Goal: Task Accomplishment & Management: Manage account settings

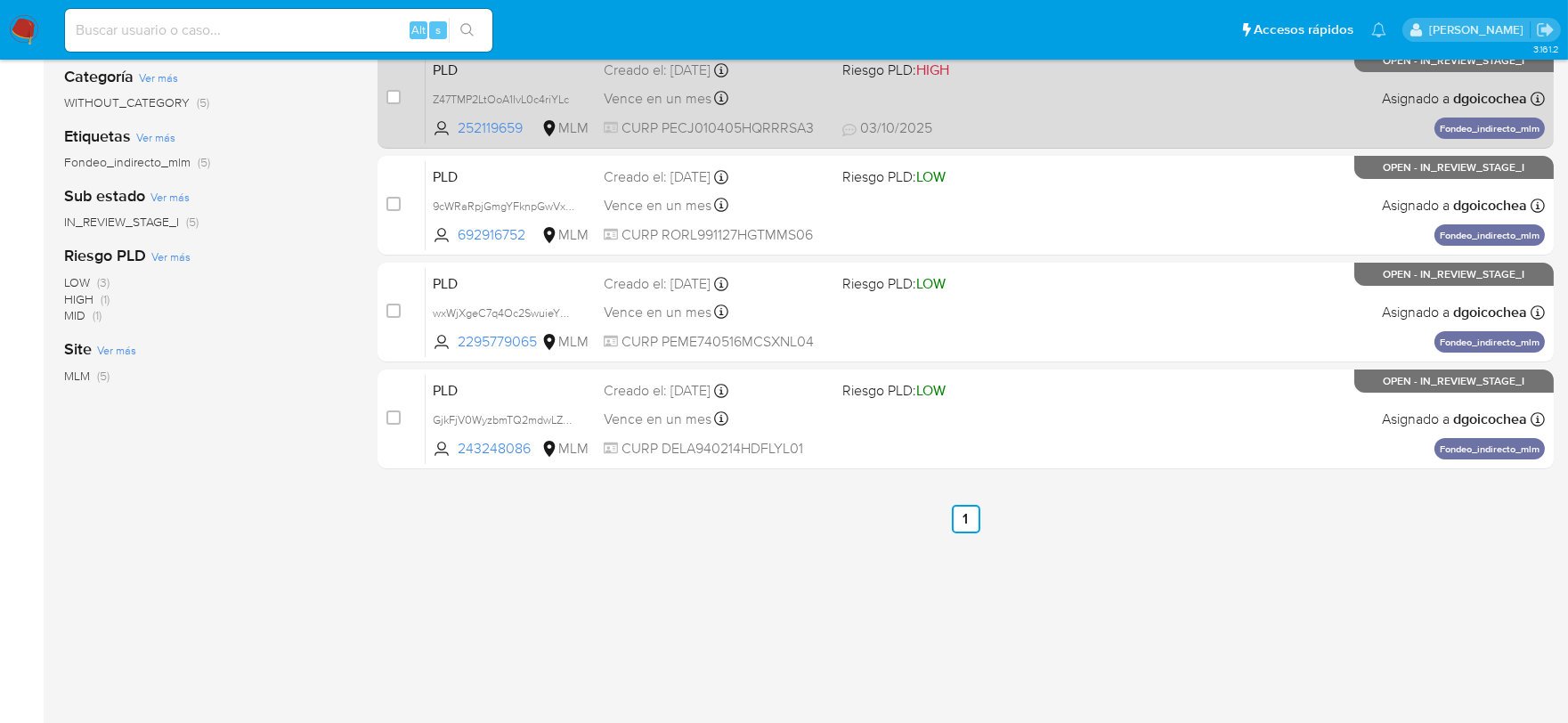
scroll to position [360, 0]
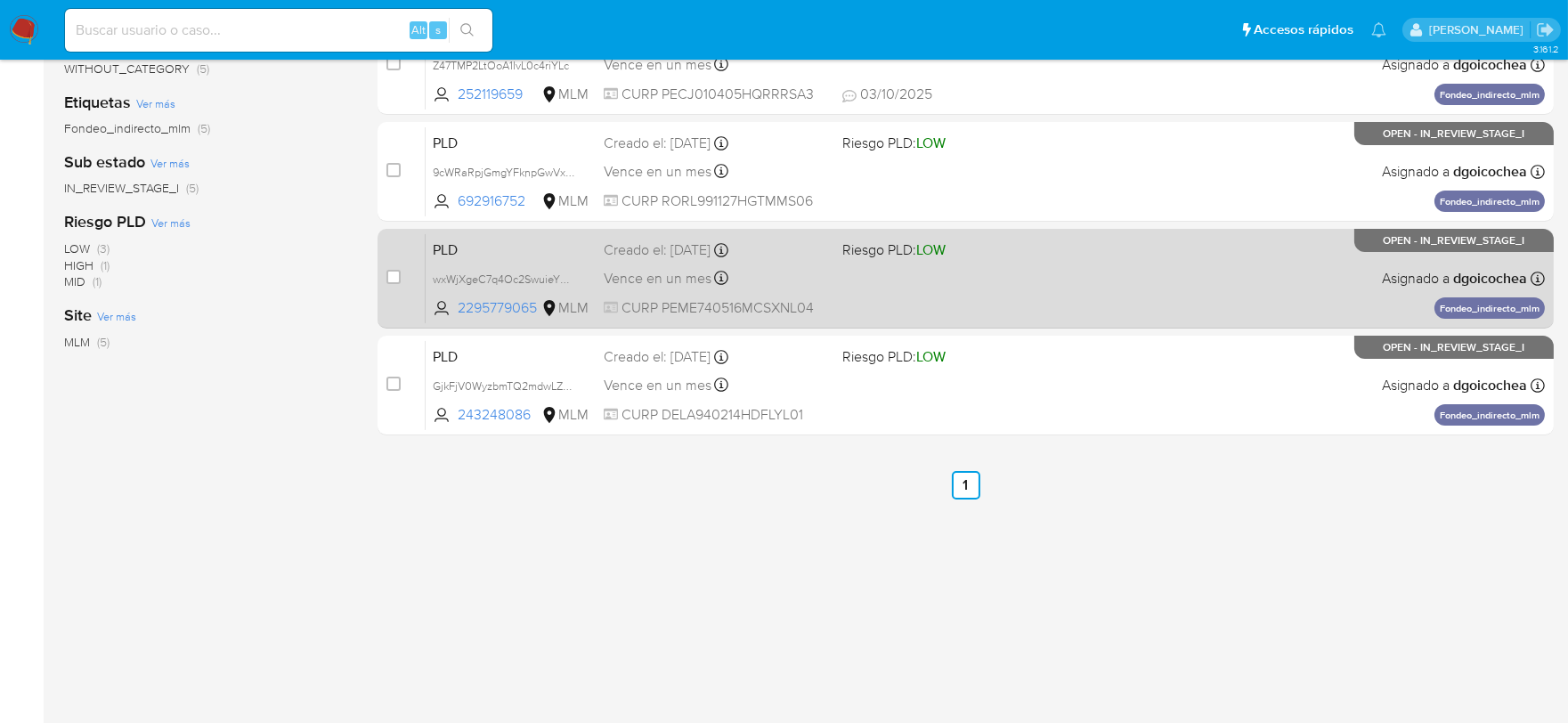
click at [452, 248] on span "PLD" at bounding box center [510, 248] width 157 height 23
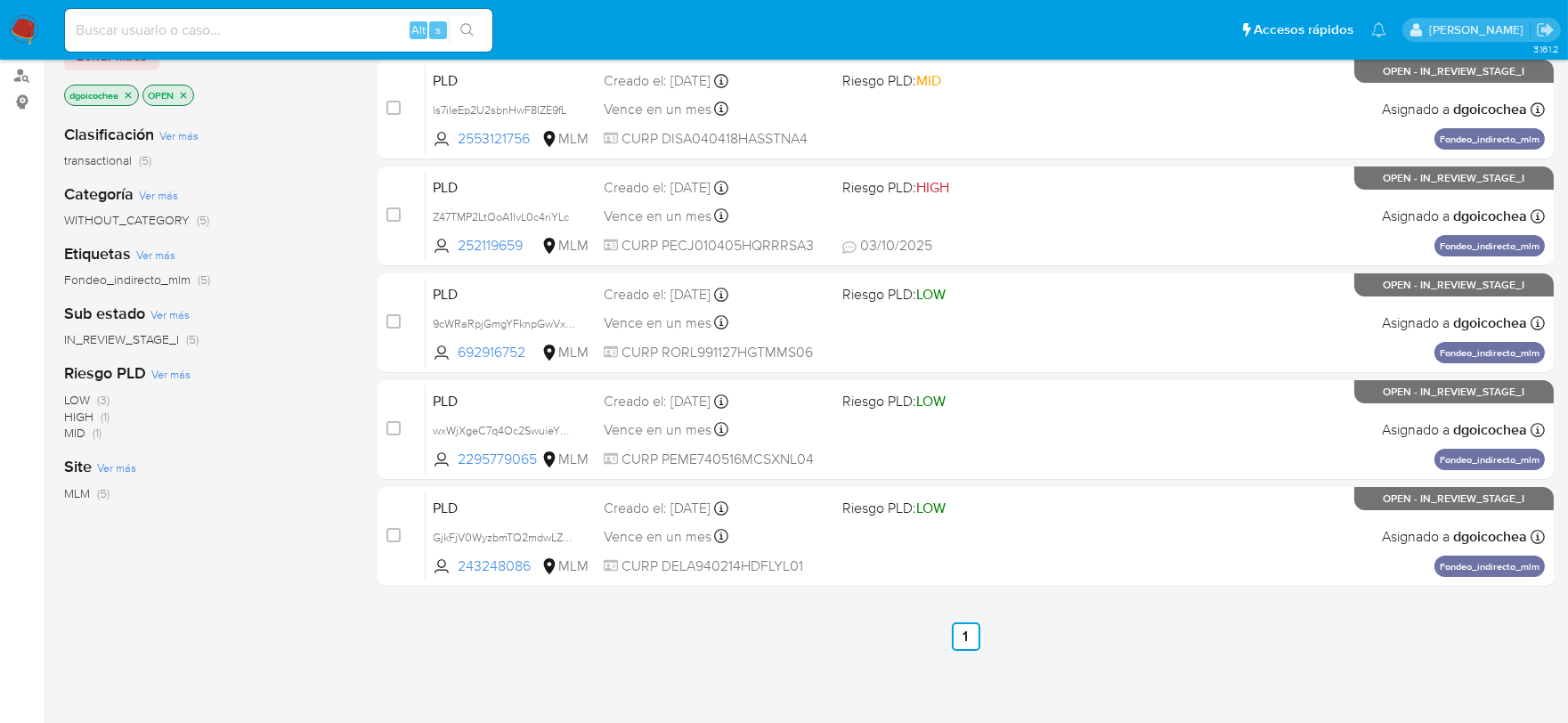
scroll to position [64, 0]
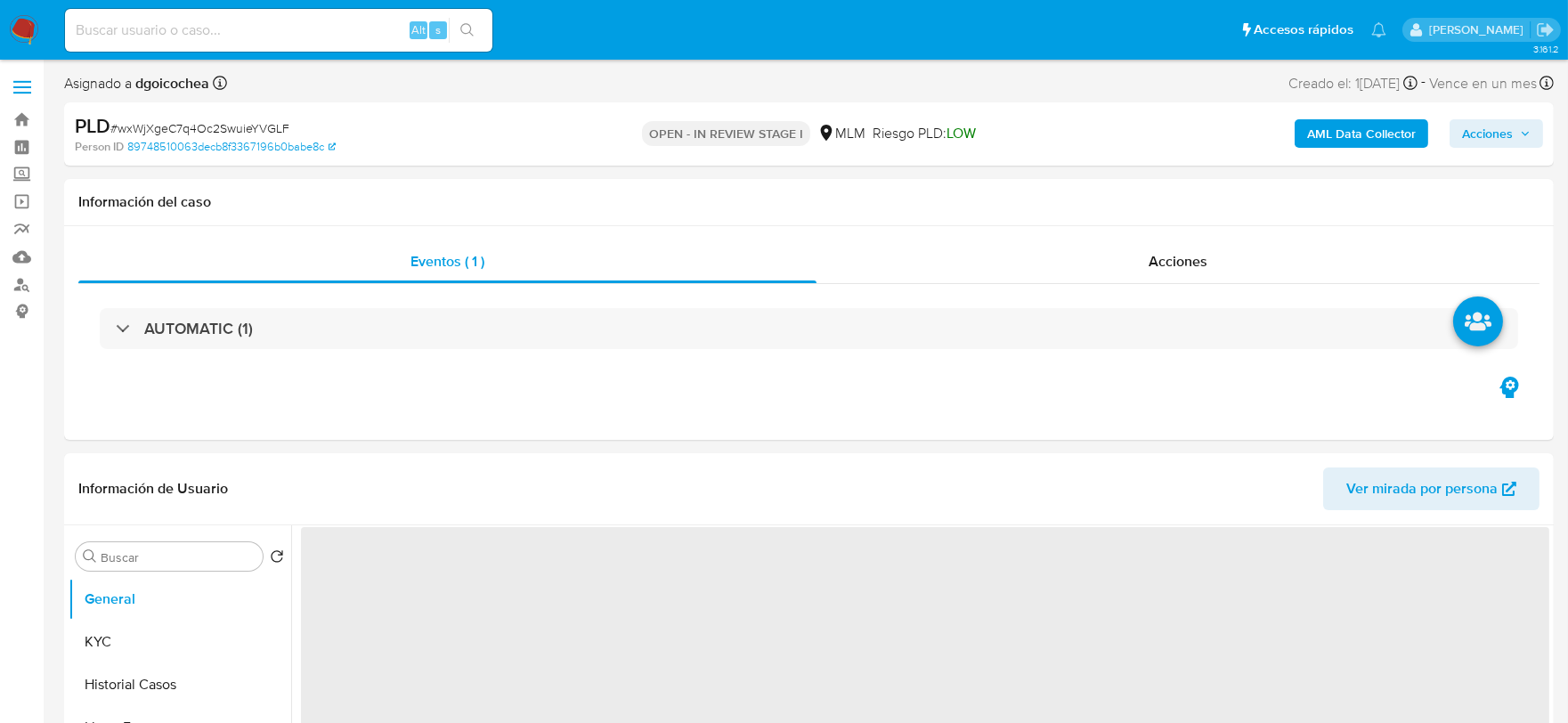
select select "10"
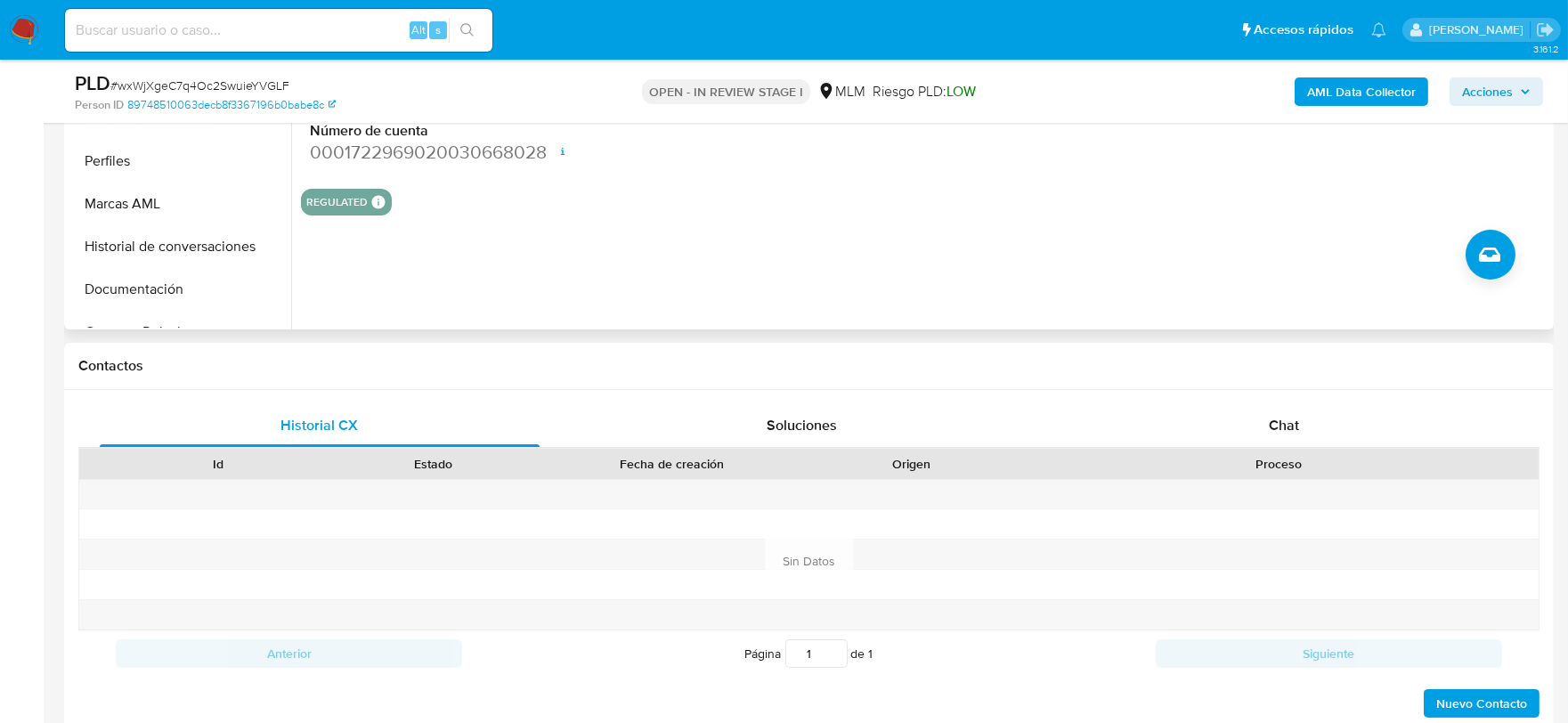
scroll to position [593, 0]
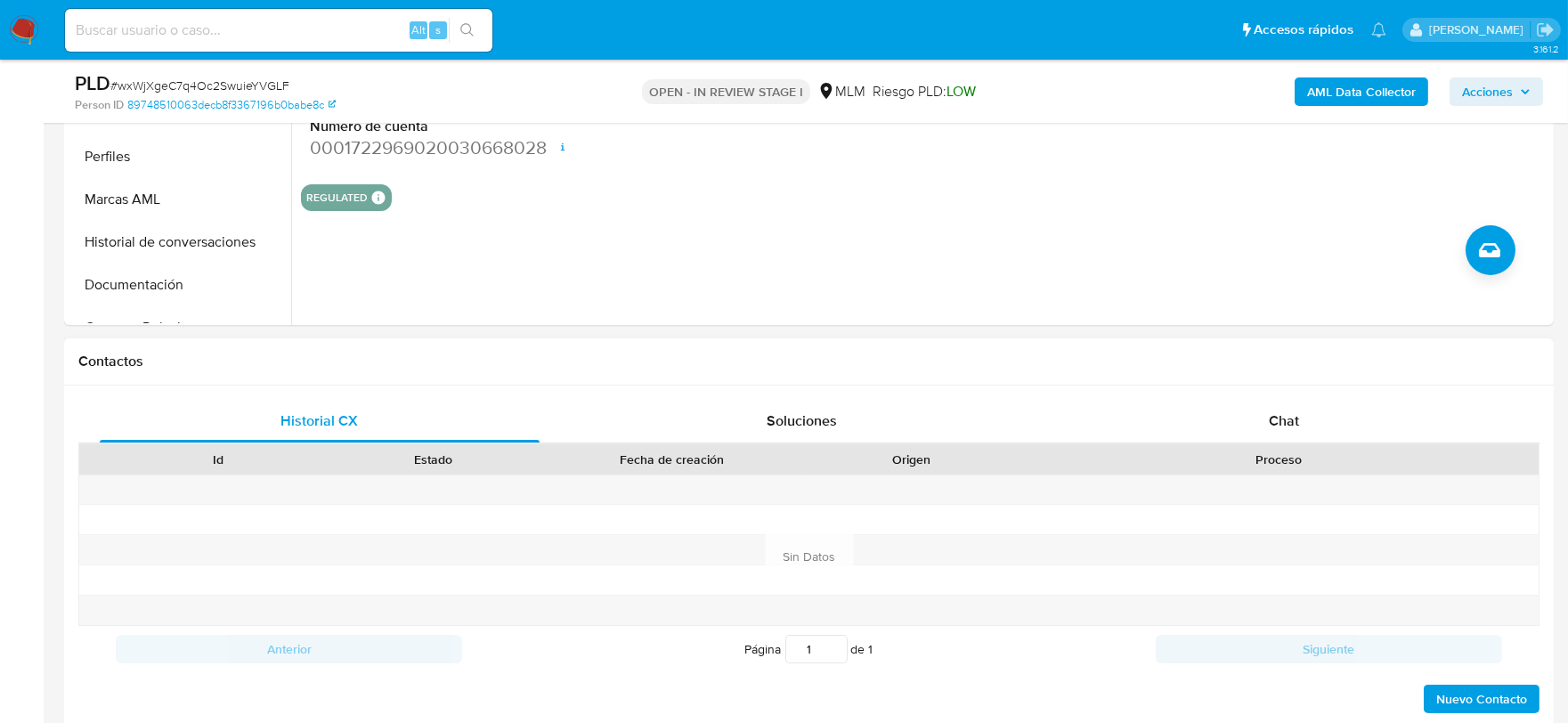
click at [871, 371] on div "Contactos" at bounding box center [809, 362] width 1490 height 47
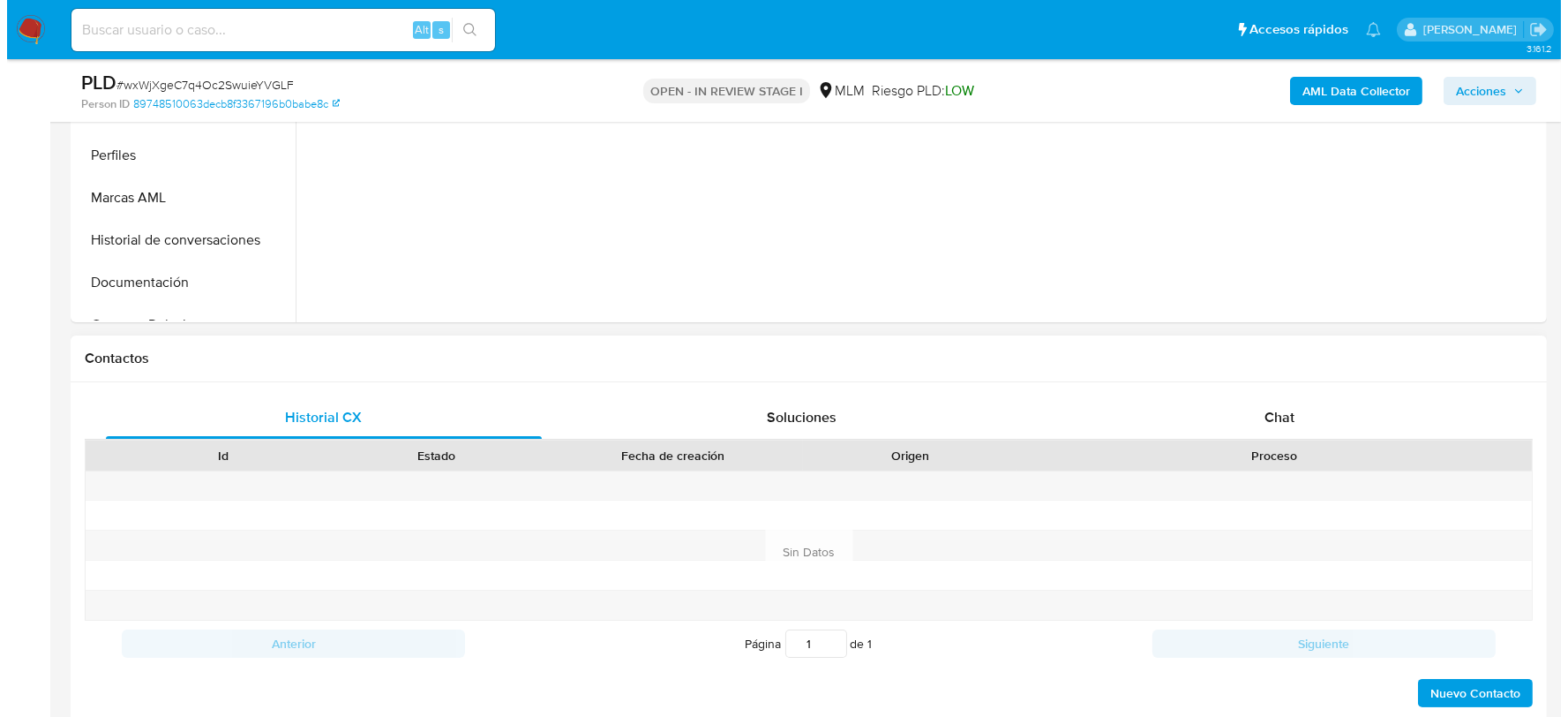
scroll to position [288, 0]
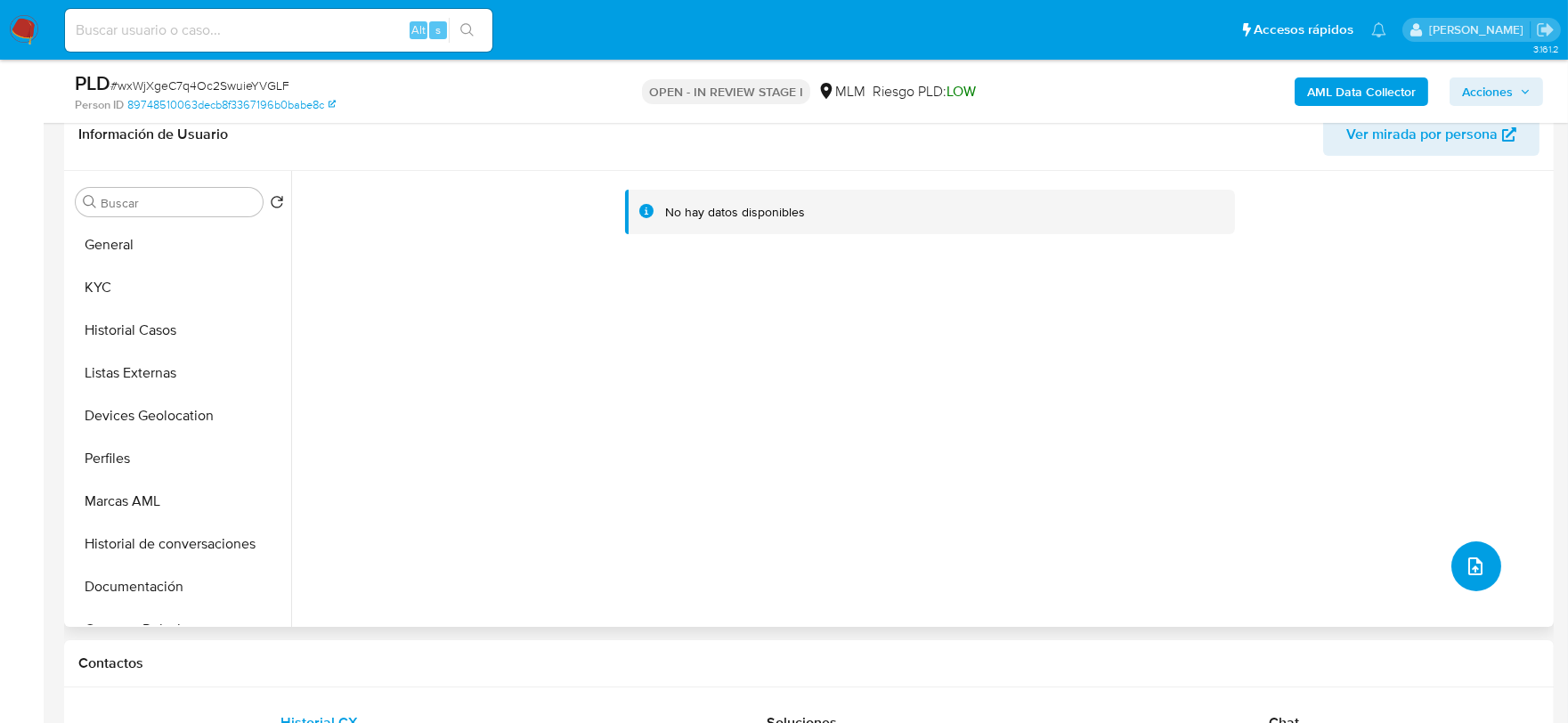
click at [1469, 570] on icon "upload-file" at bounding box center [1475, 565] width 14 height 18
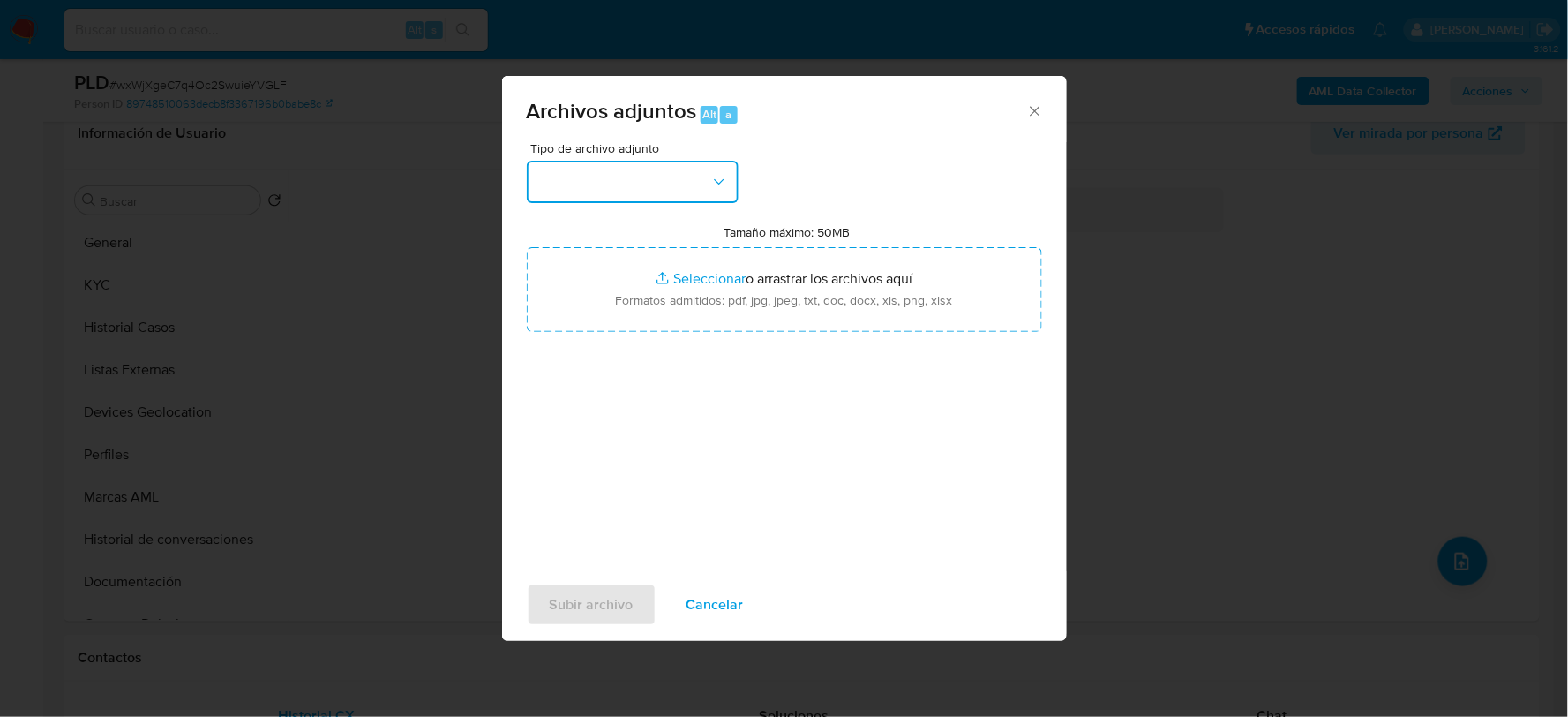
click at [662, 187] on button "button" at bounding box center [633, 182] width 212 height 43
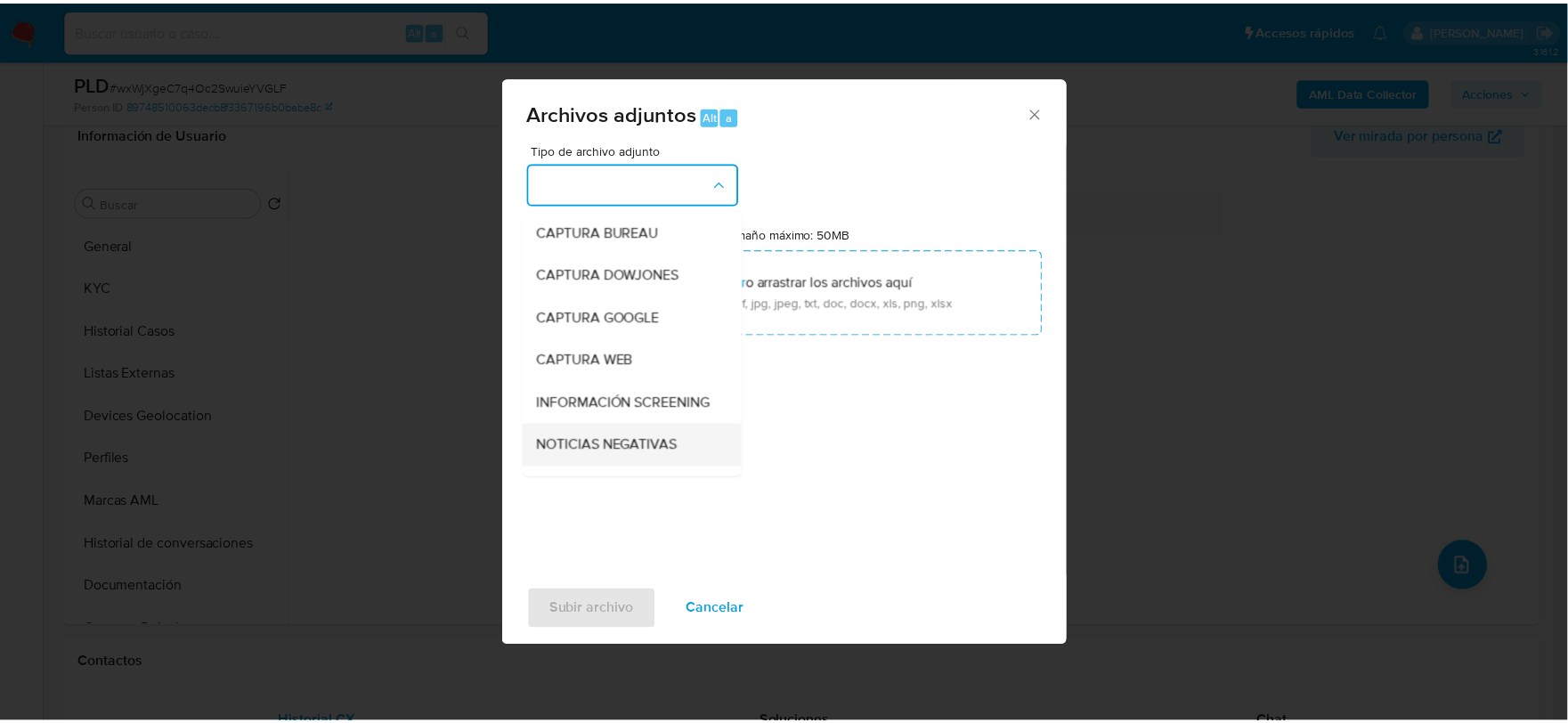
scroll to position [135, 0]
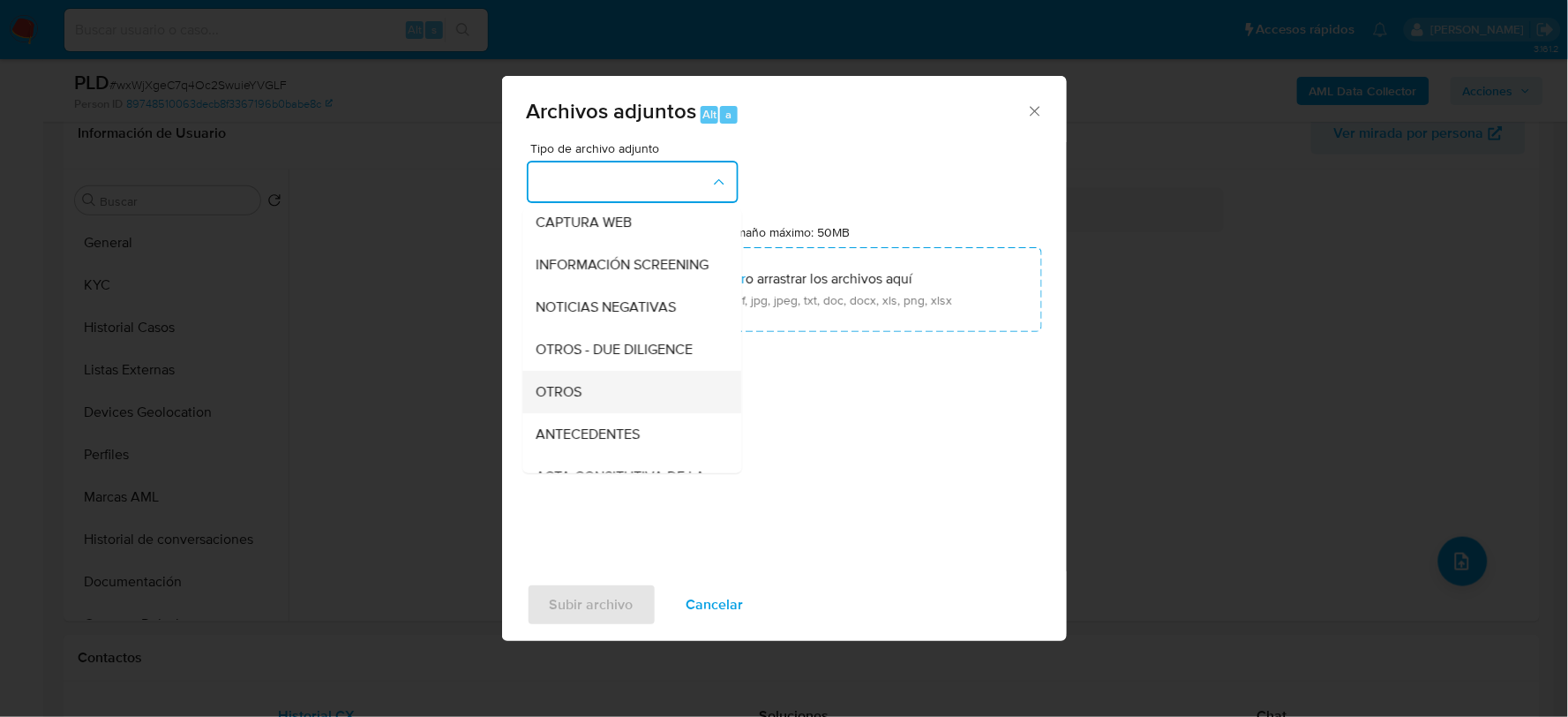
click at [554, 400] on span "OTROS" at bounding box center [559, 391] width 46 height 18
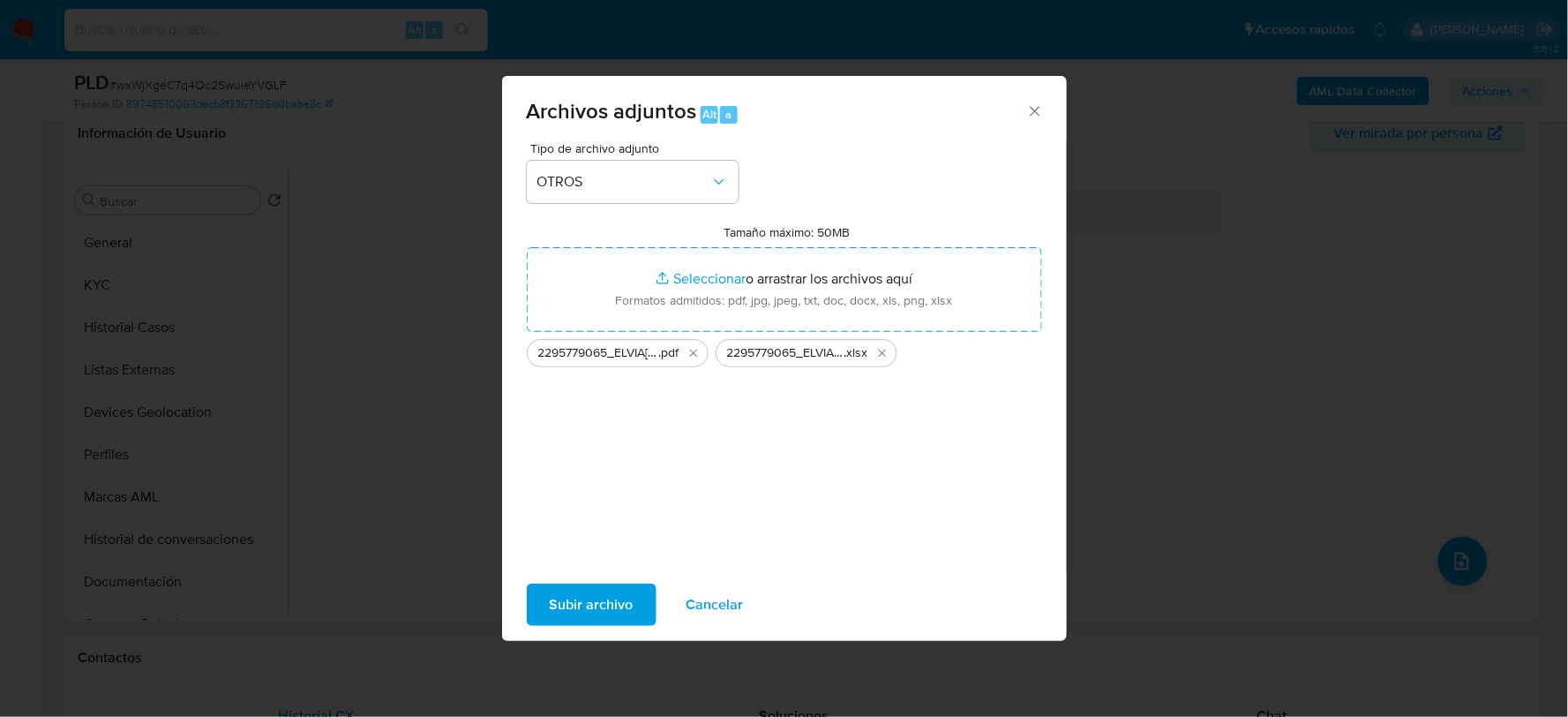
click at [592, 603] on span "Subir archivo" at bounding box center [591, 604] width 84 height 39
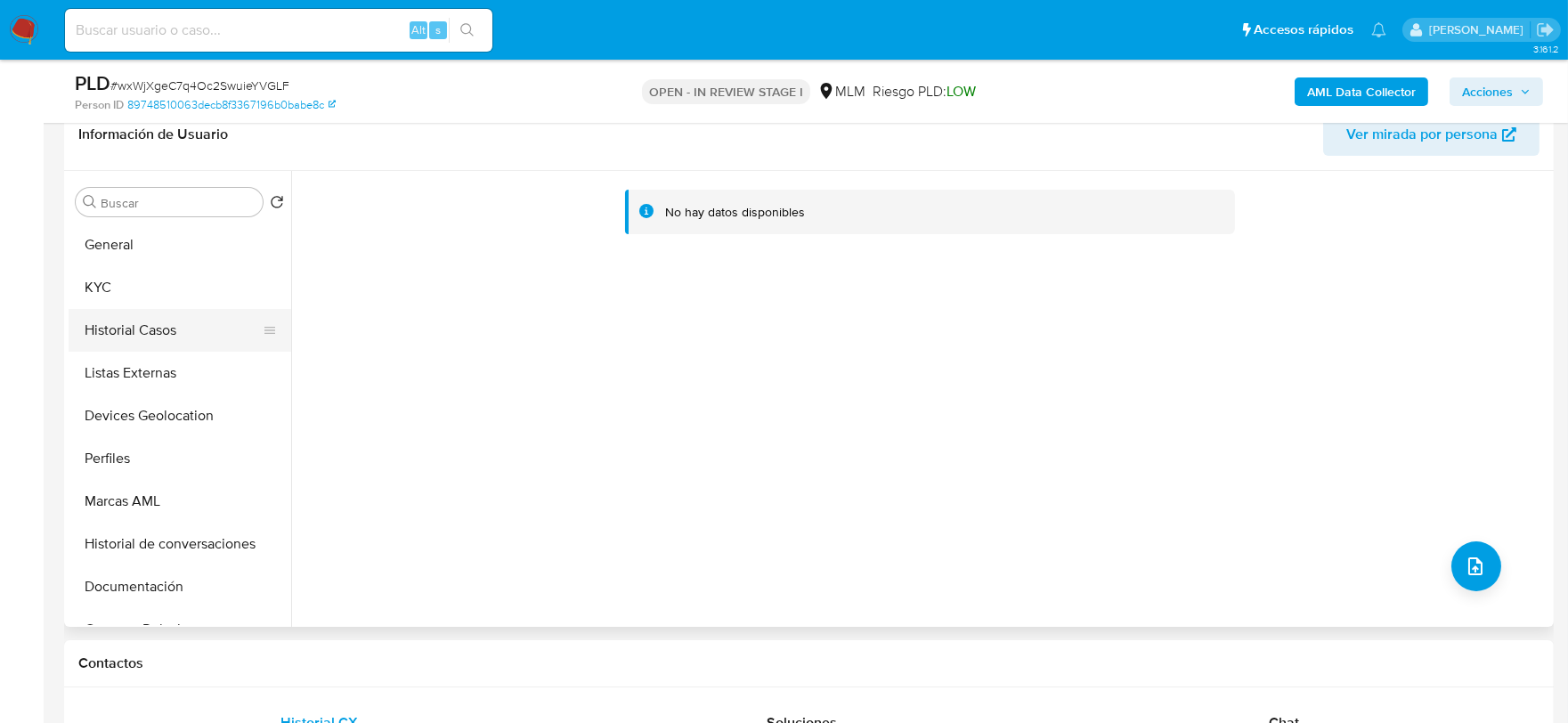
click at [149, 329] on button "Historial Casos" at bounding box center [173, 330] width 208 height 43
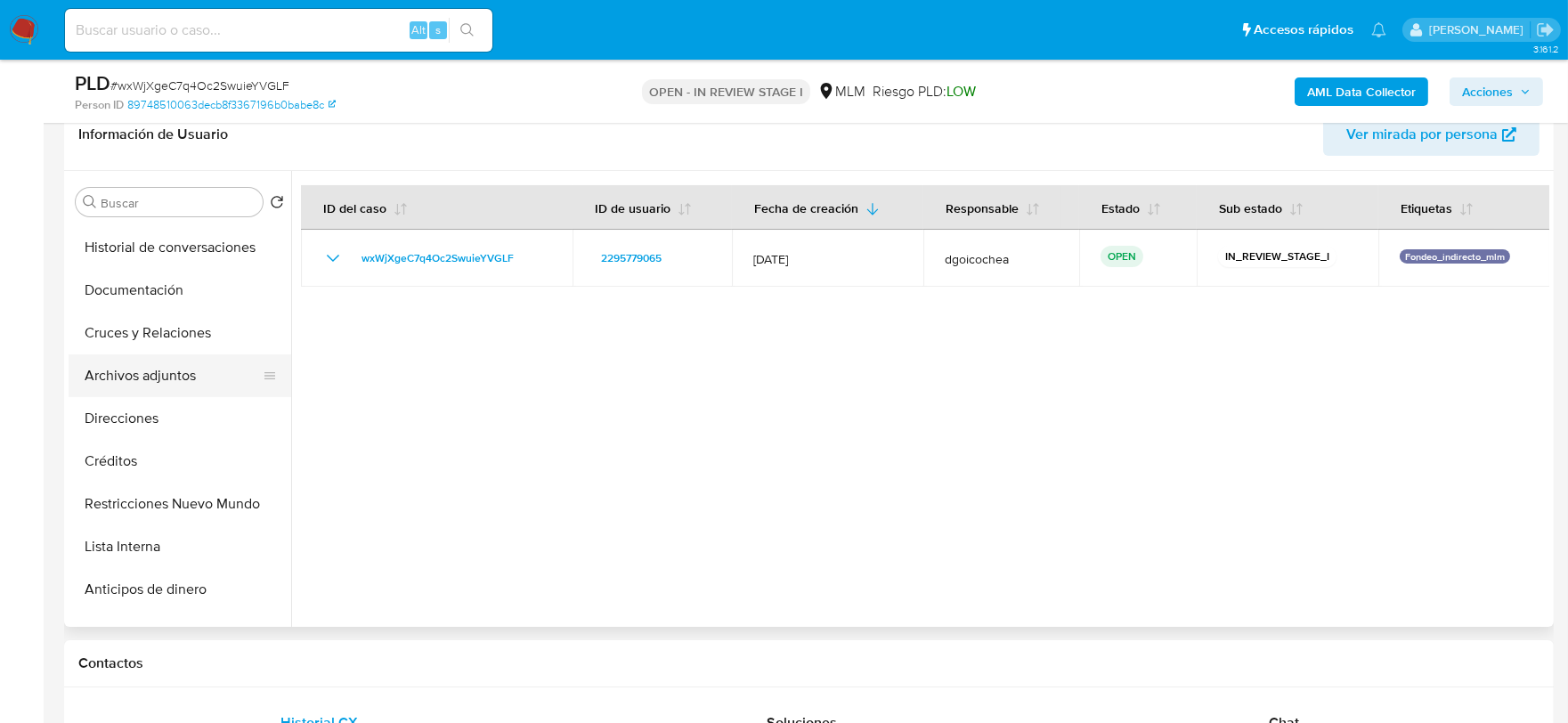
scroll to position [295, 0]
click at [172, 374] on button "Archivos adjuntos" at bounding box center [173, 377] width 208 height 43
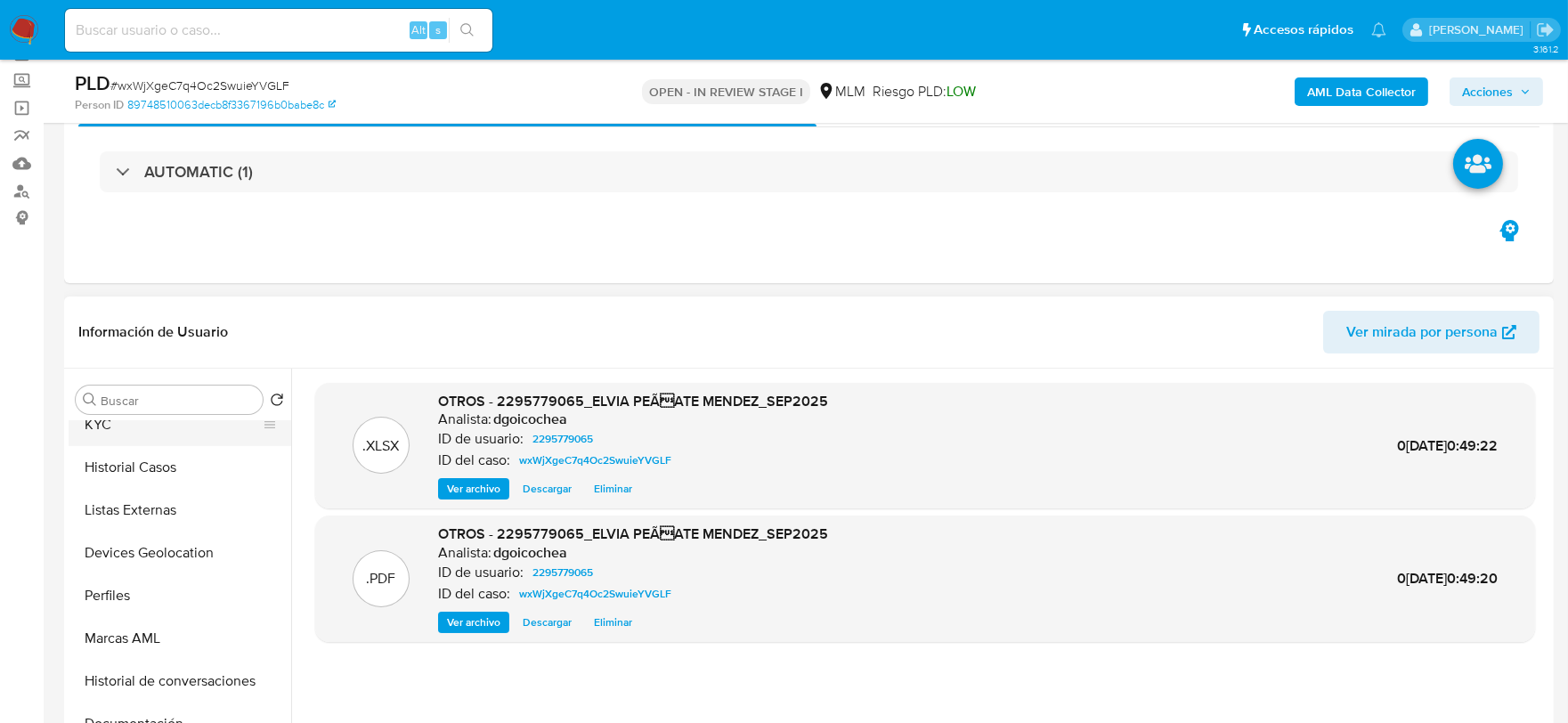
scroll to position [0, 0]
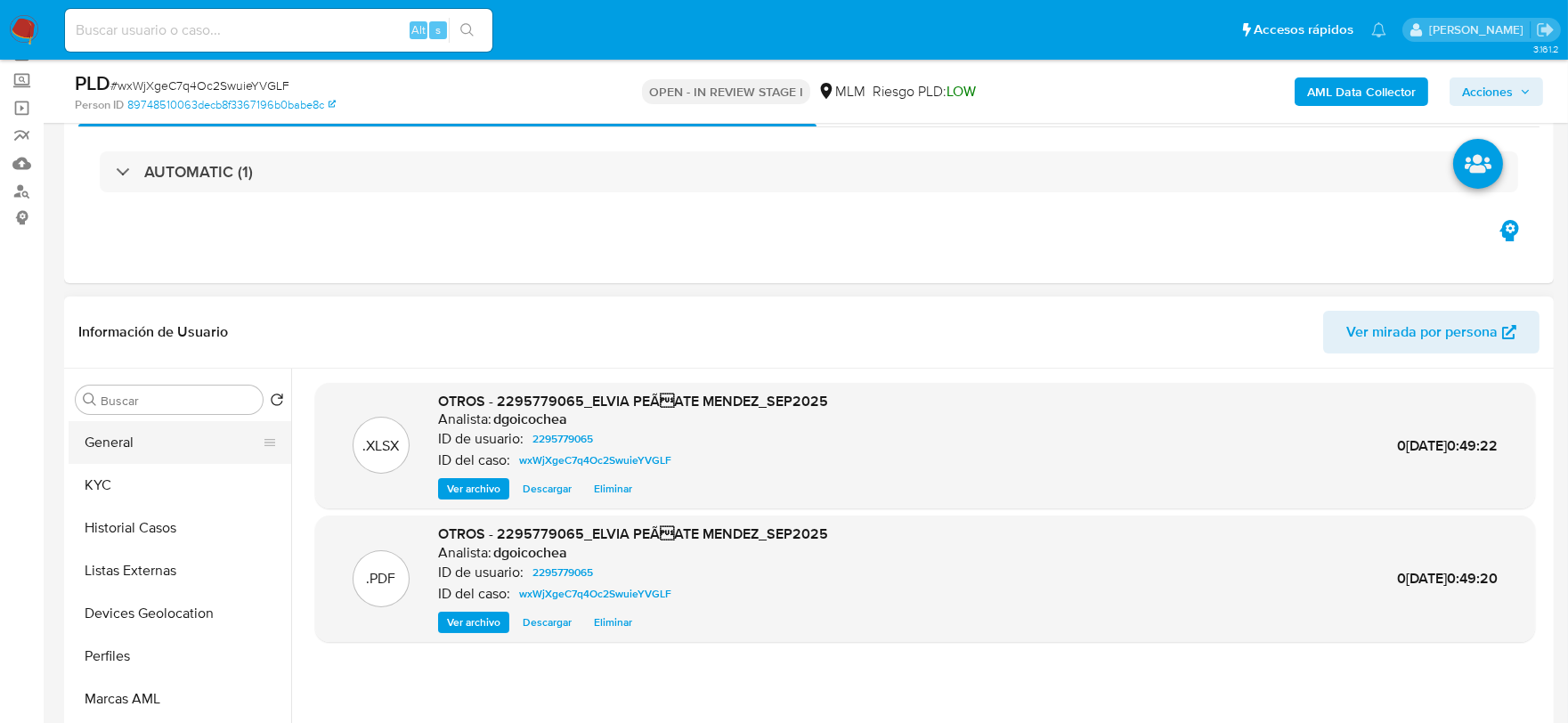
click at [136, 446] on button "General" at bounding box center [173, 443] width 208 height 43
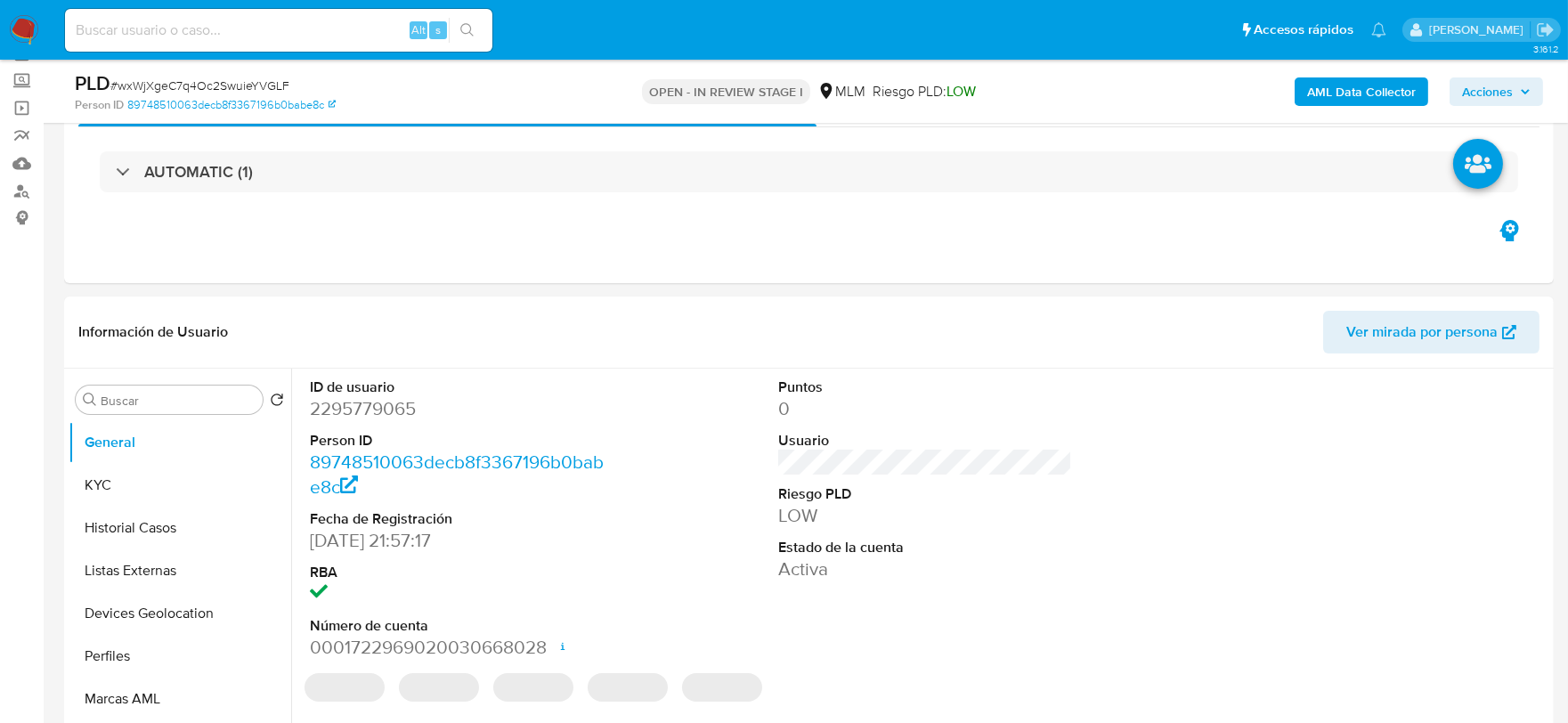
click at [1475, 85] on span "Acciones" at bounding box center [1487, 92] width 51 height 28
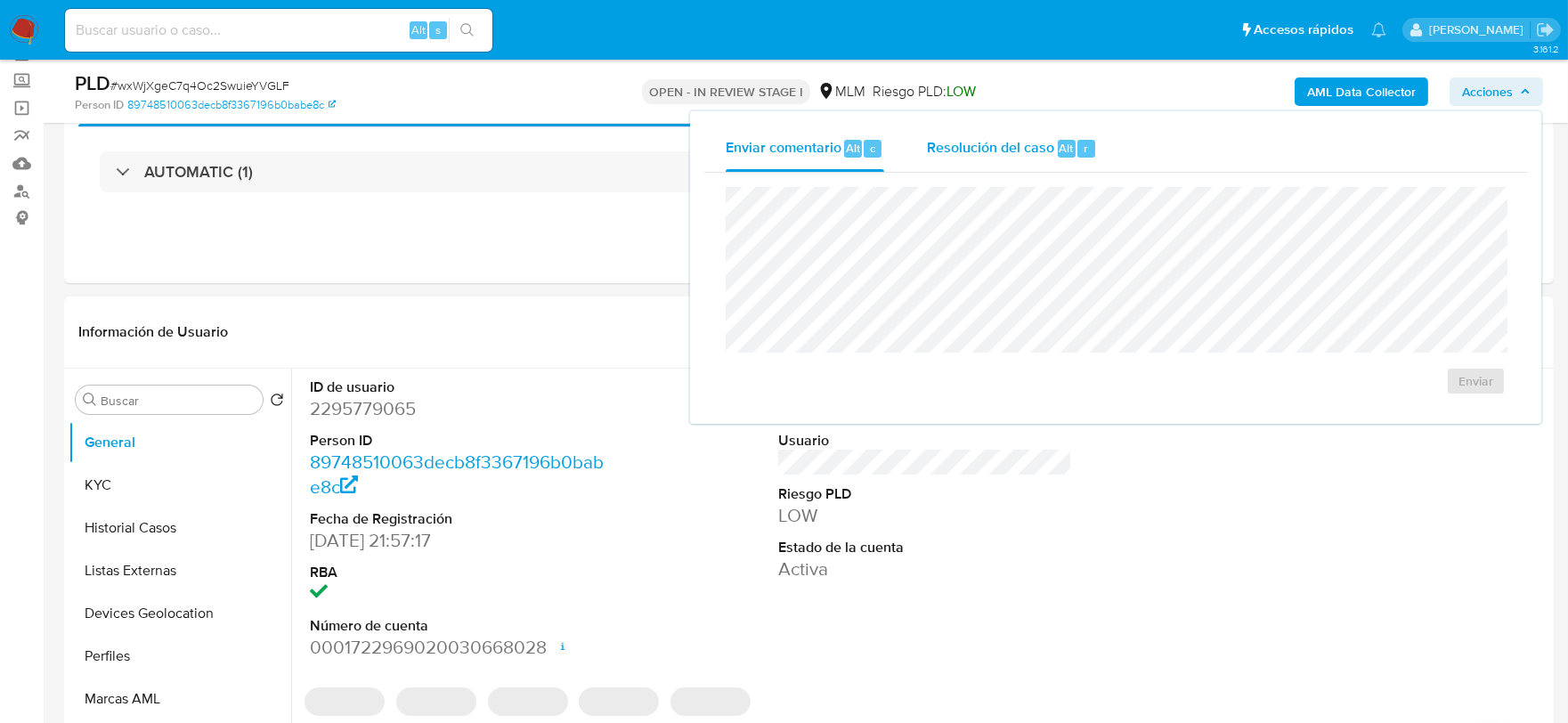
click at [960, 144] on span "Resolución del caso" at bounding box center [991, 147] width 128 height 21
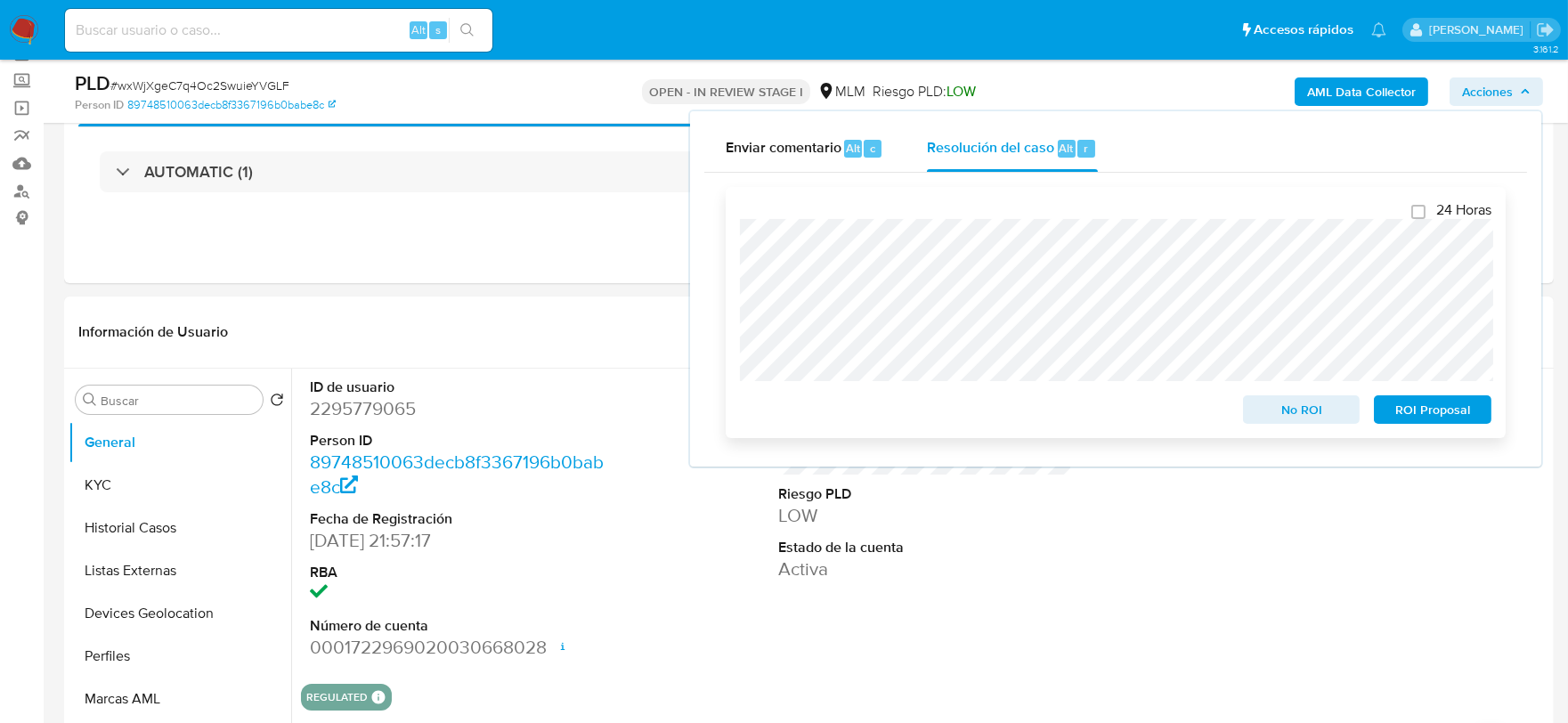
click at [1319, 411] on span "No ROI" at bounding box center [1302, 409] width 93 height 25
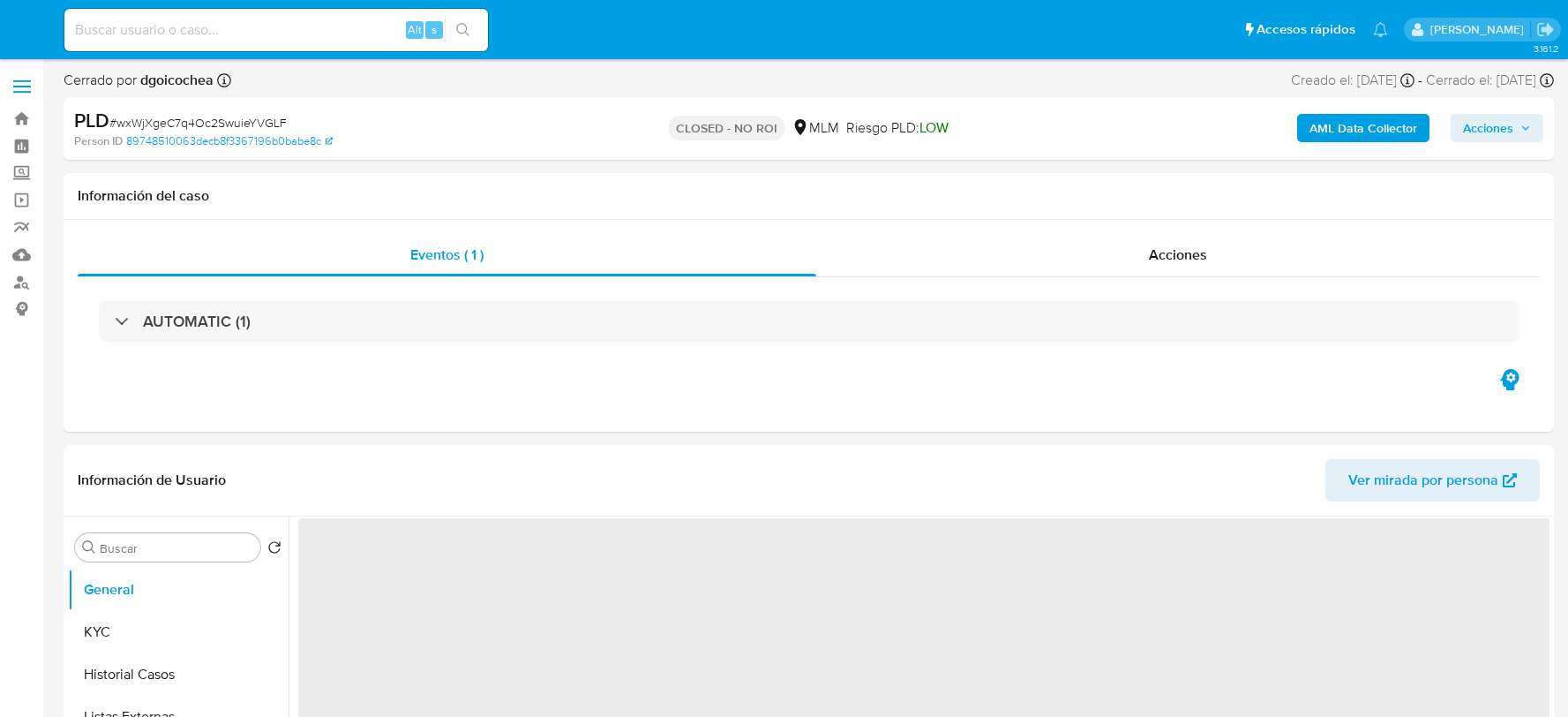
select select "10"
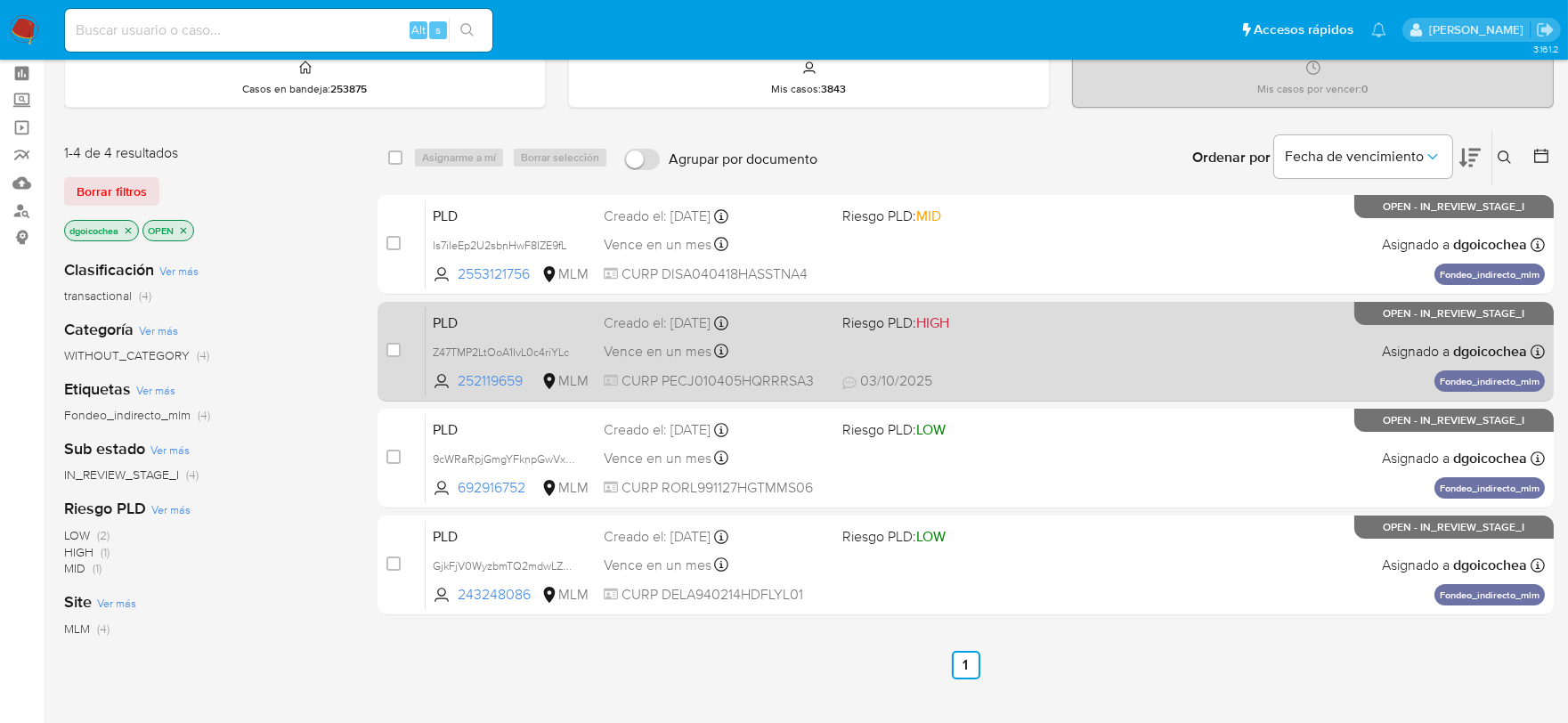
scroll to position [98, 0]
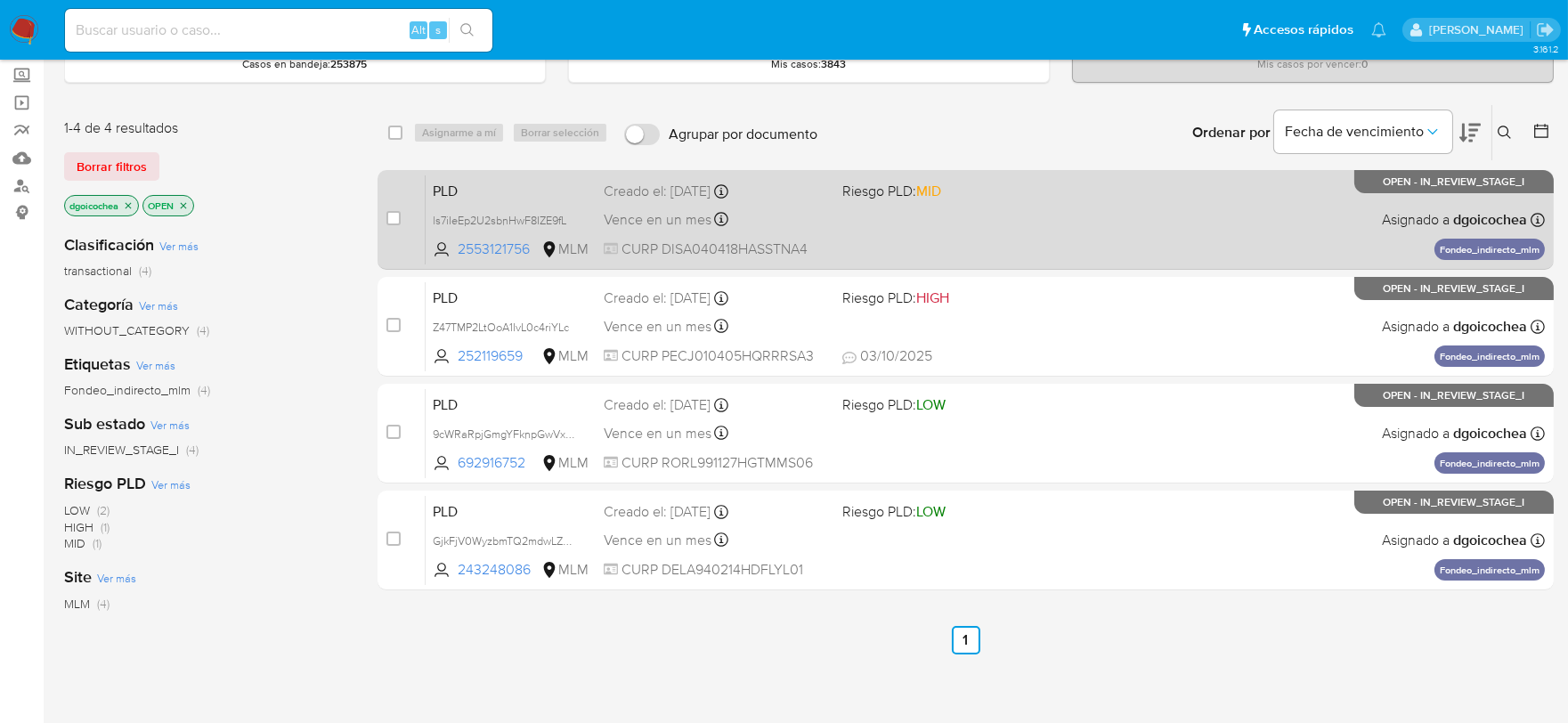
click at [447, 188] on span "PLD" at bounding box center [510, 189] width 157 height 23
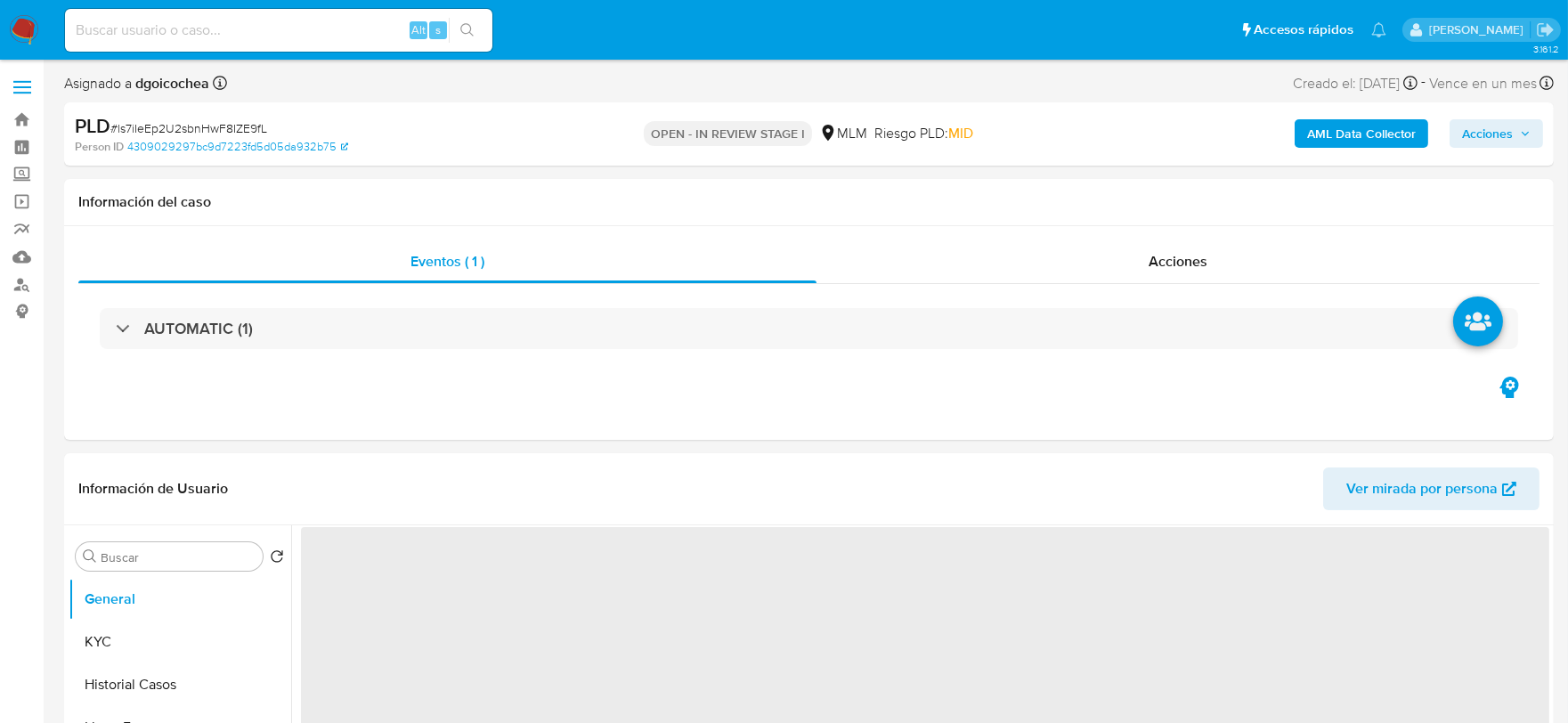
select select "10"
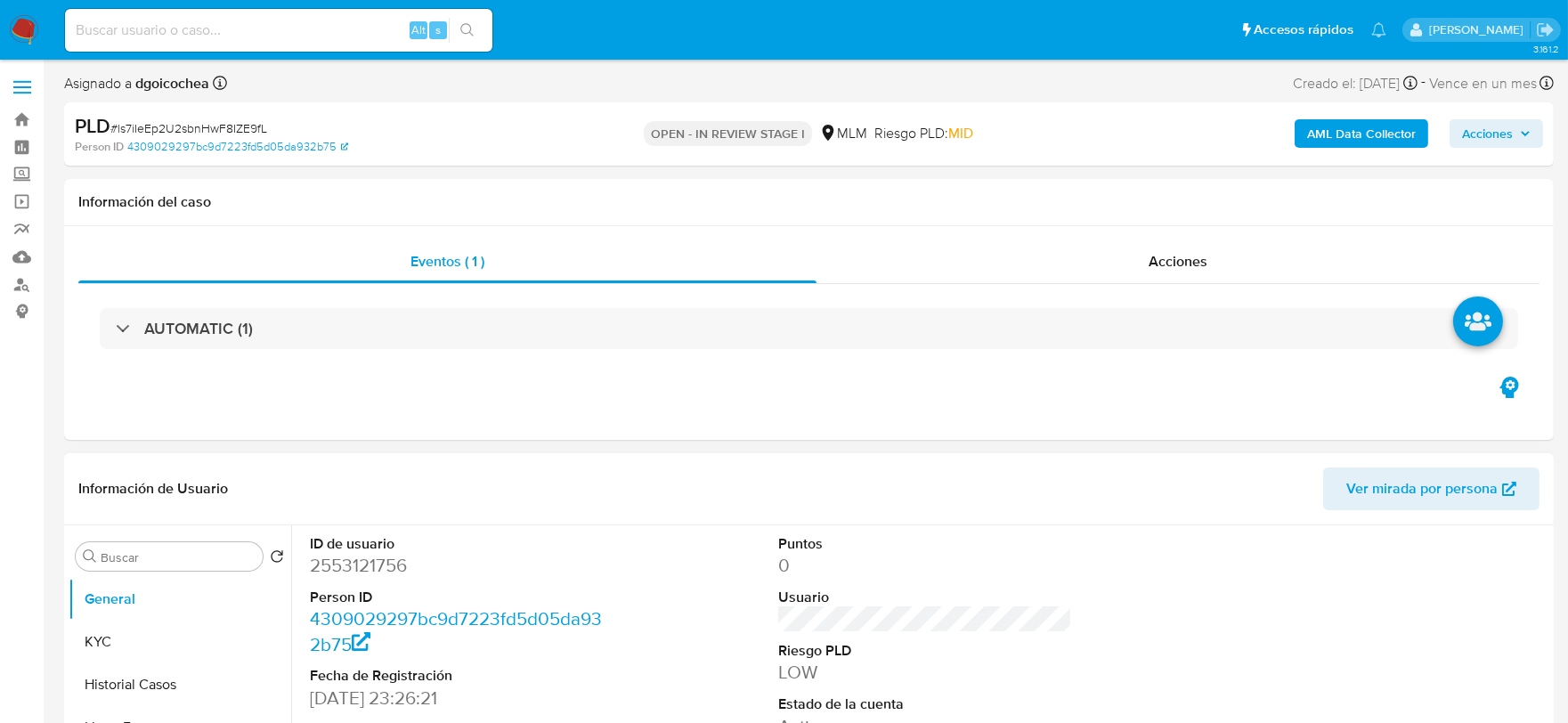
click at [343, 569] on dd "2553121756" at bounding box center [457, 565] width 295 height 25
copy dd "2553121756"
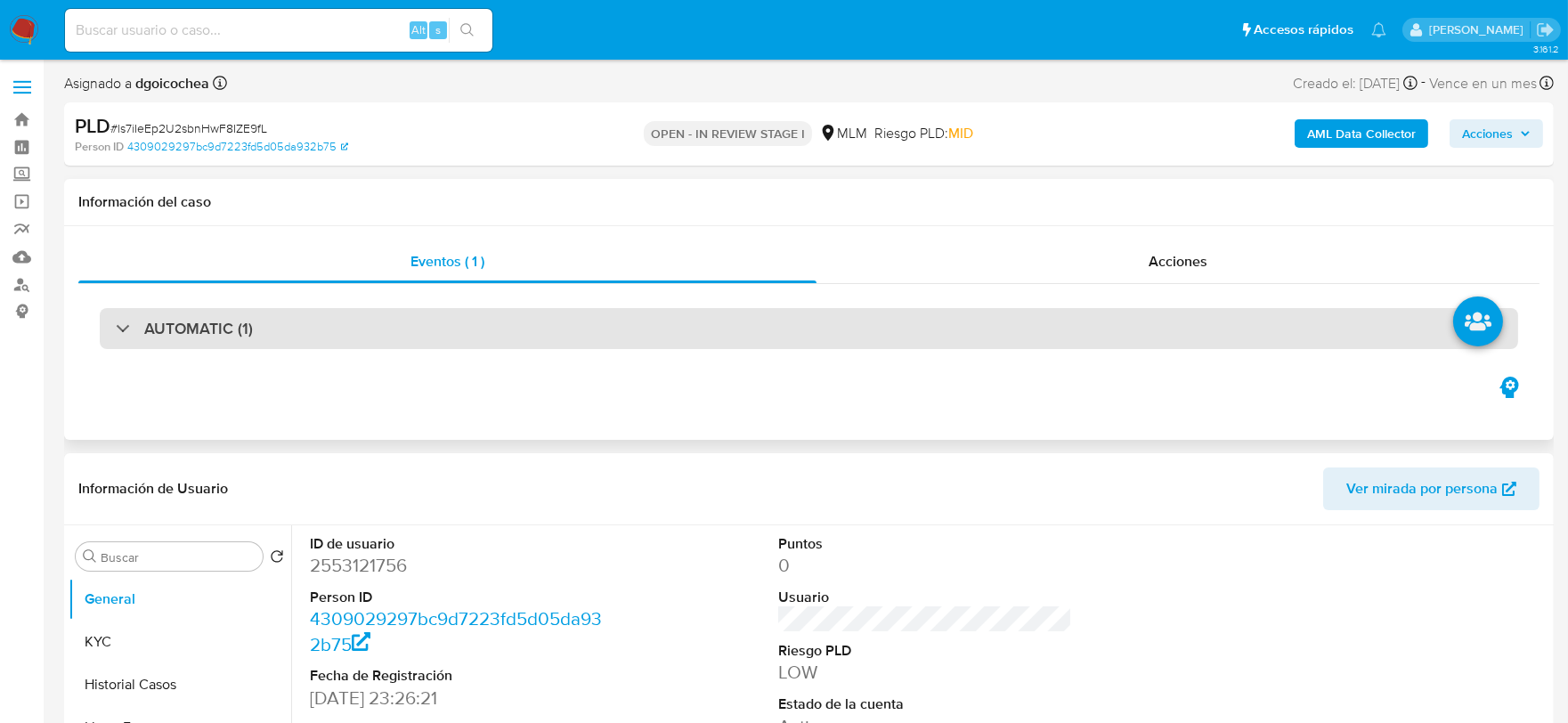
click at [216, 334] on h3 "AUTOMATIC (1)" at bounding box center [199, 328] width 109 height 20
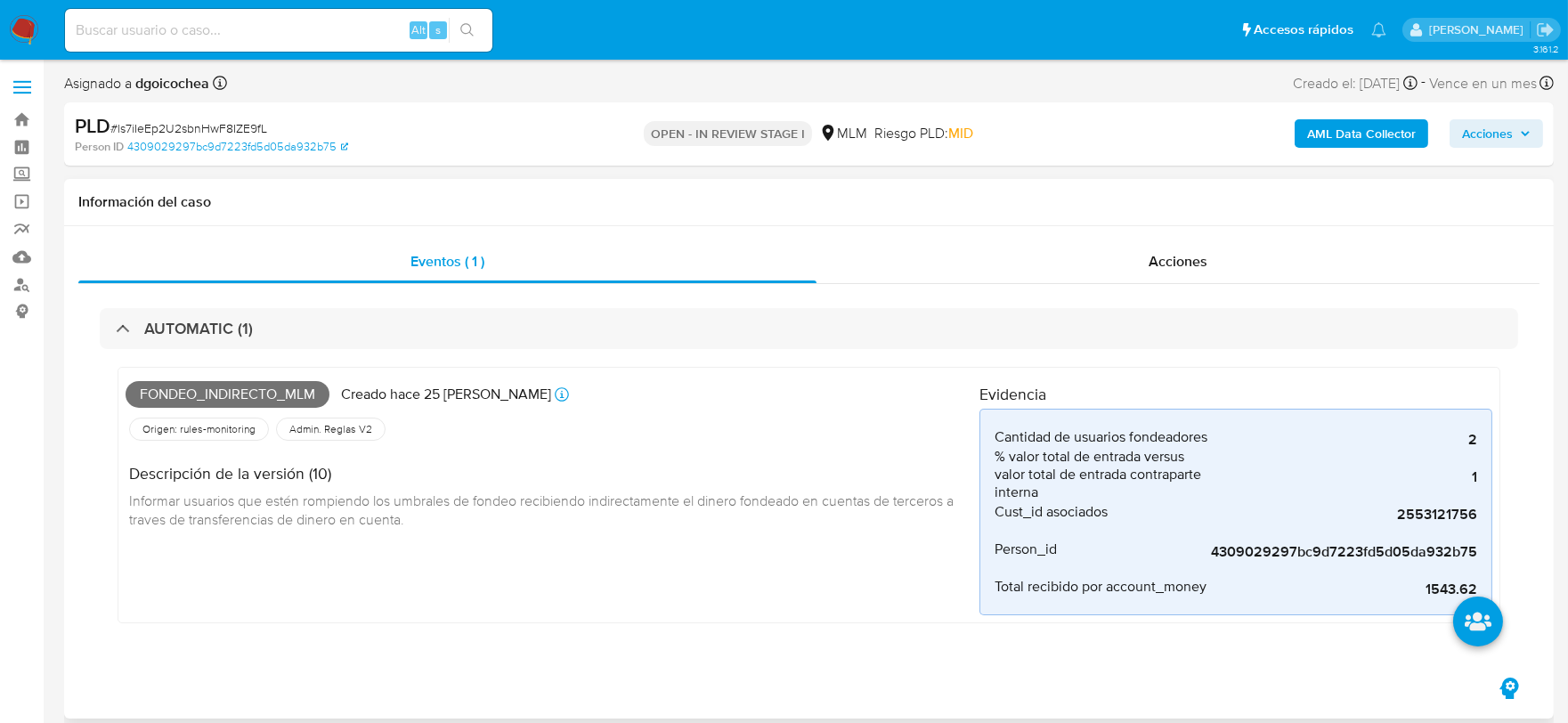
click at [769, 562] on div "Fondeo_indirecto_mlm Creado hace 25 días Creado: 12/09/2025 03:07:59 Origen: ru…" at bounding box center [553, 495] width 854 height 240
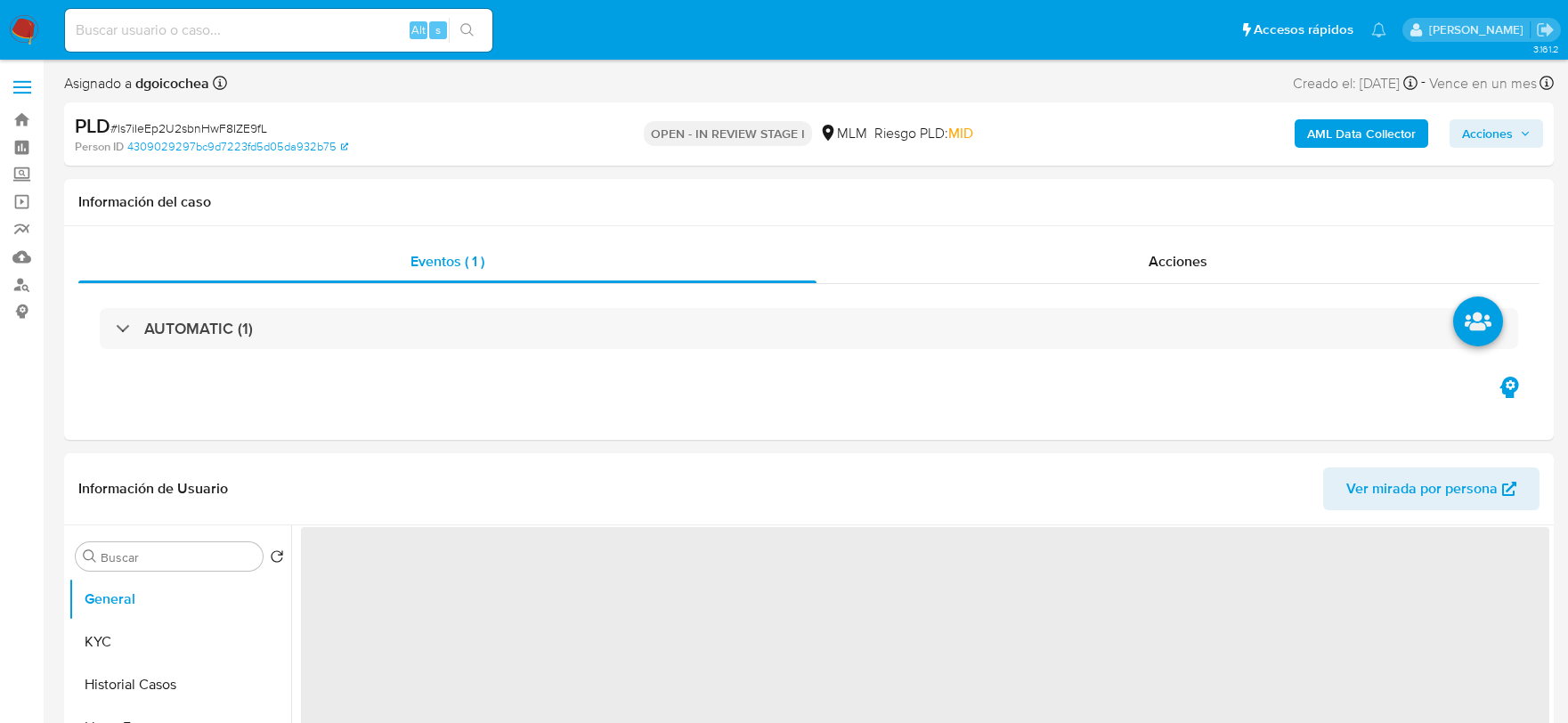
select select "10"
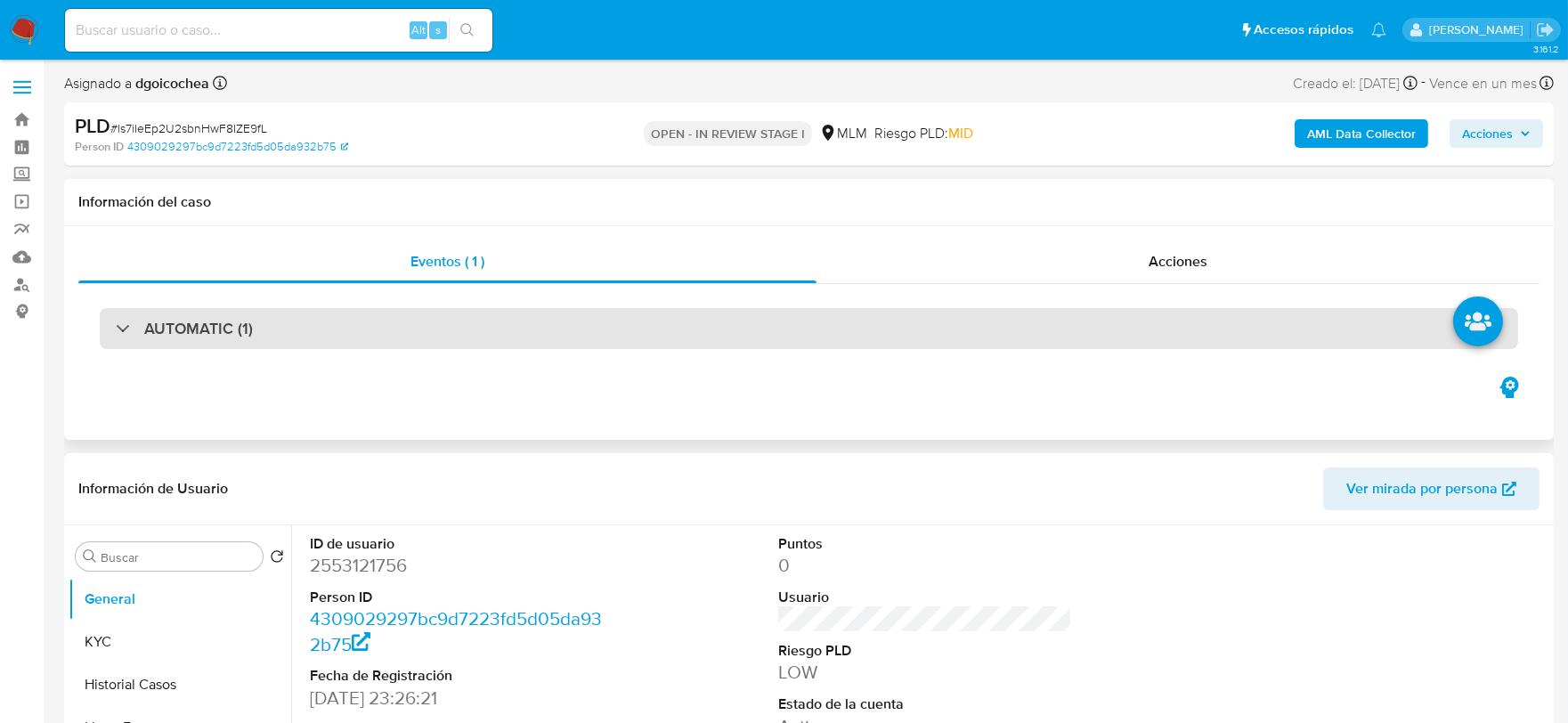
click at [388, 333] on div "AUTOMATIC (1)" at bounding box center [809, 328] width 1419 height 41
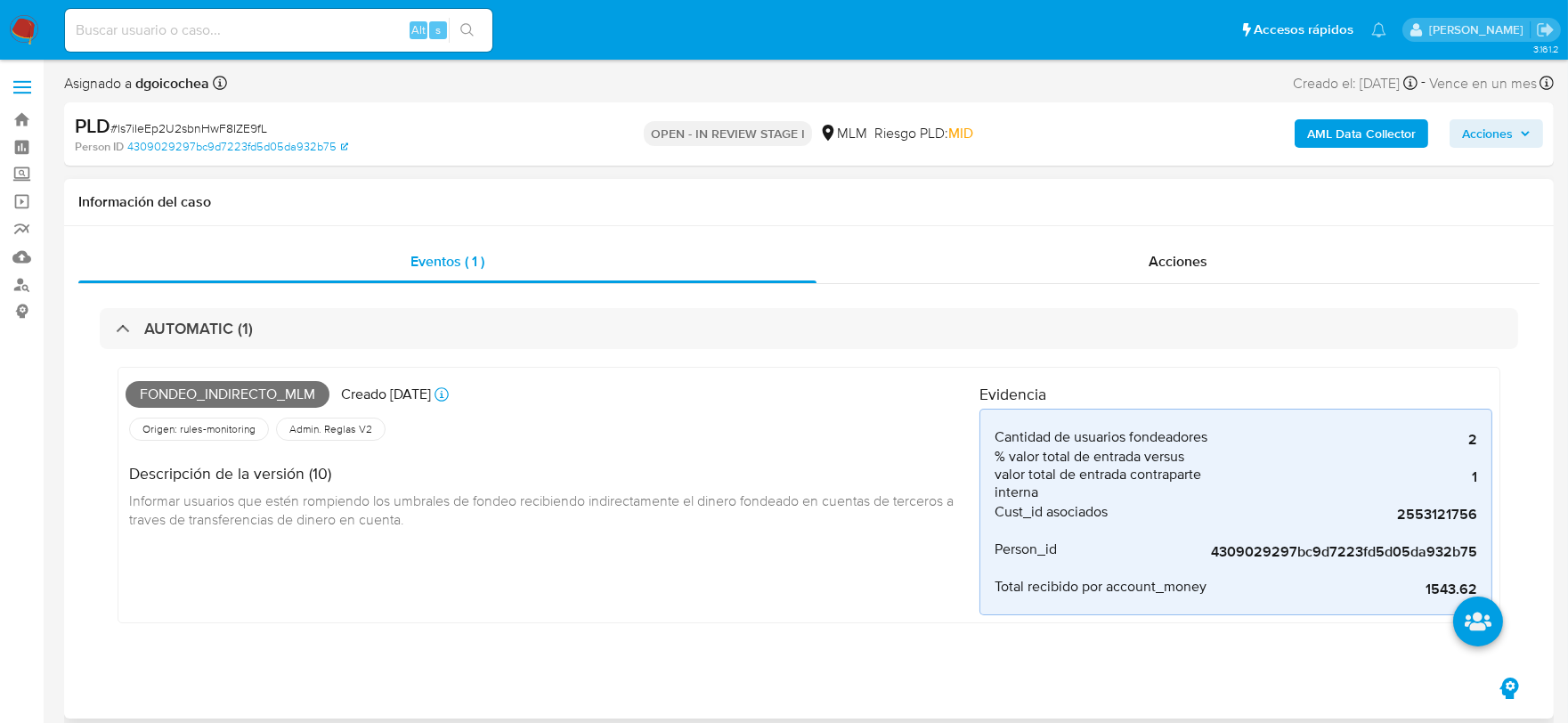
click at [727, 583] on div "Fondeo_indirecto_mlm Creado hace 25 días Creado: 12/09/2025 03:07:59 Origen: ru…" at bounding box center [553, 495] width 854 height 240
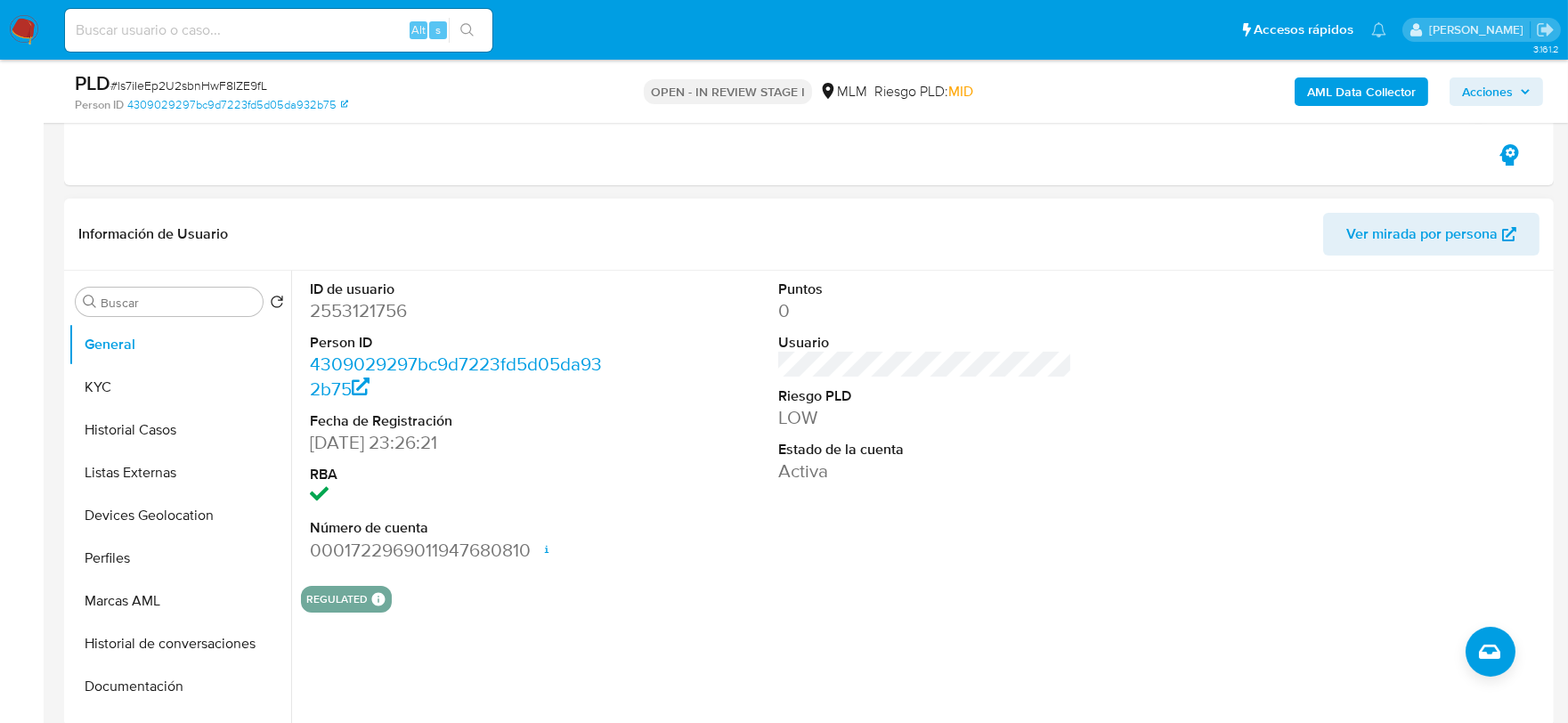
scroll to position [494, 0]
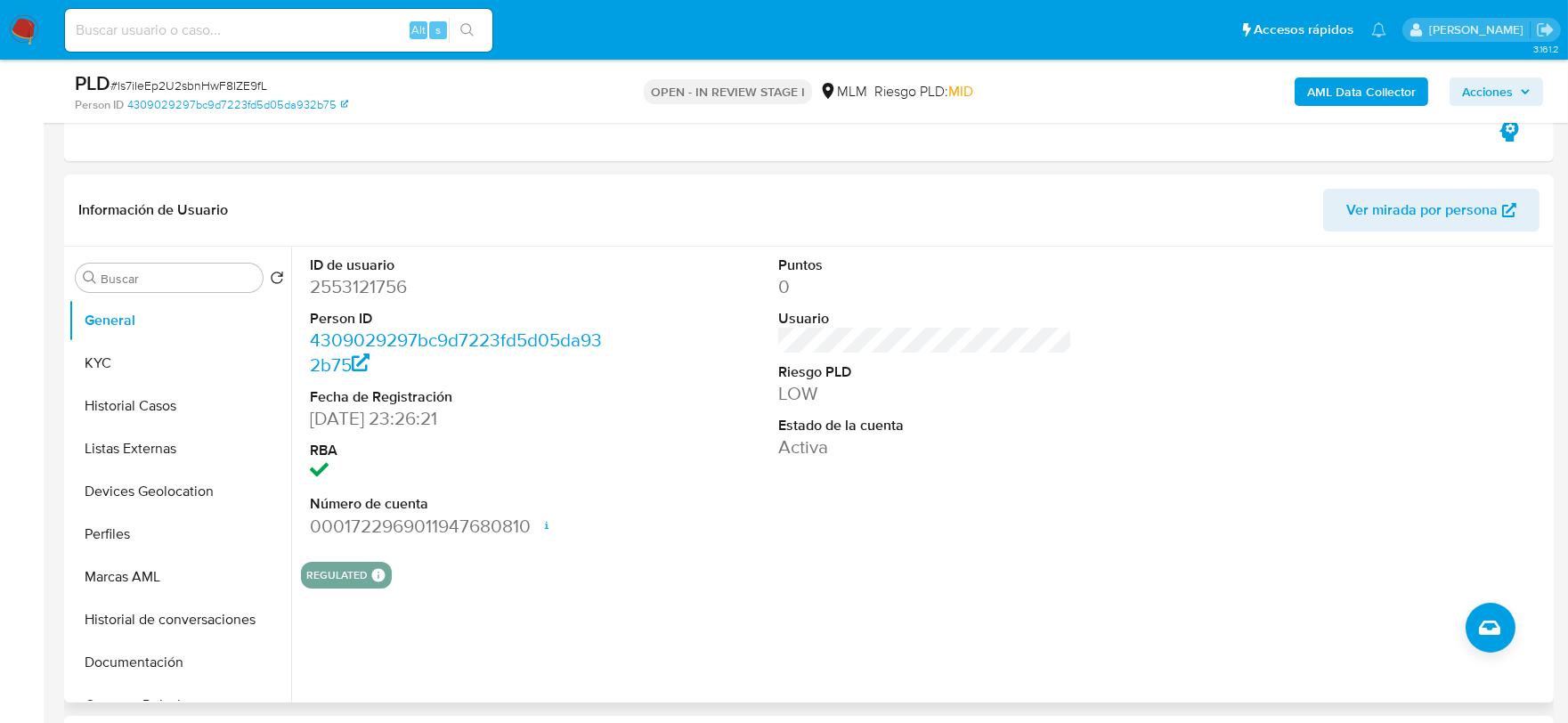
click at [955, 511] on div "Puntos 0 Usuario Riesgo PLD LOW Estado de la cuenta Activa" at bounding box center [925, 397] width 312 height 301
click at [140, 359] on button "KYC" at bounding box center [173, 363] width 208 height 43
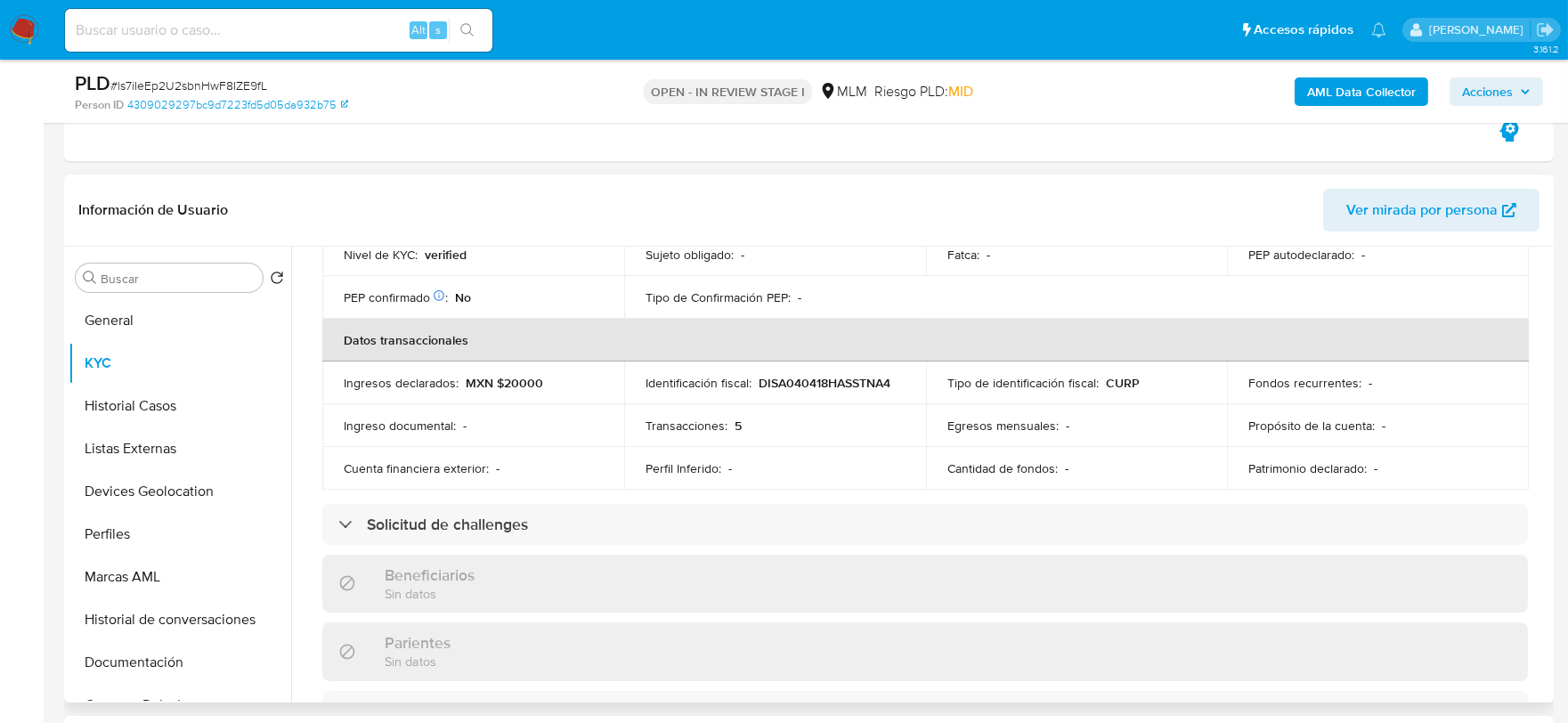
click at [741, 476] on td "Perfil Inferido : -" at bounding box center [775, 468] width 302 height 43
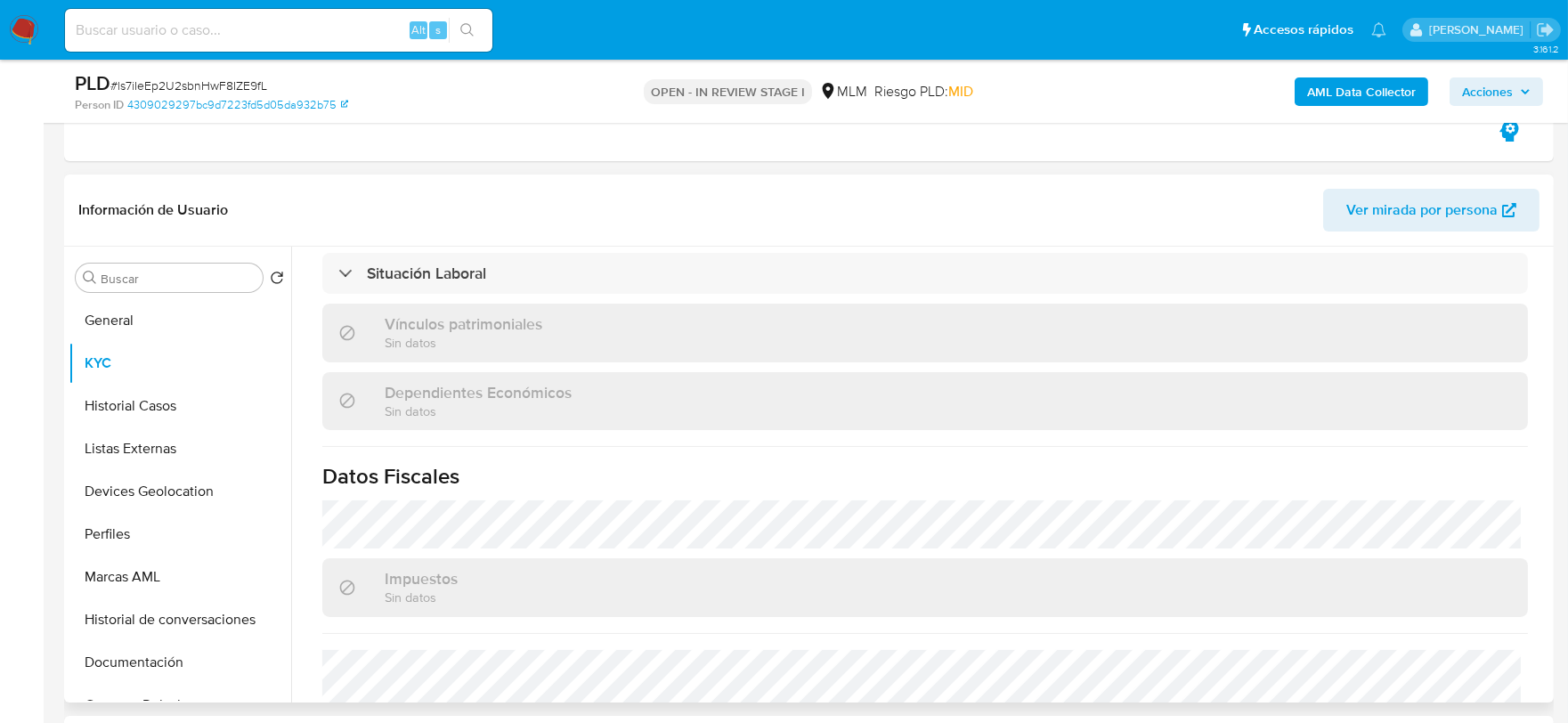
scroll to position [1101, 0]
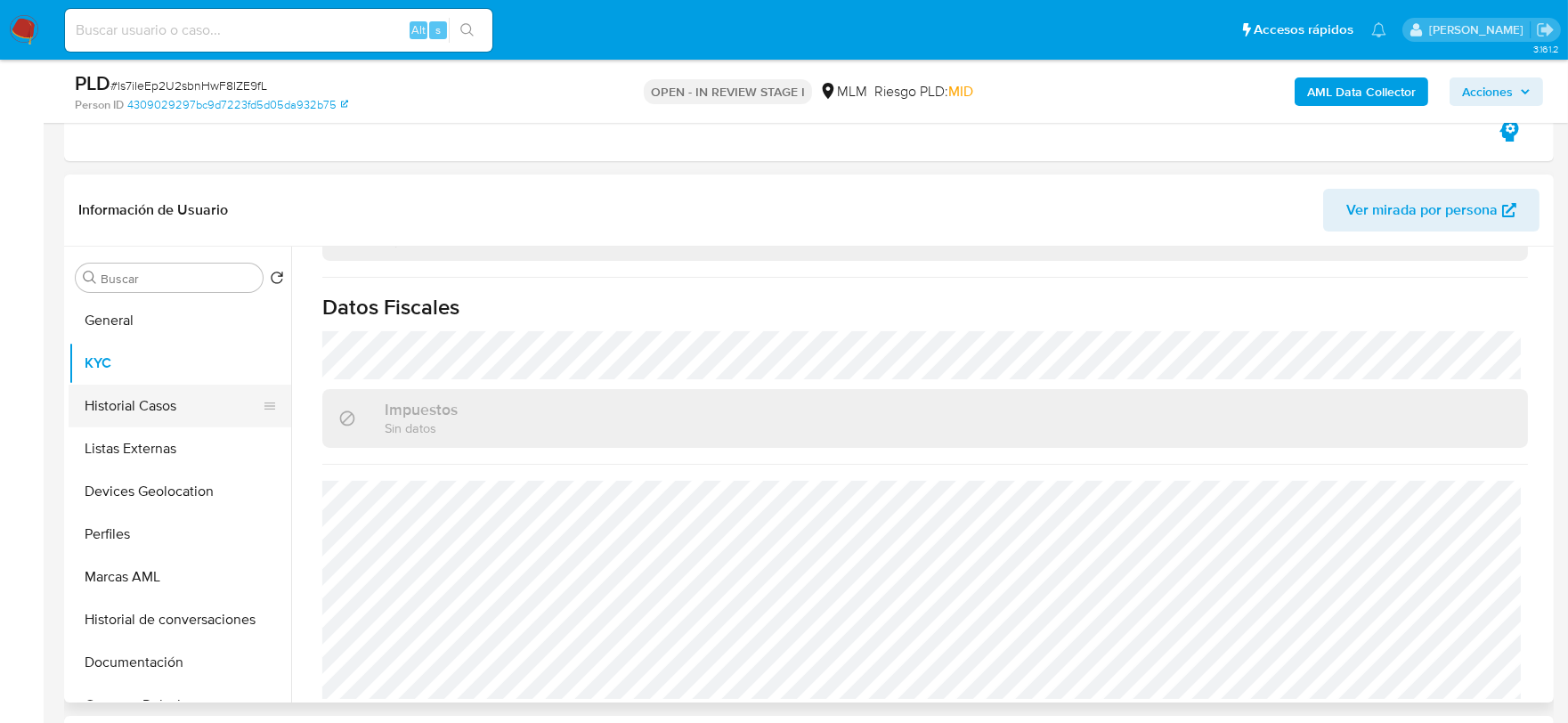
click at [174, 413] on button "Historial Casos" at bounding box center [173, 406] width 208 height 43
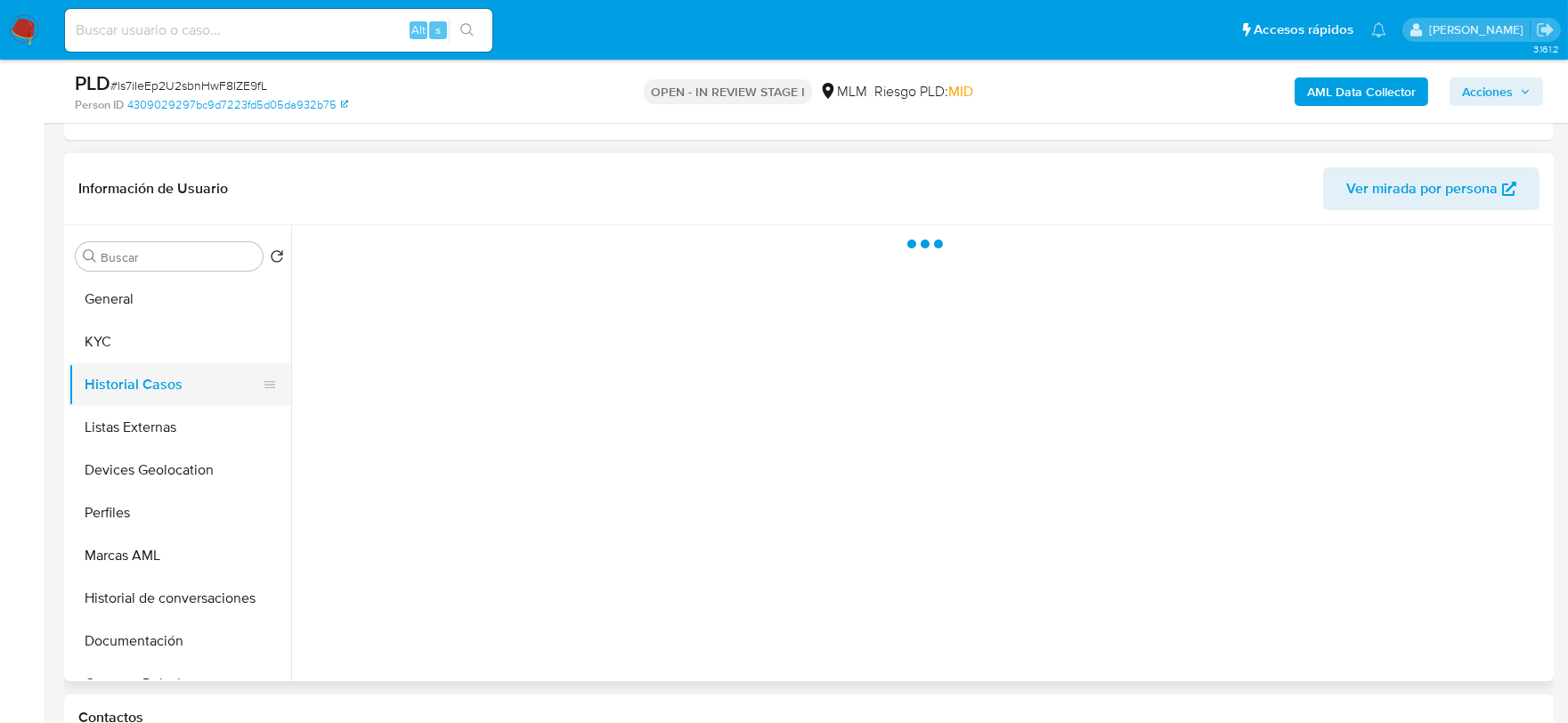
scroll to position [0, 0]
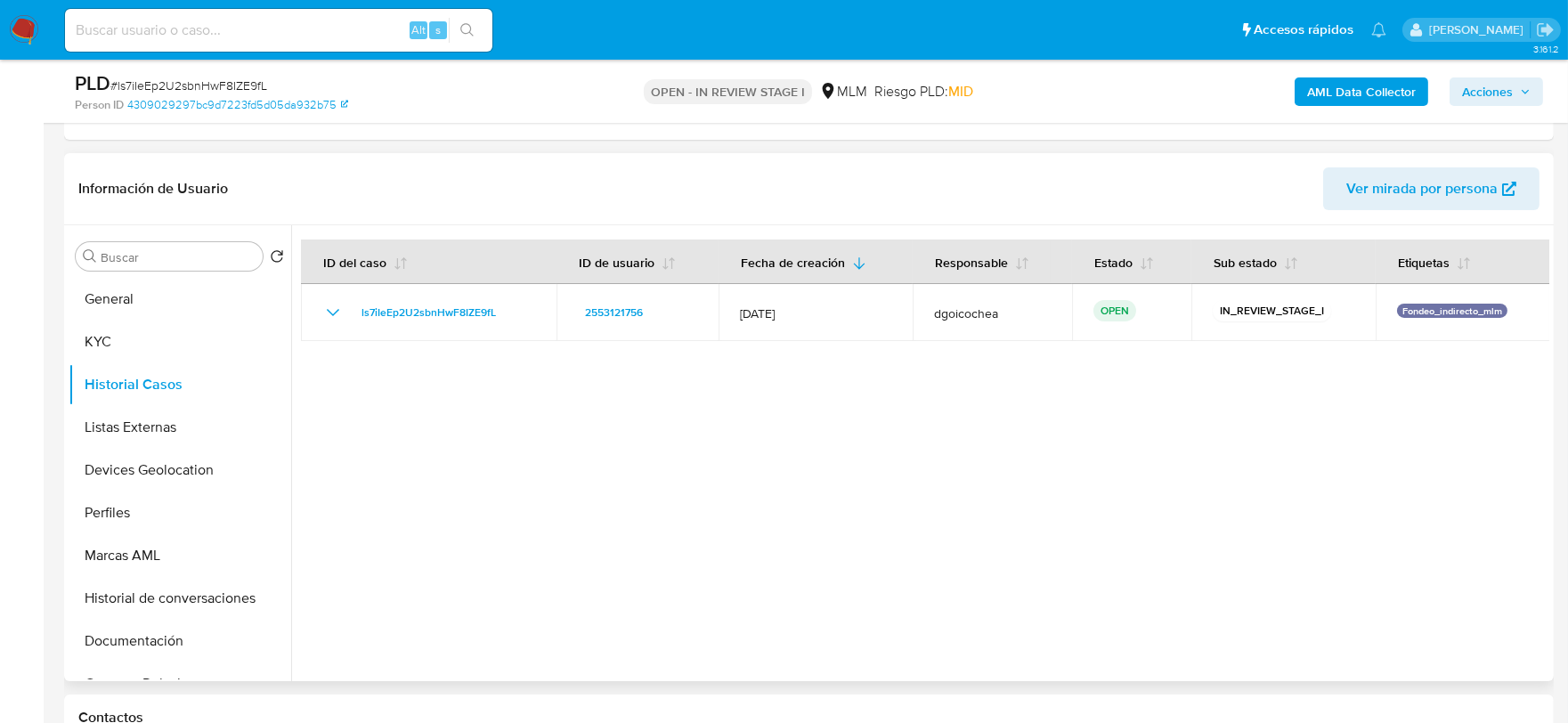
click at [718, 585] on div at bounding box center [920, 453] width 1258 height 456
click at [149, 425] on button "Listas Externas" at bounding box center [173, 428] width 208 height 43
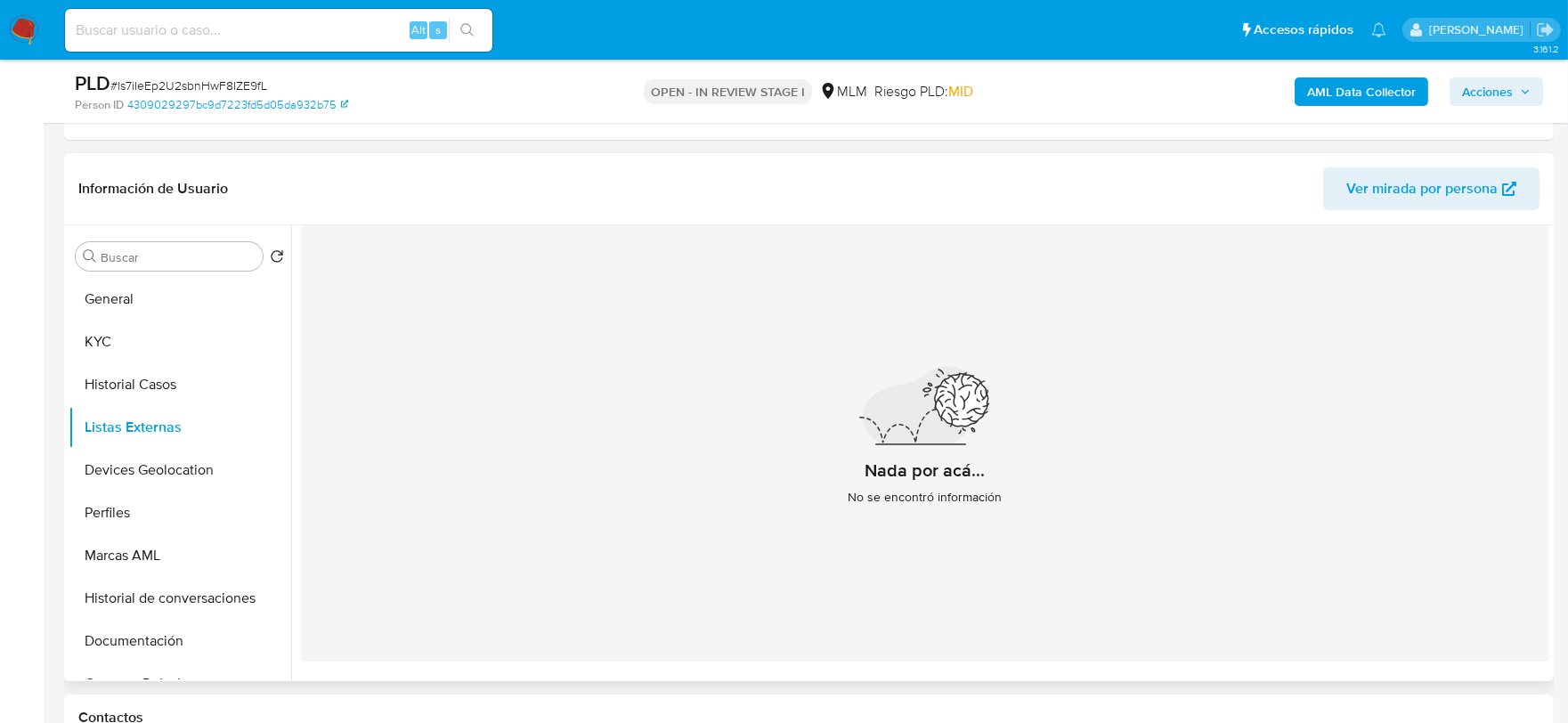
click at [690, 523] on div "Nada por acá... No se encontró información" at bounding box center [925, 443] width 1249 height 436
click at [194, 464] on button "Devices Geolocation" at bounding box center [173, 470] width 208 height 43
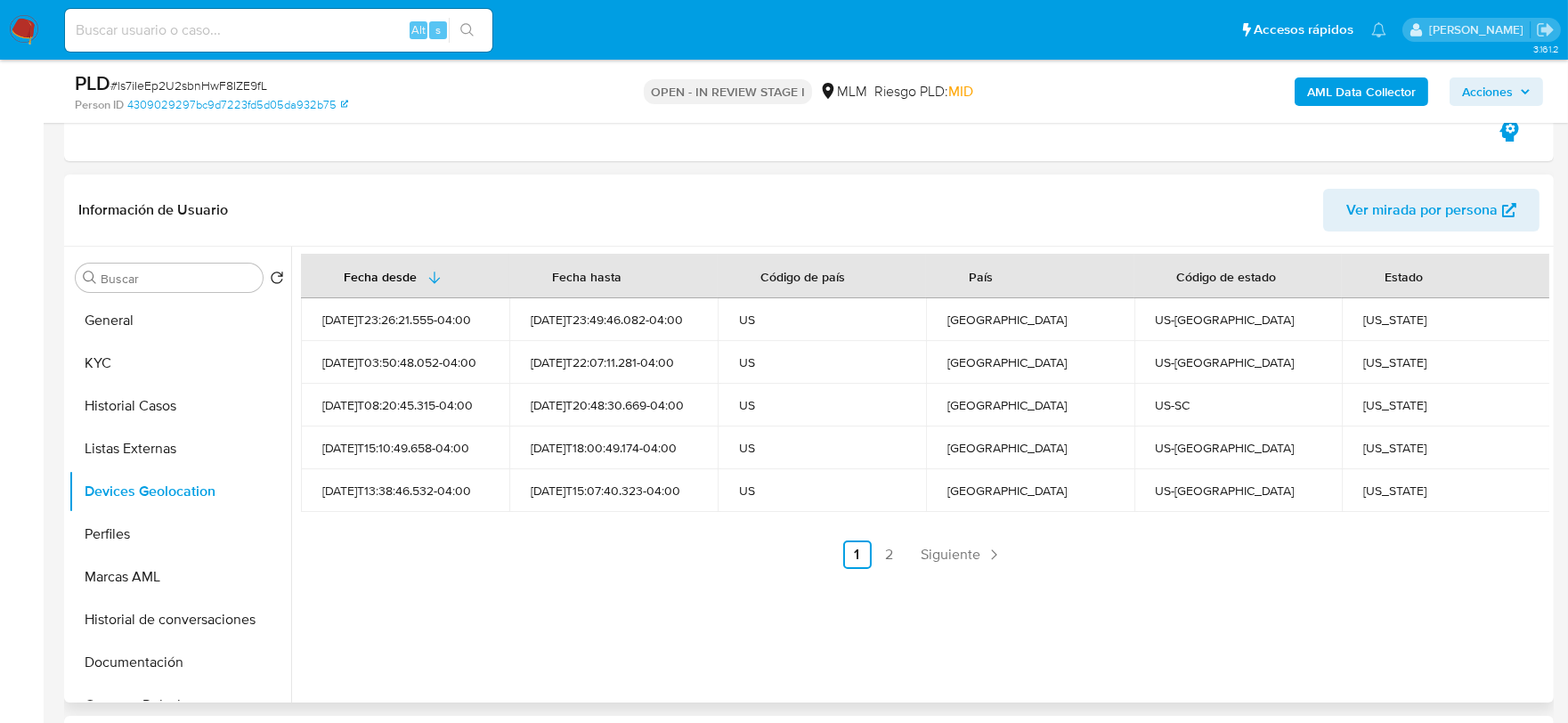
click at [733, 573] on div "Fecha desde Fecha hasta Código de país País Código de estado Estado 2025-07-10T…" at bounding box center [920, 474] width 1258 height 456
click at [968, 553] on span "Siguiente" at bounding box center [951, 554] width 60 height 14
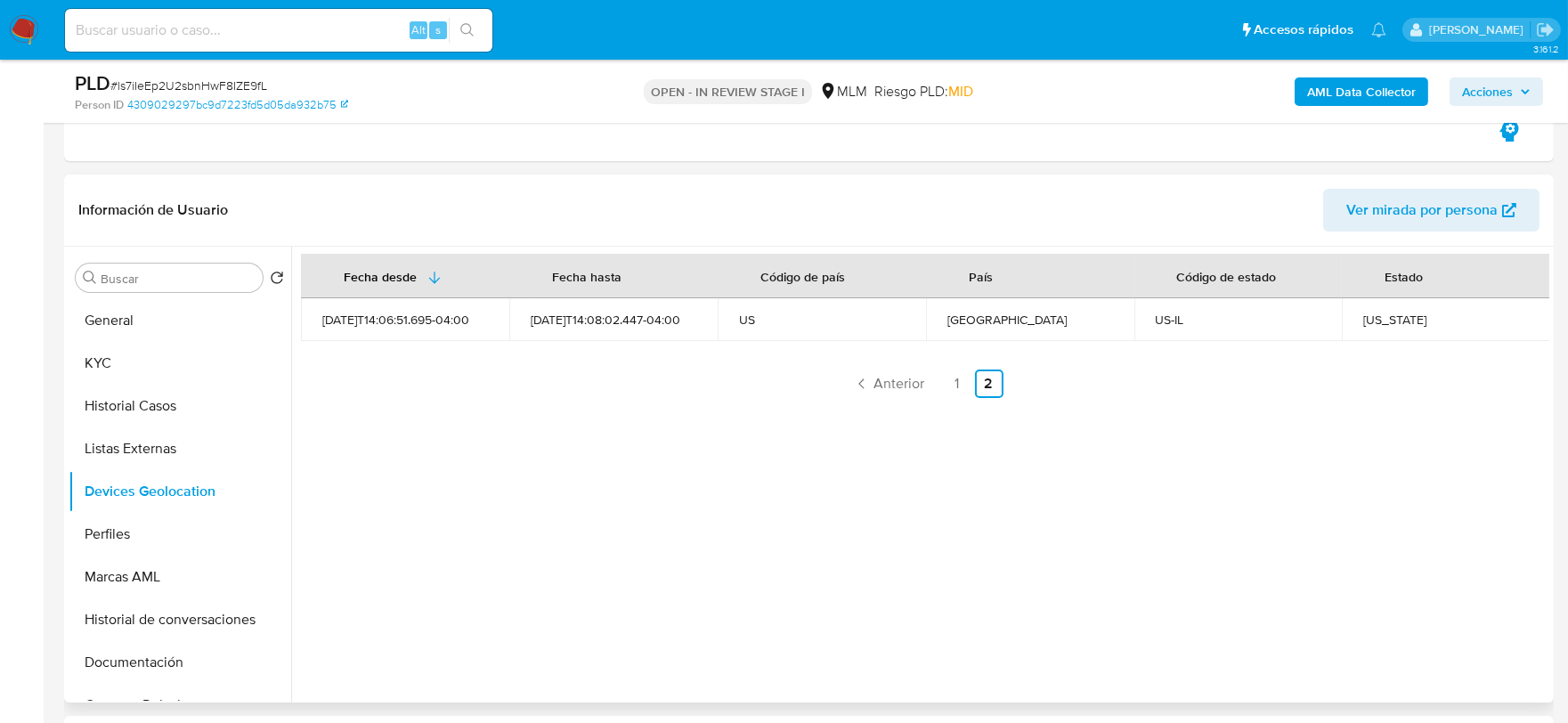
click at [707, 541] on div "Fecha desde Fecha hasta Código de país País Código de estado Estado 2025-09-12T…" at bounding box center [920, 474] width 1258 height 456
click at [154, 521] on button "Perfiles" at bounding box center [173, 535] width 208 height 43
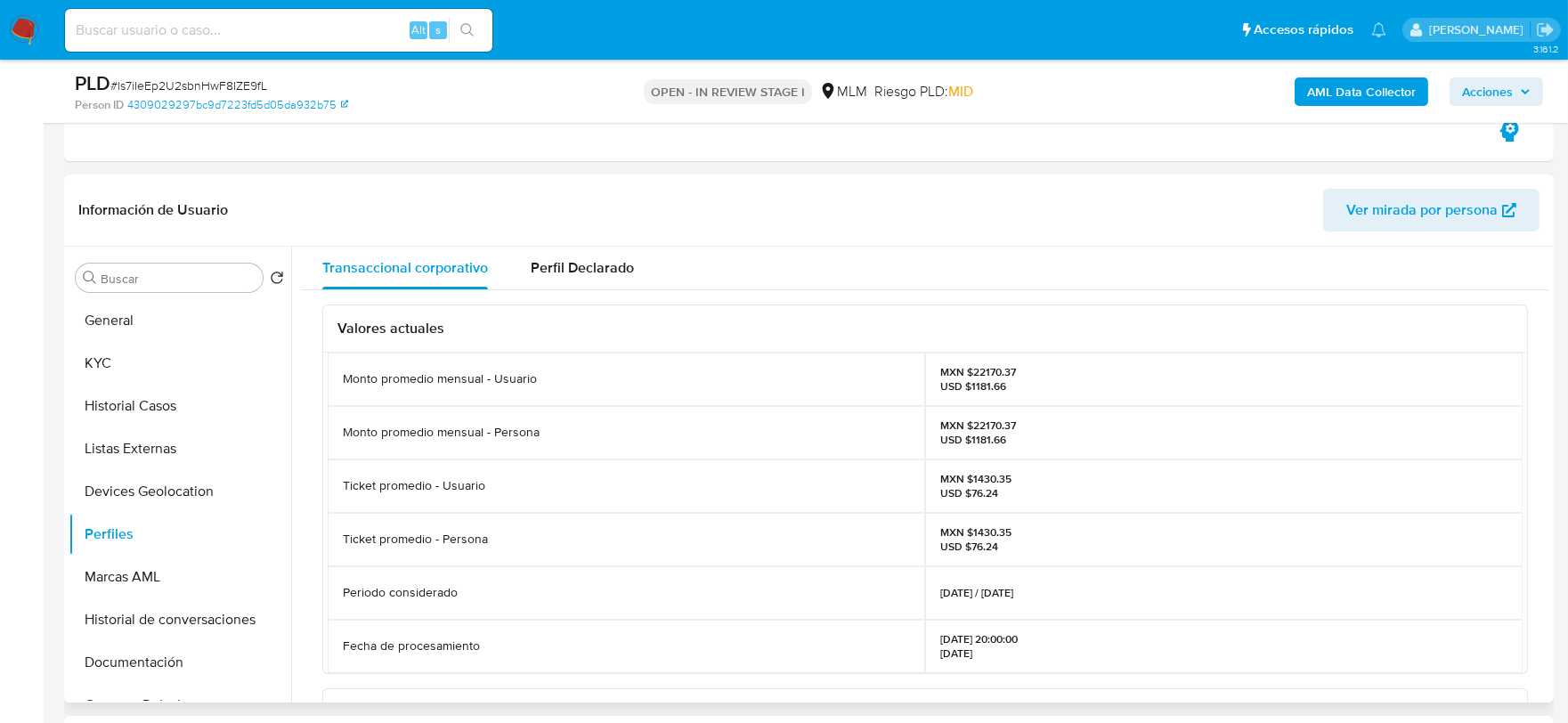
click at [537, 511] on div "Ticket promedio - Usuario" at bounding box center [626, 486] width 598 height 53
click at [147, 654] on button "Documentación" at bounding box center [173, 662] width 208 height 43
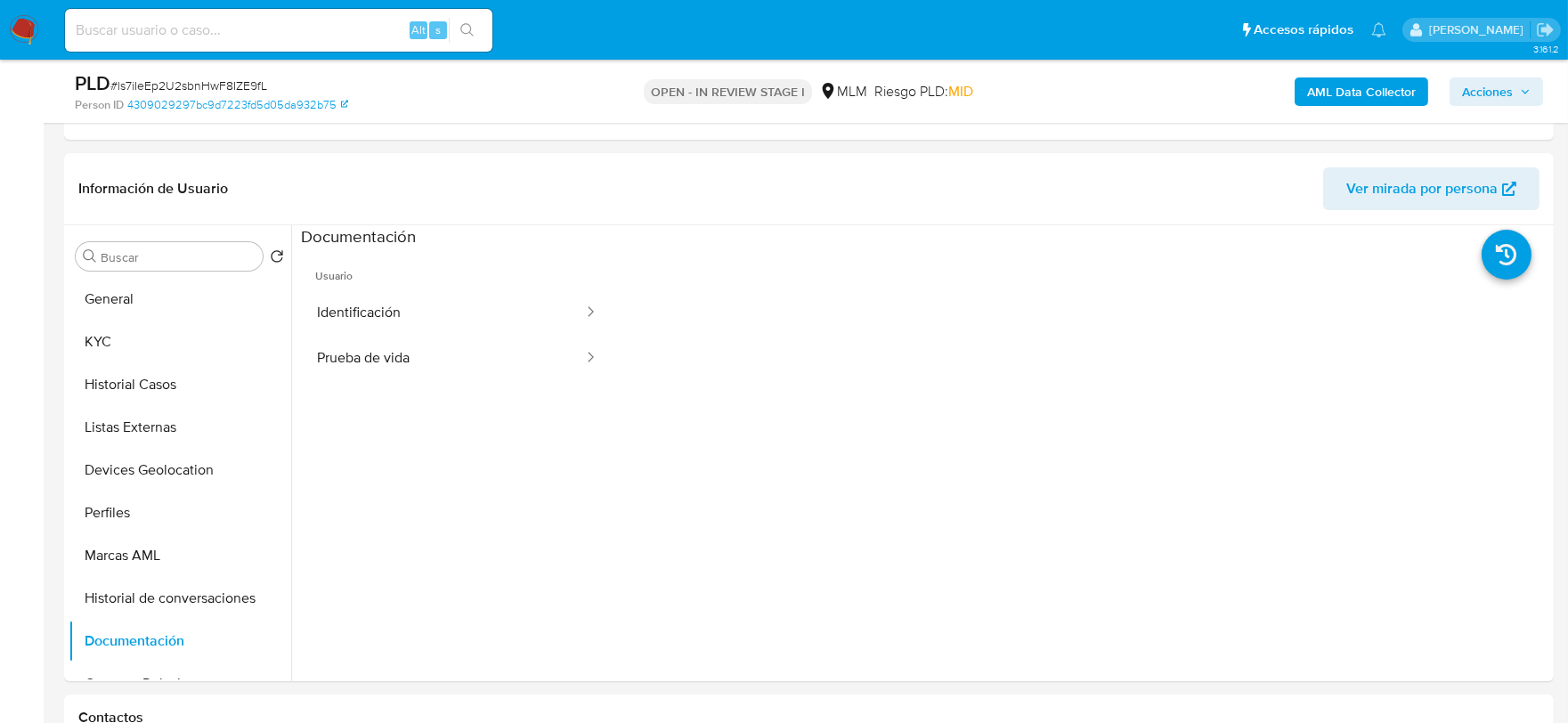
click at [448, 321] on button "Identificación" at bounding box center [443, 312] width 284 height 45
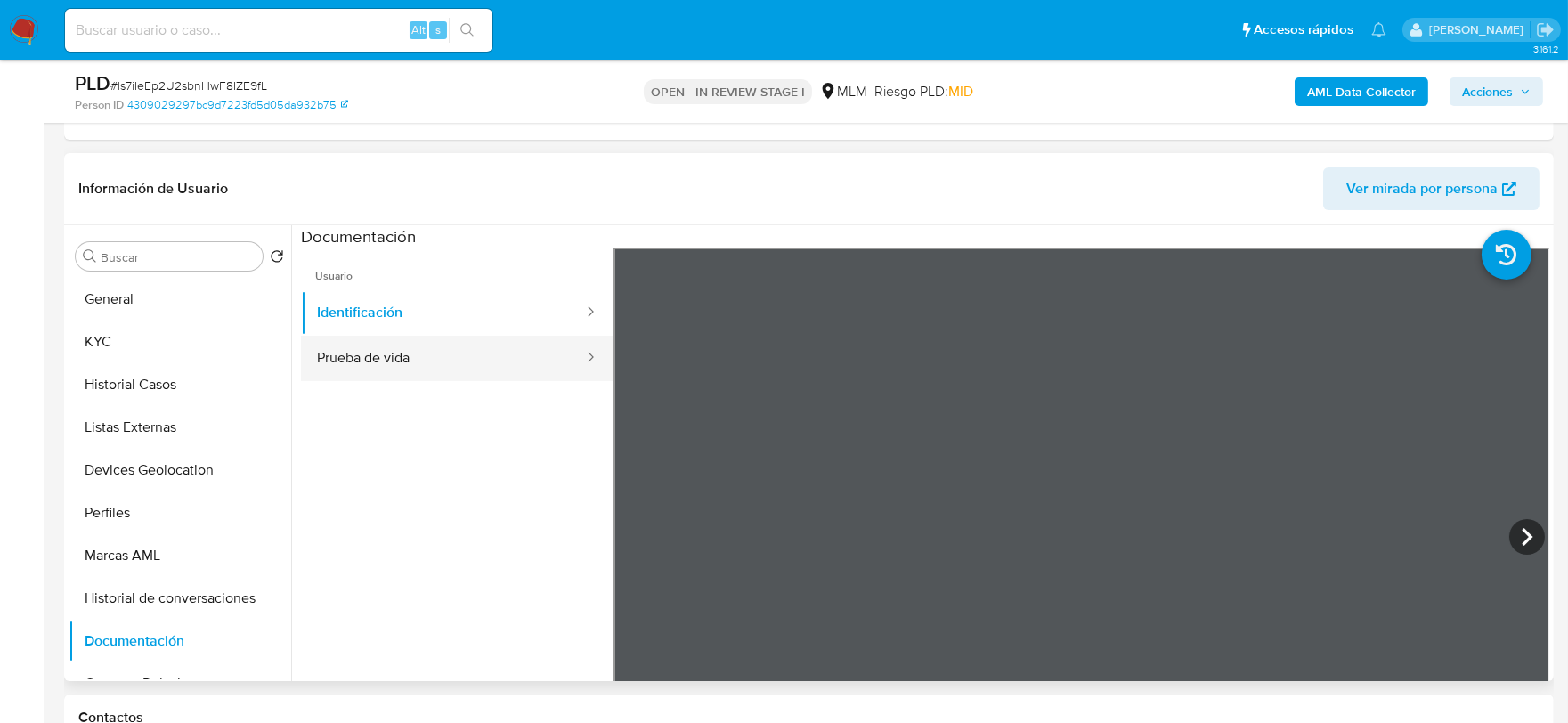
click at [399, 368] on button "Prueba de vida" at bounding box center [443, 358] width 284 height 45
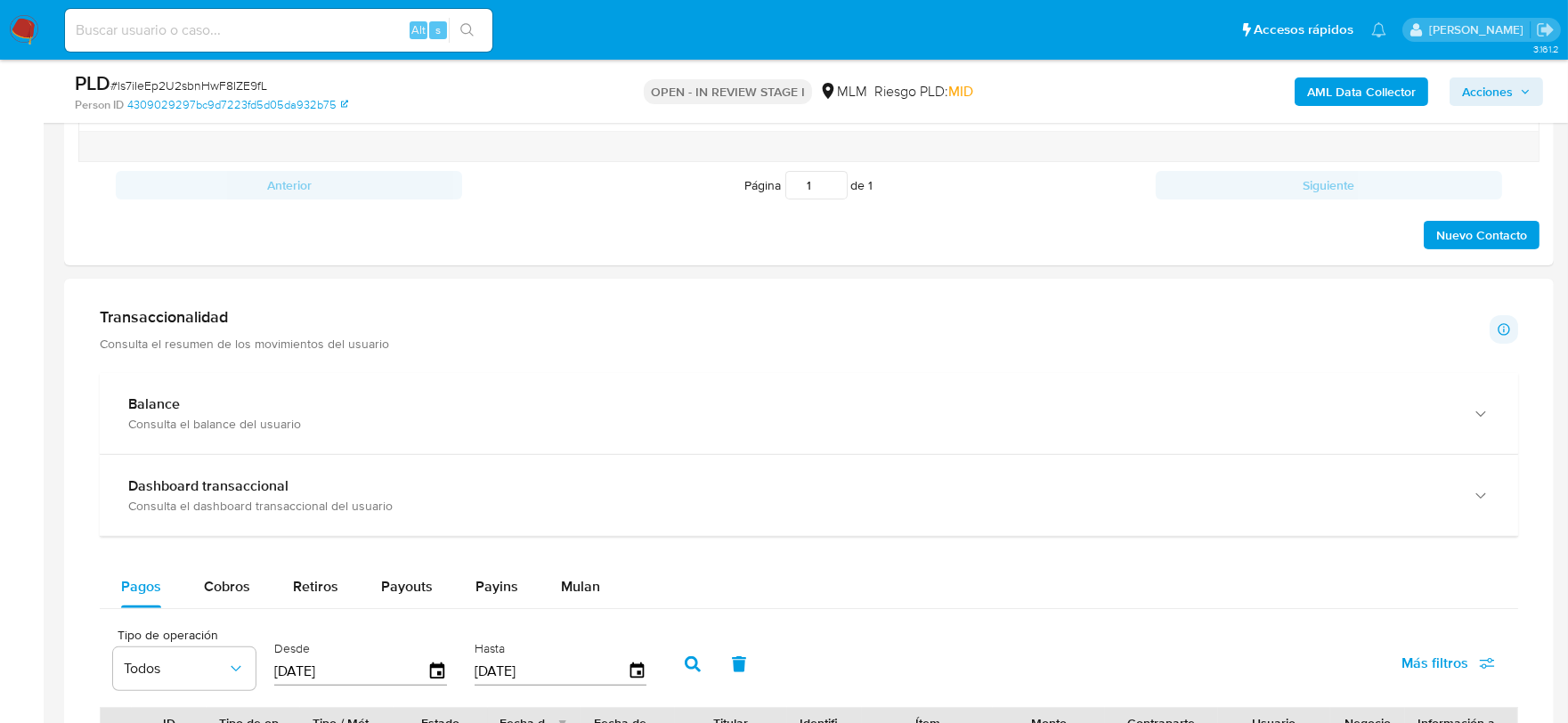
scroll to position [1363, 0]
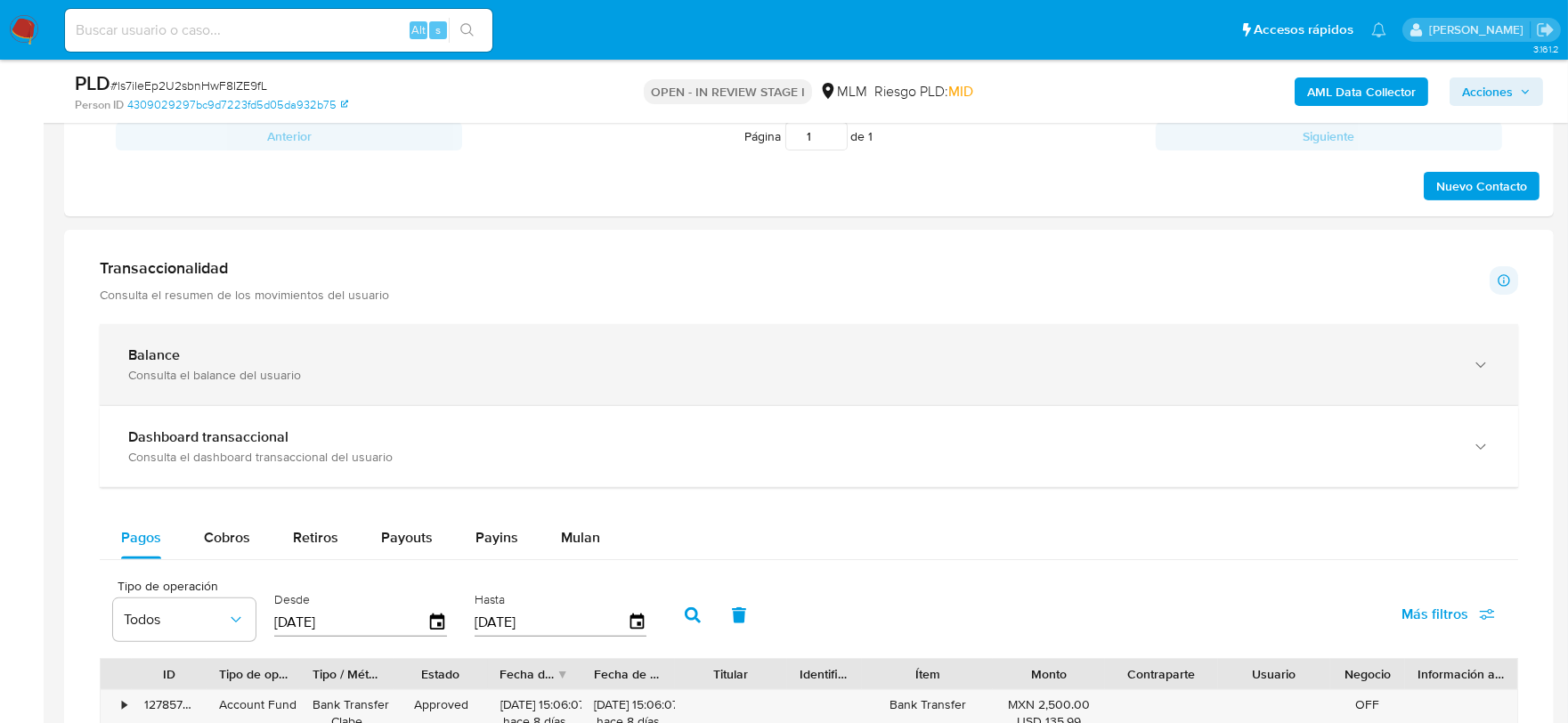
click at [618, 380] on div "Consulta el balance del usuario" at bounding box center [791, 374] width 1326 height 16
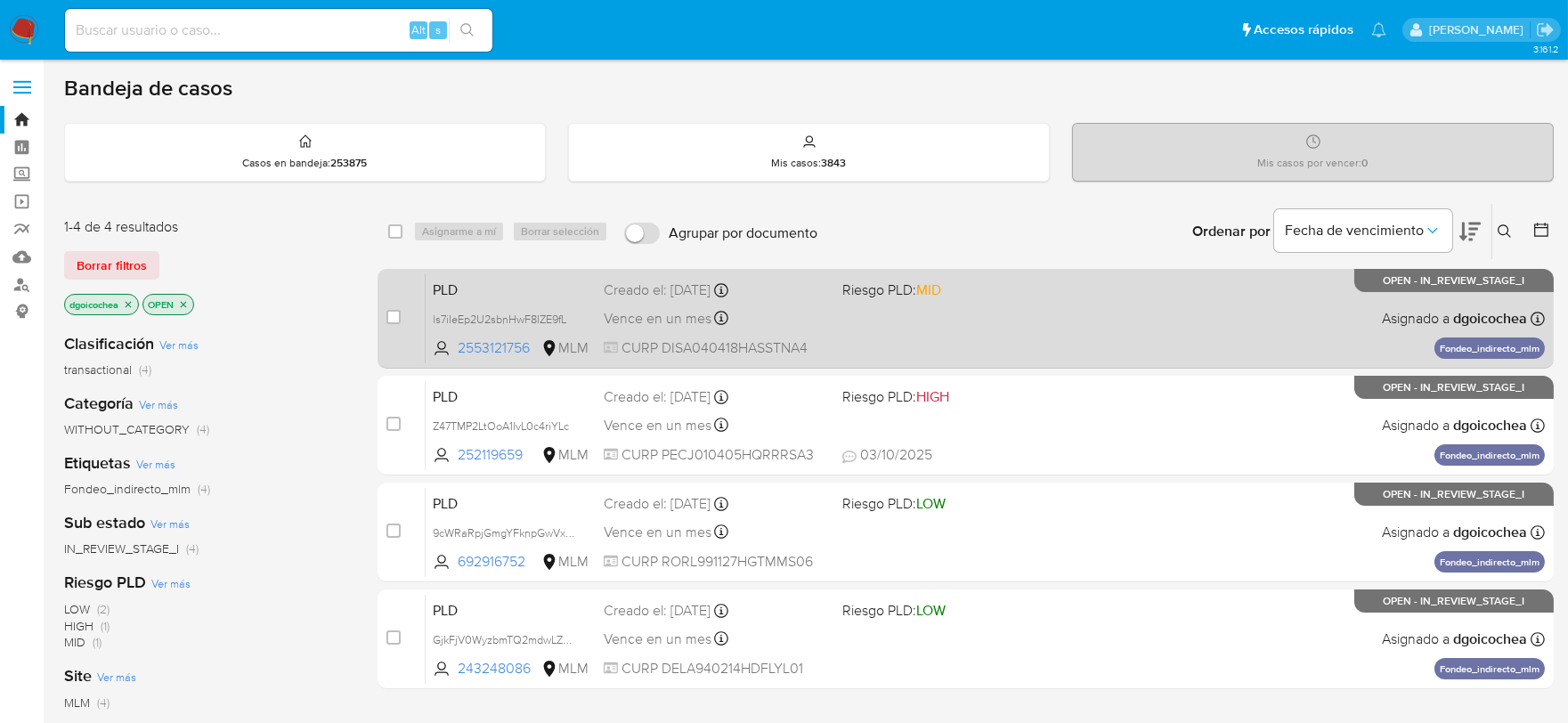
click at [457, 289] on span "PLD" at bounding box center [510, 288] width 157 height 23
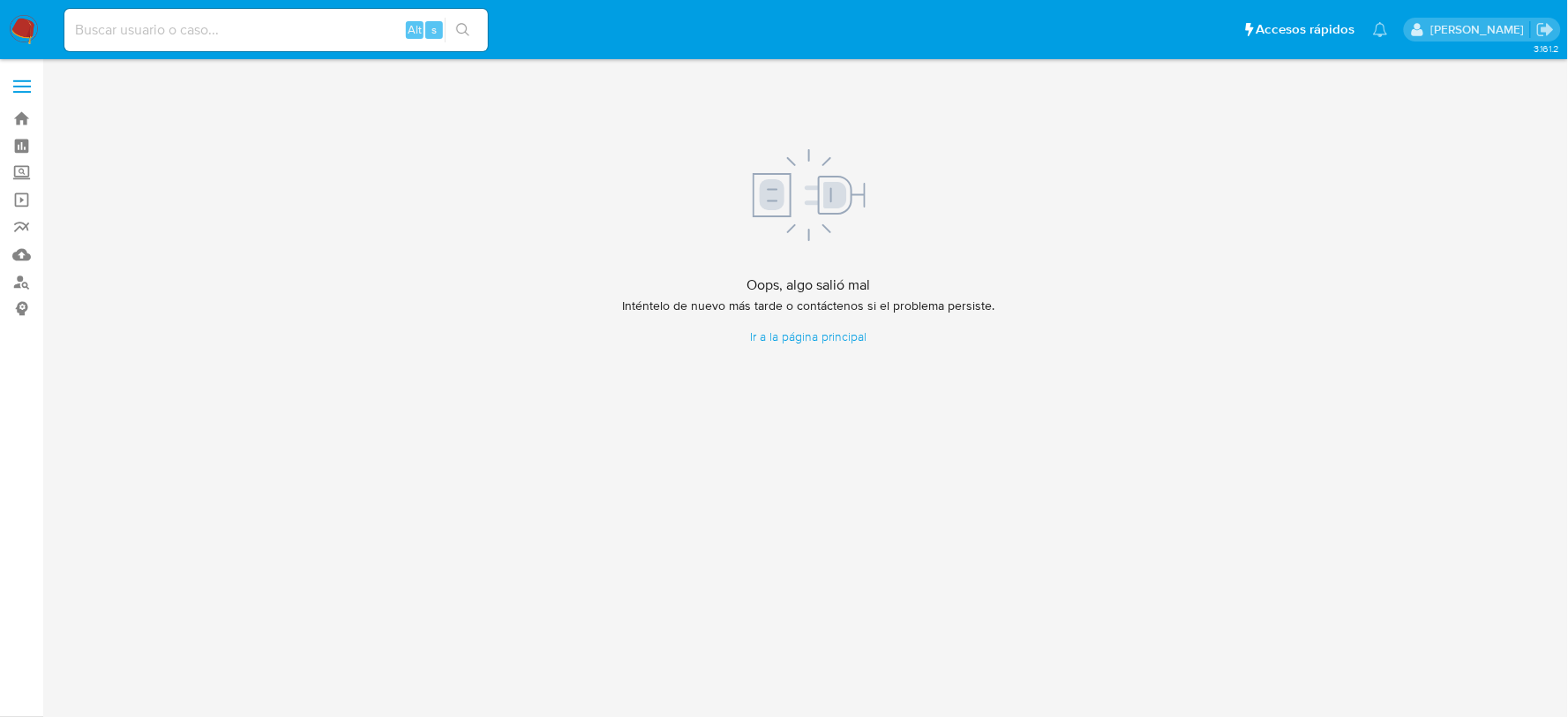
click at [124, 27] on input at bounding box center [276, 30] width 424 height 23
paste input "2337195518"
type input "2337195518"
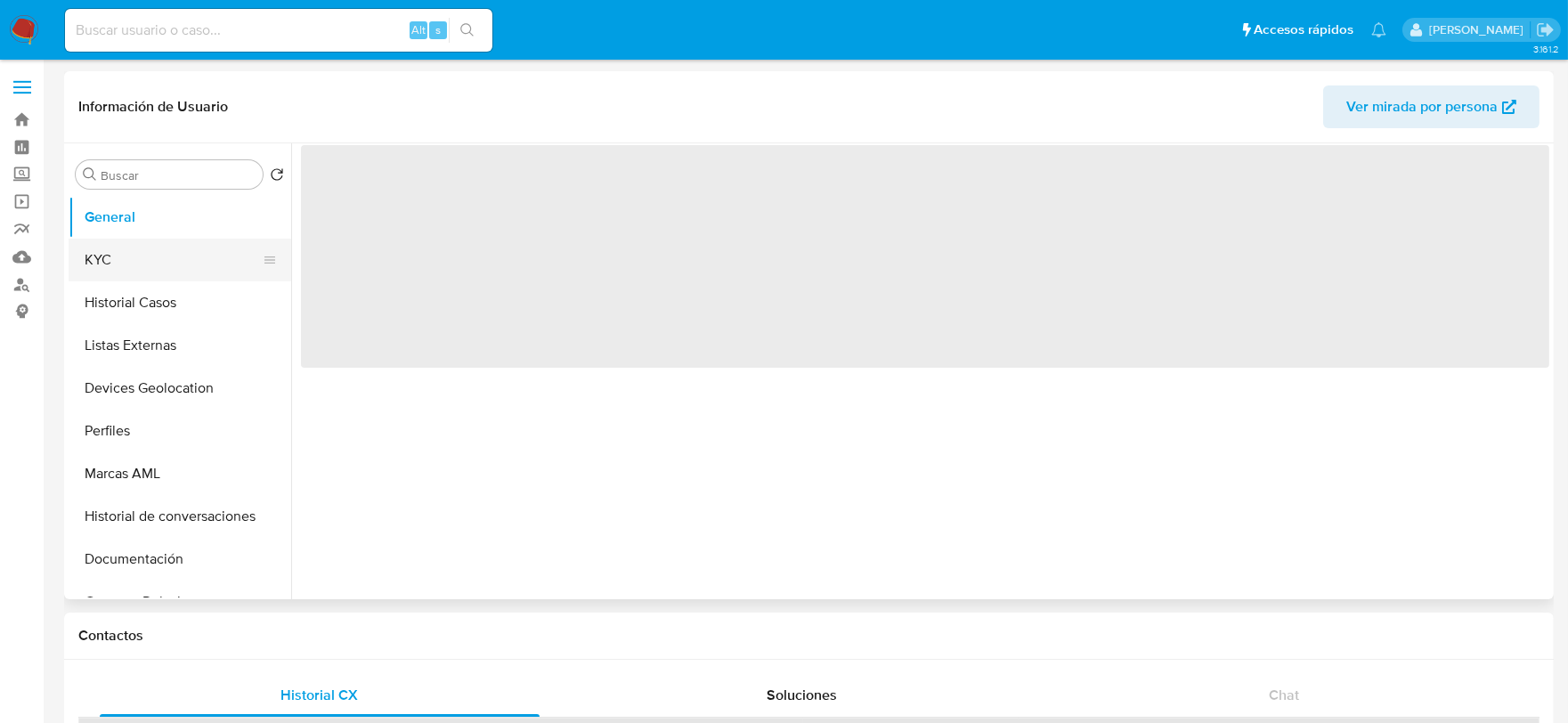
select select "10"
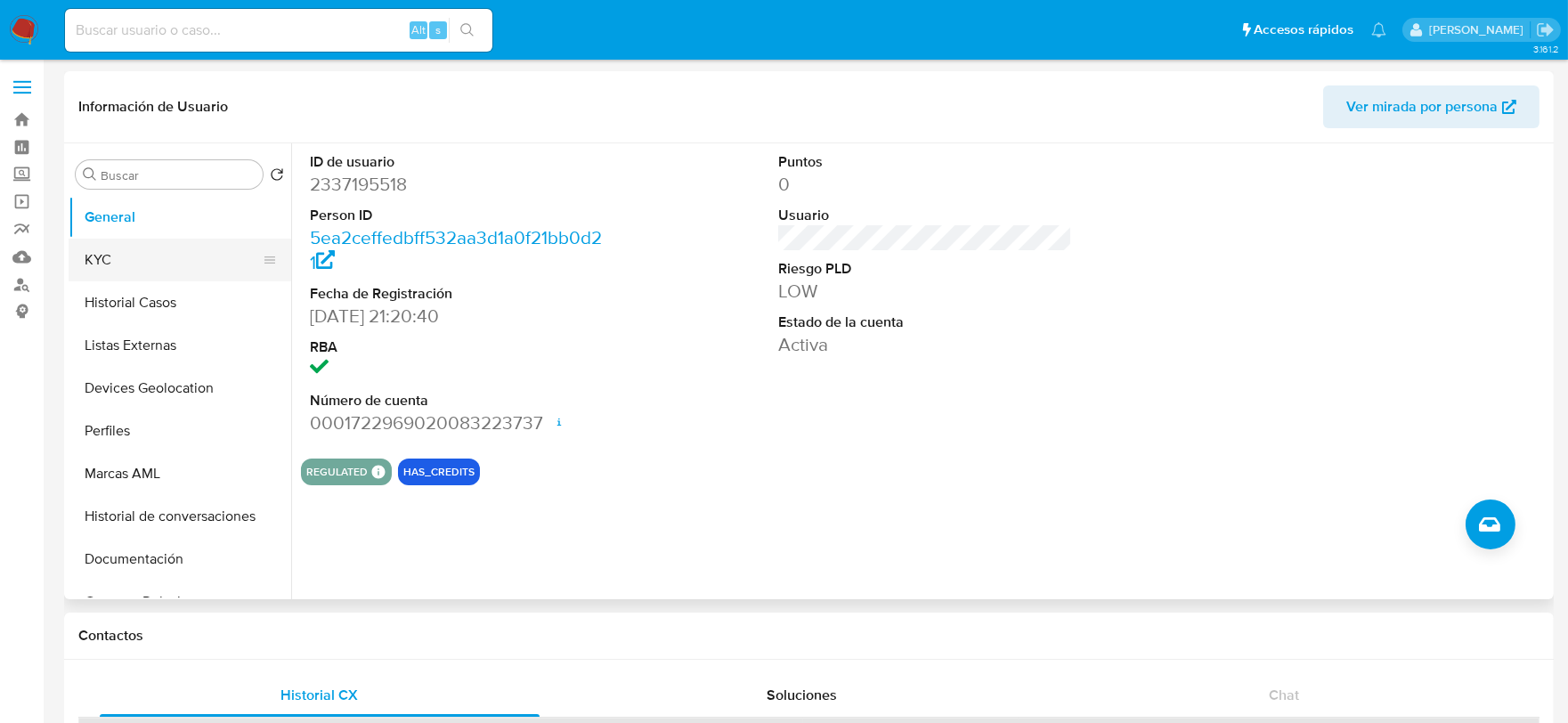
click at [97, 249] on button "KYC" at bounding box center [173, 260] width 208 height 43
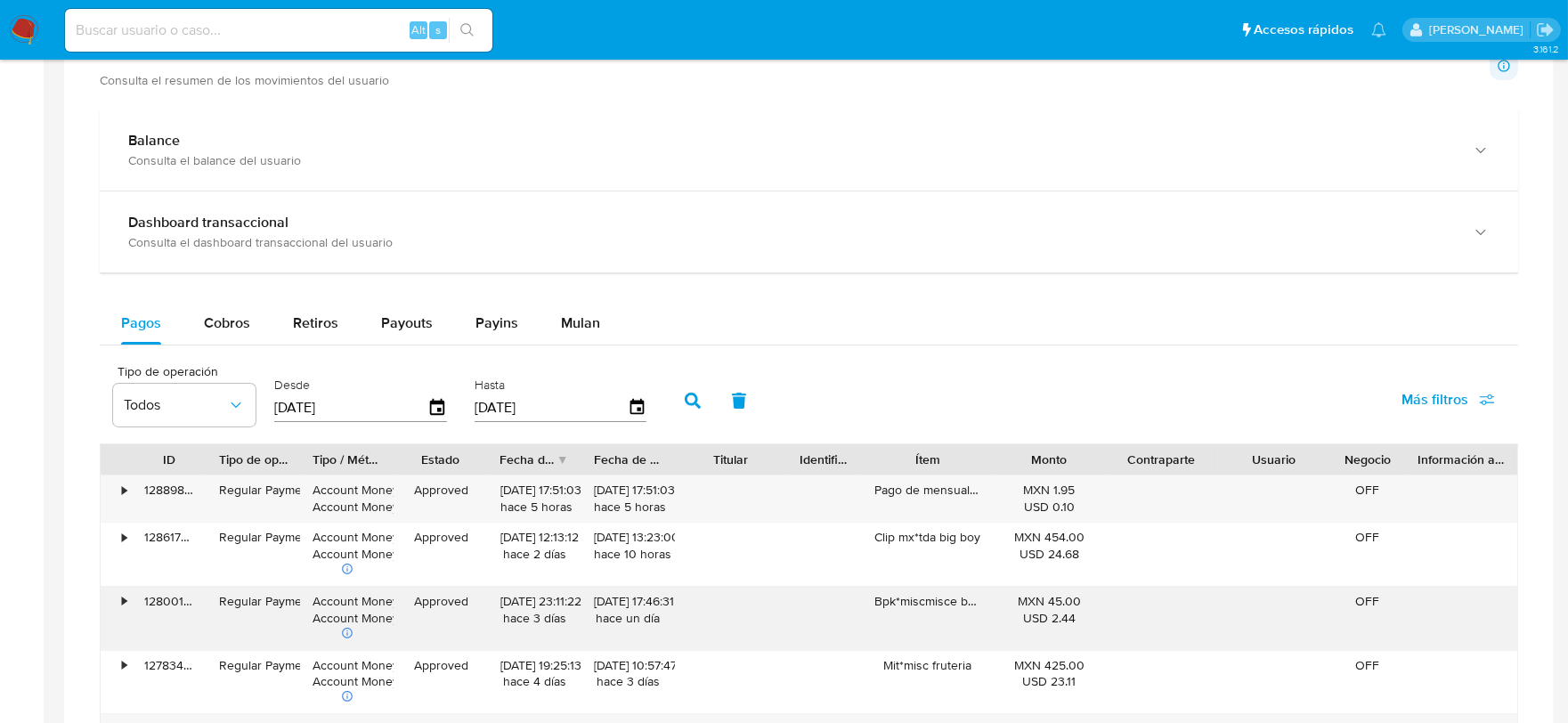
scroll to position [989, 0]
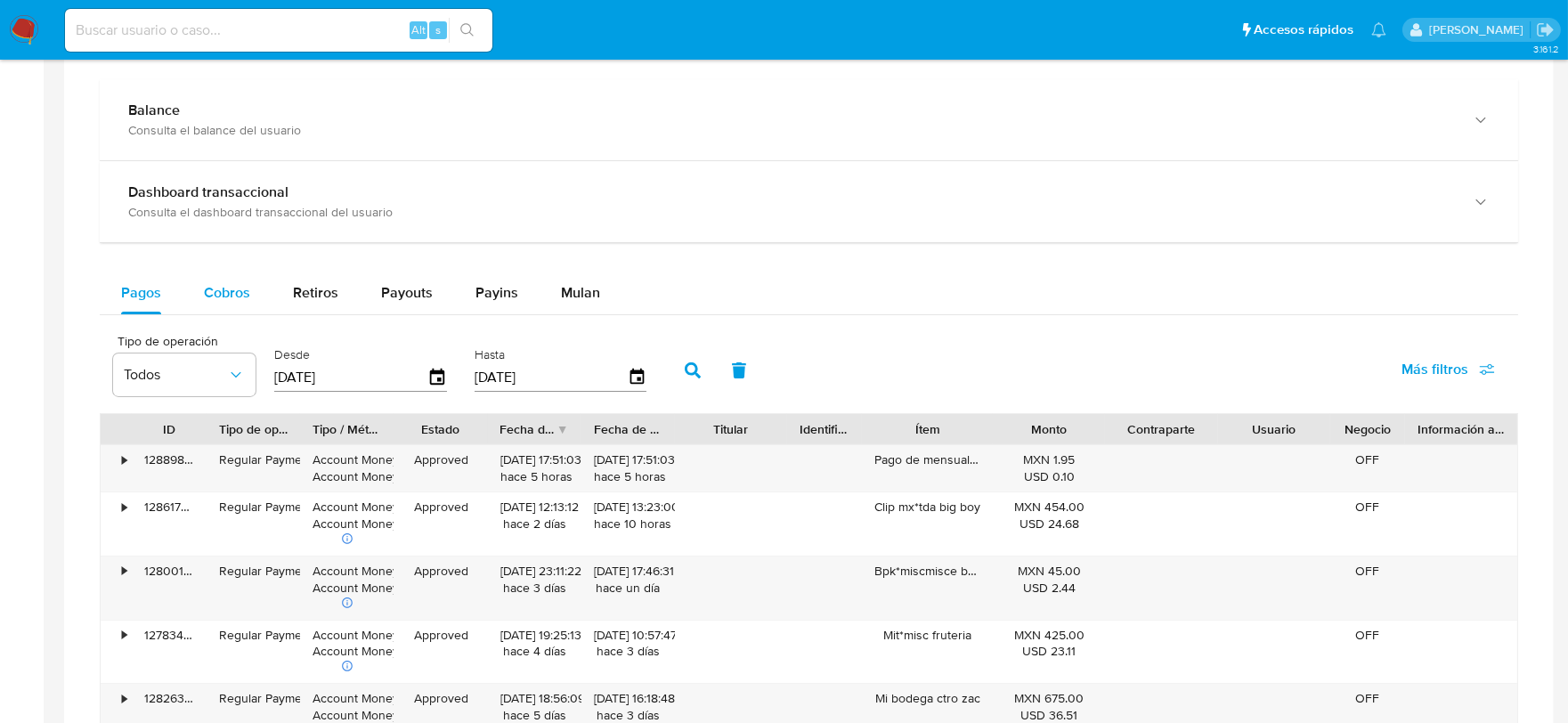
click at [256, 291] on button "Cobros" at bounding box center [227, 293] width 89 height 43
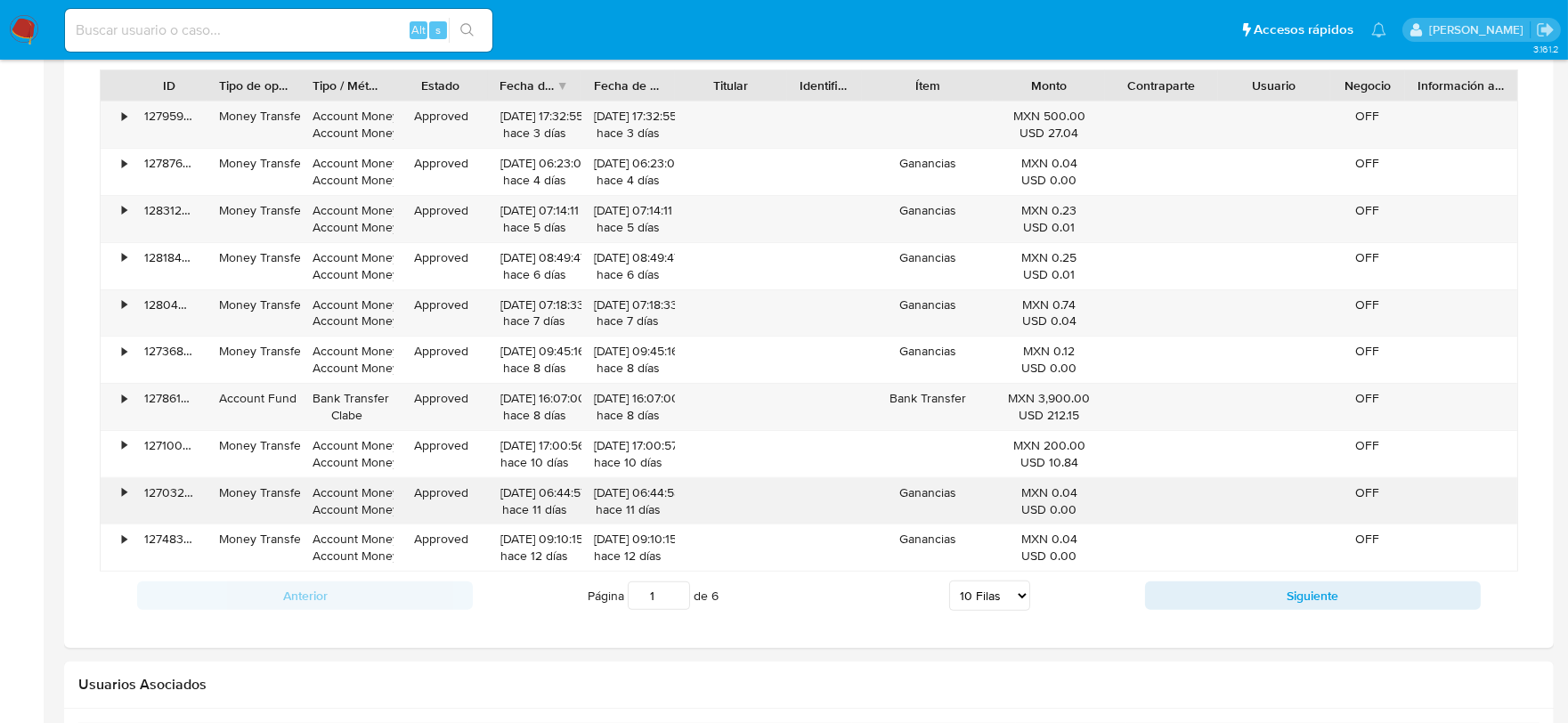
scroll to position [1384, 0]
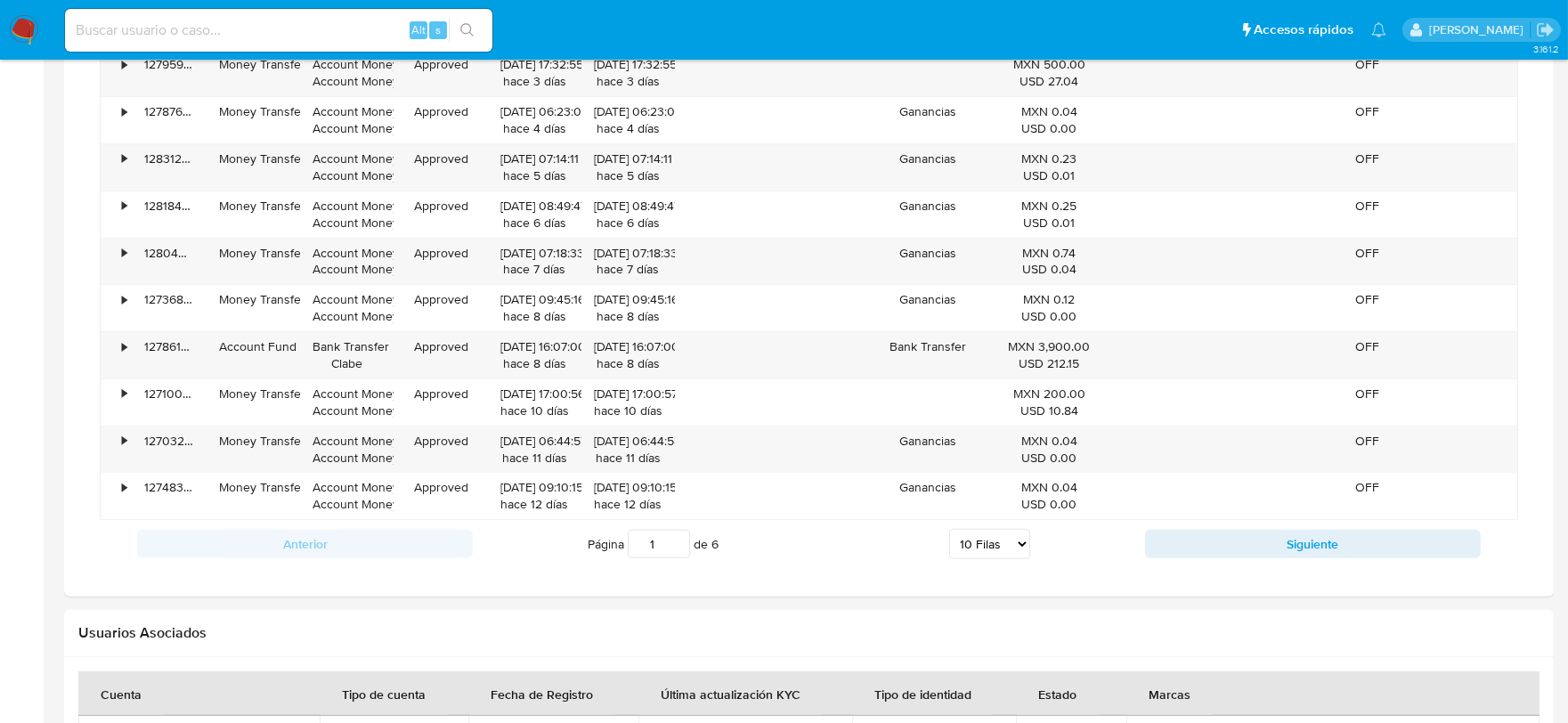
click at [990, 544] on select "5 Filas 10 Filas 20 Filas 25 Filas 50 Filas 100 Filas" at bounding box center [990, 544] width 81 height 30
select select "100"
click at [950, 533] on select "5 Filas 10 Filas 20 Filas 25 Filas 50 Filas 100 Filas" at bounding box center [990, 544] width 81 height 30
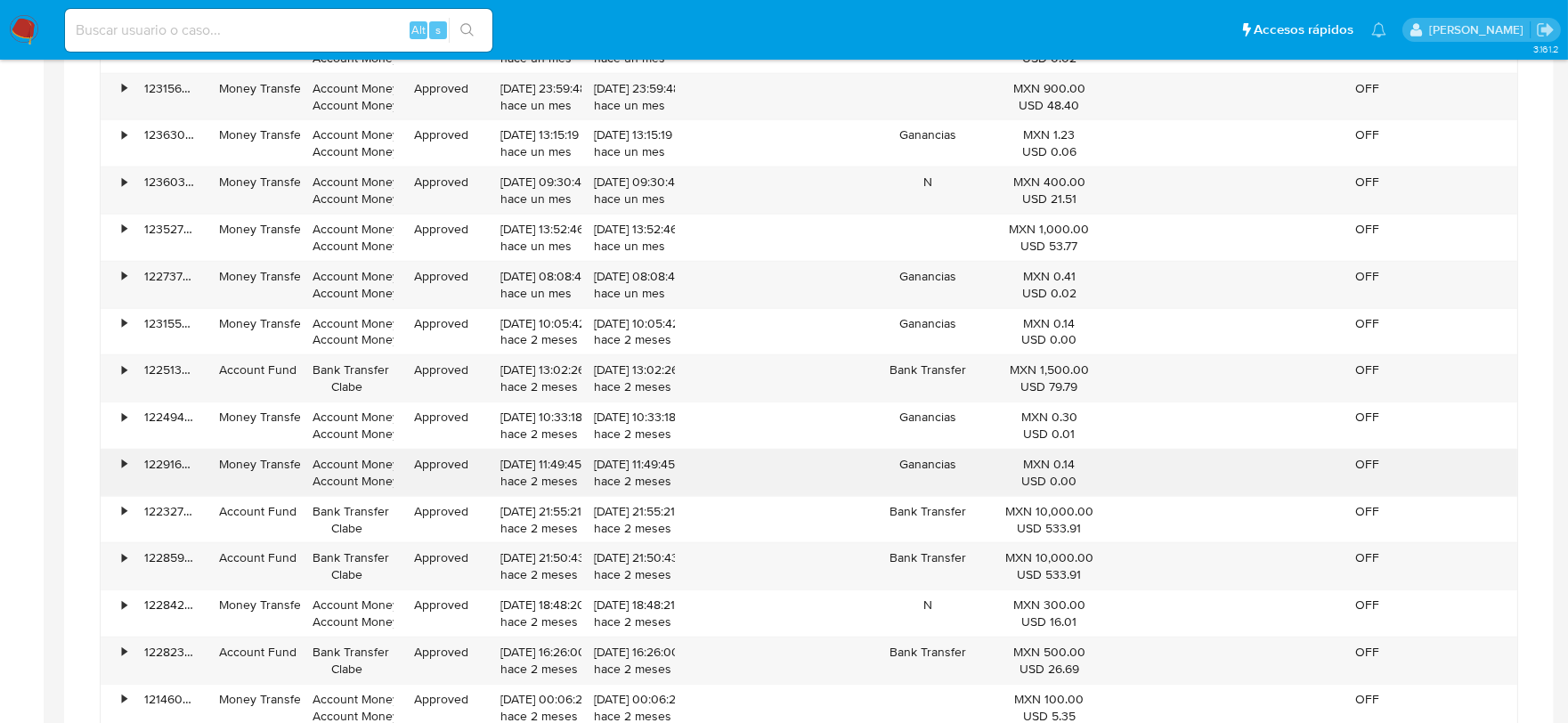
scroll to position [3263, 0]
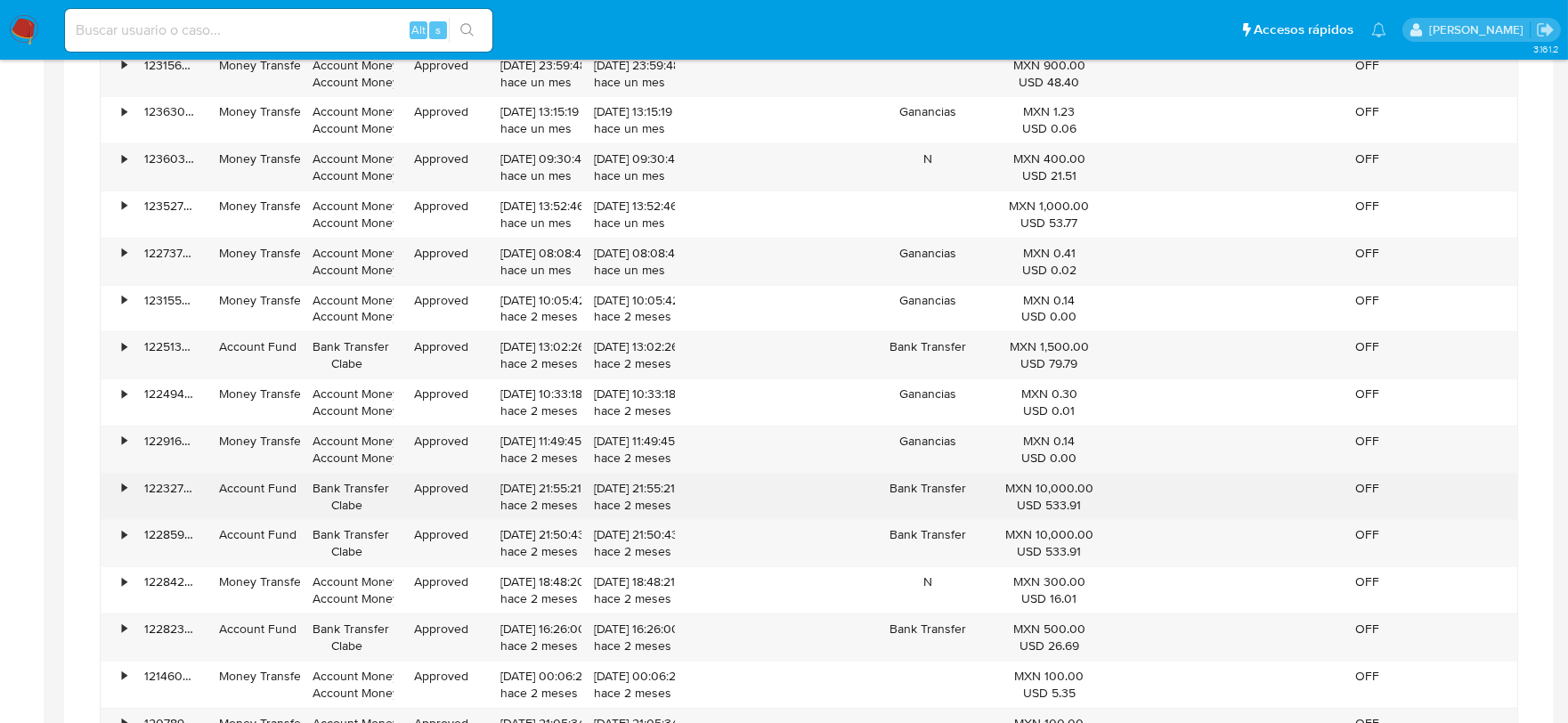
click at [977, 502] on div "Bank Transfer" at bounding box center [928, 496] width 131 height 46
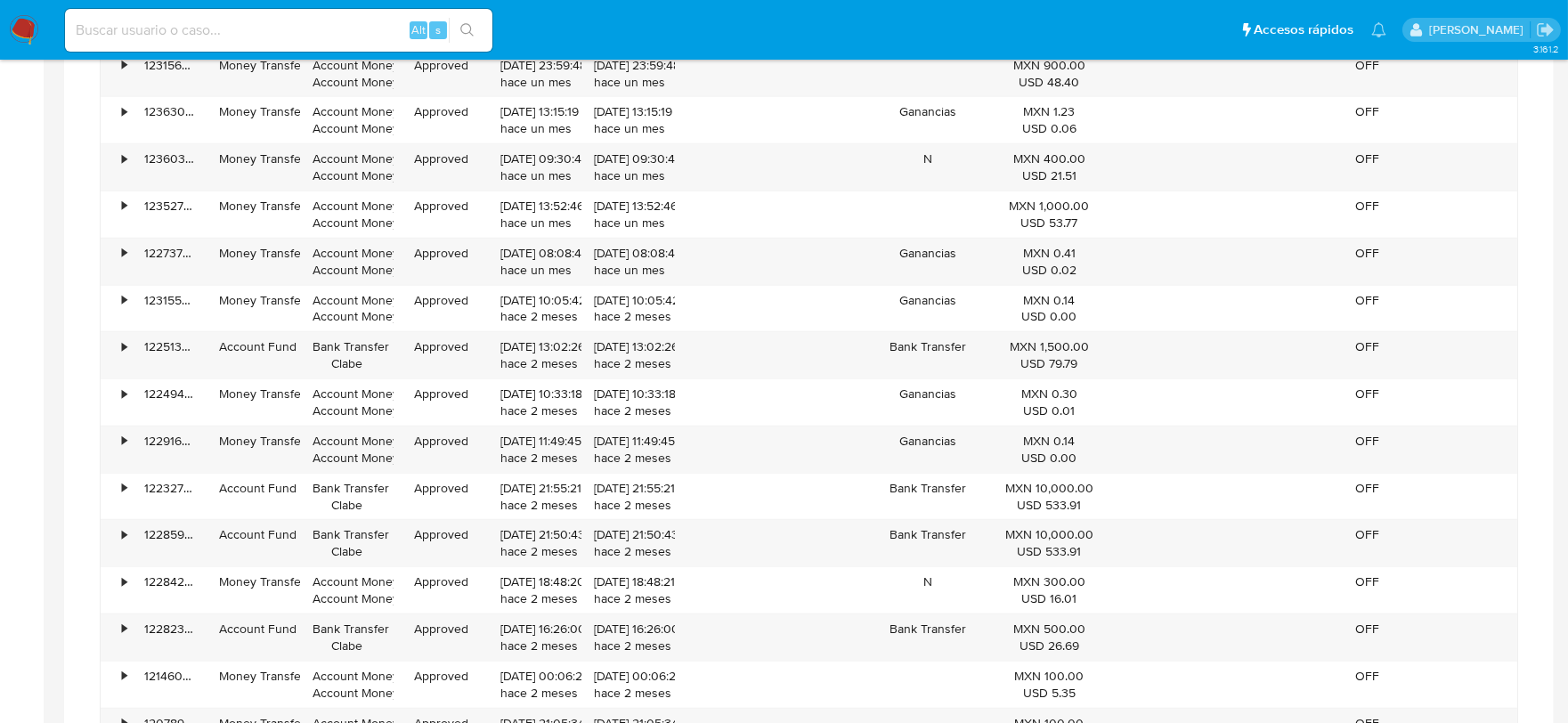
click at [221, 19] on input at bounding box center [279, 30] width 428 height 23
paste input "1343210550"
type input "1343210550"
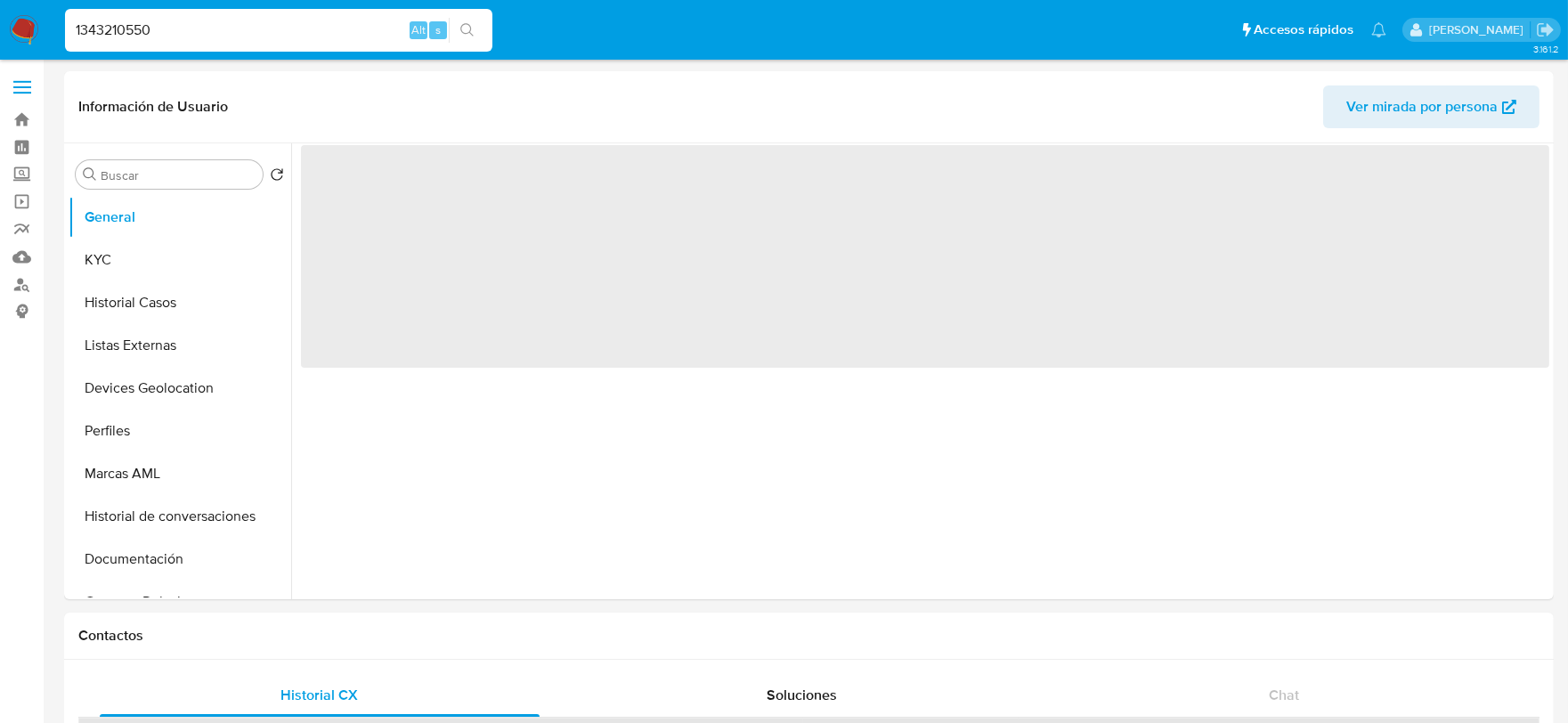
select select "10"
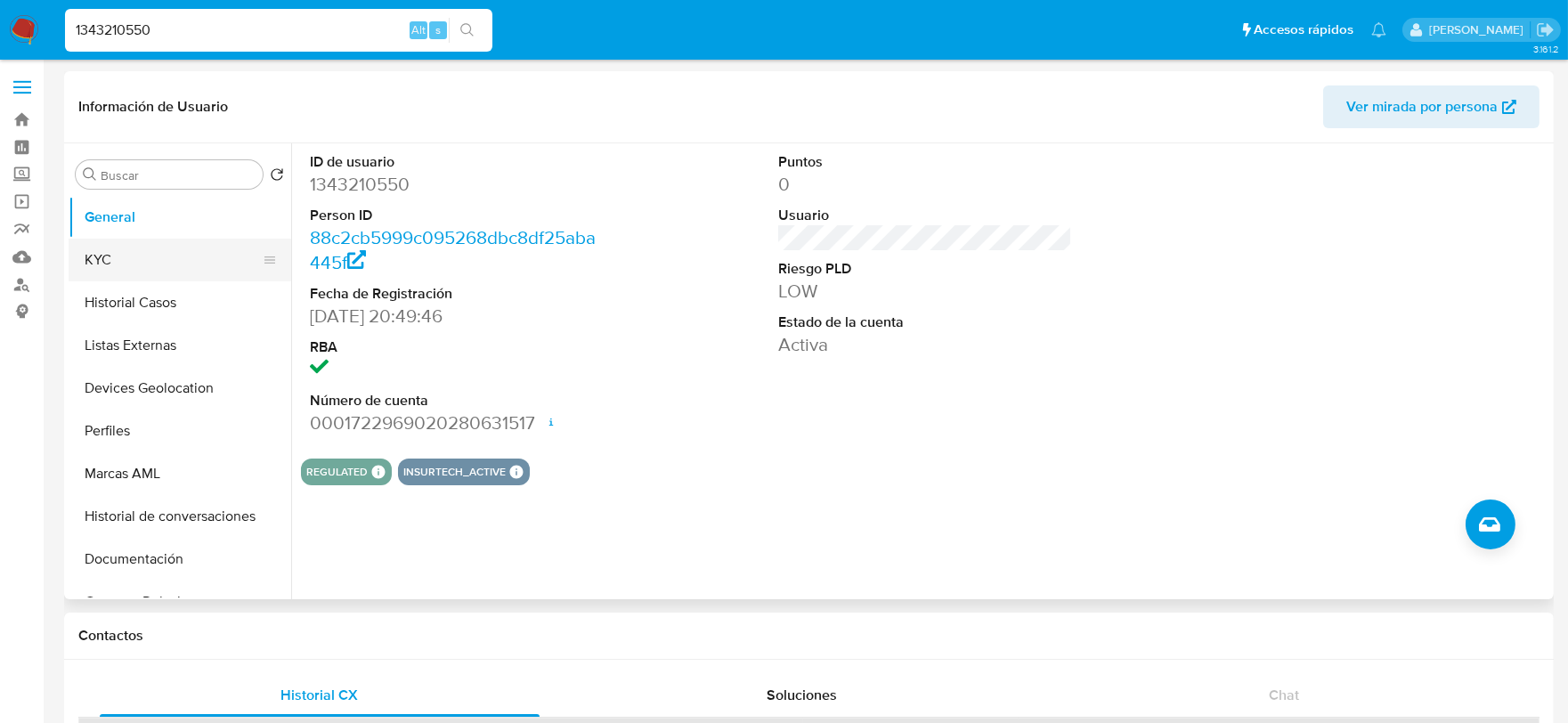
click at [125, 262] on button "KYC" at bounding box center [173, 260] width 208 height 43
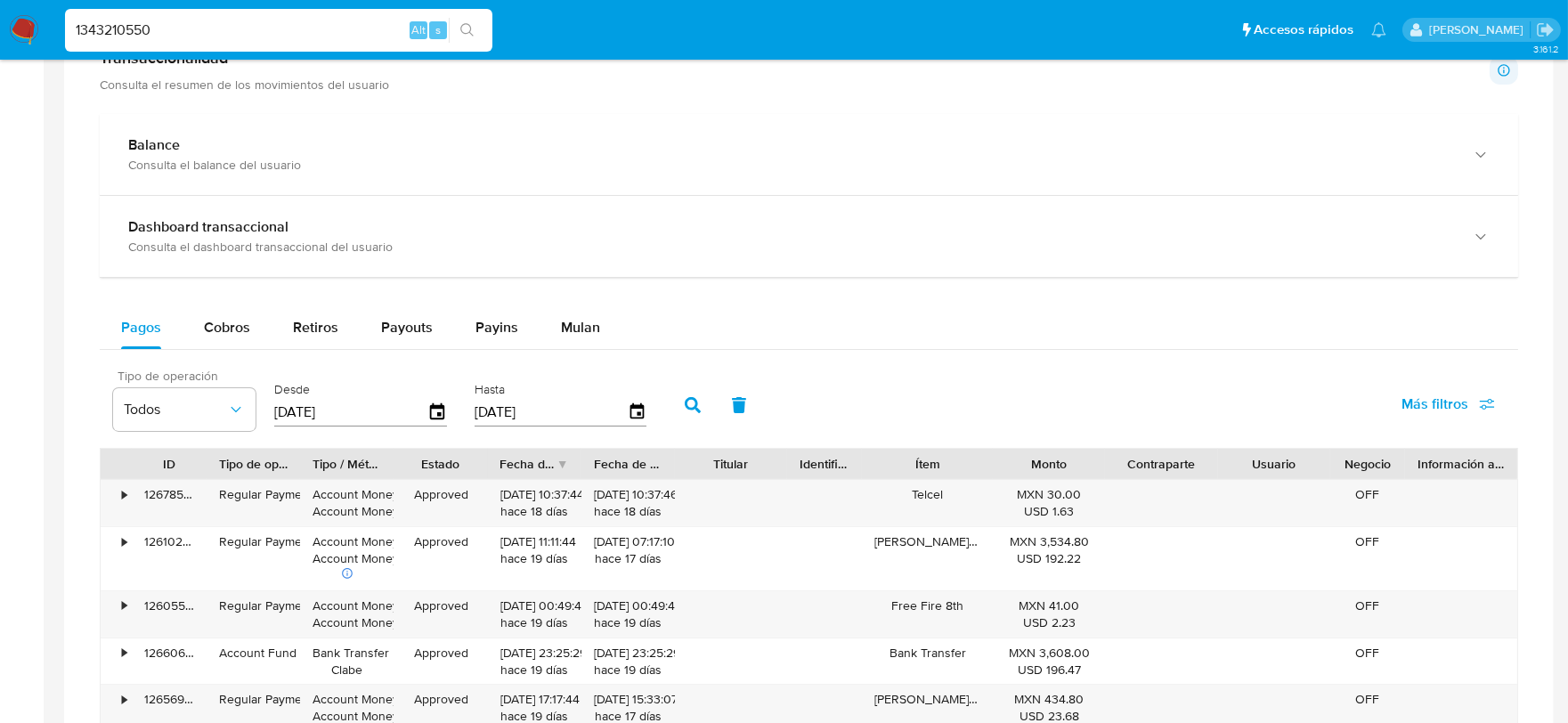
scroll to position [989, 0]
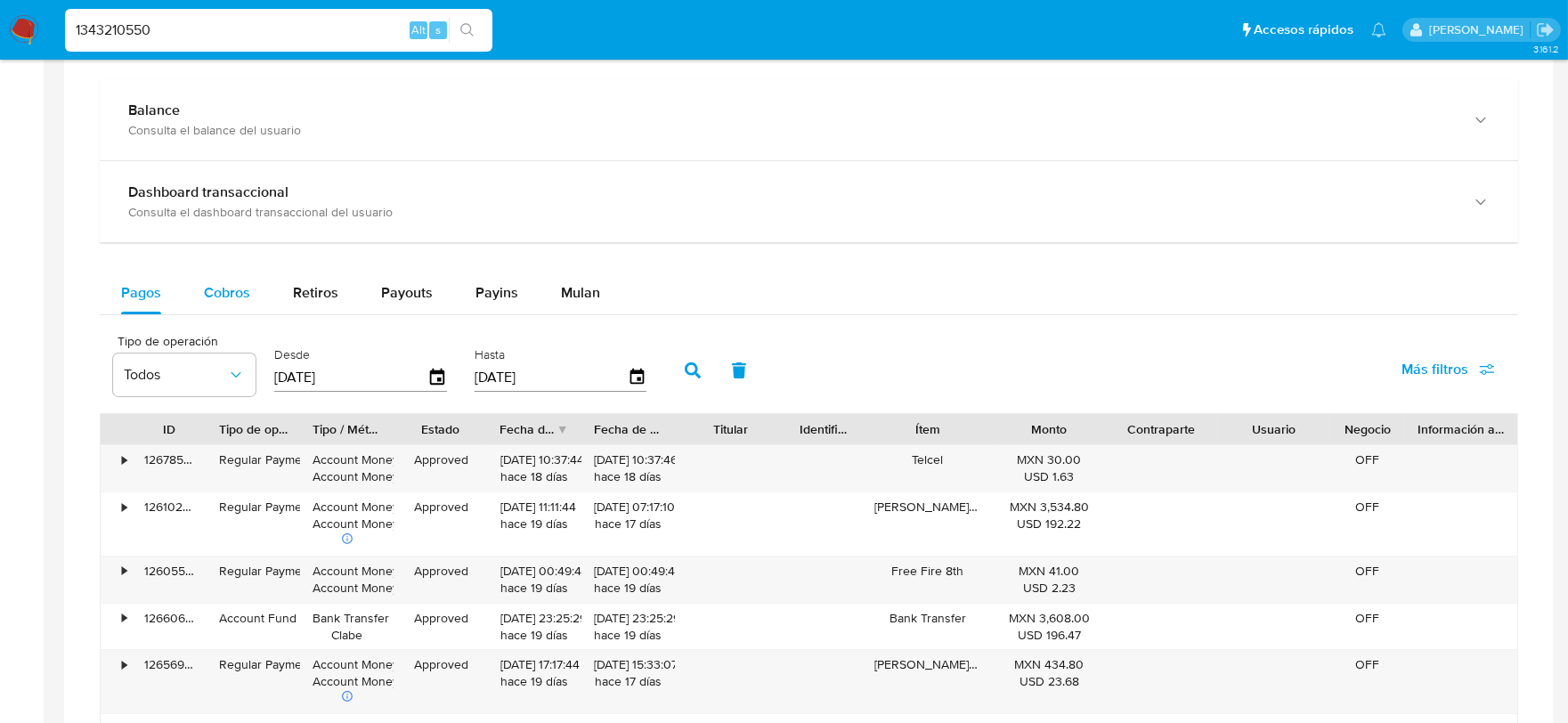
click at [220, 291] on span "Cobros" at bounding box center [226, 293] width 46 height 21
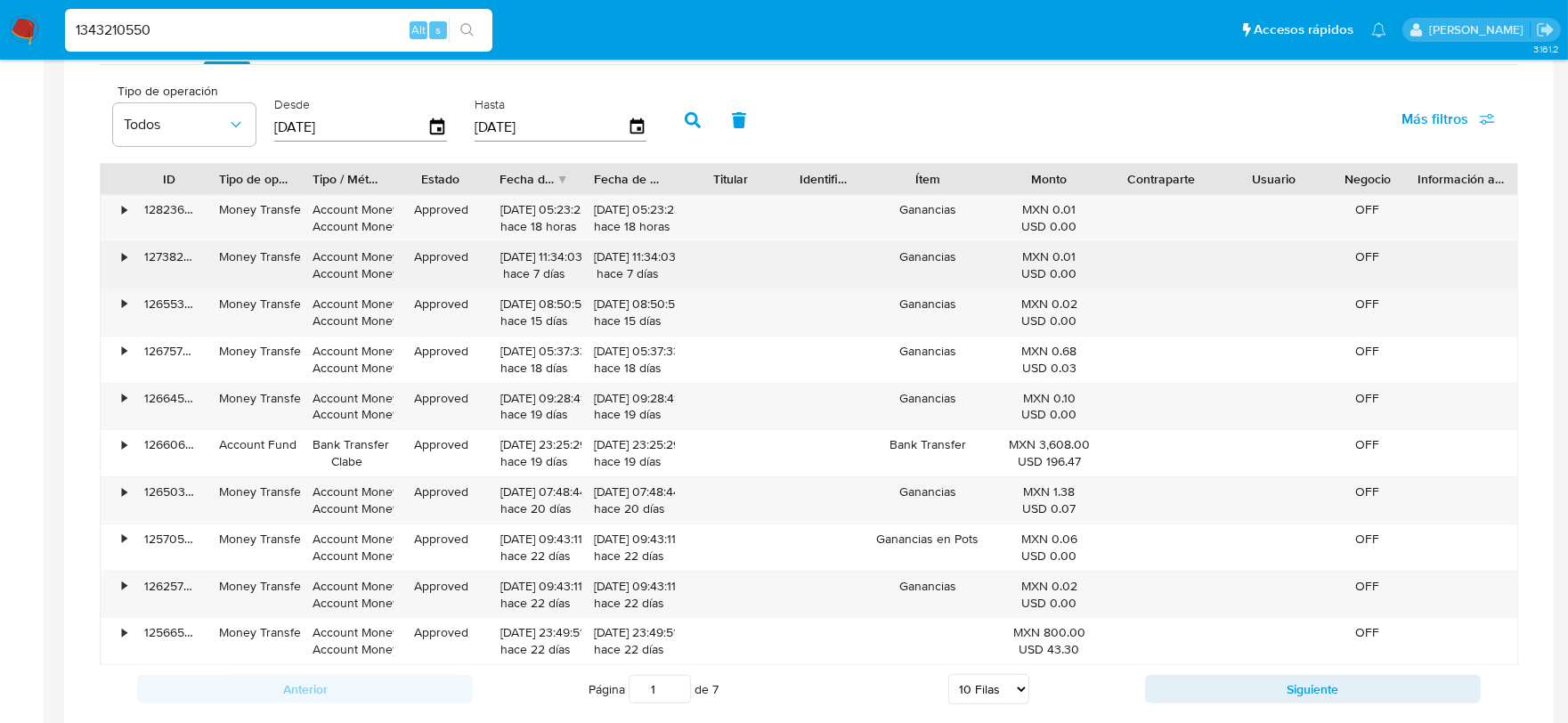
scroll to position [1286, 0]
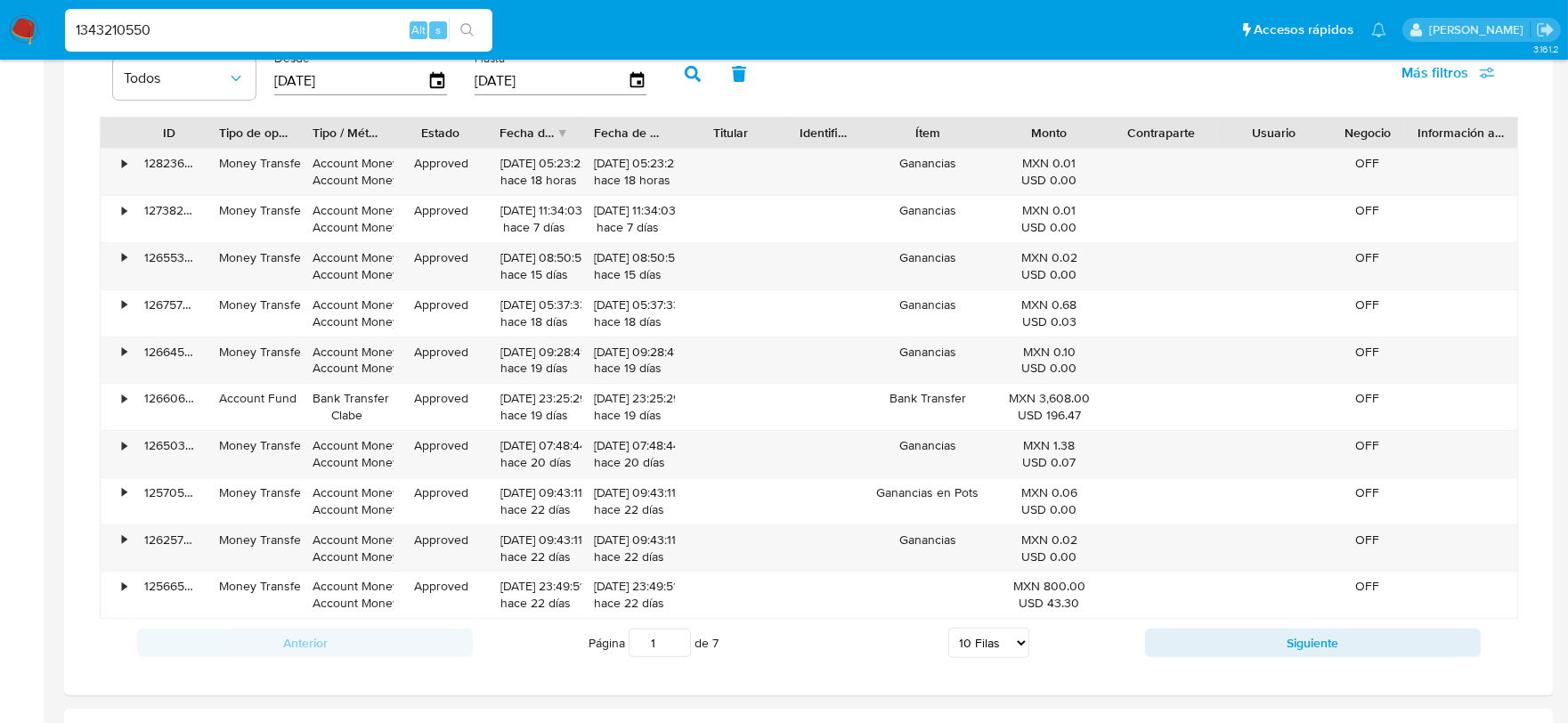
click at [1000, 638] on select "5 Filas 10 Filas 20 Filas 25 Filas 50 Filas 100 Filas" at bounding box center [989, 642] width 81 height 30
select select "100"
click at [949, 631] on select "5 Filas 10 Filas 20 Filas 25 Filas 50 Filas 100 Filas" at bounding box center [989, 642] width 81 height 30
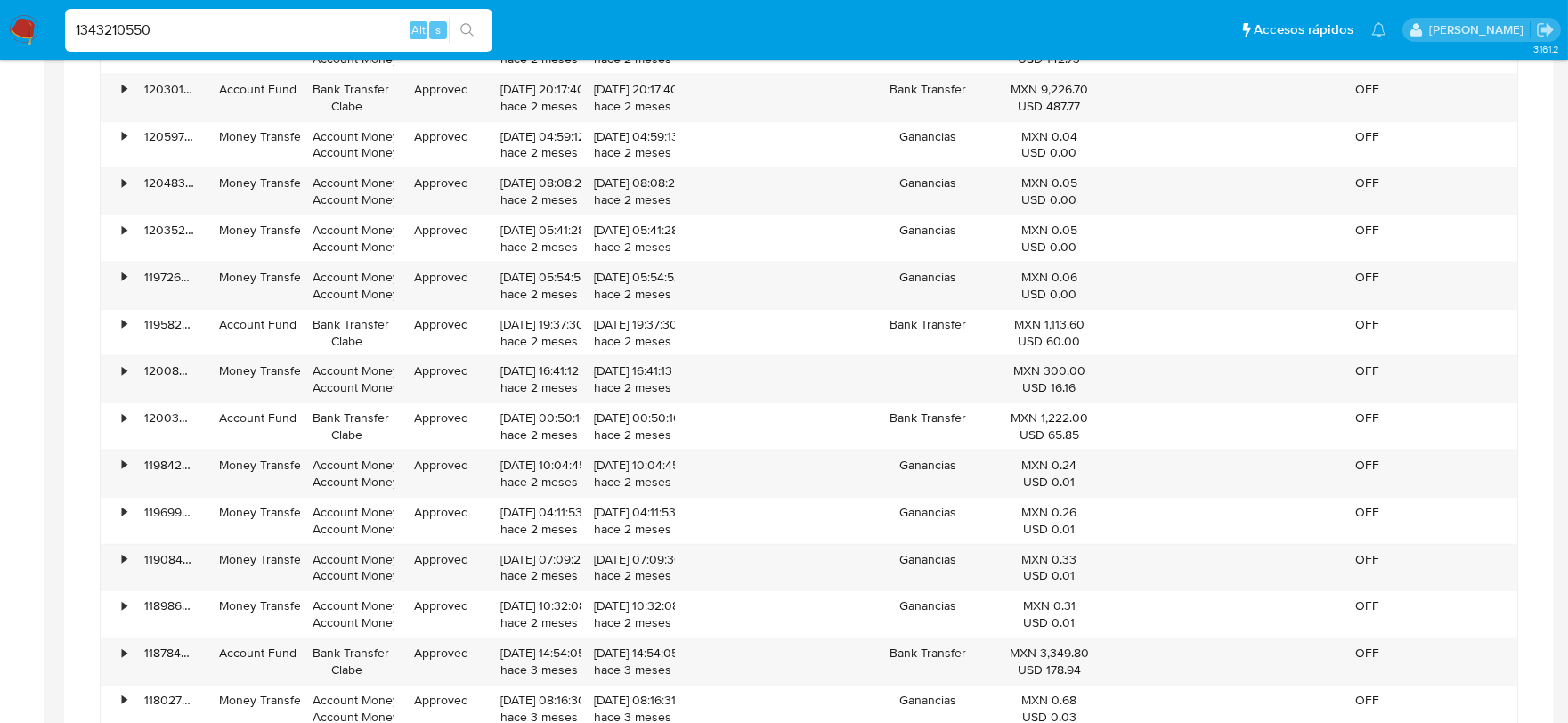
scroll to position [3561, 0]
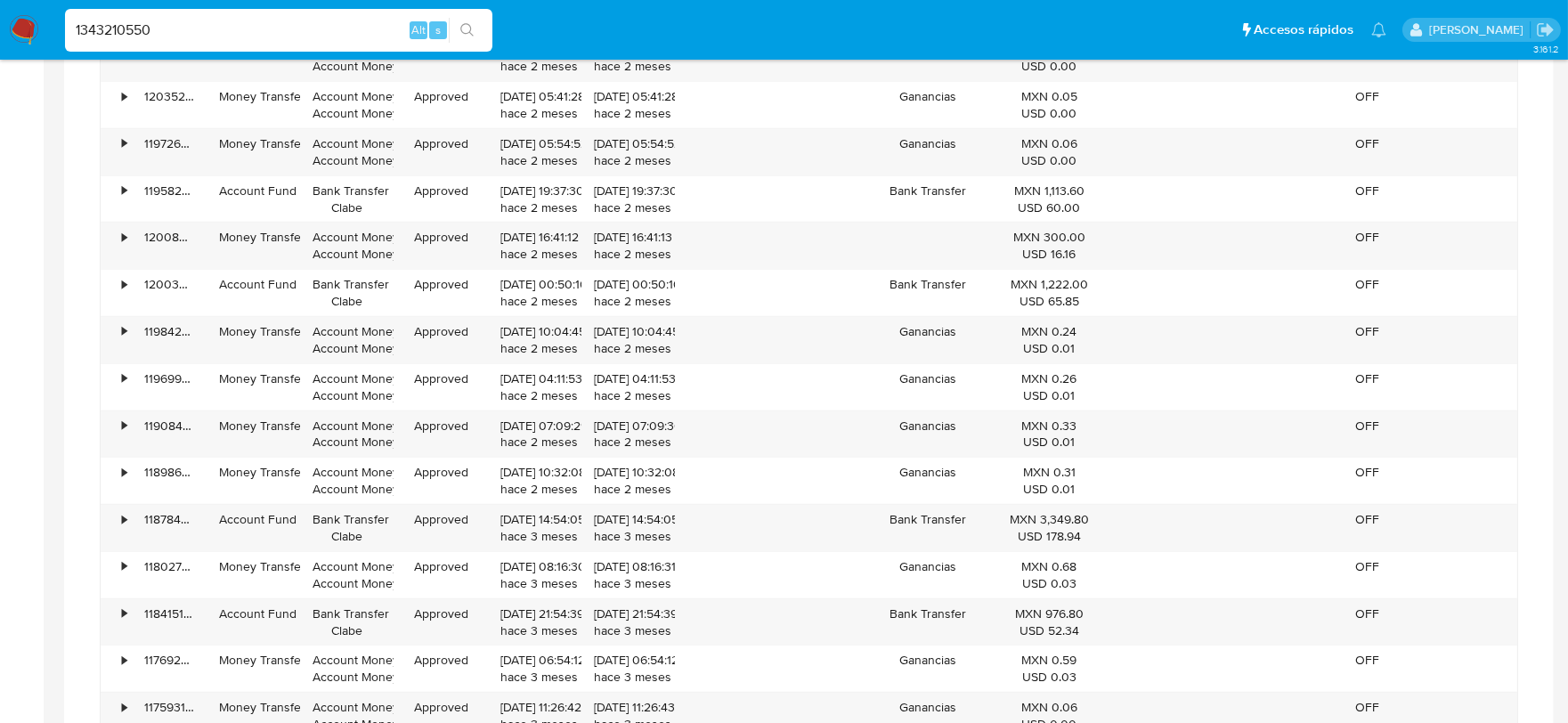
click at [133, 31] on input "1343210550" at bounding box center [279, 30] width 428 height 23
paste input "766796406"
type input "766796406"
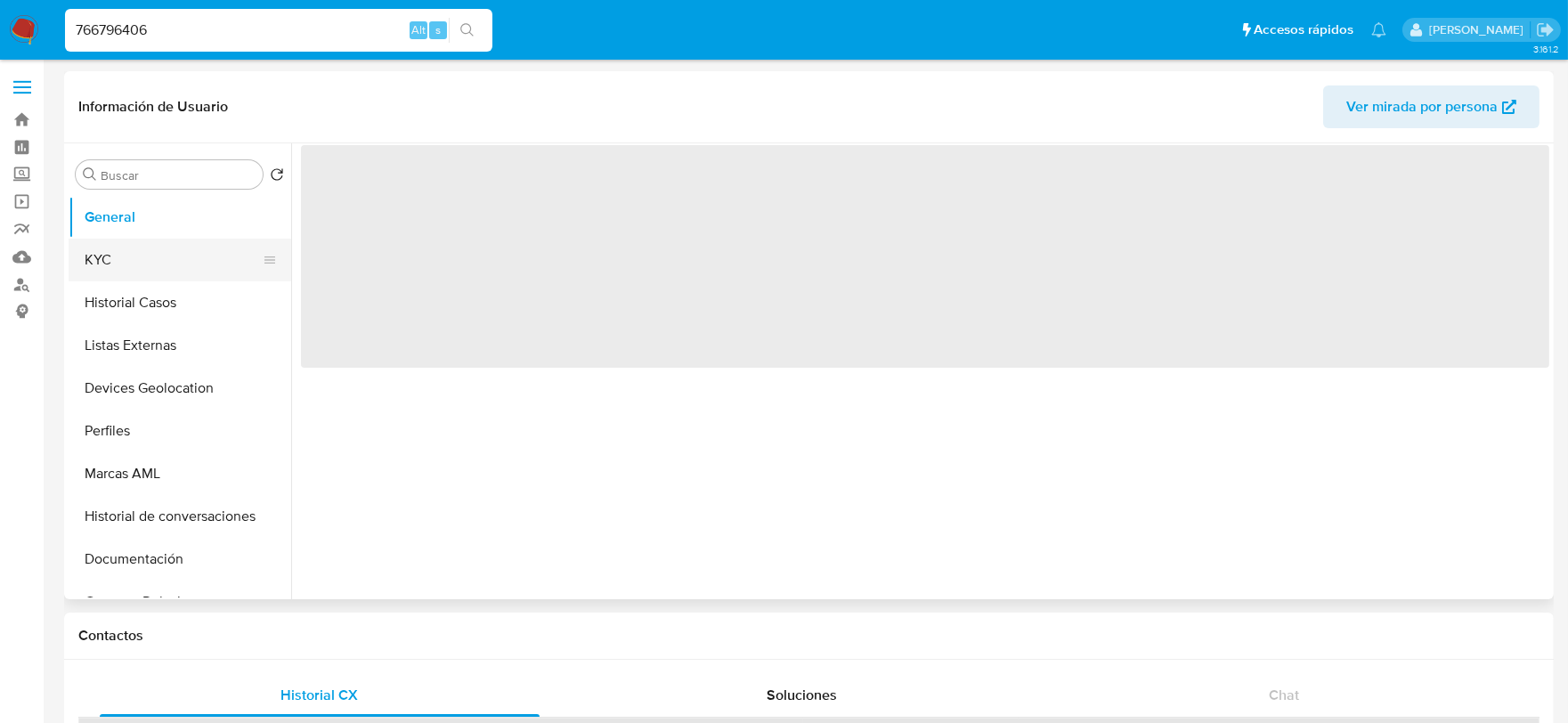
select select "10"
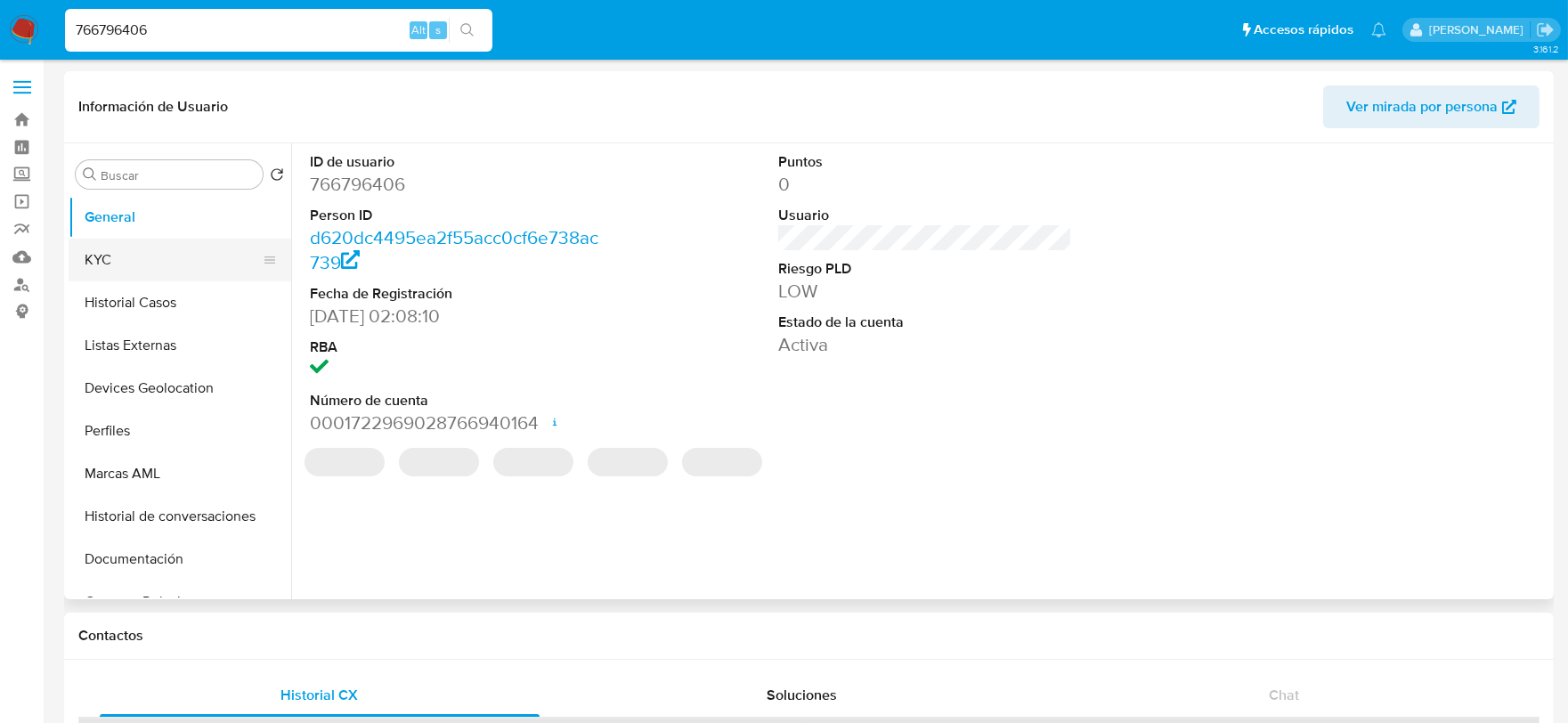
click at [100, 254] on button "KYC" at bounding box center [173, 260] width 208 height 43
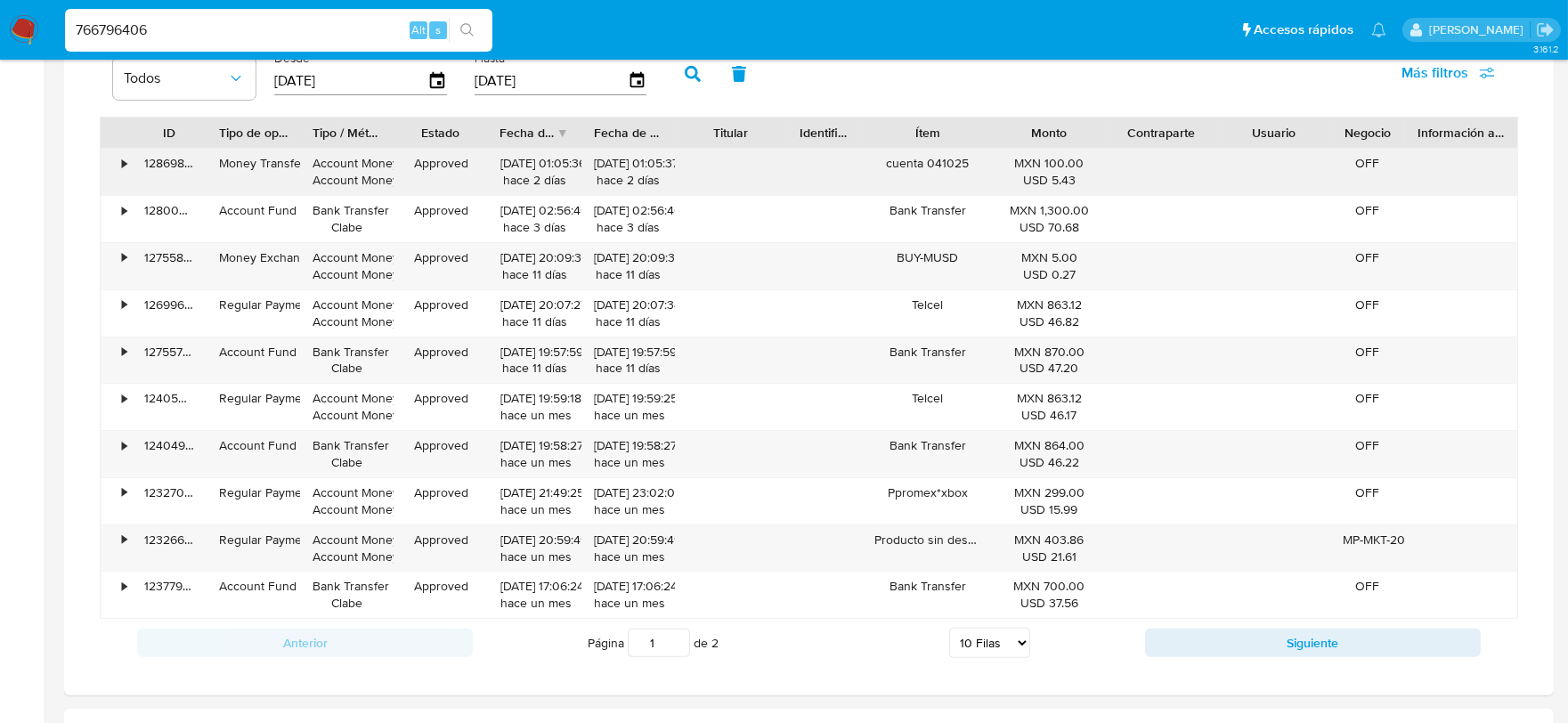
scroll to position [1186, 0]
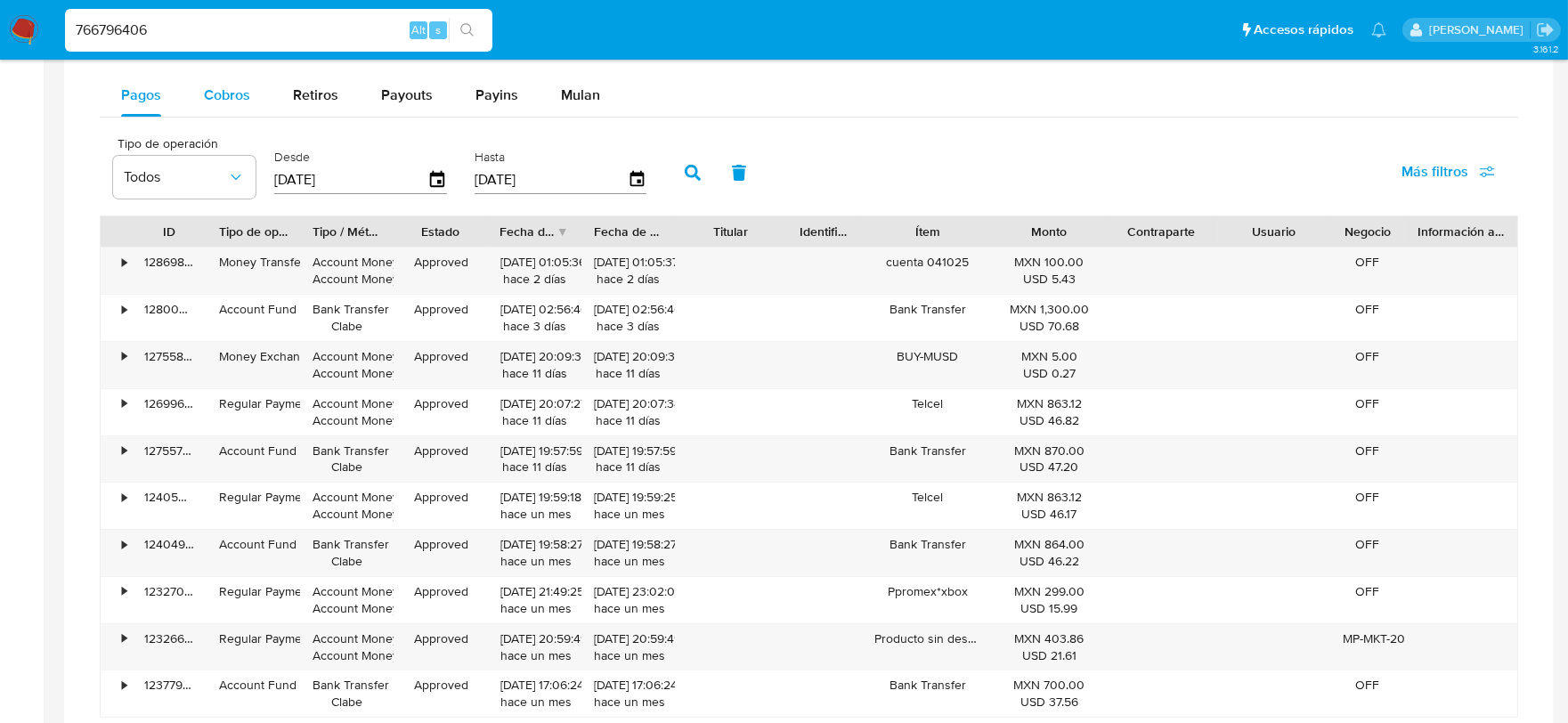
click at [225, 105] on span "Cobros" at bounding box center [226, 95] width 46 height 21
select select "10"
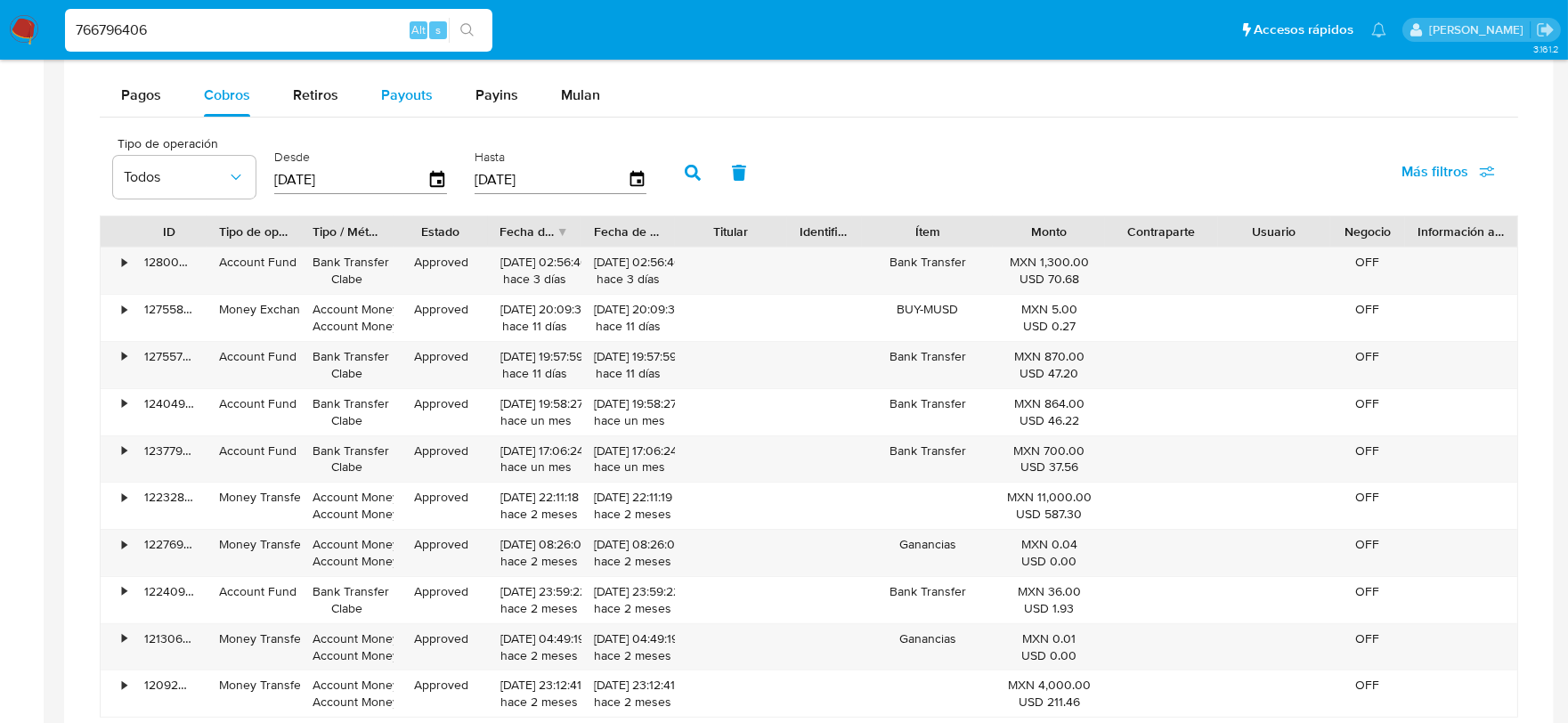
click at [398, 100] on span "Payouts" at bounding box center [406, 95] width 52 height 21
select select "10"
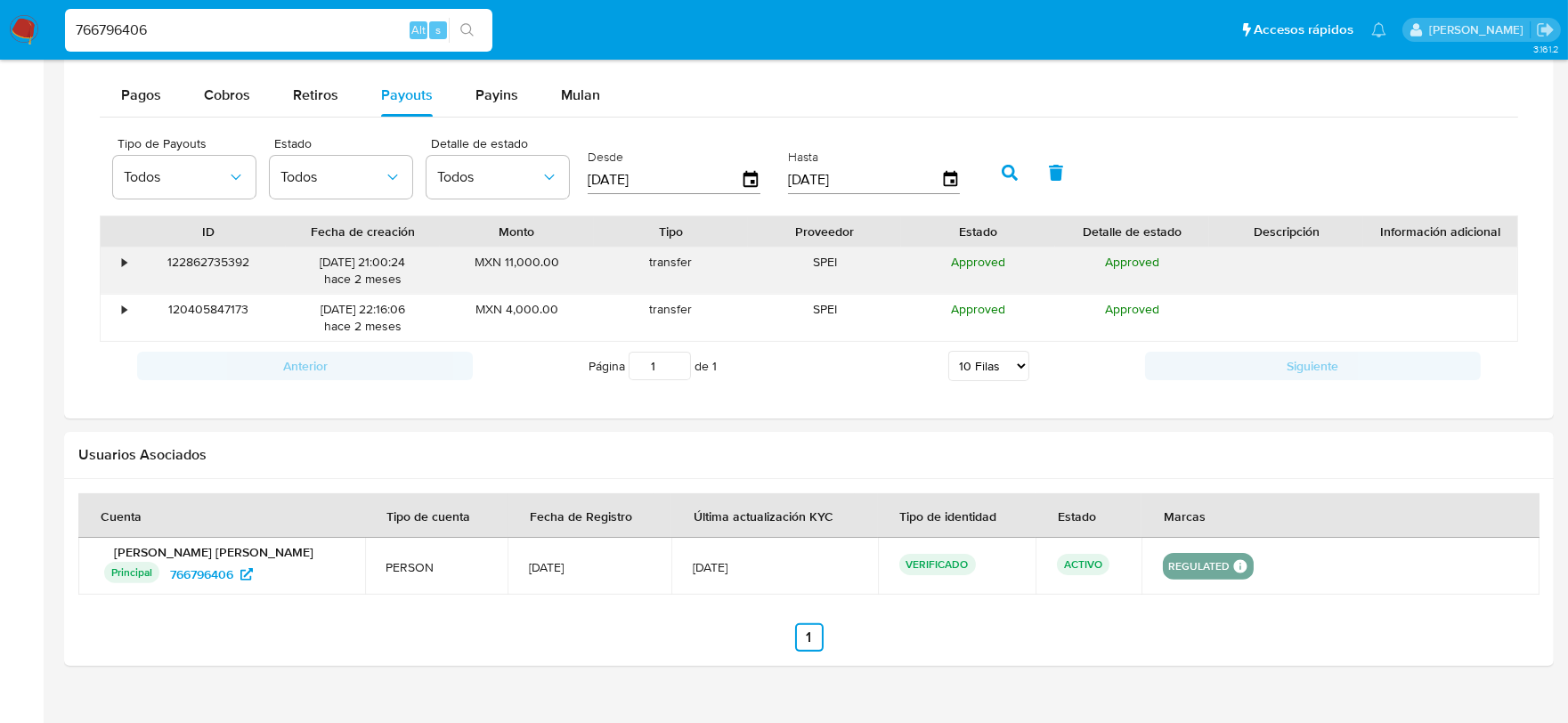
click at [118, 265] on div "•" at bounding box center [115, 270] width 31 height 46
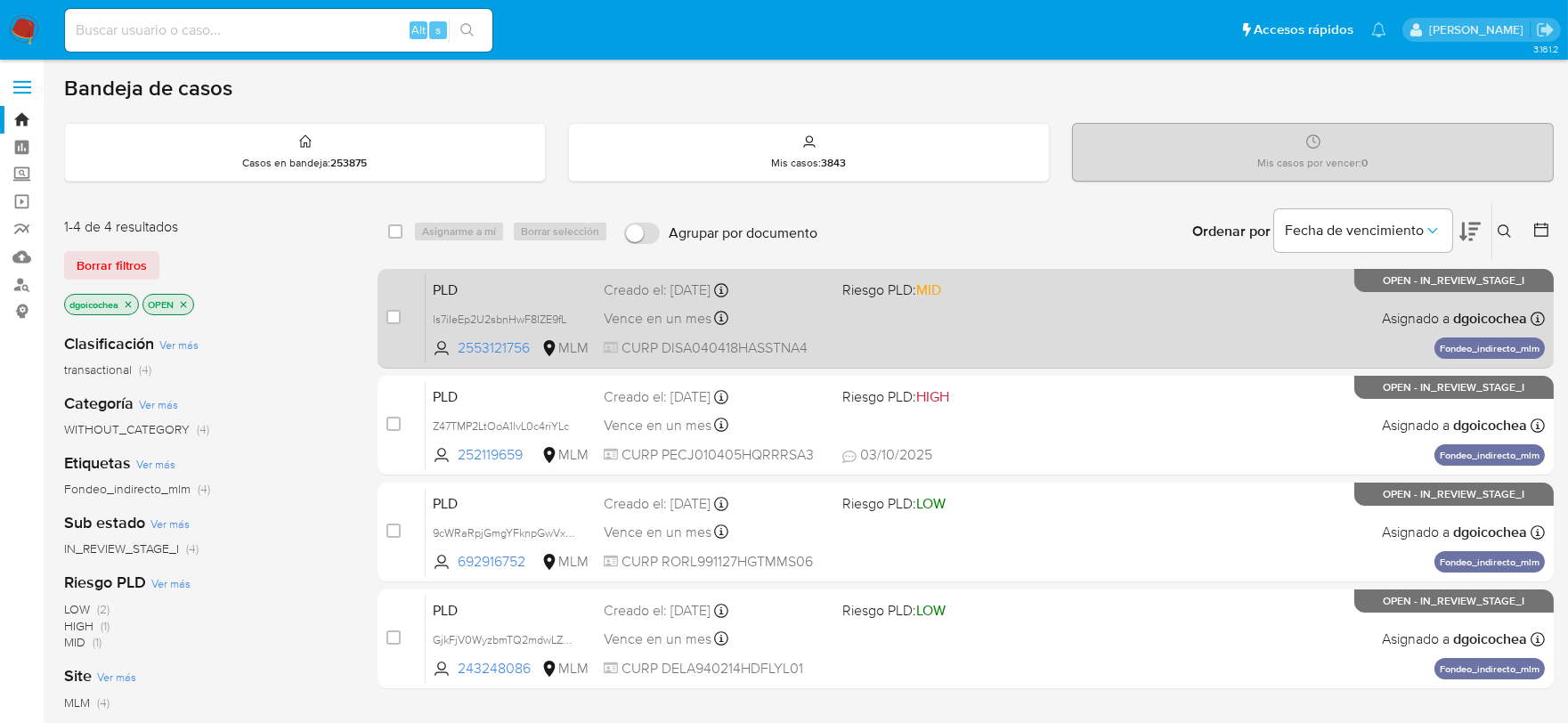
click at [448, 289] on span "PLD" at bounding box center [510, 288] width 157 height 23
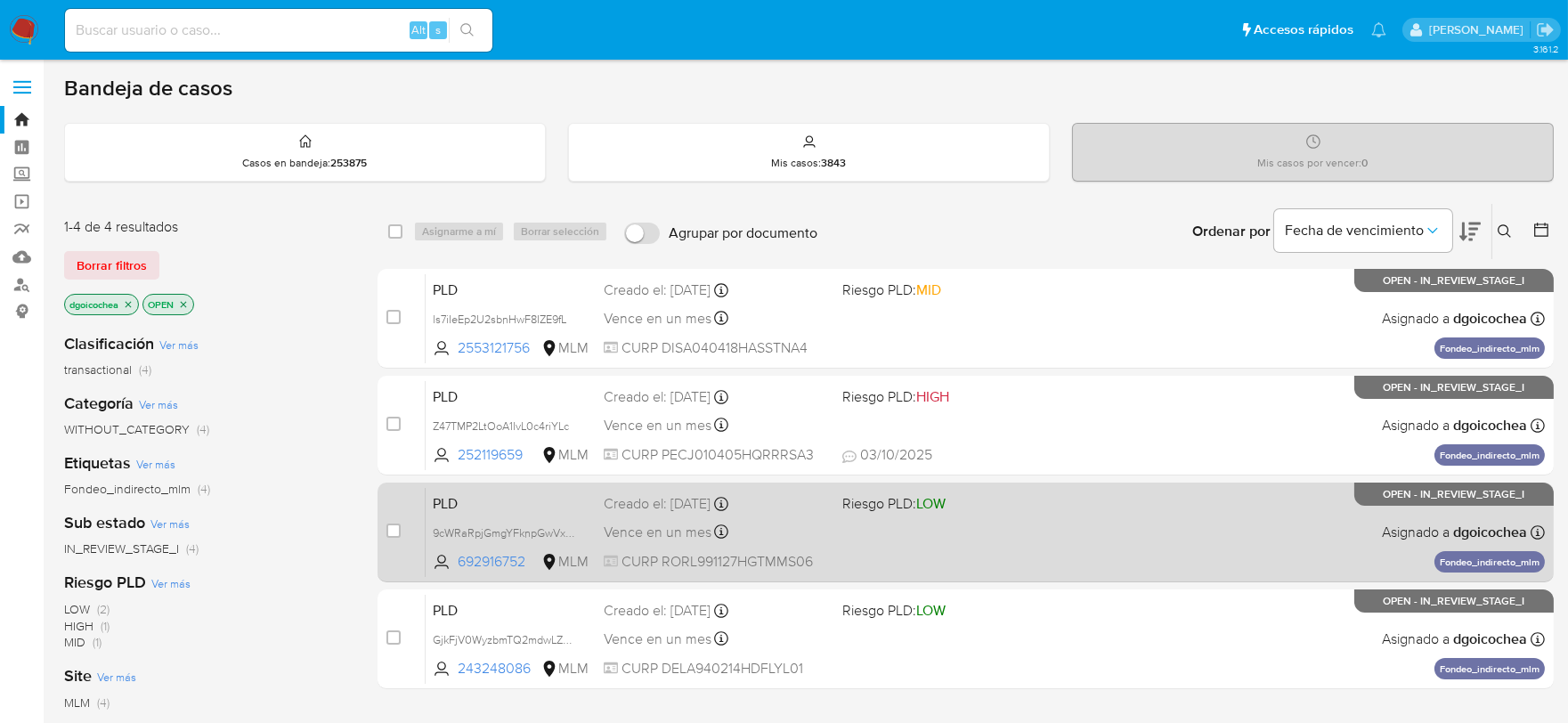
click at [440, 490] on span "PLD" at bounding box center [510, 502] width 157 height 23
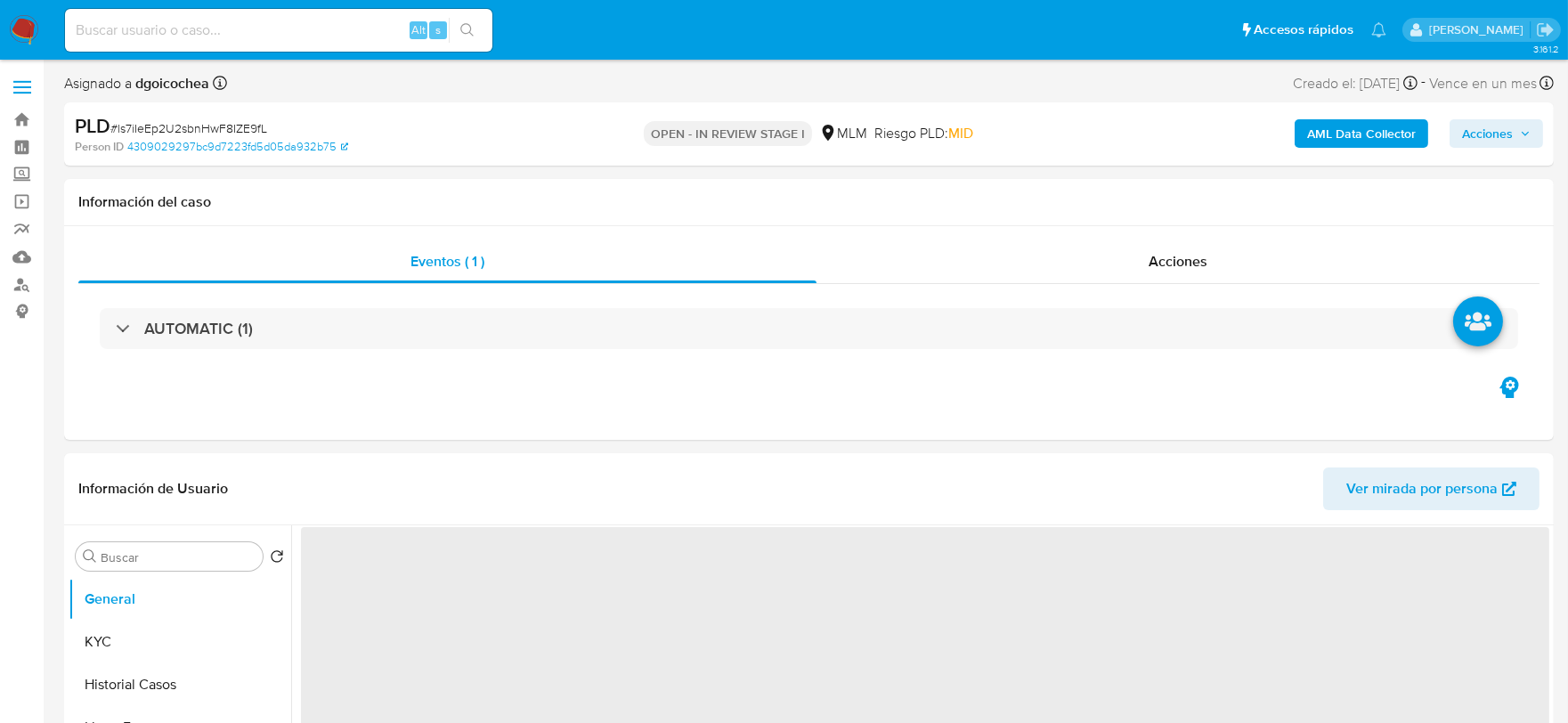
select select "10"
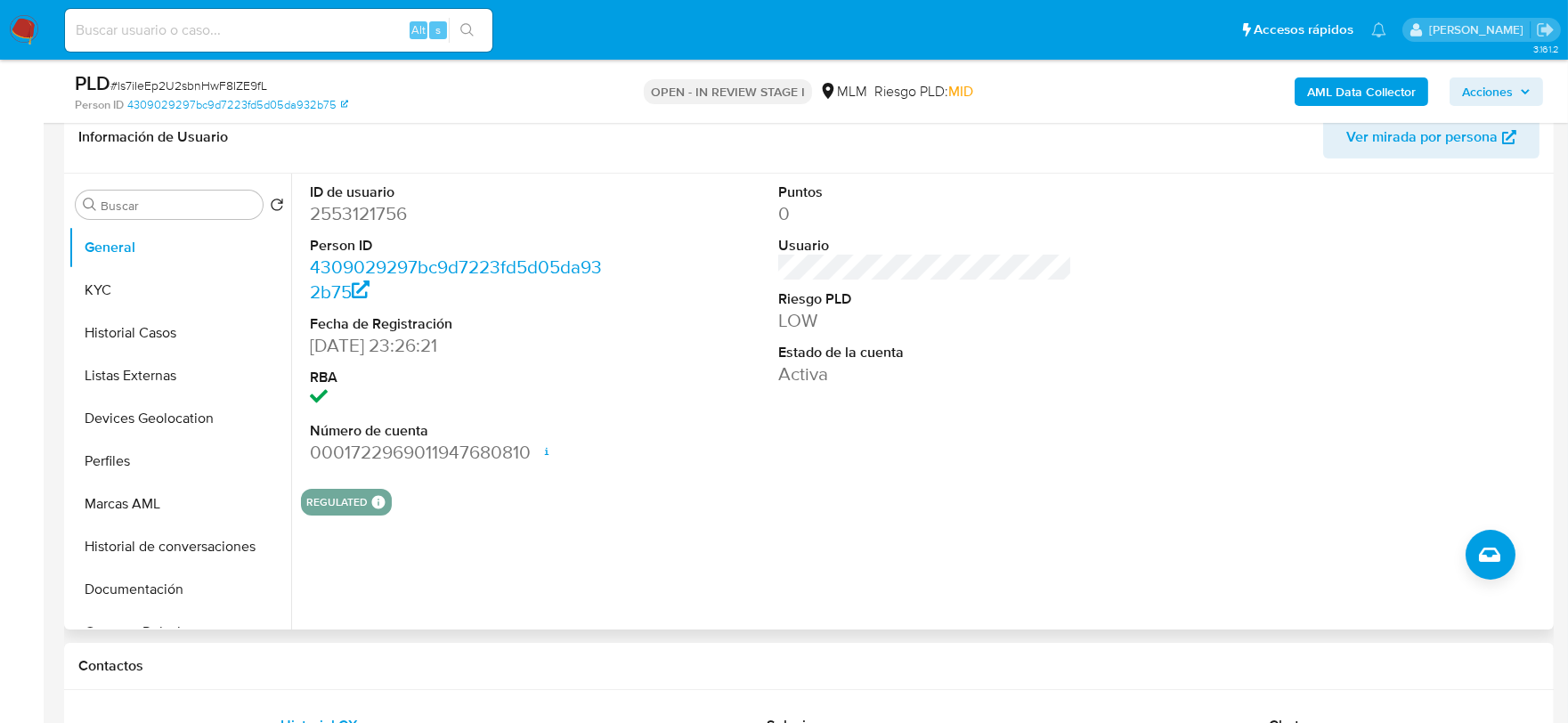
scroll to position [395, 0]
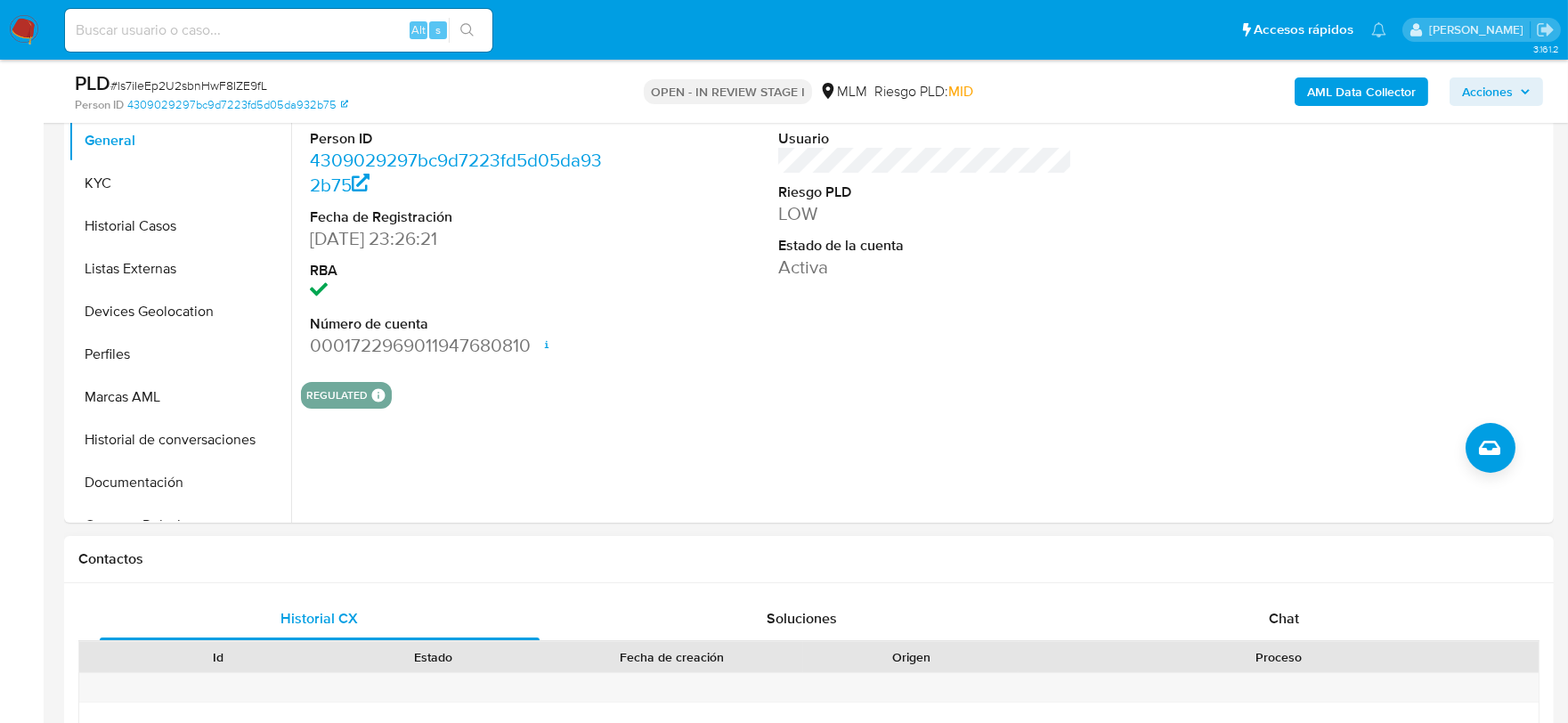
click at [962, 565] on h1 "Contactos" at bounding box center [810, 559] width 1462 height 18
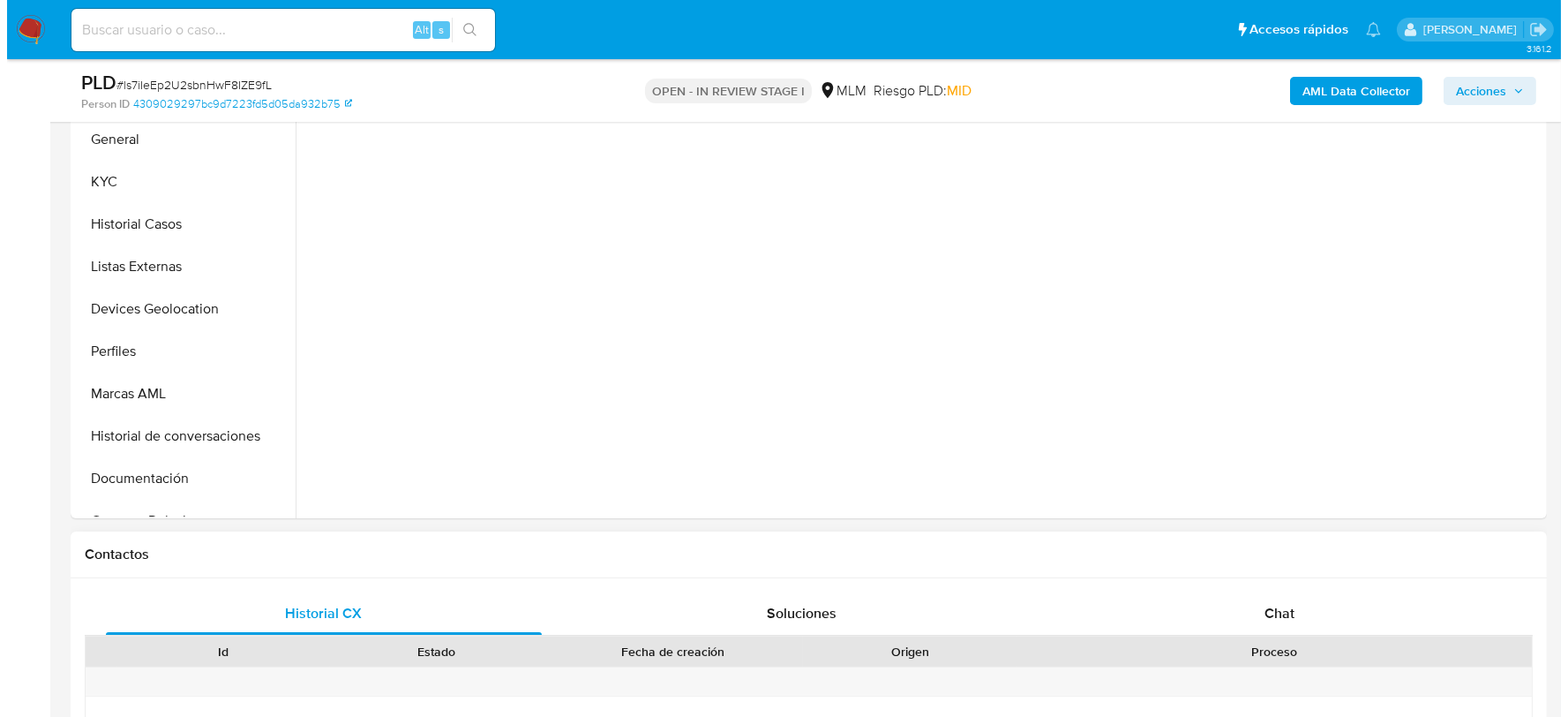
scroll to position [288, 0]
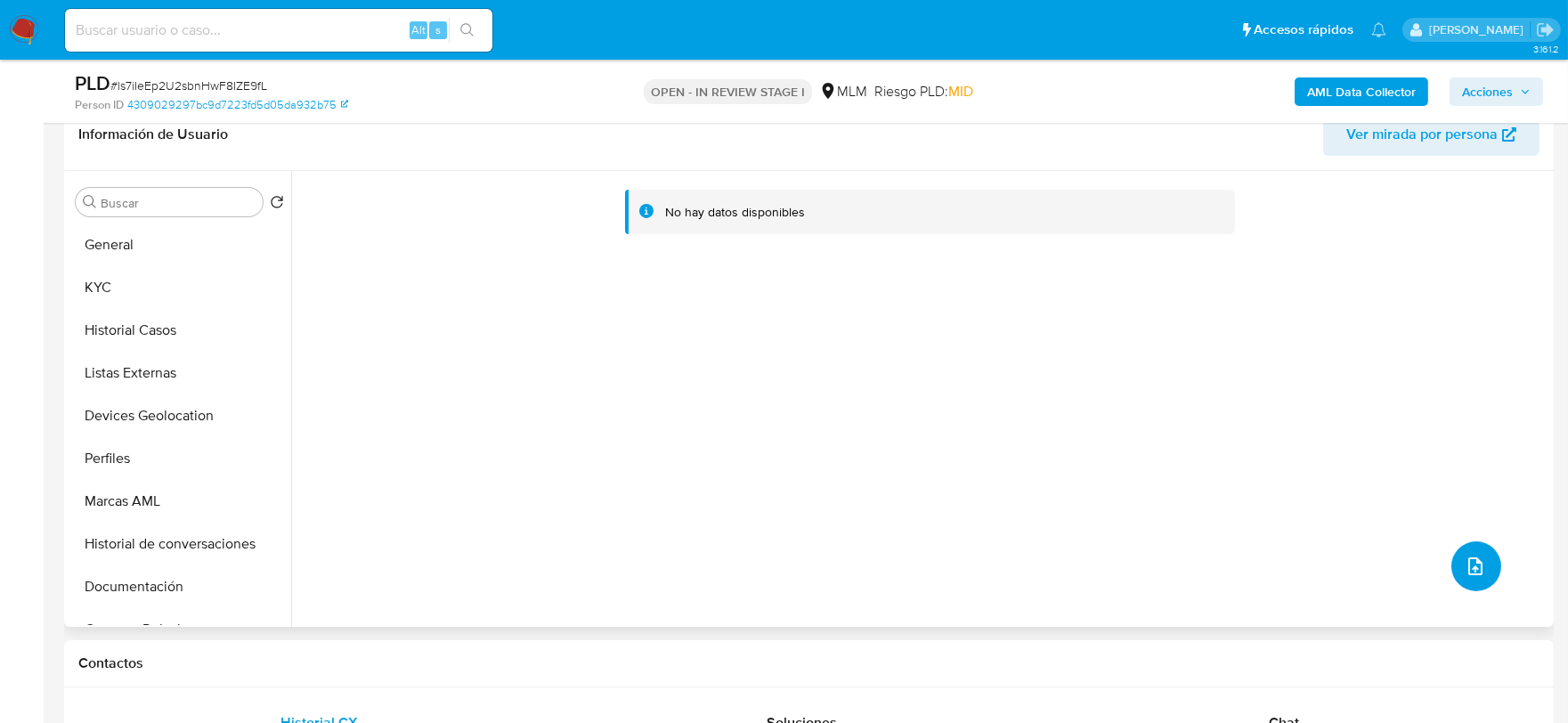
click at [1456, 585] on button "upload-file" at bounding box center [1476, 565] width 50 height 50
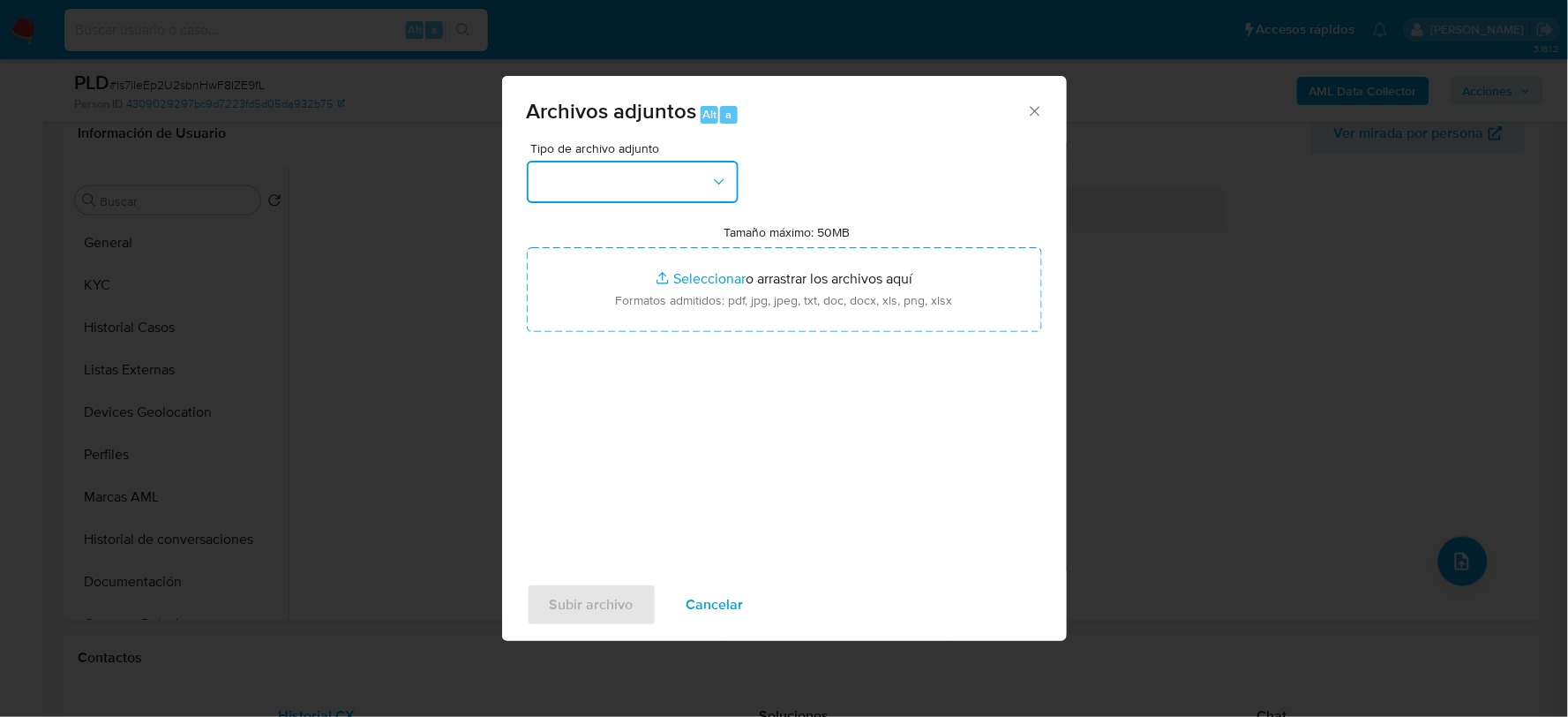
click at [646, 178] on button "button" at bounding box center [633, 182] width 212 height 43
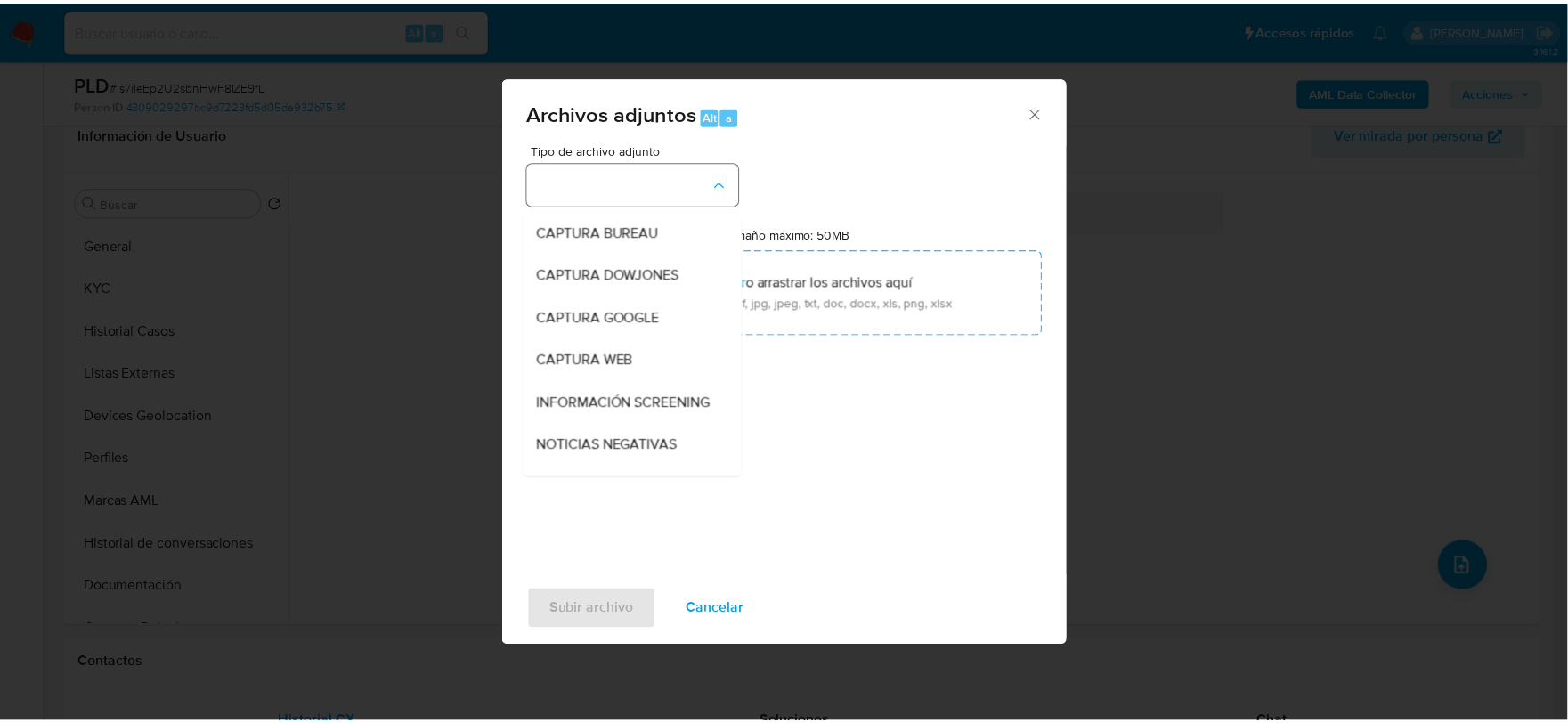
scroll to position [135, 0]
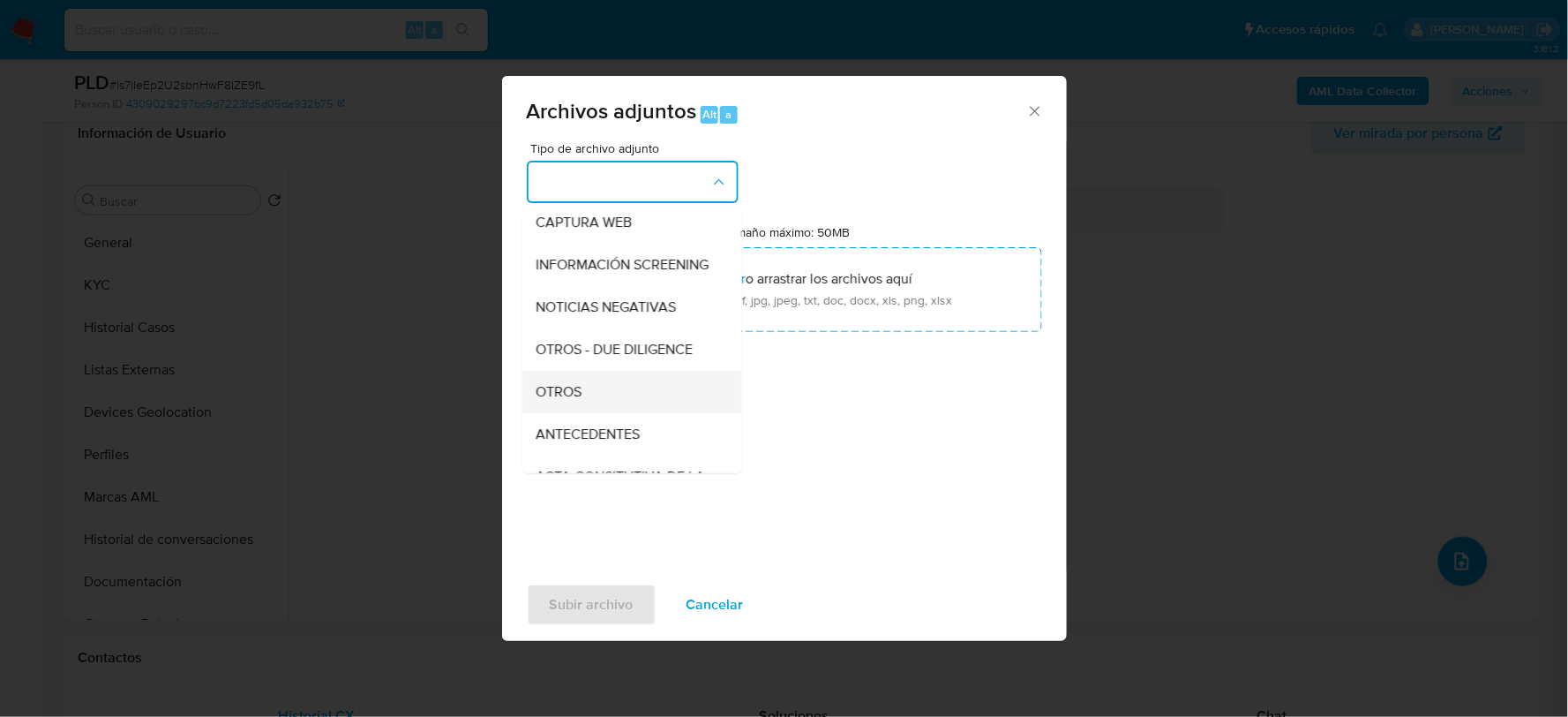
click at [589, 412] on div "OTROS" at bounding box center [626, 392] width 180 height 43
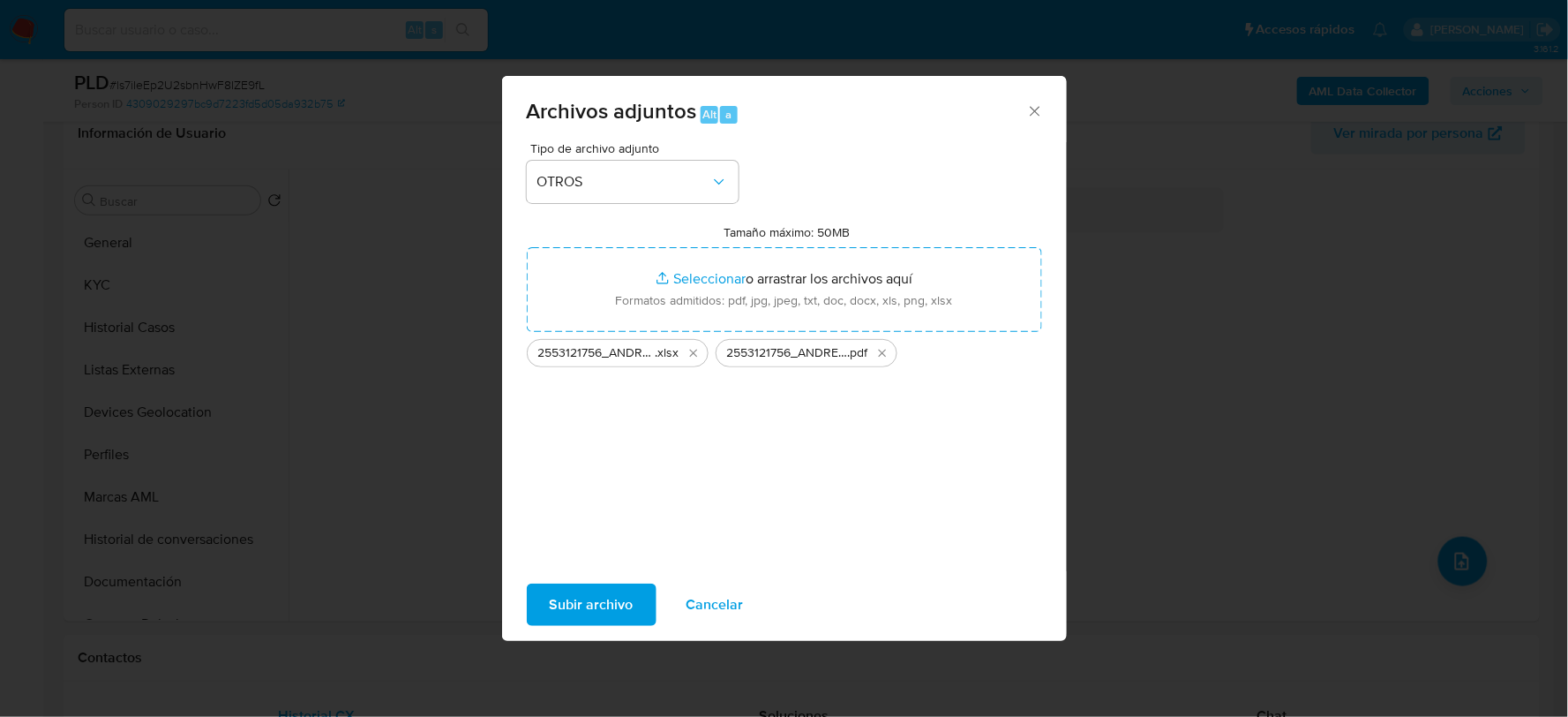
click at [600, 612] on span "Subir archivo" at bounding box center [591, 604] width 84 height 39
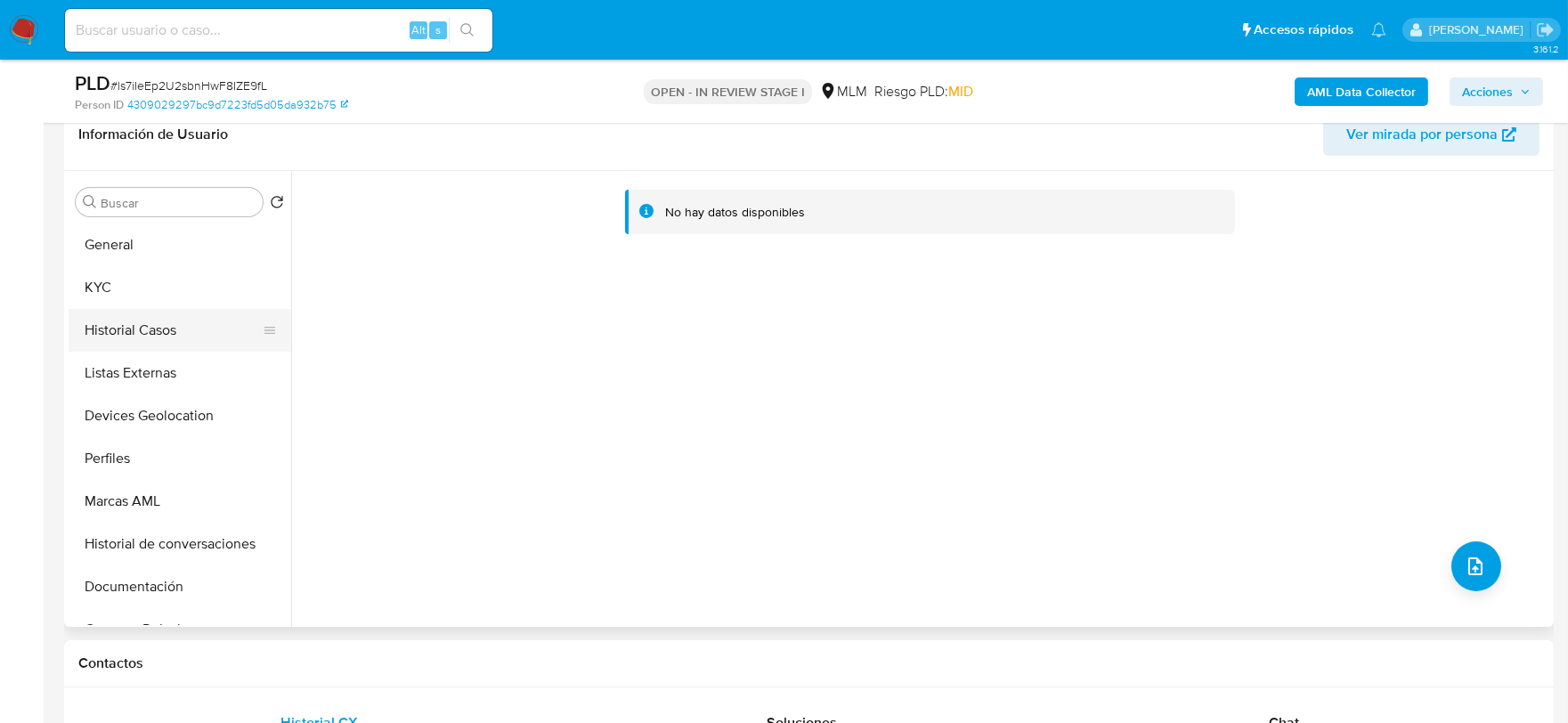
click at [133, 336] on button "Historial Casos" at bounding box center [173, 330] width 208 height 43
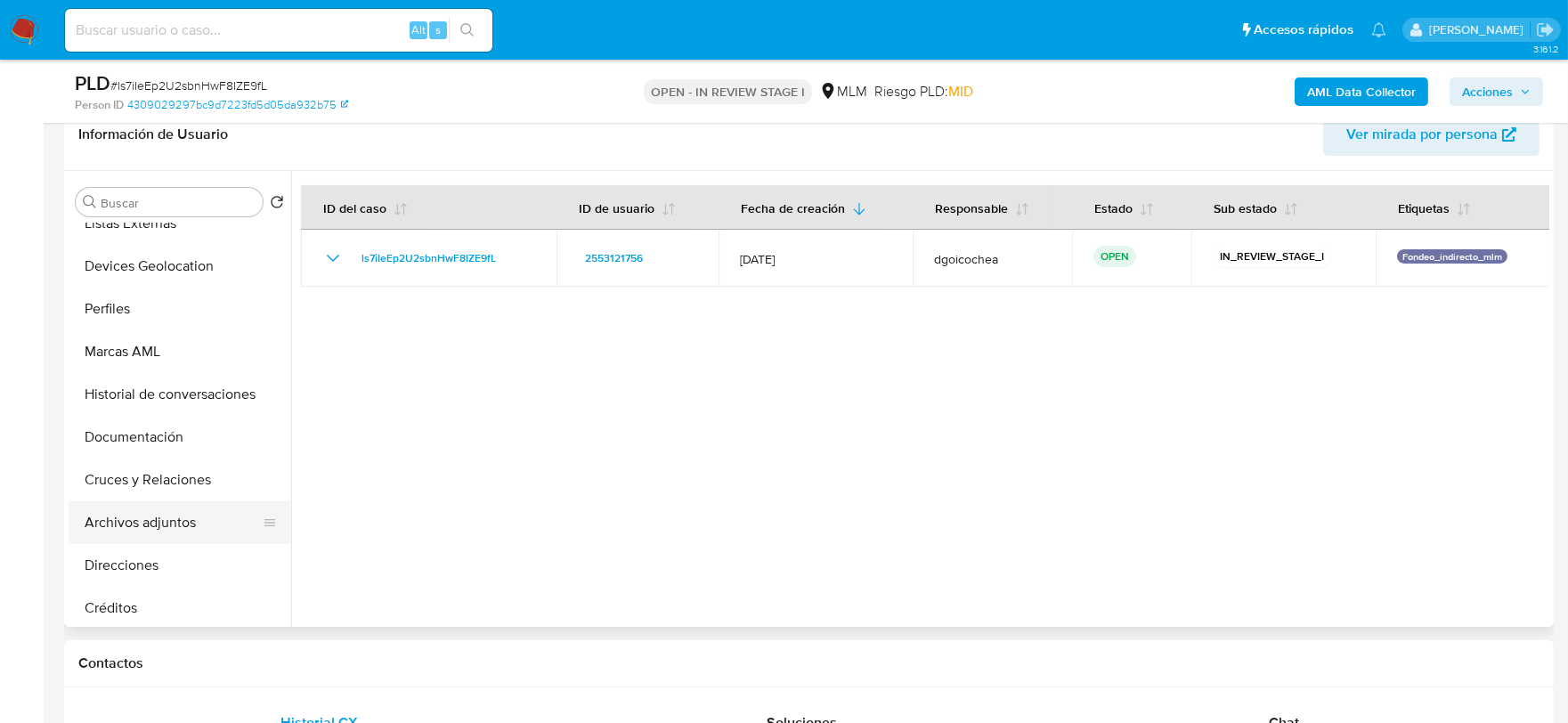
scroll to position [198, 0]
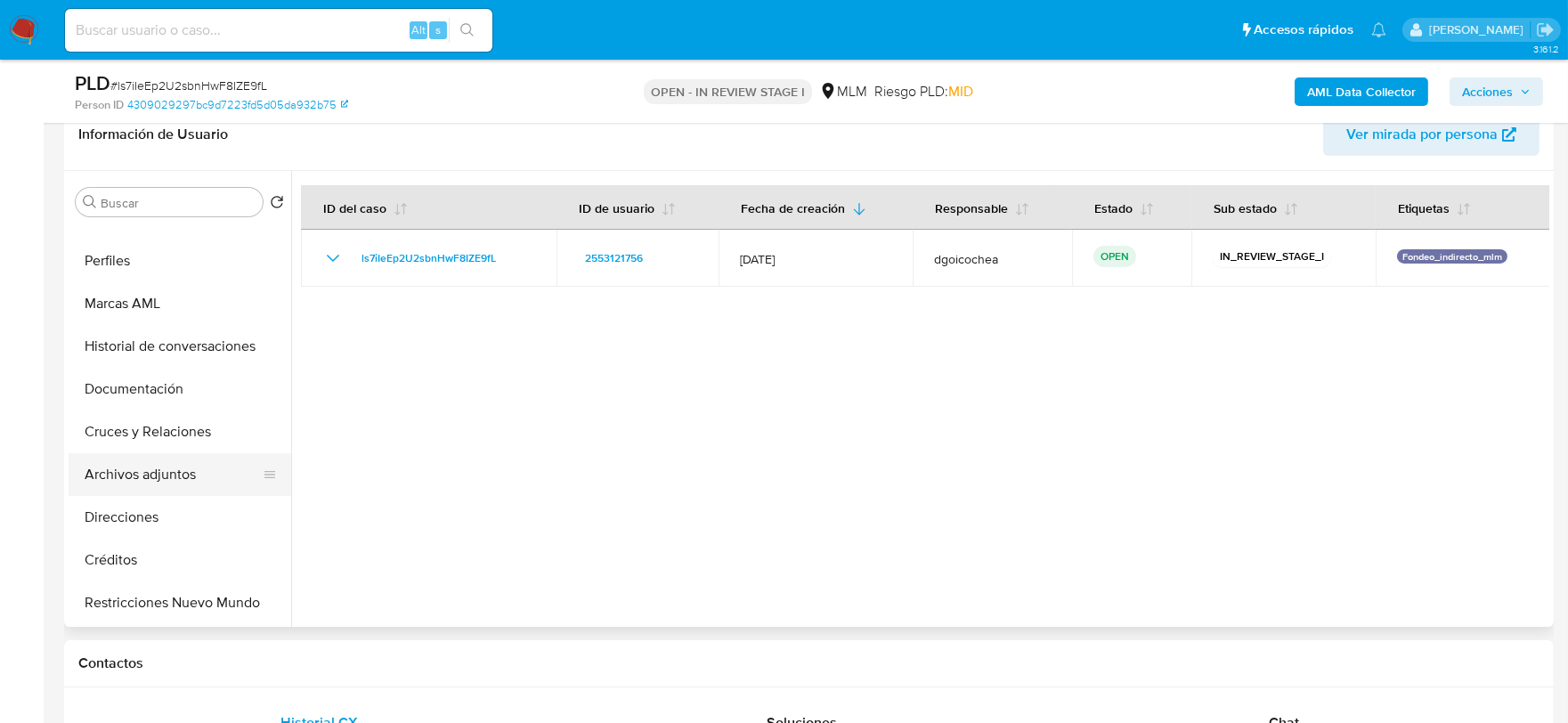
click at [156, 474] on button "Archivos adjuntos" at bounding box center [173, 474] width 208 height 43
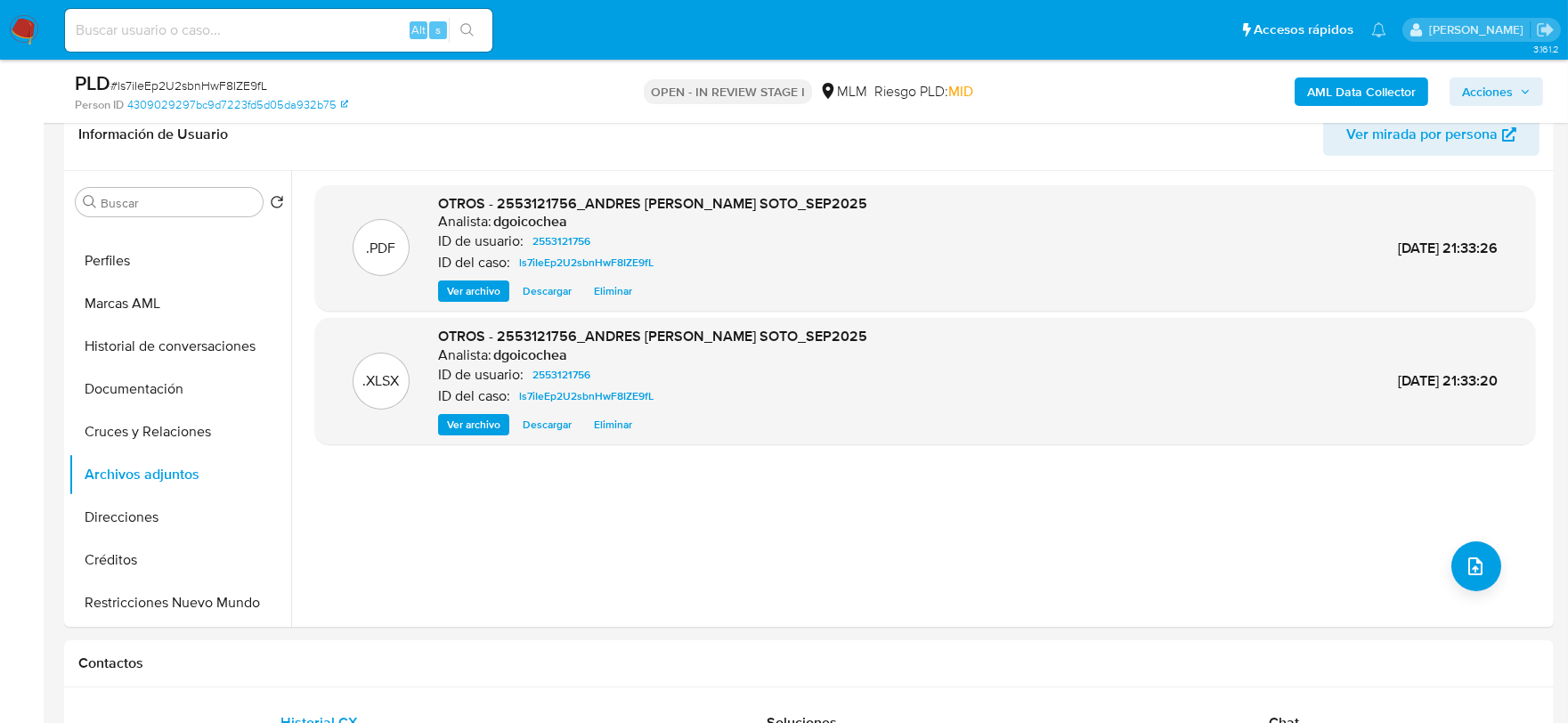
click at [1514, 92] on span "Acciones" at bounding box center [1487, 92] width 51 height 28
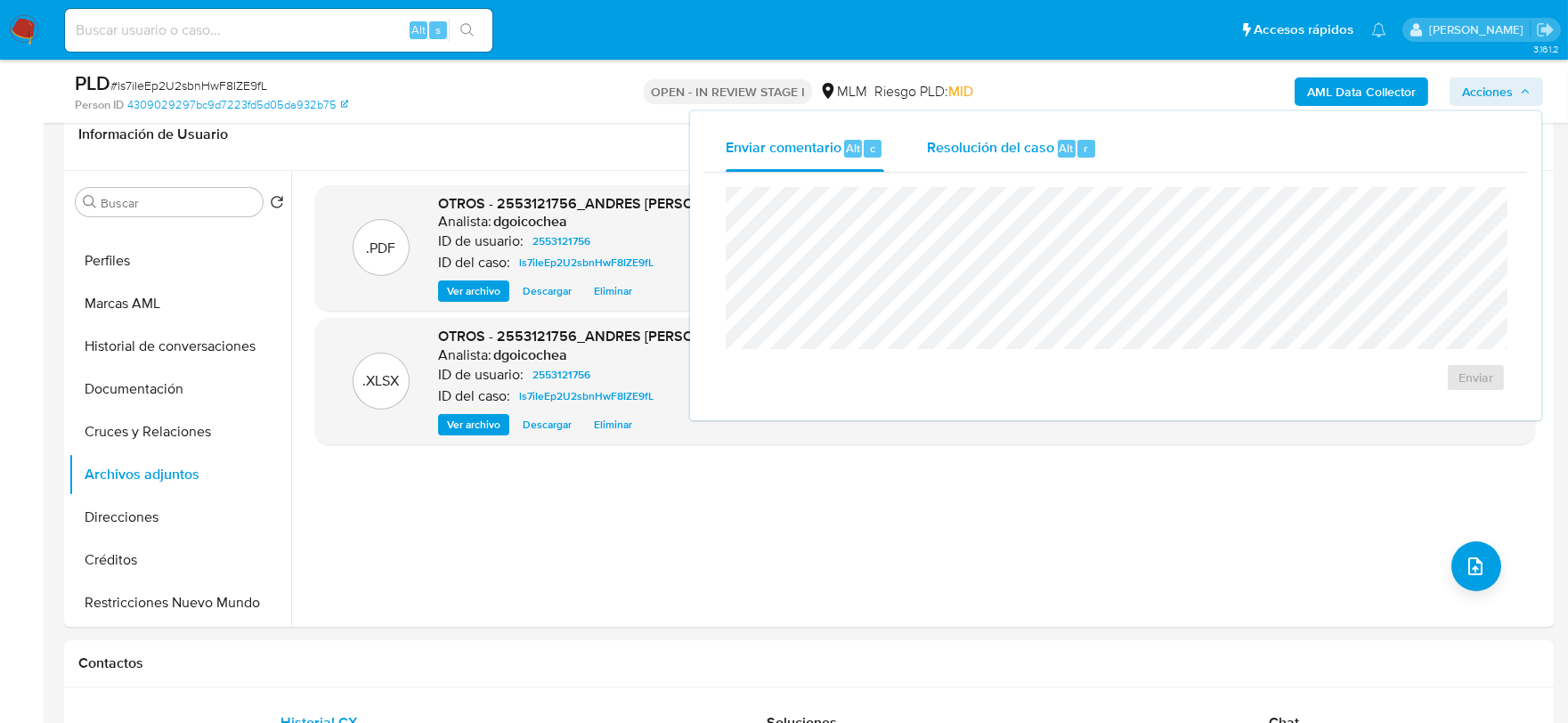
click at [1012, 139] on span "Resolución del caso" at bounding box center [991, 147] width 128 height 21
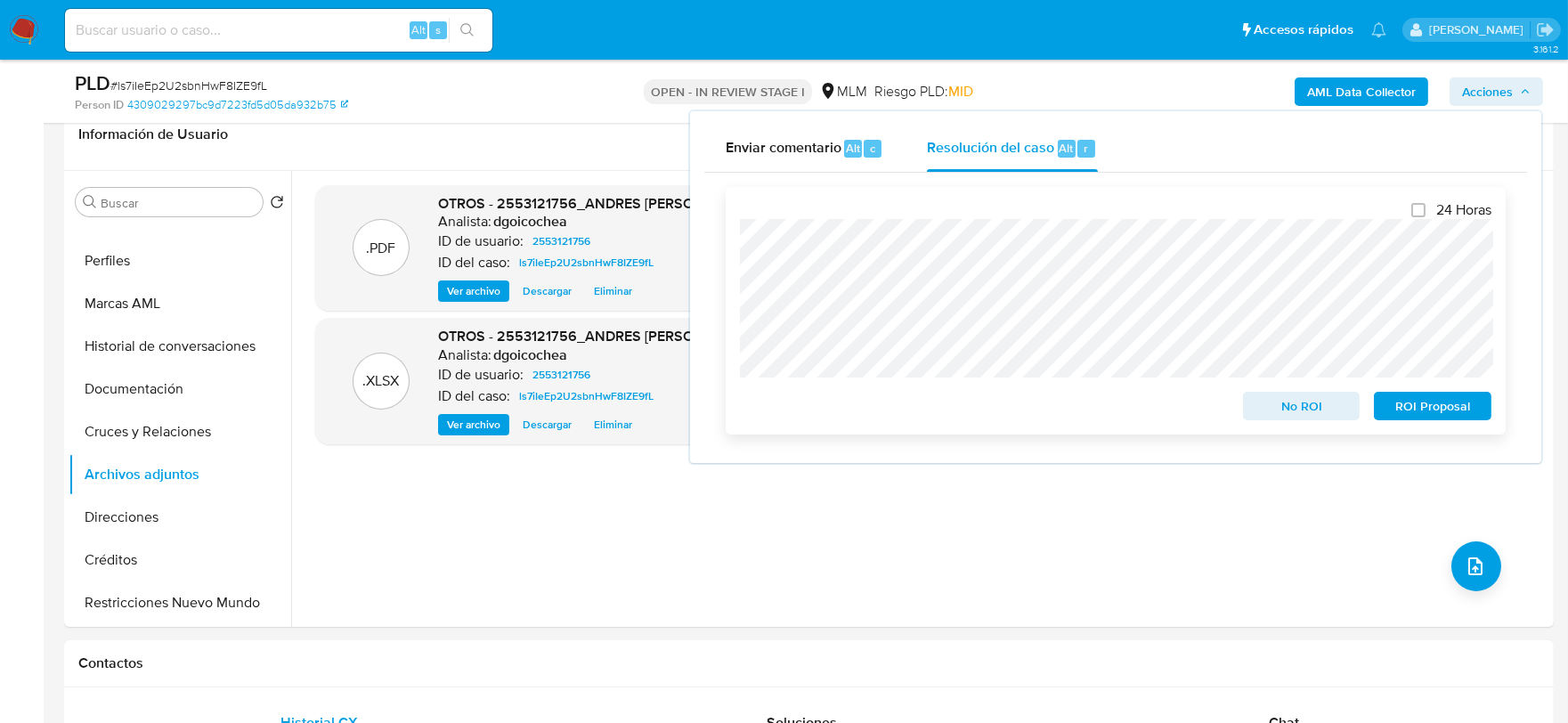
click at [1316, 405] on span "No ROI" at bounding box center [1302, 406] width 93 height 25
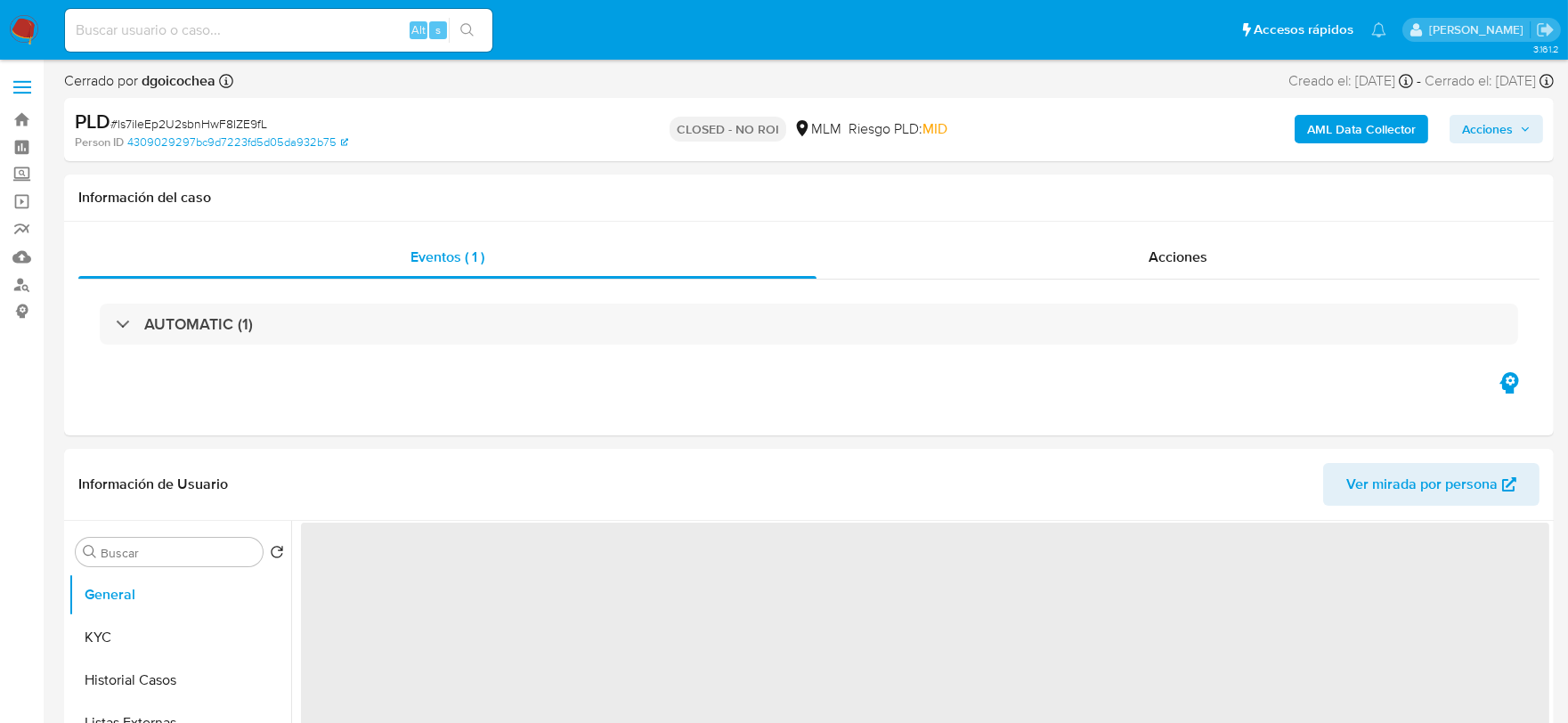
select select "10"
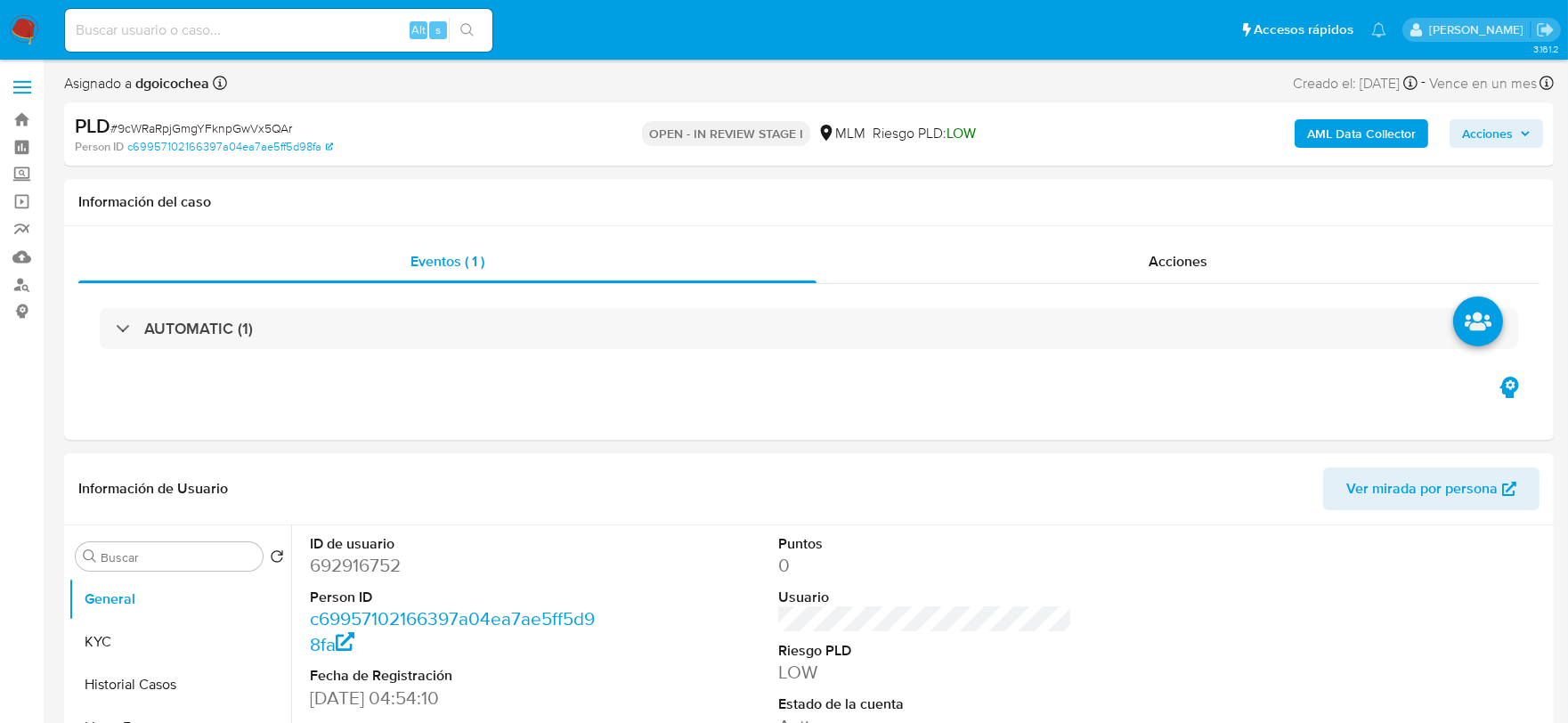
select select "10"
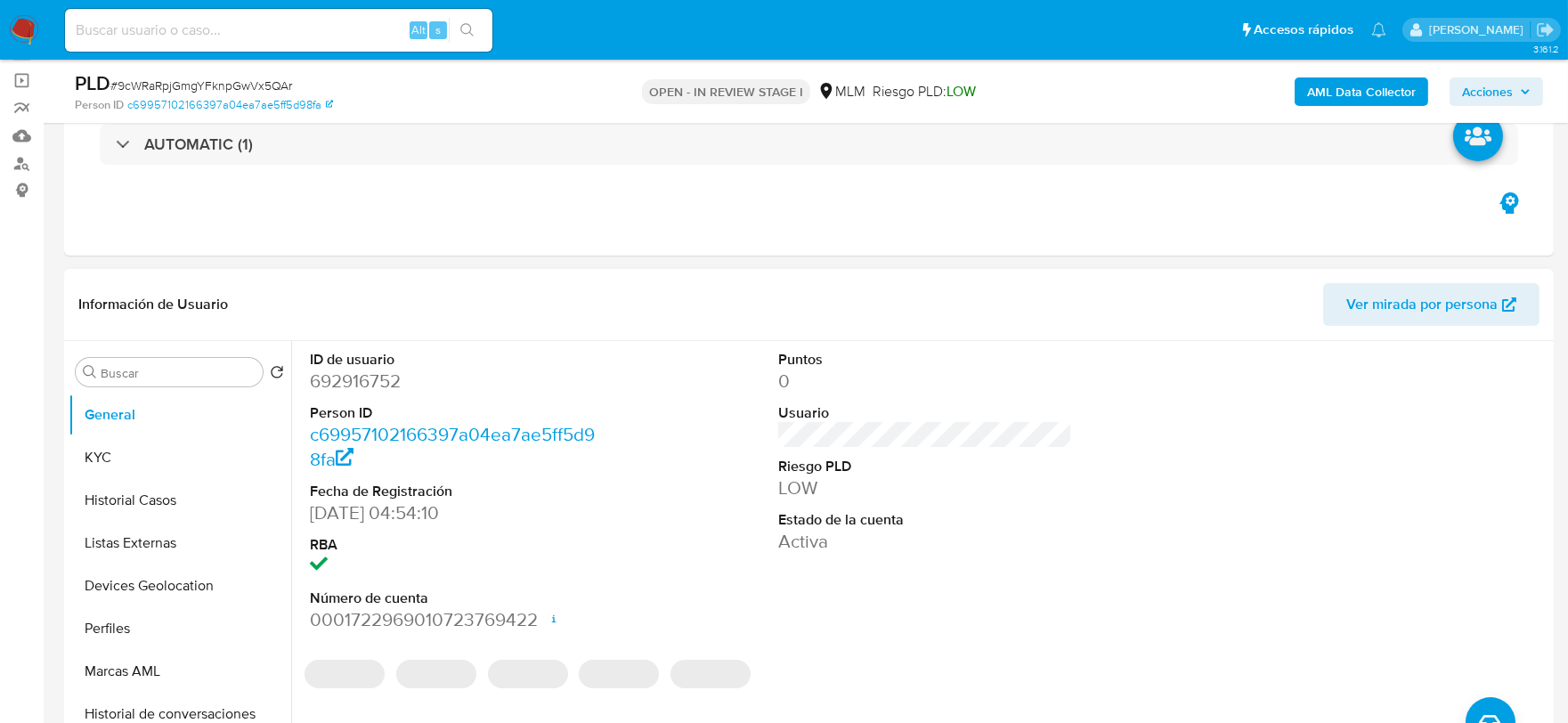
scroll to position [98, 0]
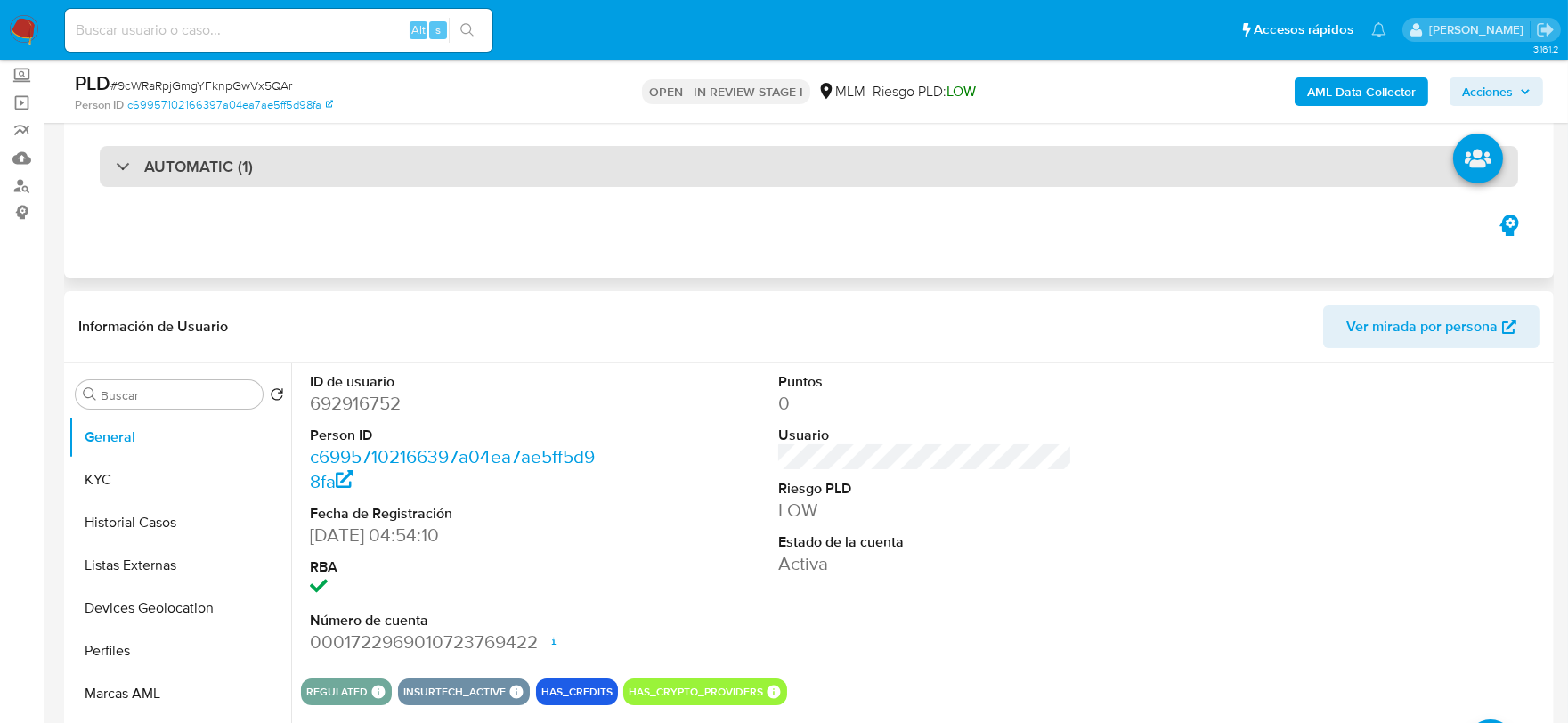
click at [214, 175] on h3 "AUTOMATIC (1)" at bounding box center [199, 166] width 109 height 20
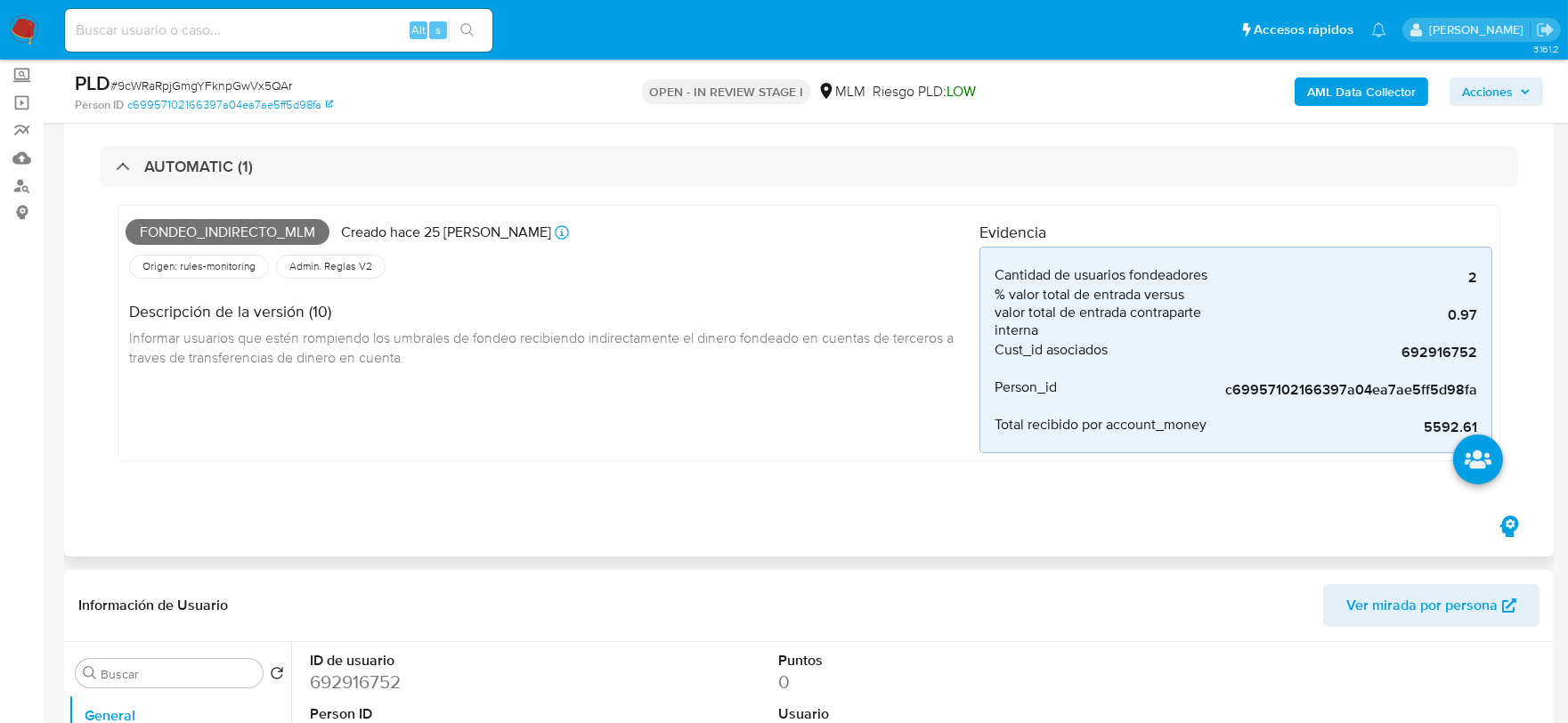
click at [770, 457] on div "Fondeo_indirecto_mlm Creado hace 25 [PERSON_NAME] Creado: [DATE] 03:04:56 Orige…" at bounding box center [809, 332] width 1383 height 256
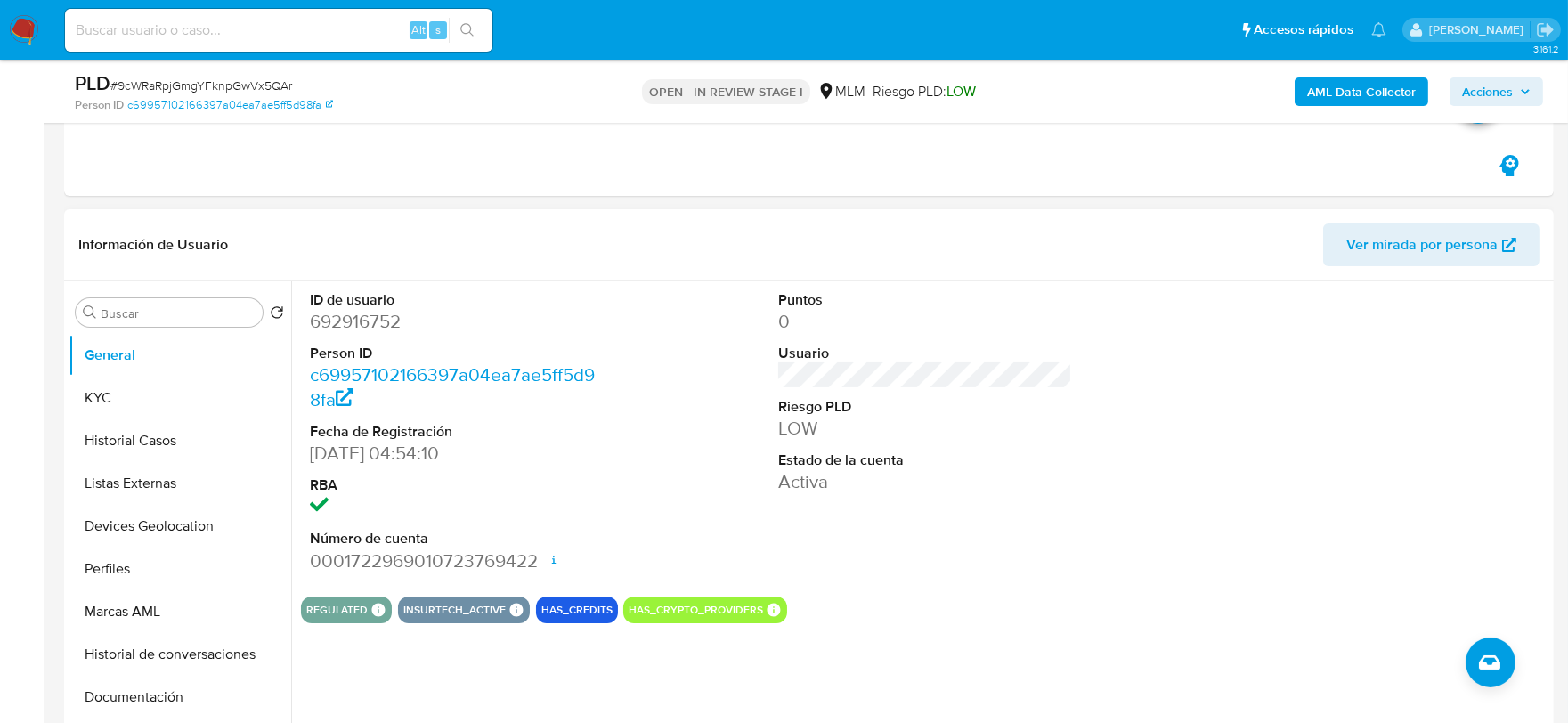
scroll to position [494, 0]
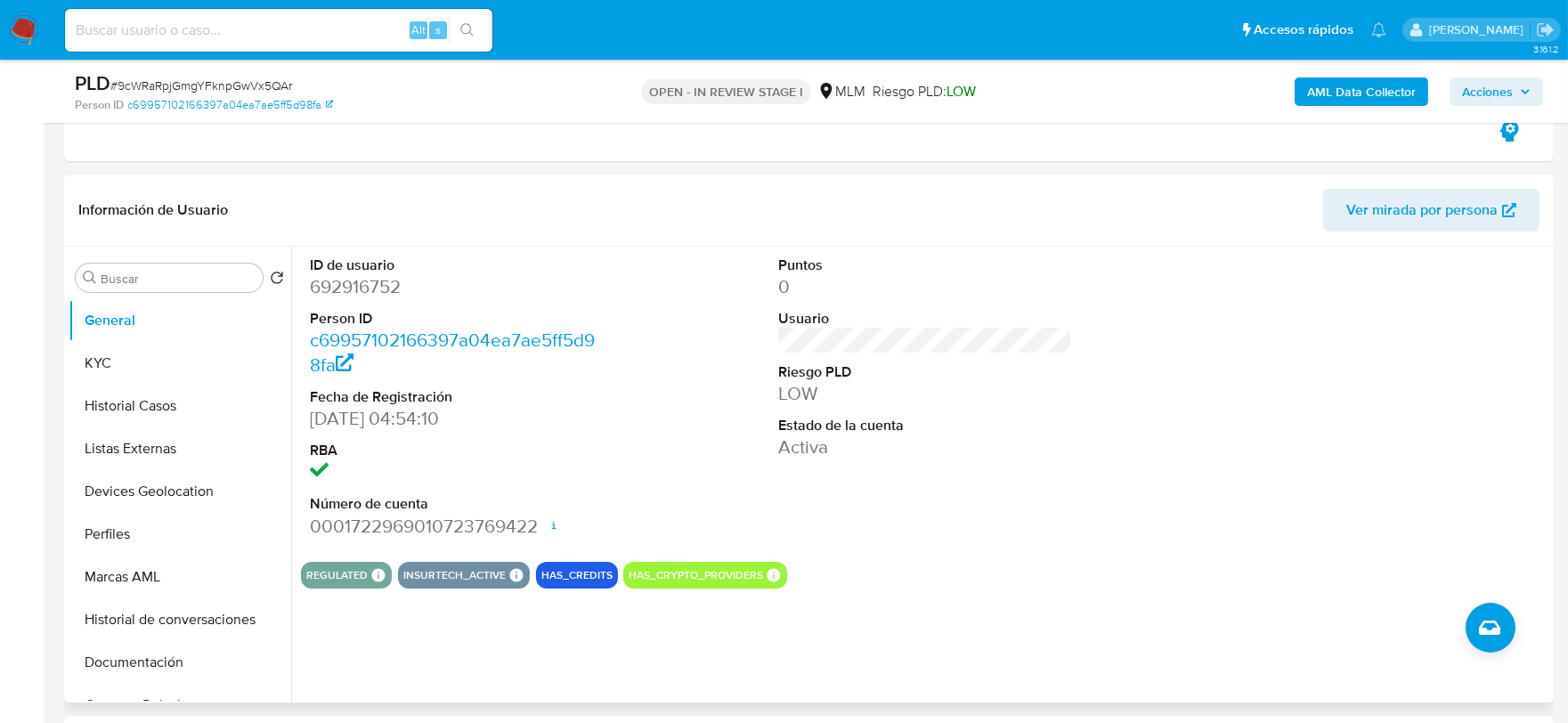
click at [978, 432] on dt "Estado de la cuenta" at bounding box center [926, 425] width 295 height 20
click at [708, 429] on div "ID de usuario 692916752 Person ID c69957102166397a04ea7ae5ff5d98fa Fecha de Reg…" at bounding box center [925, 397] width 1249 height 301
click at [131, 357] on button "KYC" at bounding box center [173, 363] width 208 height 43
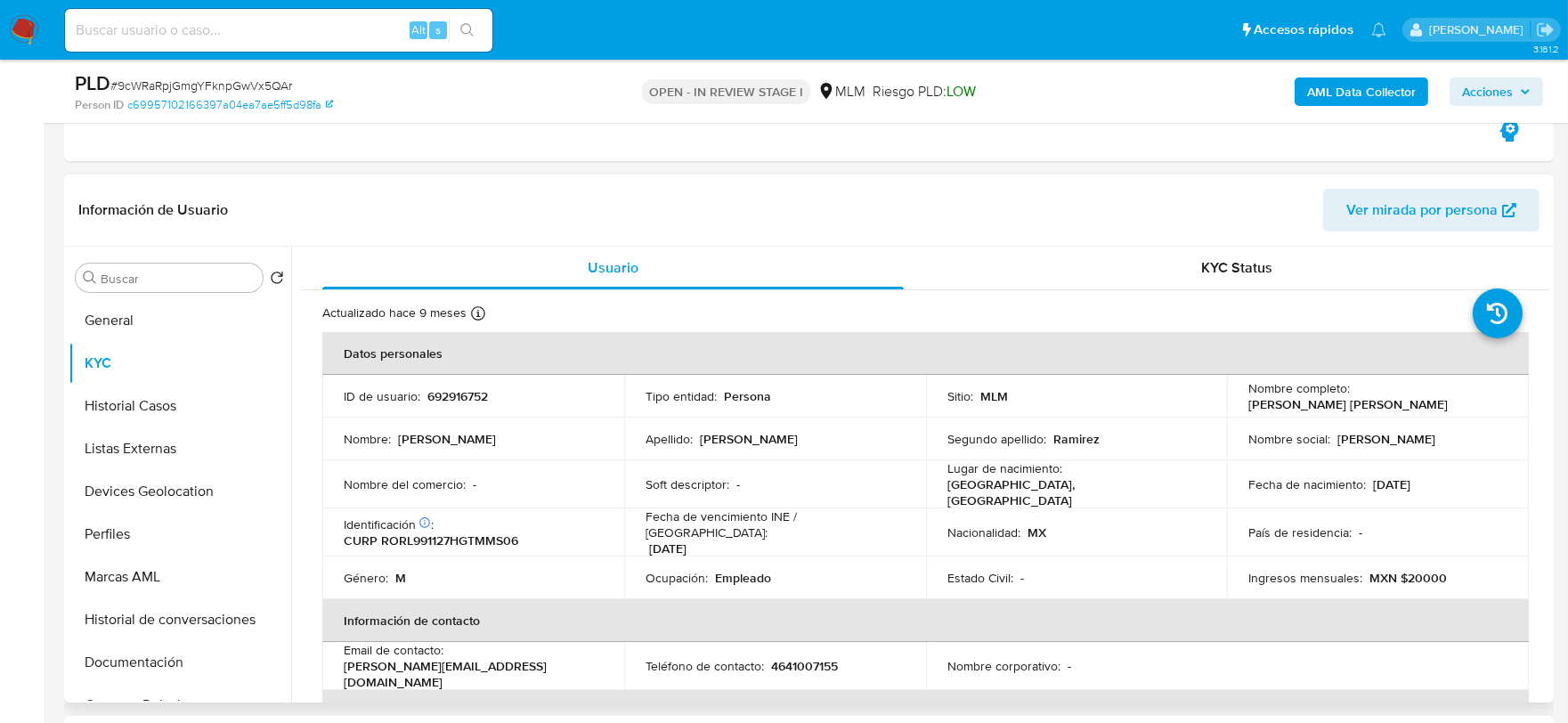
click at [552, 517] on div "Identificación CIC: 168662550 : CURP RORL991127HGTMMS06" at bounding box center [473, 533] width 259 height 32
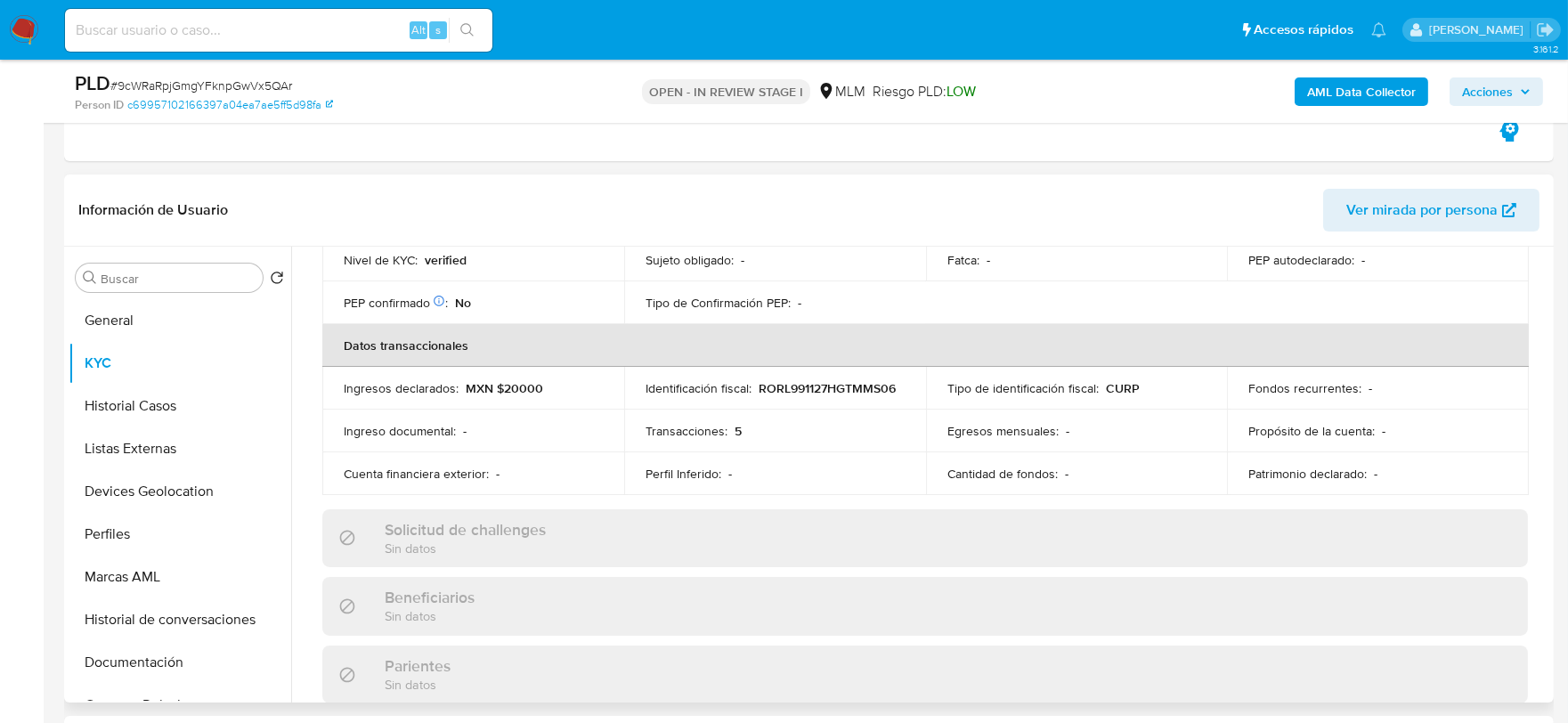
click at [312, 393] on div "Actualizado hace 9 meses Creado: 24/12/2020 02:54:34 Actualizado: 11/01/2025 22…" at bounding box center [925, 570] width 1249 height 1547
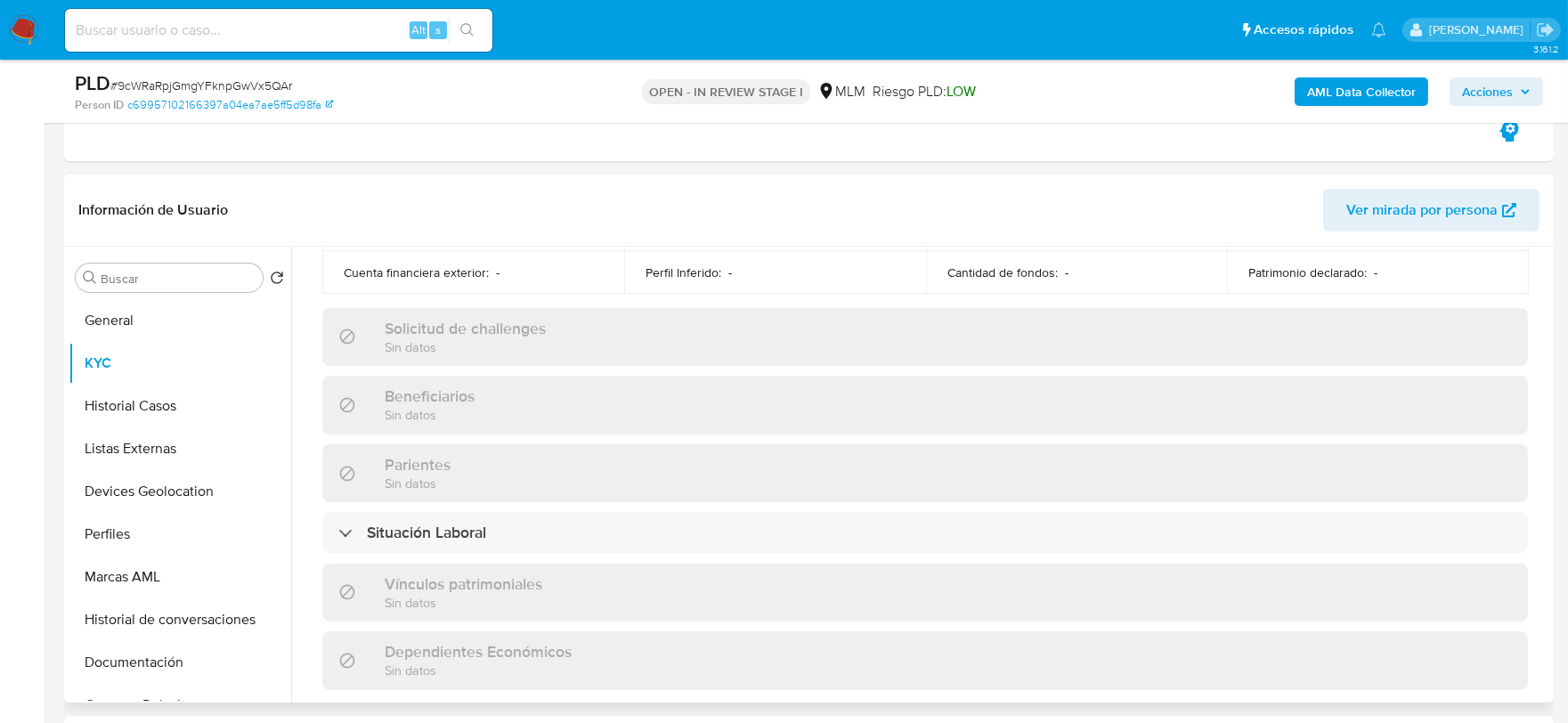
scroll to position [1088, 0]
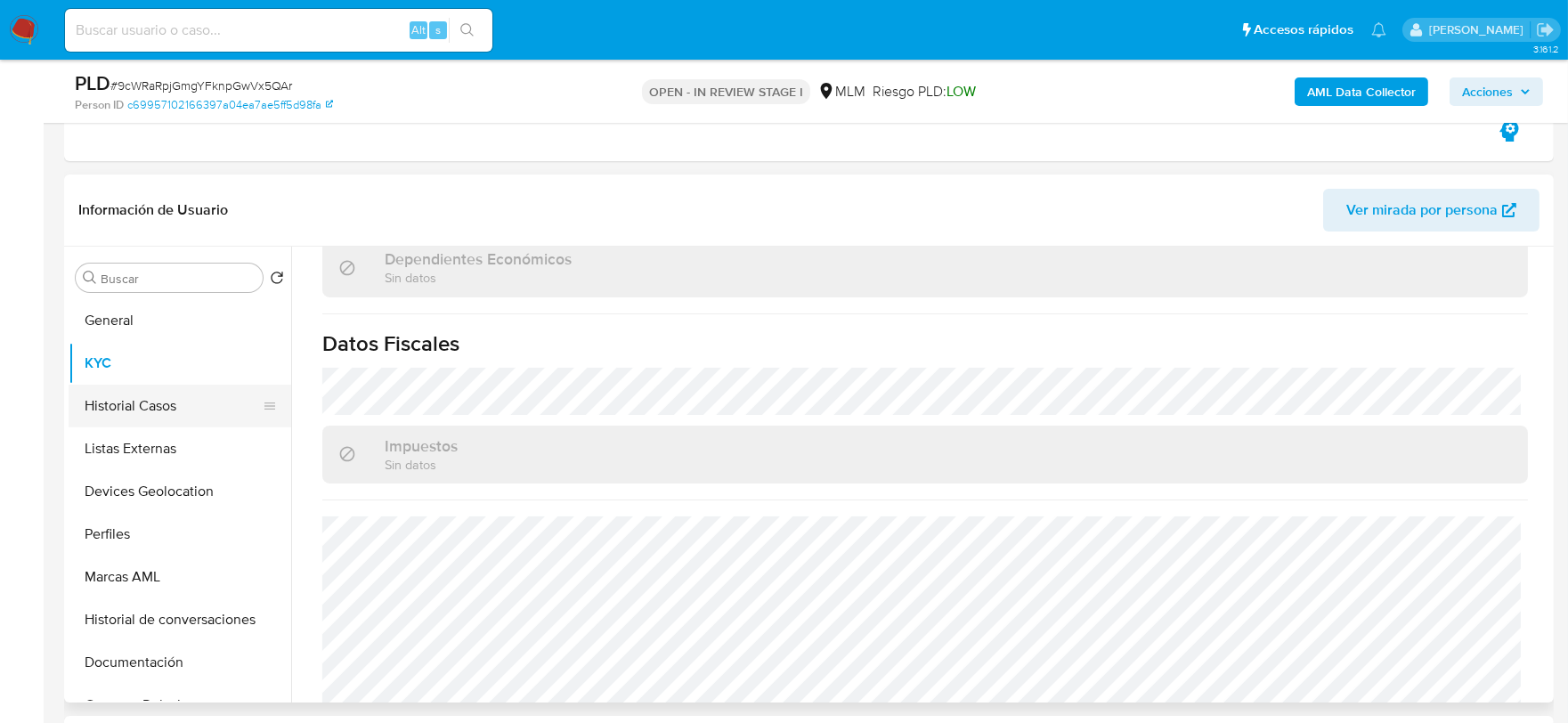
click at [137, 402] on button "Historial Casos" at bounding box center [173, 406] width 208 height 43
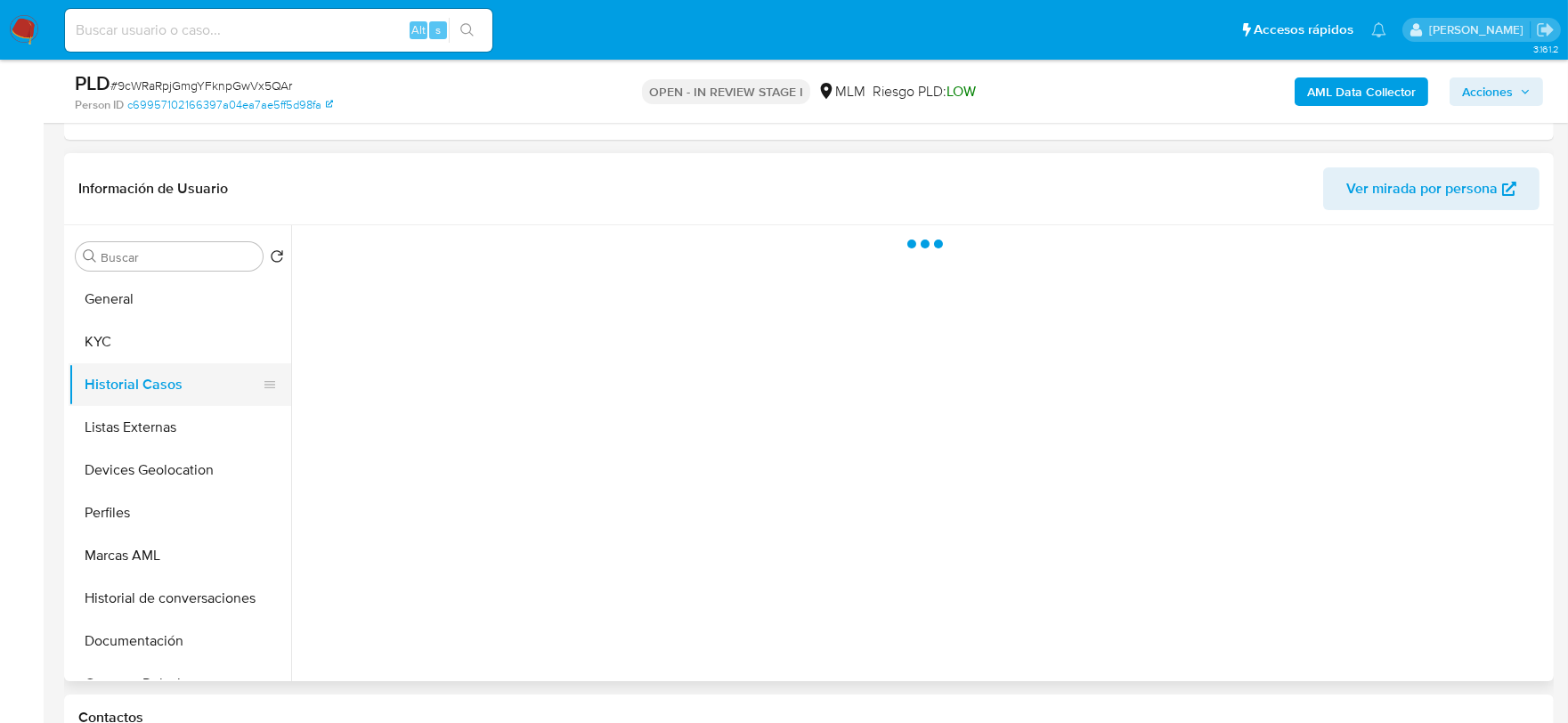
scroll to position [0, 0]
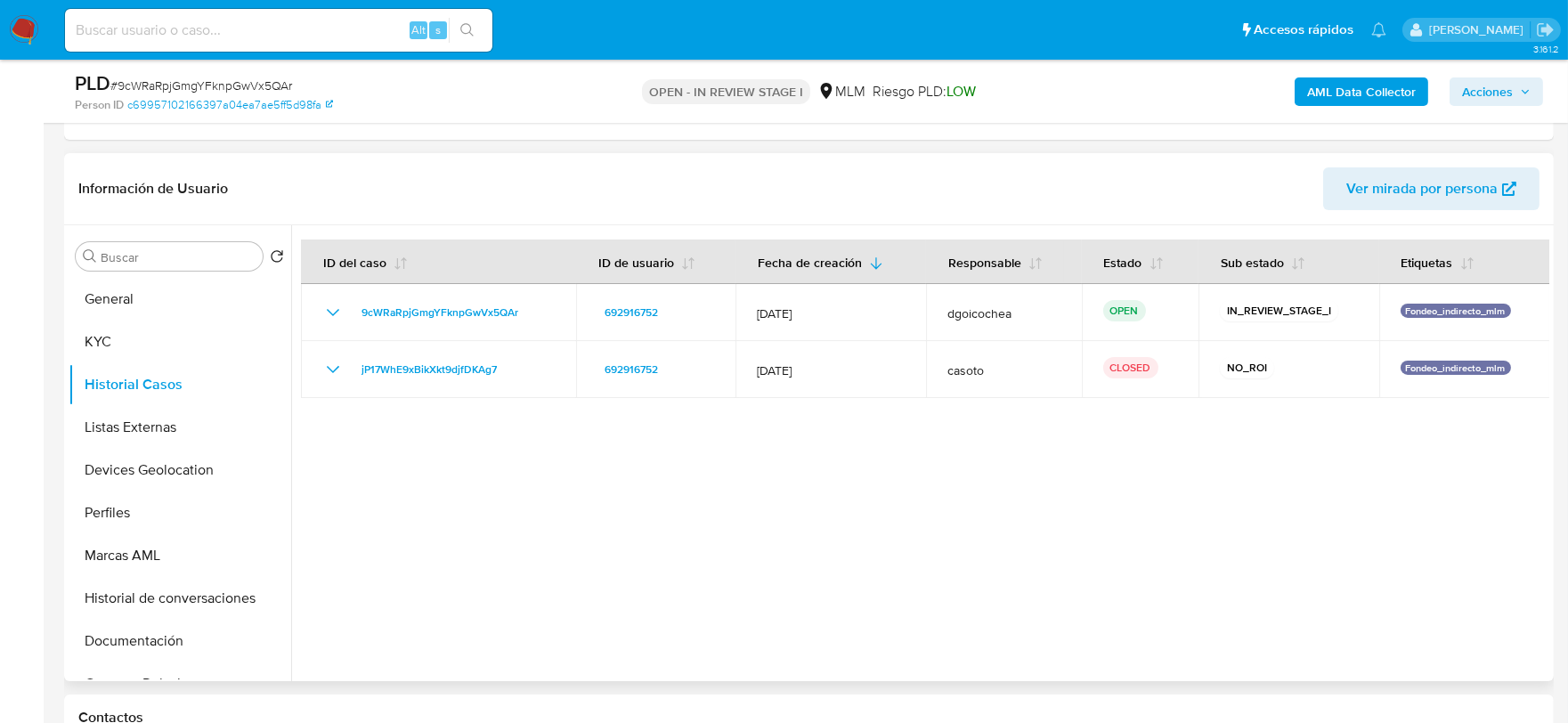
click at [708, 502] on div at bounding box center [920, 453] width 1258 height 456
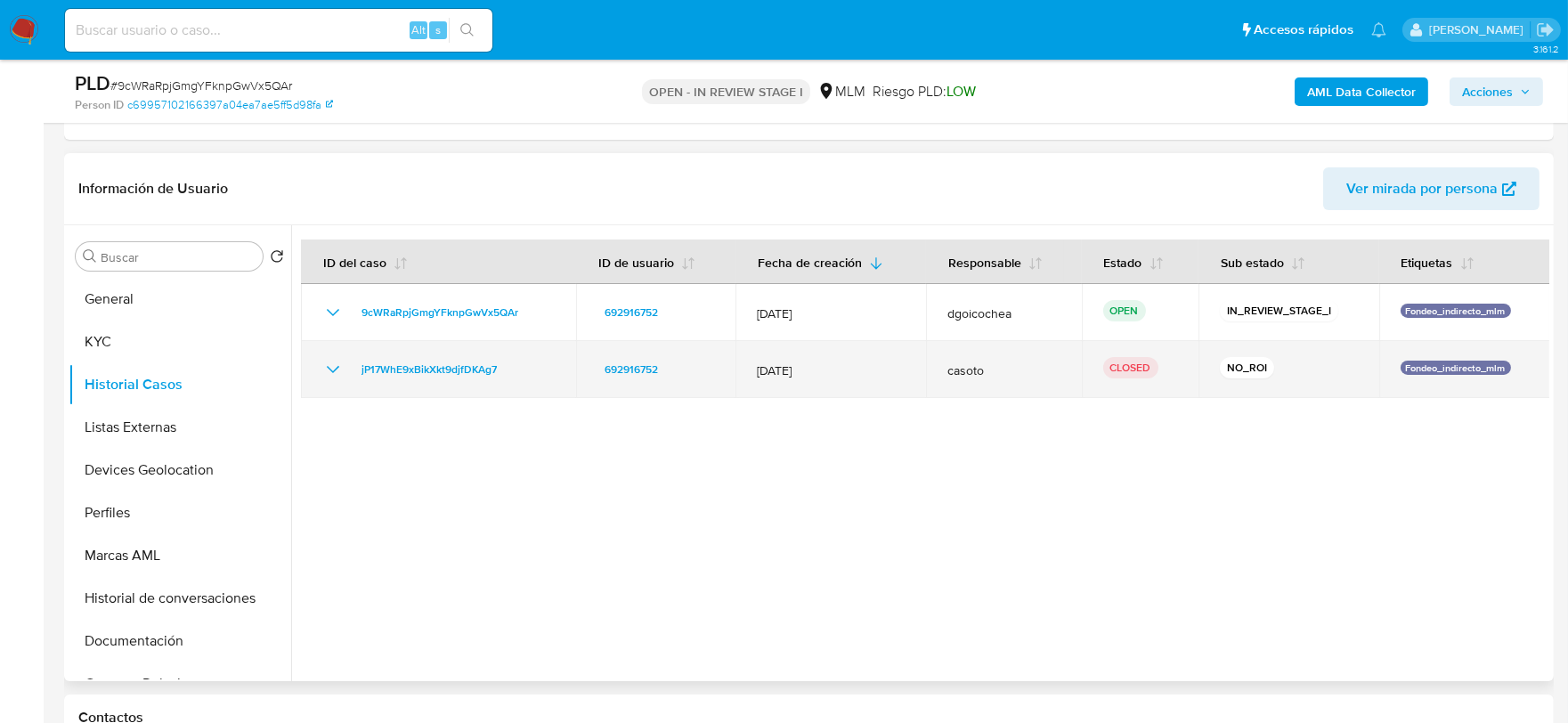
click at [331, 369] on icon "Mostrar/Ocultar" at bounding box center [333, 369] width 22 height 22
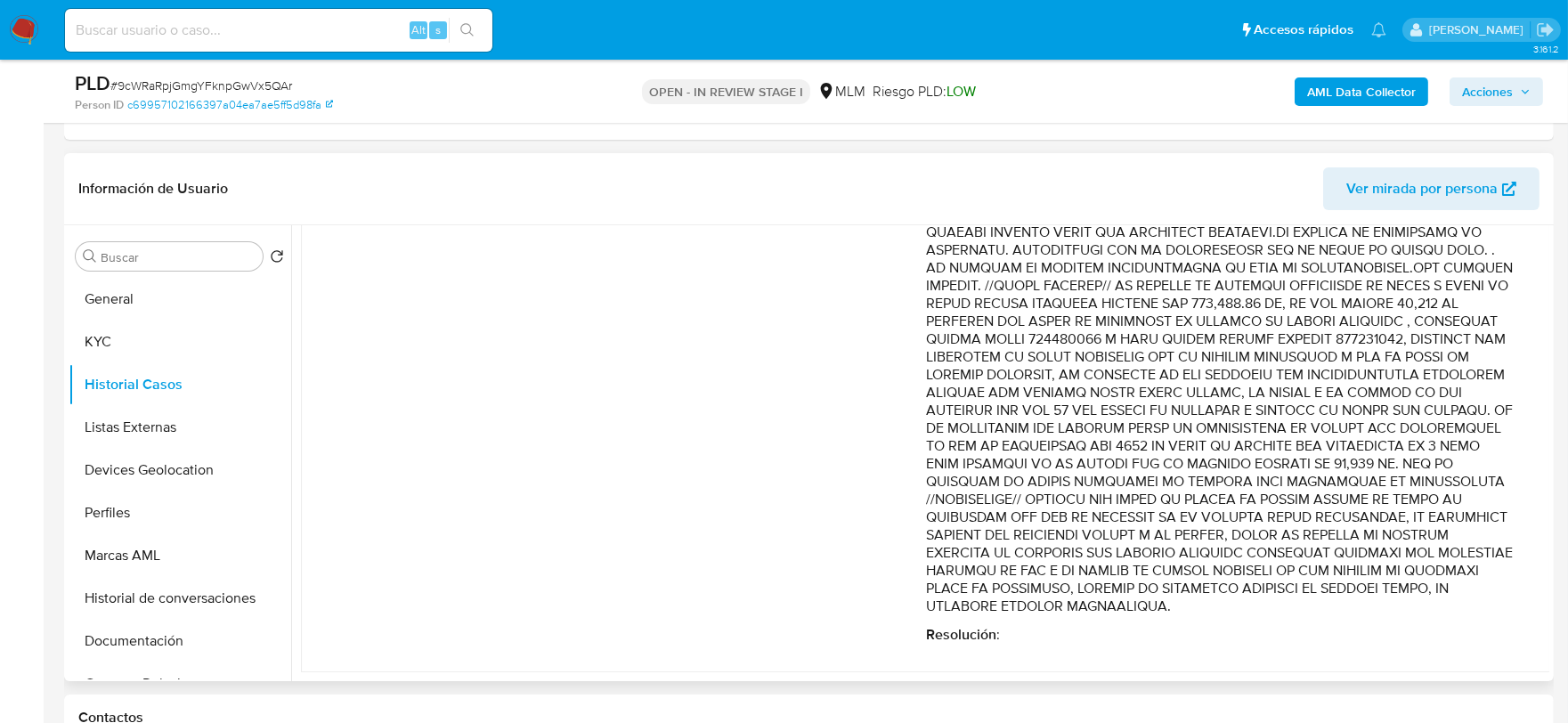
scroll to position [324, 0]
click at [139, 418] on button "Listas Externas" at bounding box center [173, 428] width 208 height 43
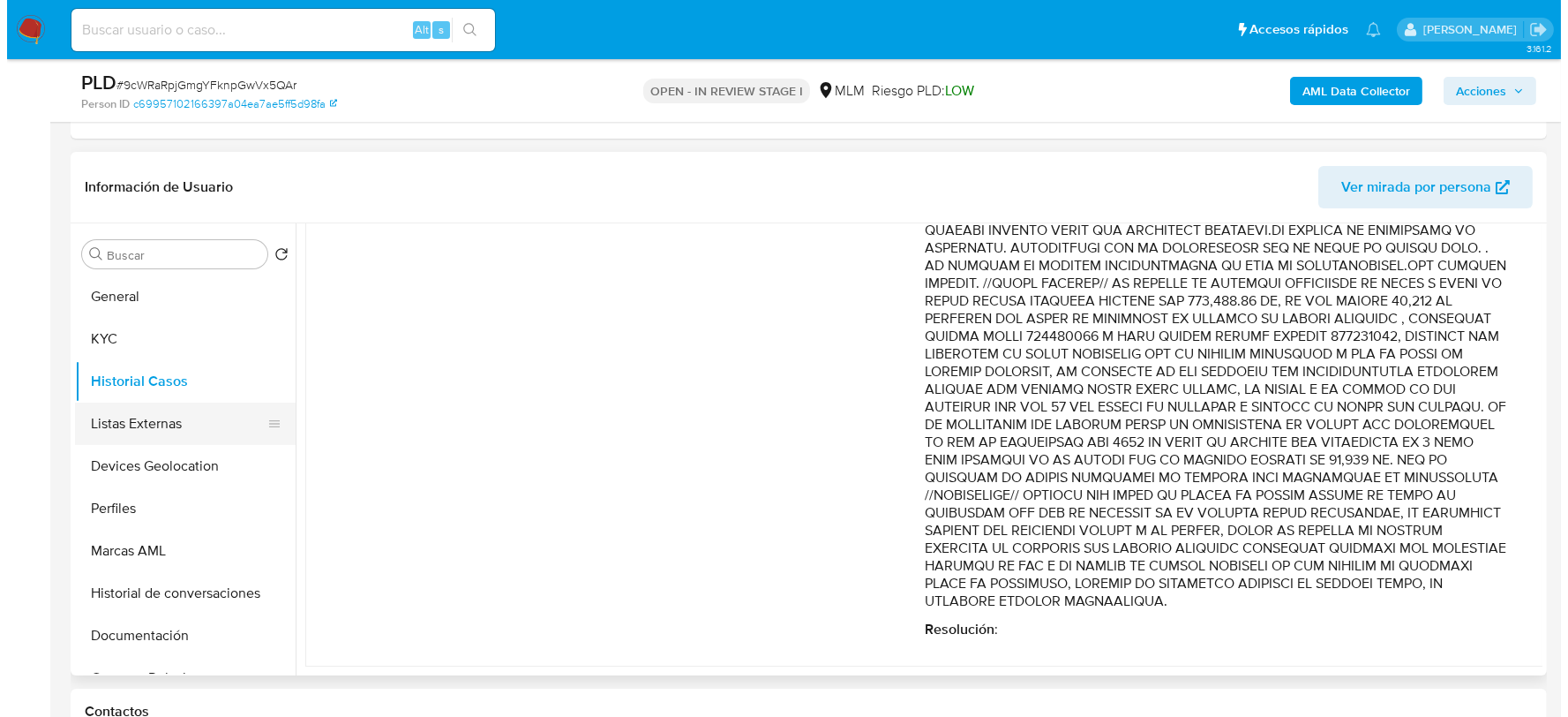
scroll to position [0, 0]
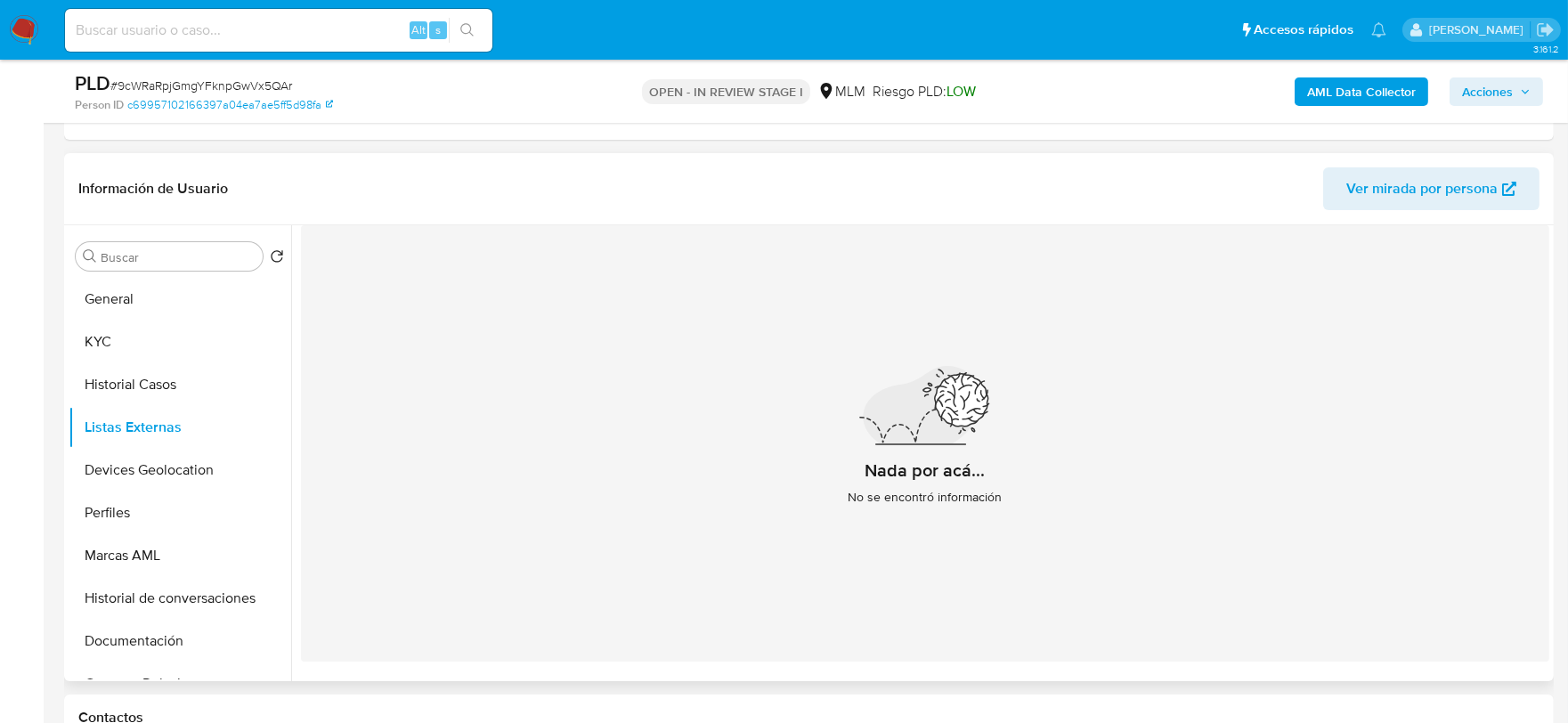
click at [610, 441] on div "Nada por acá... No se encontró información" at bounding box center [925, 443] width 1249 height 436
click at [183, 475] on button "Devices Geolocation" at bounding box center [173, 470] width 208 height 43
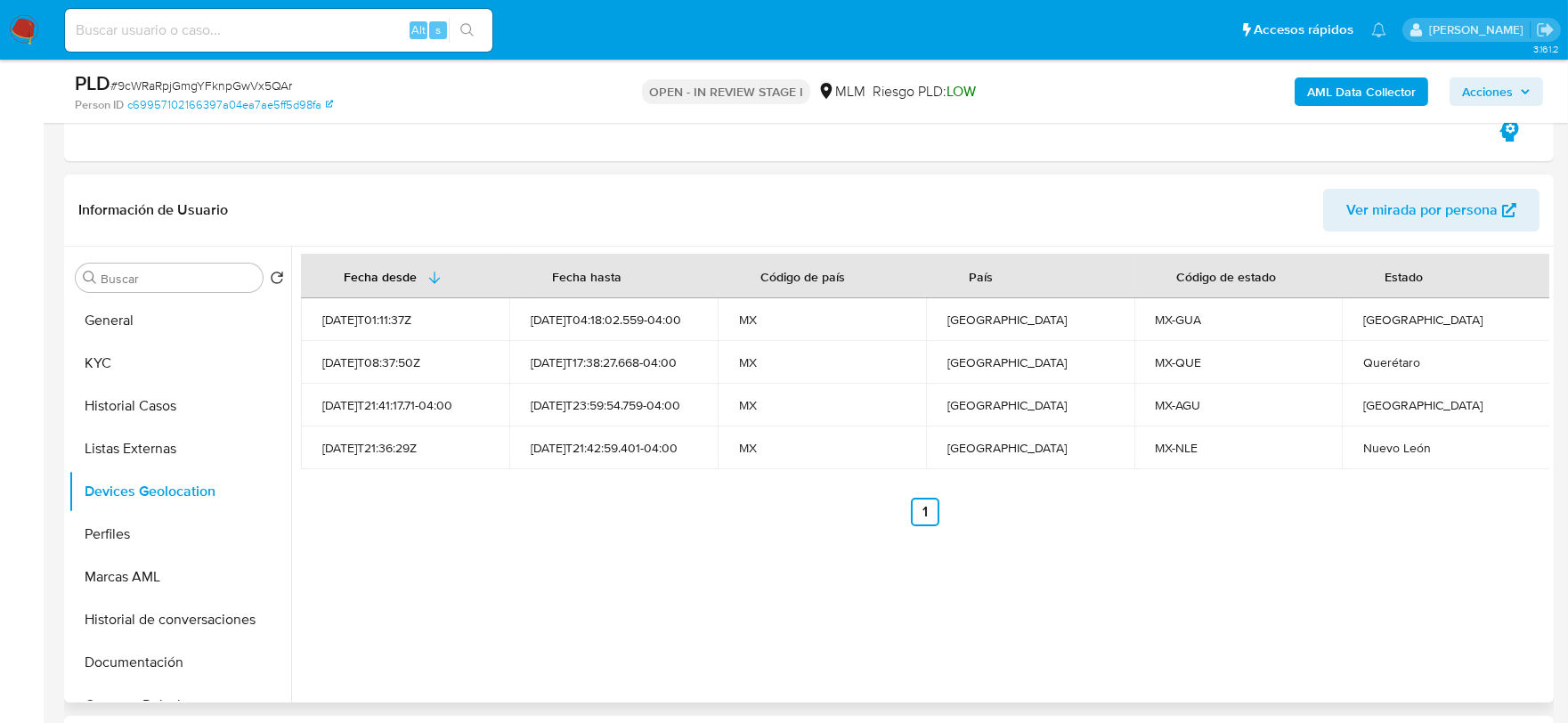
click at [625, 523] on ul "Anterior 1 Siguiente" at bounding box center [925, 512] width 1249 height 28
click at [133, 533] on button "Perfiles" at bounding box center [173, 535] width 208 height 43
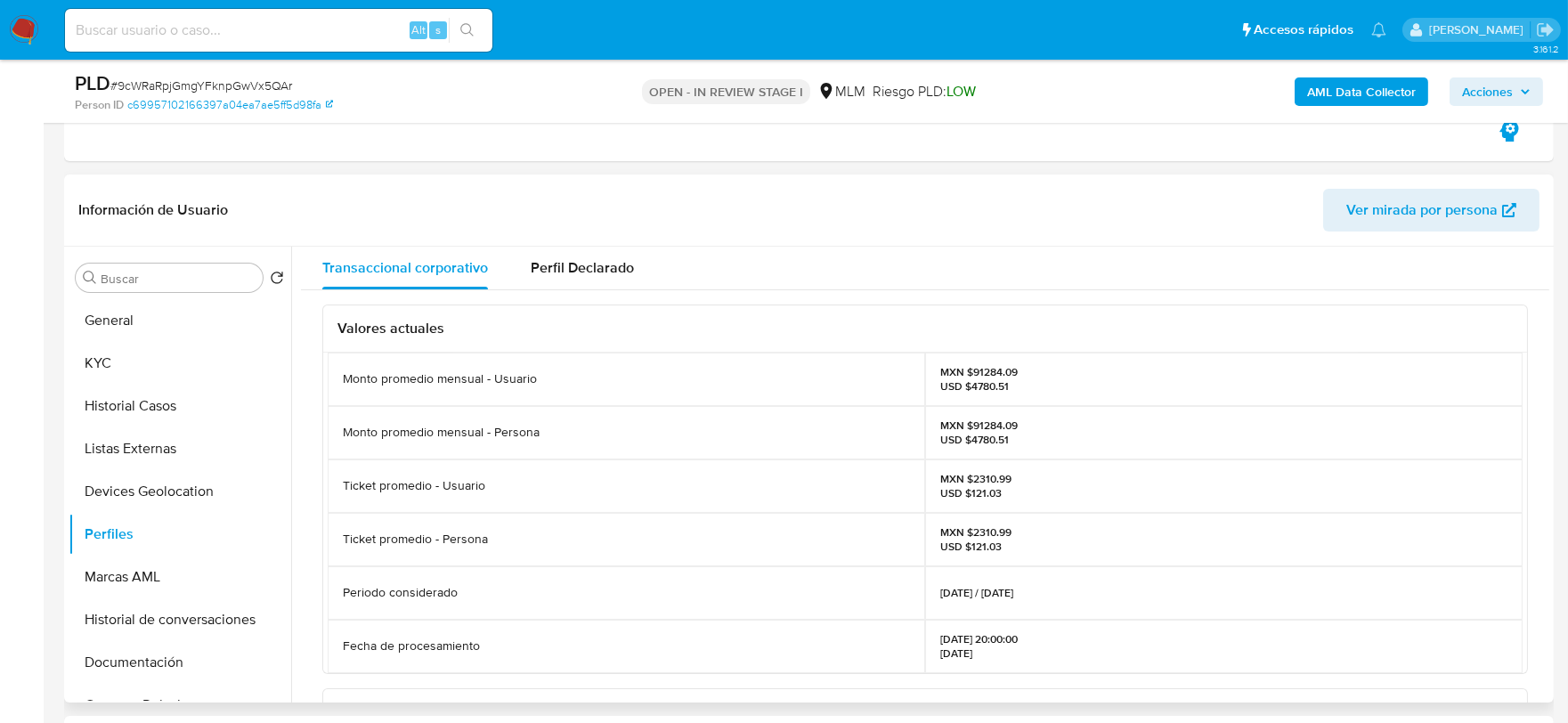
click at [329, 494] on div "Ticket promedio - Usuario" at bounding box center [626, 486] width 598 height 53
click at [212, 620] on button "Historial de conversaciones" at bounding box center [173, 620] width 208 height 43
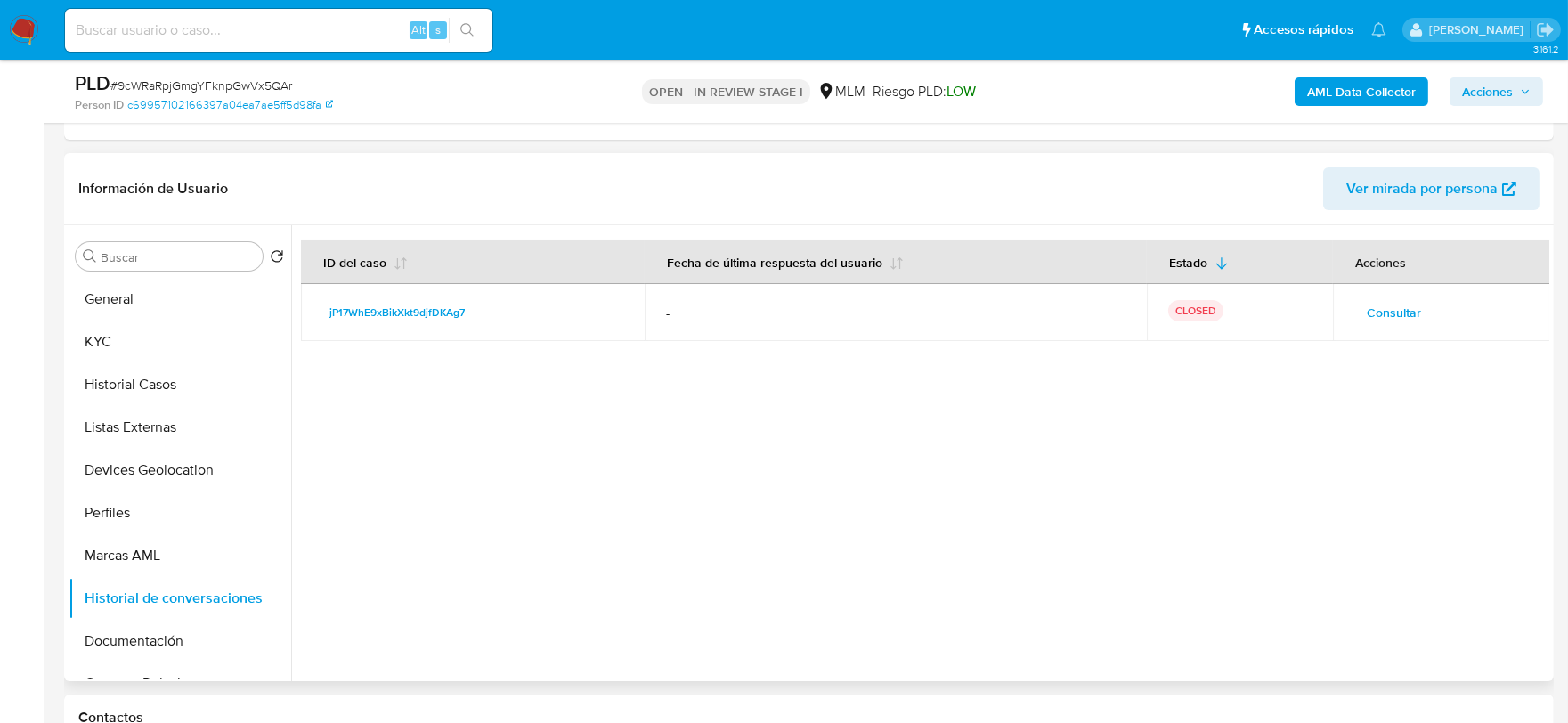
click at [1388, 313] on span "Consultar" at bounding box center [1394, 312] width 54 height 25
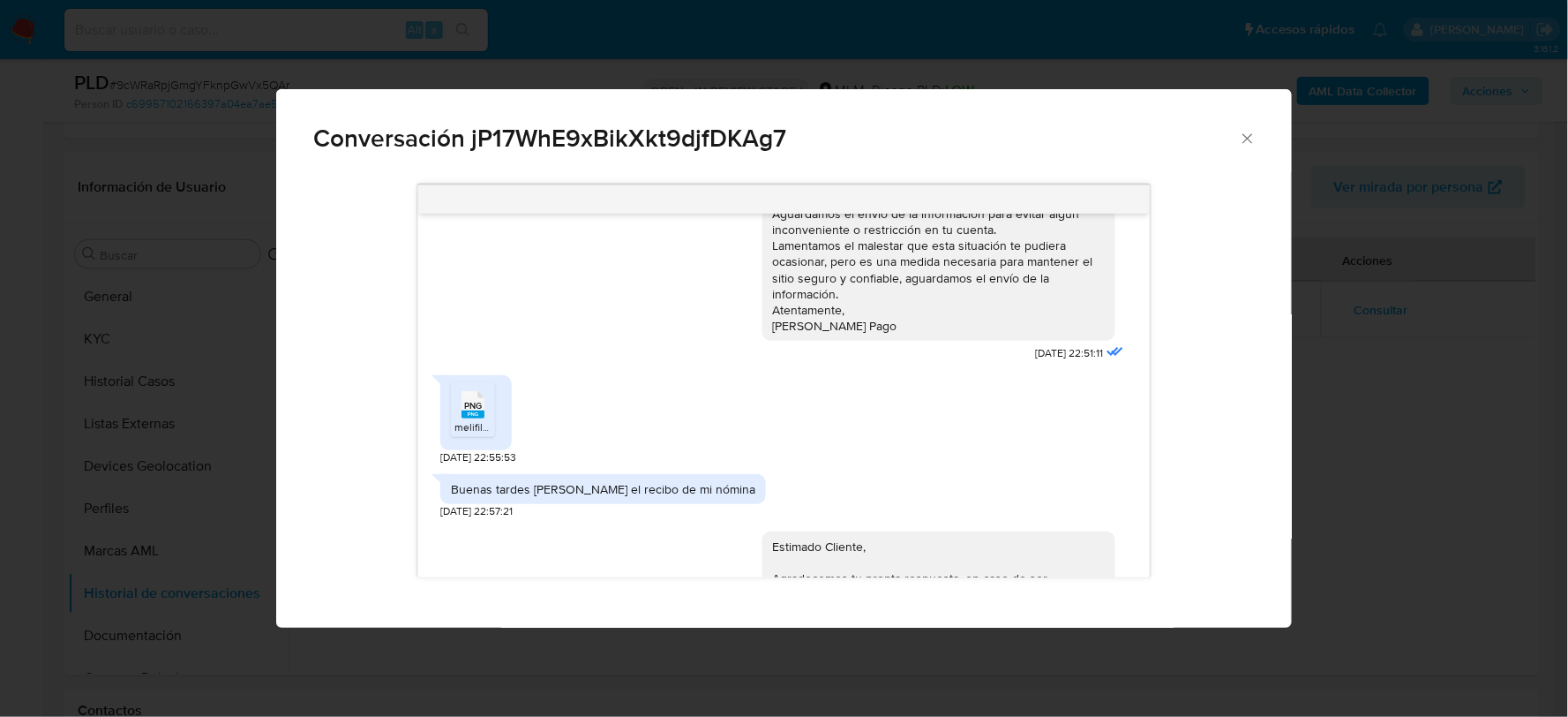
scroll to position [374, 0]
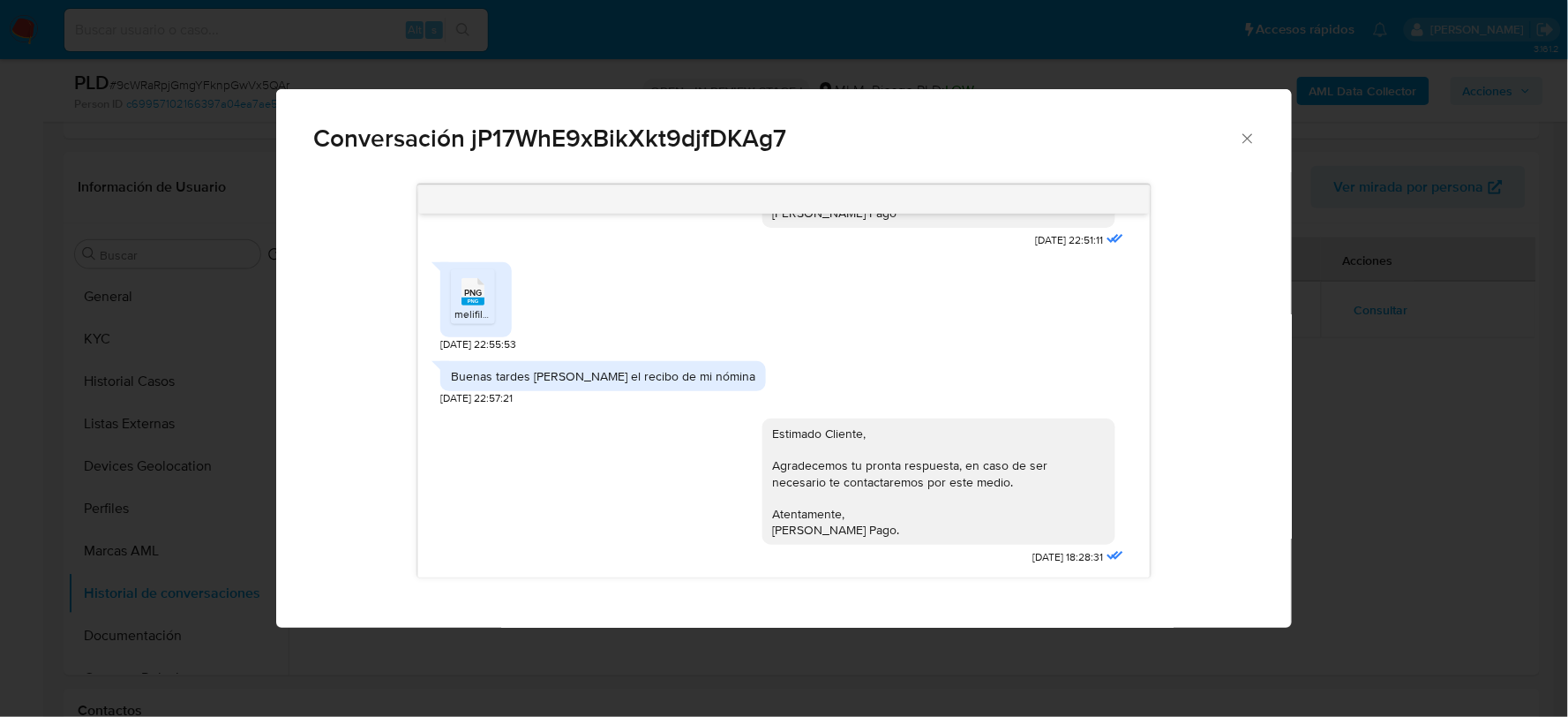
click at [468, 299] on rect "Comunicación" at bounding box center [472, 301] width 23 height 8
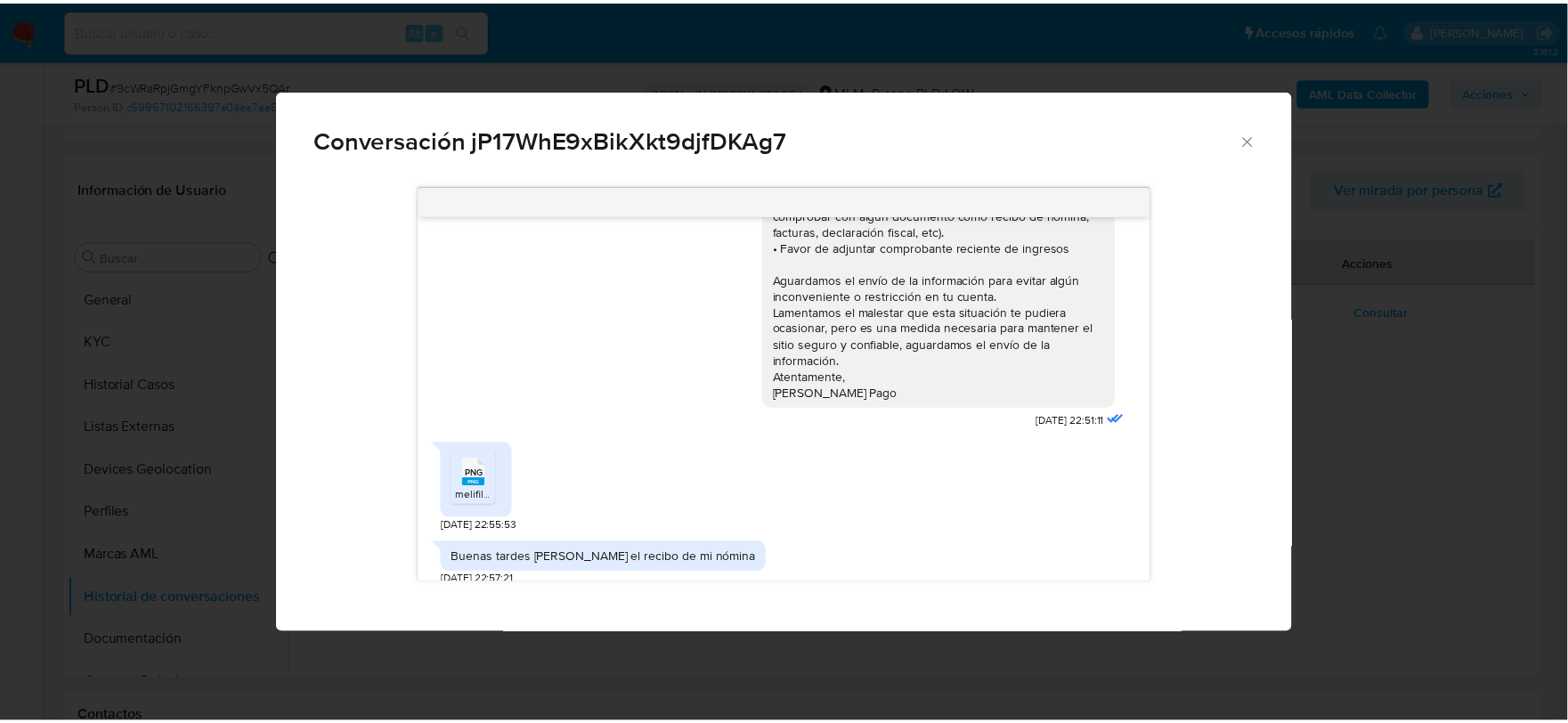
scroll to position [296, 0]
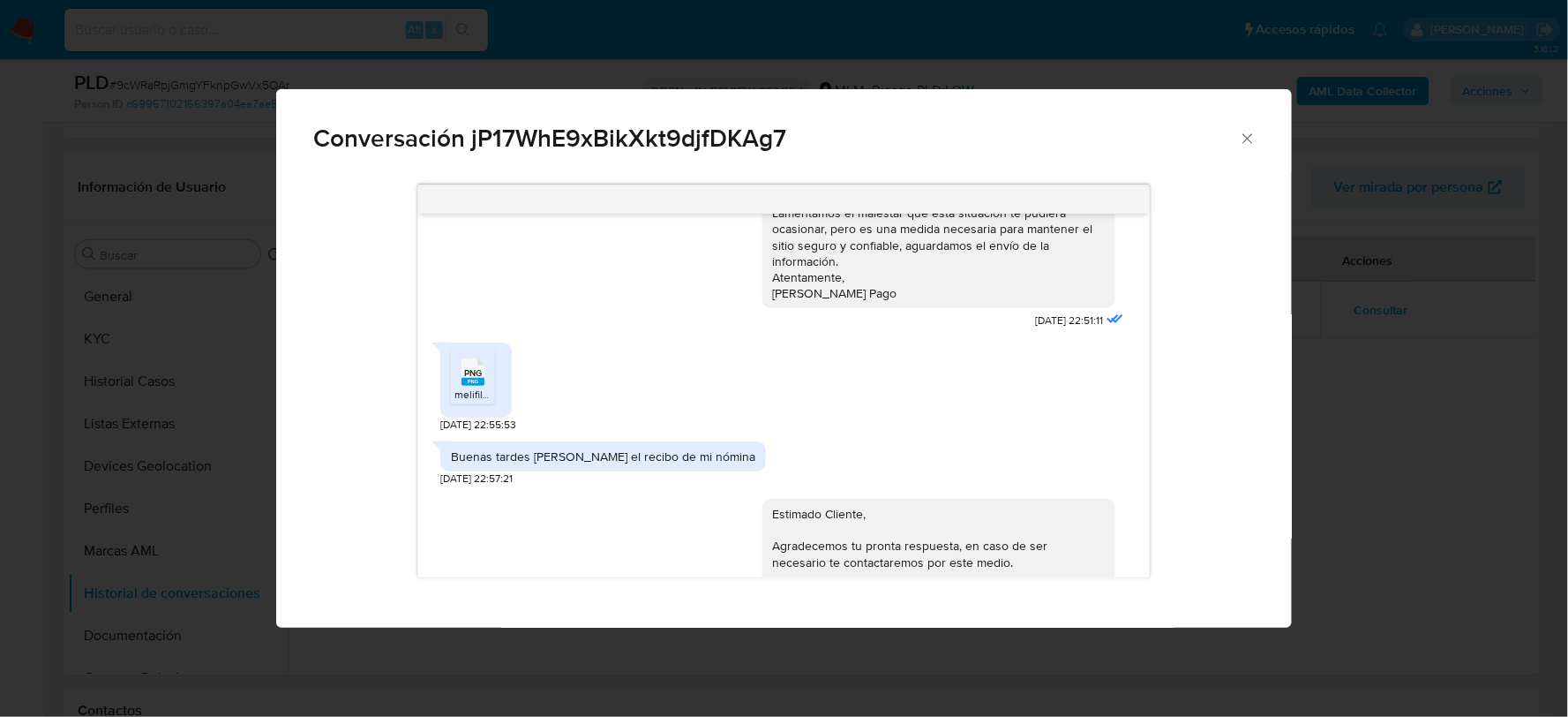
click at [720, 425] on div "PNG PNG melifile4591119190585847333.png 25/07/2024 22:55:53" at bounding box center [784, 383] width 687 height 99
click at [1245, 145] on icon "Cerrar" at bounding box center [1247, 139] width 18 height 18
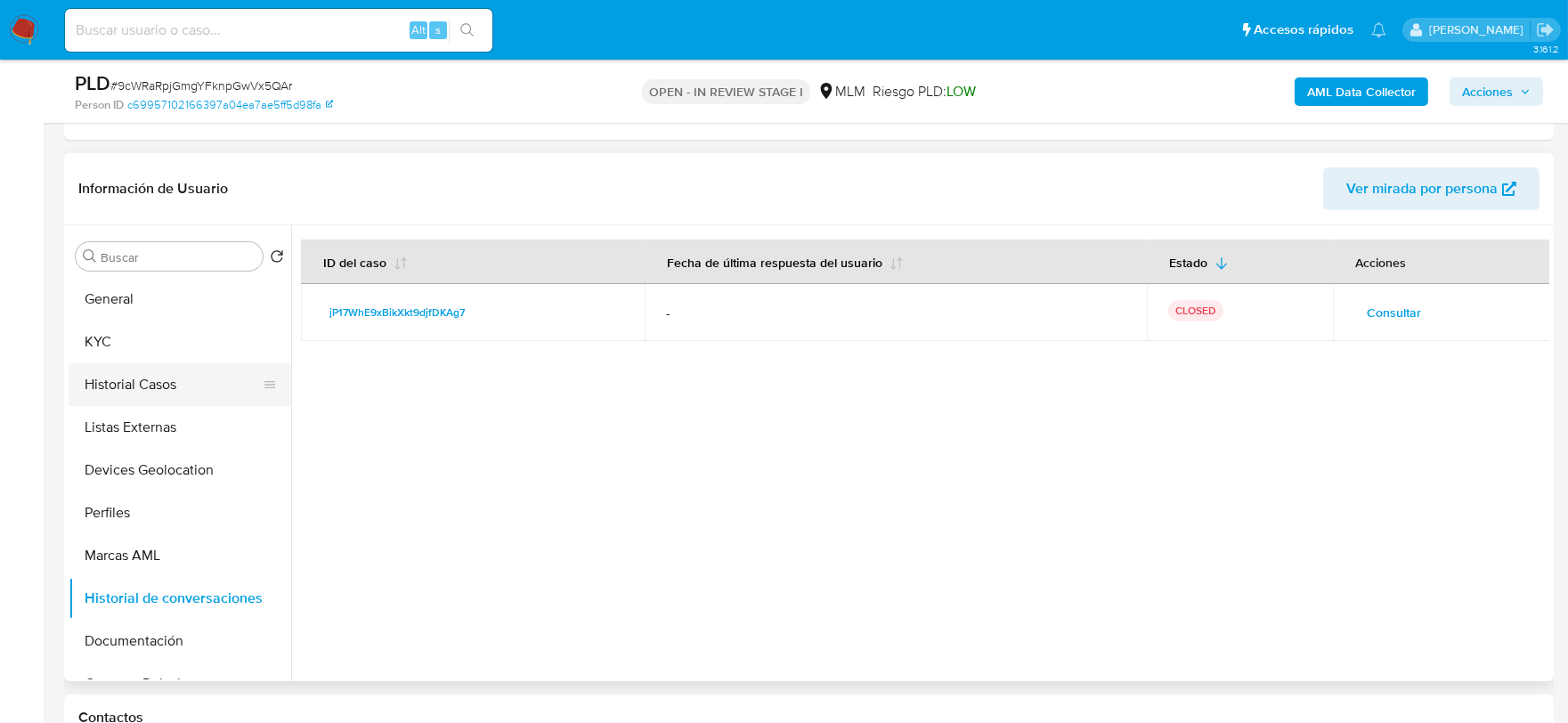
click at [129, 389] on button "Historial Casos" at bounding box center [173, 384] width 208 height 43
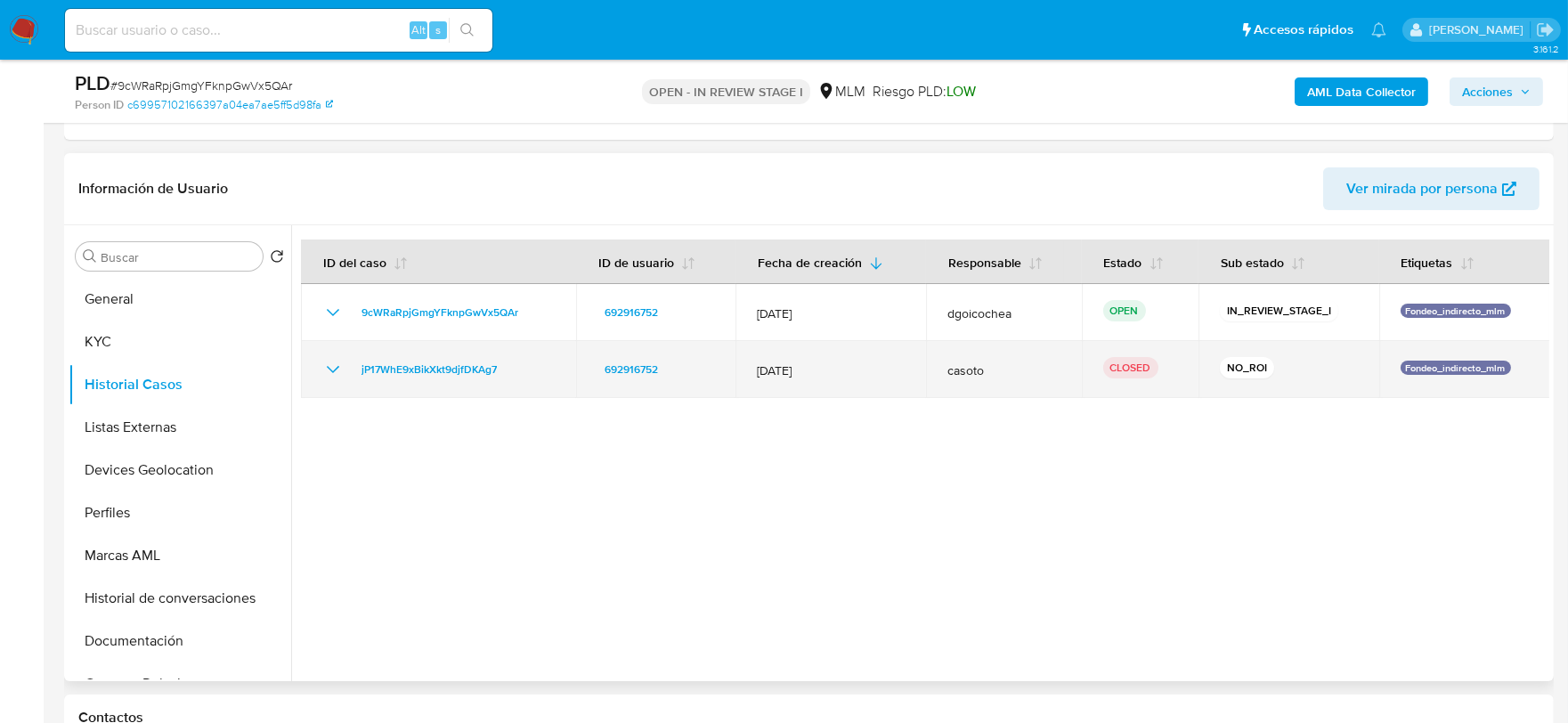
click at [335, 367] on icon "Mostrar/Ocultar" at bounding box center [333, 369] width 22 height 22
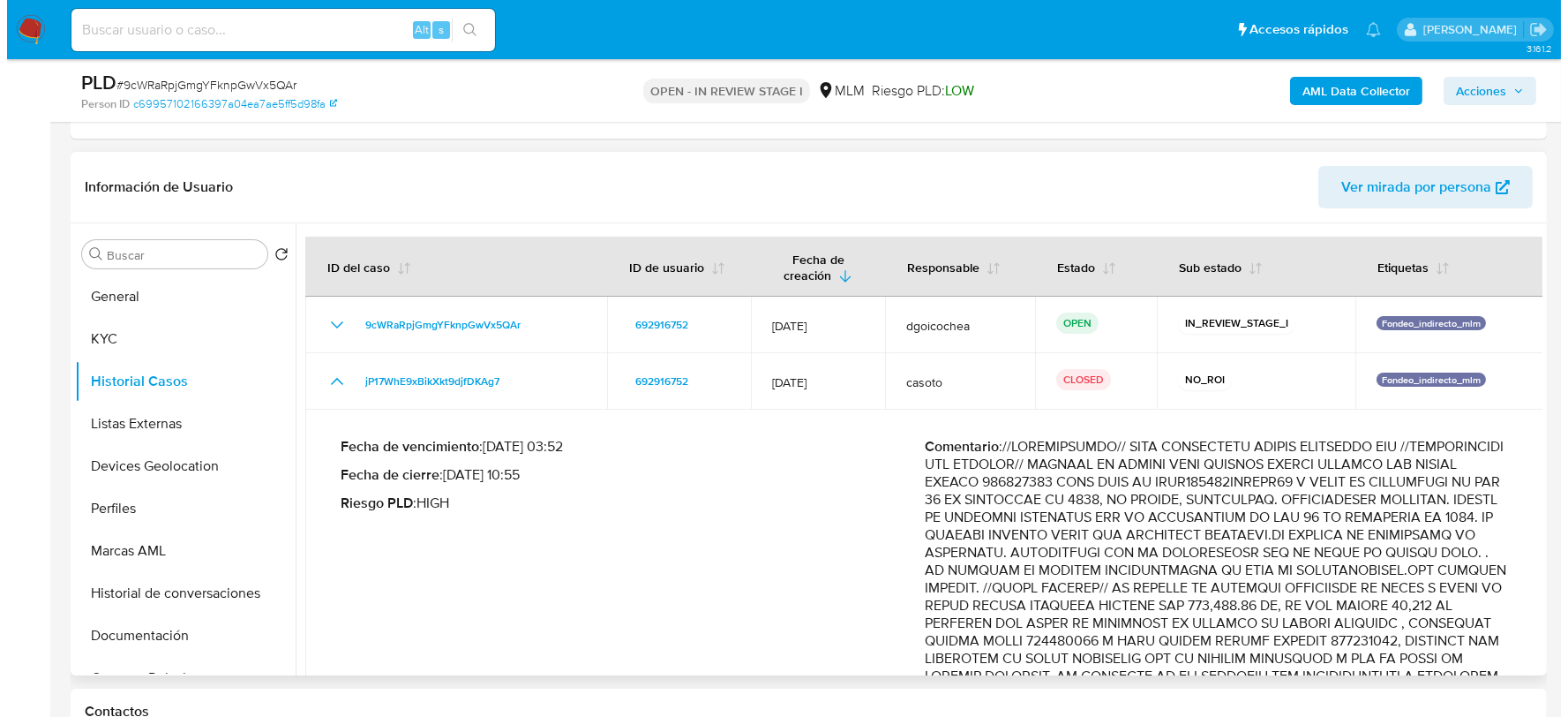
scroll to position [0, 0]
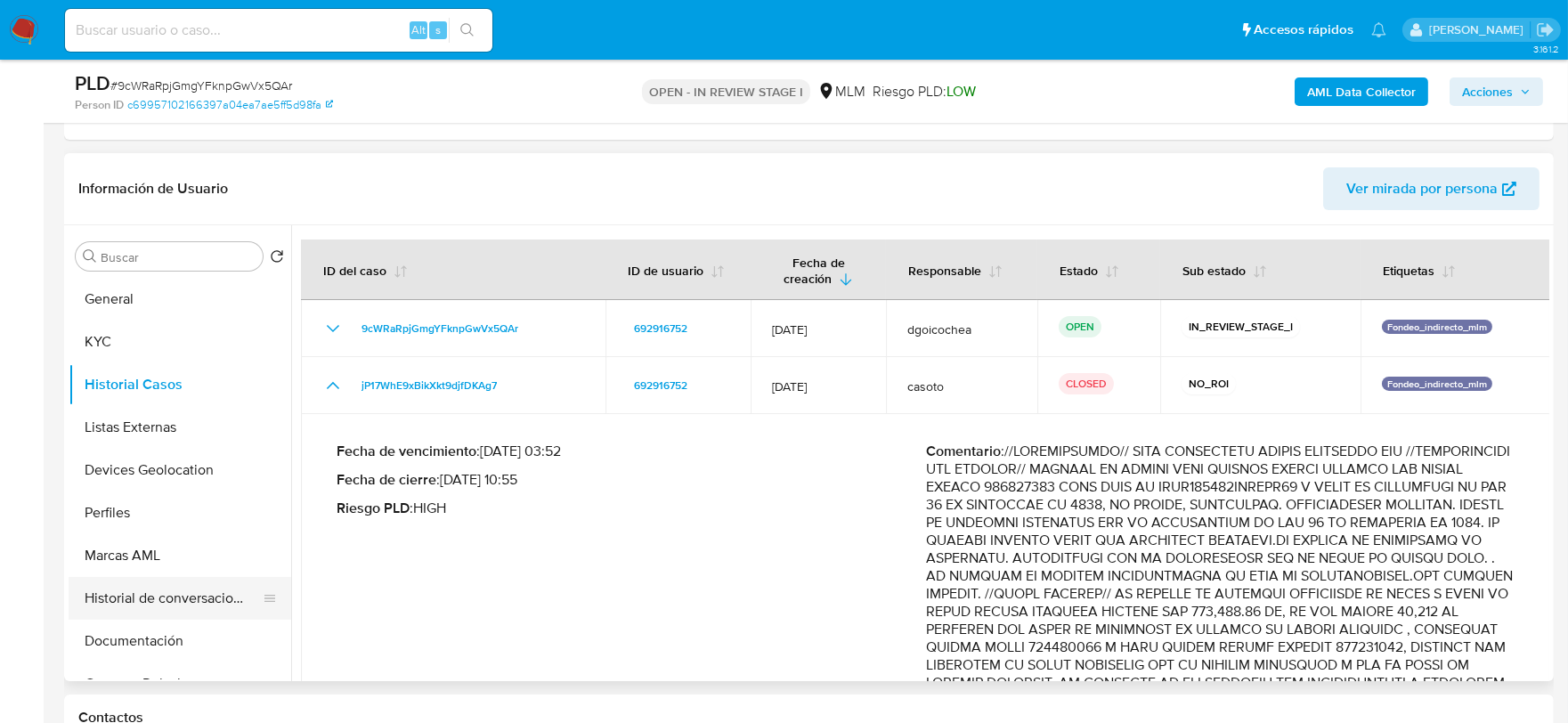
click at [160, 587] on button "Historial de conversaciones" at bounding box center [173, 598] width 208 height 43
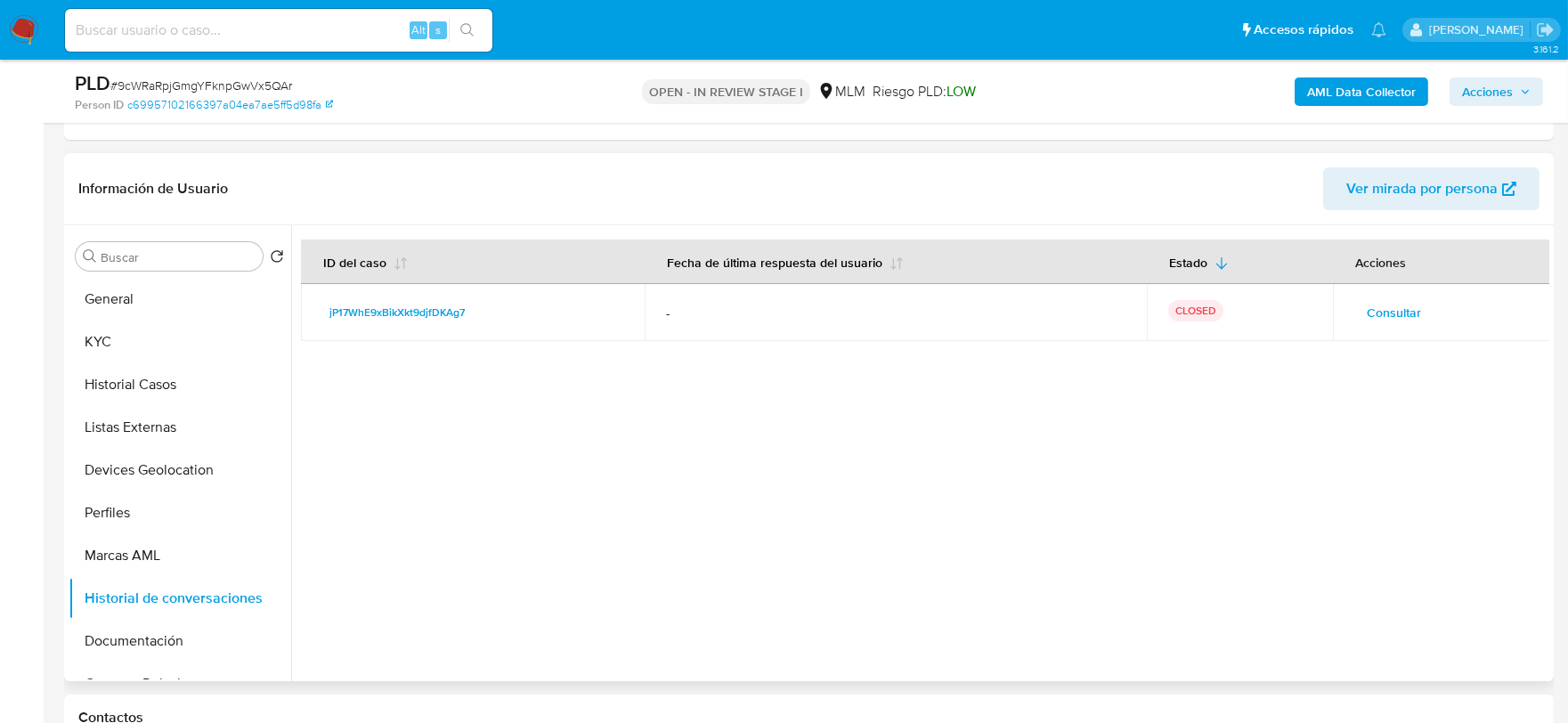
click at [1393, 316] on span "Consultar" at bounding box center [1394, 312] width 54 height 25
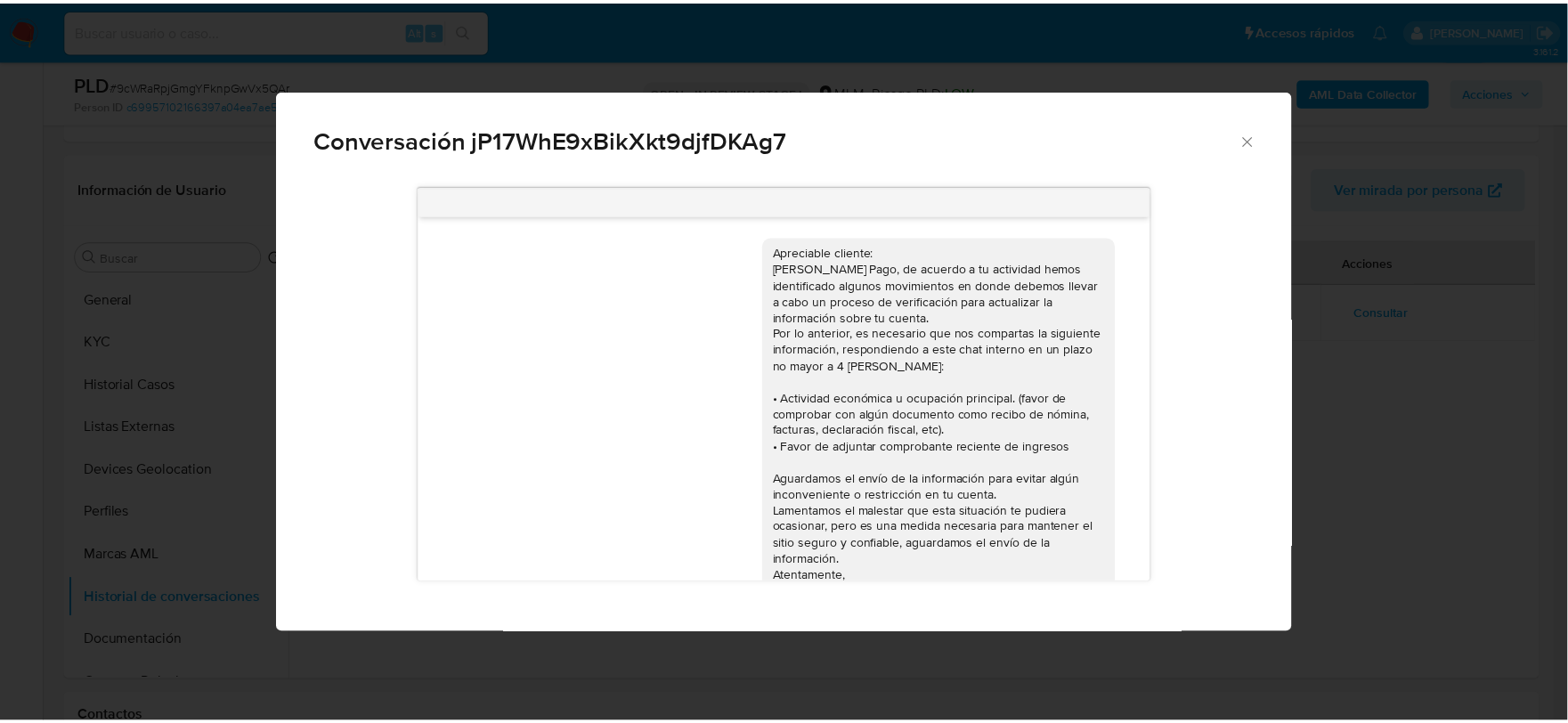
scroll to position [377, 0]
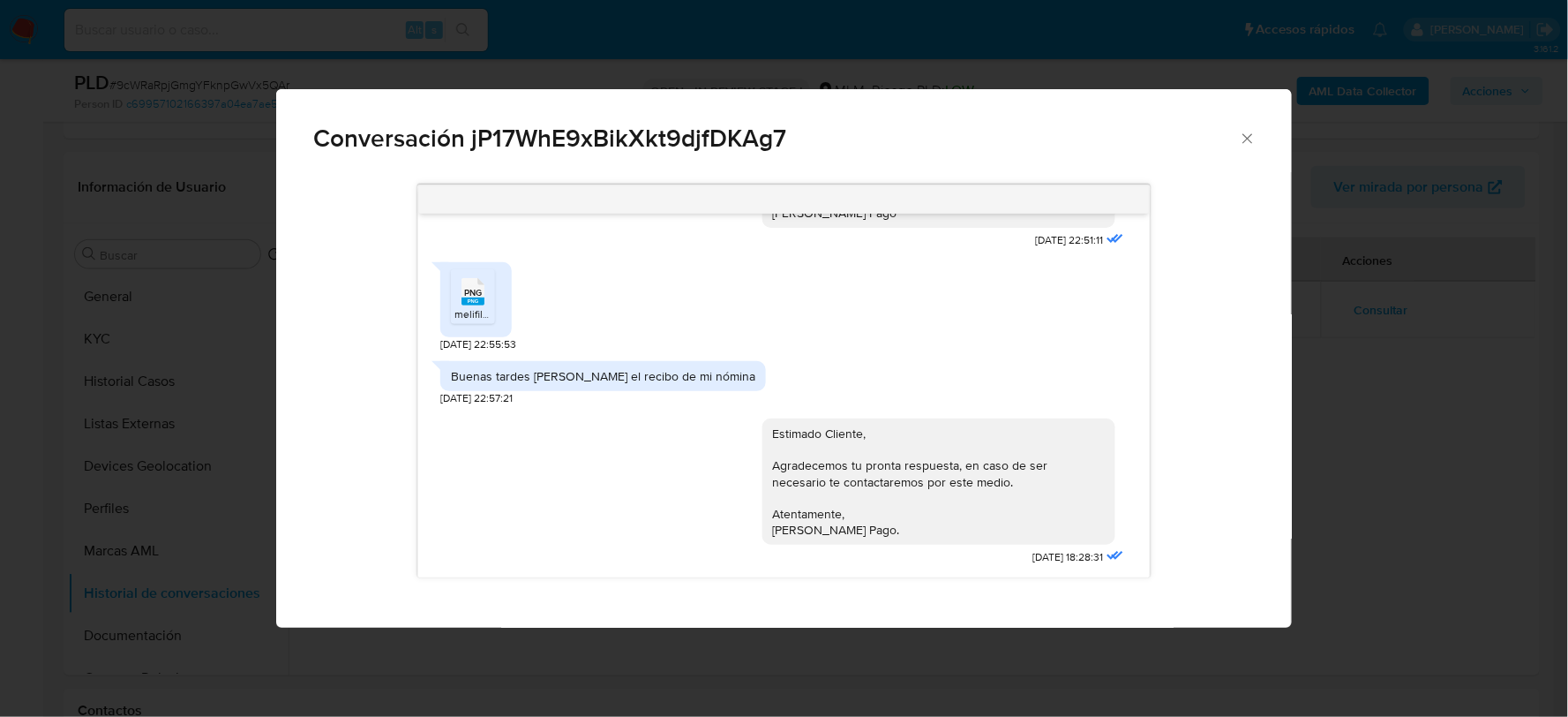
click at [1245, 135] on icon "Cerrar" at bounding box center [1246, 138] width 9 height 9
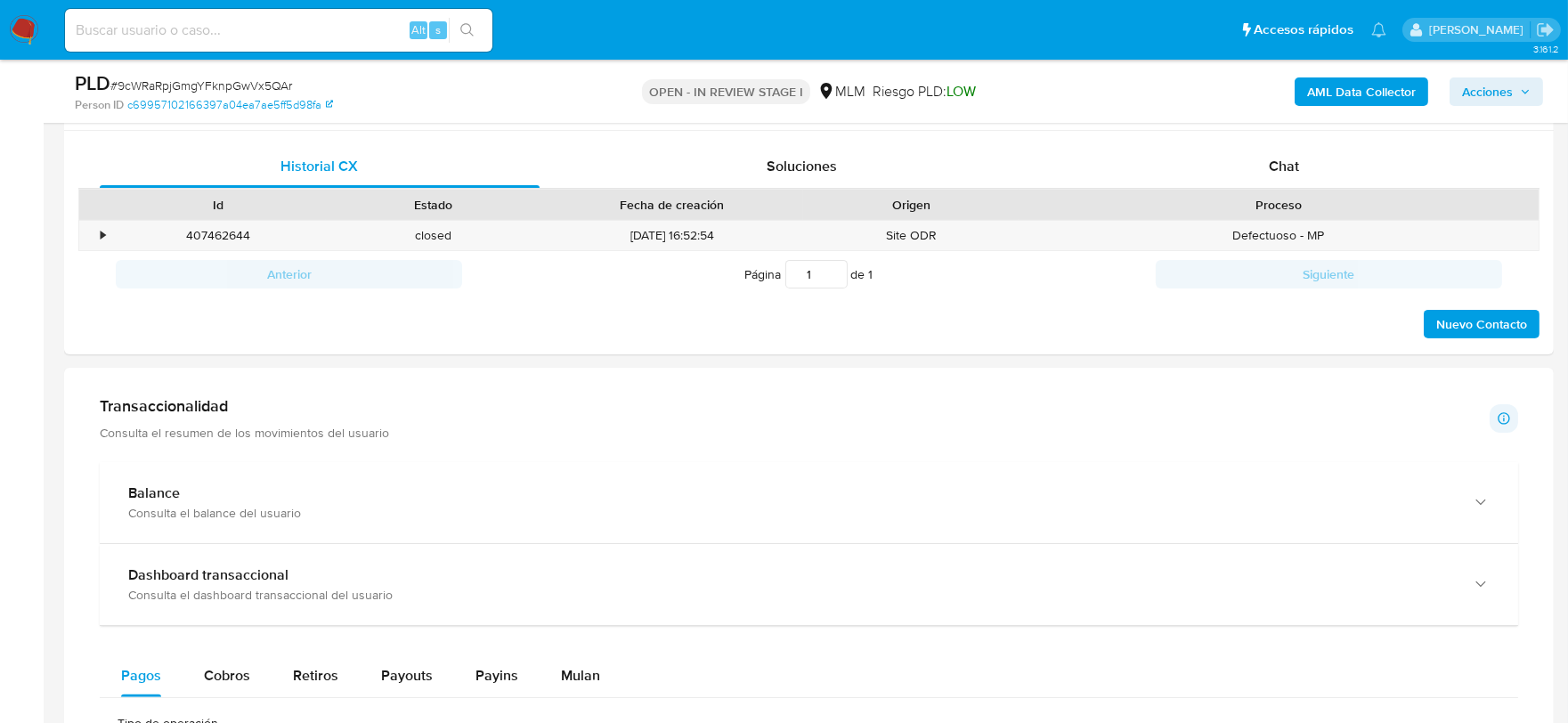
scroll to position [1286, 0]
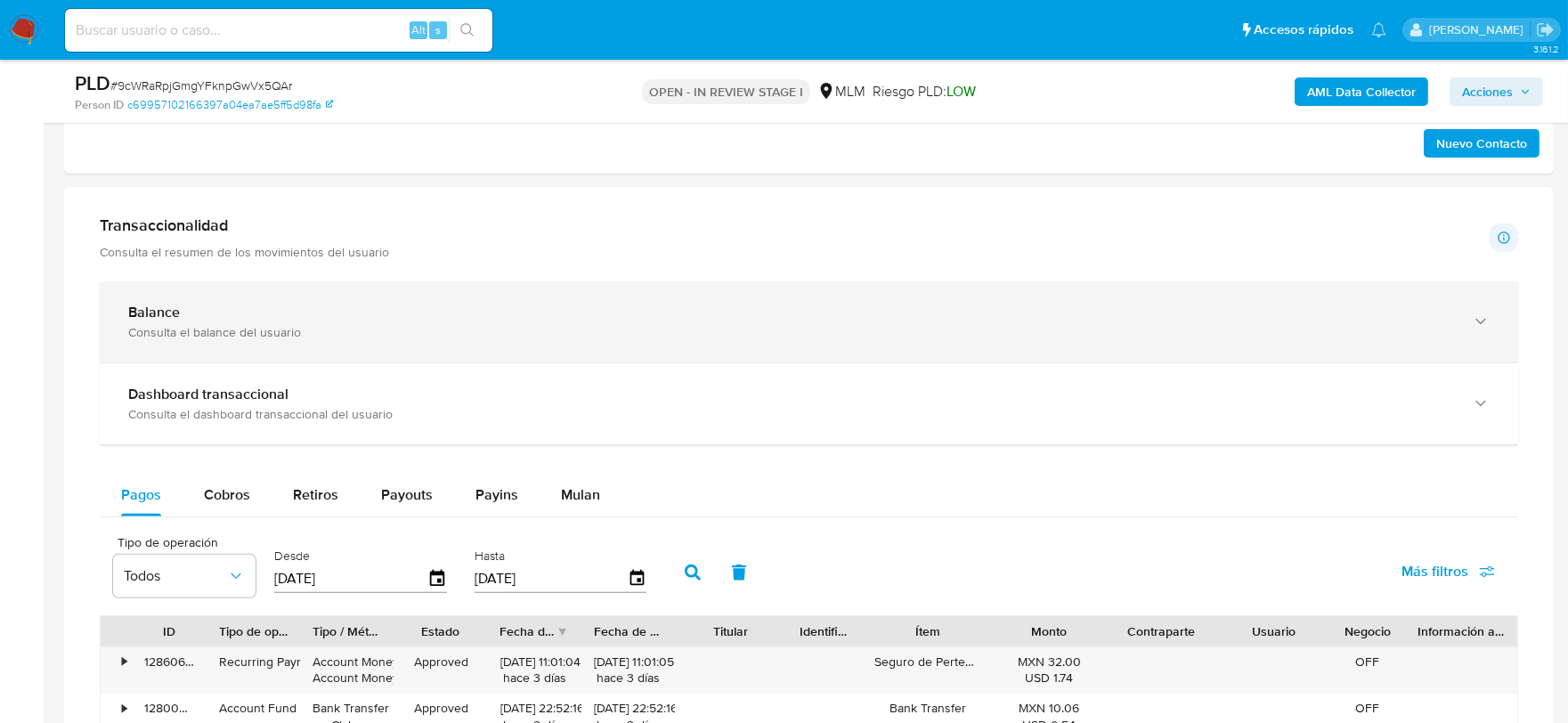
click at [429, 324] on div "Consulta el balance del usuario" at bounding box center [791, 331] width 1326 height 16
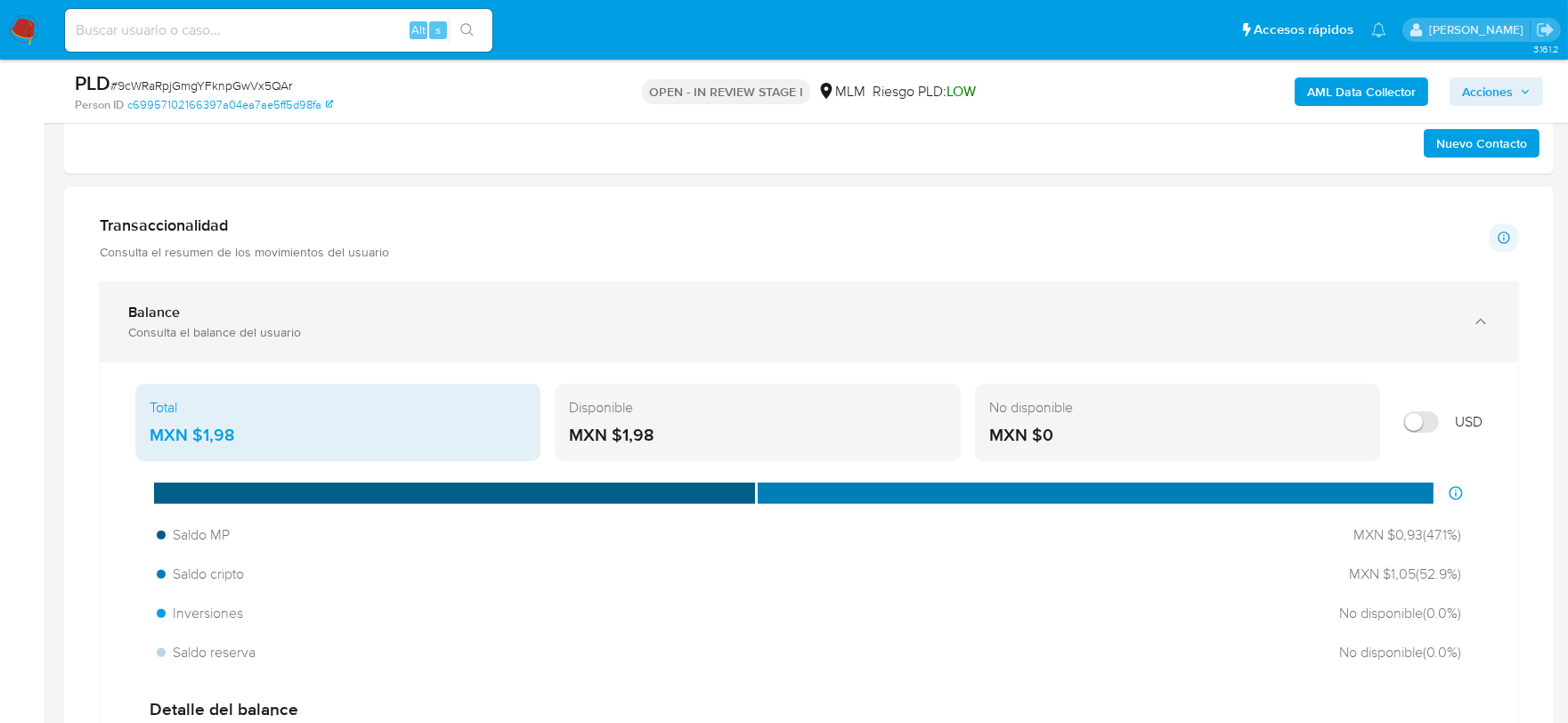
click at [710, 339] on div "Consulta el balance del usuario" at bounding box center [791, 331] width 1326 height 16
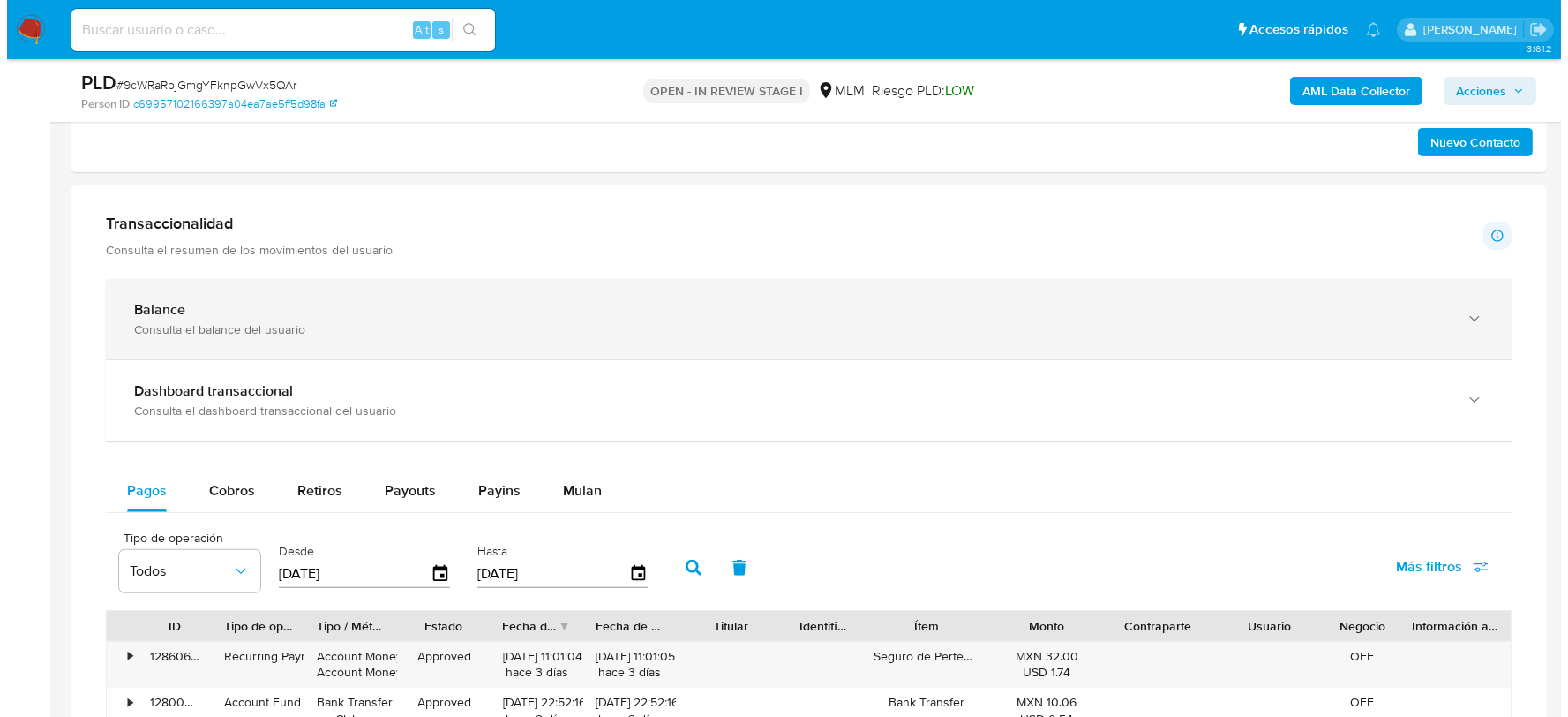
scroll to position [545, 0]
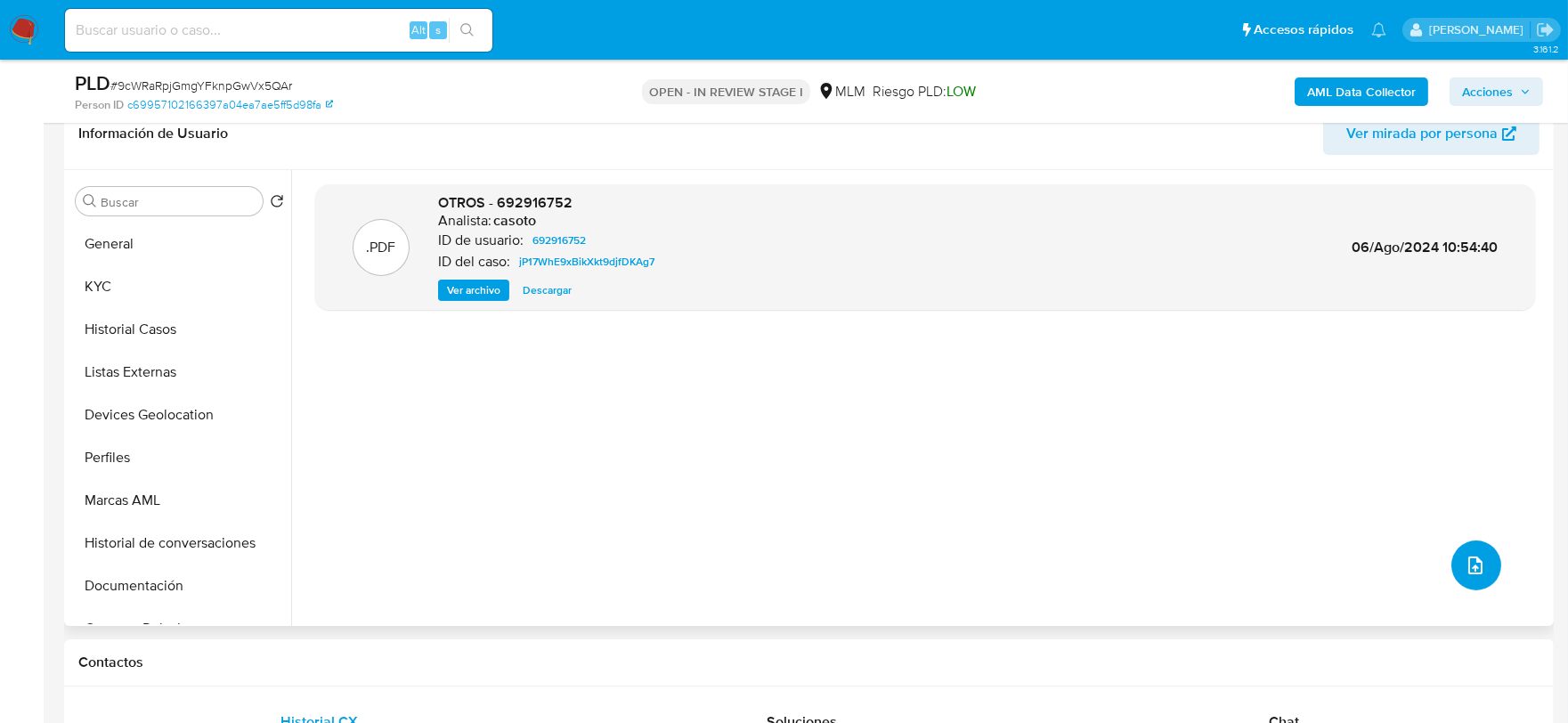
click at [1476, 562] on icon "upload-file" at bounding box center [1475, 565] width 22 height 22
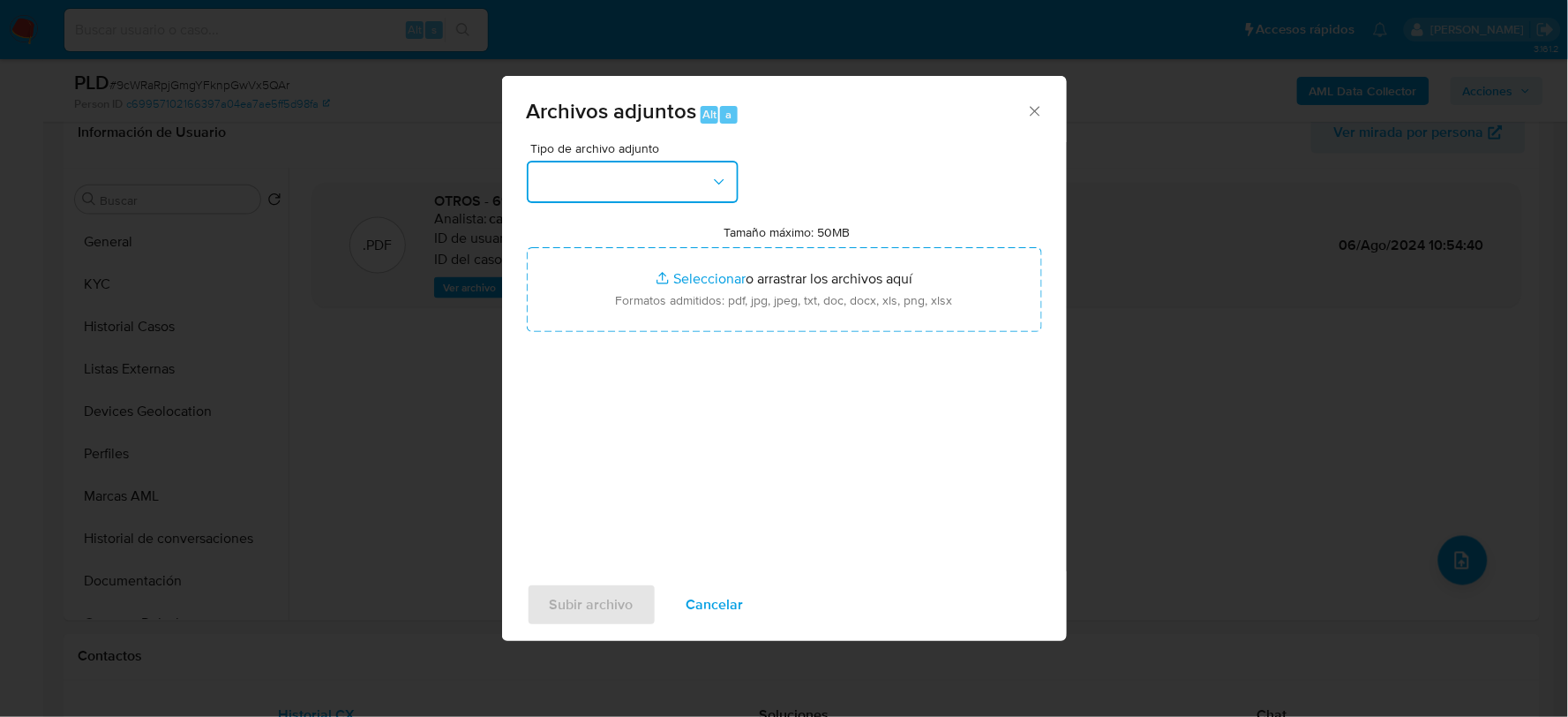
click at [700, 174] on button "button" at bounding box center [633, 182] width 212 height 43
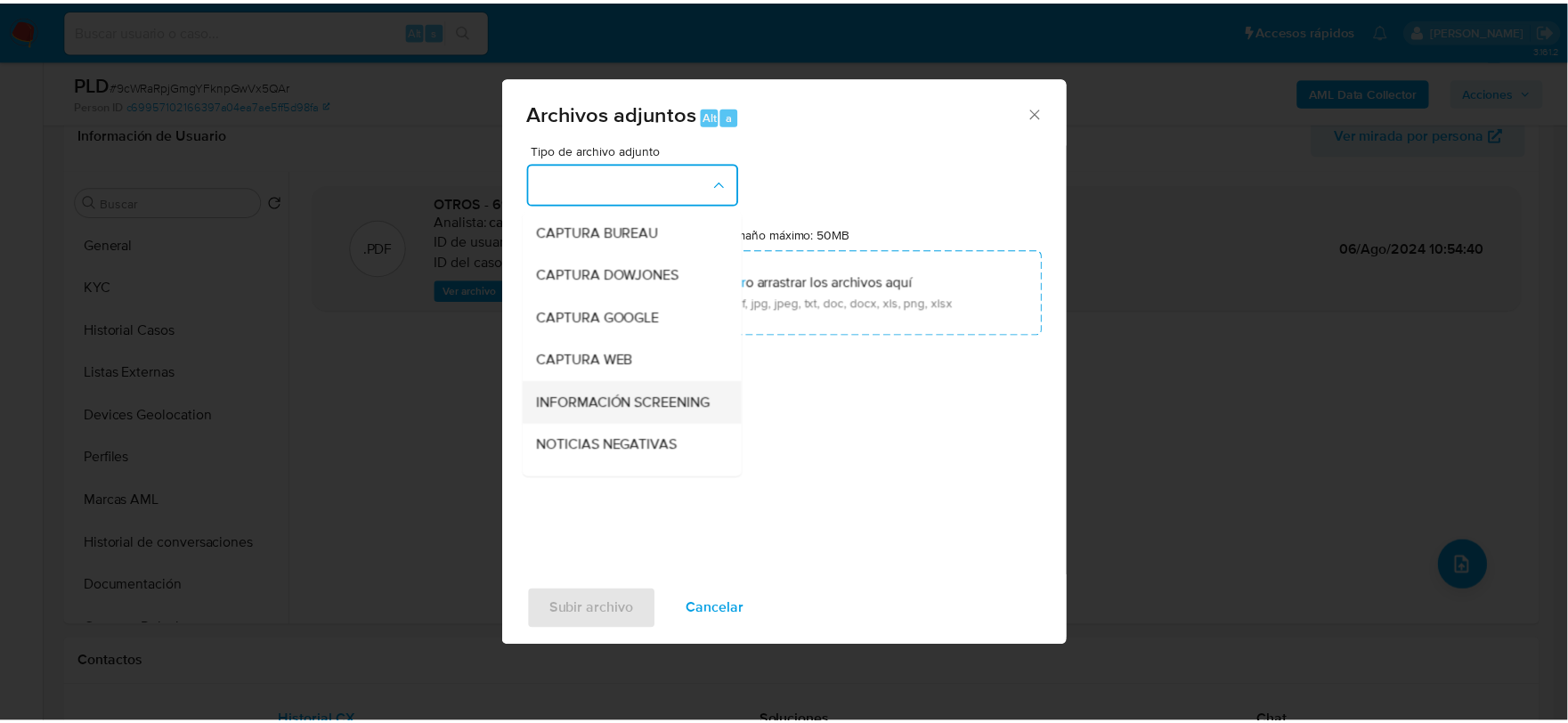
scroll to position [135, 0]
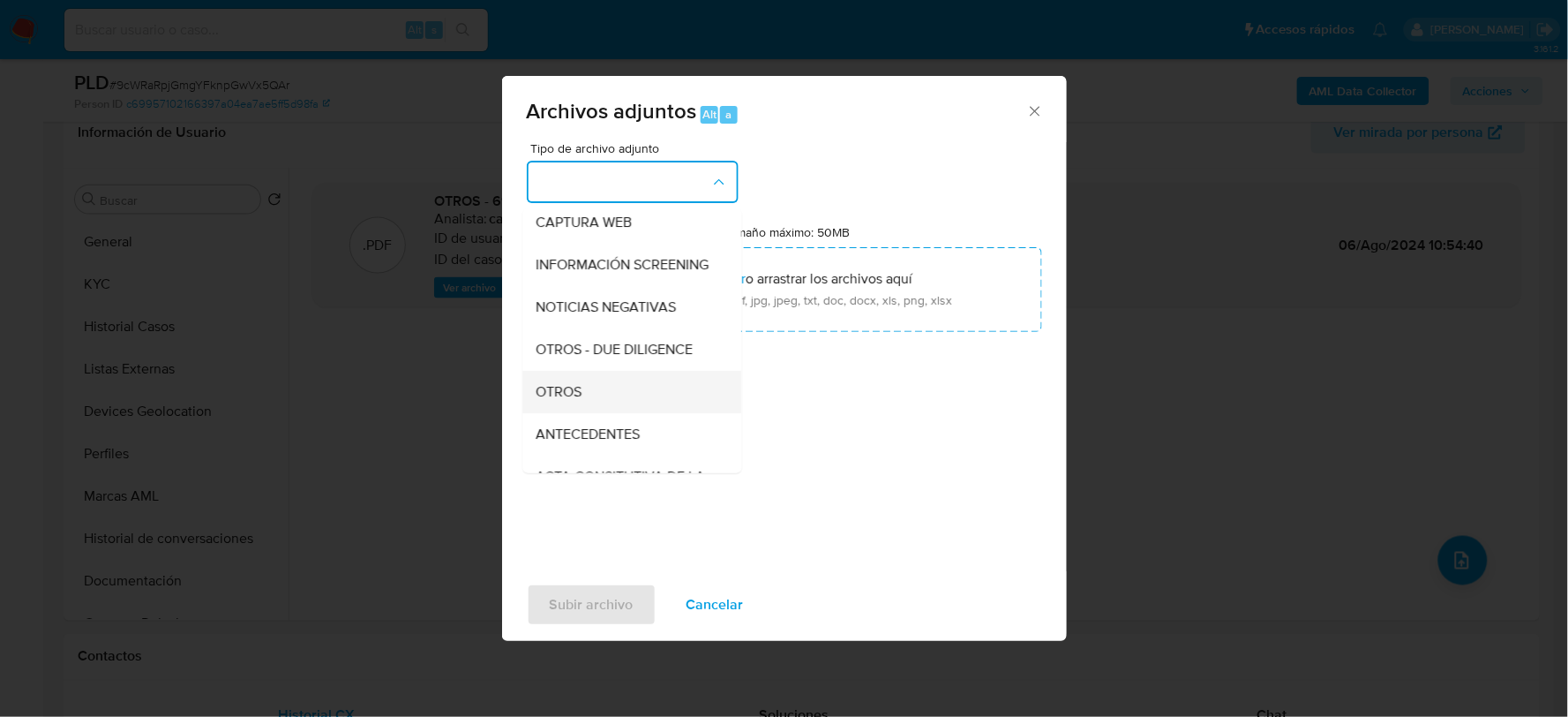
click at [585, 392] on div "OTROS" at bounding box center [626, 392] width 180 height 43
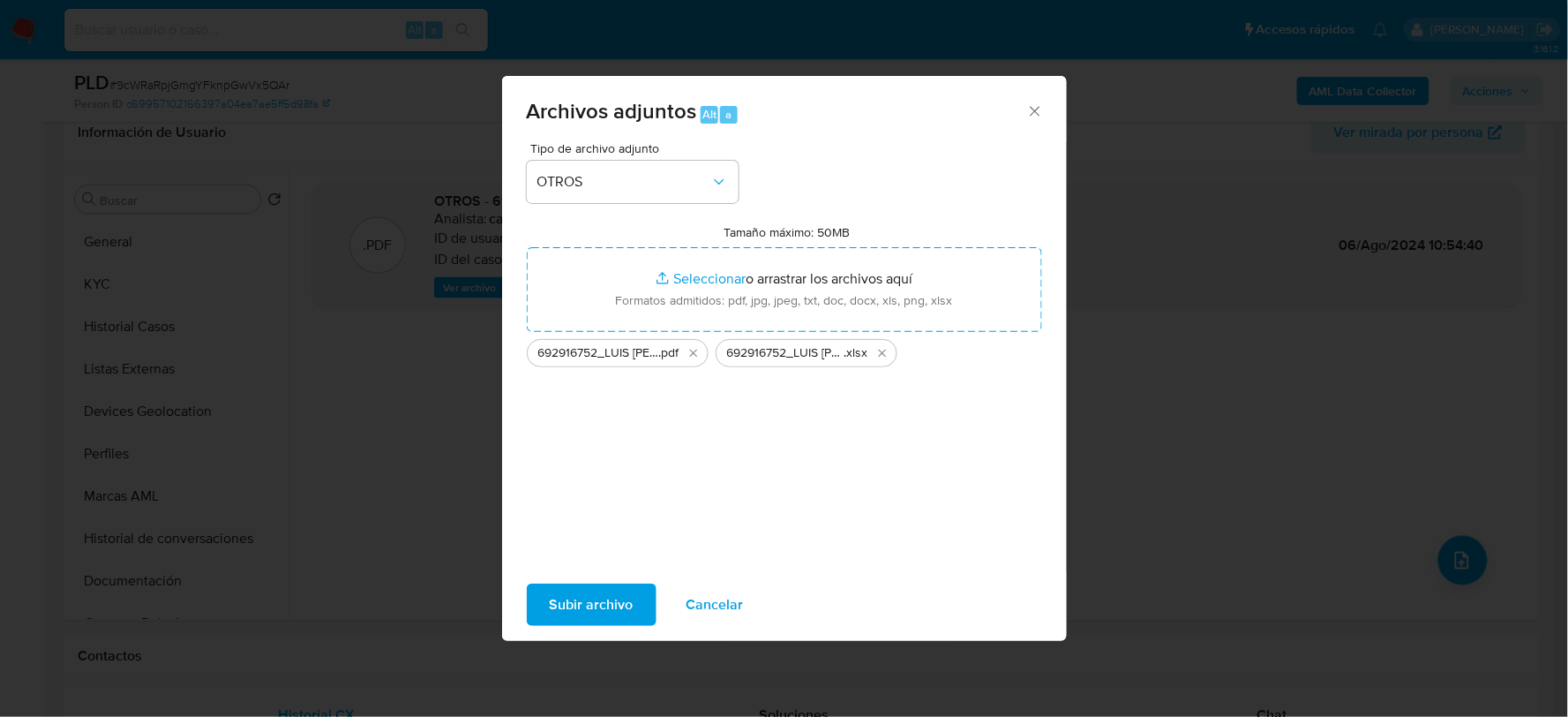
click at [620, 592] on span "Subir archivo" at bounding box center [591, 604] width 84 height 39
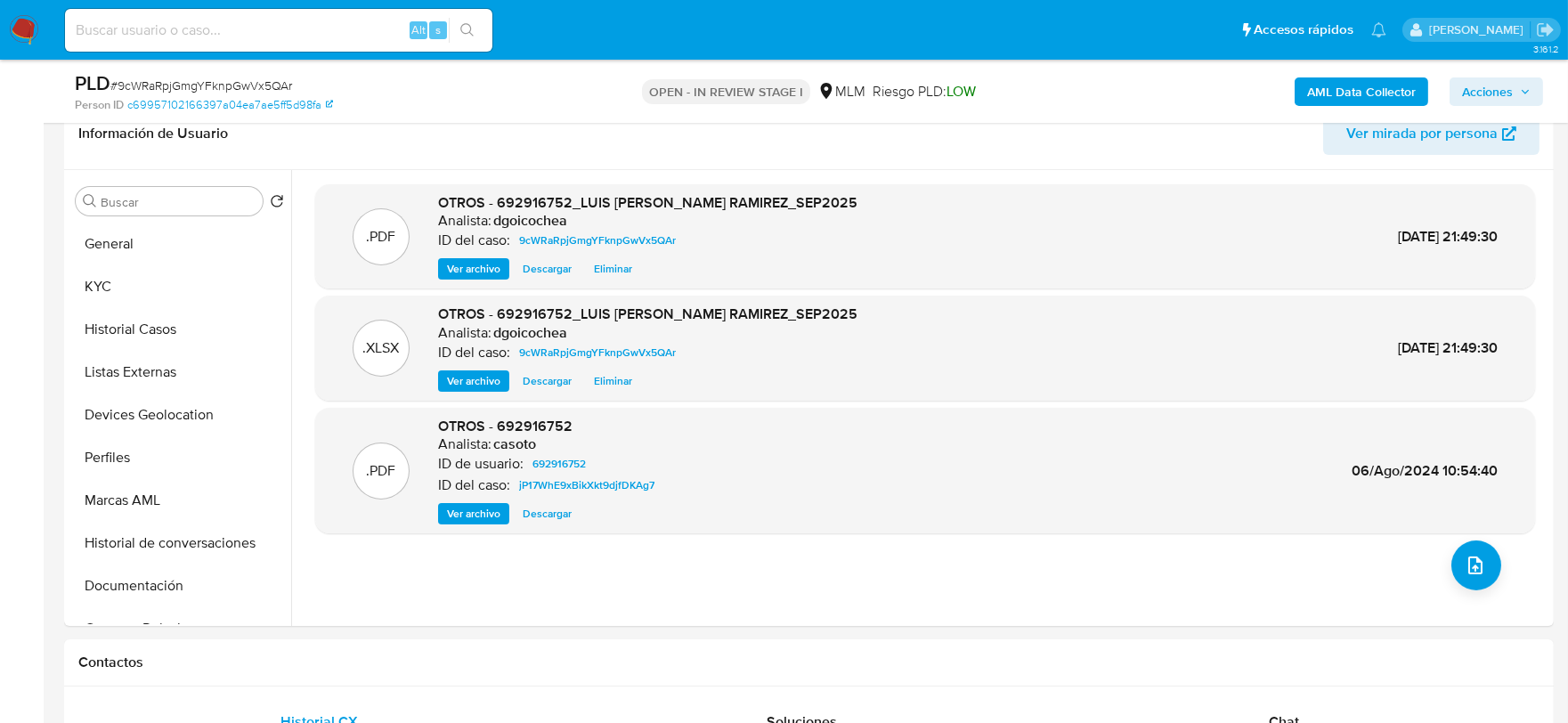
click at [1484, 86] on span "Acciones" at bounding box center [1487, 92] width 51 height 28
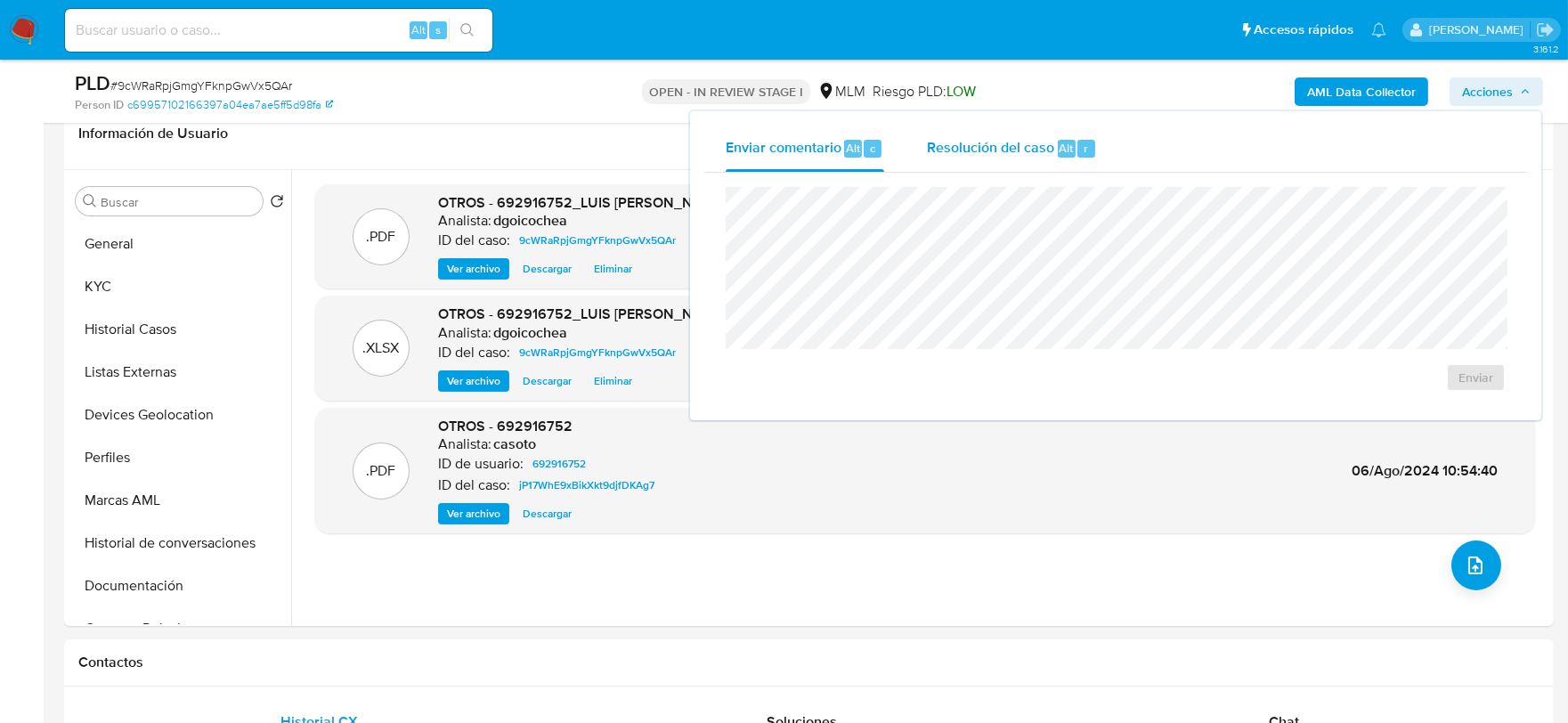
click at [977, 130] on div "Resolución del caso Alt r" at bounding box center [1012, 148] width 170 height 46
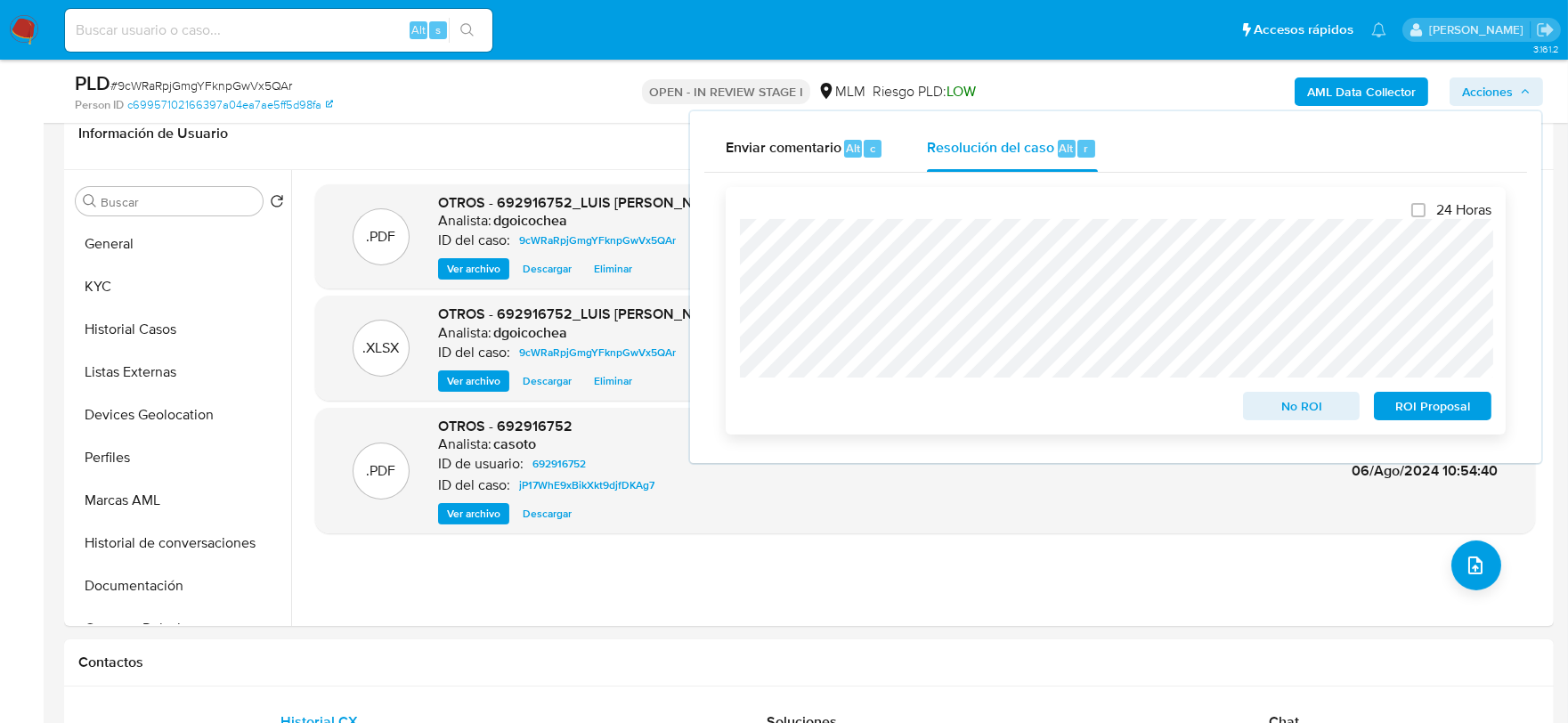
click at [1324, 395] on span "No ROI" at bounding box center [1302, 406] width 93 height 25
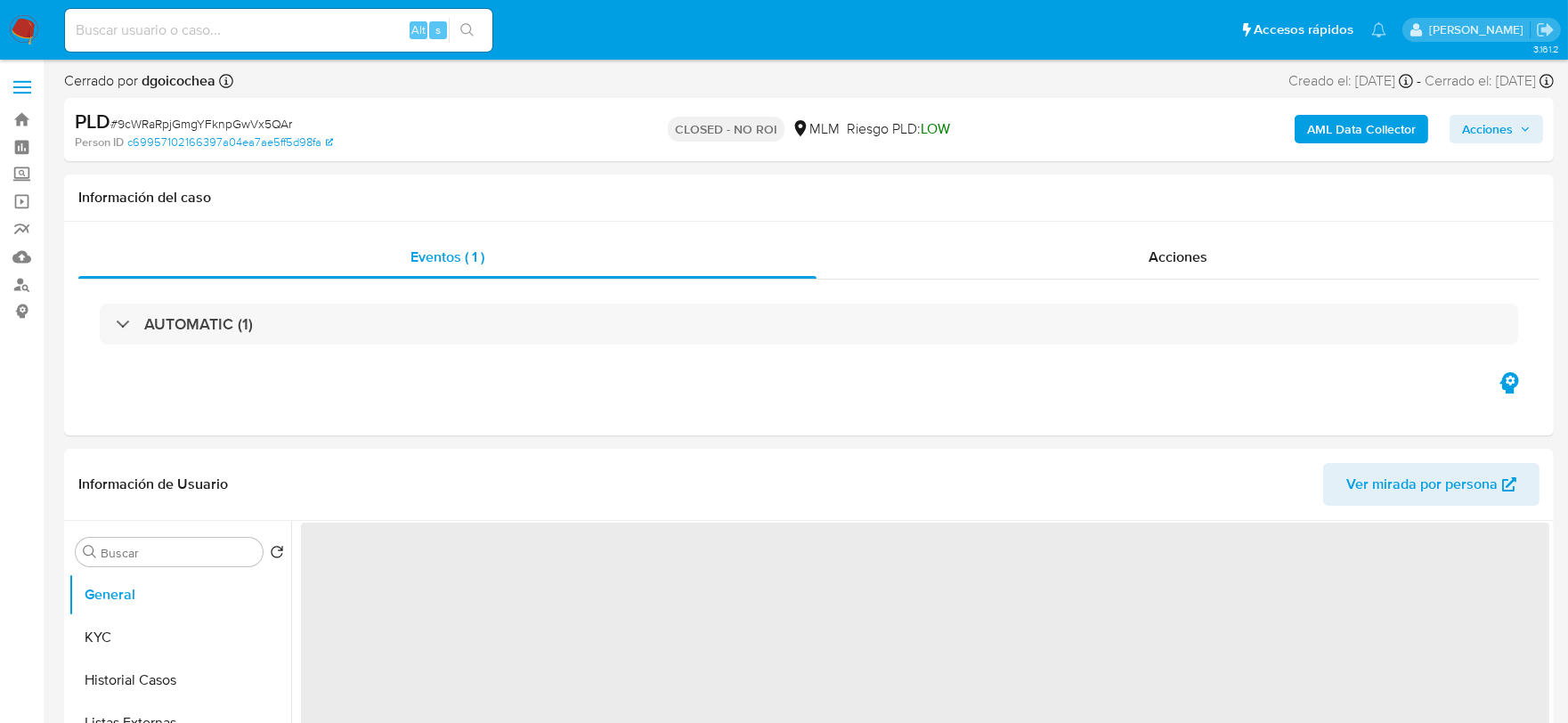
select select "10"
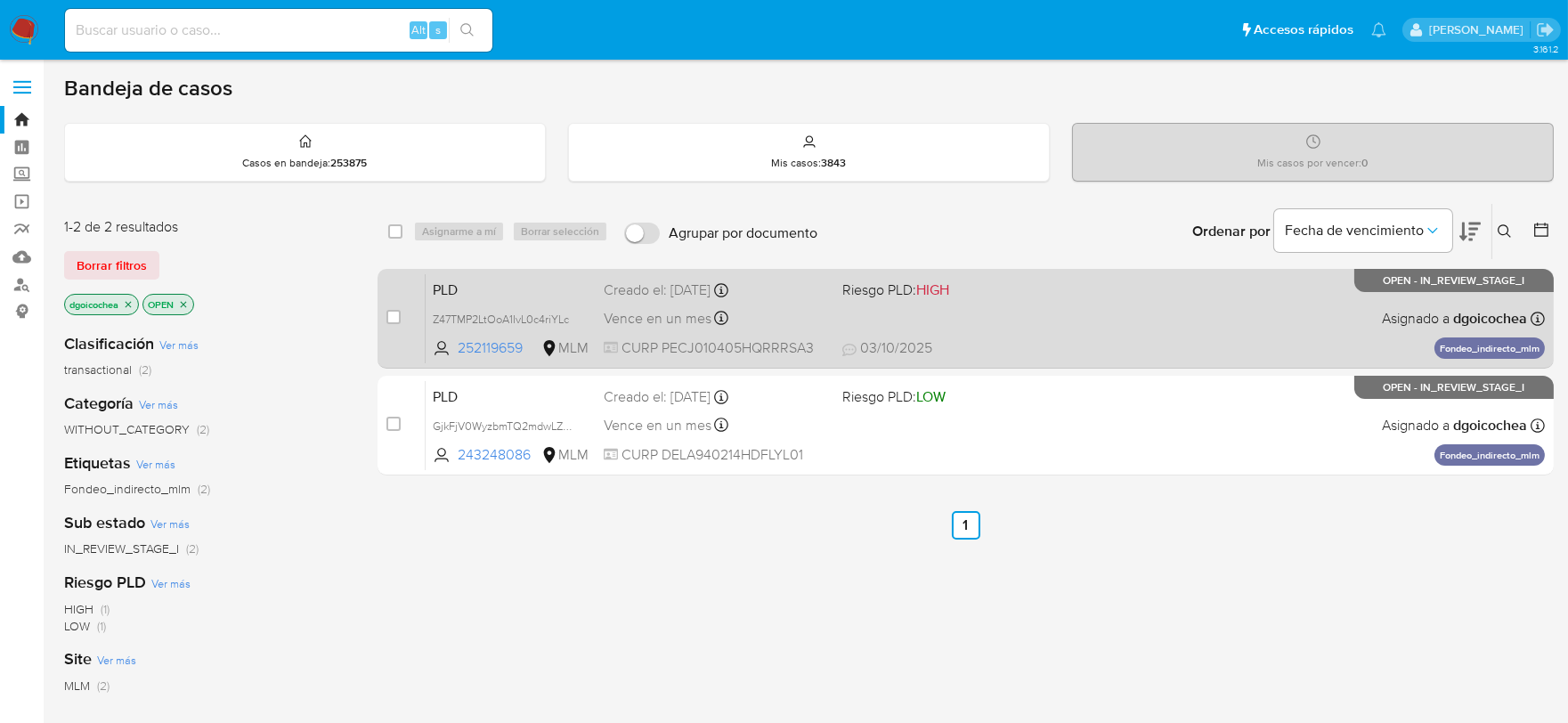
click at [439, 283] on span "PLD" at bounding box center [510, 288] width 157 height 23
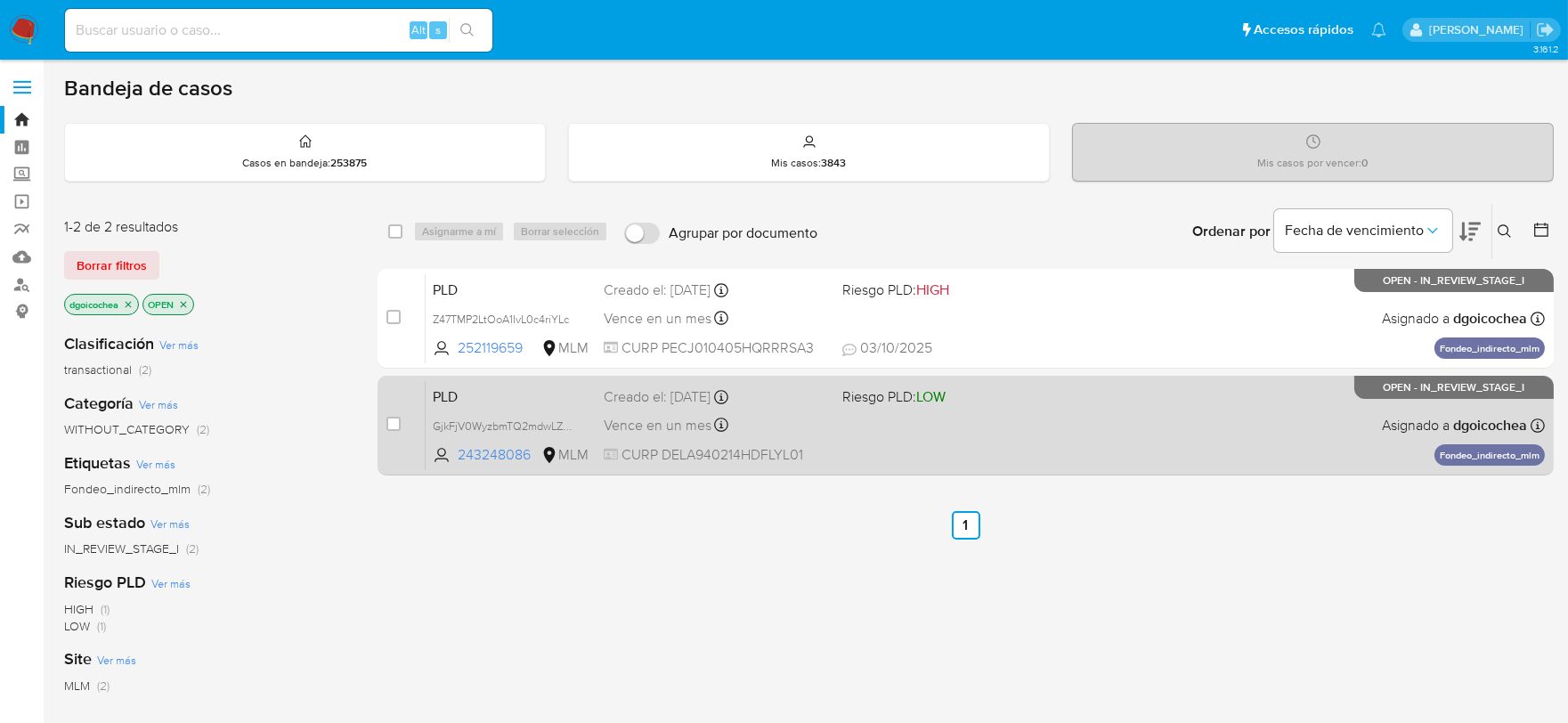
click at [451, 393] on span "PLD" at bounding box center [510, 395] width 157 height 23
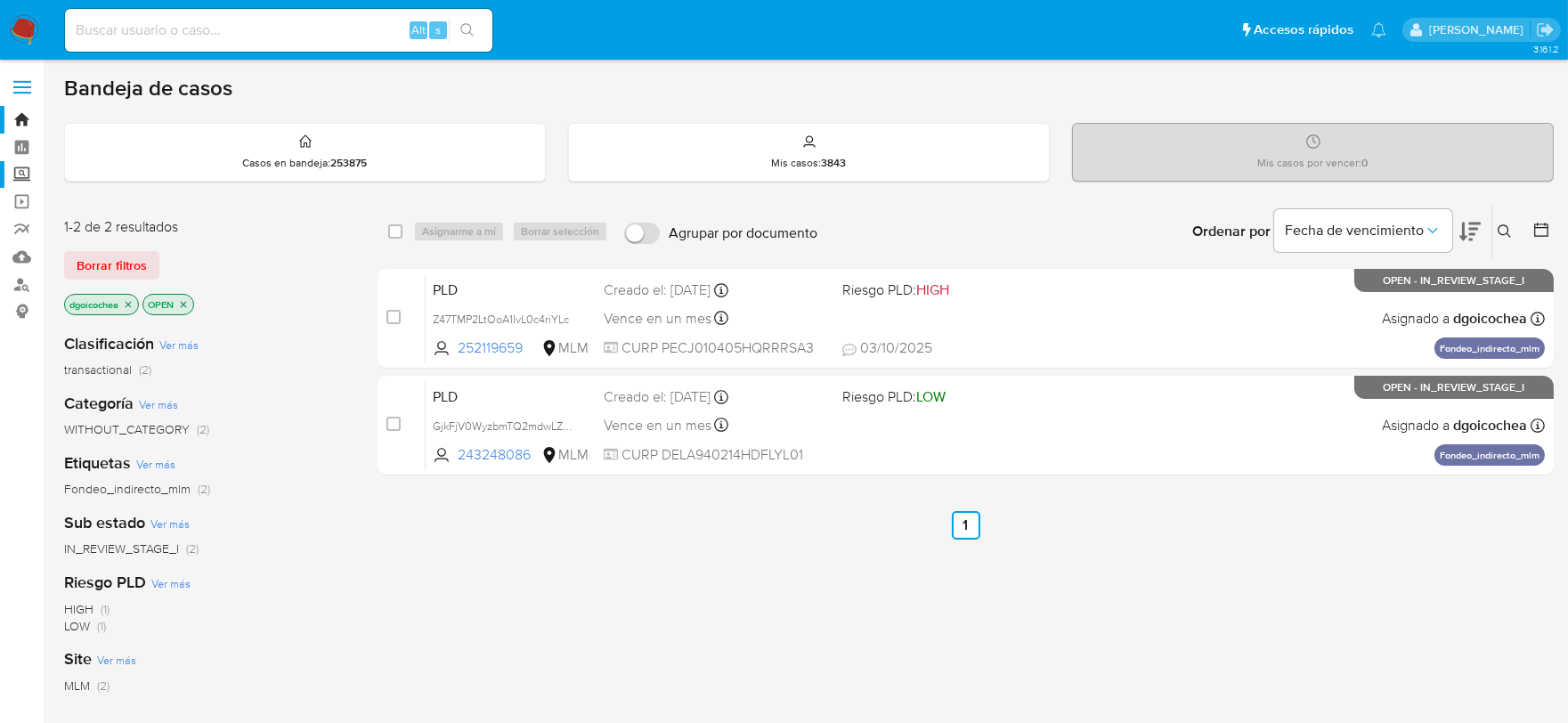
click at [28, 174] on label "Screening" at bounding box center [106, 174] width 212 height 27
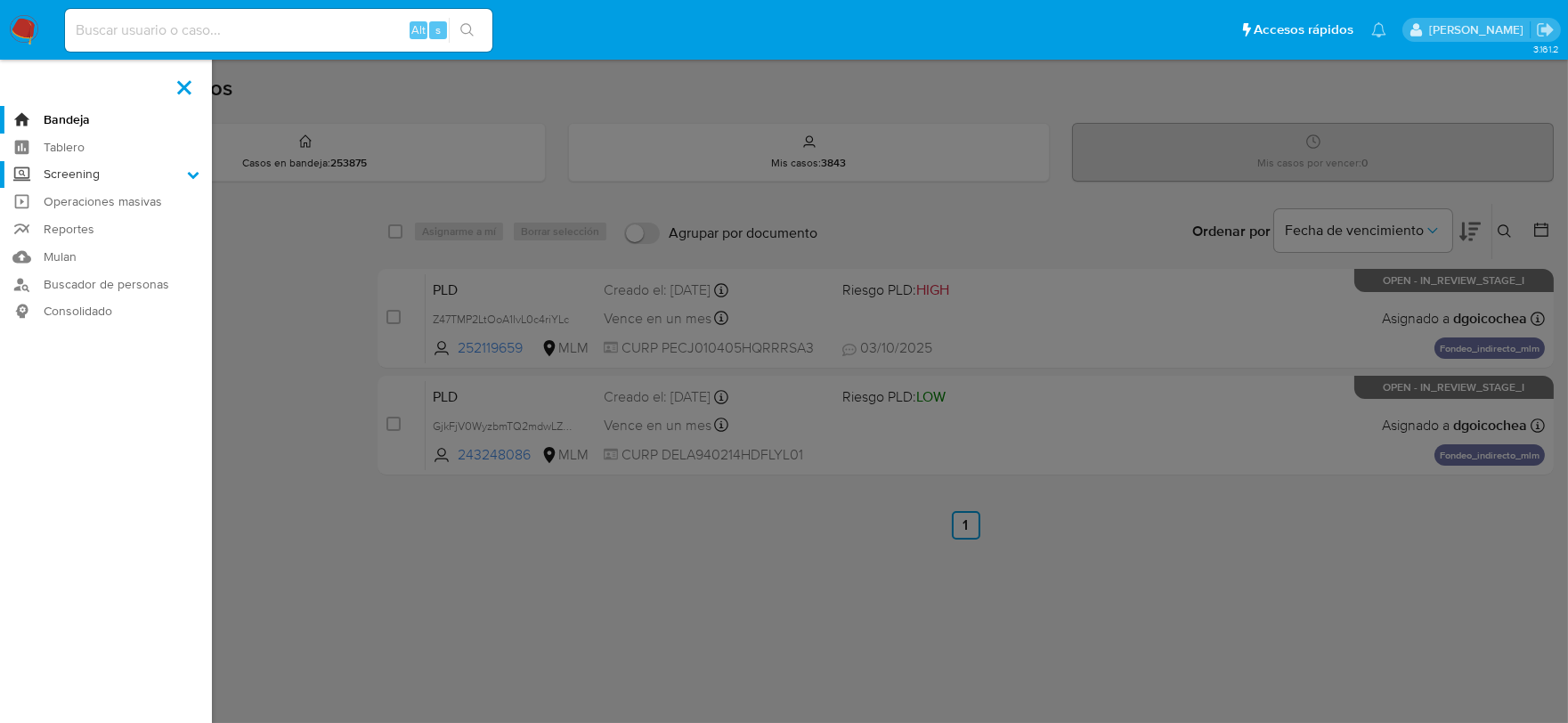
click at [0, 0] on input "Screening" at bounding box center [0, 0] width 0 height 0
click at [87, 240] on link "Herramientas" at bounding box center [106, 245] width 212 height 23
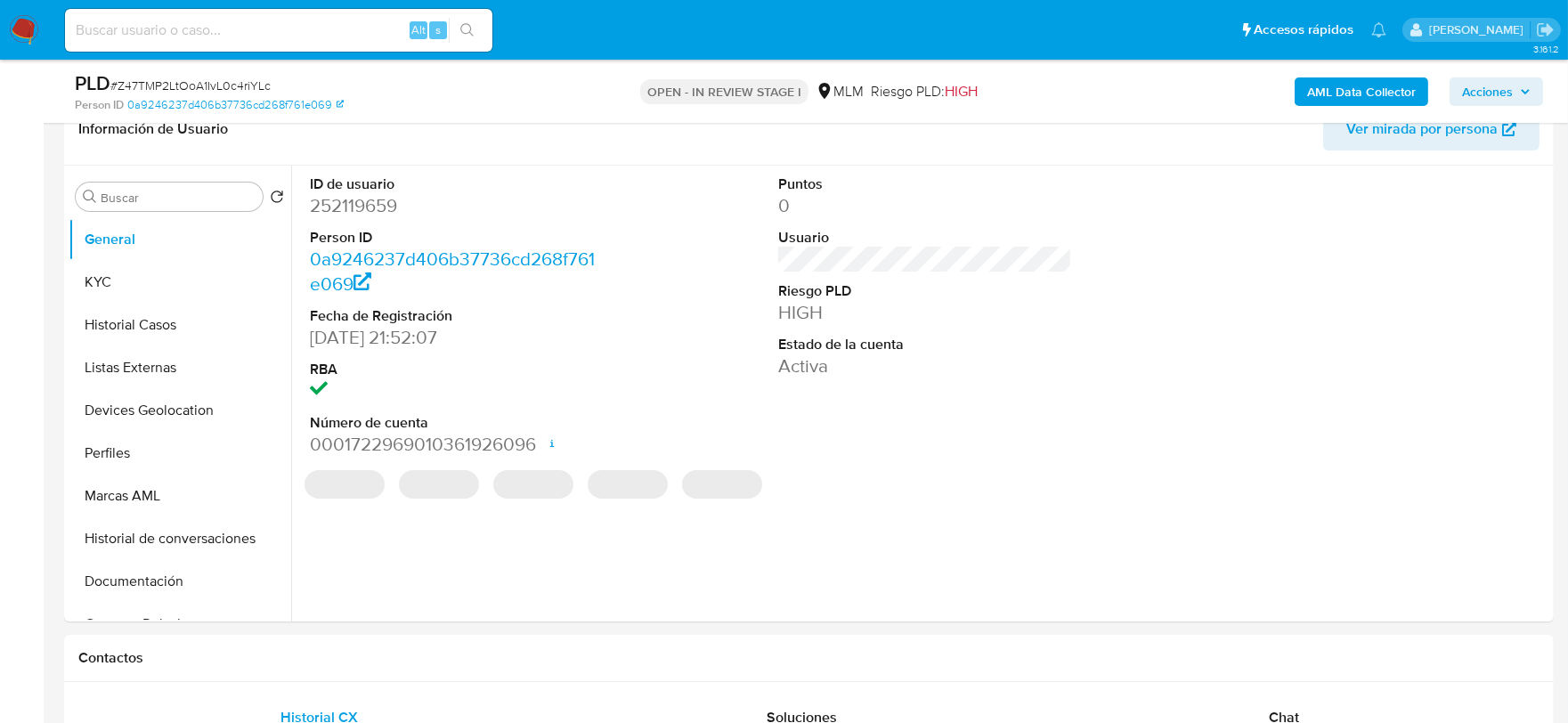
select select "10"
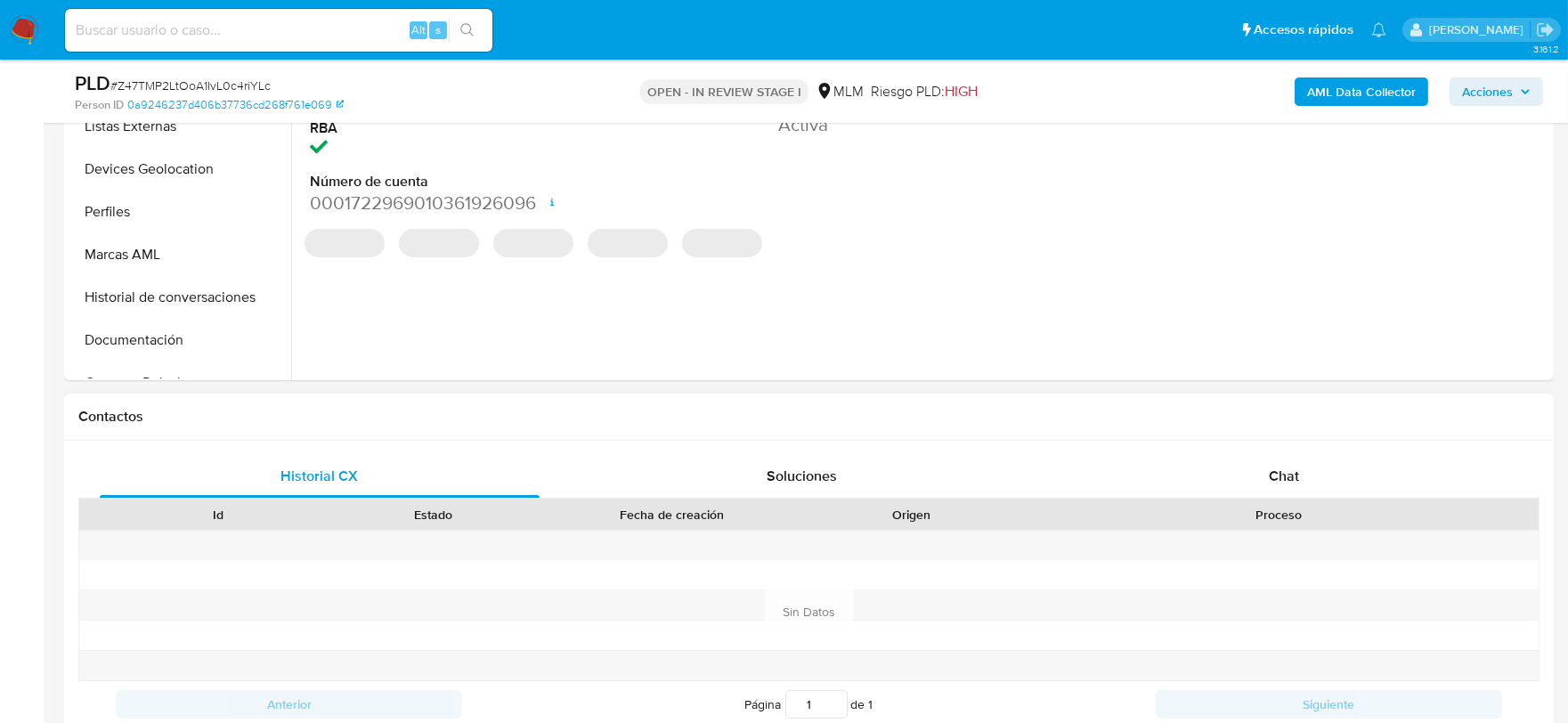
scroll to position [593, 0]
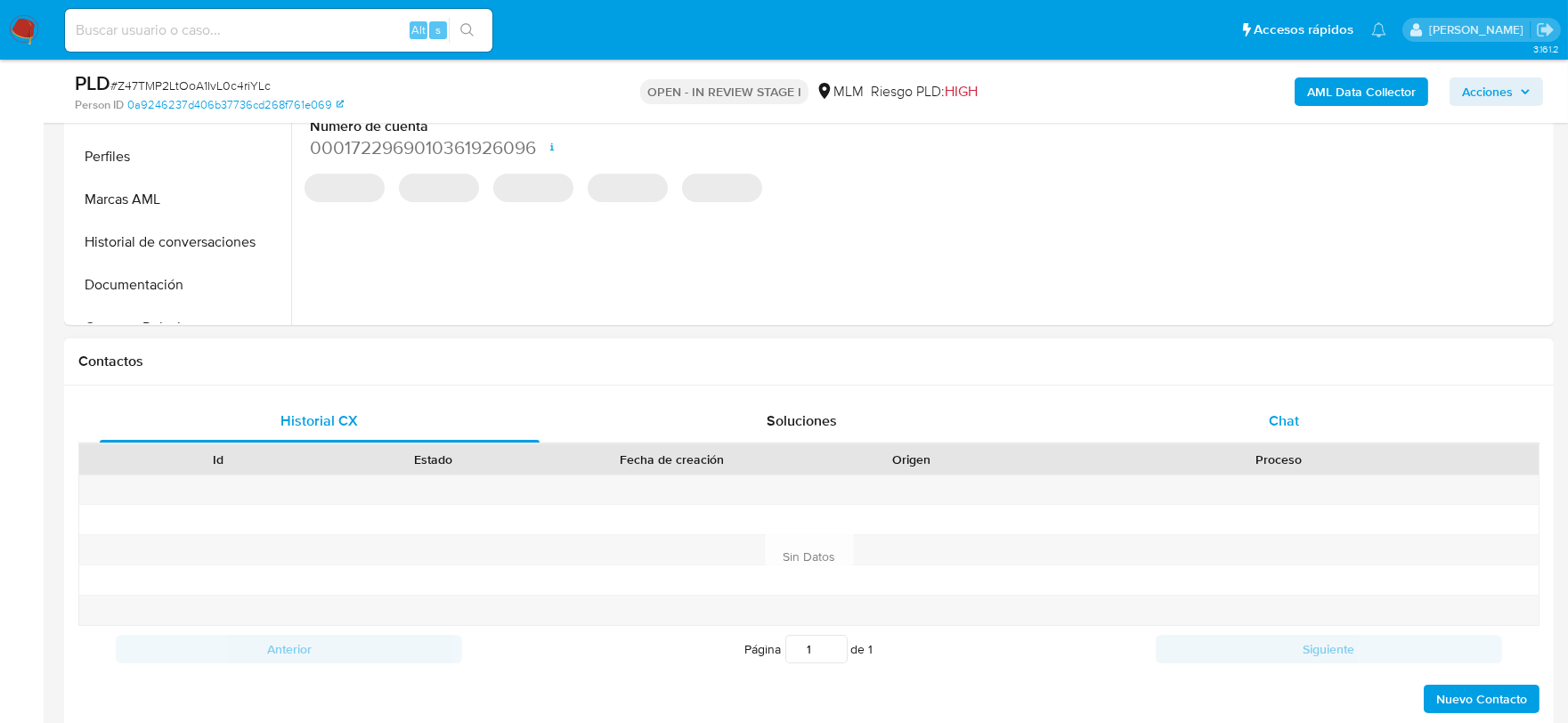
click at [1281, 426] on span "Chat" at bounding box center [1285, 421] width 30 height 21
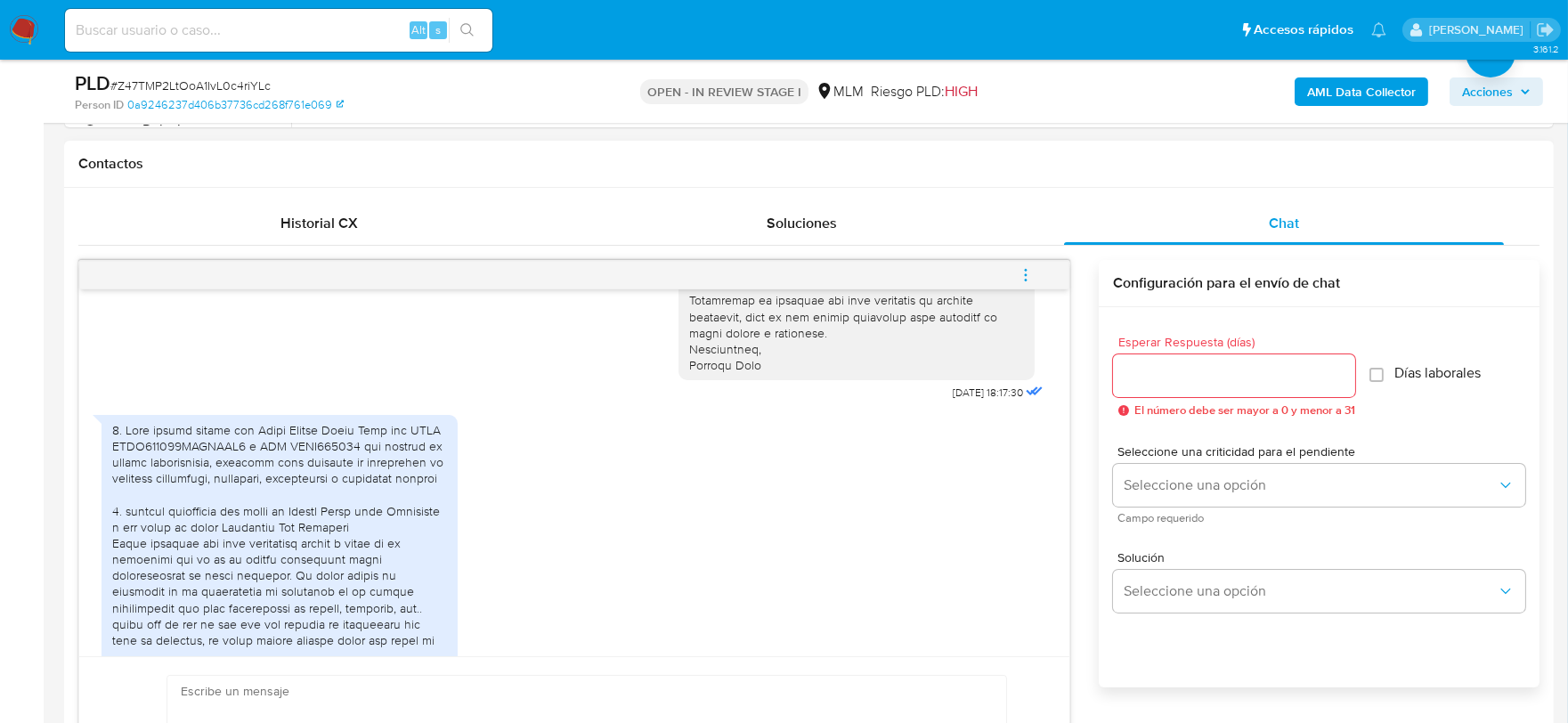
scroll to position [494, 0]
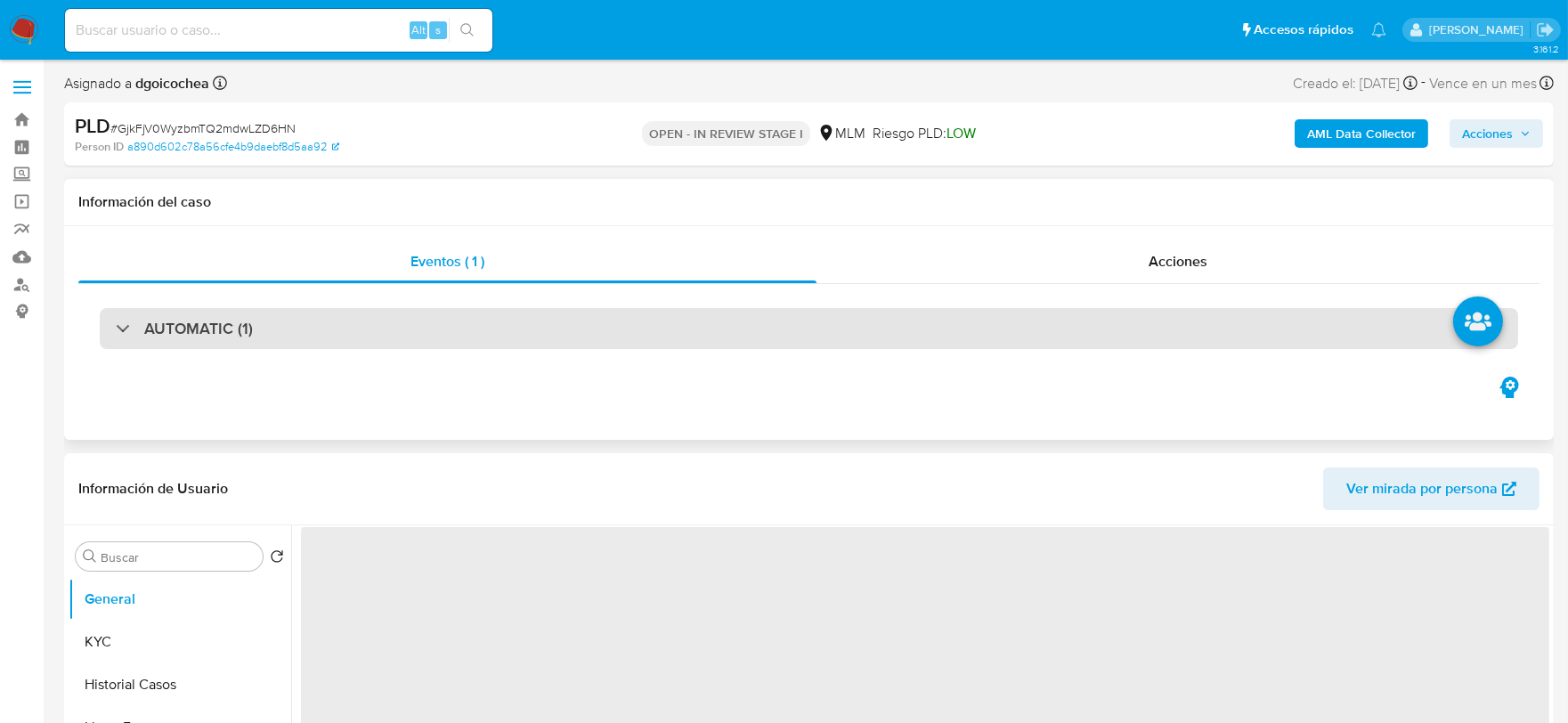
select select "10"
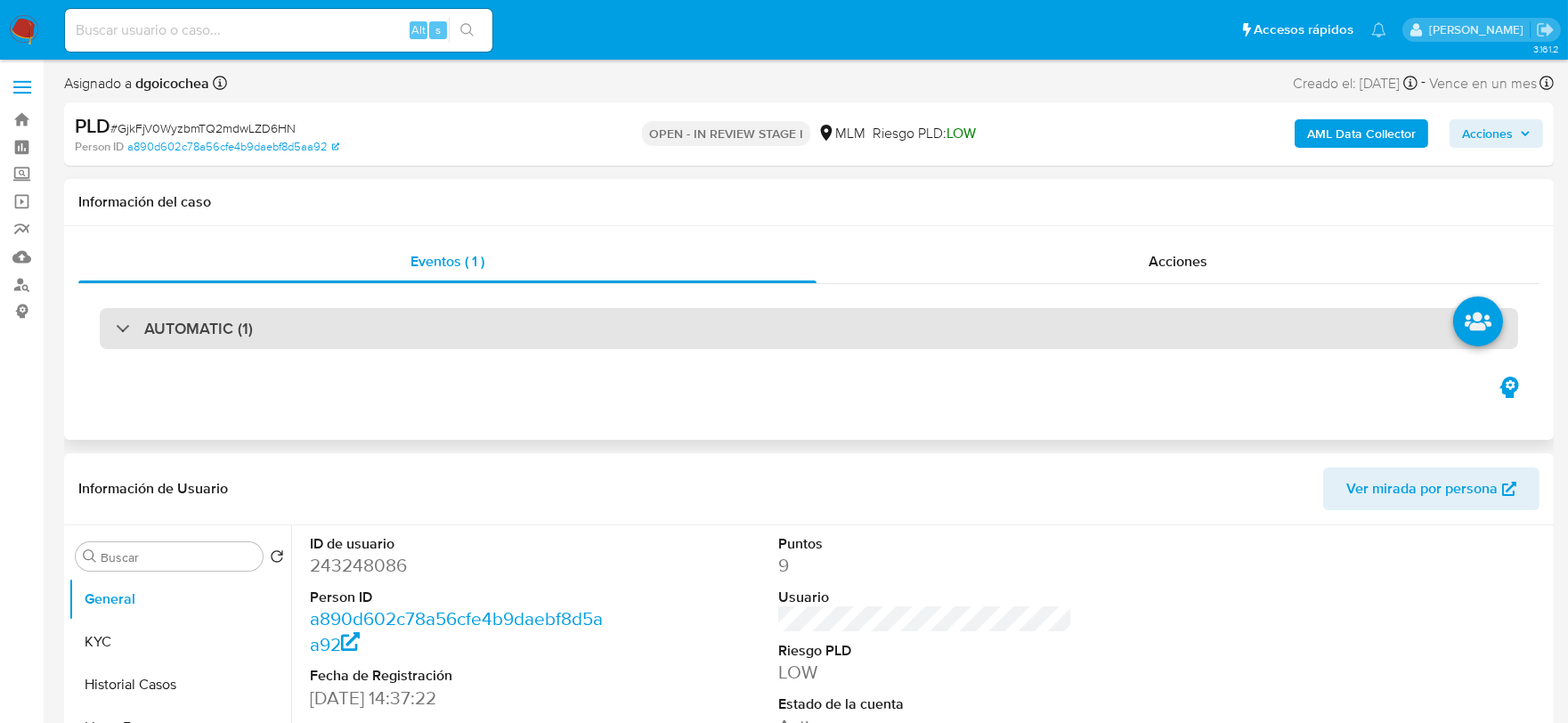
click at [230, 319] on h3 "AUTOMATIC (1)" at bounding box center [199, 328] width 109 height 20
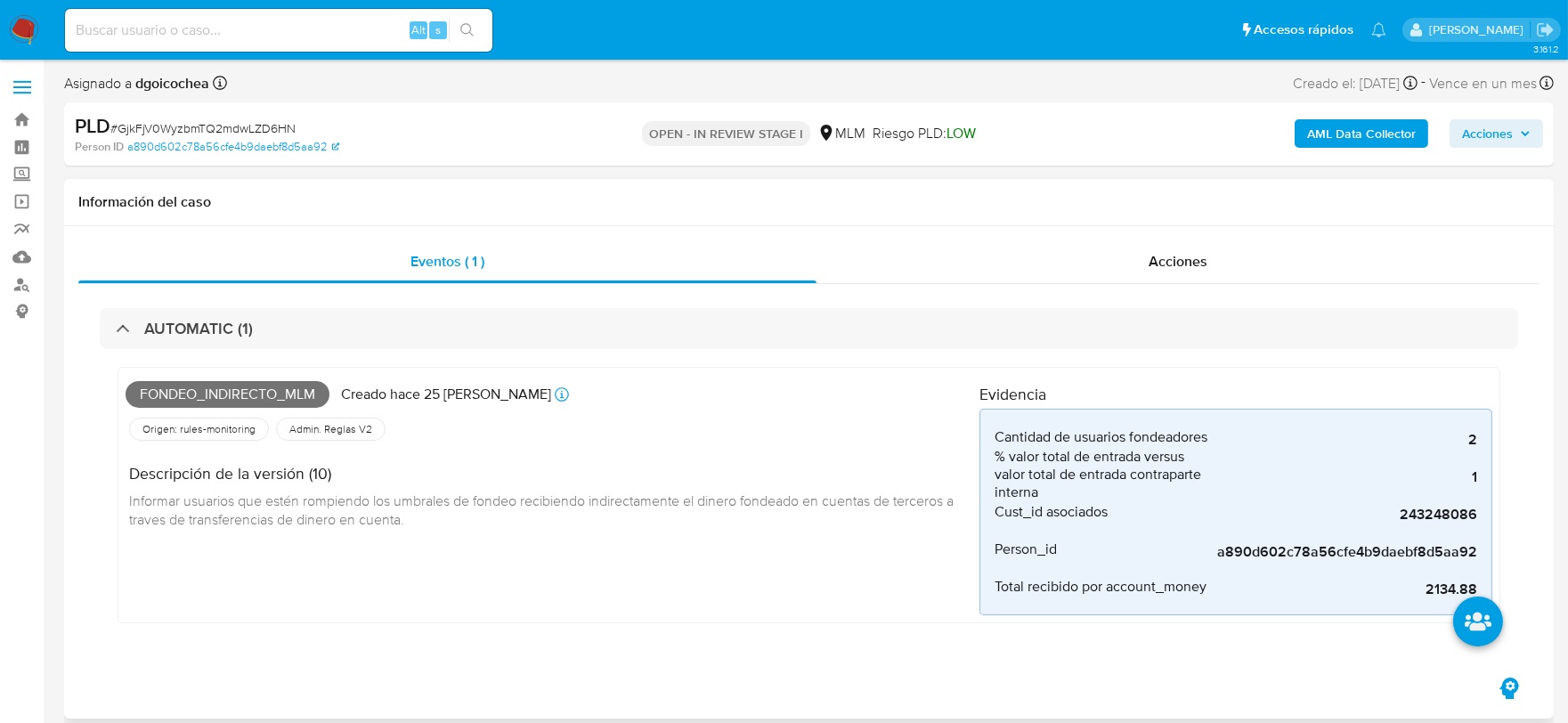
click at [814, 546] on div "Fondeo_indirecto_mlm Creado hace 25 días Creado: 12/09/2025 03:04:36 Origen: ru…" at bounding box center [553, 495] width 854 height 240
click at [412, 591] on div "Fondeo_indirecto_mlm Creado hace 25 días Creado: 12/09/2025 03:04:36 Origen: ru…" at bounding box center [553, 495] width 854 height 240
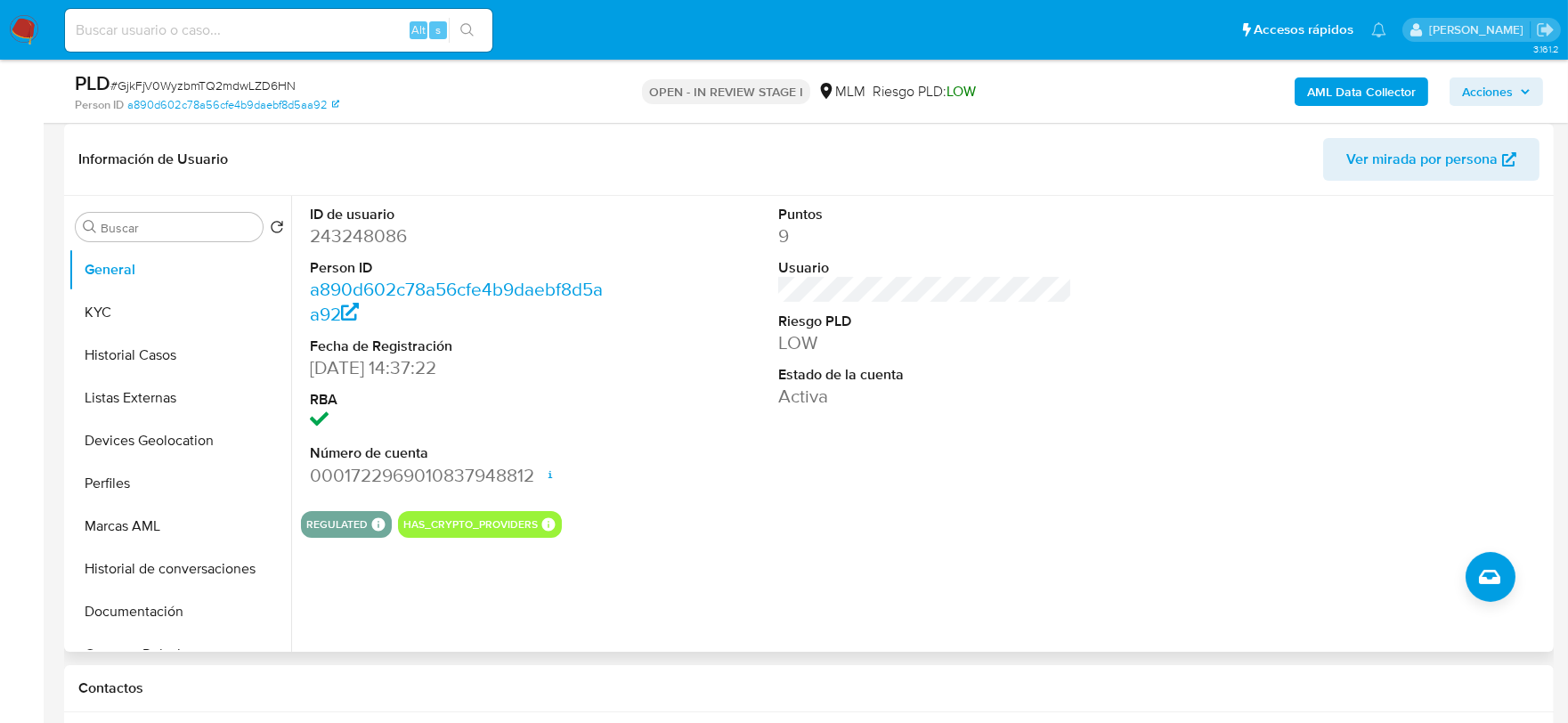
scroll to position [593, 0]
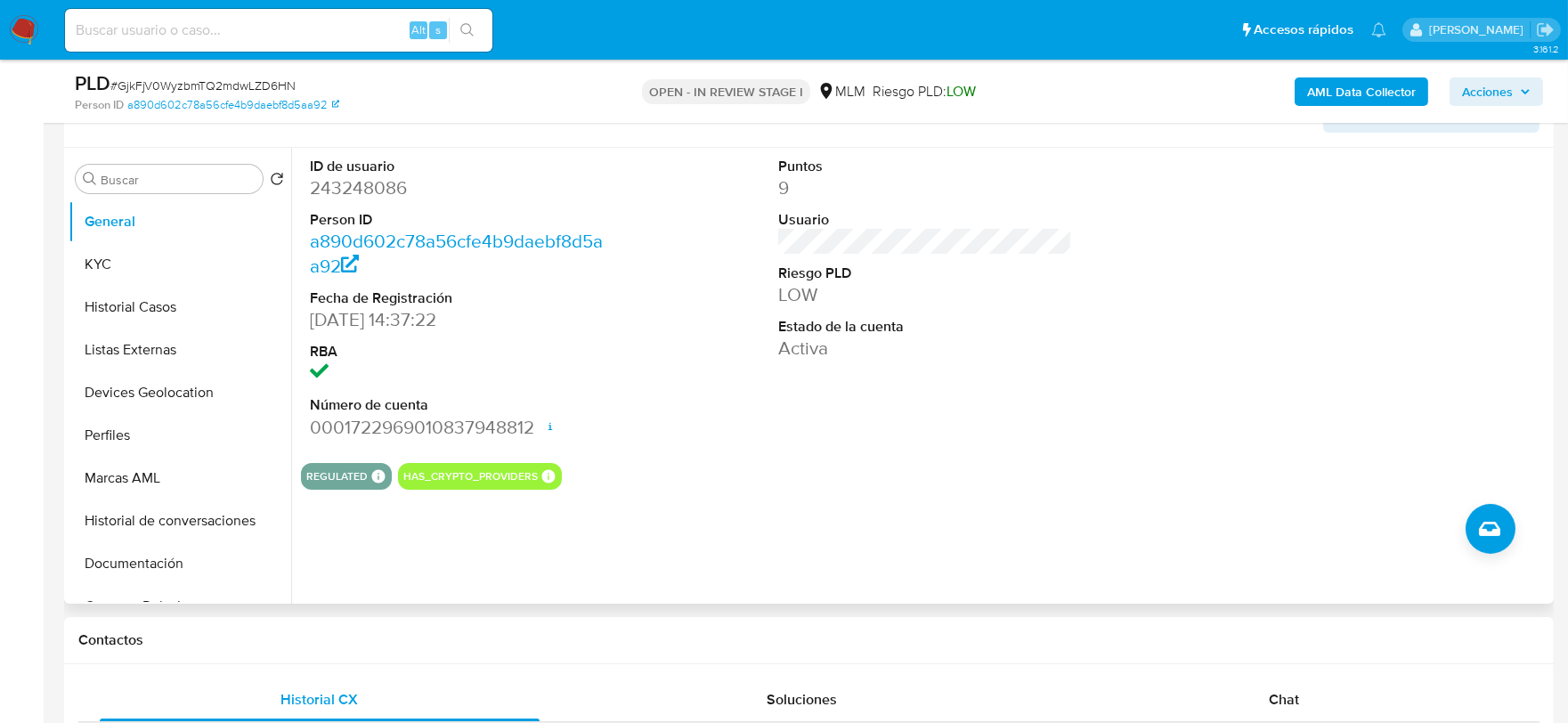
click at [809, 548] on div "ID de usuario 243248086 Person ID a890d602c78a56cfe4b9daebf8d5aa92 Fecha de Reg…" at bounding box center [920, 376] width 1258 height 456
click at [139, 271] on button "KYC" at bounding box center [173, 264] width 208 height 43
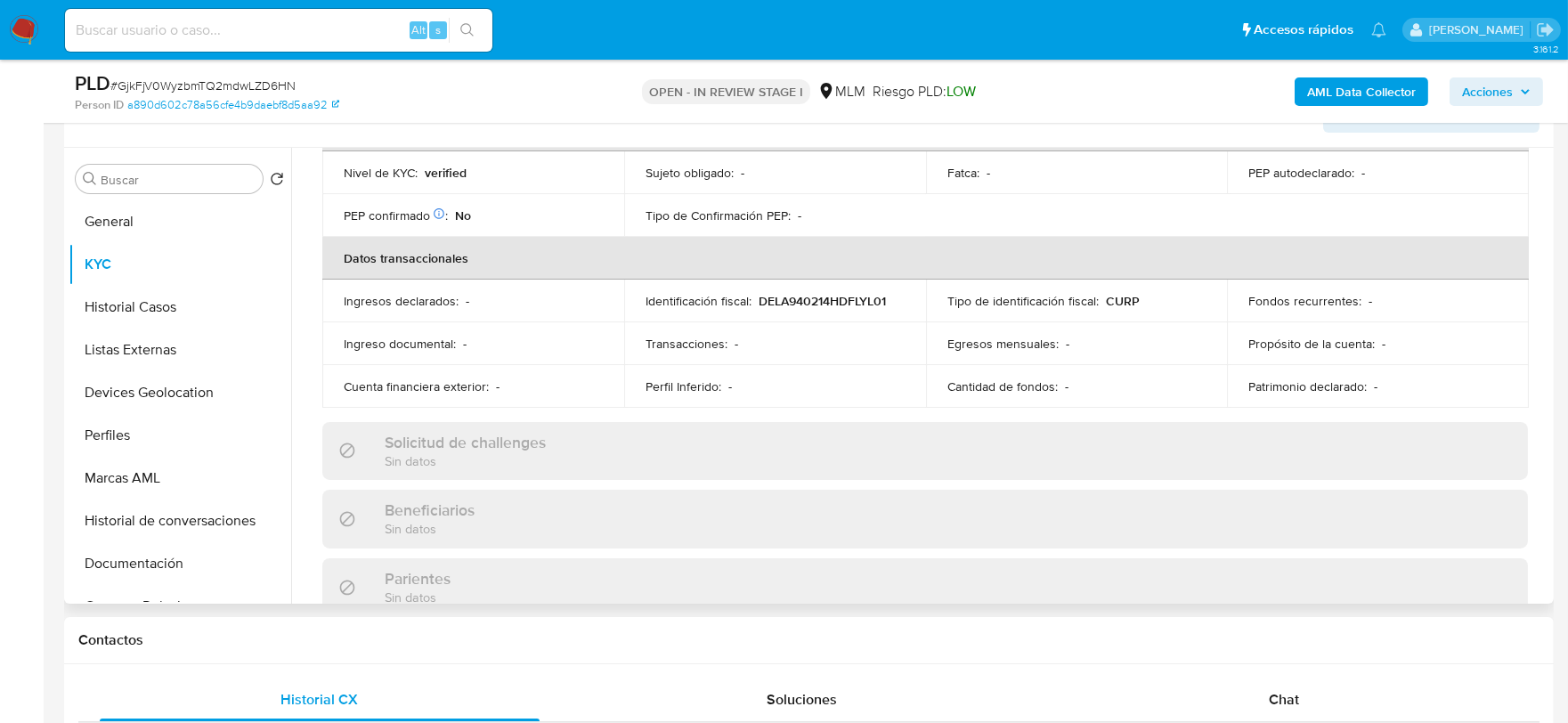
scroll to position [494, 0]
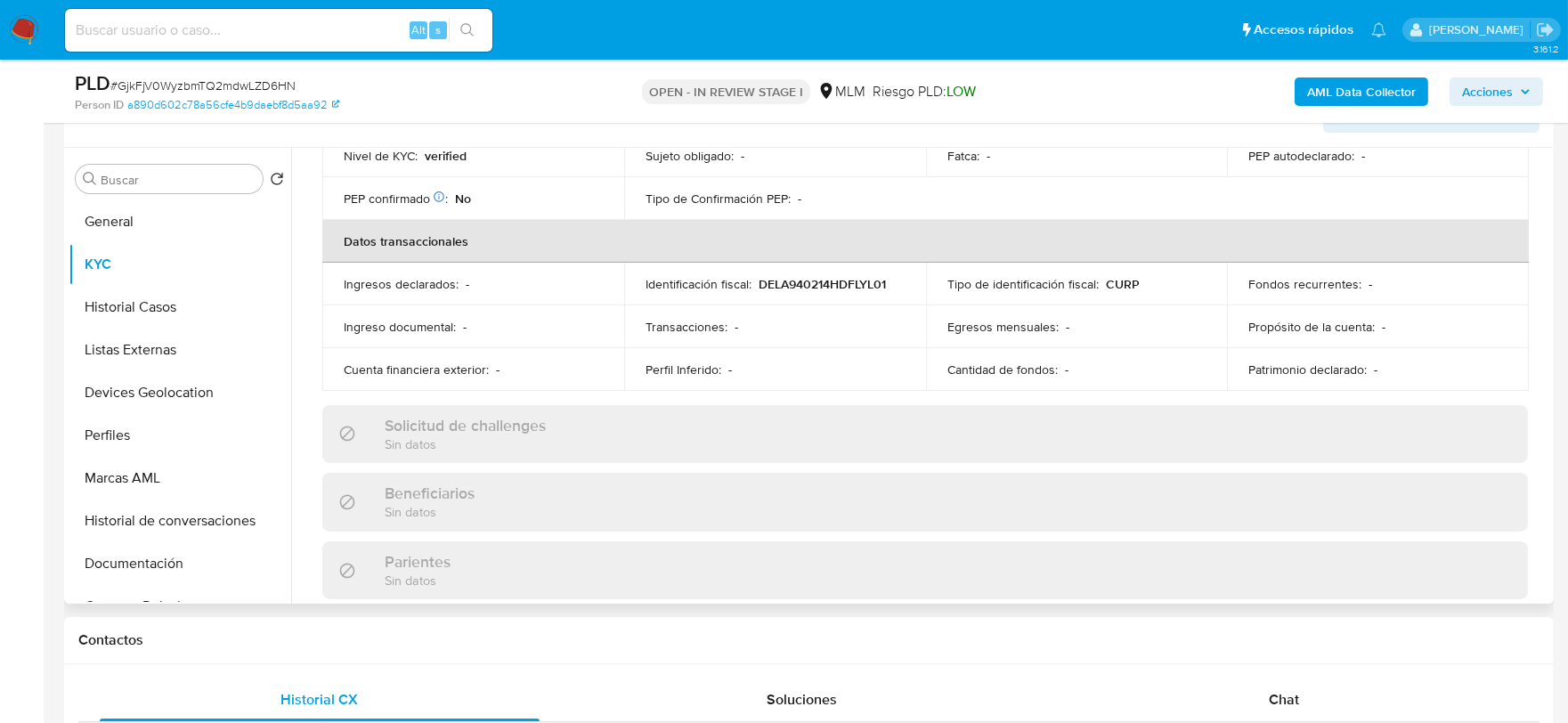
click at [308, 337] on div "Actualizado hace 2 meses Creado: 14/05/2020 20:06:33 Actualizado: 26/07/2025 22…" at bounding box center [925, 468] width 1249 height 1542
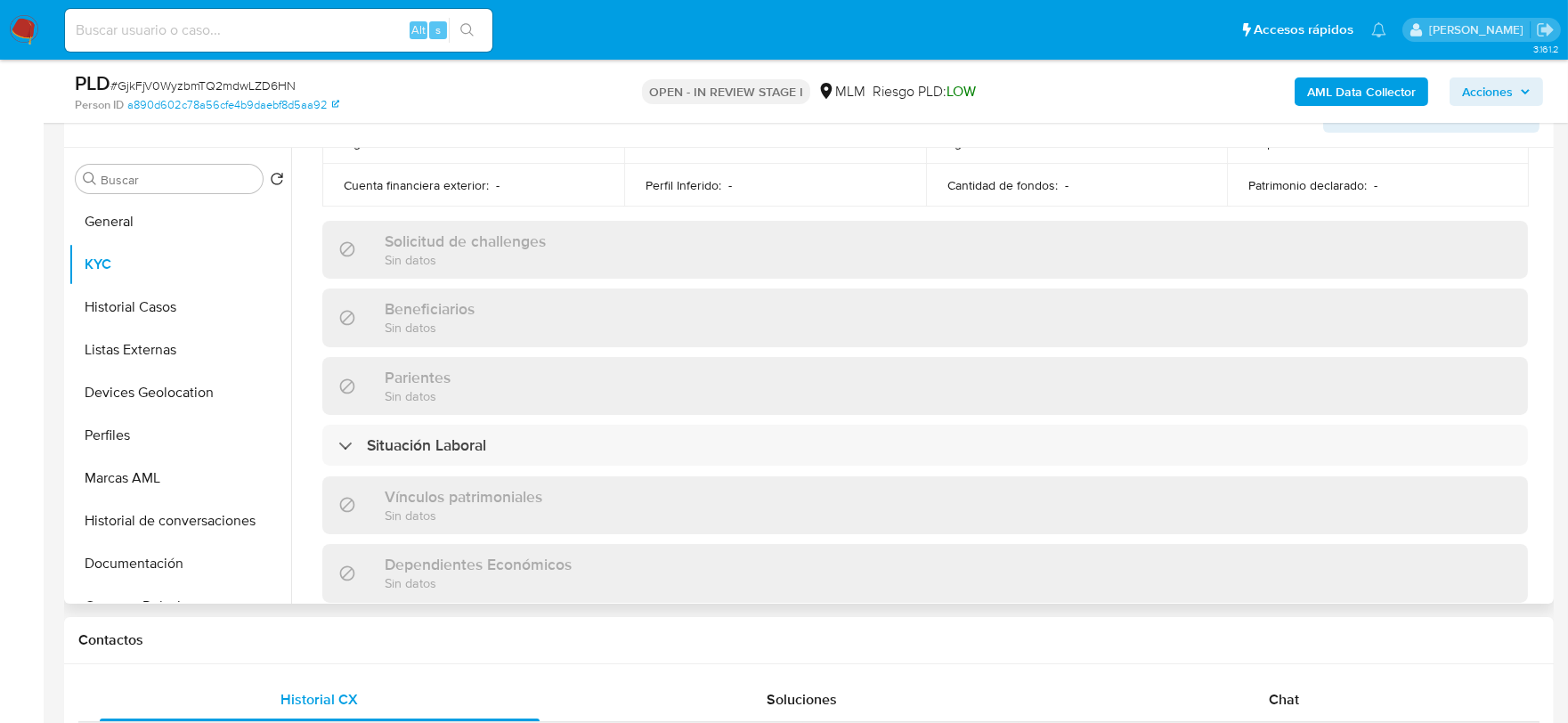
scroll to position [1088, 0]
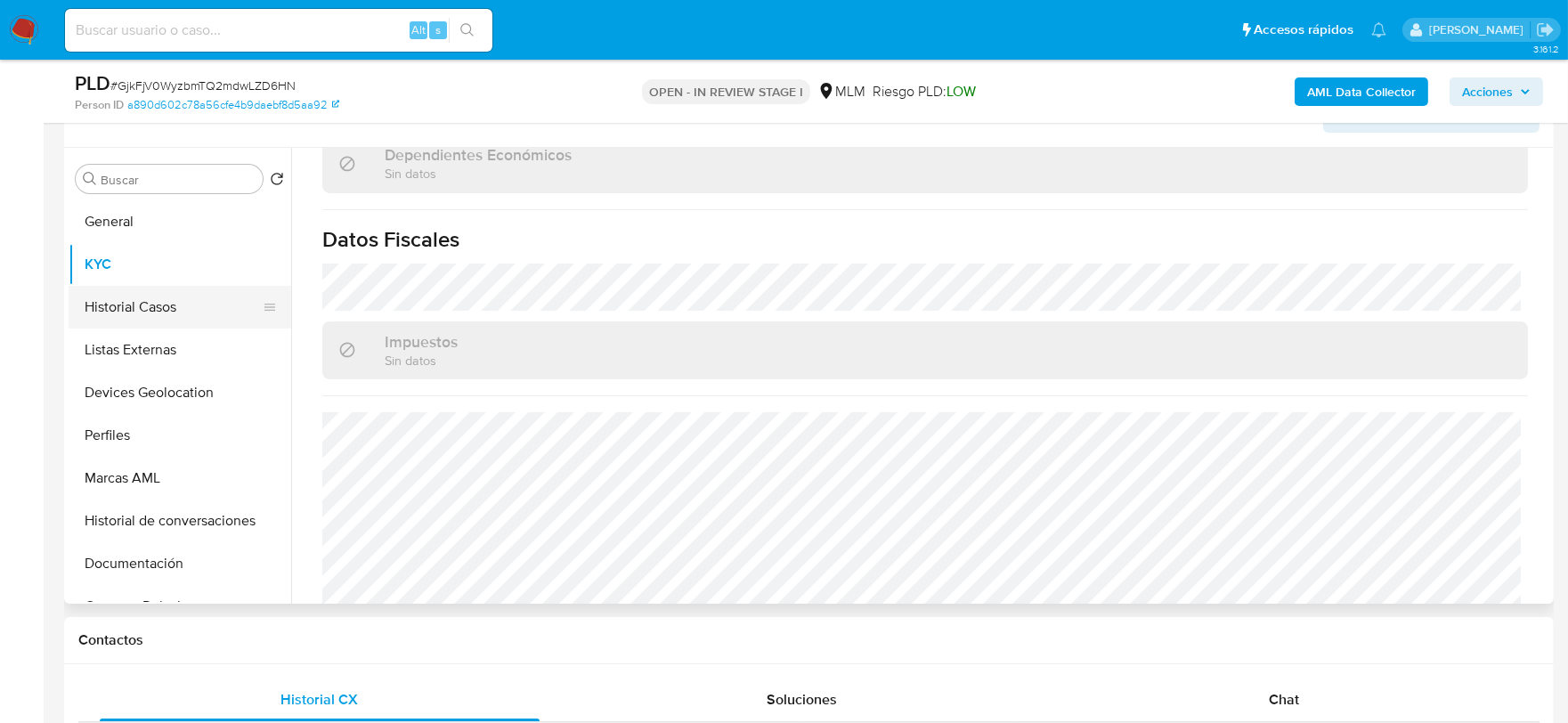
click at [146, 298] on button "Historial Casos" at bounding box center [173, 308] width 208 height 43
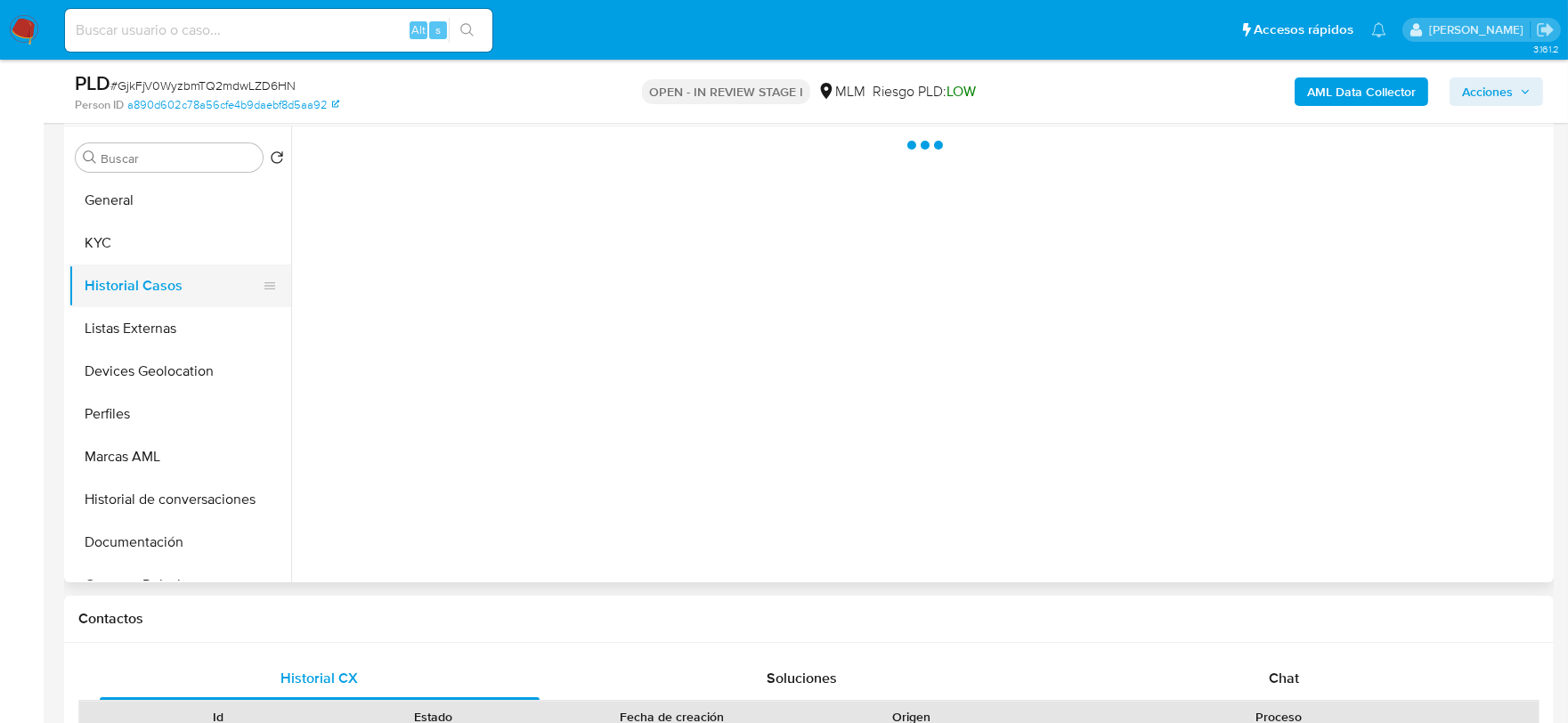
scroll to position [0, 0]
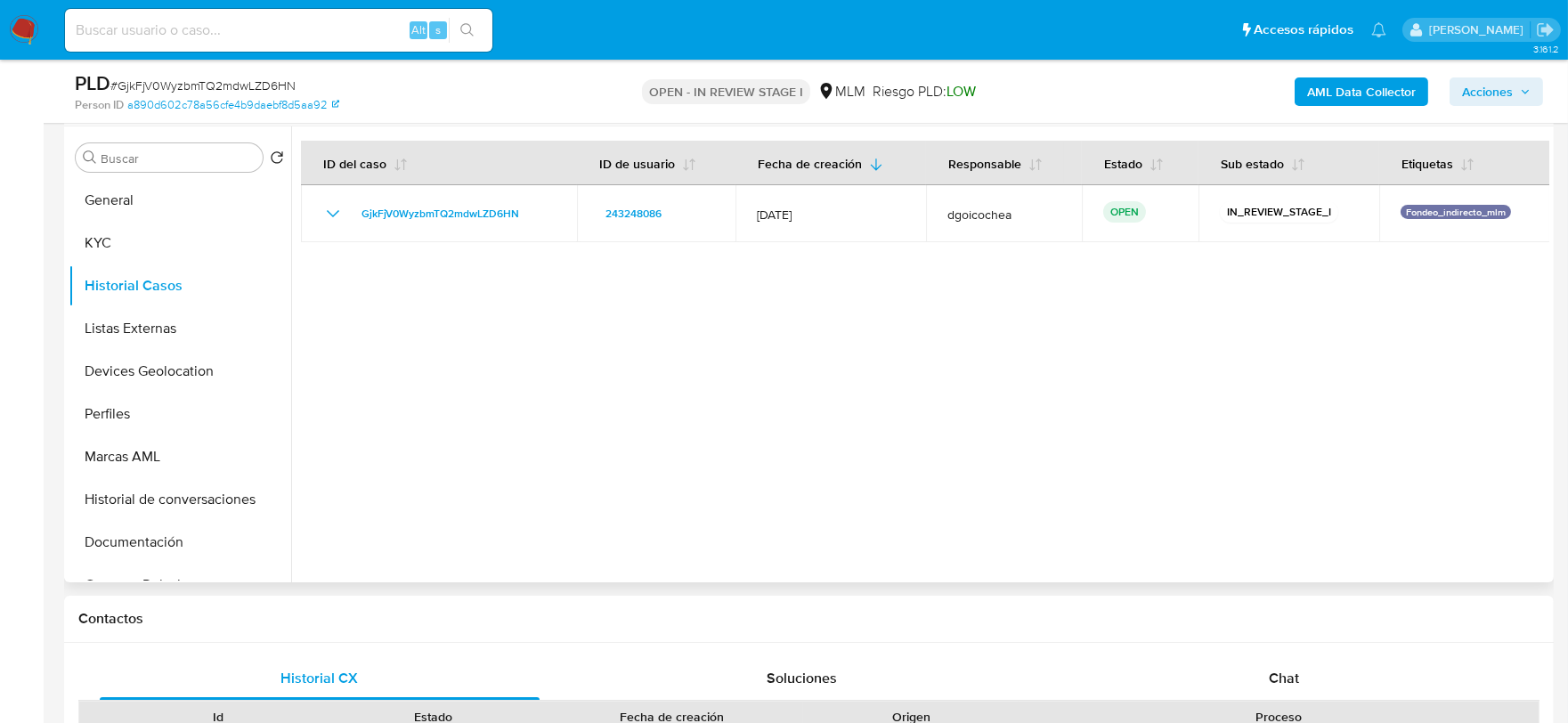
click at [656, 412] on div at bounding box center [920, 354] width 1258 height 456
click at [153, 317] on button "Listas Externas" at bounding box center [173, 328] width 208 height 43
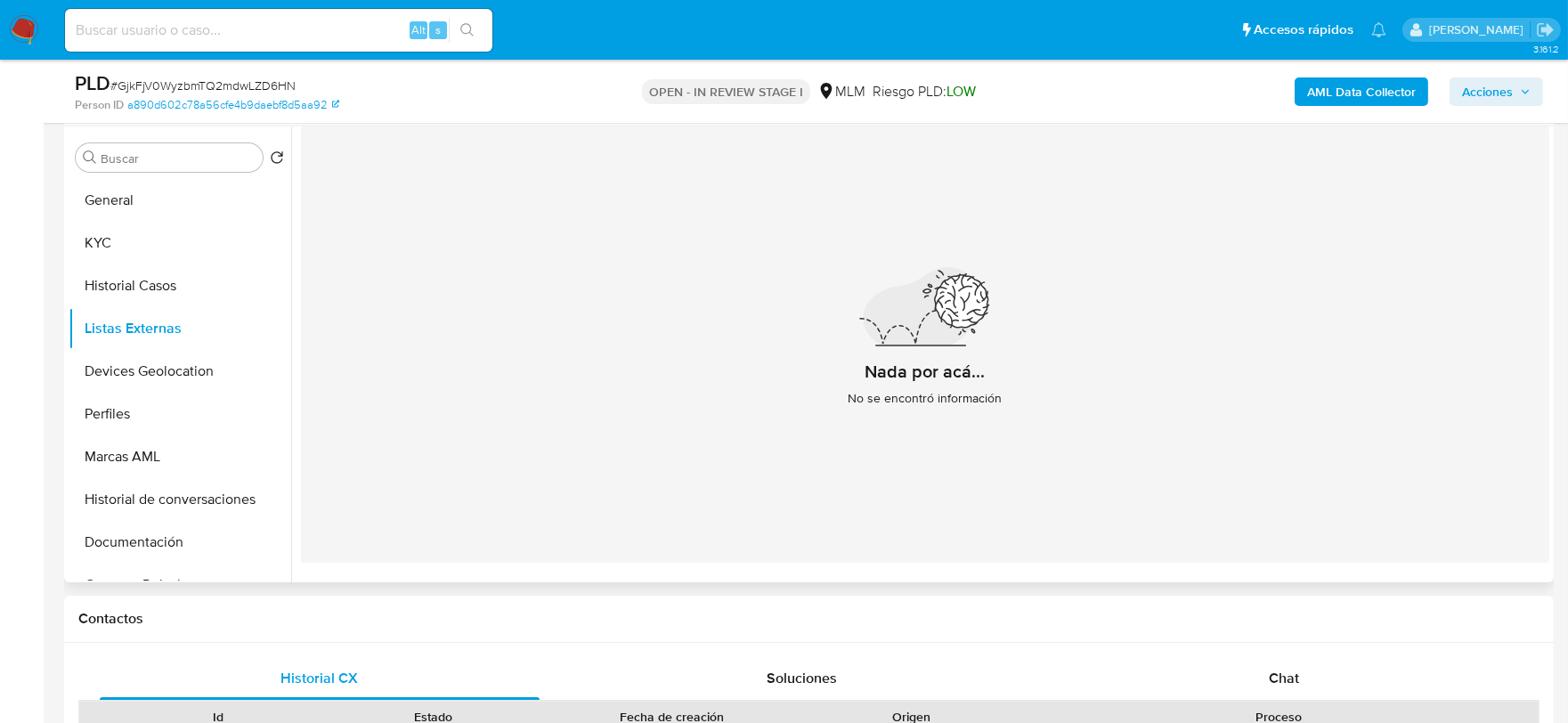
click at [543, 370] on div "Nada por acá... No se encontró información" at bounding box center [925, 344] width 1249 height 436
click at [169, 360] on button "Devices Geolocation" at bounding box center [173, 371] width 208 height 43
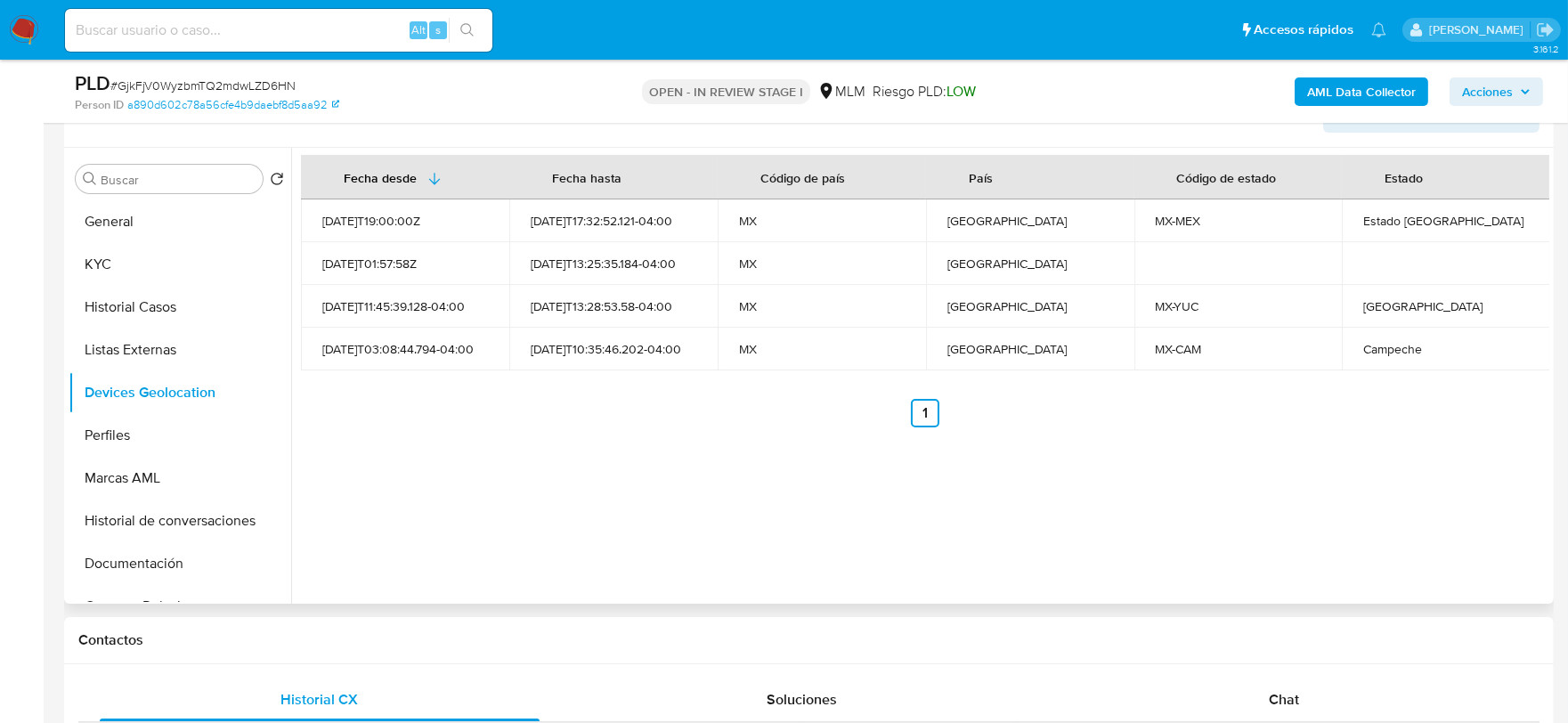
click at [607, 491] on div "Fecha desde Fecha hasta Código de país País Código de estado Estado 2022-02-28T…" at bounding box center [920, 376] width 1258 height 456
click at [147, 442] on button "Perfiles" at bounding box center [173, 435] width 208 height 43
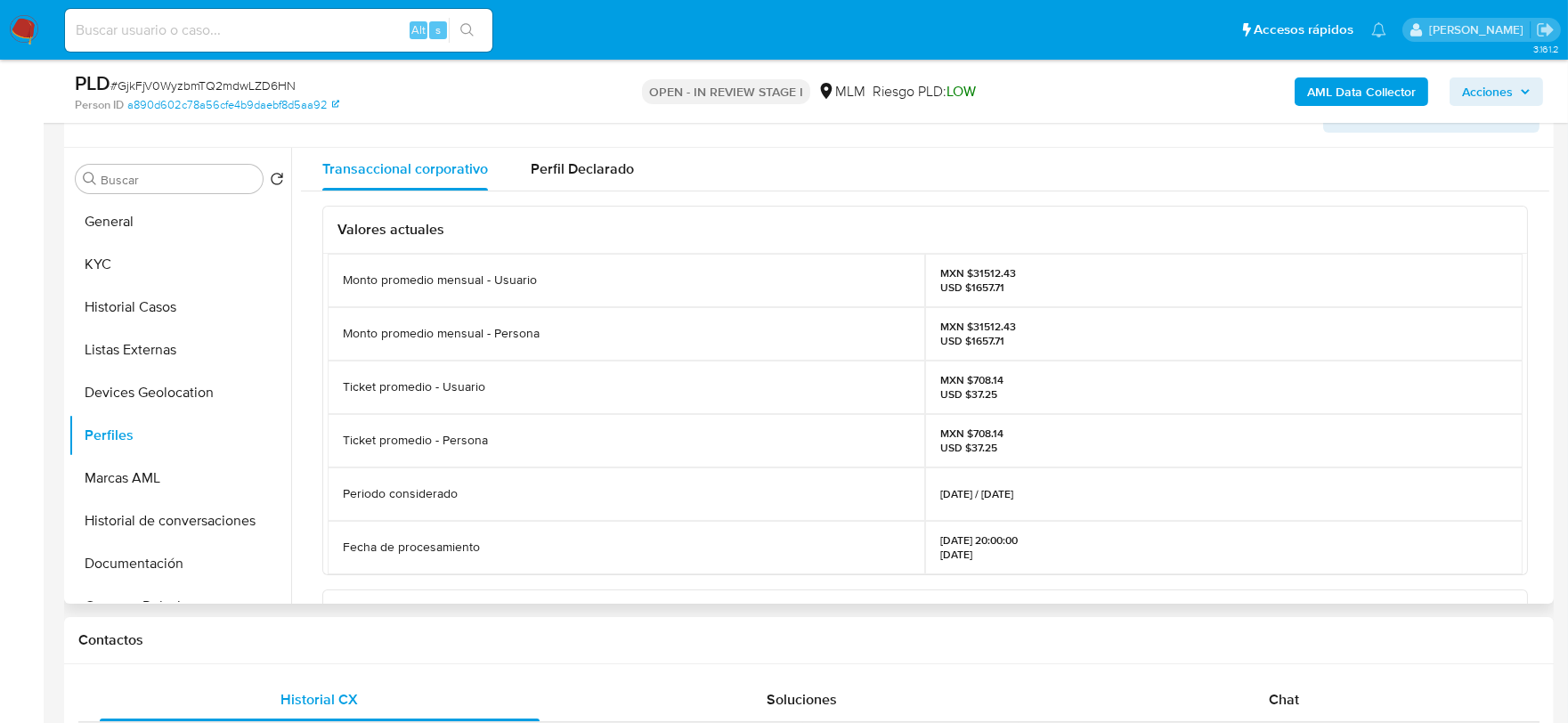
click at [310, 432] on div "Valores actuales Monto promedio mensual - Usuario MXN $31512.43 USD $1657.71 Mo…" at bounding box center [925, 606] width 1249 height 830
click at [134, 567] on button "Documentación" at bounding box center [173, 564] width 208 height 43
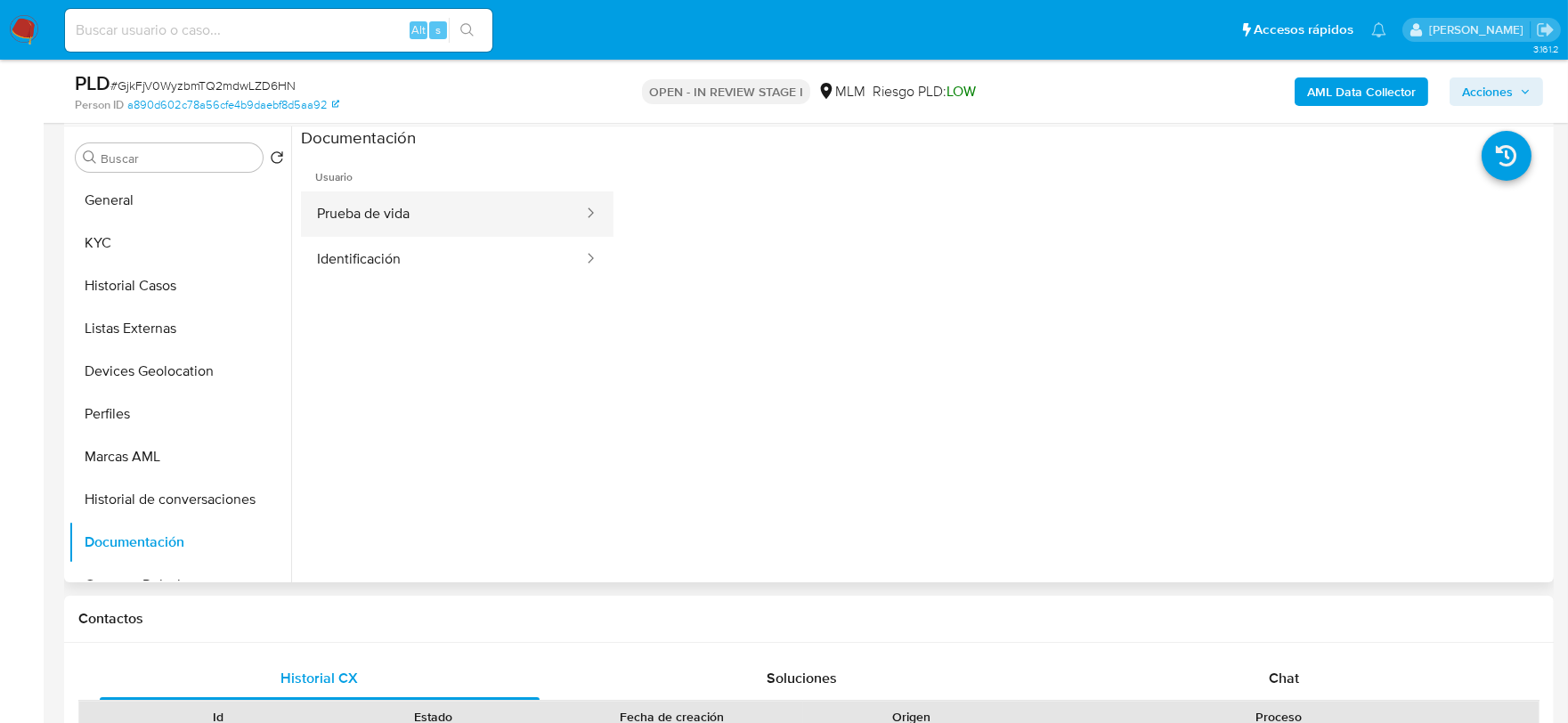
click at [440, 227] on button "Prueba de vida" at bounding box center [443, 214] width 284 height 45
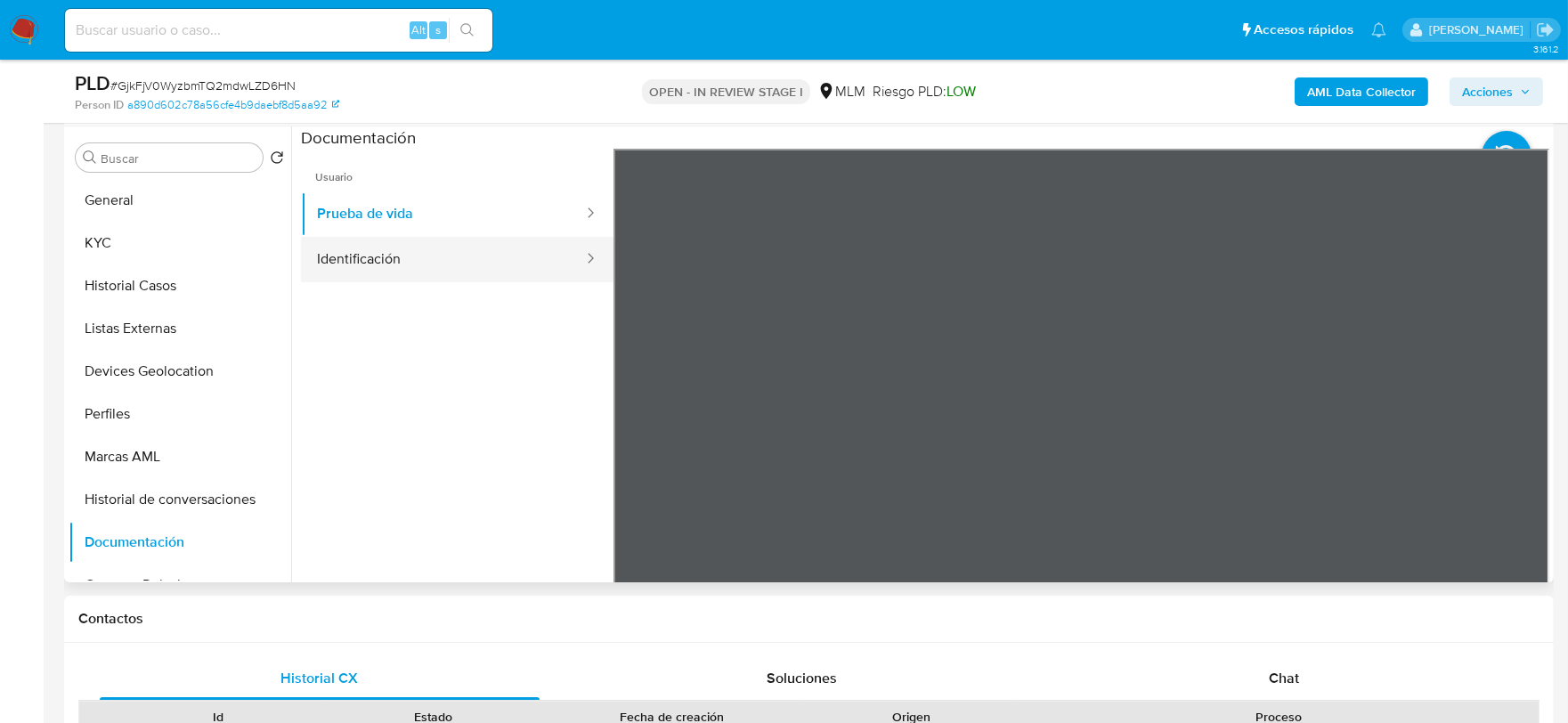
click at [377, 259] on button "Identificación" at bounding box center [443, 259] width 284 height 45
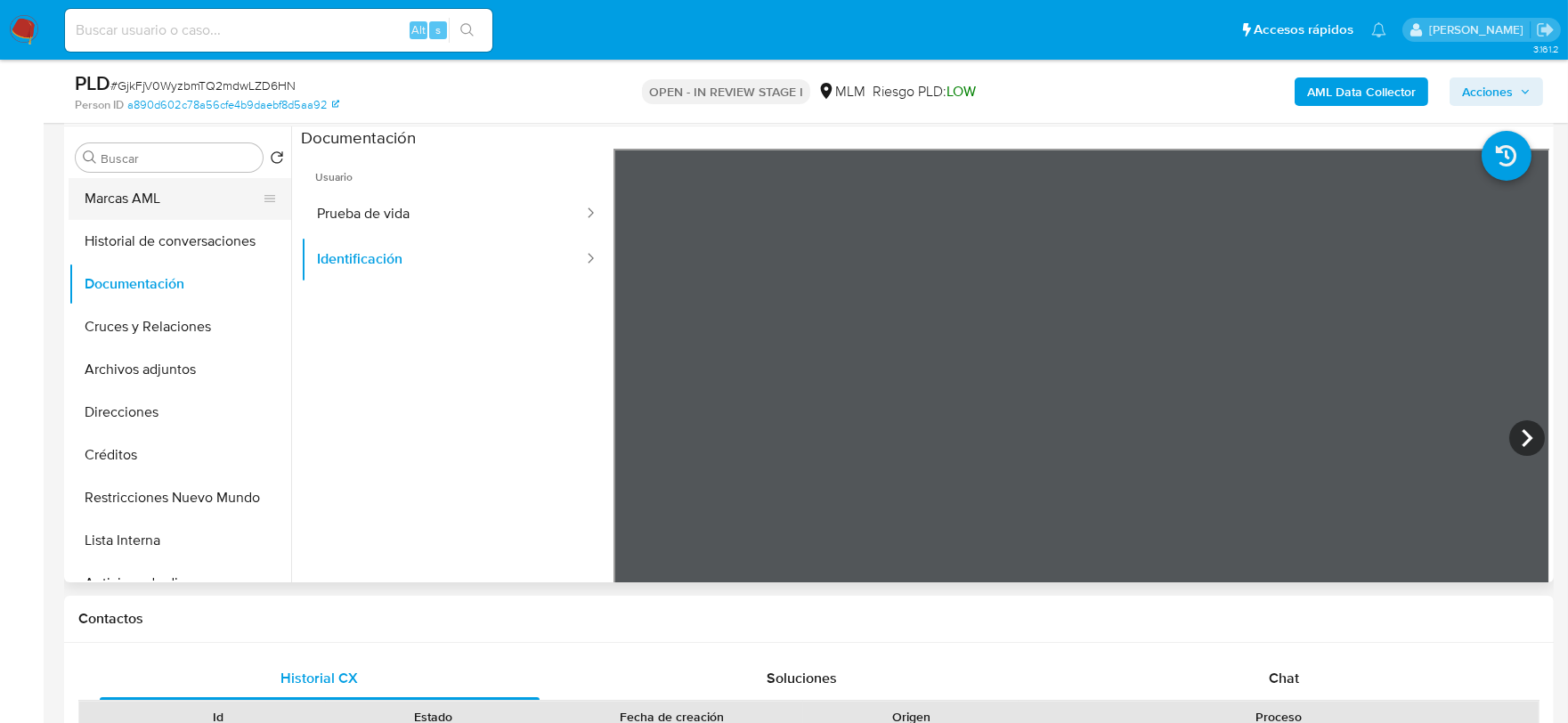
scroll to position [296, 0]
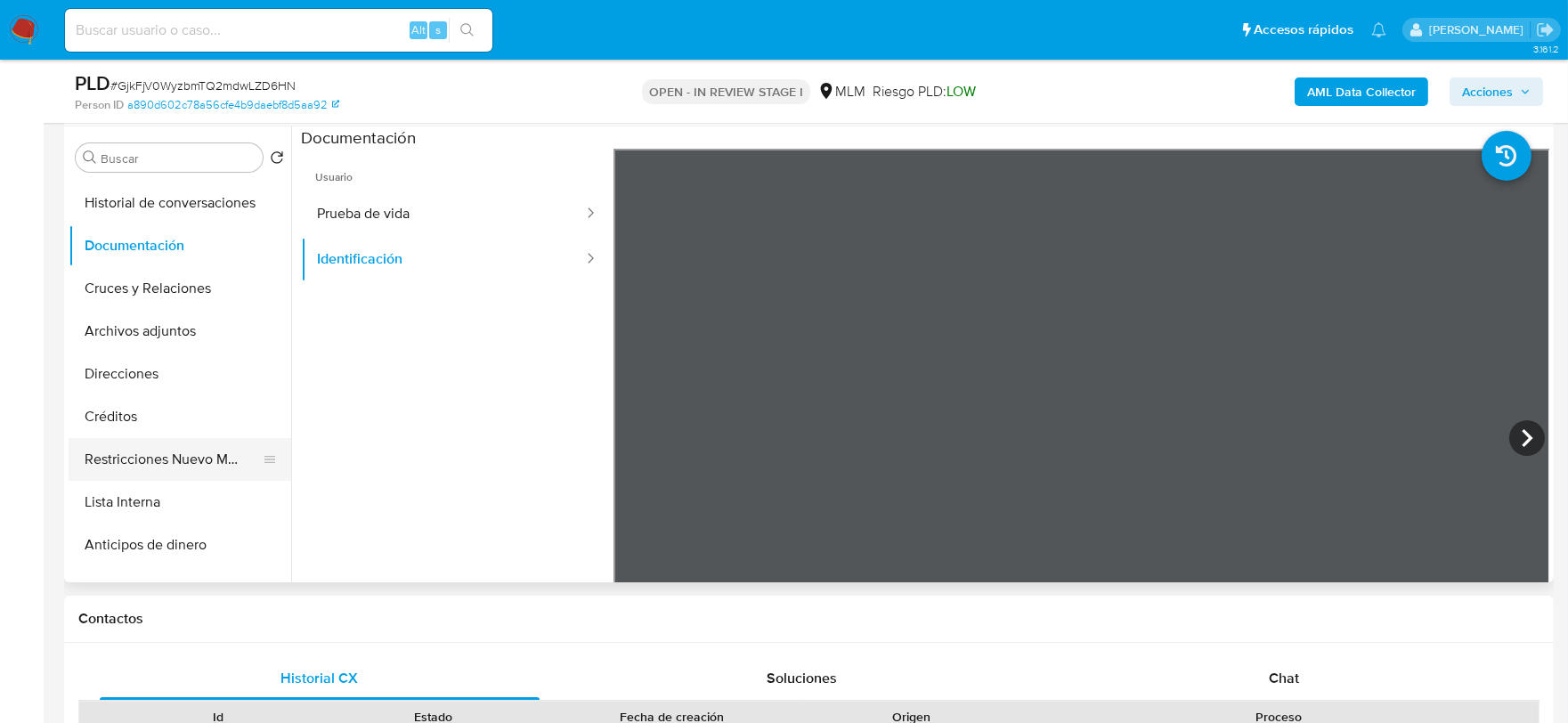
click at [211, 451] on button "Restricciones Nuevo Mundo" at bounding box center [173, 459] width 208 height 43
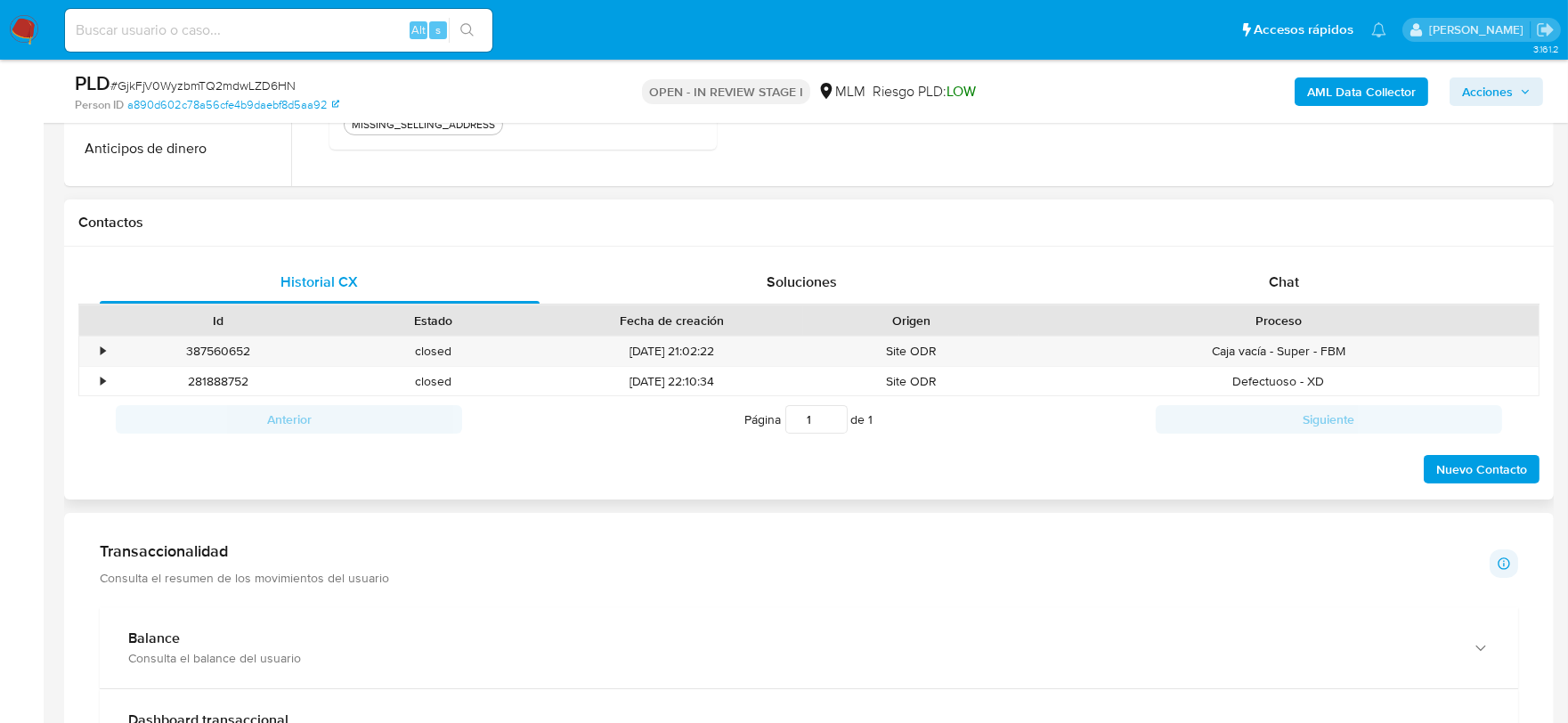
scroll to position [1186, 0]
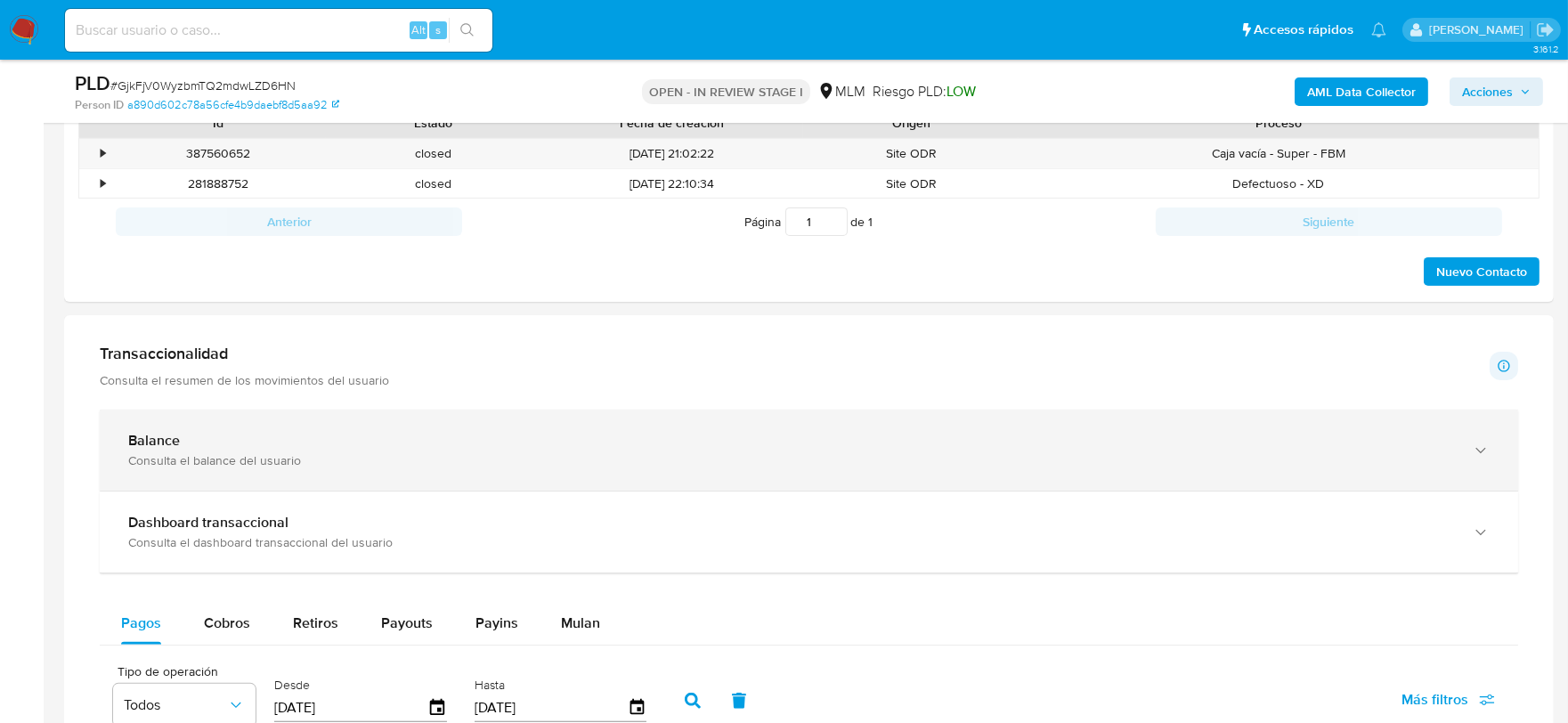
click at [265, 422] on div "Balance Consulta el balance del usuario" at bounding box center [809, 450] width 1419 height 81
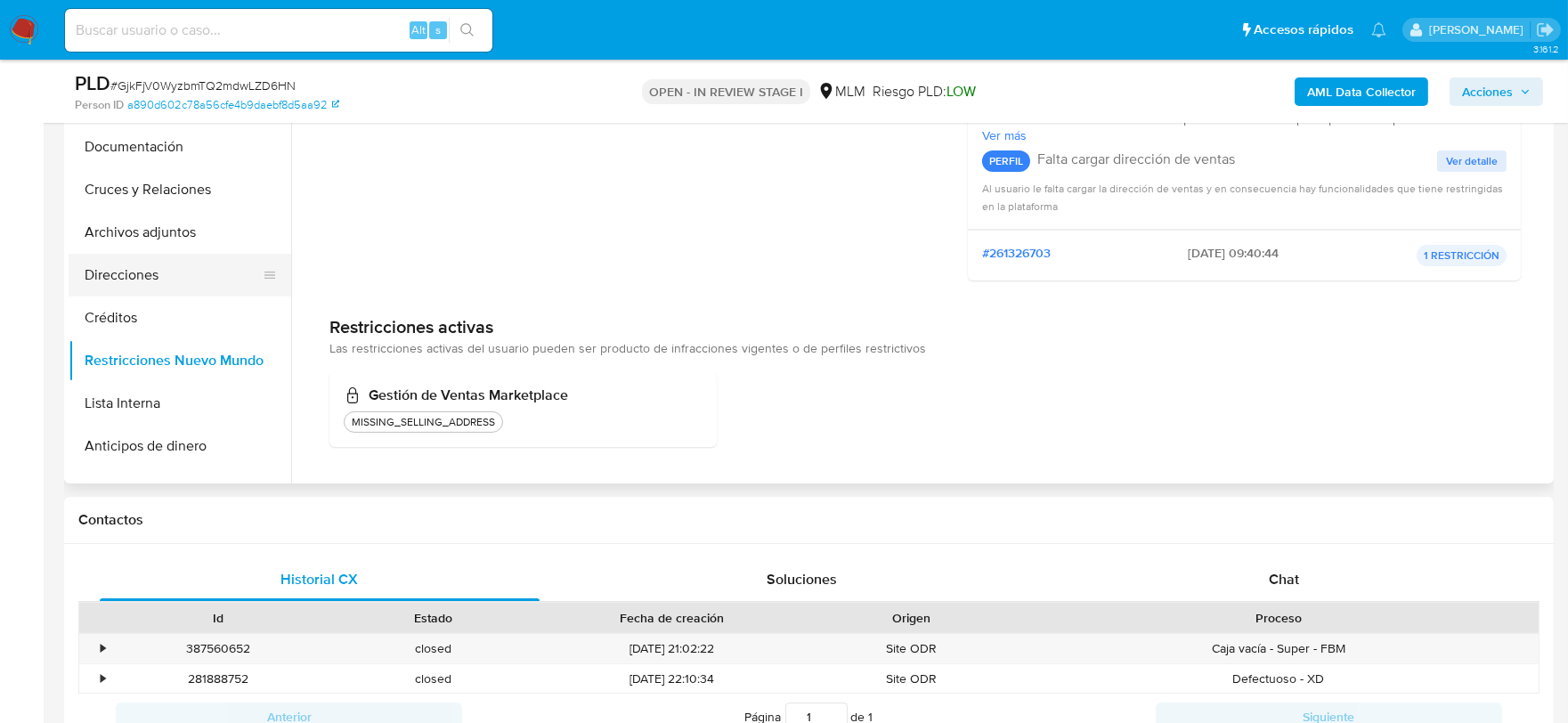
click at [149, 270] on button "Direcciones" at bounding box center [173, 276] width 208 height 43
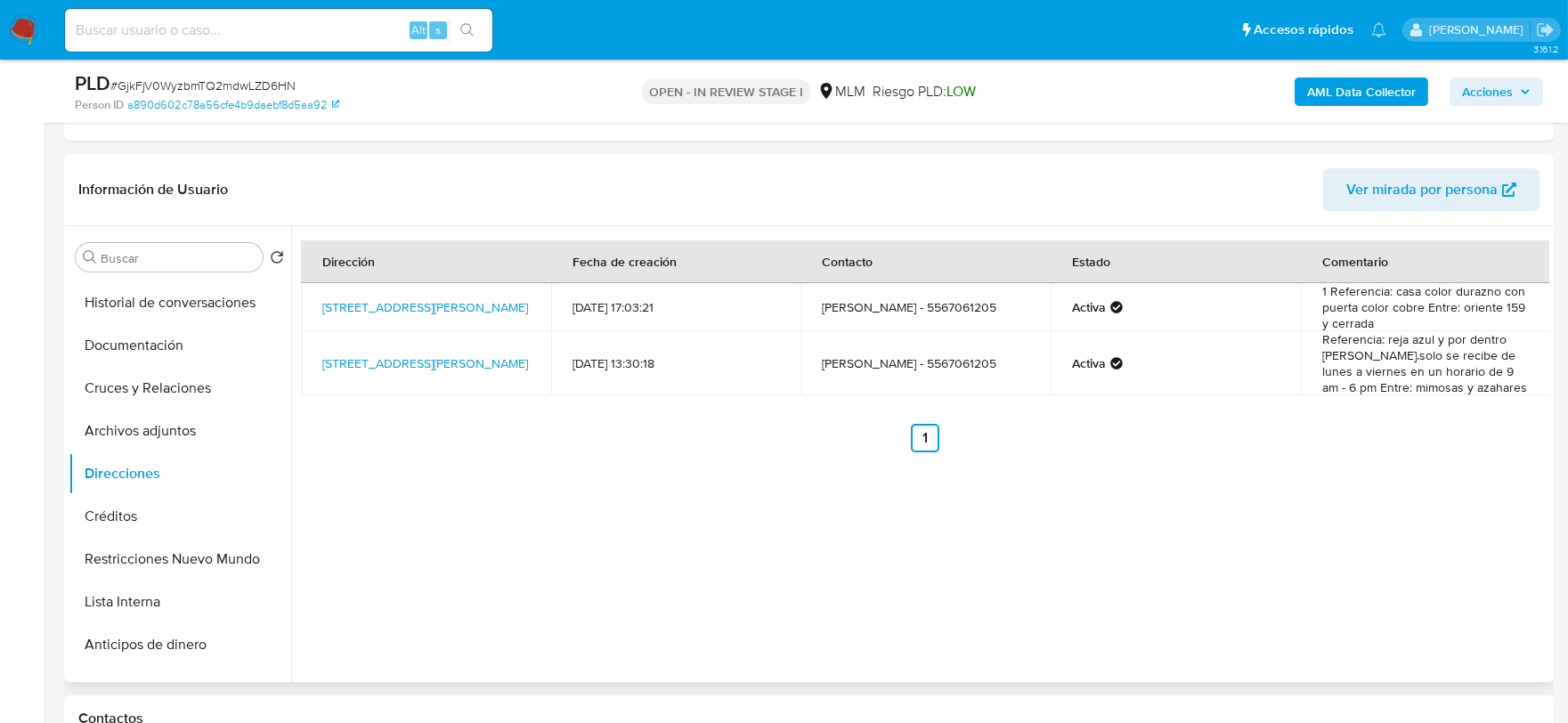
scroll to position [494, 0]
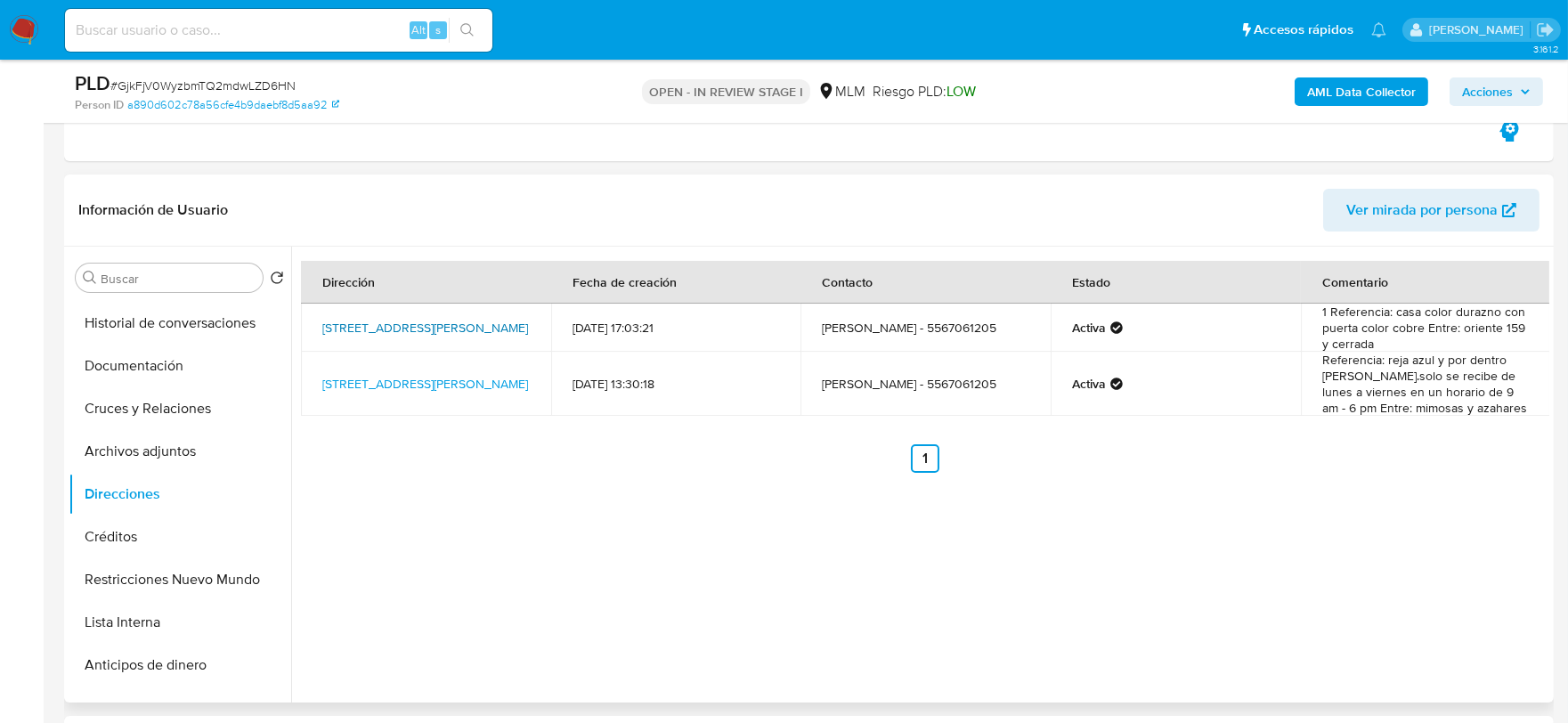
click at [449, 319] on link "Calle Norte 74 8109, Gustavo A. Madero, Distrito Federal, 07400, Mexico 8109" at bounding box center [425, 327] width 206 height 18
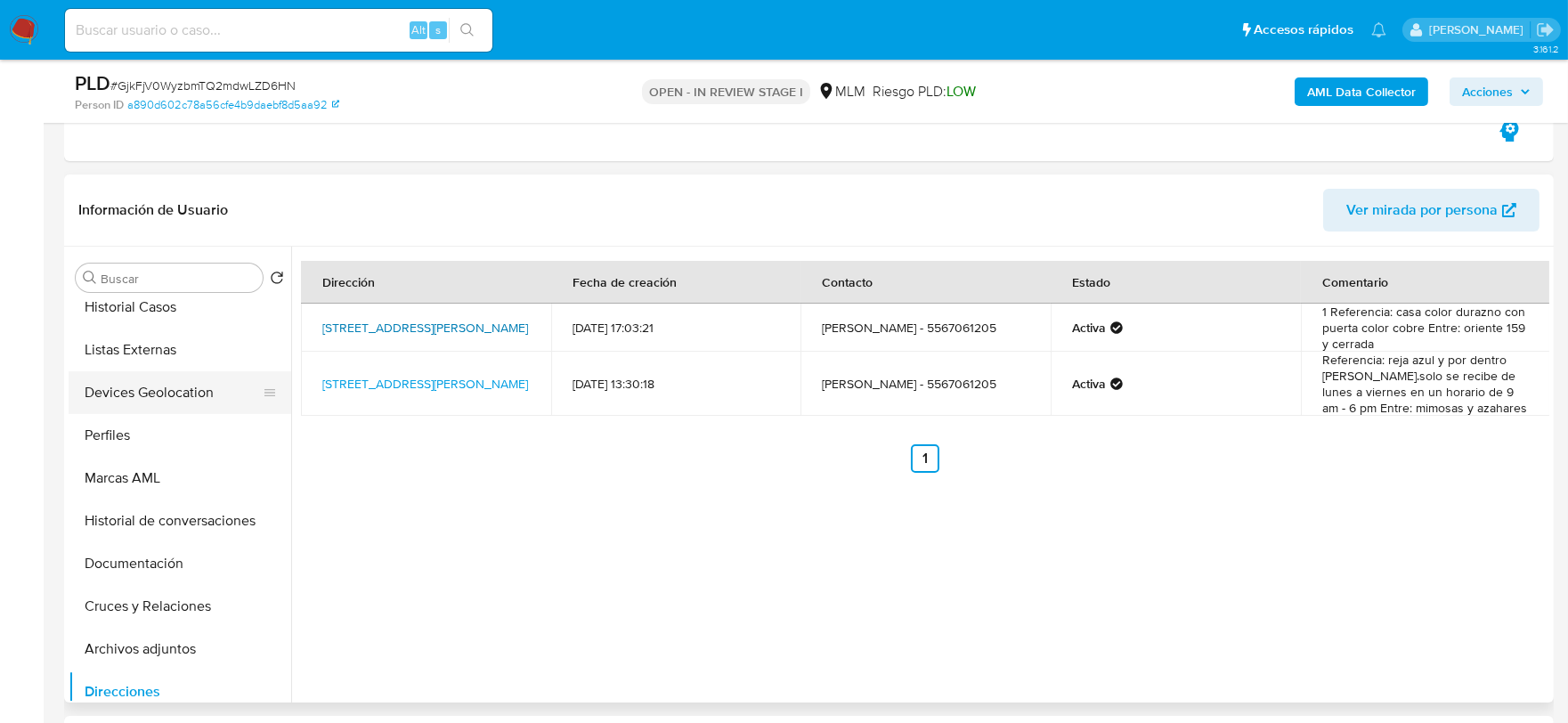
scroll to position [0, 0]
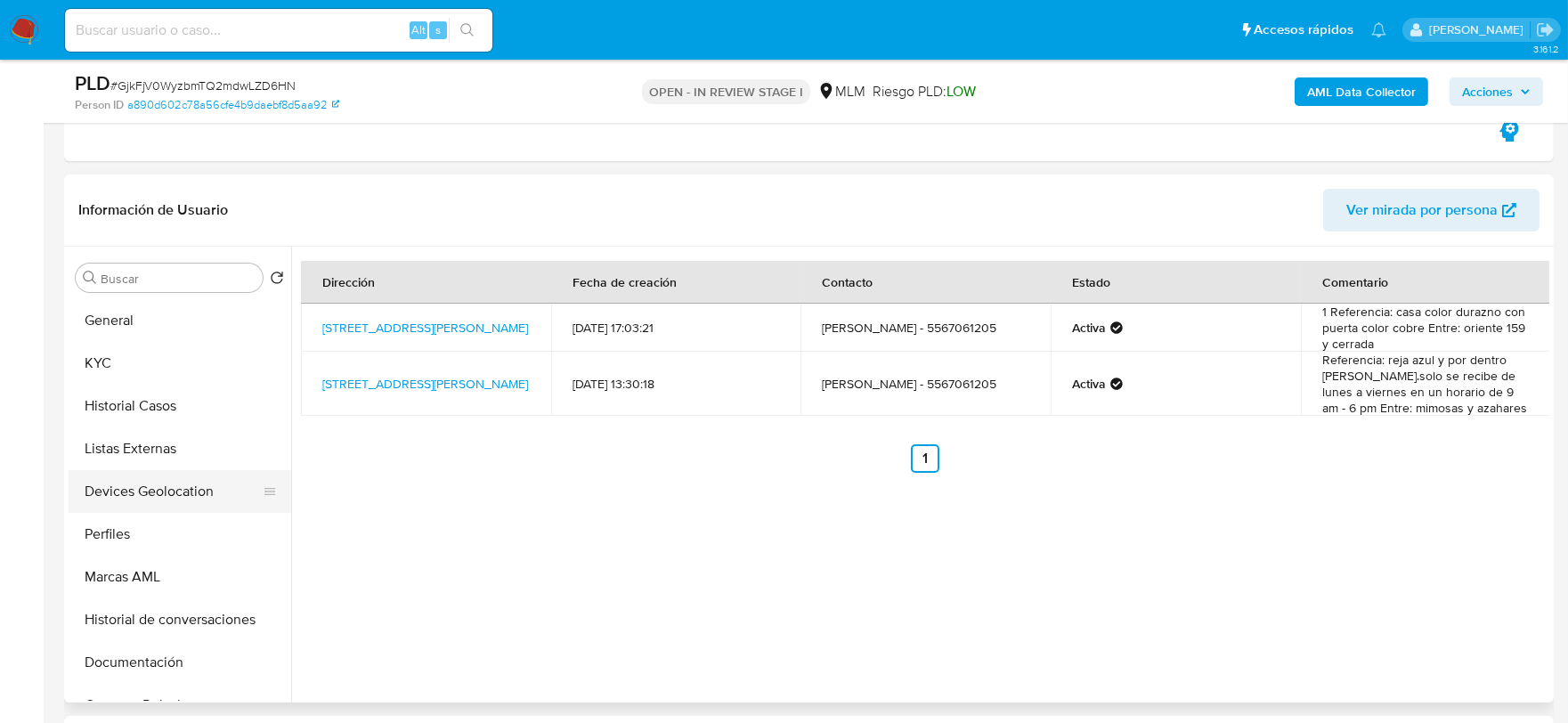
click at [154, 490] on button "Devices Geolocation" at bounding box center [173, 491] width 208 height 43
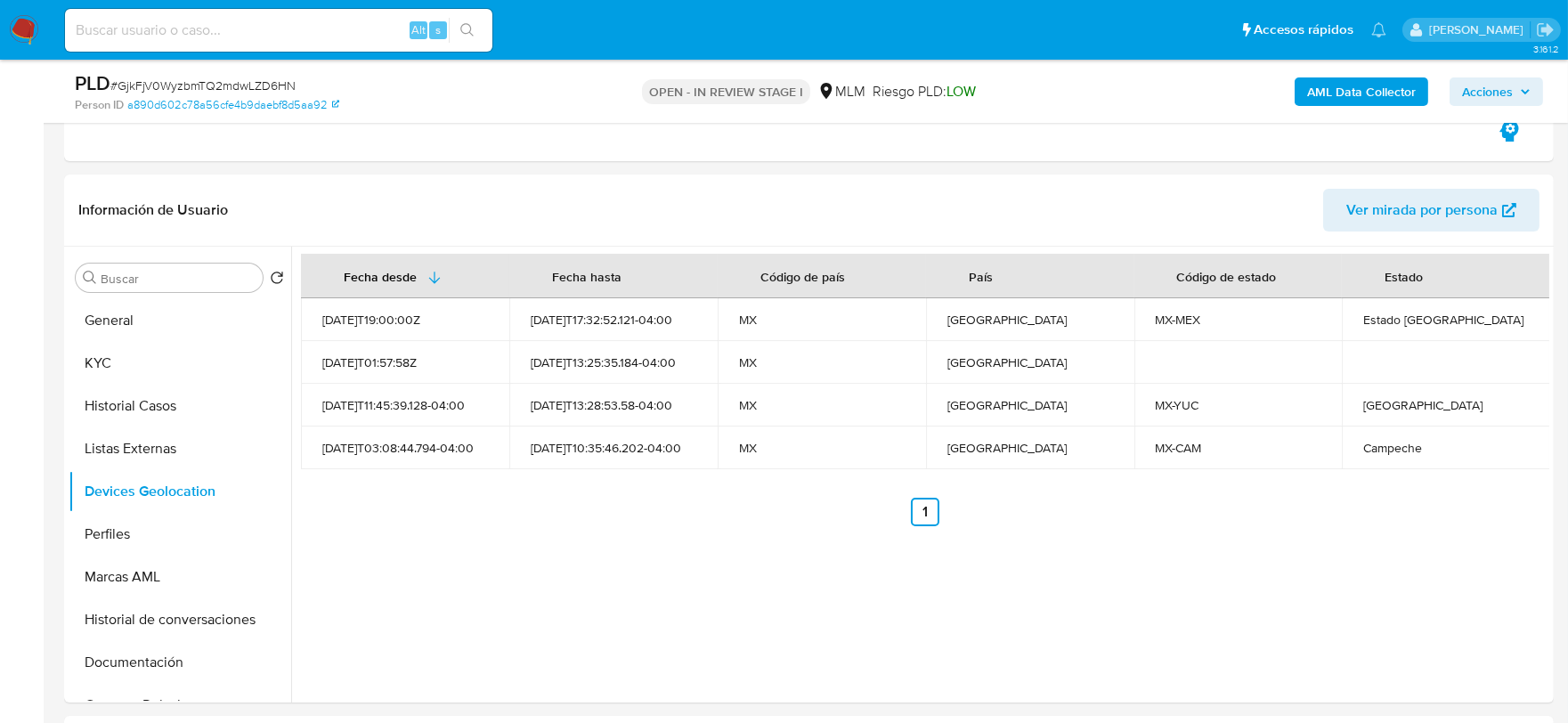
click at [254, 36] on input at bounding box center [279, 30] width 428 height 23
paste input "727311354"
type input "727311354"
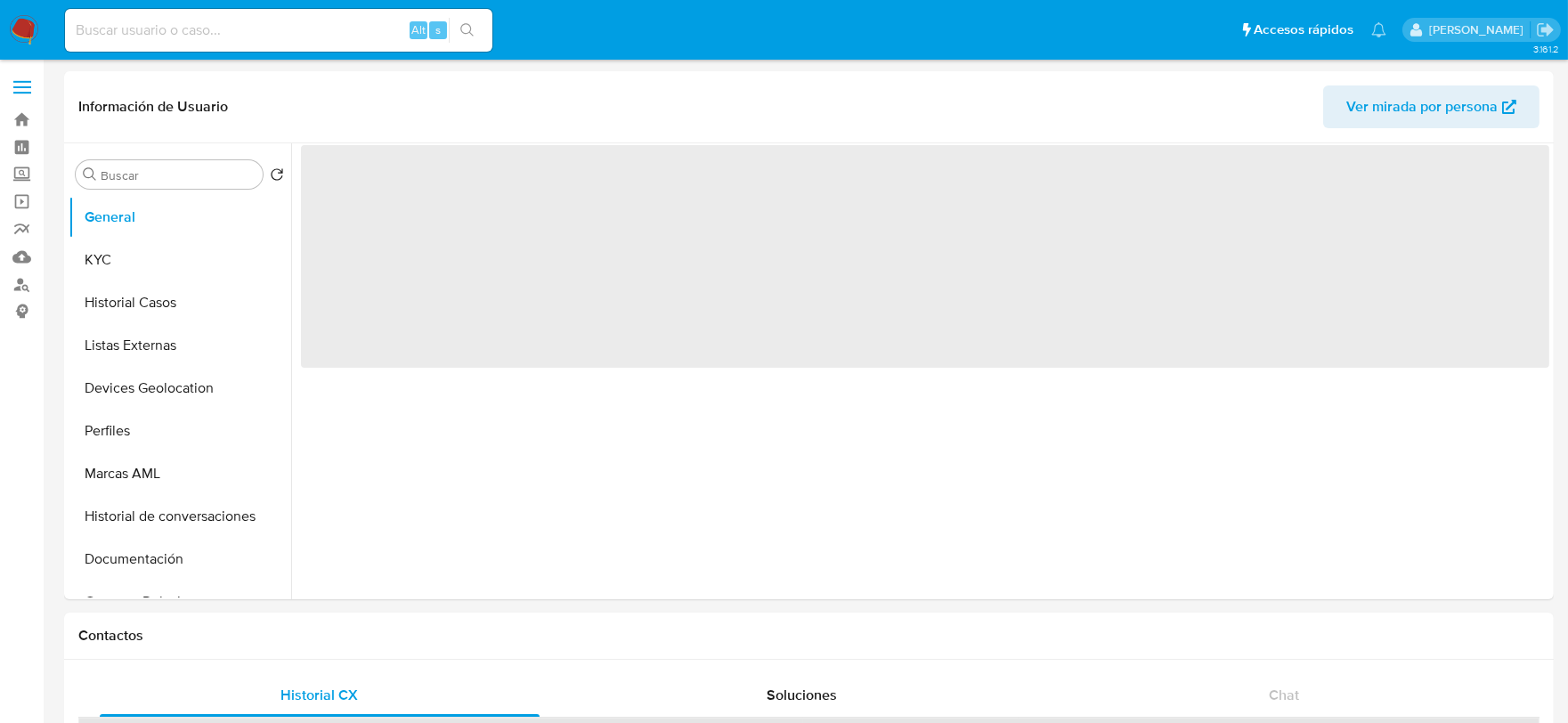
select select "10"
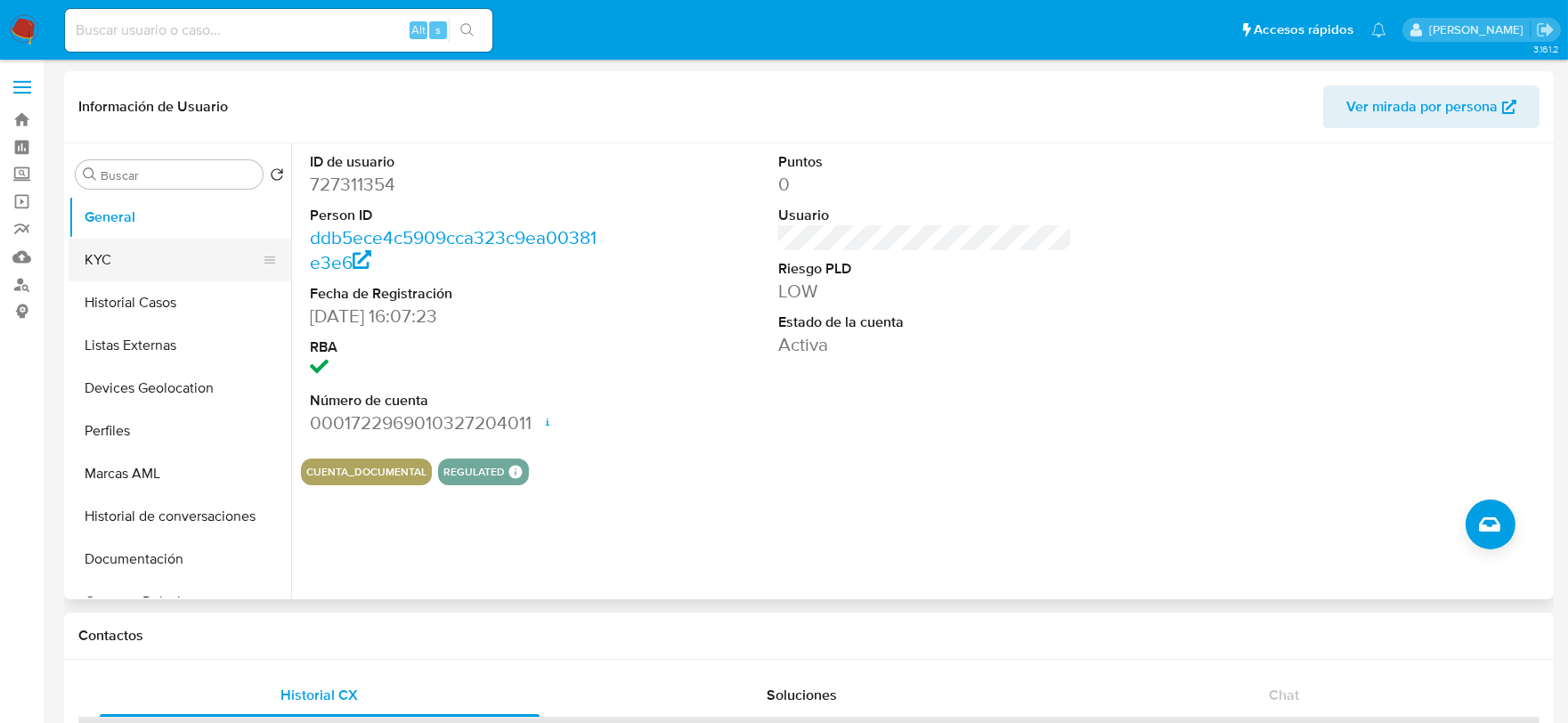
click at [116, 264] on button "KYC" at bounding box center [173, 260] width 208 height 43
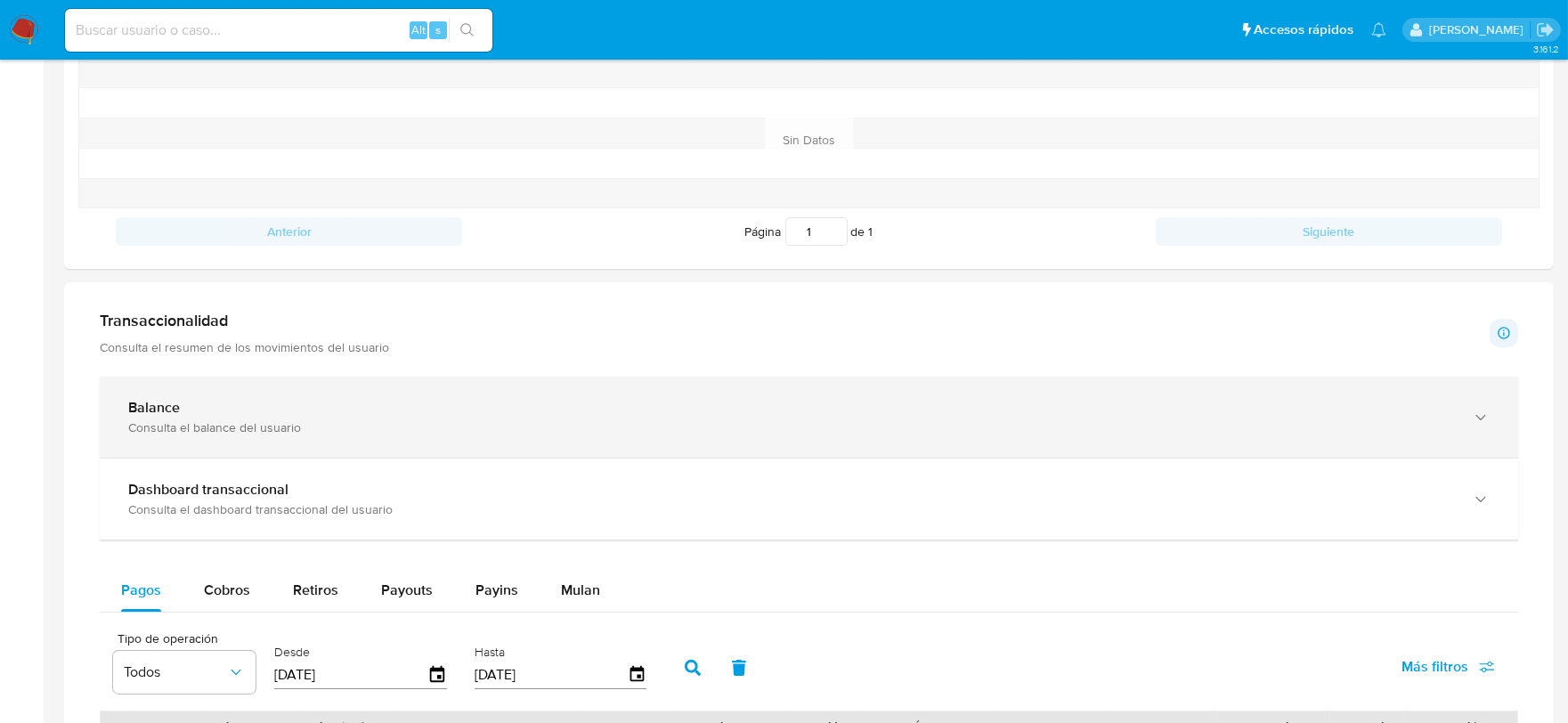
scroll to position [1088, 0]
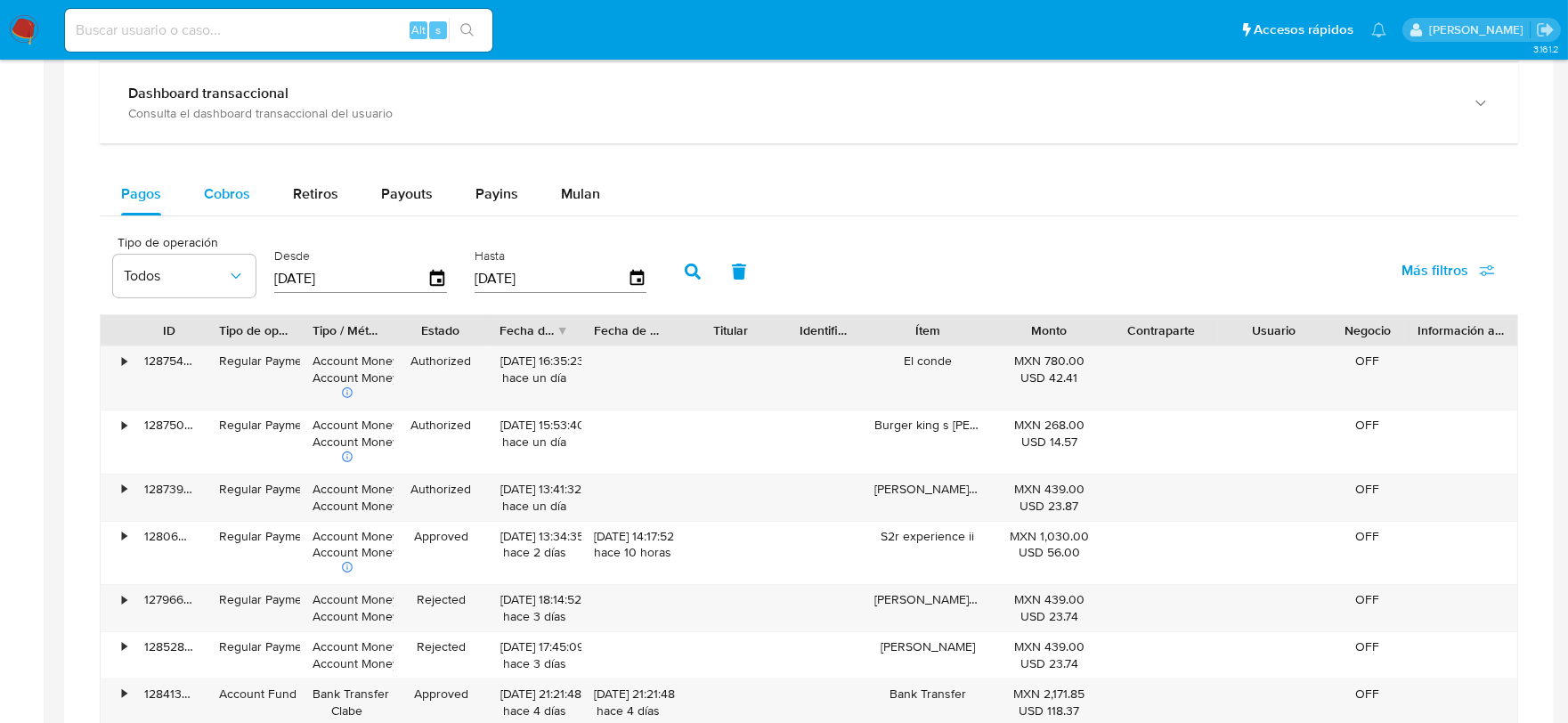
click at [219, 184] on span "Cobros" at bounding box center [226, 194] width 46 height 21
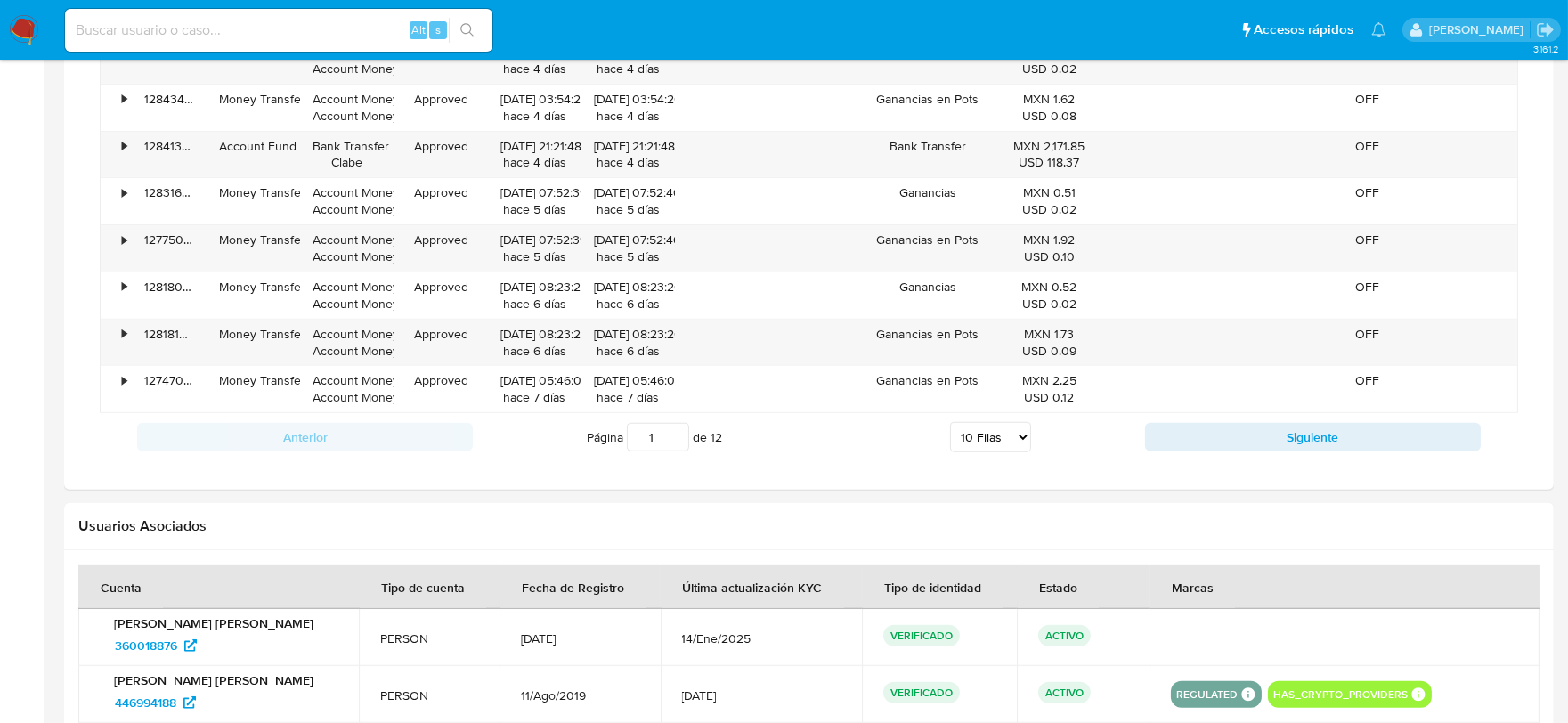
scroll to position [1483, 0]
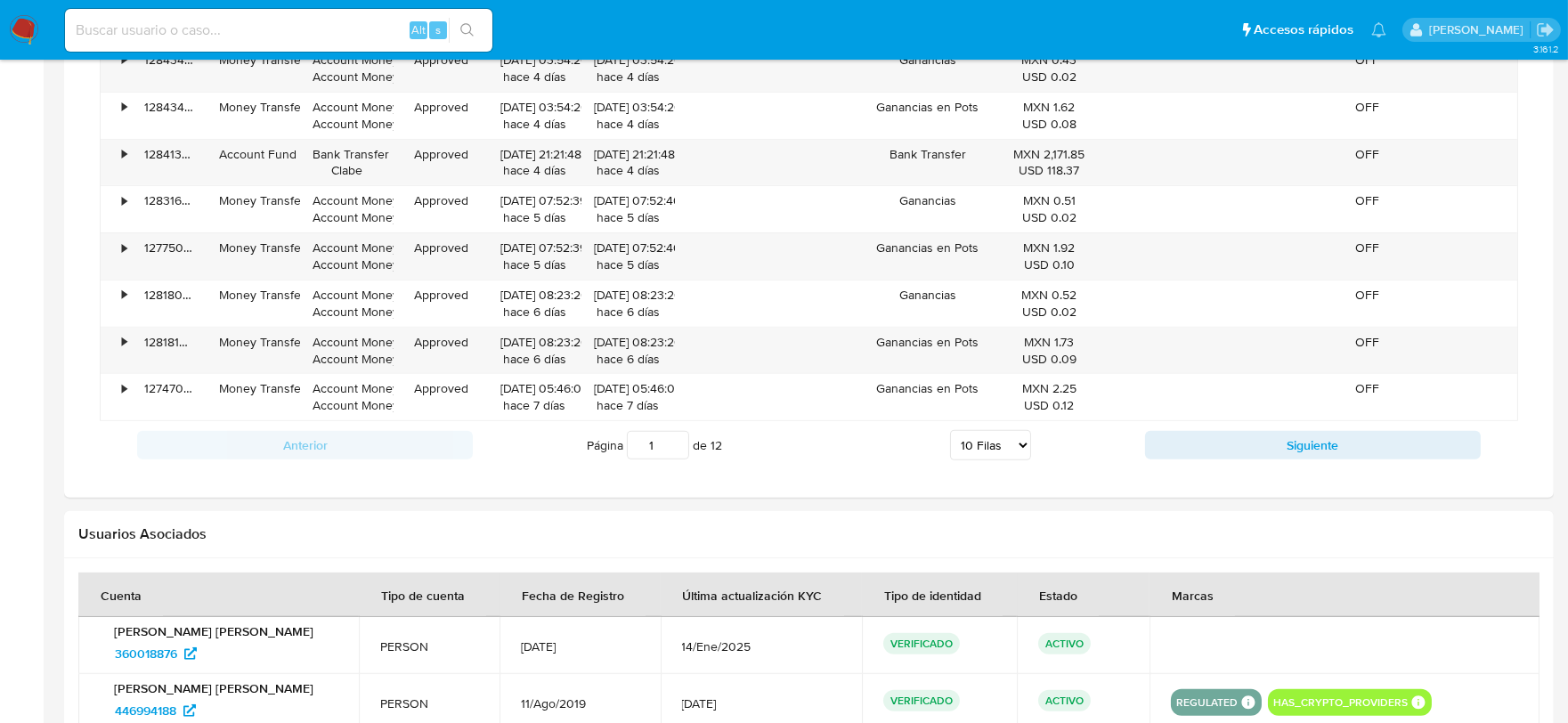
click at [987, 445] on select "5 Filas 10 Filas 20 Filas 25 Filas 50 Filas 100 Filas" at bounding box center [991, 444] width 81 height 30
select select "100"
click at [951, 433] on select "5 Filas 10 Filas 20 Filas 25 Filas 50 Filas 100 Filas" at bounding box center [991, 444] width 81 height 30
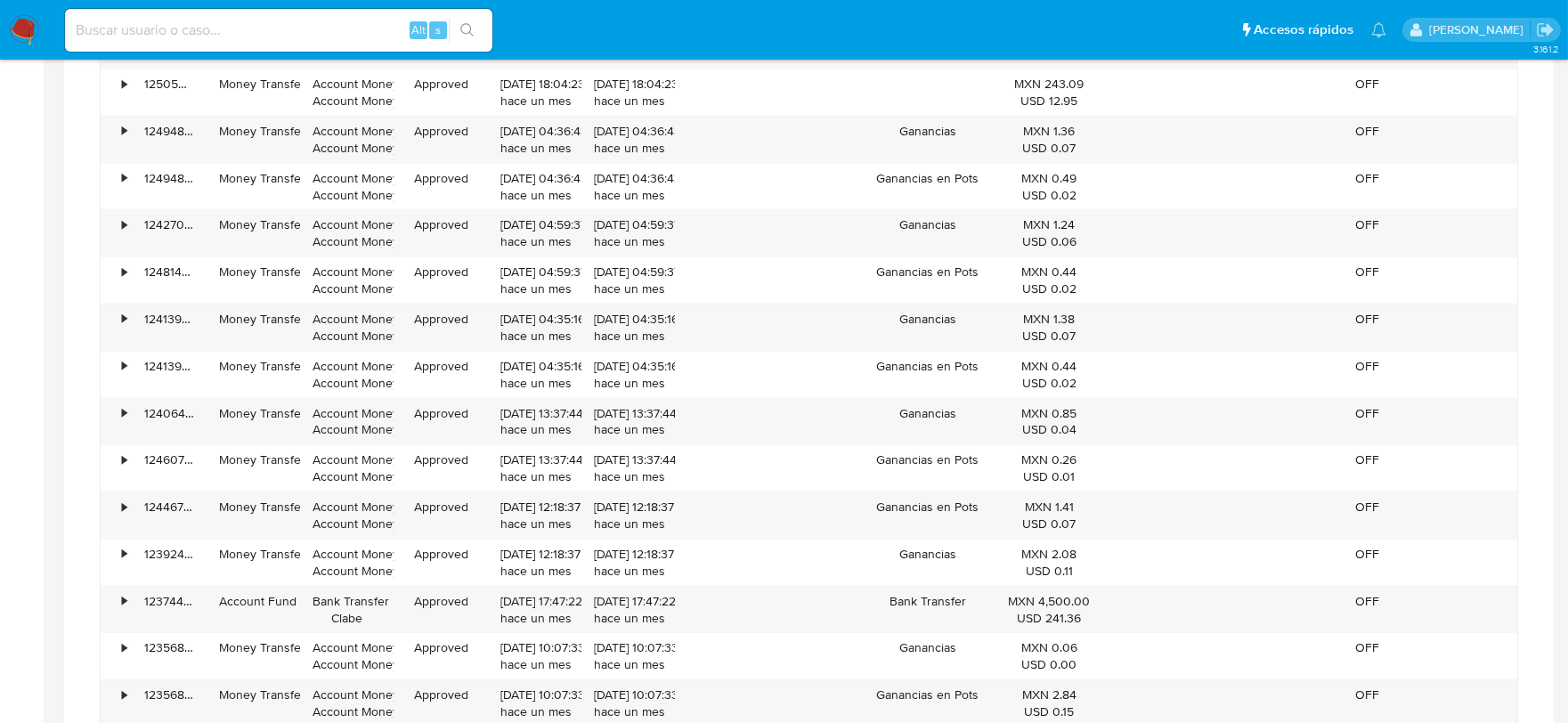
scroll to position [3758, 0]
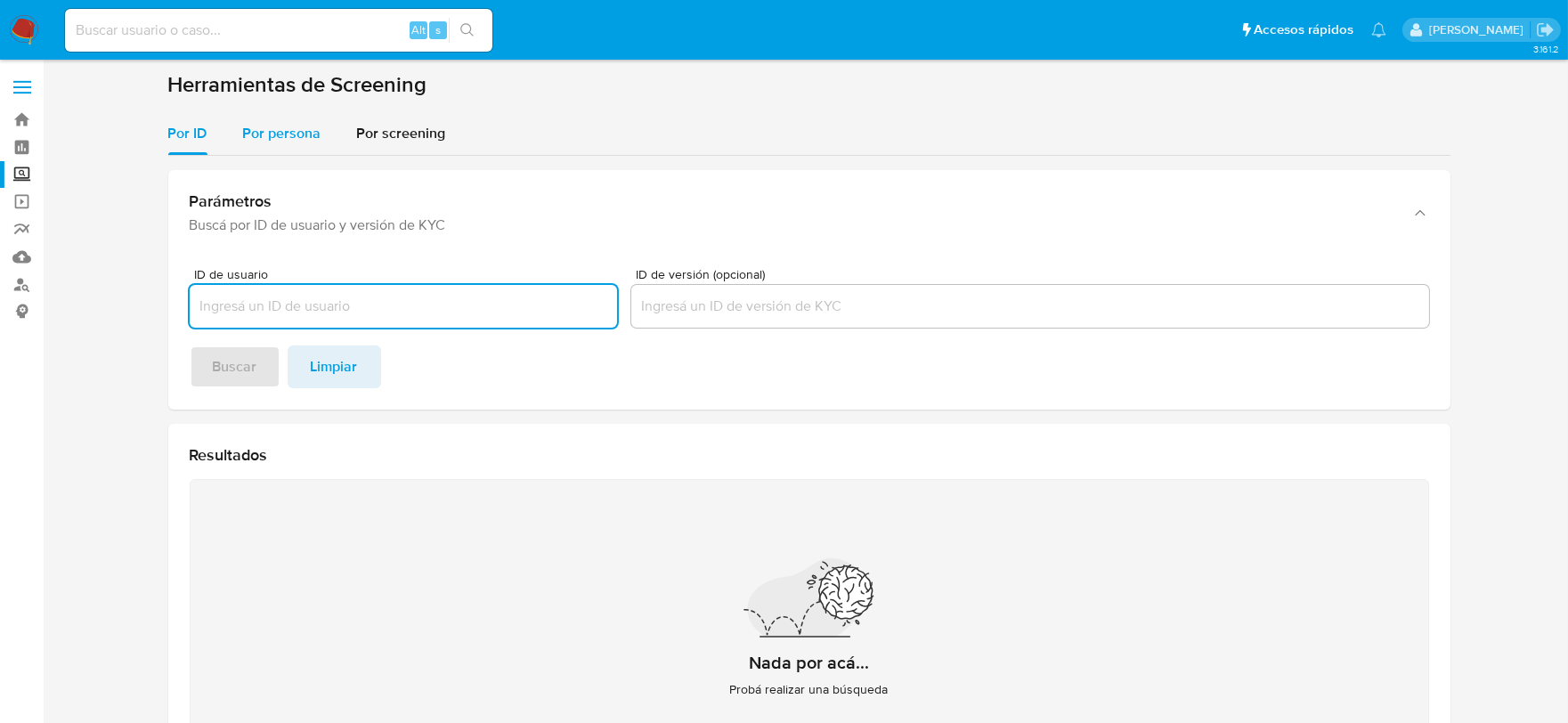
click at [285, 136] on span "Por persona" at bounding box center [282, 133] width 79 height 21
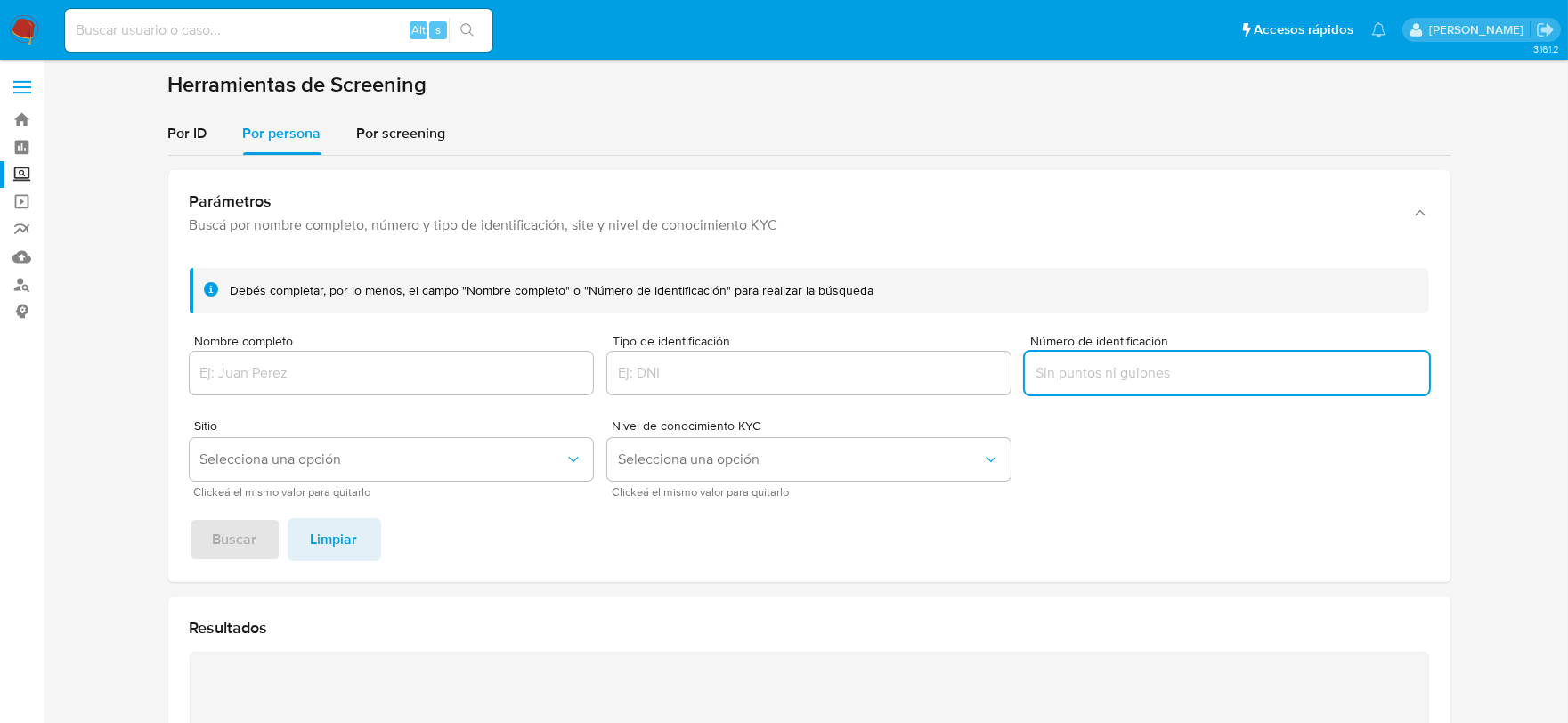
click at [1114, 367] on input "Número de identificación" at bounding box center [1226, 372] width 403 height 23
type input "PEHF001001EX4"
click at [244, 525] on span "Buscar" at bounding box center [235, 539] width 44 height 39
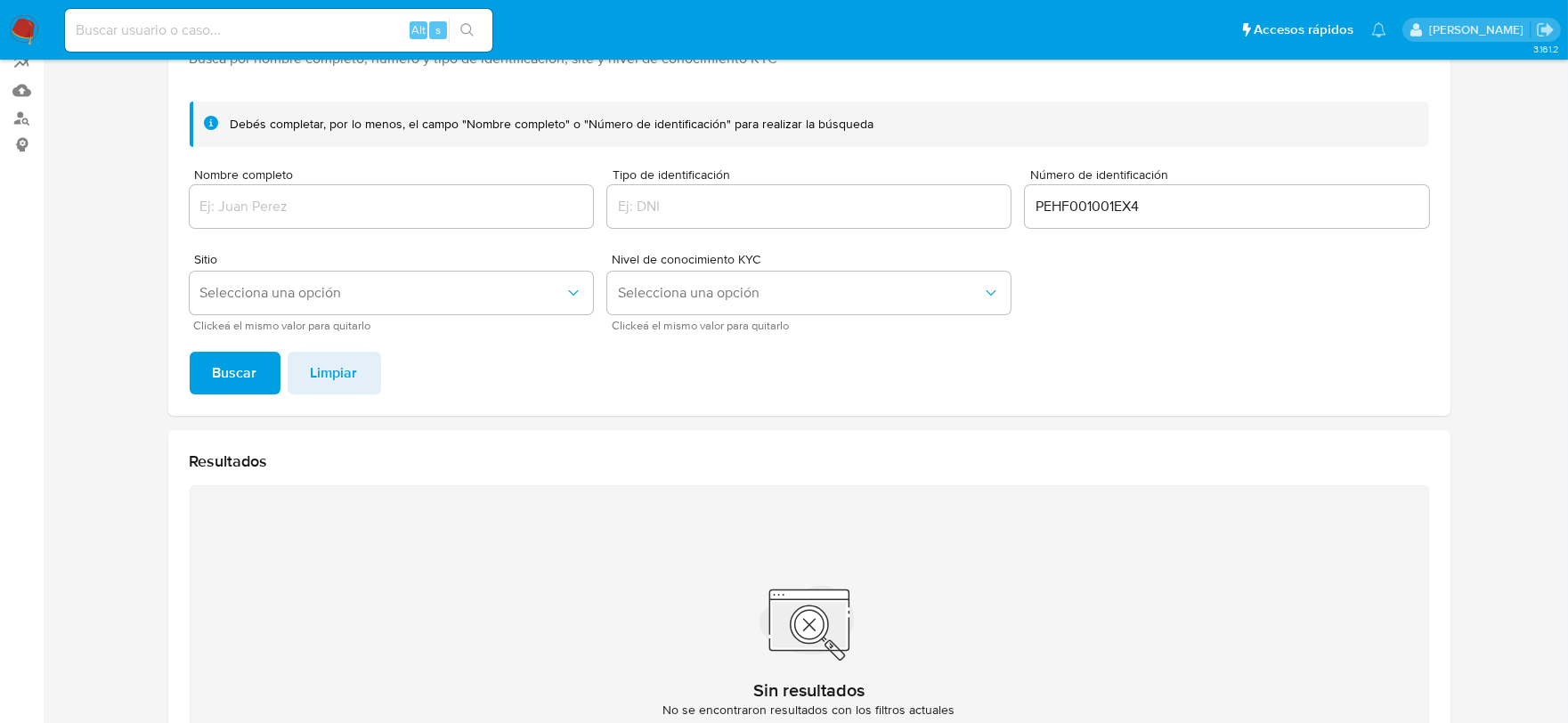
scroll to position [153, 0]
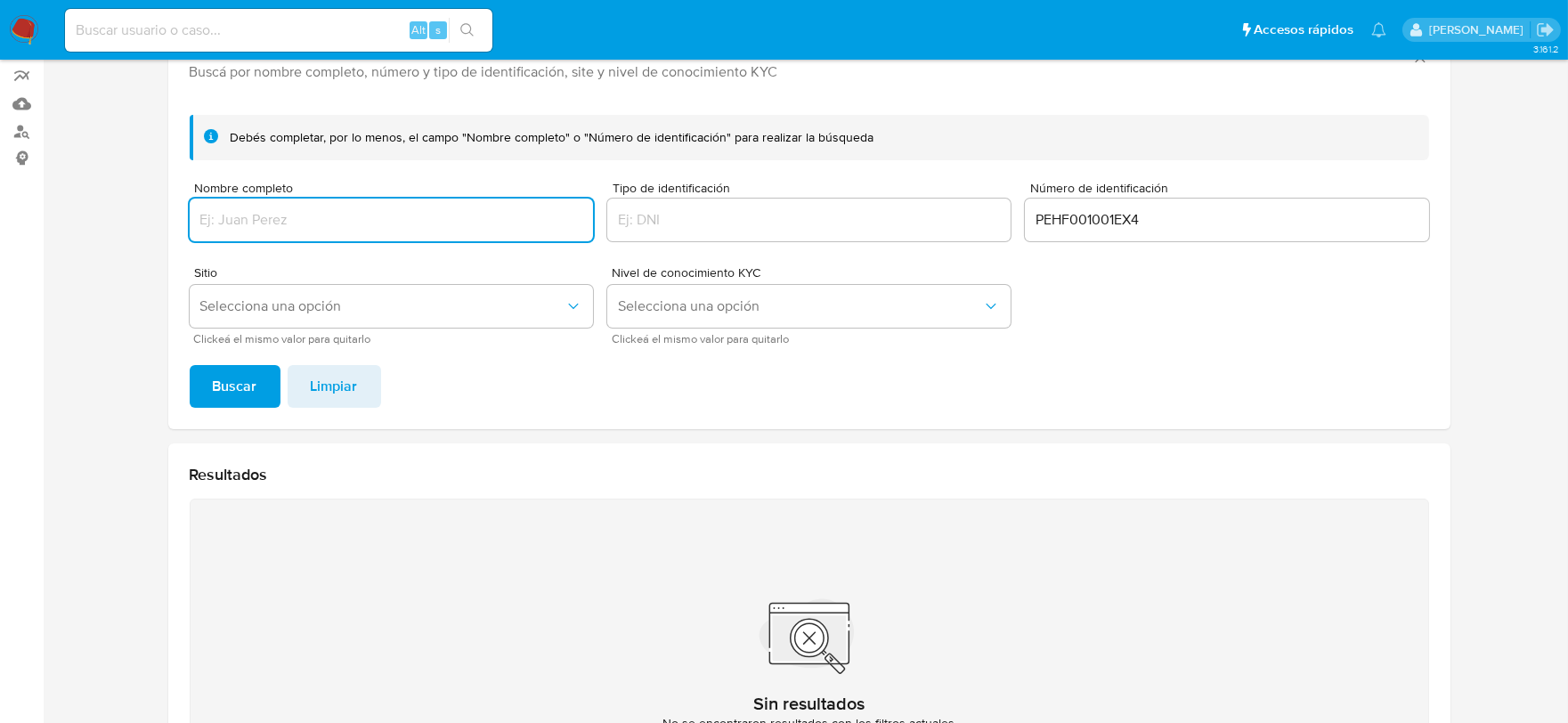
click at [263, 223] on input "Nombre completo" at bounding box center [391, 219] width 403 height 23
type input "[PERSON_NAME]"
click at [1099, 226] on input "PEHF001001EX4" at bounding box center [1226, 219] width 403 height 23
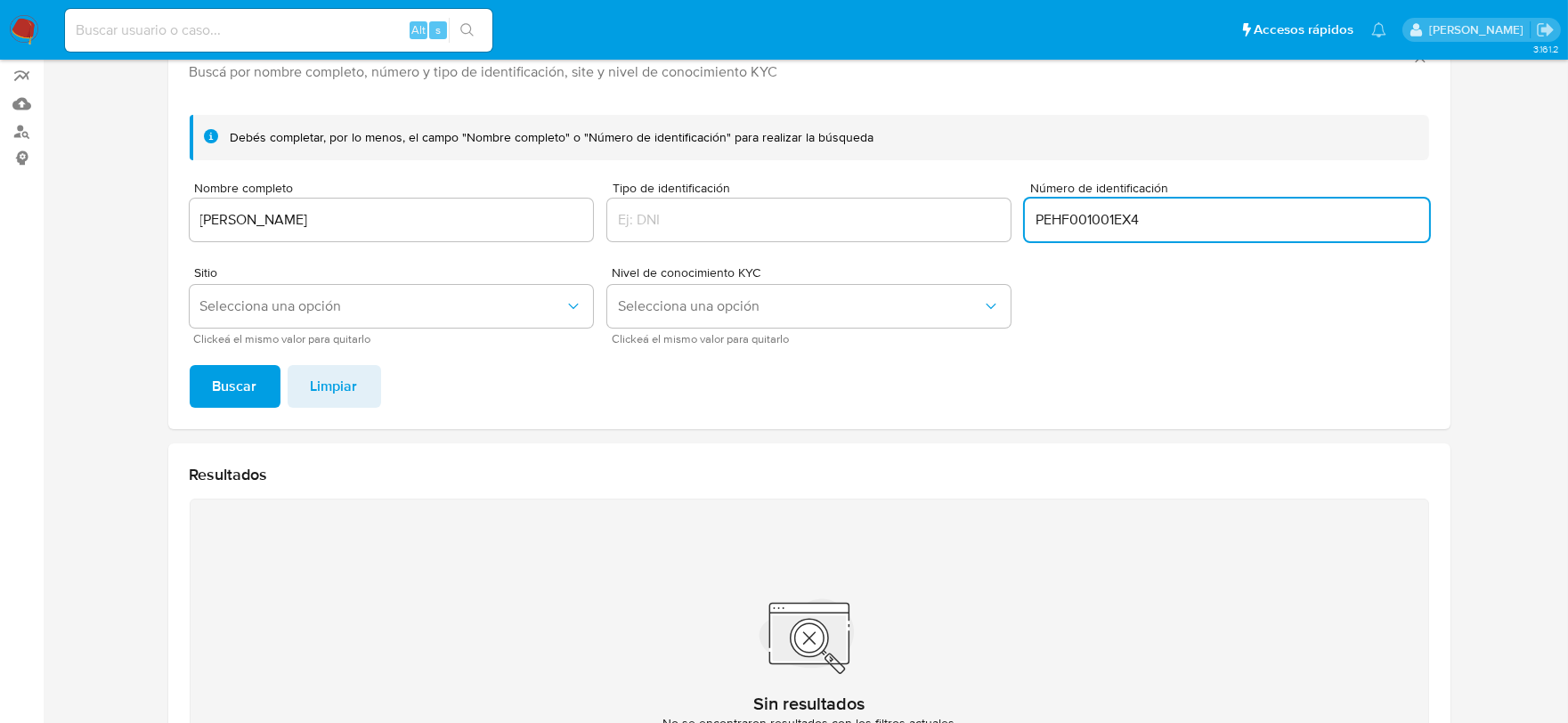
click at [1099, 226] on input "PEHF001001EX4" at bounding box center [1226, 219] width 403 height 23
type input "."
click at [190, 365] on button "Buscar" at bounding box center [235, 386] width 91 height 43
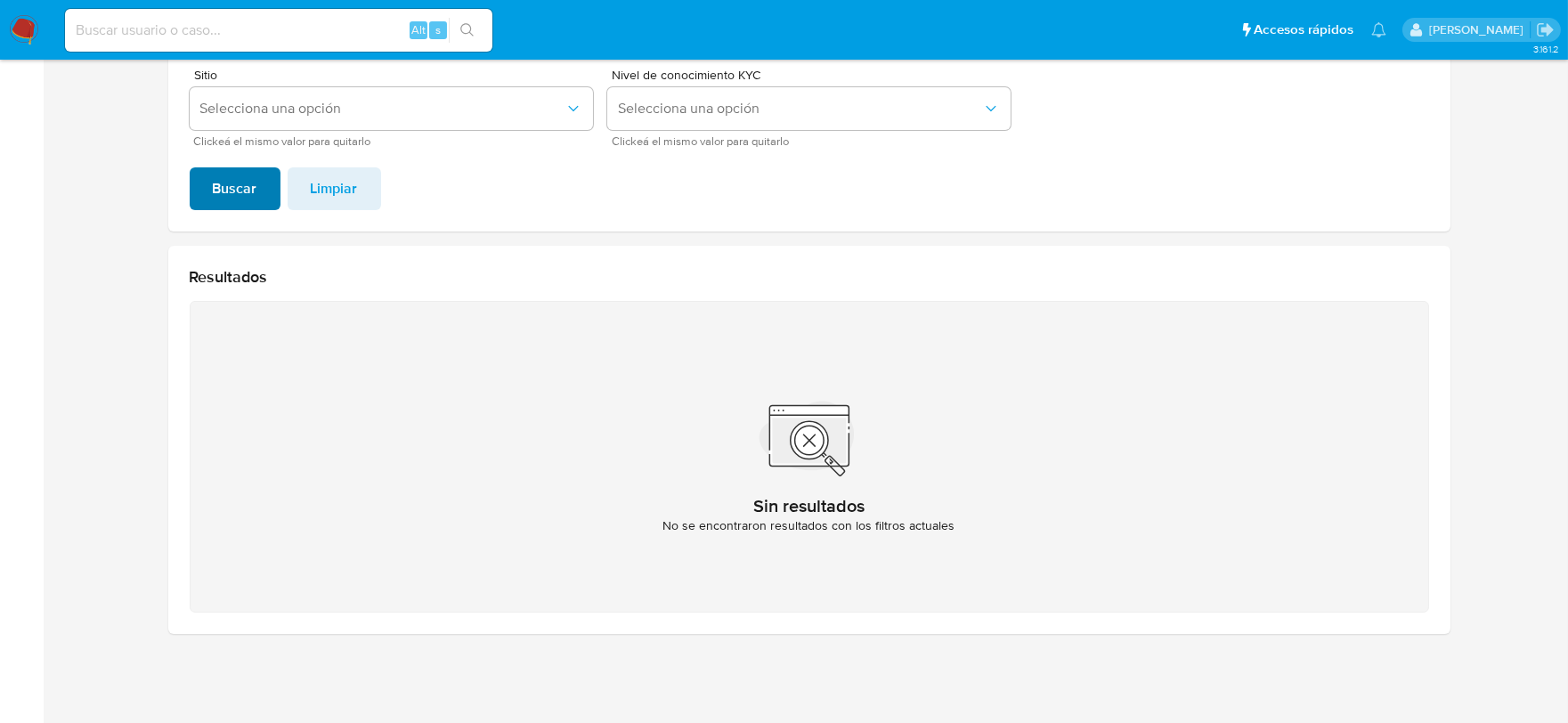
click at [221, 190] on span "Buscar" at bounding box center [235, 188] width 44 height 39
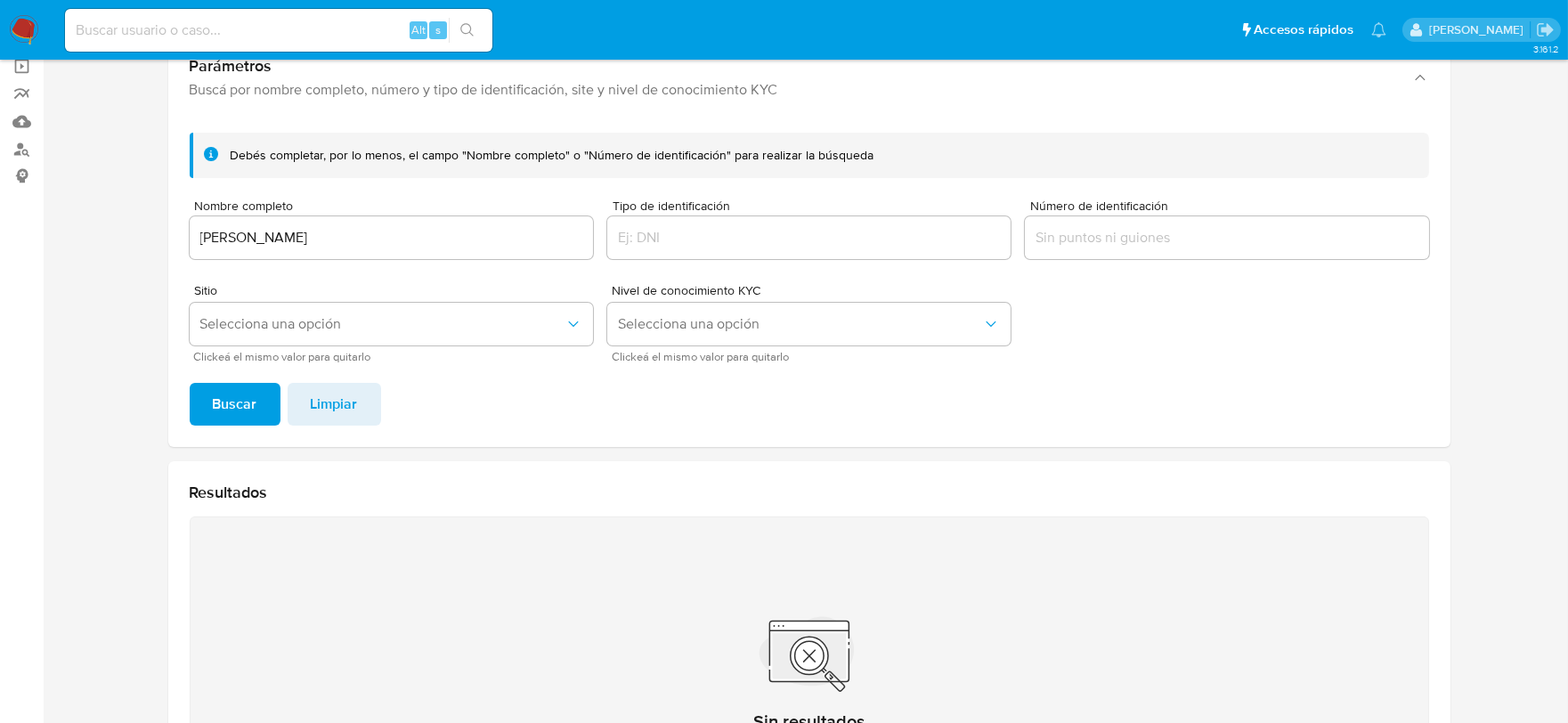
scroll to position [54, 0]
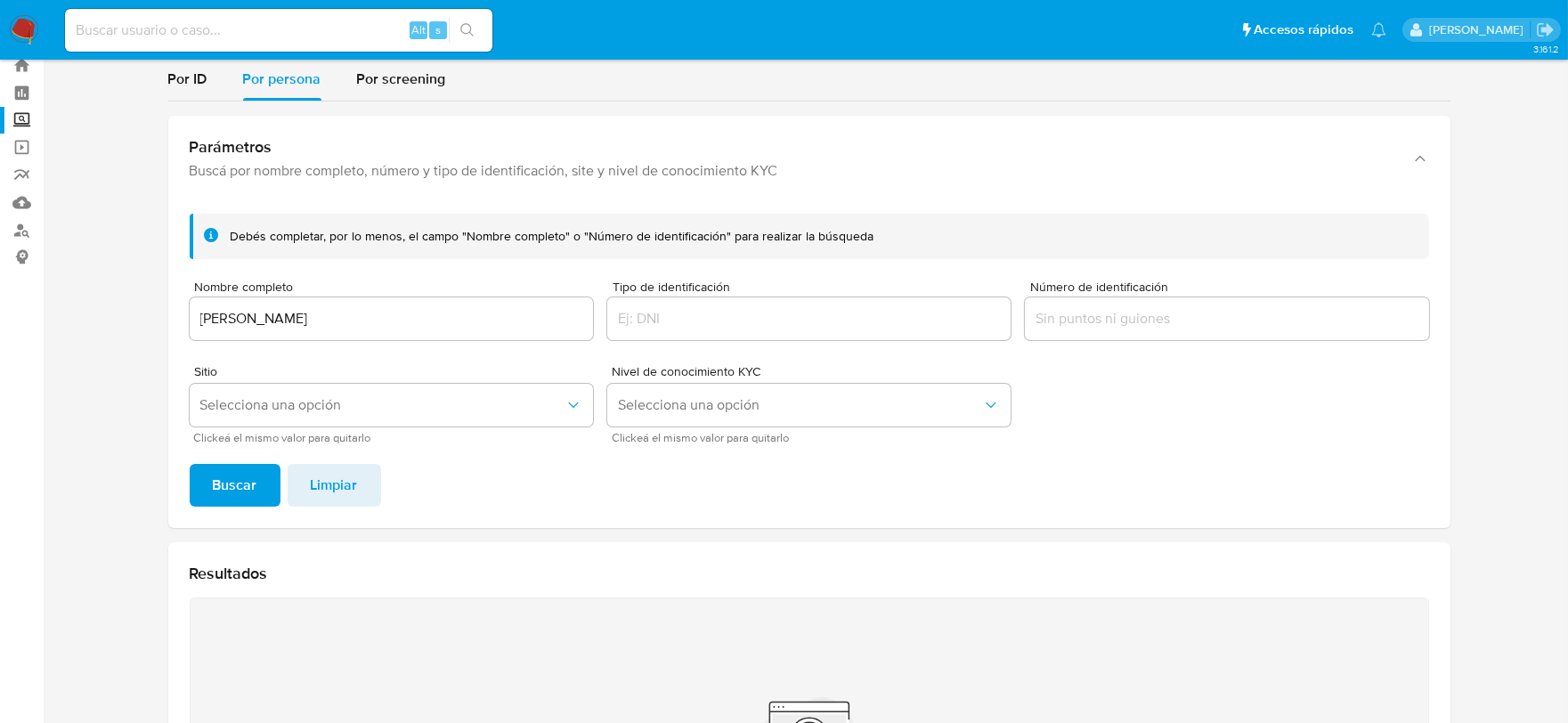
click at [440, 321] on input "[PERSON_NAME]" at bounding box center [391, 318] width 403 height 23
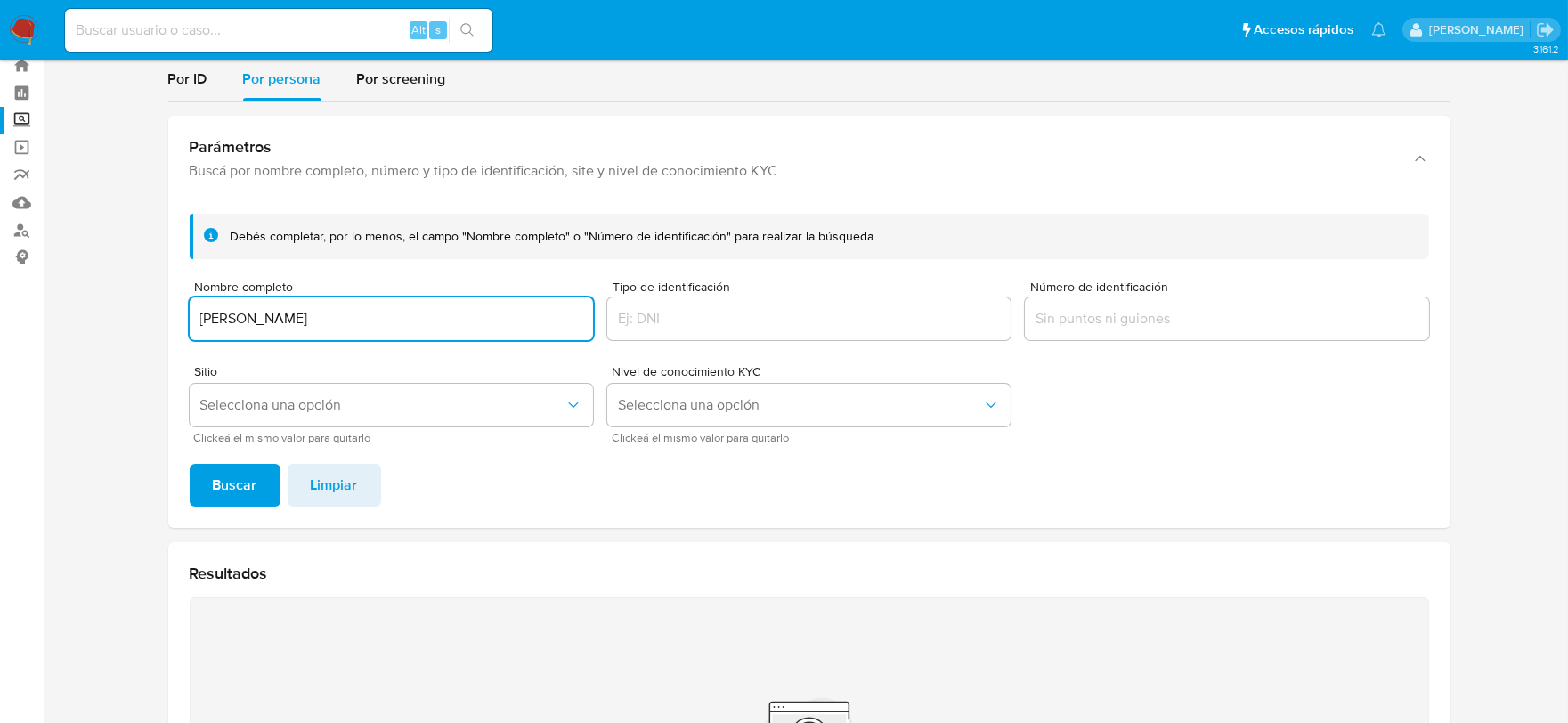
click at [440, 321] on input "[PERSON_NAME]" at bounding box center [391, 318] width 403 height 23
click at [327, 493] on span "Limpiar" at bounding box center [334, 485] width 47 height 39
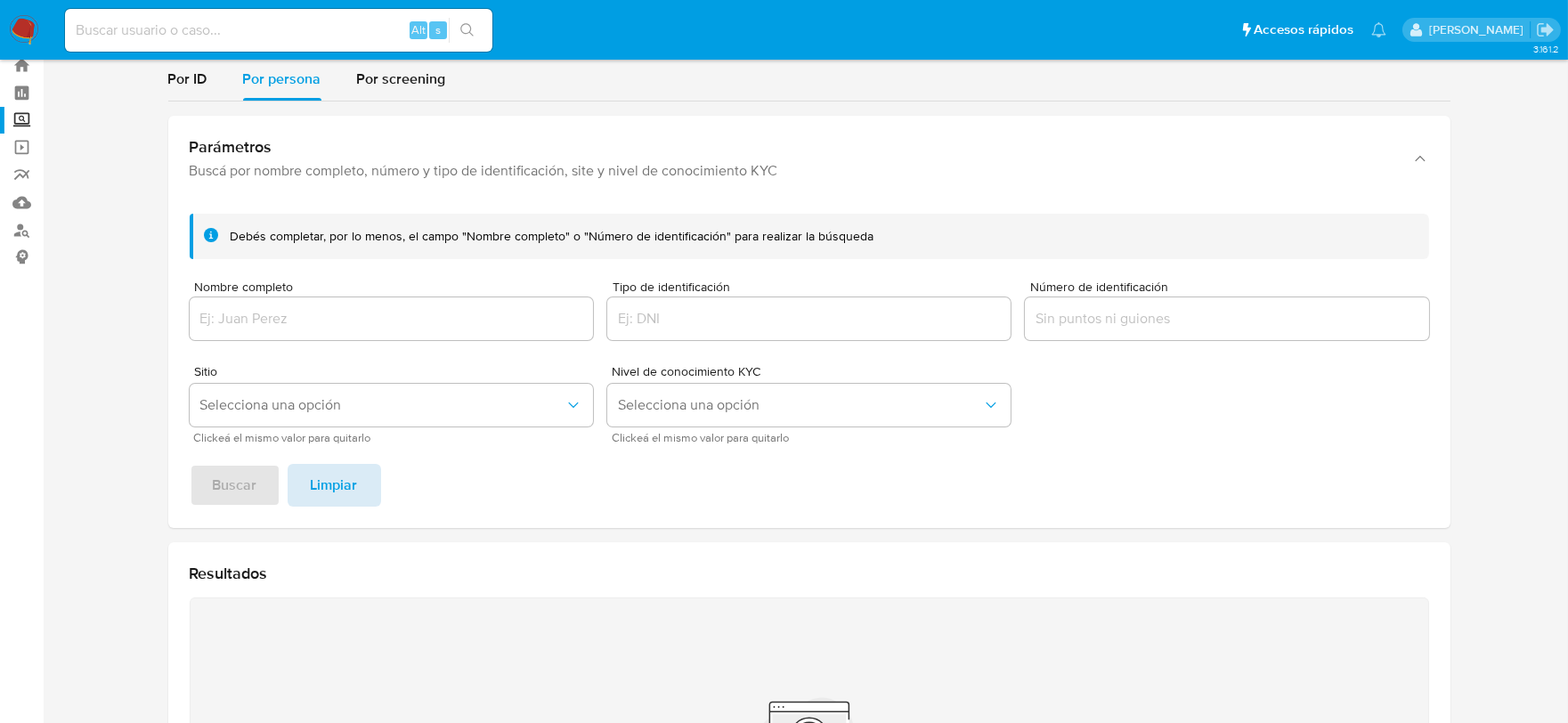
scroll to position [0, 0]
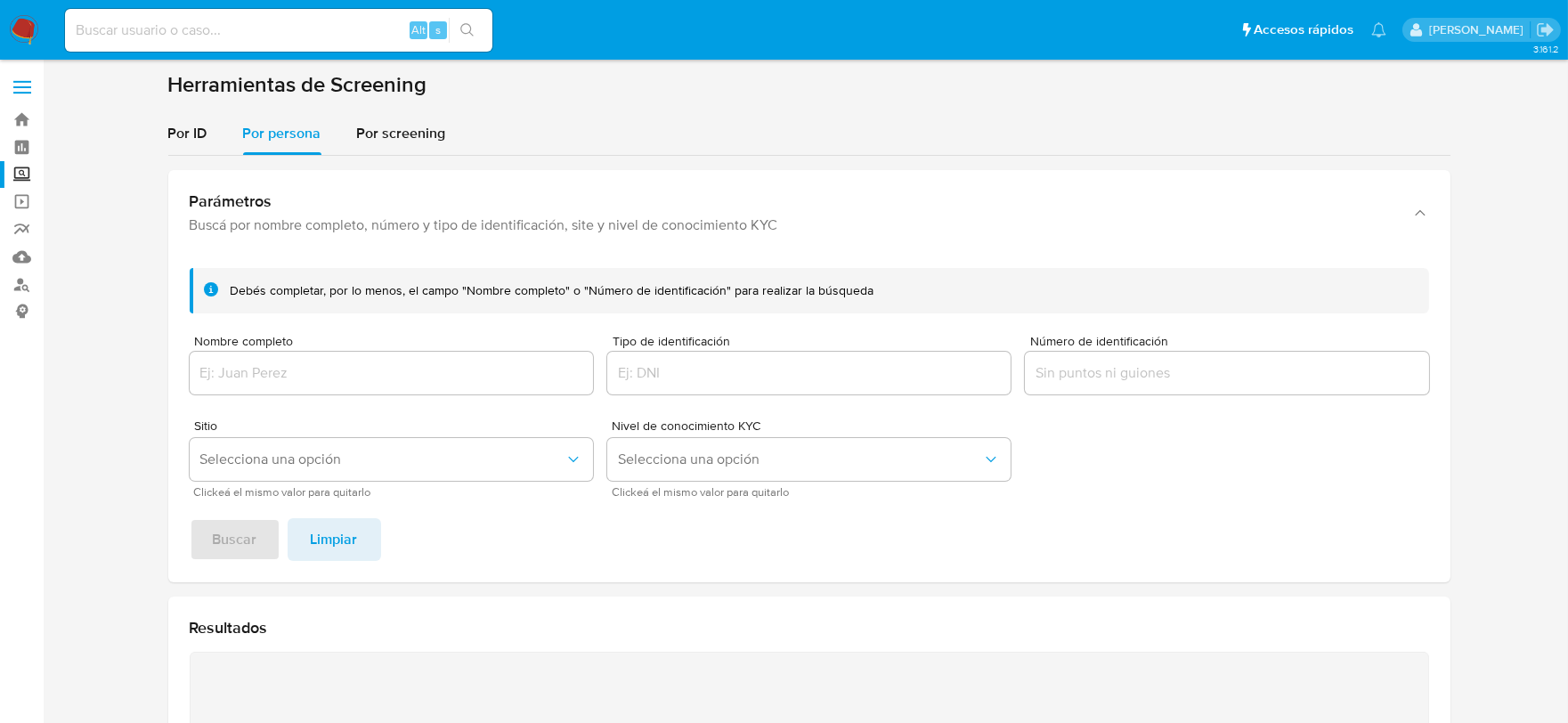
click at [256, 376] on input "Nombre completo" at bounding box center [391, 372] width 403 height 23
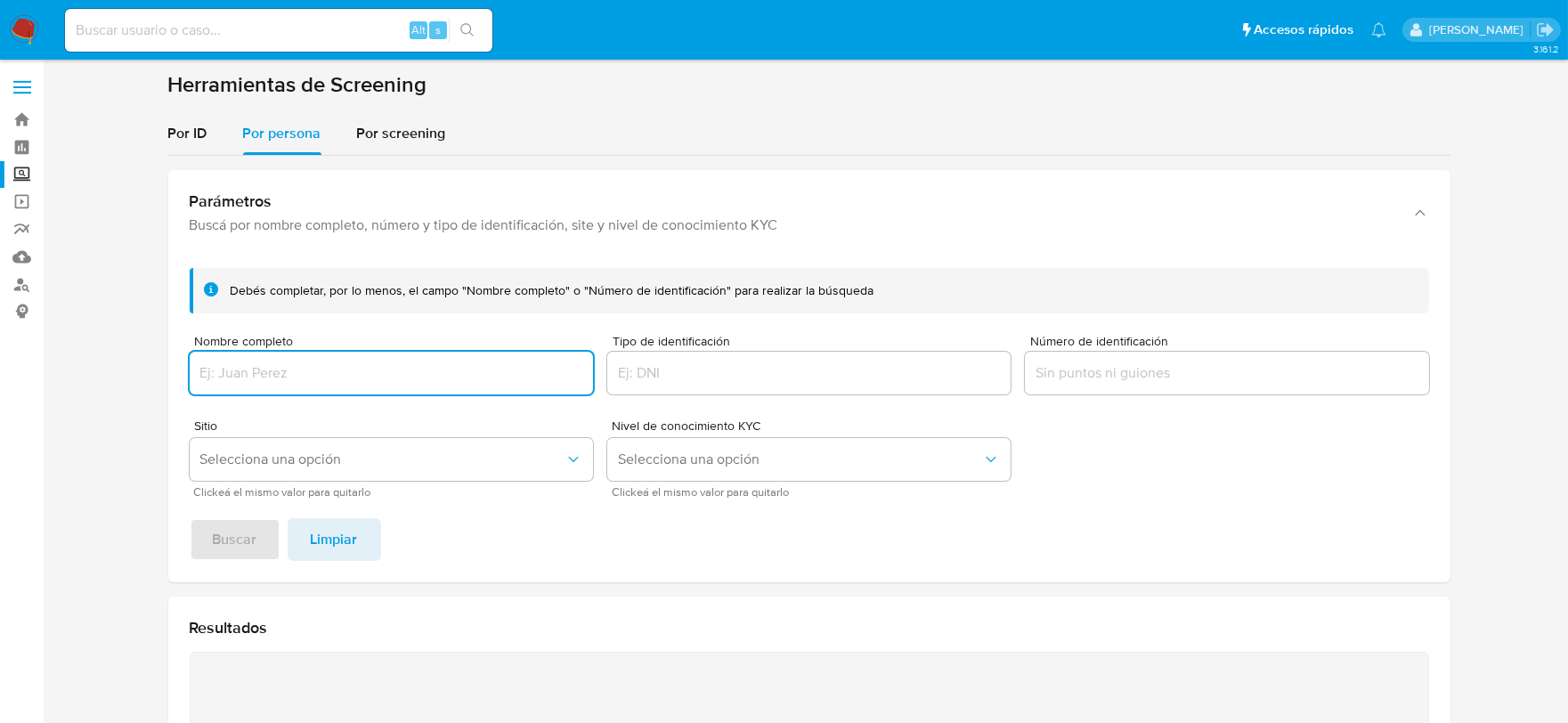
paste input "[PERSON_NAME]"
type input "[PERSON_NAME]"
click at [222, 531] on span "Buscar" at bounding box center [235, 539] width 44 height 39
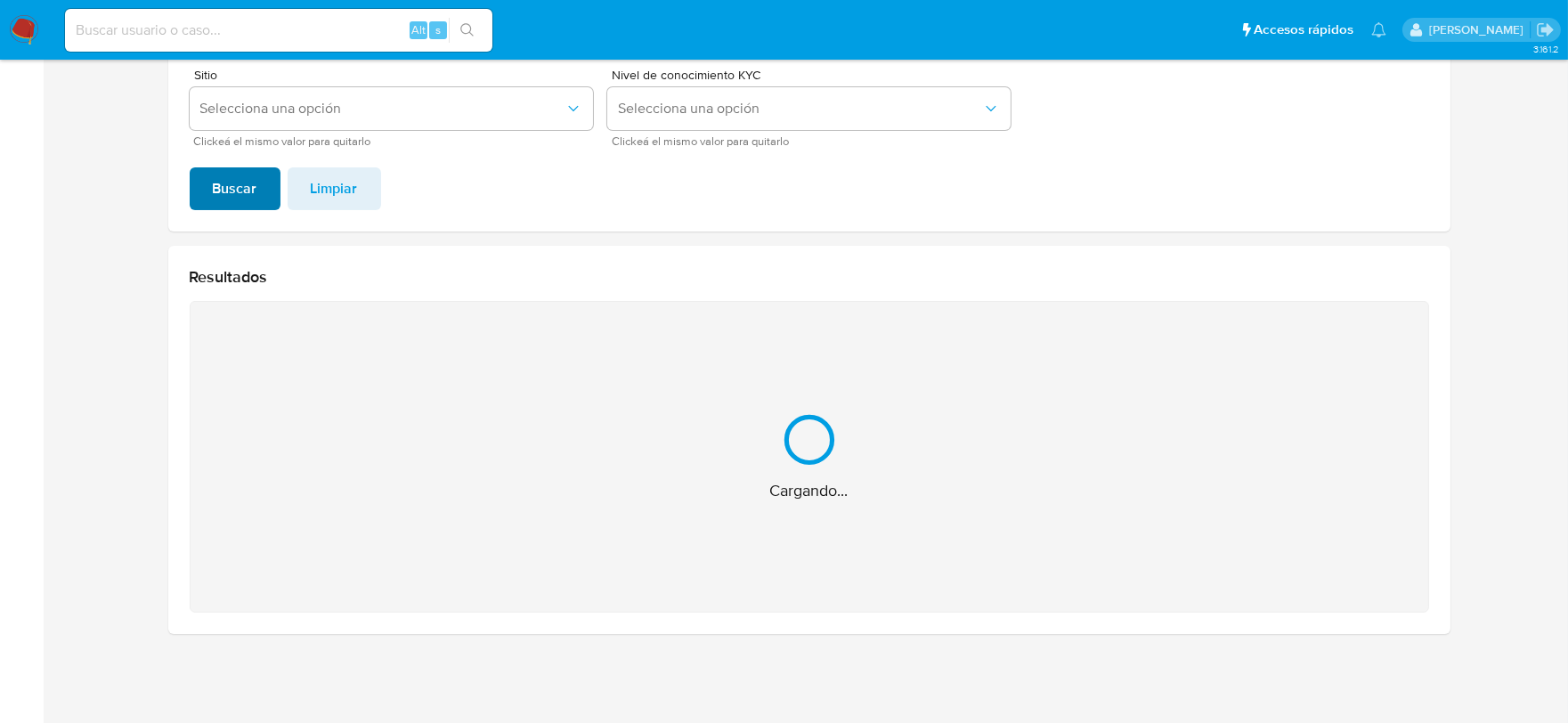
scroll to position [68, 0]
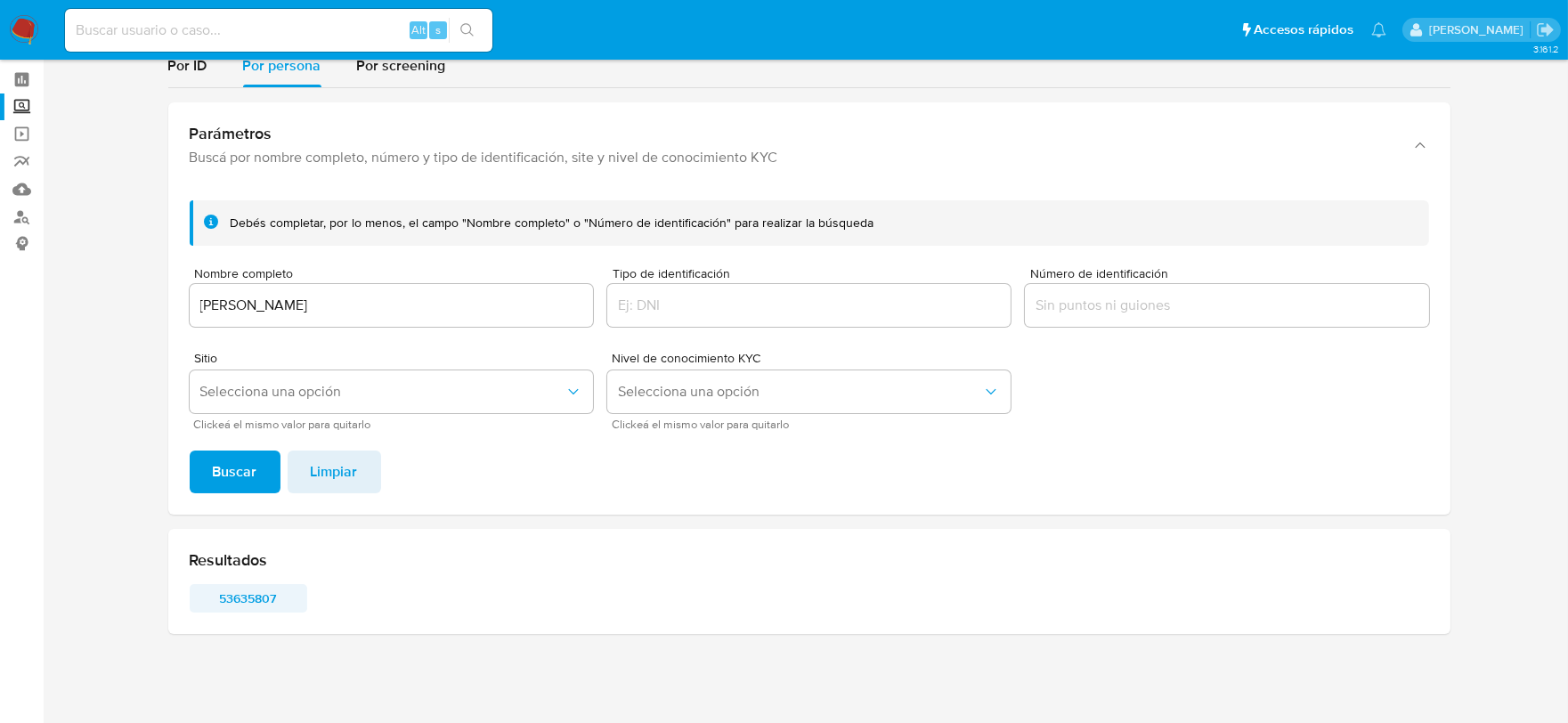
click at [250, 590] on span "53635807" at bounding box center [248, 598] width 93 height 25
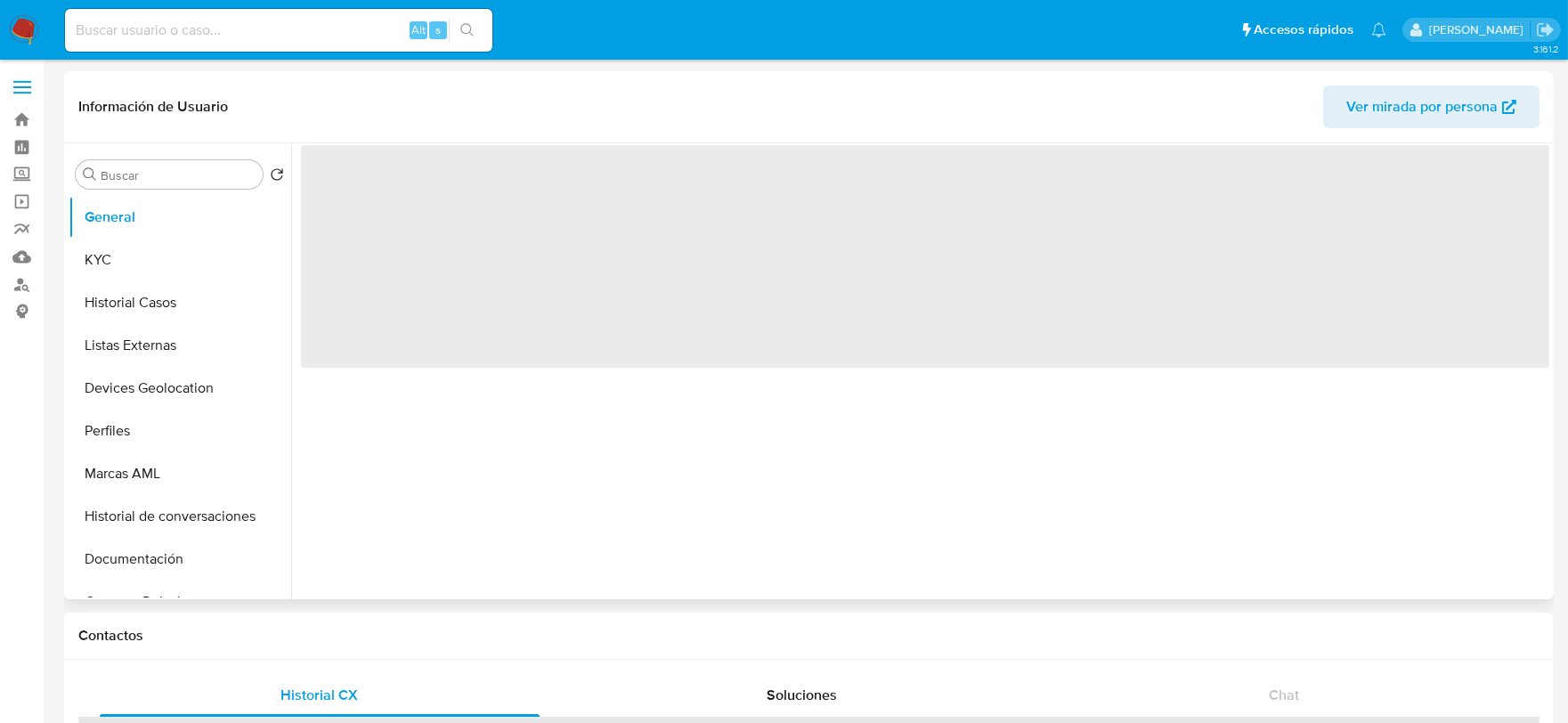
select select "10"
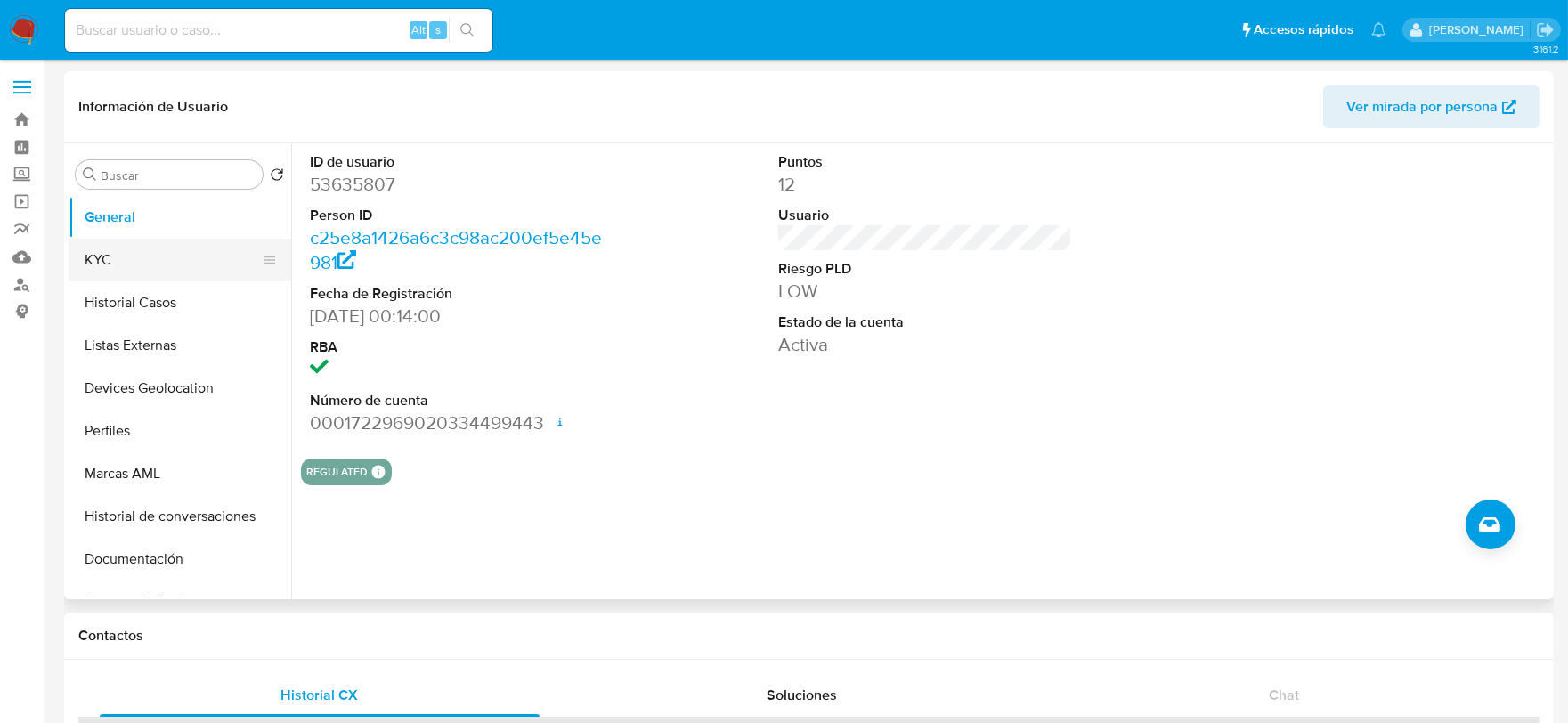
click at [108, 265] on button "KYC" at bounding box center [173, 260] width 208 height 43
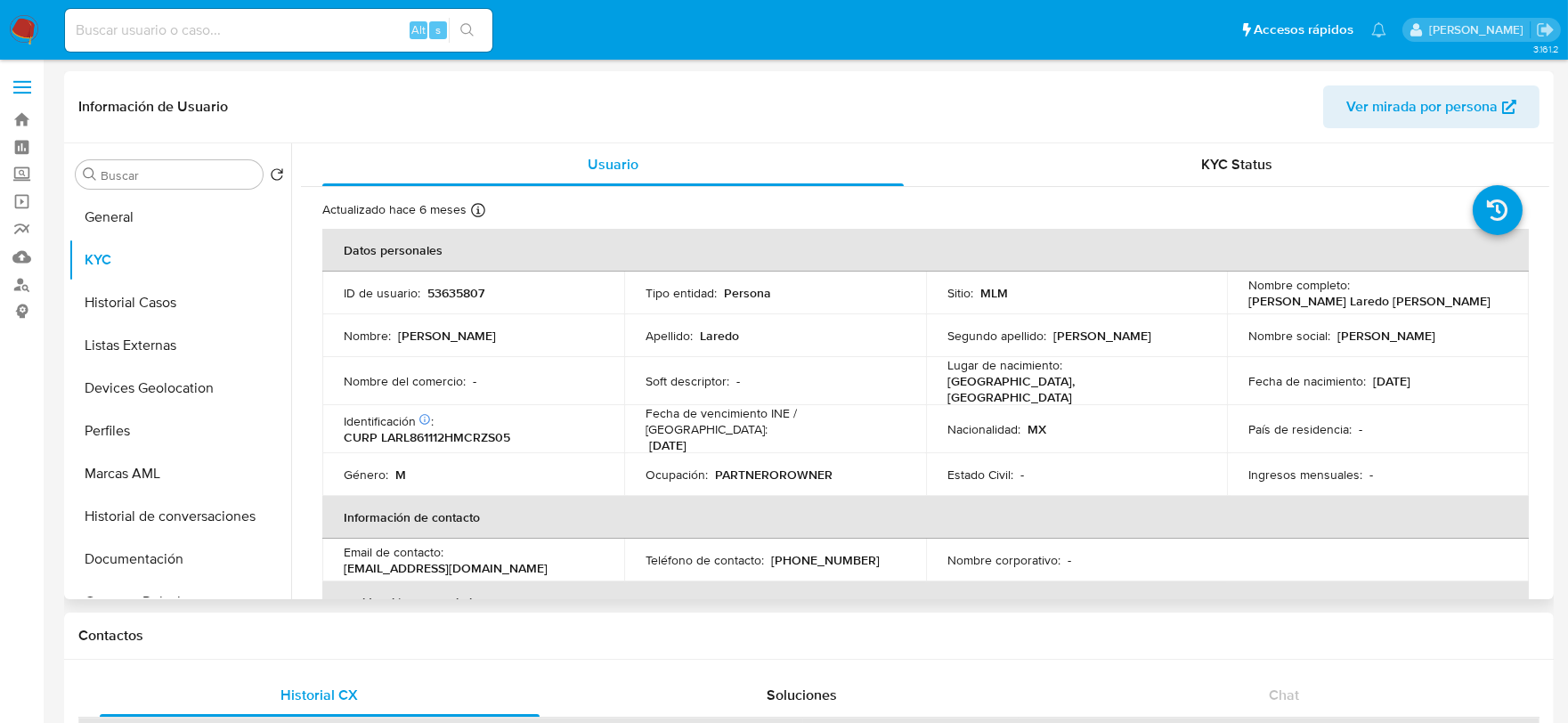
click at [443, 297] on p "53635807" at bounding box center [456, 293] width 57 height 16
copy p "53635807"
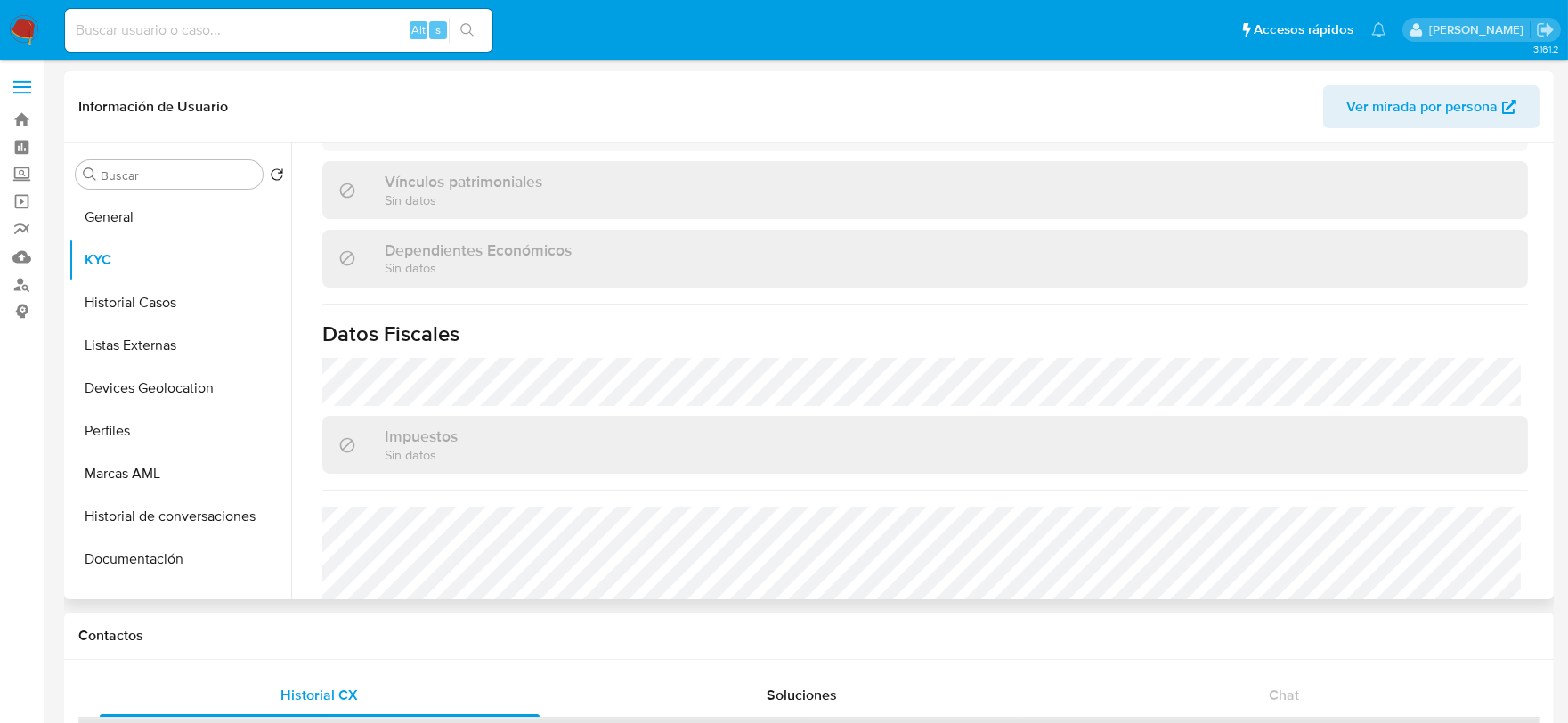
scroll to position [1088, 0]
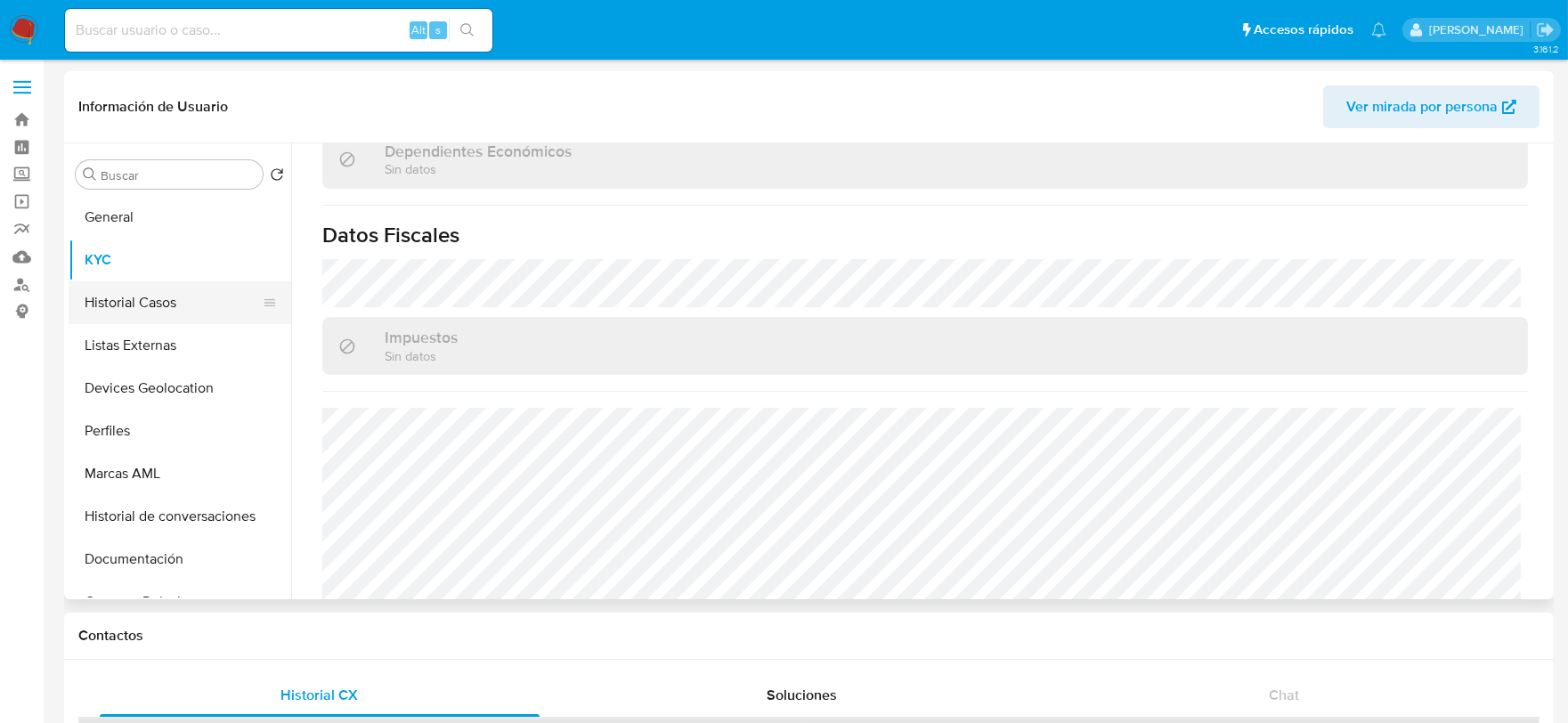
click at [187, 307] on button "Historial Casos" at bounding box center [173, 303] width 208 height 43
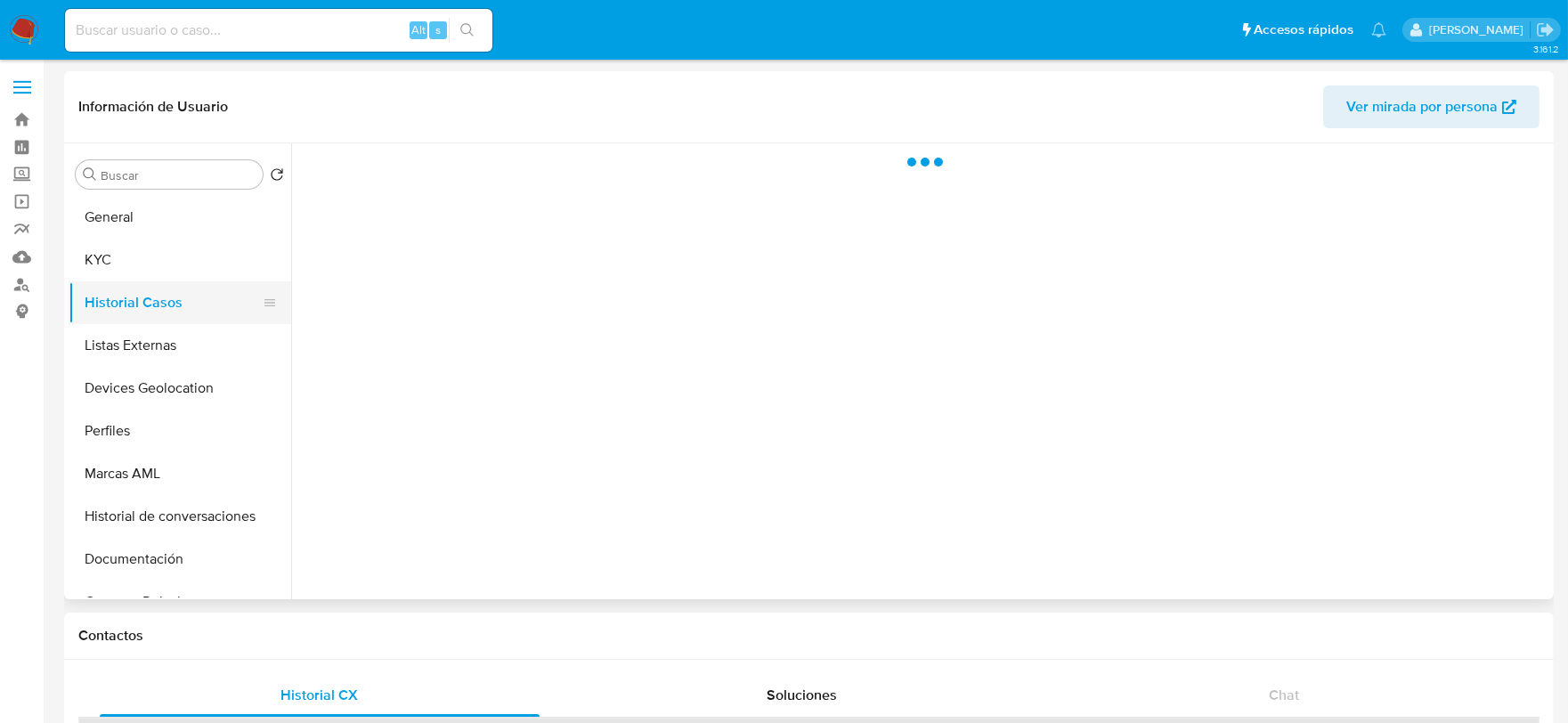
scroll to position [0, 0]
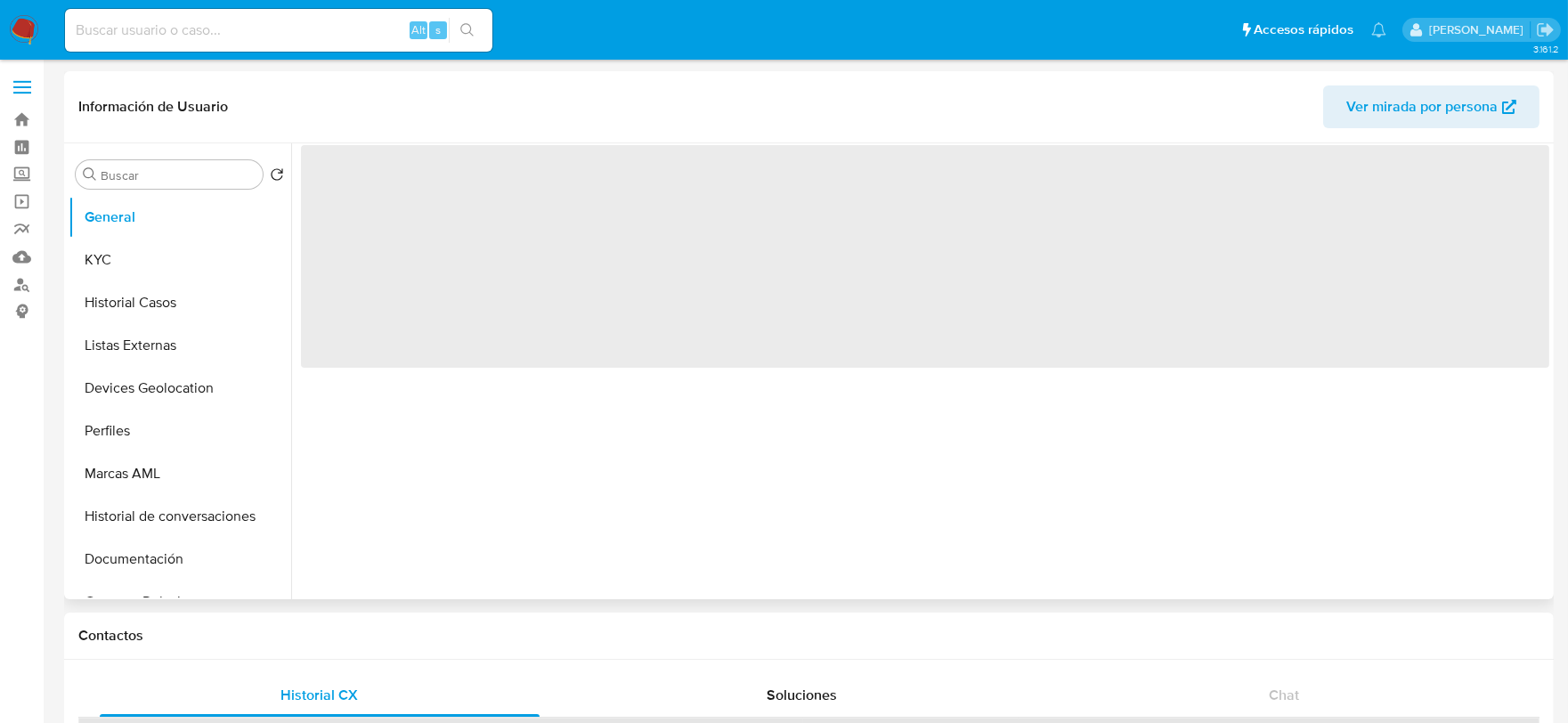
select select "10"
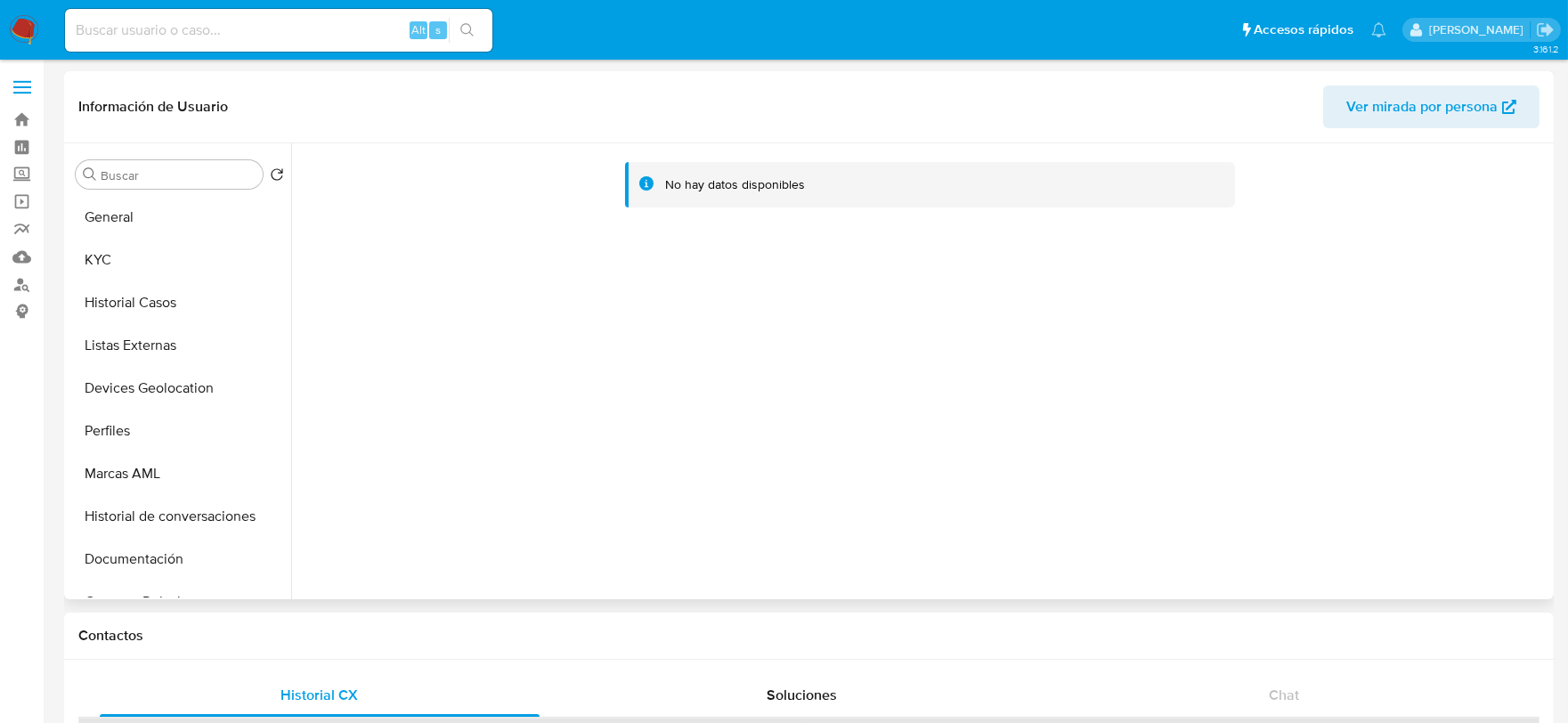
click at [974, 385] on div "No hay datos disponibles" at bounding box center [920, 371] width 1258 height 456
click at [722, 443] on div "No hay datos disponibles" at bounding box center [920, 371] width 1258 height 456
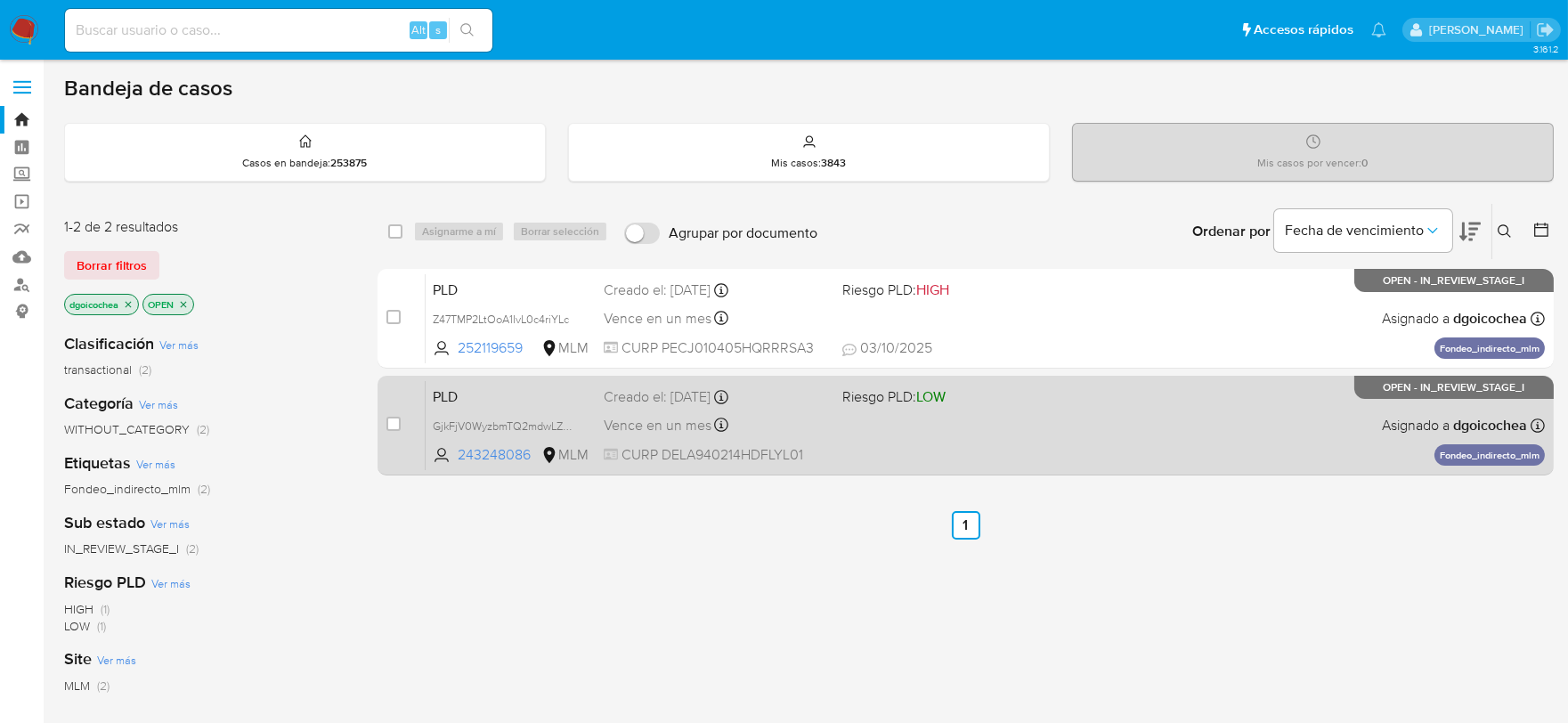
click at [449, 399] on span "PLD" at bounding box center [510, 395] width 157 height 23
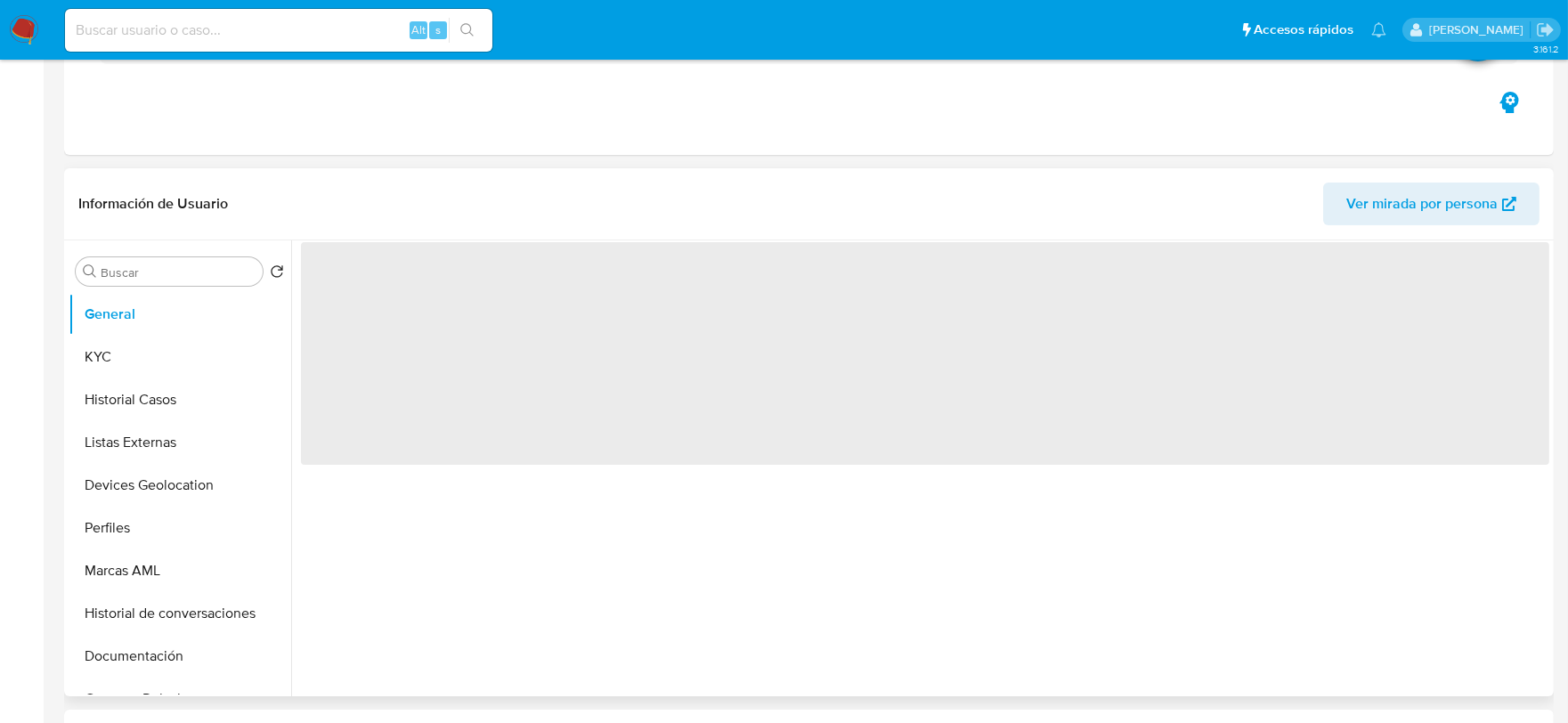
select select "10"
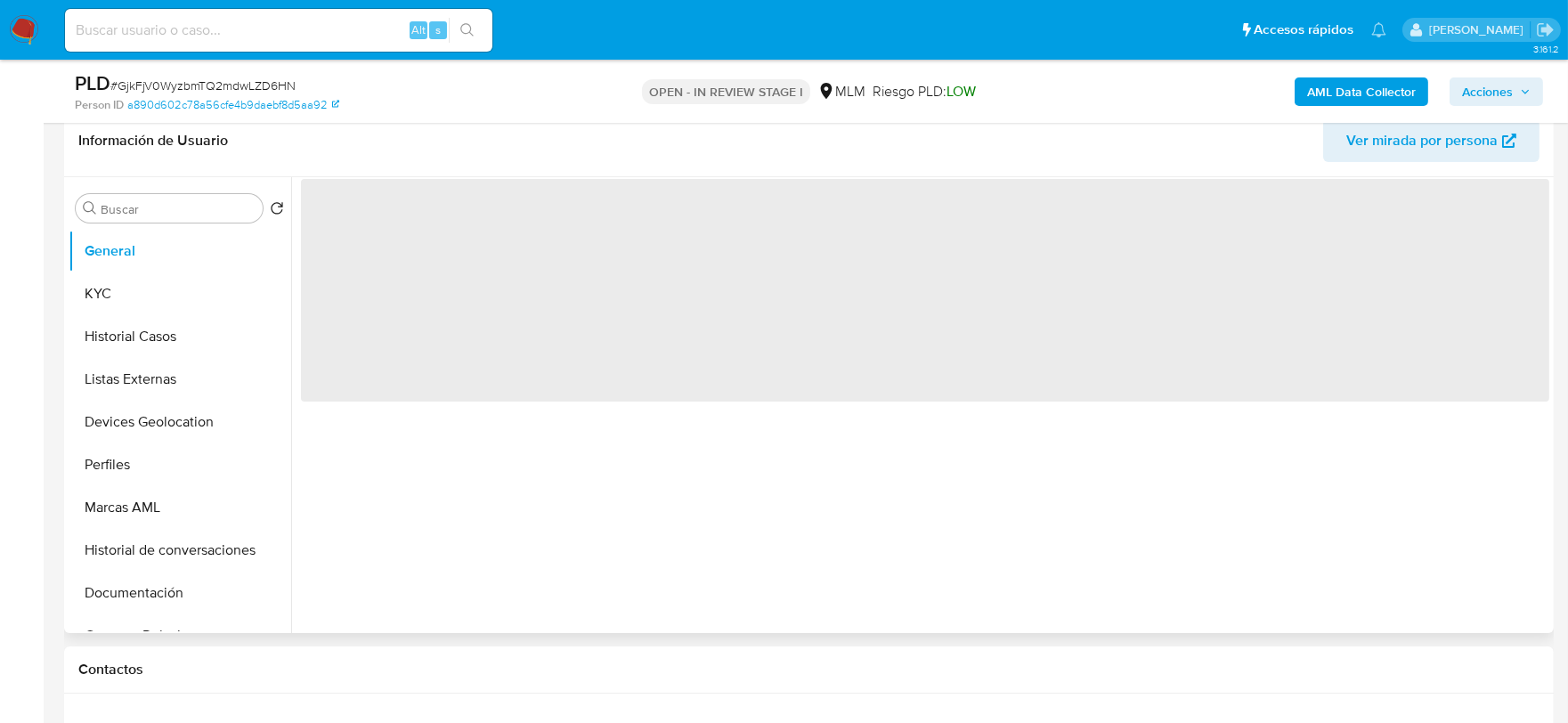
scroll to position [296, 0]
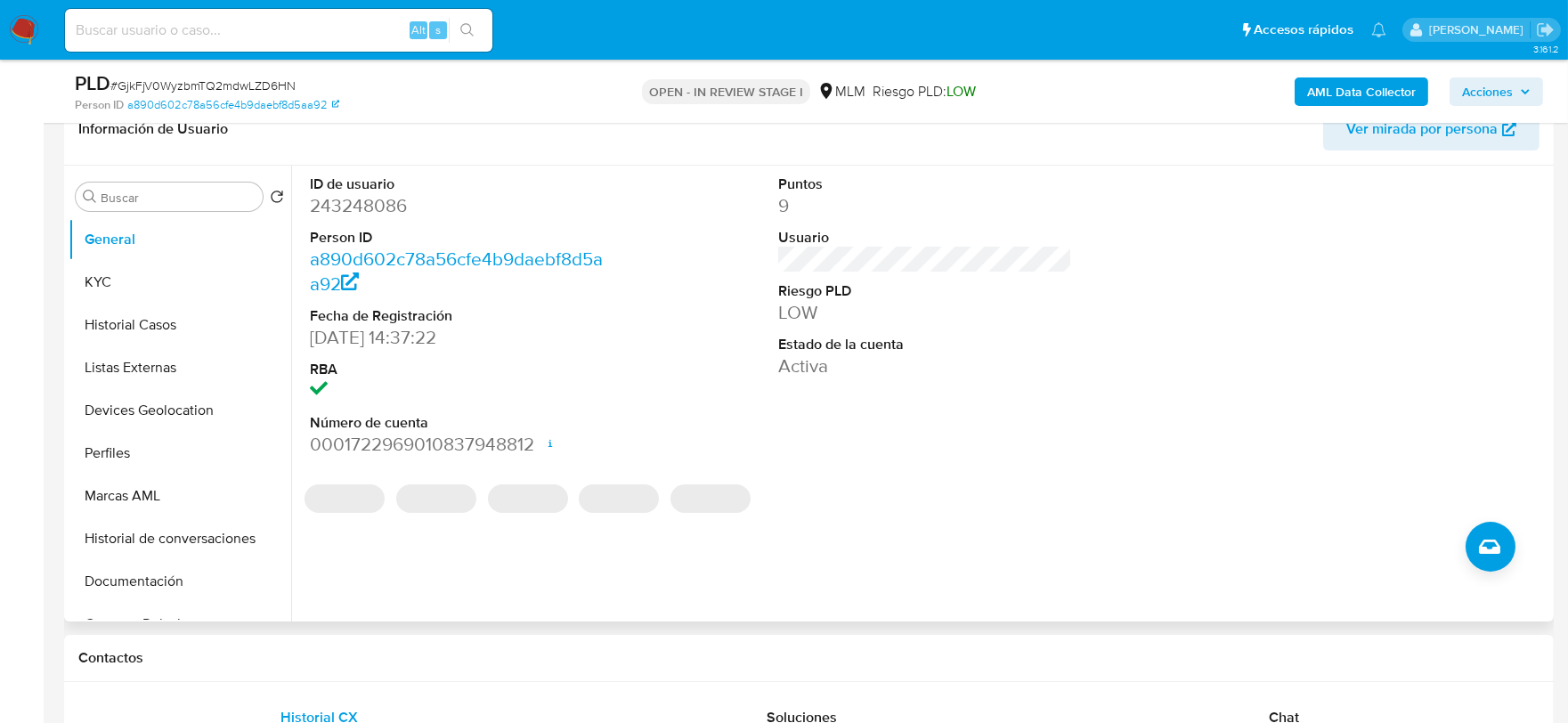
click at [571, 608] on div "ID de usuario 243248086 Person ID a890d602c78a56cfe4b9daebf8d5aa92 Fecha de Reg…" at bounding box center [920, 394] width 1258 height 456
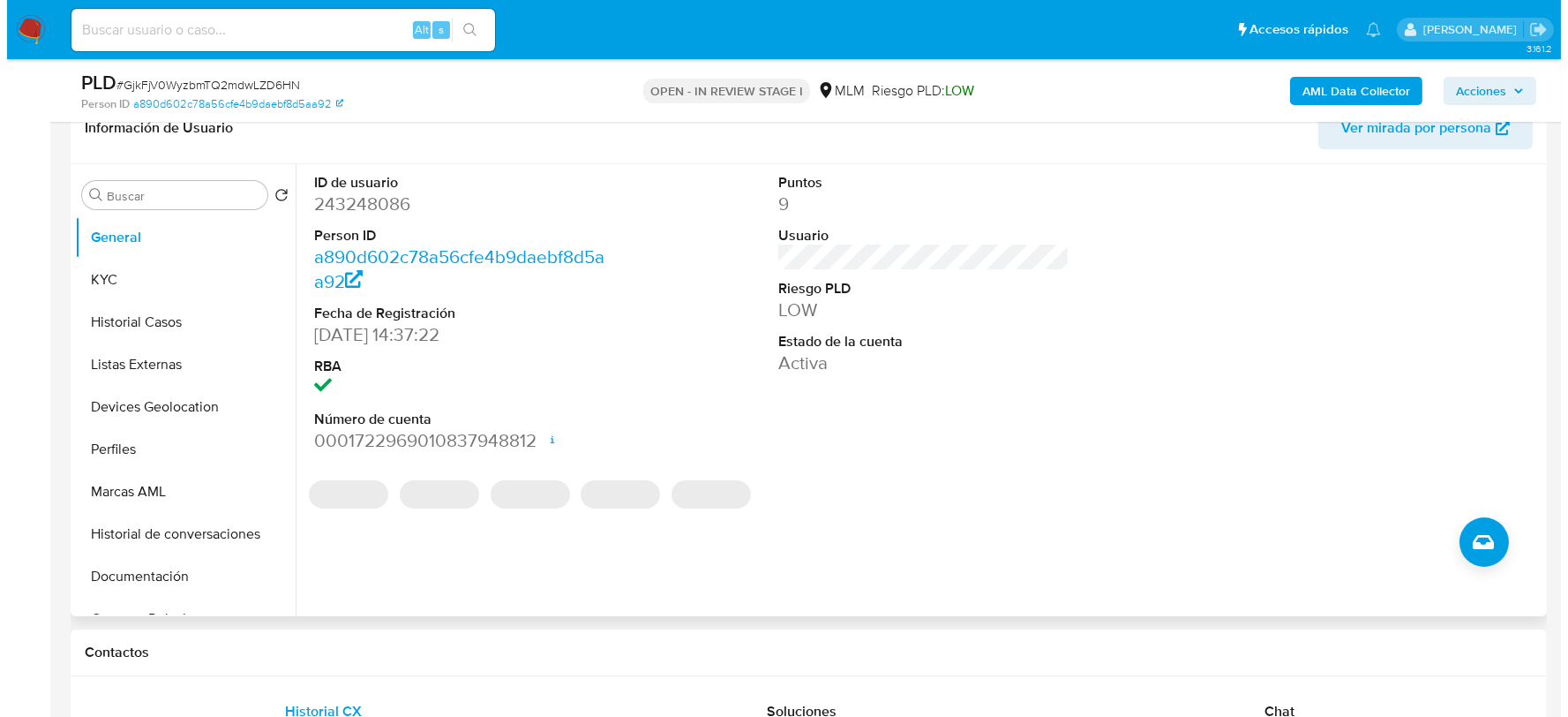
scroll to position [288, 0]
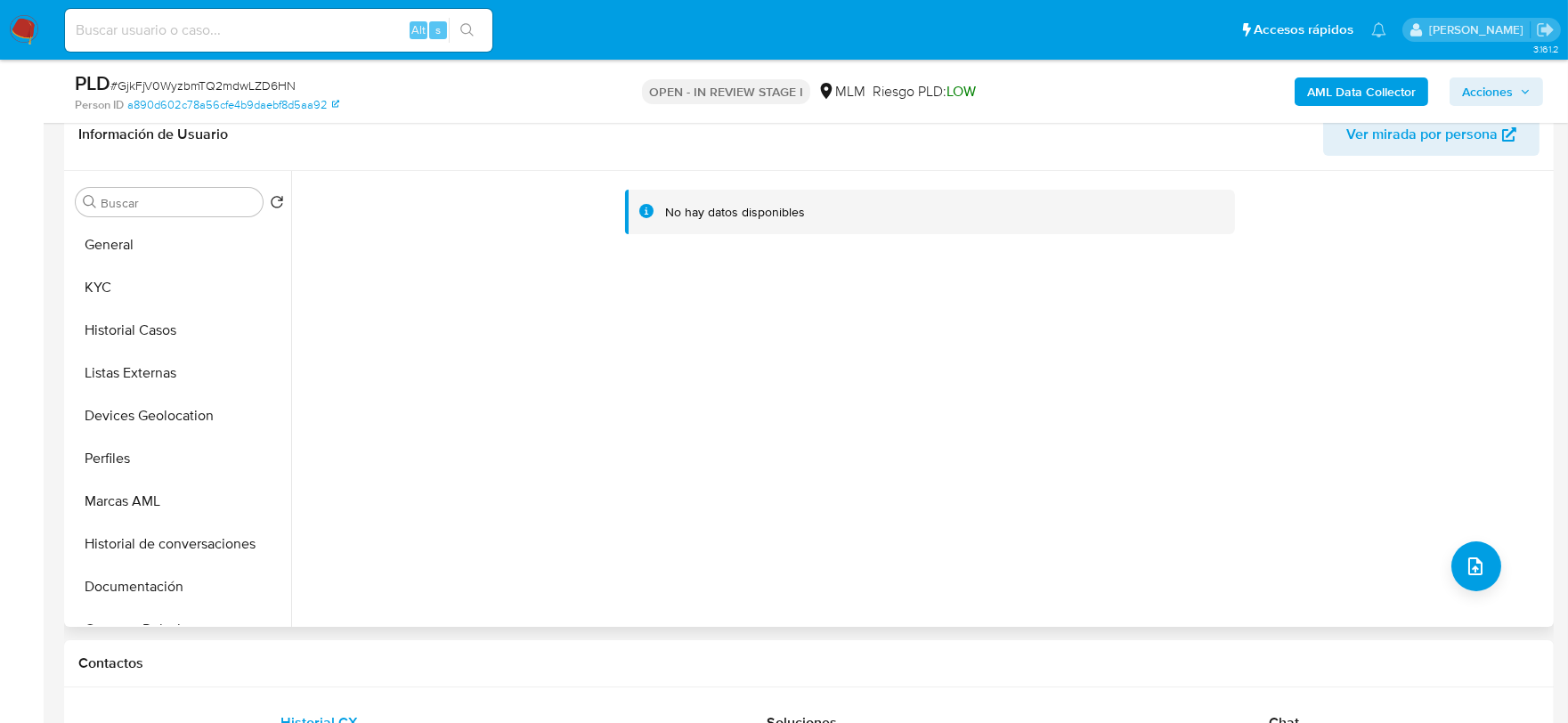
click at [1445, 541] on div "No hay datos disponibles" at bounding box center [920, 399] width 1258 height 456
click at [1465, 559] on icon "upload-file" at bounding box center [1475, 565] width 22 height 22
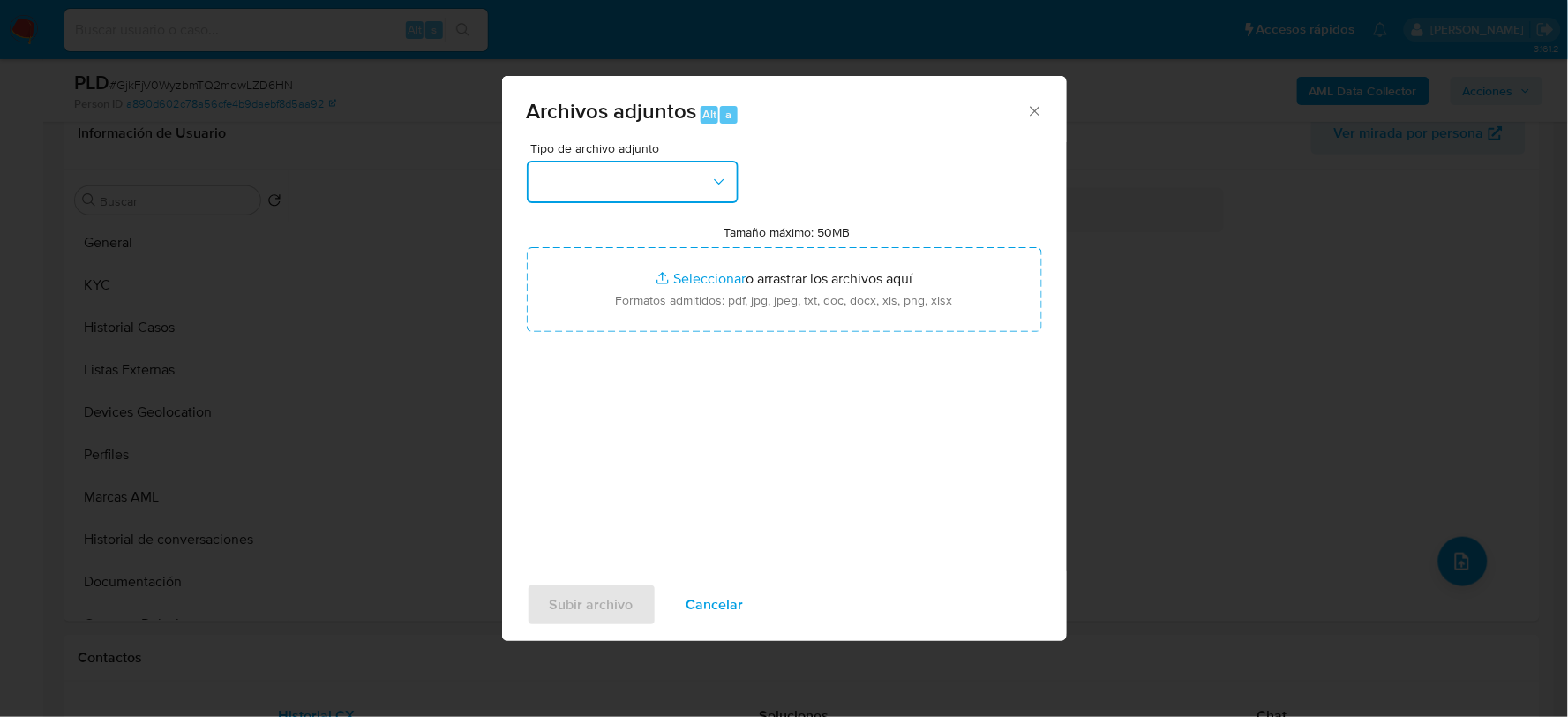
click at [677, 200] on button "button" at bounding box center [633, 182] width 212 height 43
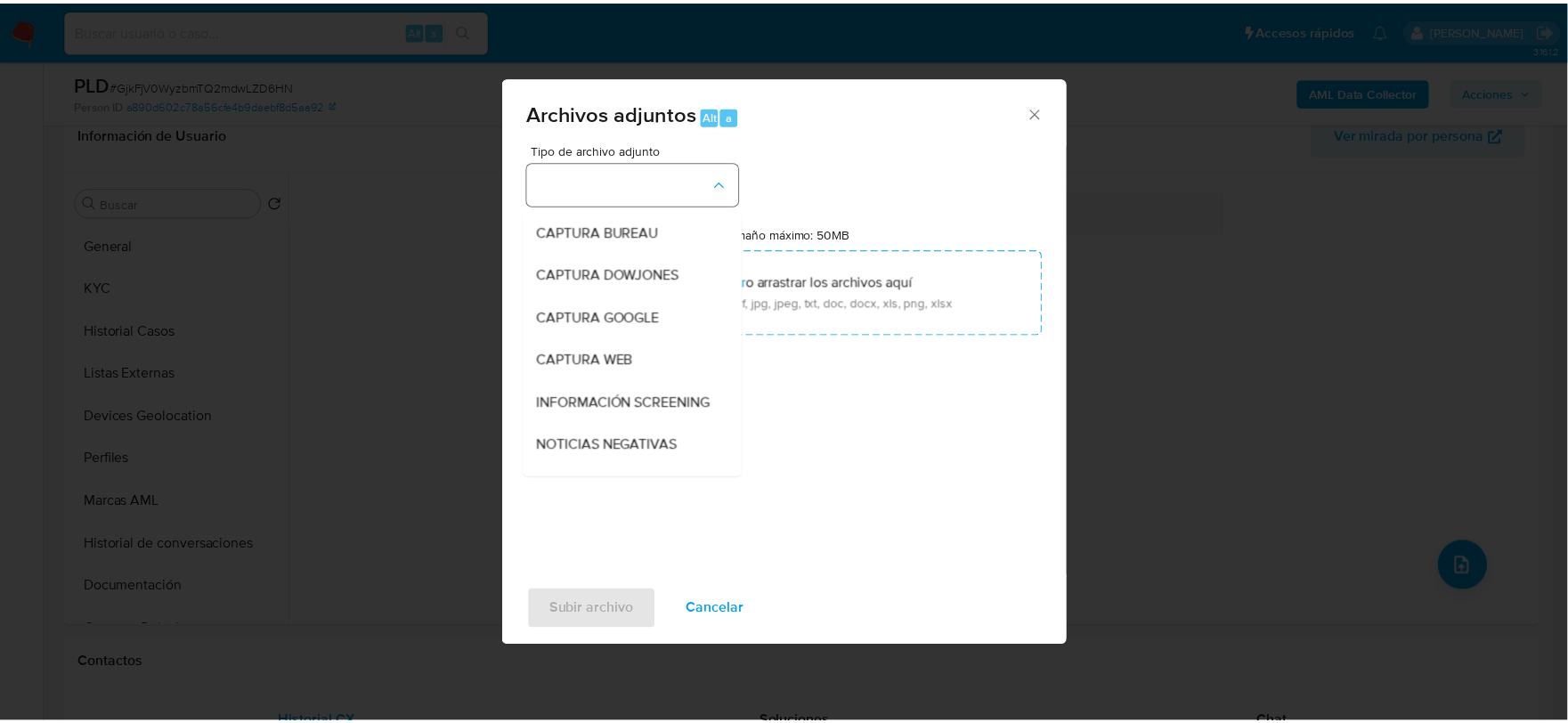
scroll to position [135, 0]
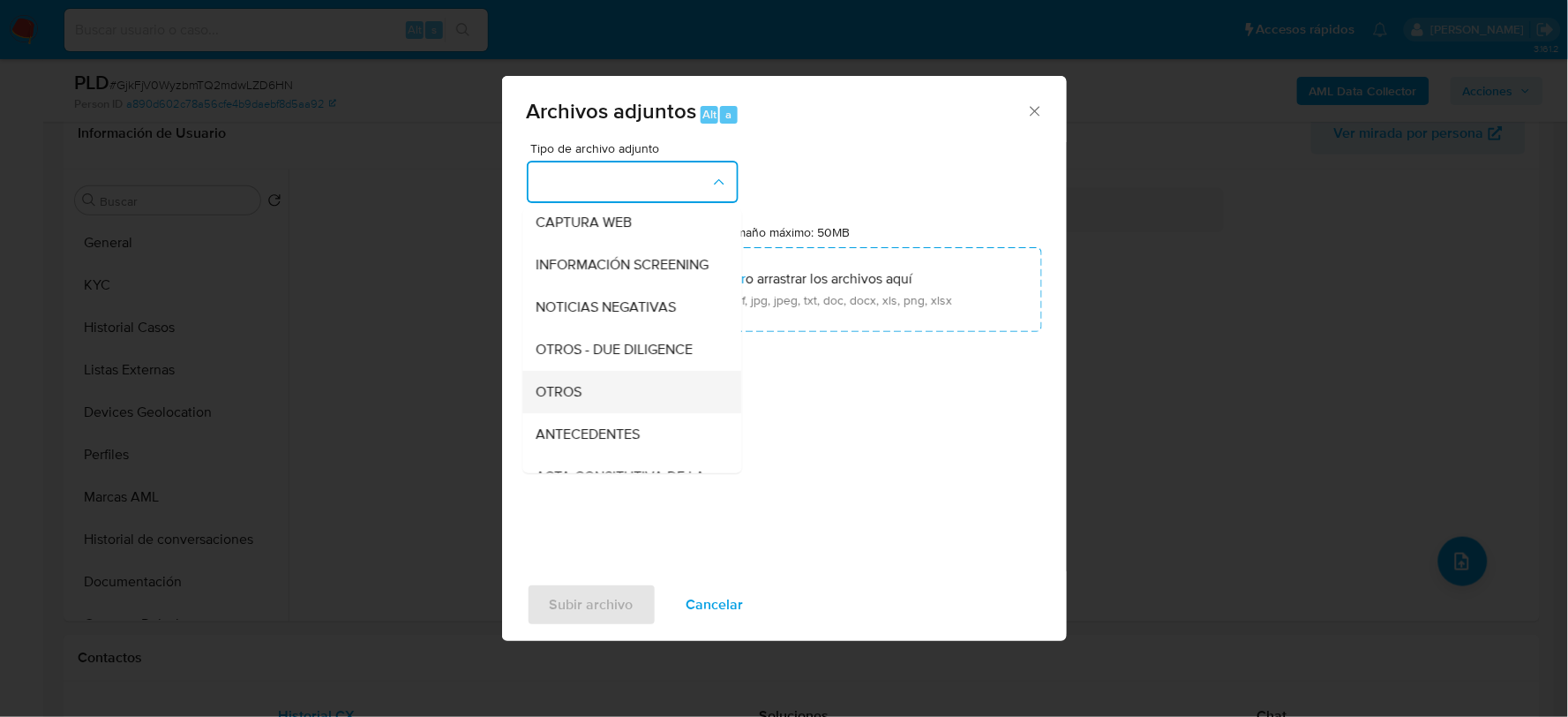
click at [600, 402] on div "OTROS" at bounding box center [626, 392] width 180 height 43
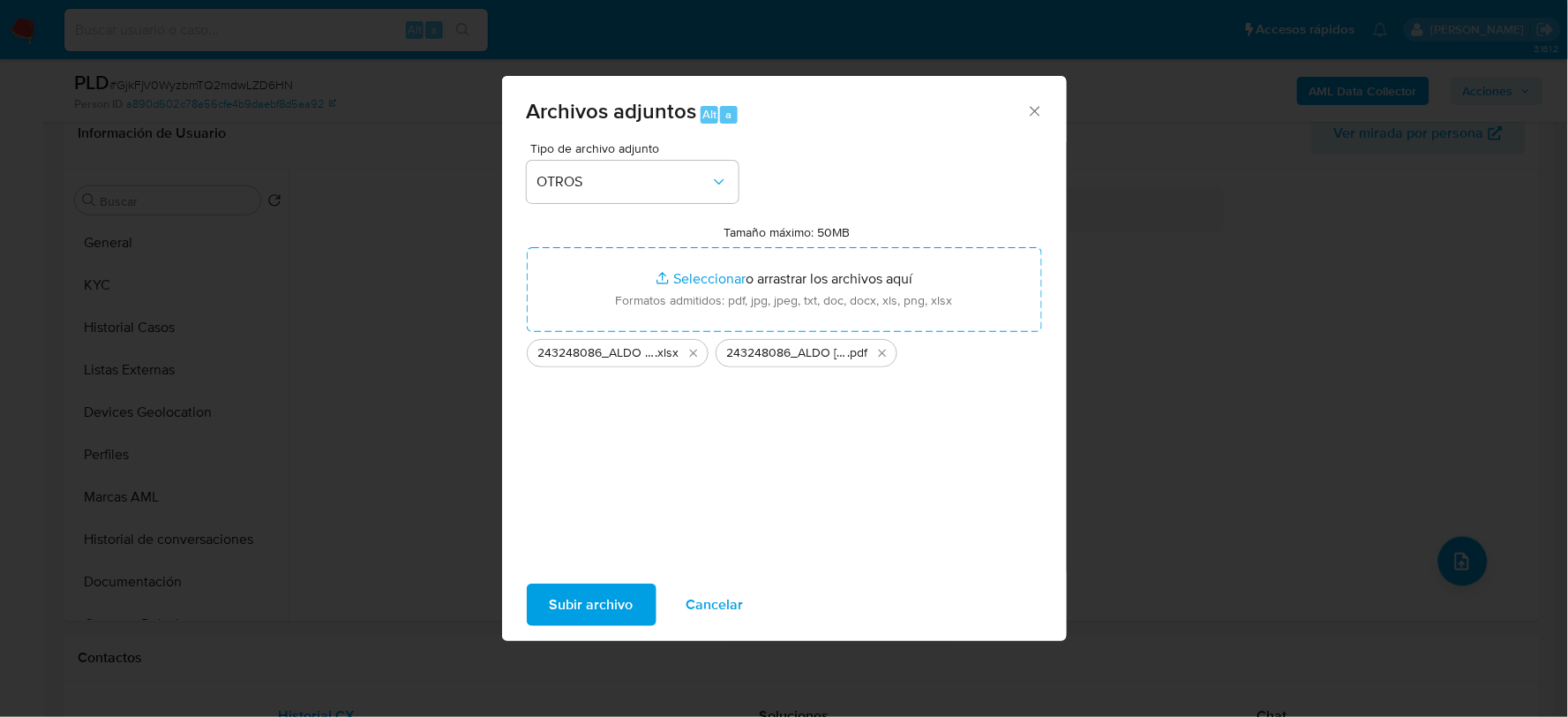
click at [591, 607] on span "Subir archivo" at bounding box center [591, 604] width 84 height 39
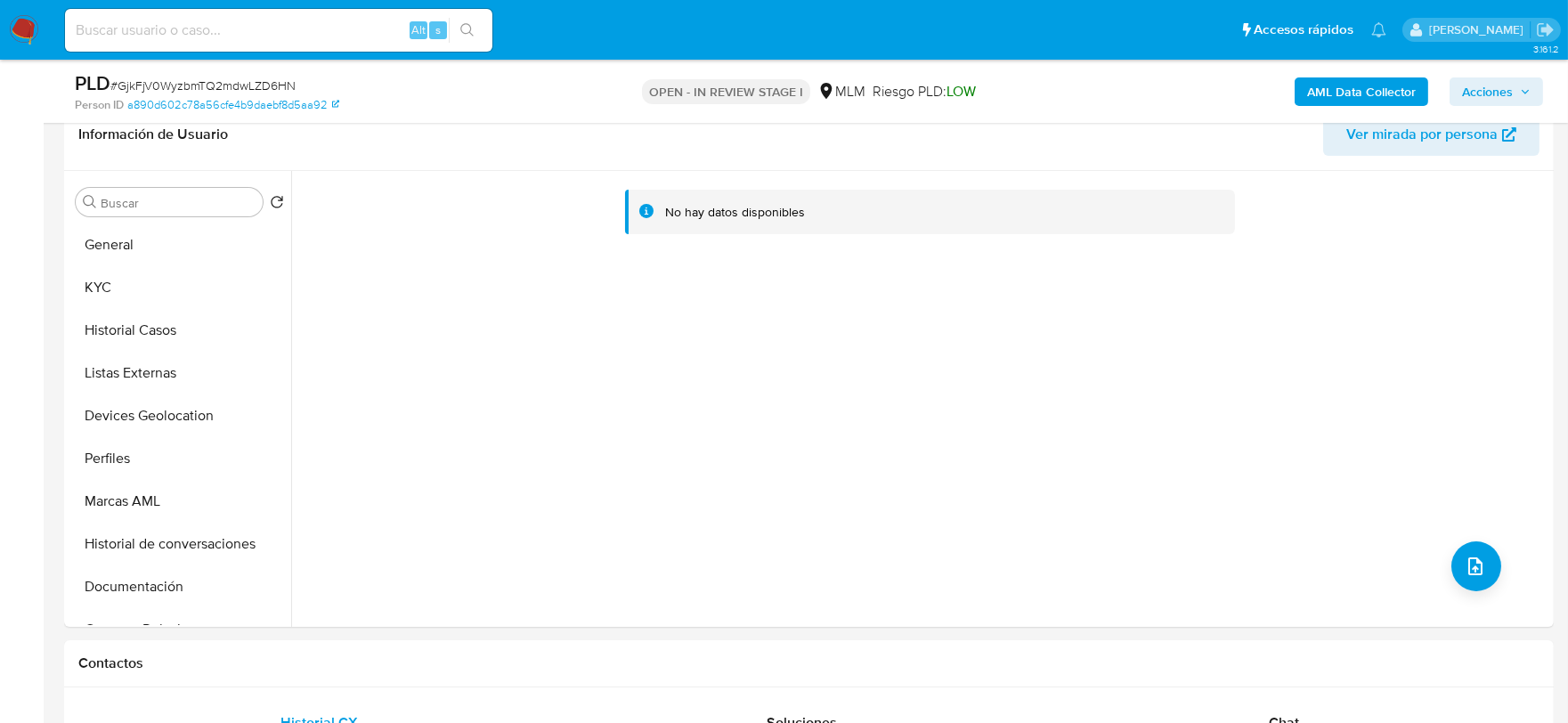
click at [1498, 85] on span "Acciones" at bounding box center [1487, 92] width 51 height 28
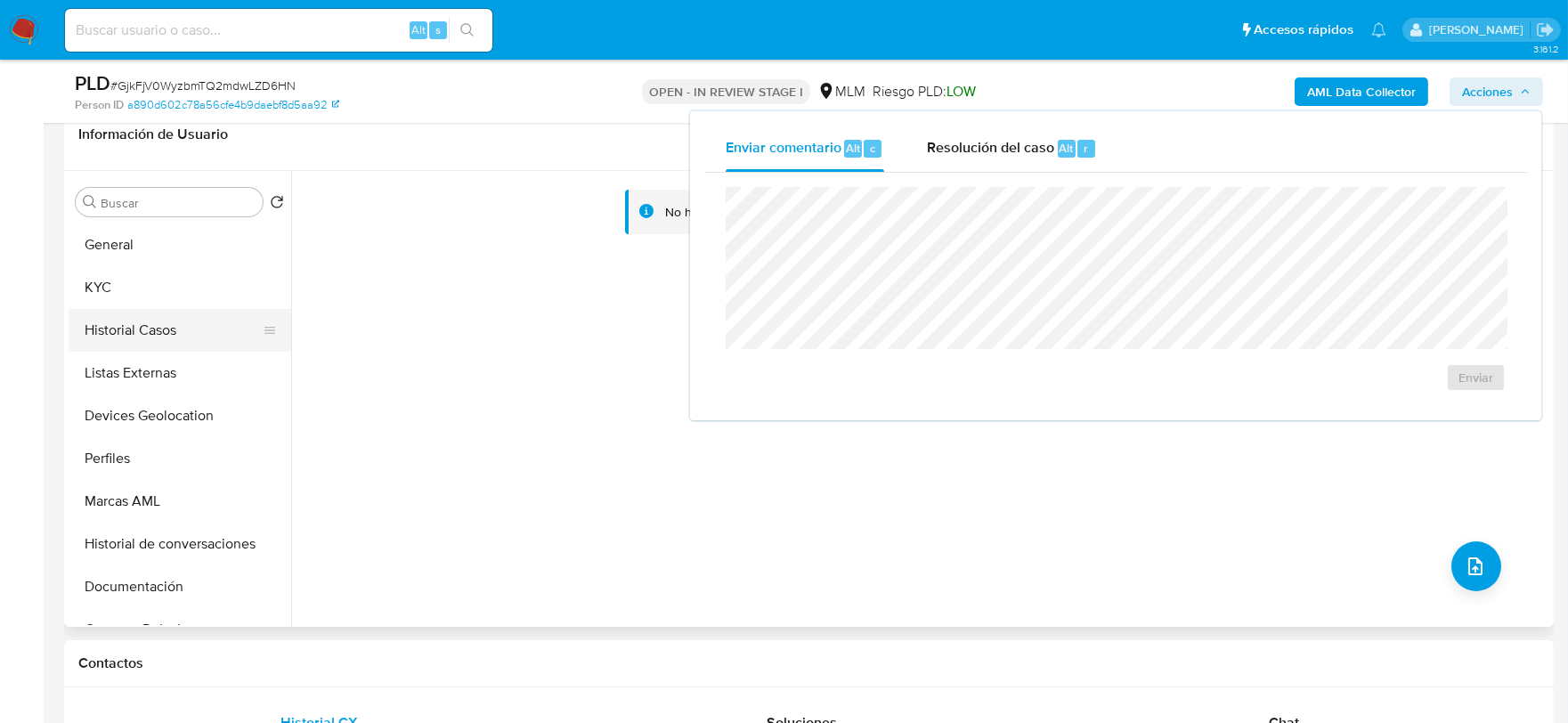
click at [159, 314] on button "Historial Casos" at bounding box center [173, 330] width 208 height 43
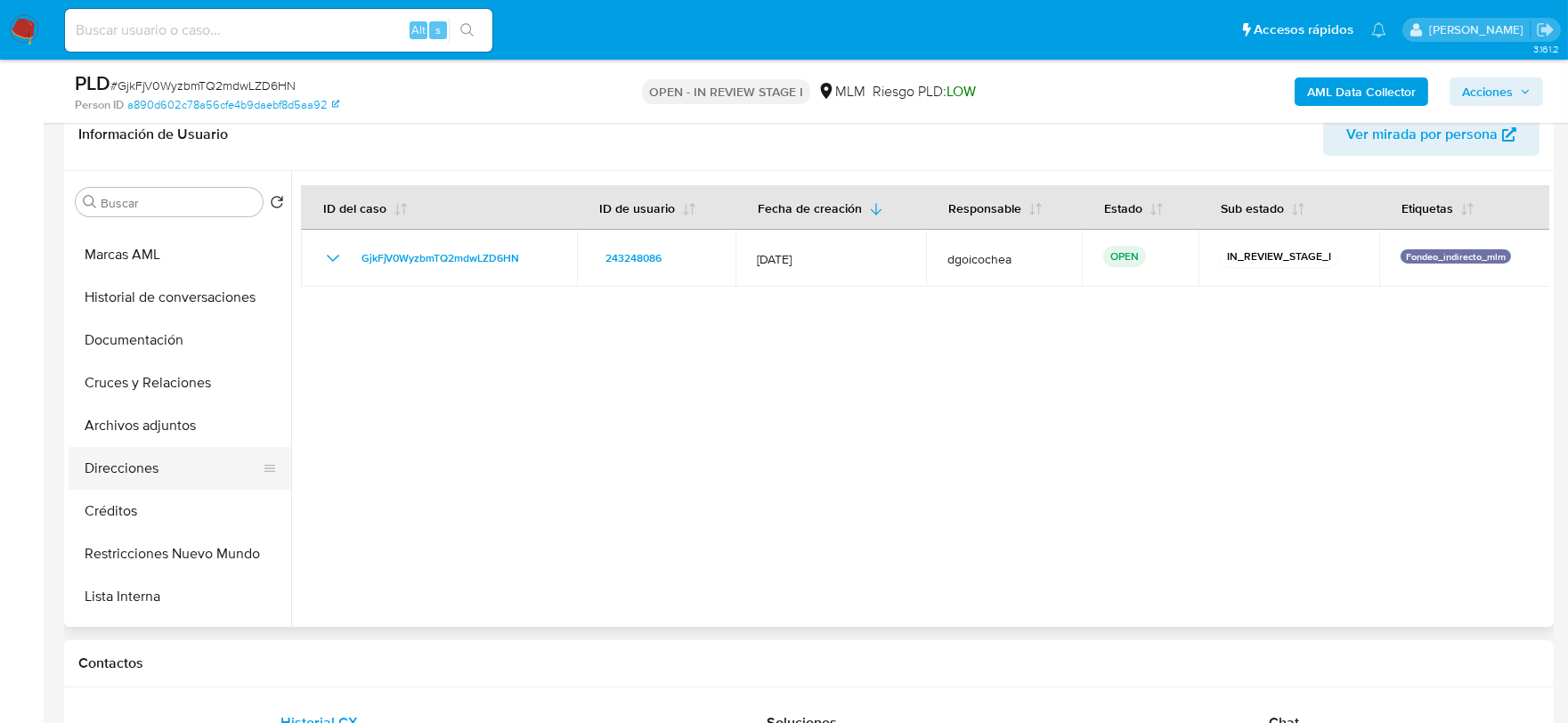
scroll to position [295, 0]
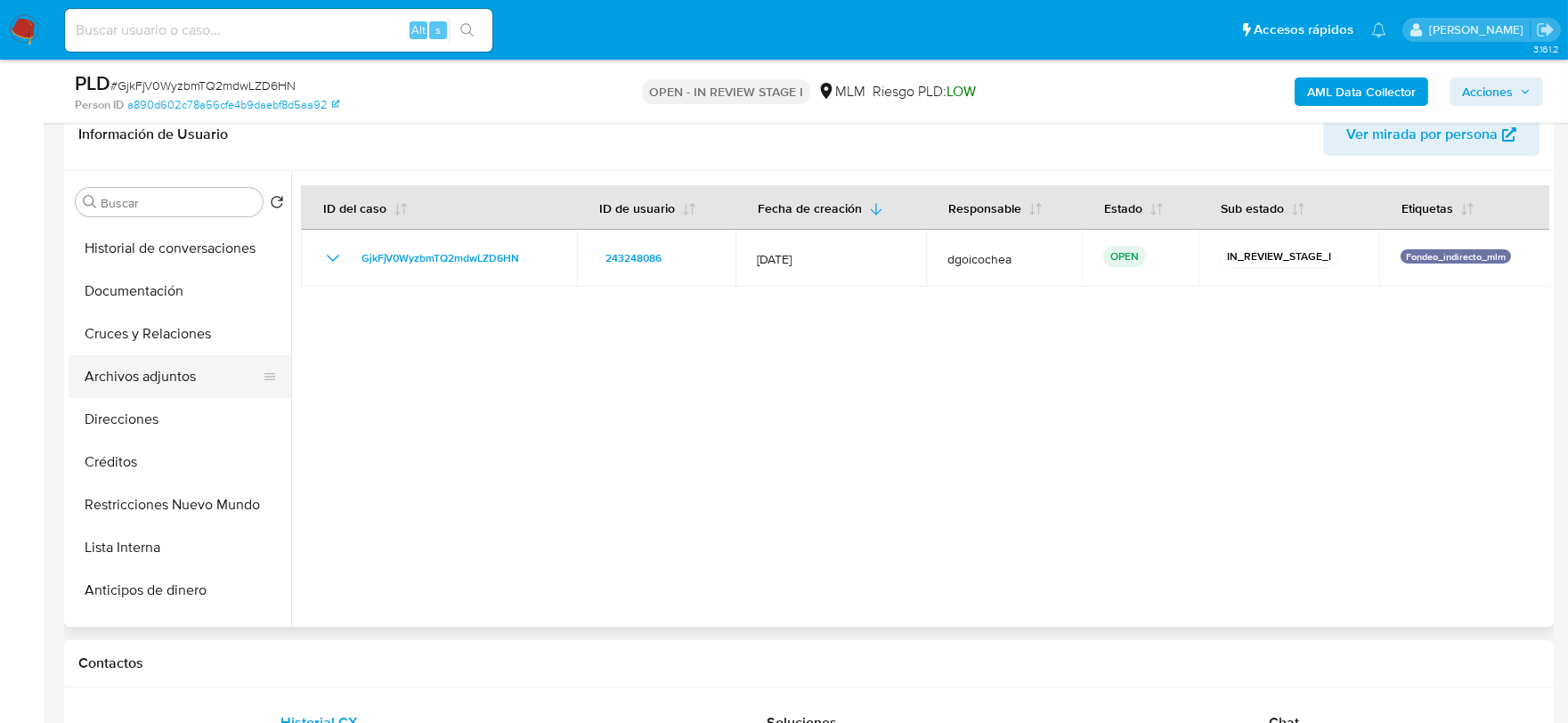
click at [162, 367] on button "Archivos adjuntos" at bounding box center [173, 377] width 208 height 43
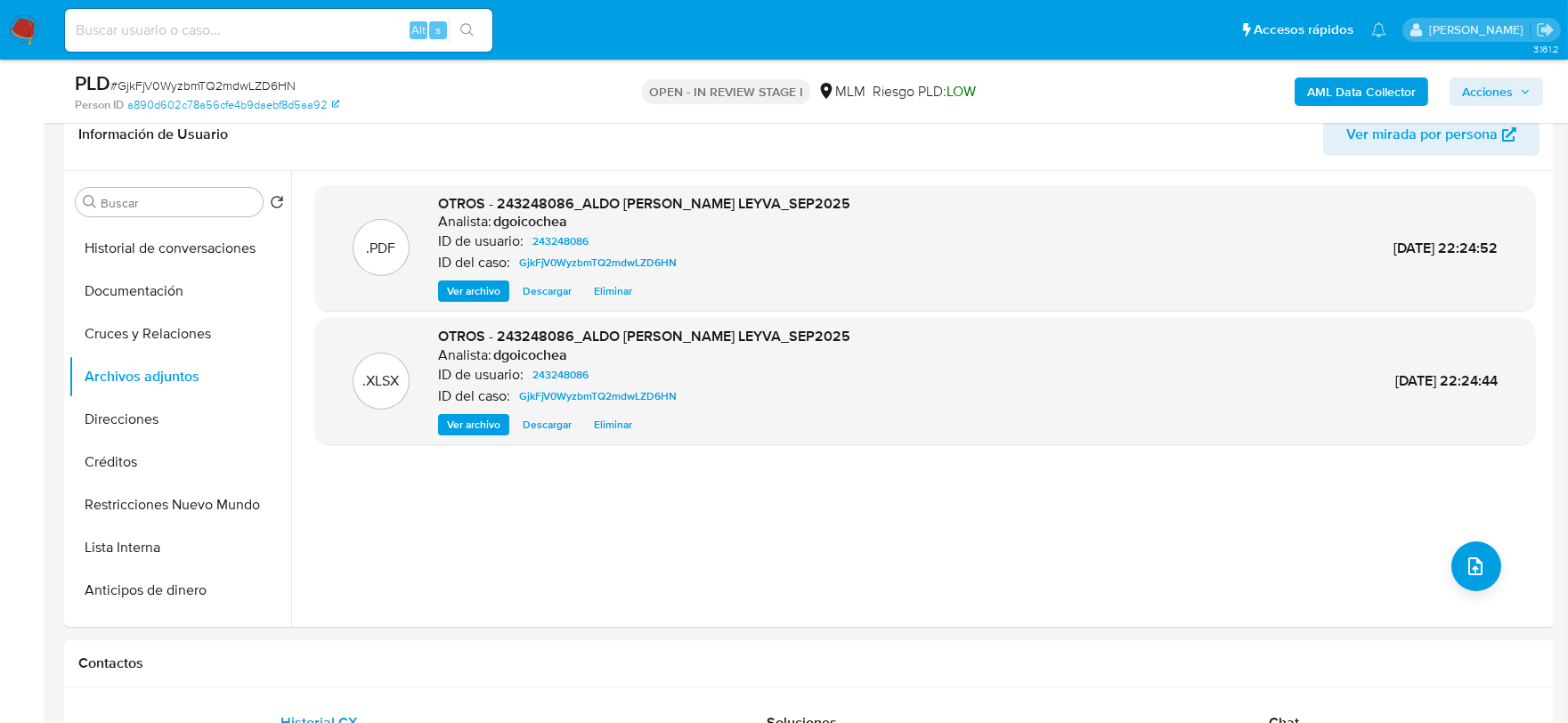
click at [1508, 92] on span "Acciones" at bounding box center [1487, 92] width 51 height 28
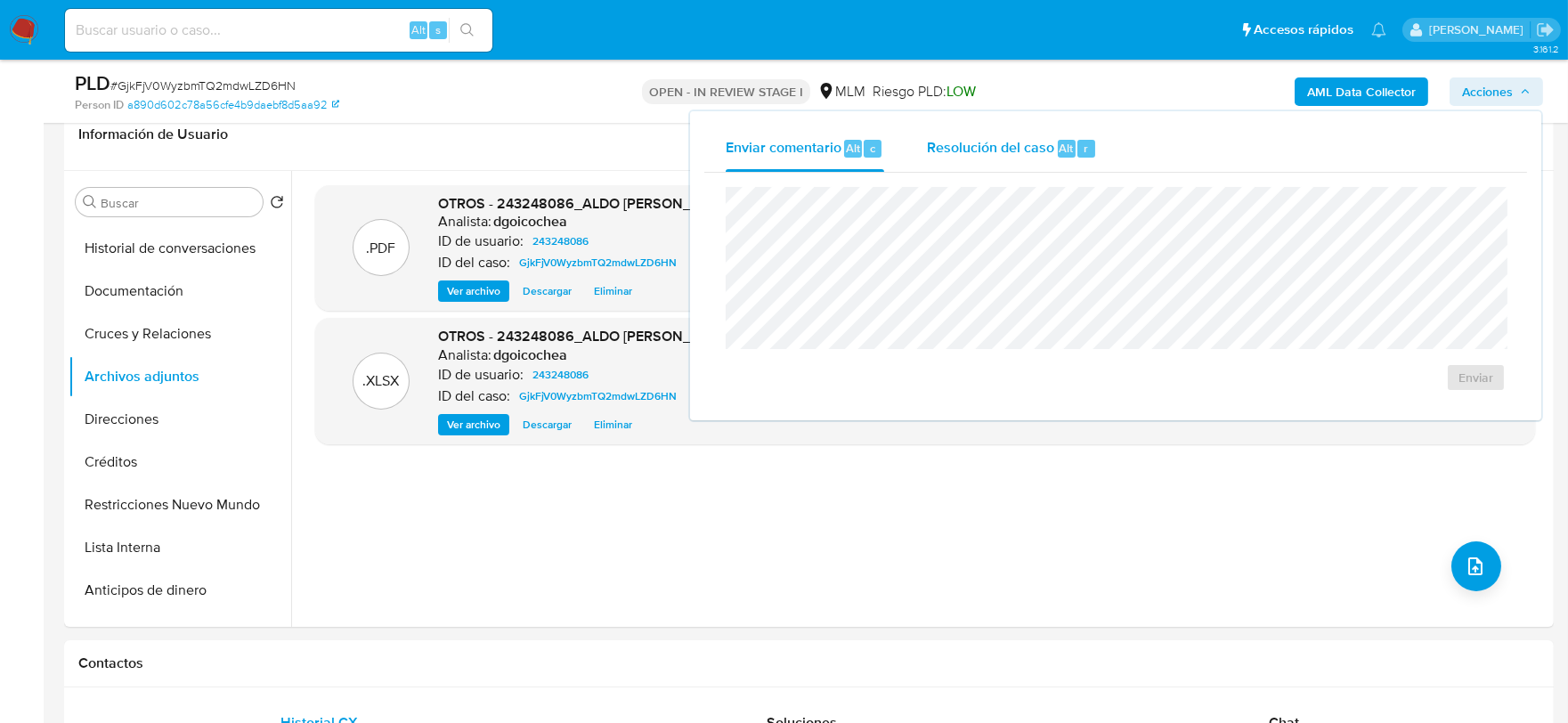
click at [982, 156] on div "Resolución del caso Alt r" at bounding box center [1012, 148] width 170 height 46
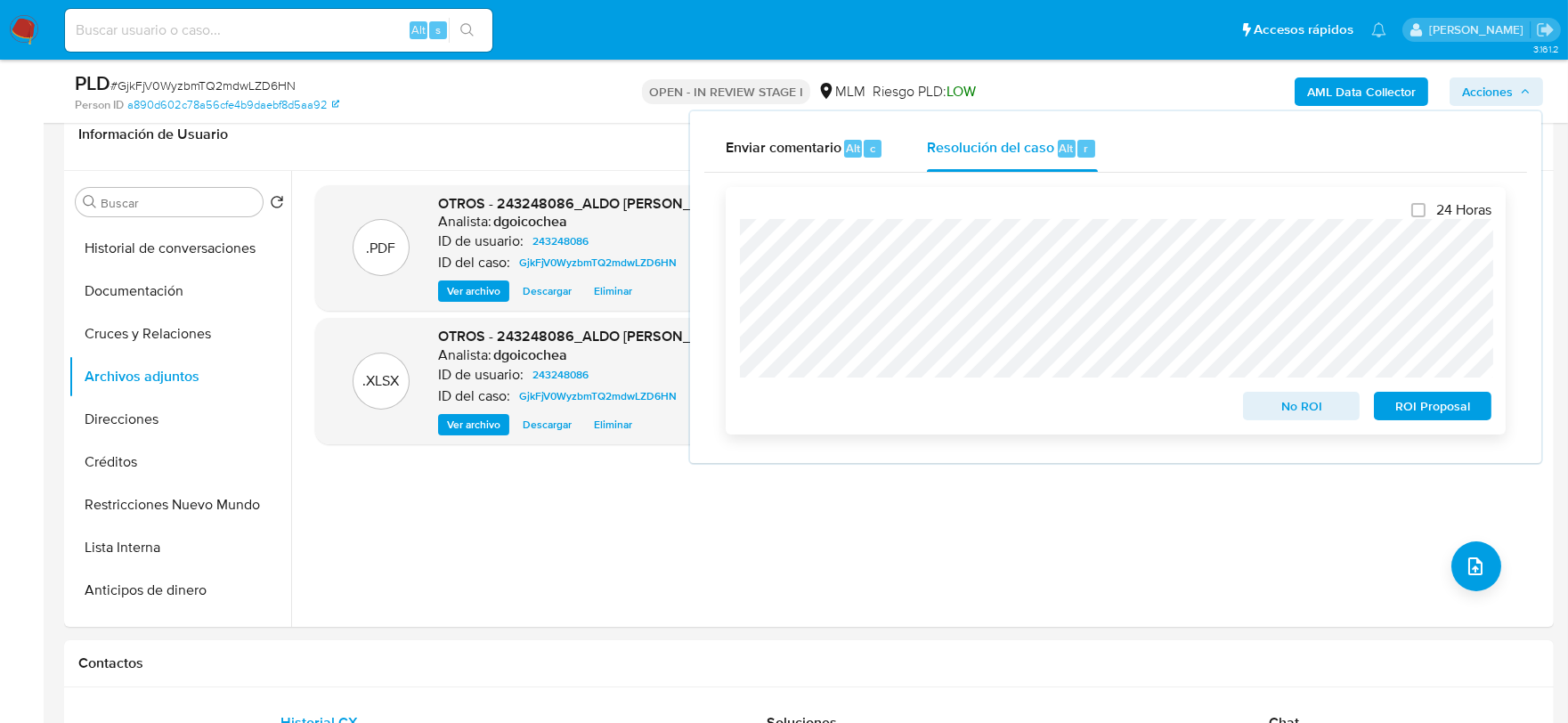
click at [1287, 402] on span "No ROI" at bounding box center [1302, 406] width 93 height 25
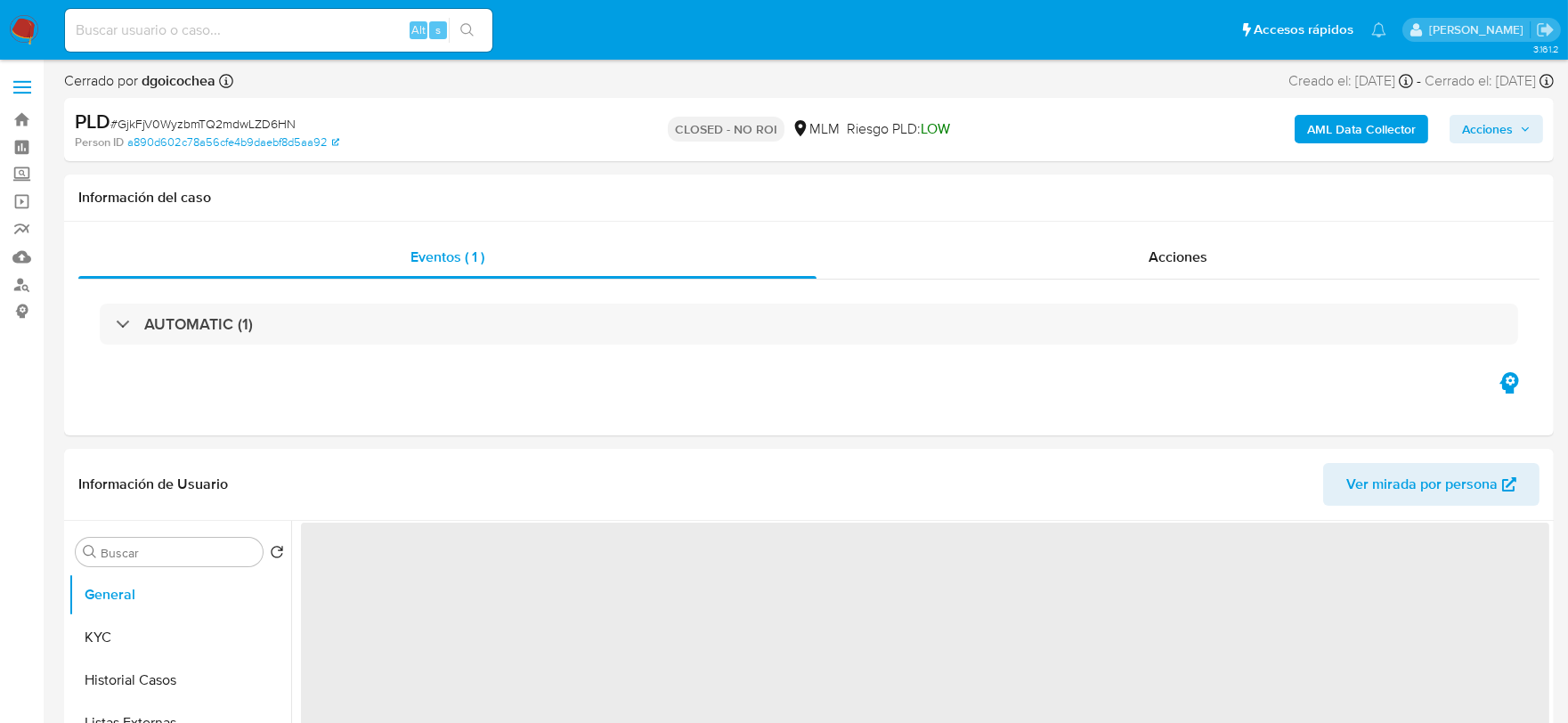
select select "10"
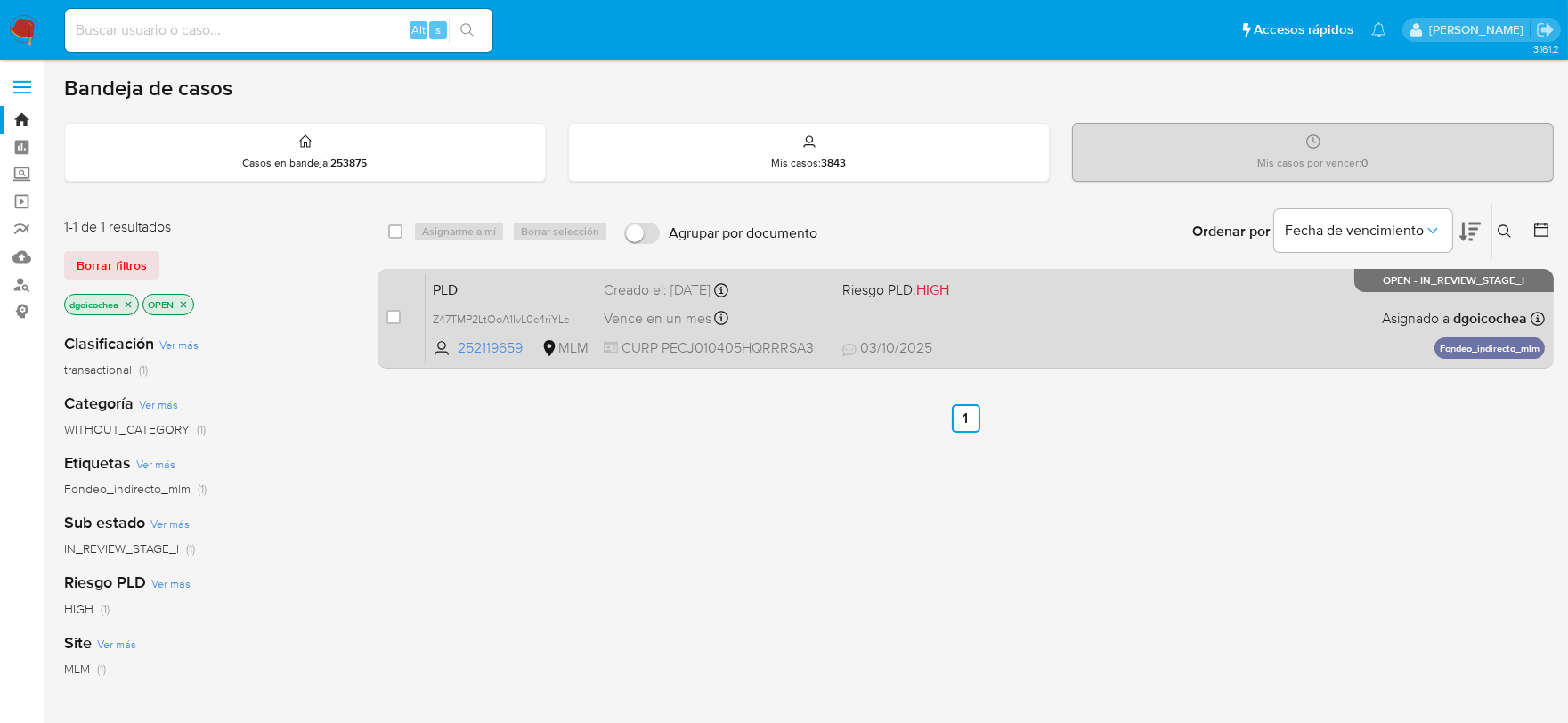
click at [449, 287] on span "PLD" at bounding box center [510, 288] width 157 height 23
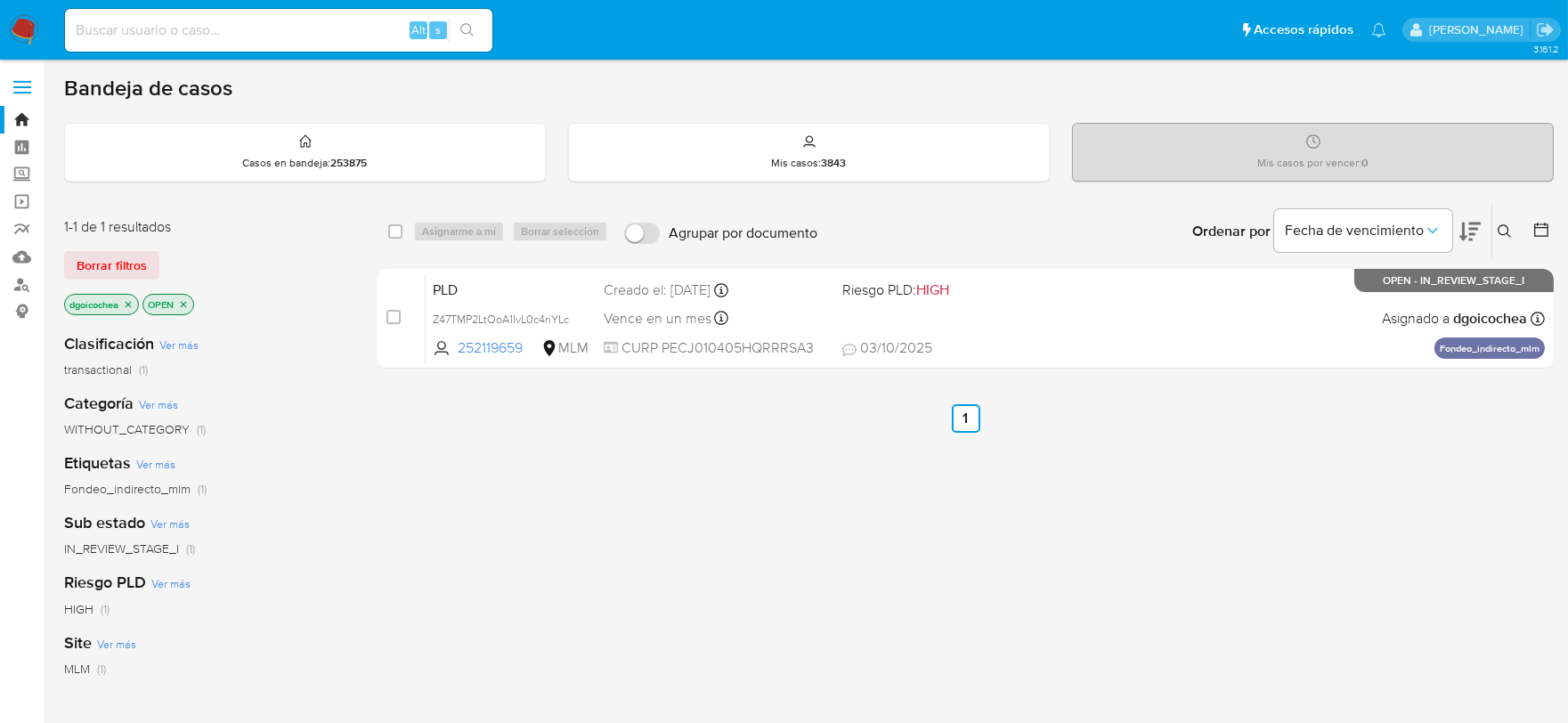
click at [1498, 230] on icon at bounding box center [1504, 231] width 14 height 14
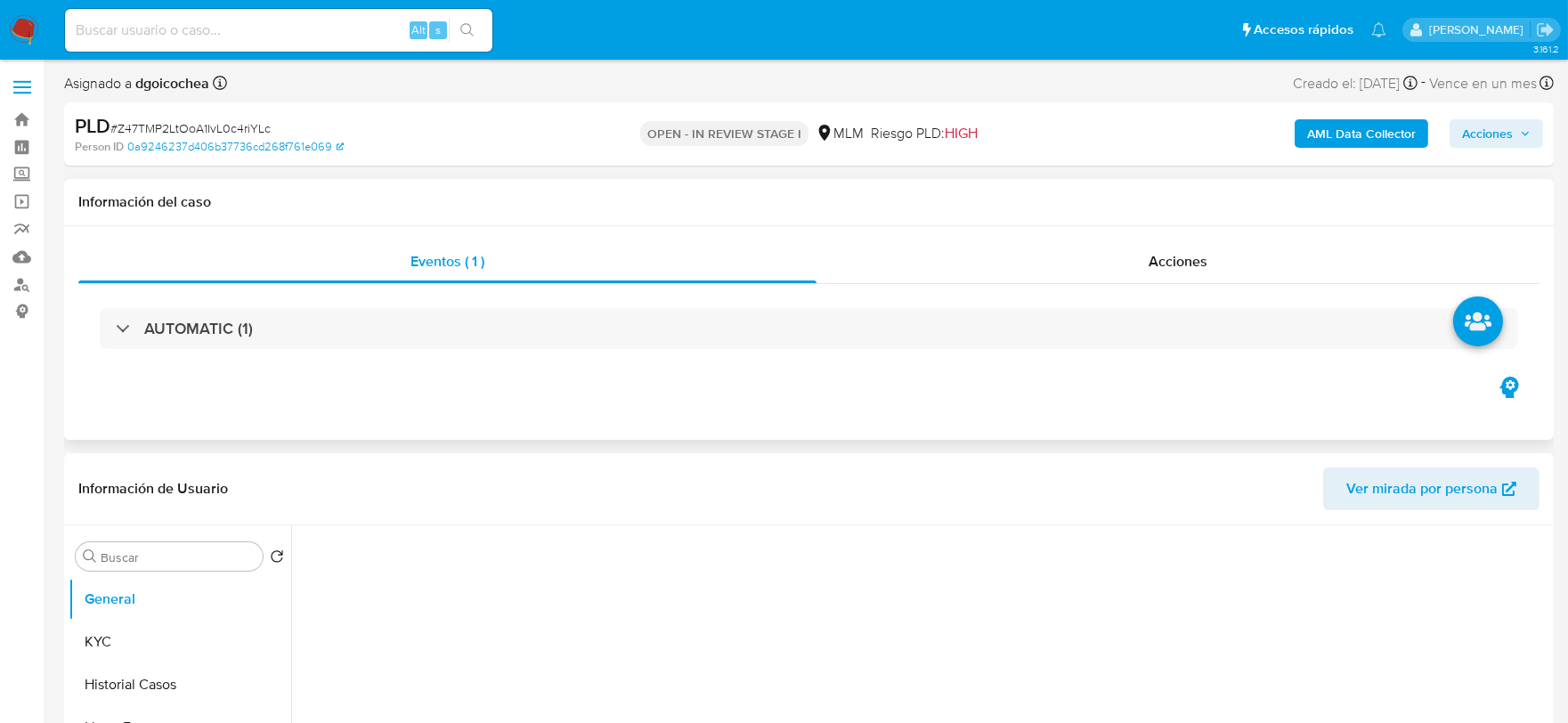
select select "10"
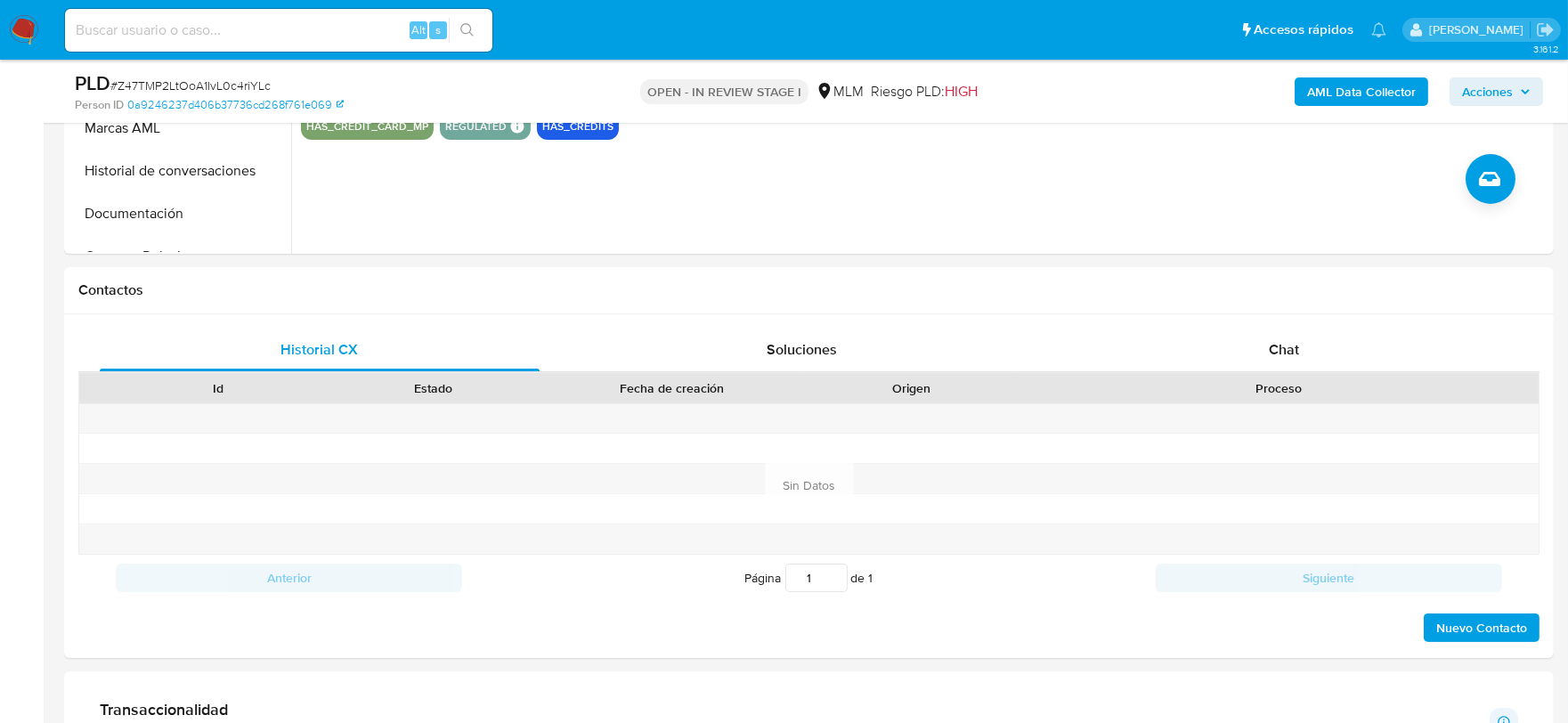
scroll to position [673, 0]
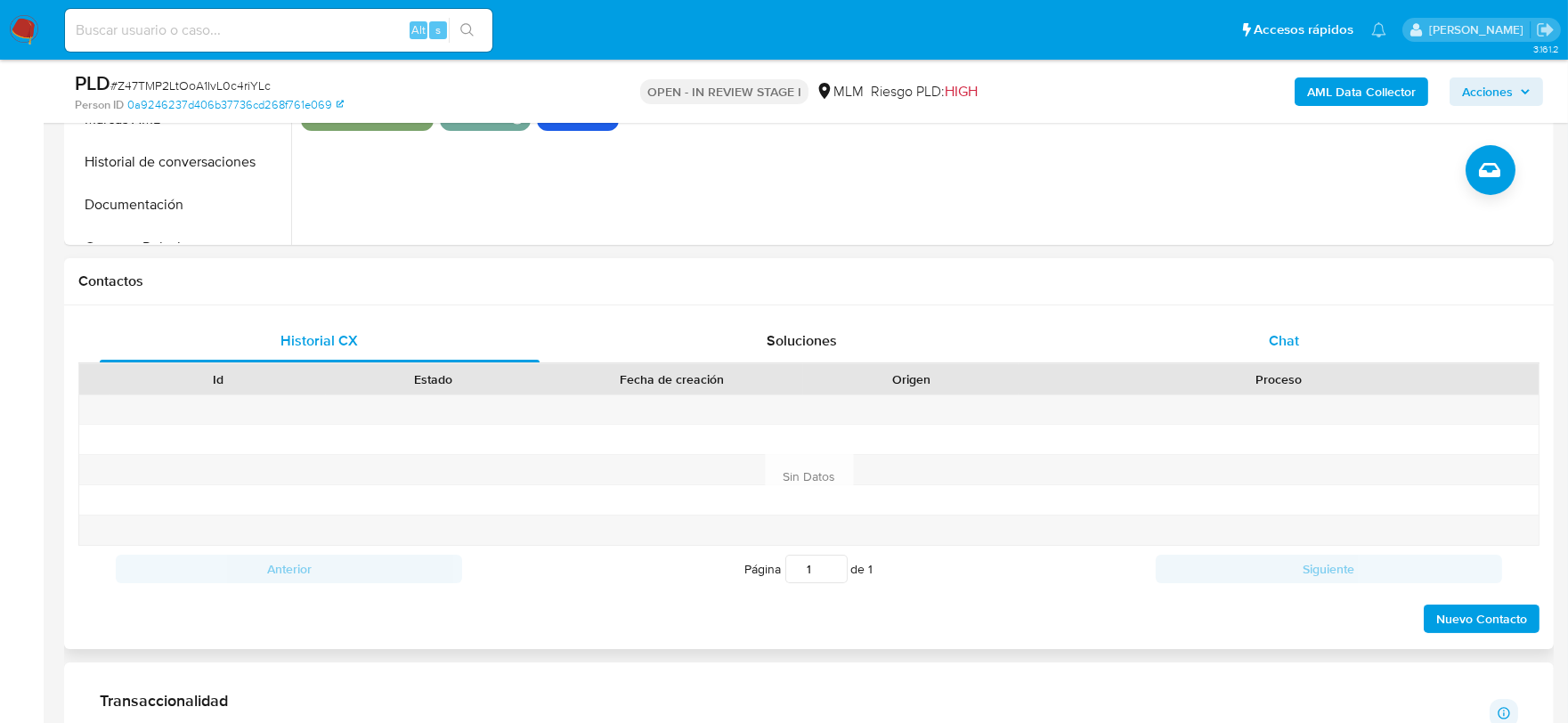
click at [1297, 342] on span "Chat" at bounding box center [1285, 340] width 30 height 21
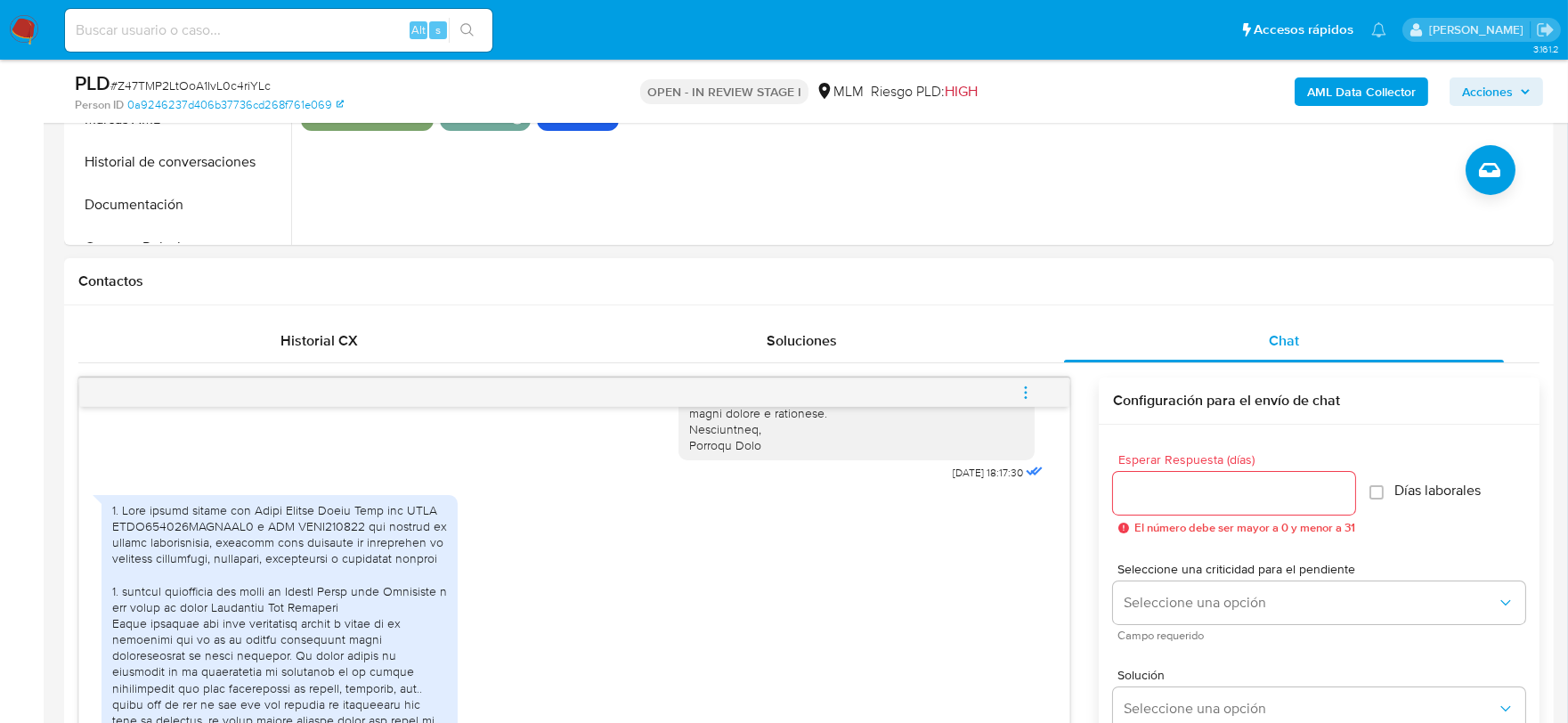
scroll to position [448, 0]
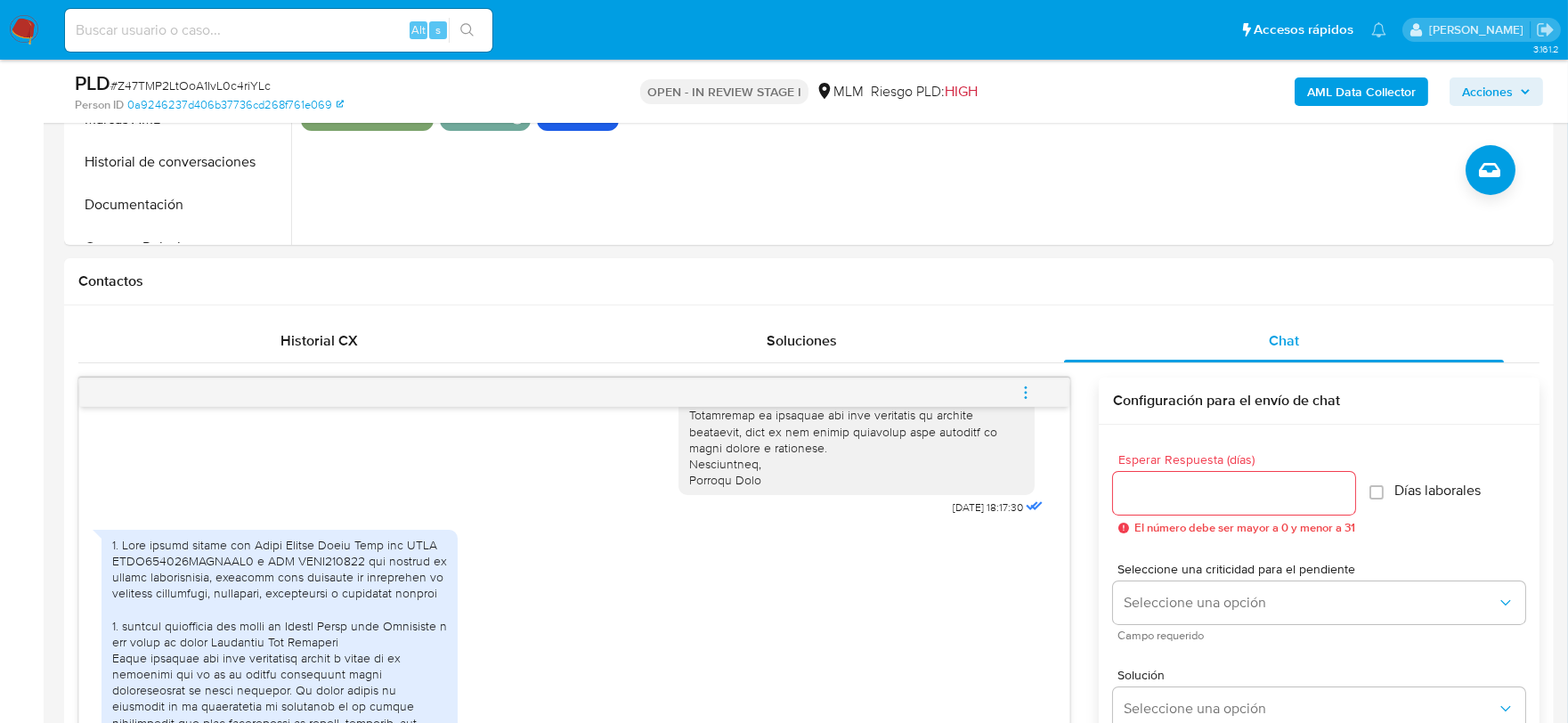
click at [1025, 383] on span "menu-action" at bounding box center [1026, 393] width 16 height 43
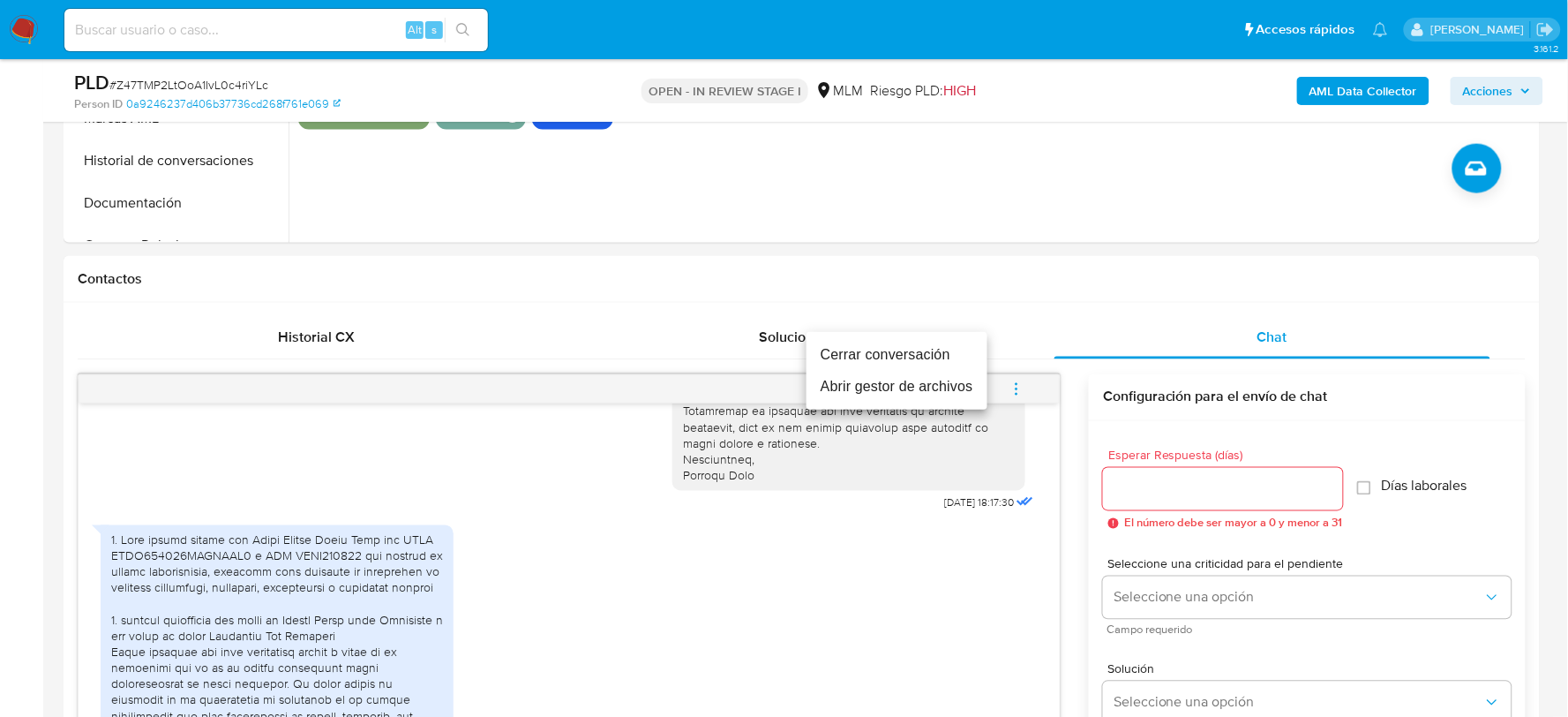
click at [910, 349] on li "Cerrar conversación" at bounding box center [897, 354] width 181 height 32
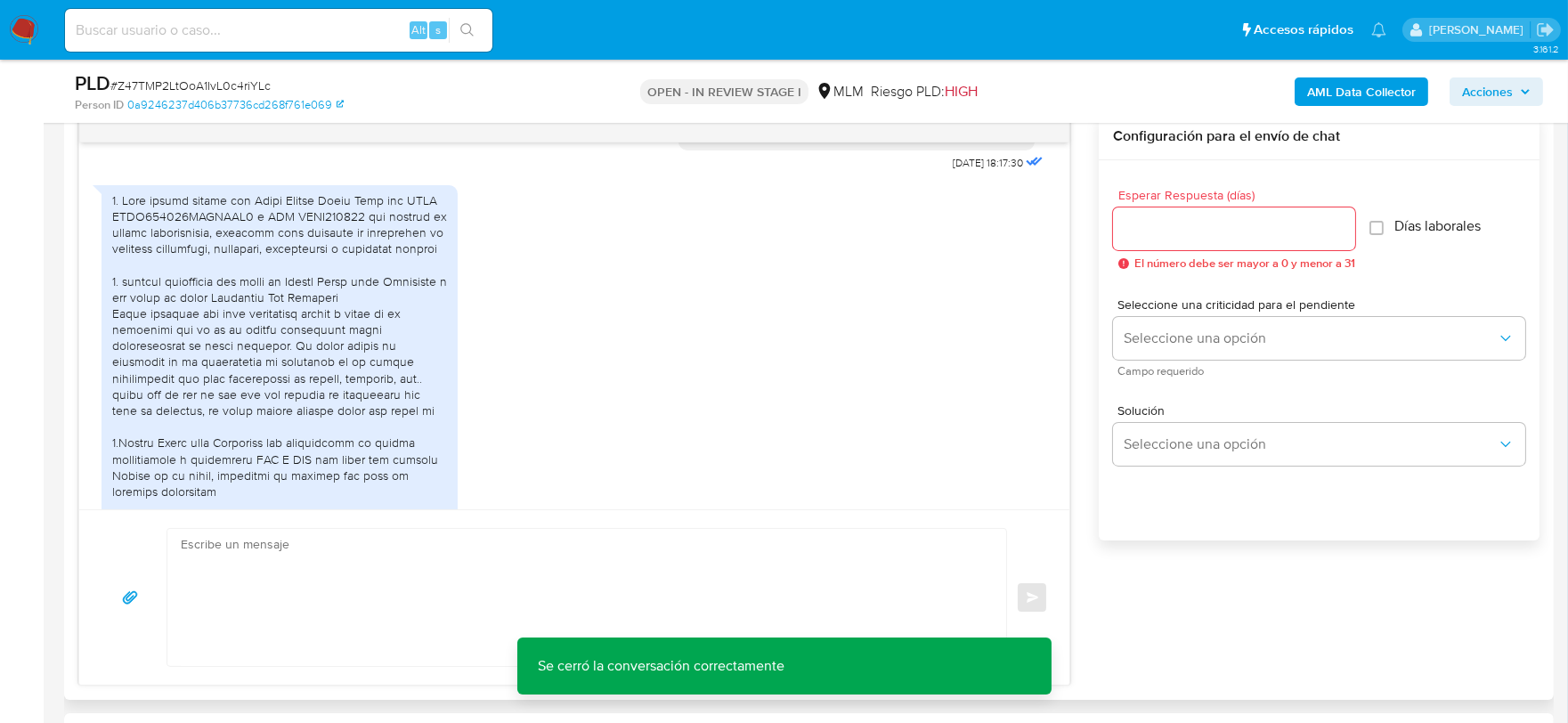
scroll to position [532, 0]
click at [788, 317] on div "JPG JPG melifile5351872323135279999.jpg JPG JPG melifile2526348382380066427.jpg…" at bounding box center [574, 535] width 946 height 724
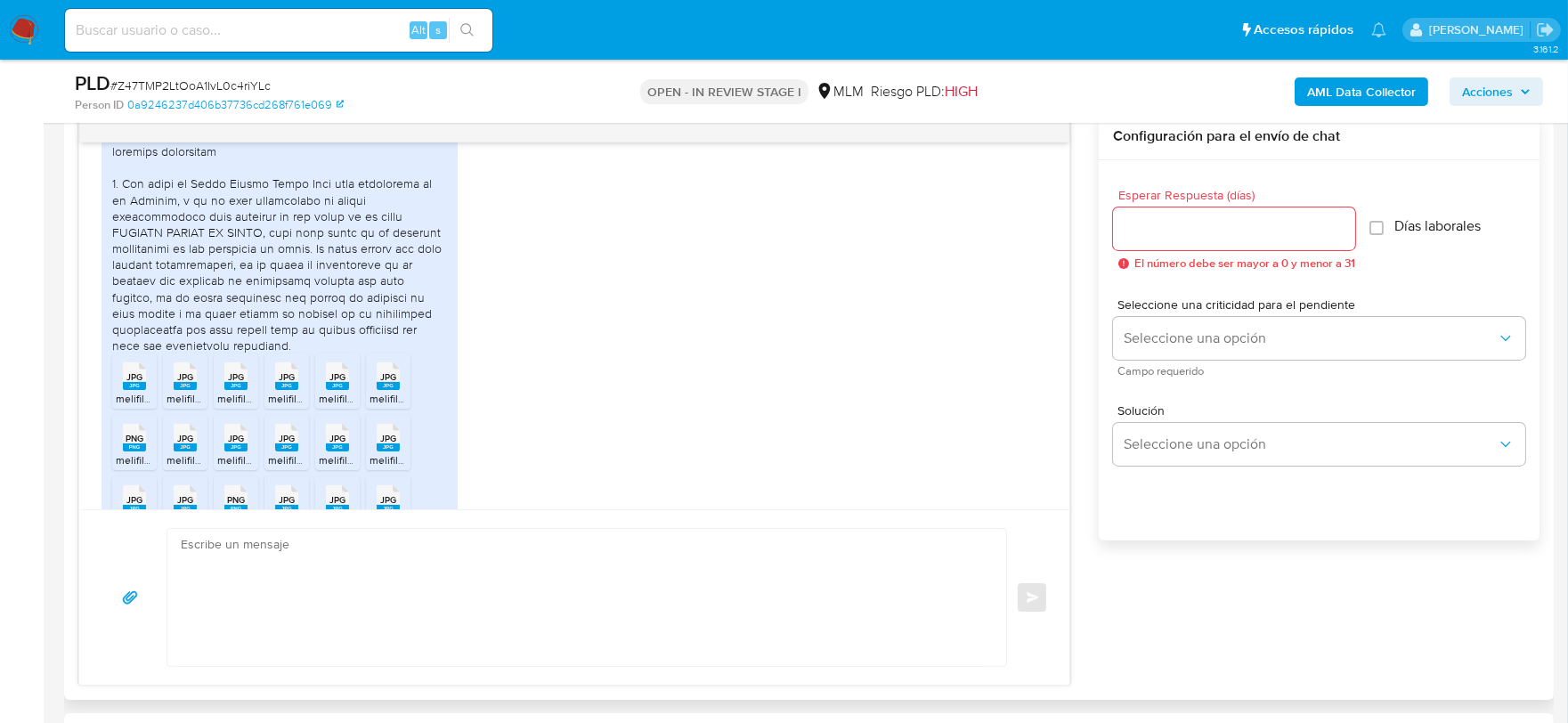
scroll to position [876, 0]
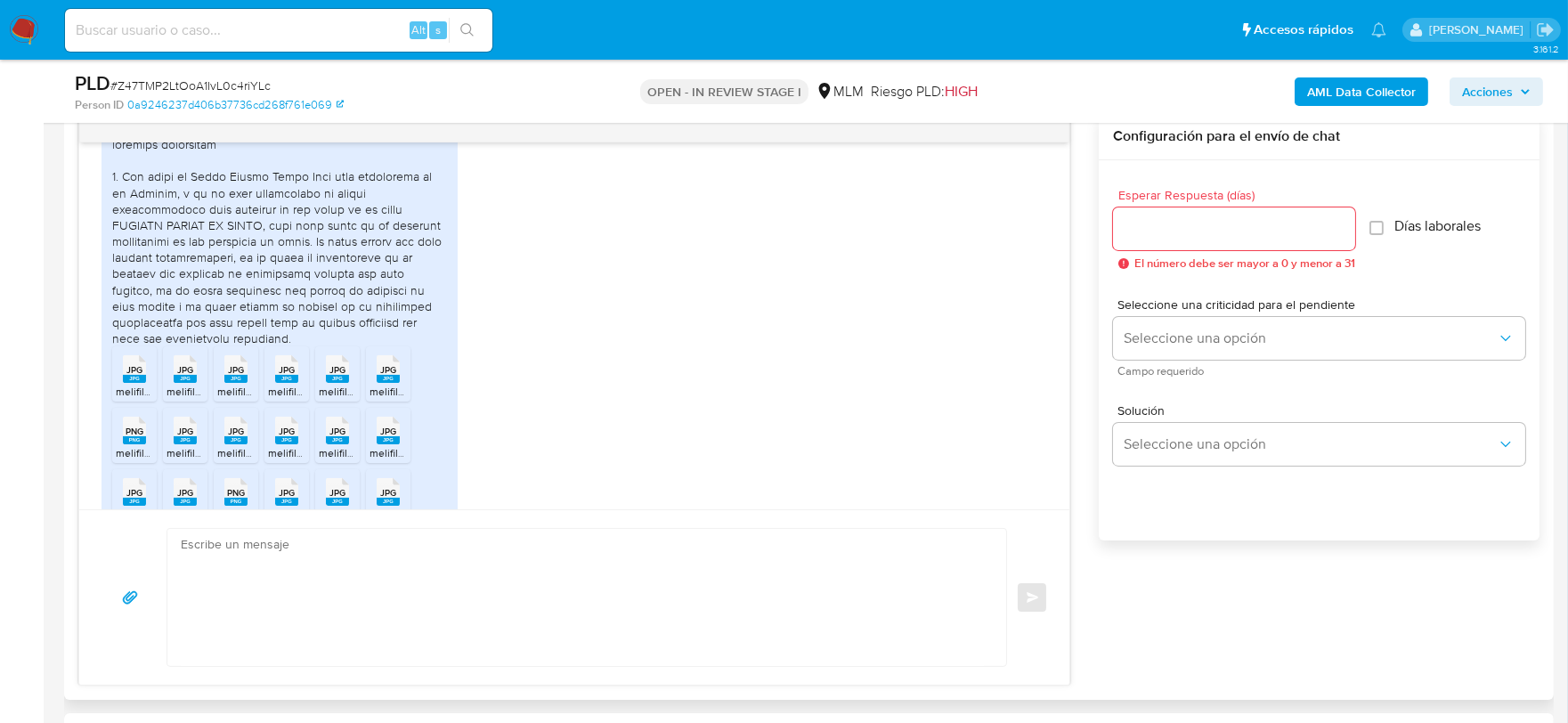
click at [709, 334] on div "JPG JPG melifile5351872323135279999.jpg JPG JPG melifile2526348382380066427.jpg…" at bounding box center [574, 191] width 946 height 724
click at [133, 376] on span "JPG" at bounding box center [134, 369] width 16 height 11
click at [185, 383] on rect at bounding box center [185, 379] width 23 height 8
click at [235, 376] on span "JPG" at bounding box center [236, 369] width 16 height 11
click at [296, 383] on rect at bounding box center [286, 379] width 23 height 8
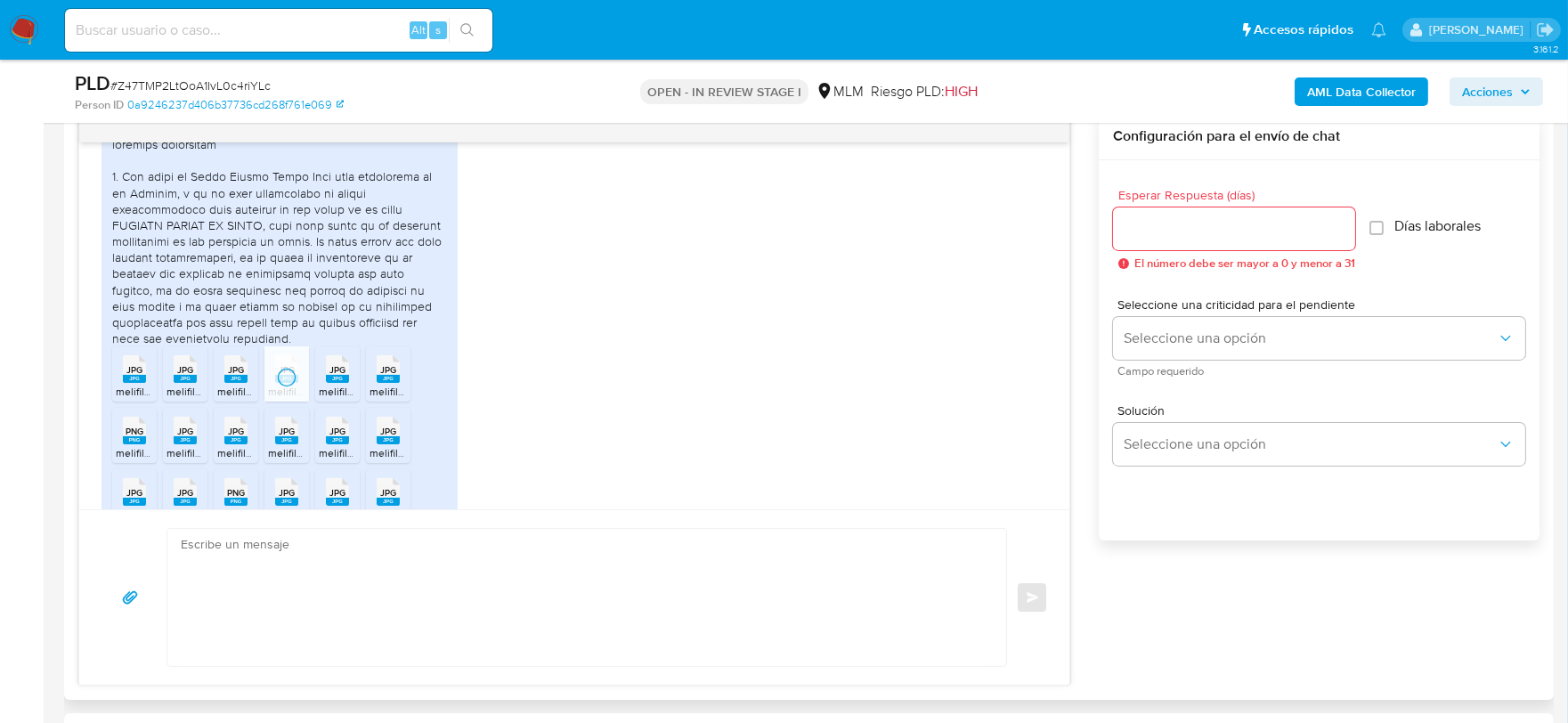
click at [336, 383] on rect at bounding box center [337, 379] width 23 height 8
click at [377, 383] on rect at bounding box center [388, 379] width 23 height 8
click at [138, 437] on span "PNG" at bounding box center [134, 431] width 18 height 11
drag, startPoint x: 187, startPoint y: 442, endPoint x: 210, endPoint y: 444, distance: 23.1
click at [187, 437] on span "JPG" at bounding box center [185, 431] width 16 height 11
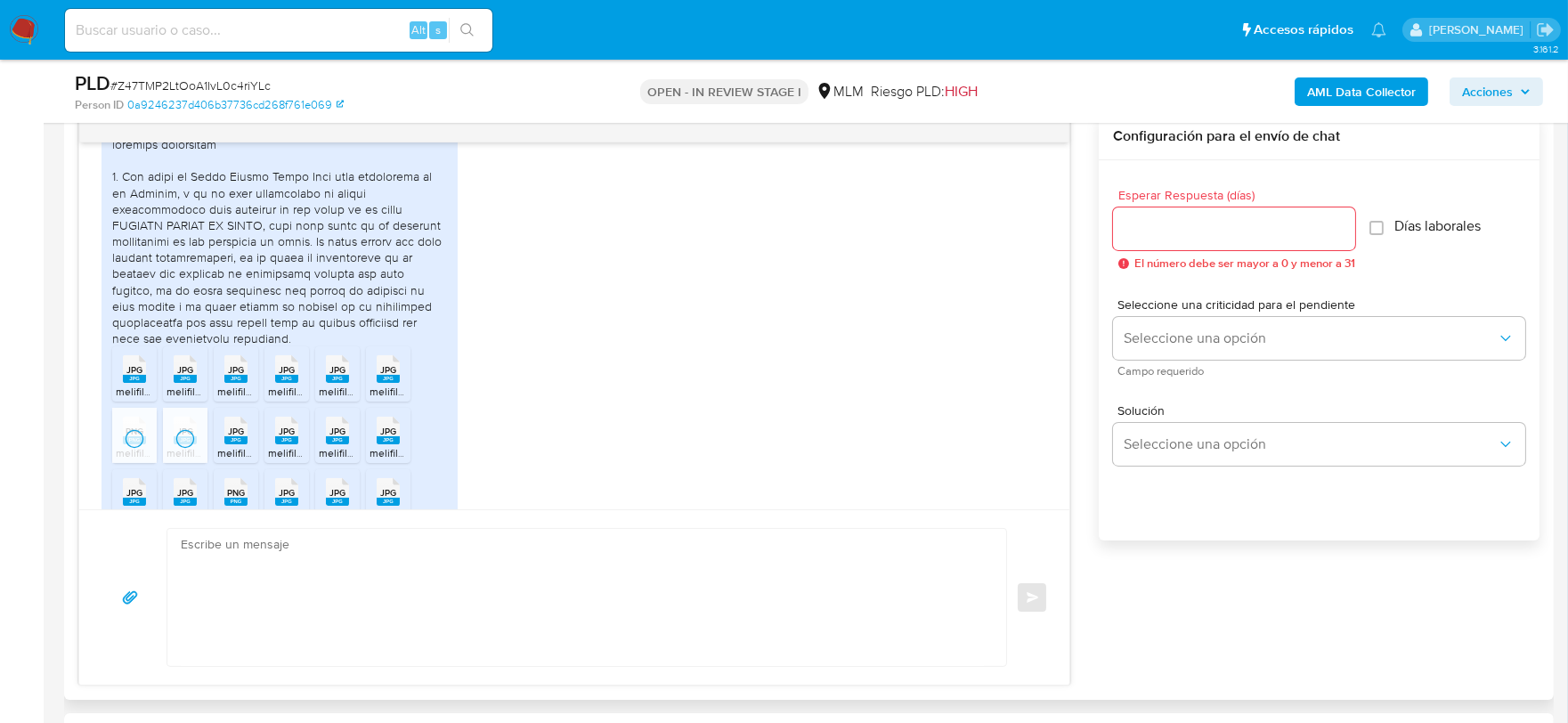
click at [237, 437] on span "JPG" at bounding box center [236, 431] width 16 height 11
drag, startPoint x: 289, startPoint y: 445, endPoint x: 322, endPoint y: 445, distance: 33.0
click at [289, 437] on span "JPG" at bounding box center [286, 431] width 16 height 11
click at [329, 443] on div "JPG JPG" at bounding box center [338, 429] width 38 height 35
click at [388, 437] on span "JPG" at bounding box center [388, 431] width 16 height 11
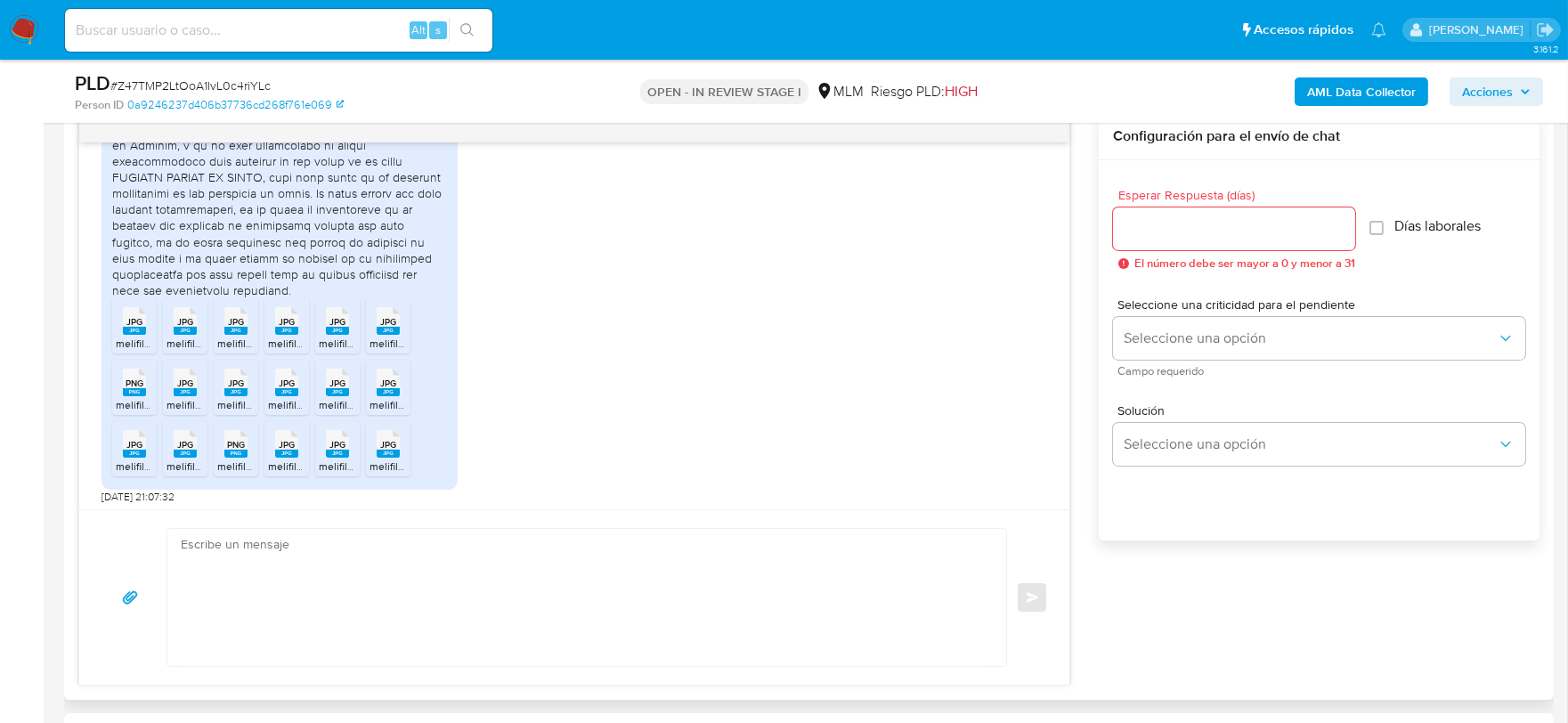
scroll to position [943, 0]
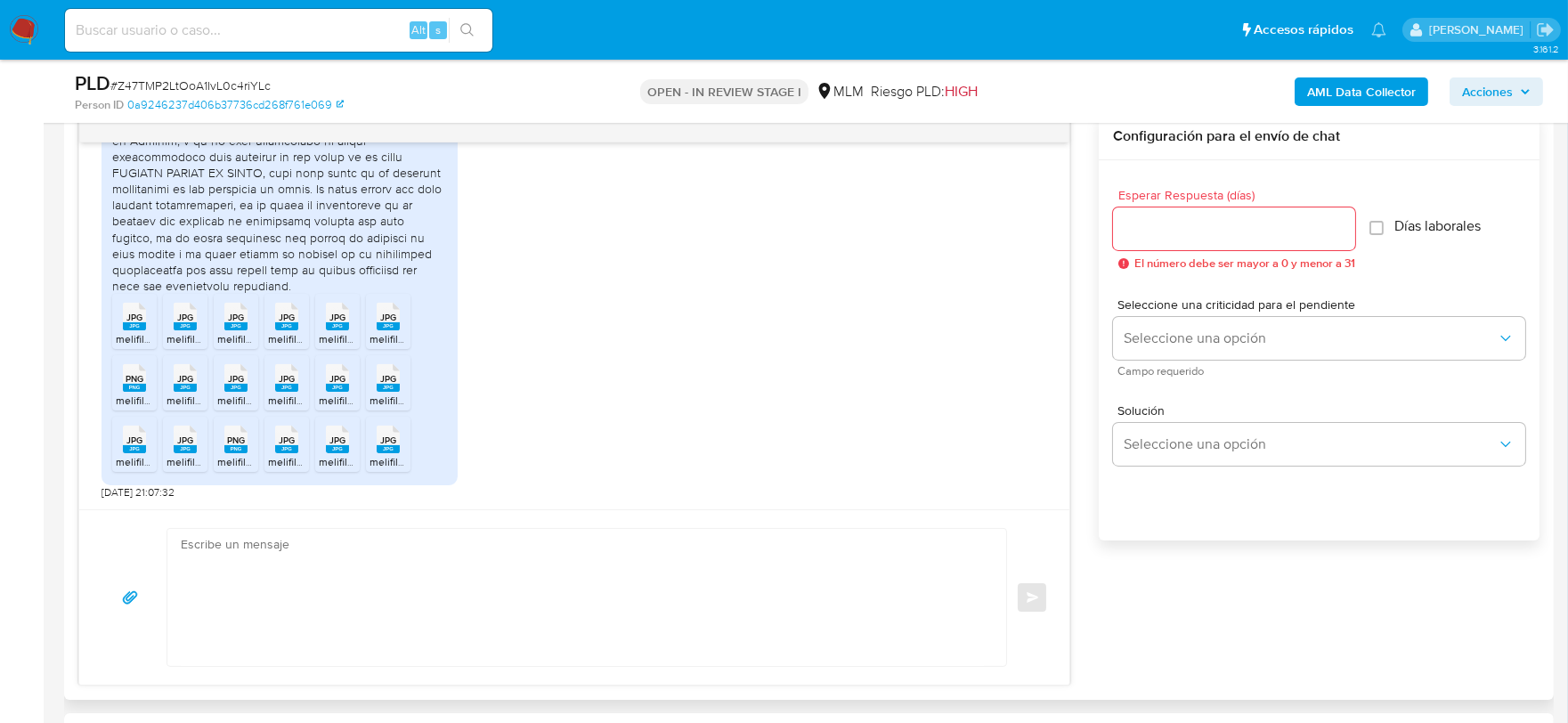
click at [137, 446] on rect at bounding box center [134, 449] width 23 height 8
click at [182, 442] on span "JPG" at bounding box center [185, 440] width 16 height 11
click at [238, 437] on span "PNG" at bounding box center [236, 440] width 18 height 11
click at [286, 440] on span "JPG" at bounding box center [286, 440] width 16 height 11
click at [331, 440] on span "JPG" at bounding box center [337, 440] width 16 height 11
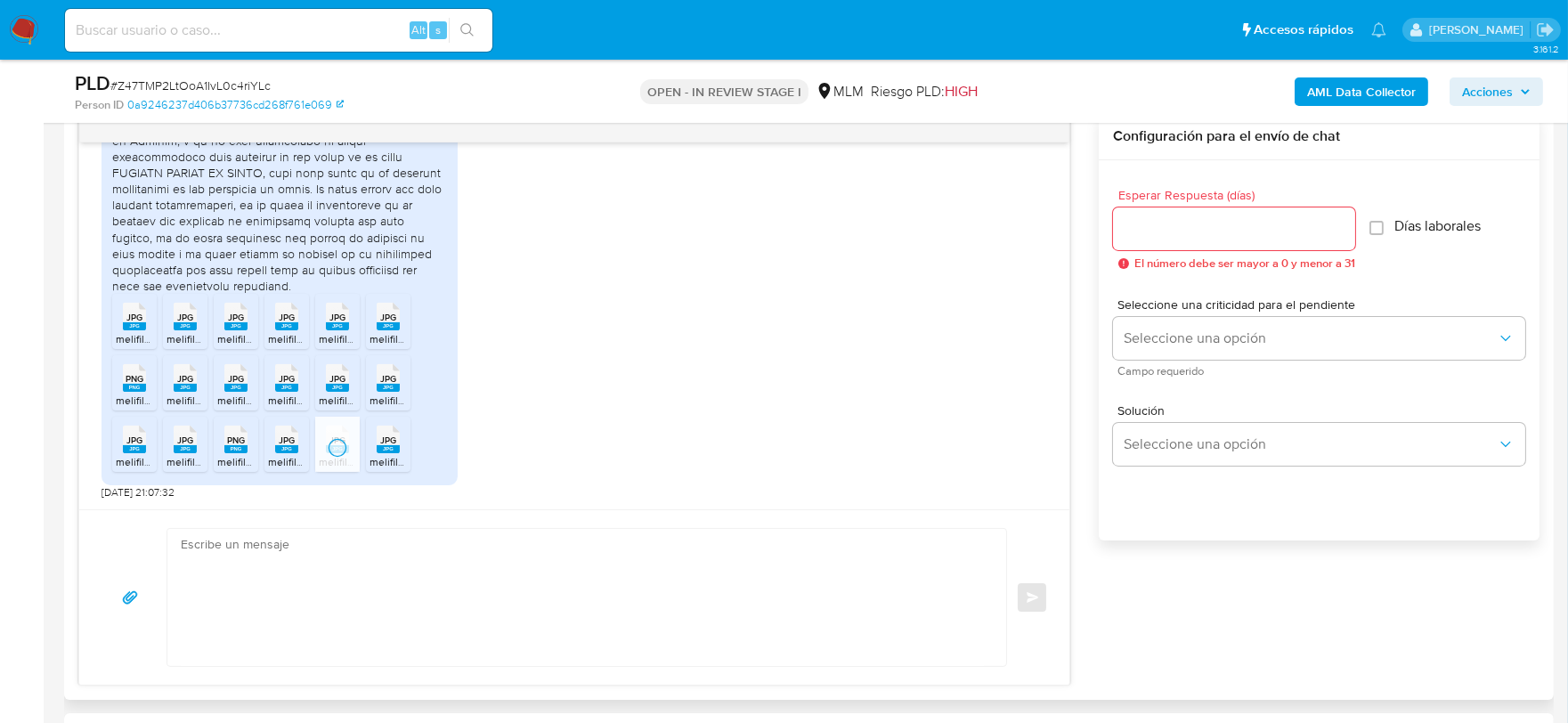
click at [378, 443] on icon at bounding box center [388, 439] width 23 height 27
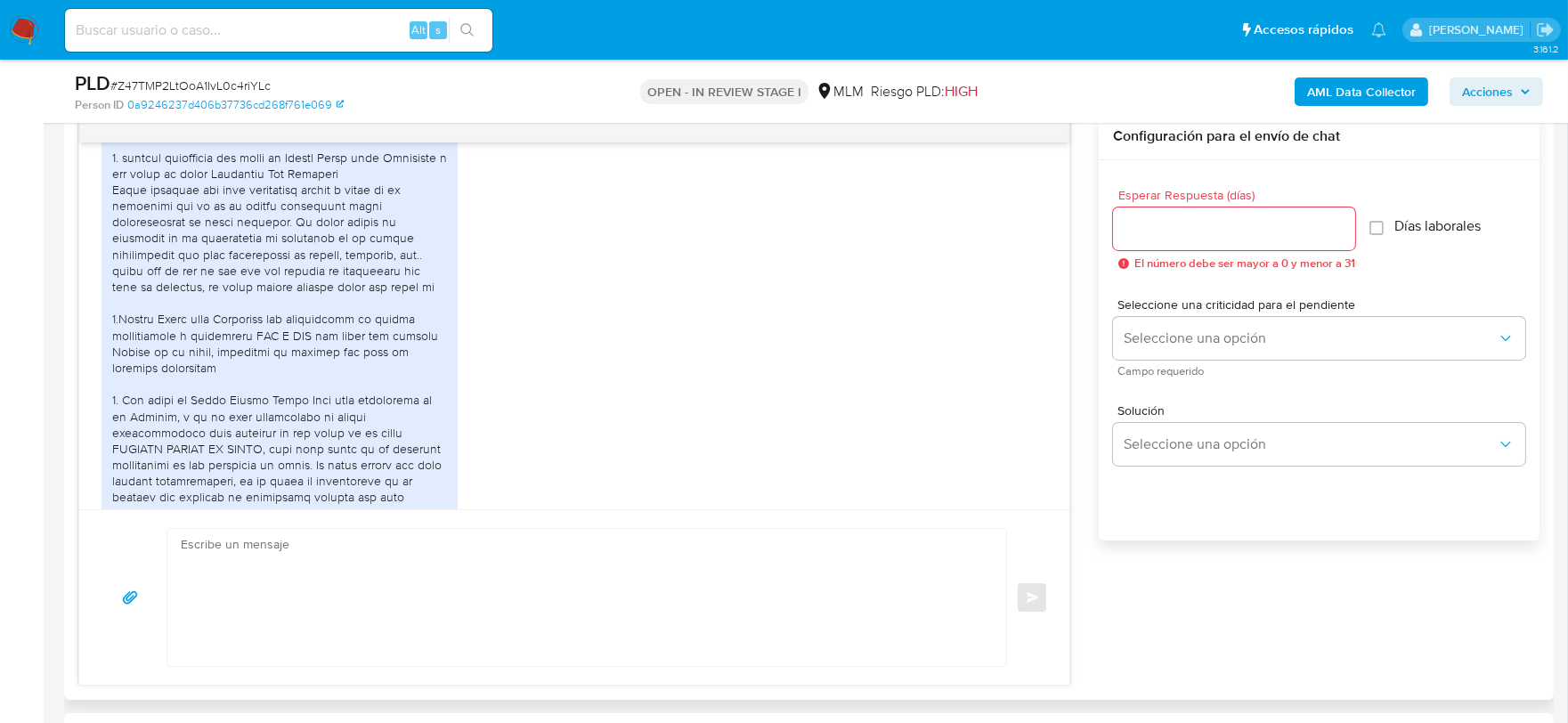
scroll to position [350, 0]
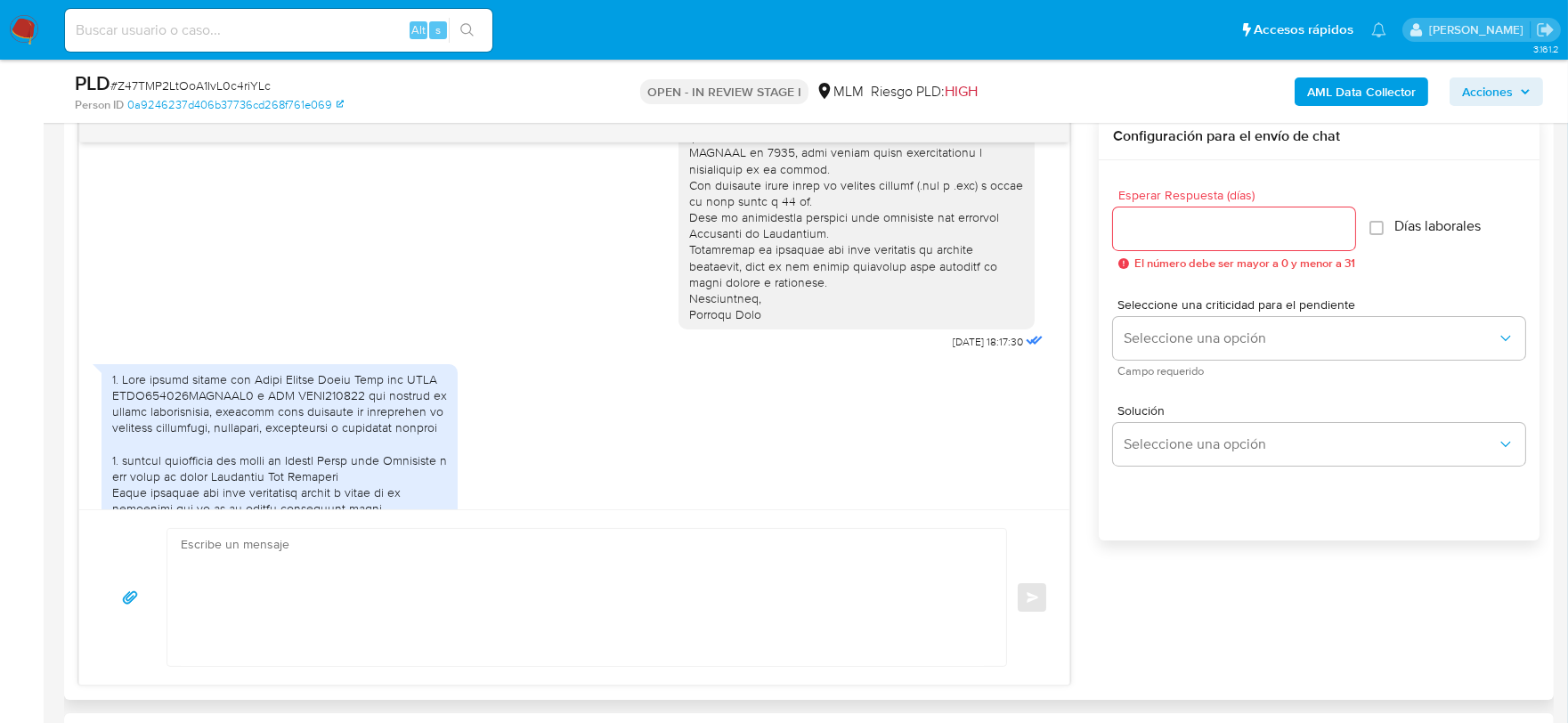
click at [843, 408] on div "JPG JPG melifile5351872323135279999.jpg JPG JPG melifile2526348382380066427.jpg…" at bounding box center [574, 717] width 946 height 724
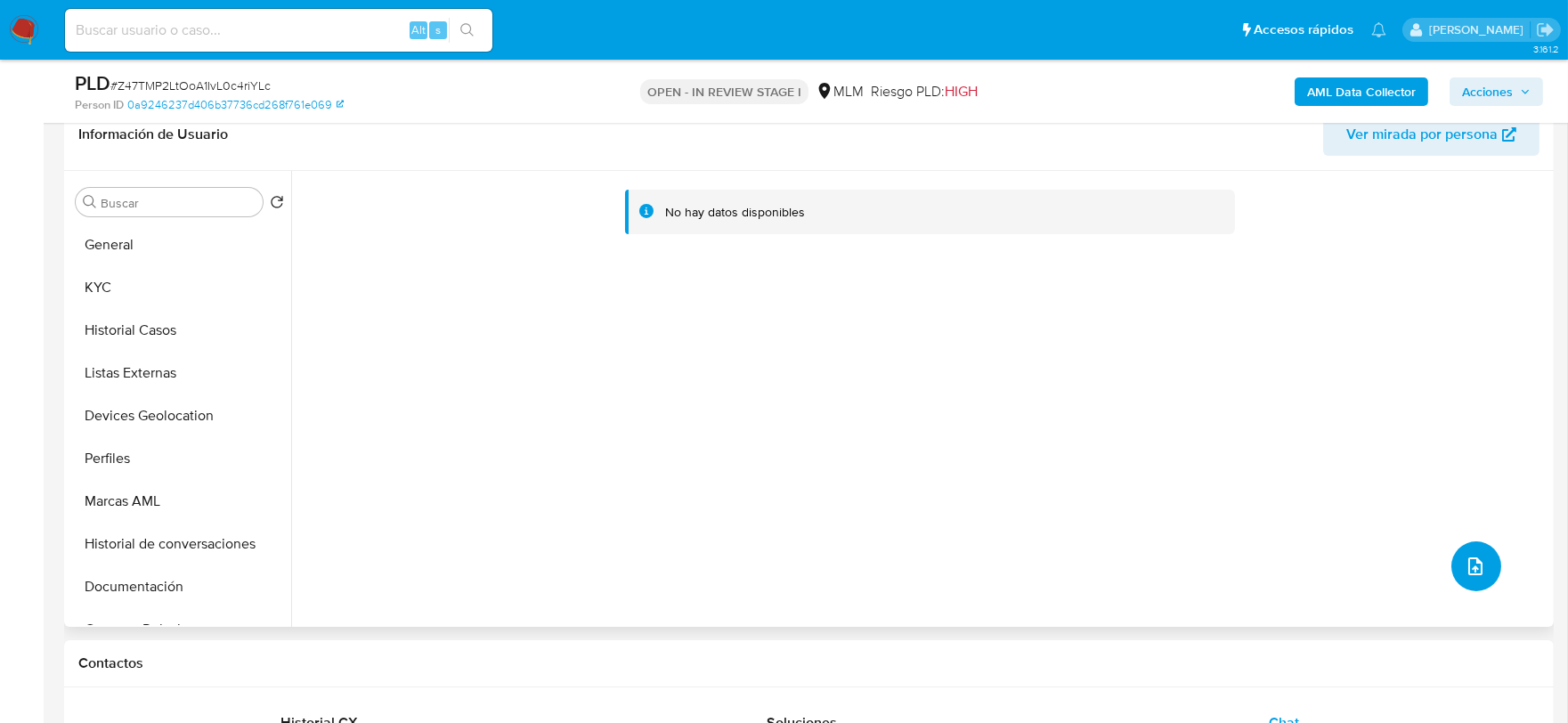
click at [1471, 570] on icon "upload-file" at bounding box center [1475, 565] width 14 height 18
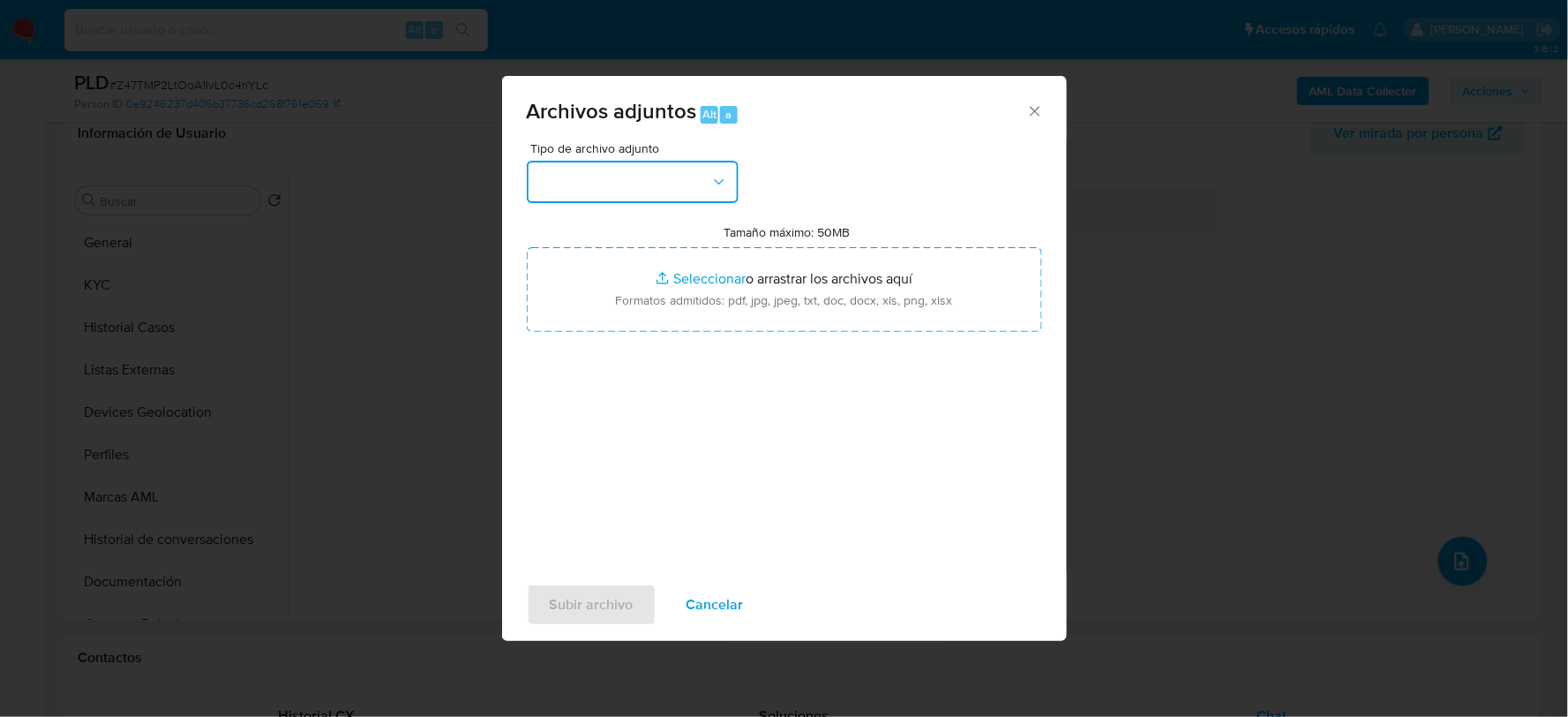
click at [674, 177] on button "button" at bounding box center [633, 182] width 212 height 43
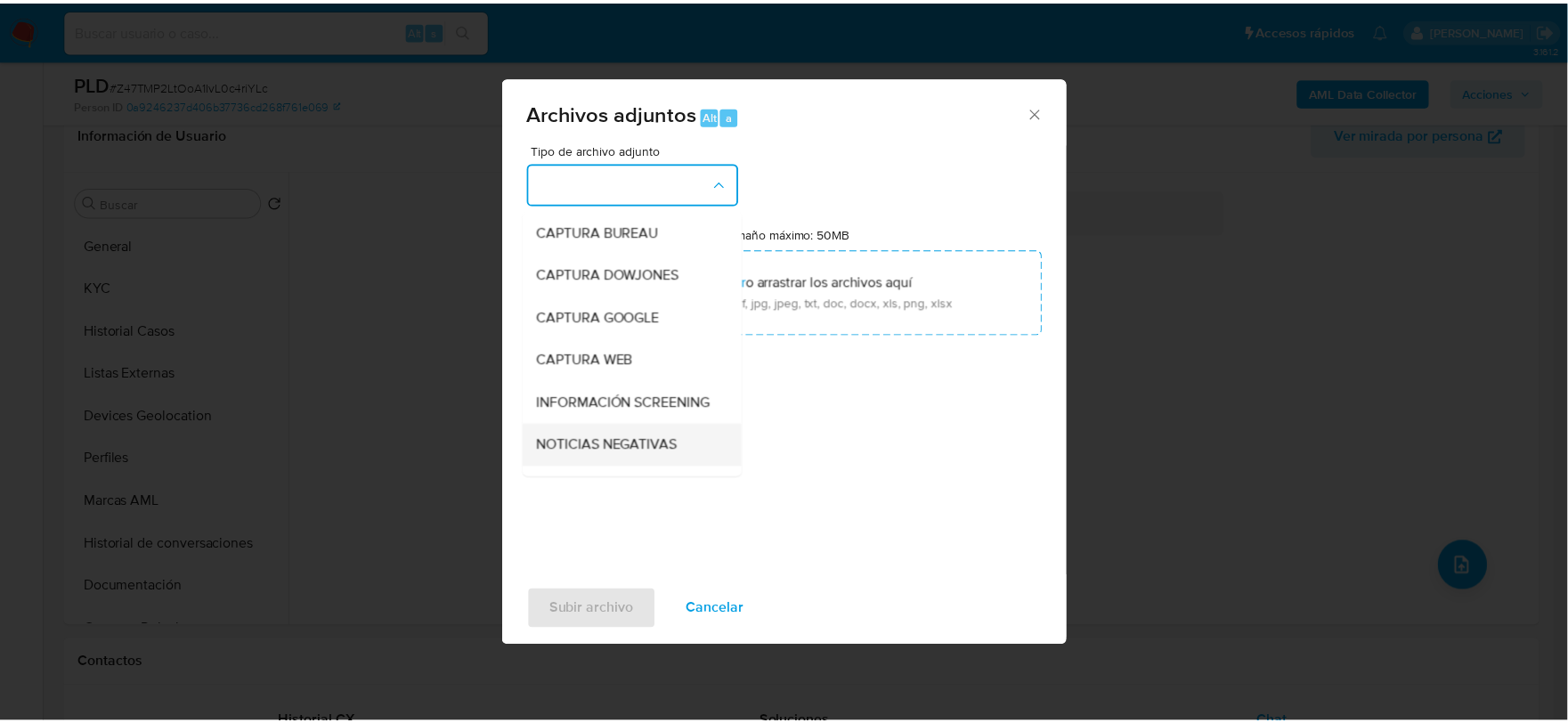
scroll to position [135, 0]
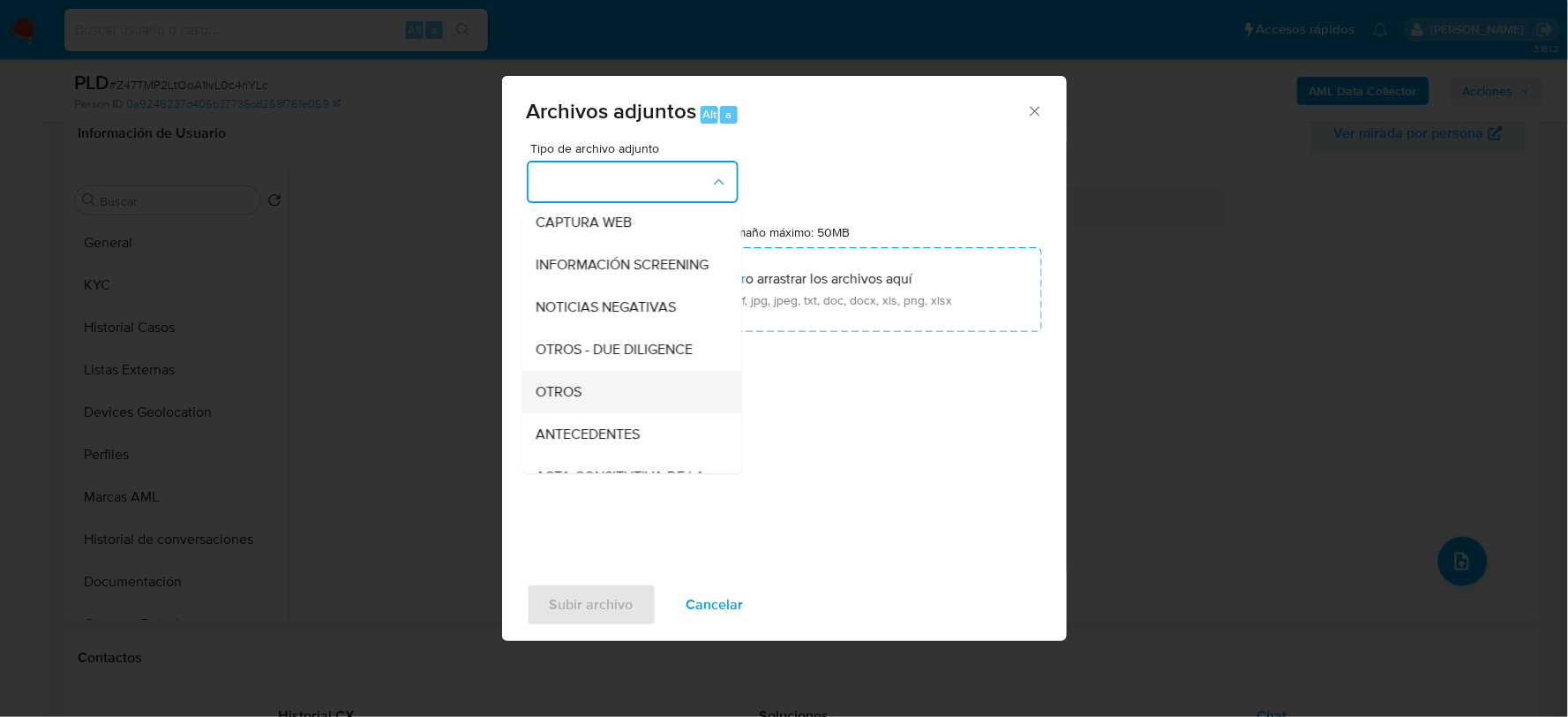
click at [565, 400] on span "OTROS" at bounding box center [559, 391] width 46 height 18
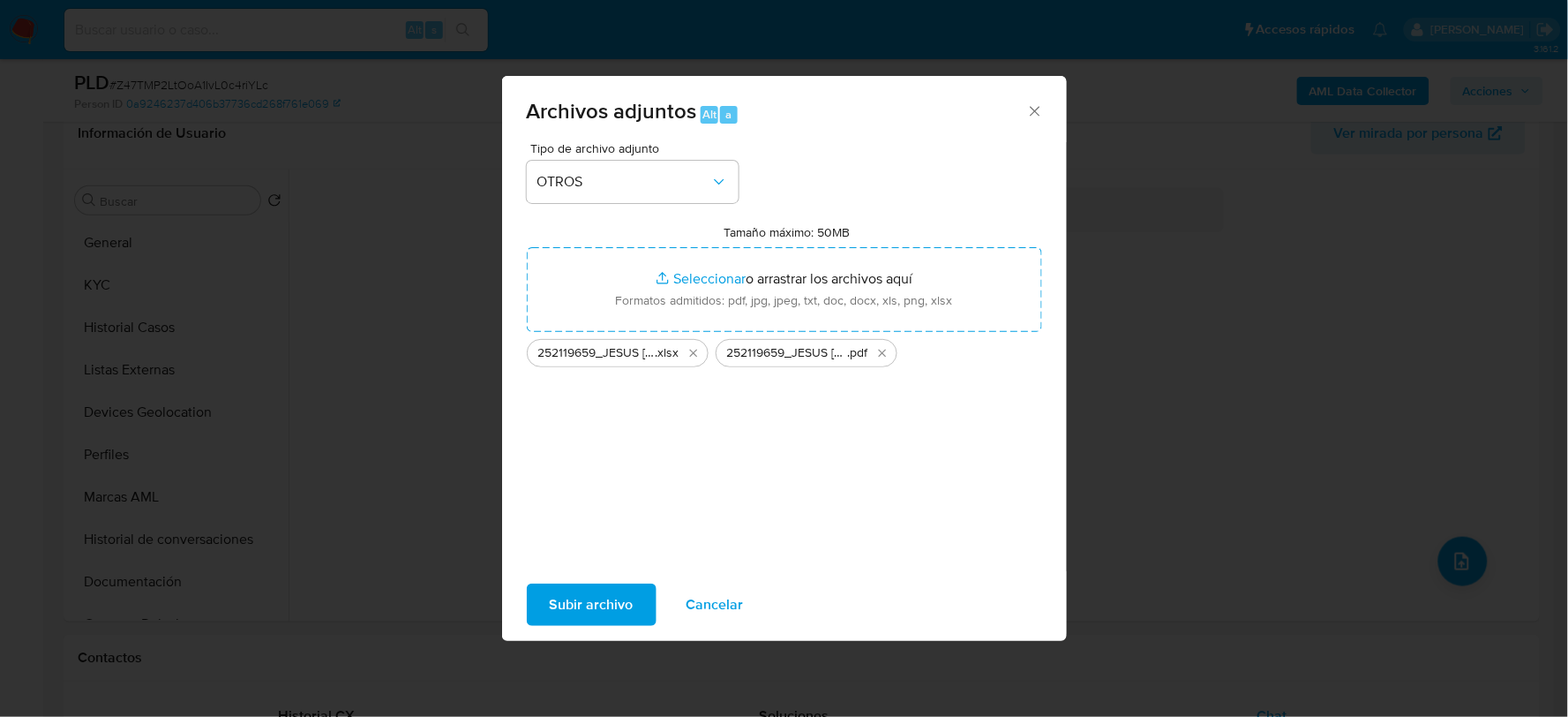
click at [593, 604] on span "Subir archivo" at bounding box center [591, 604] width 84 height 39
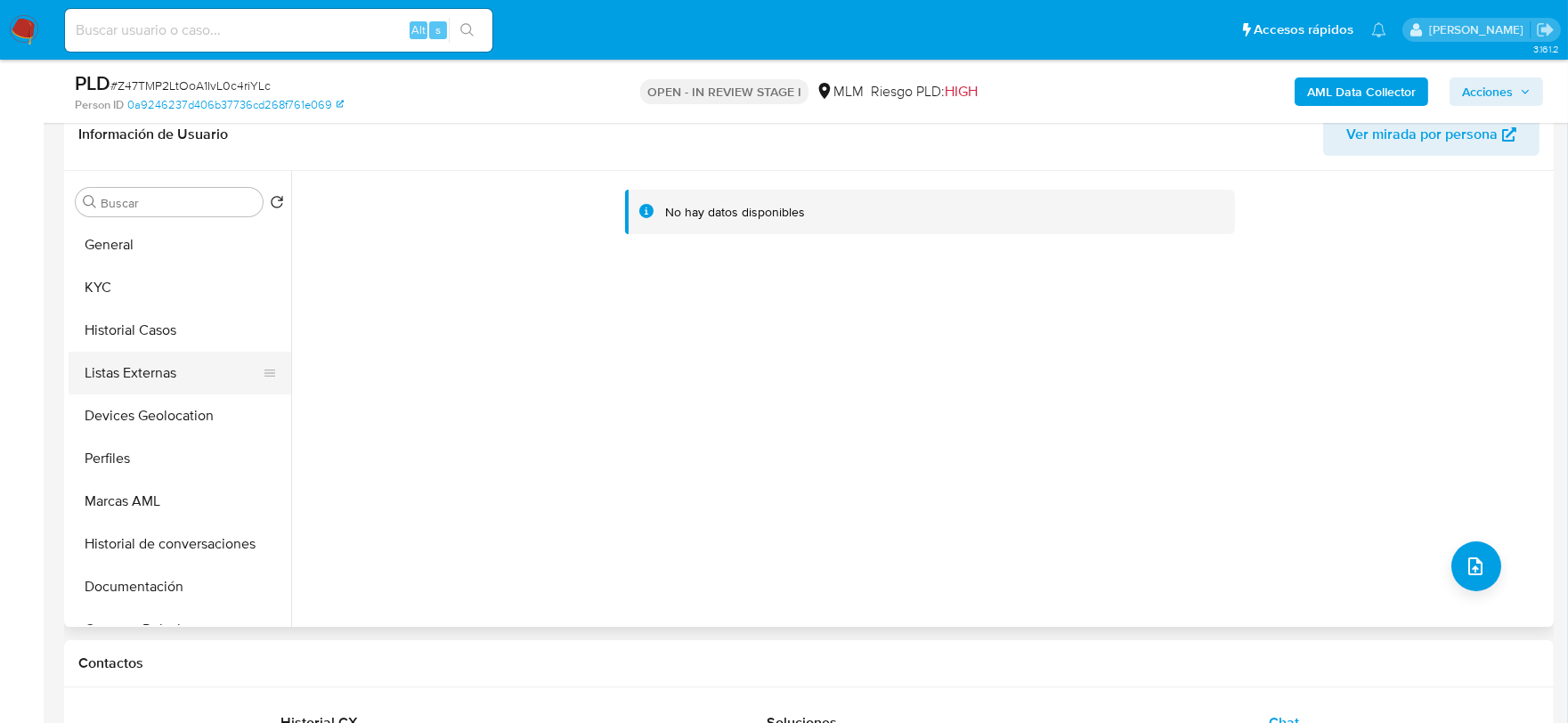
click at [181, 368] on button "Listas Externas" at bounding box center [173, 373] width 208 height 43
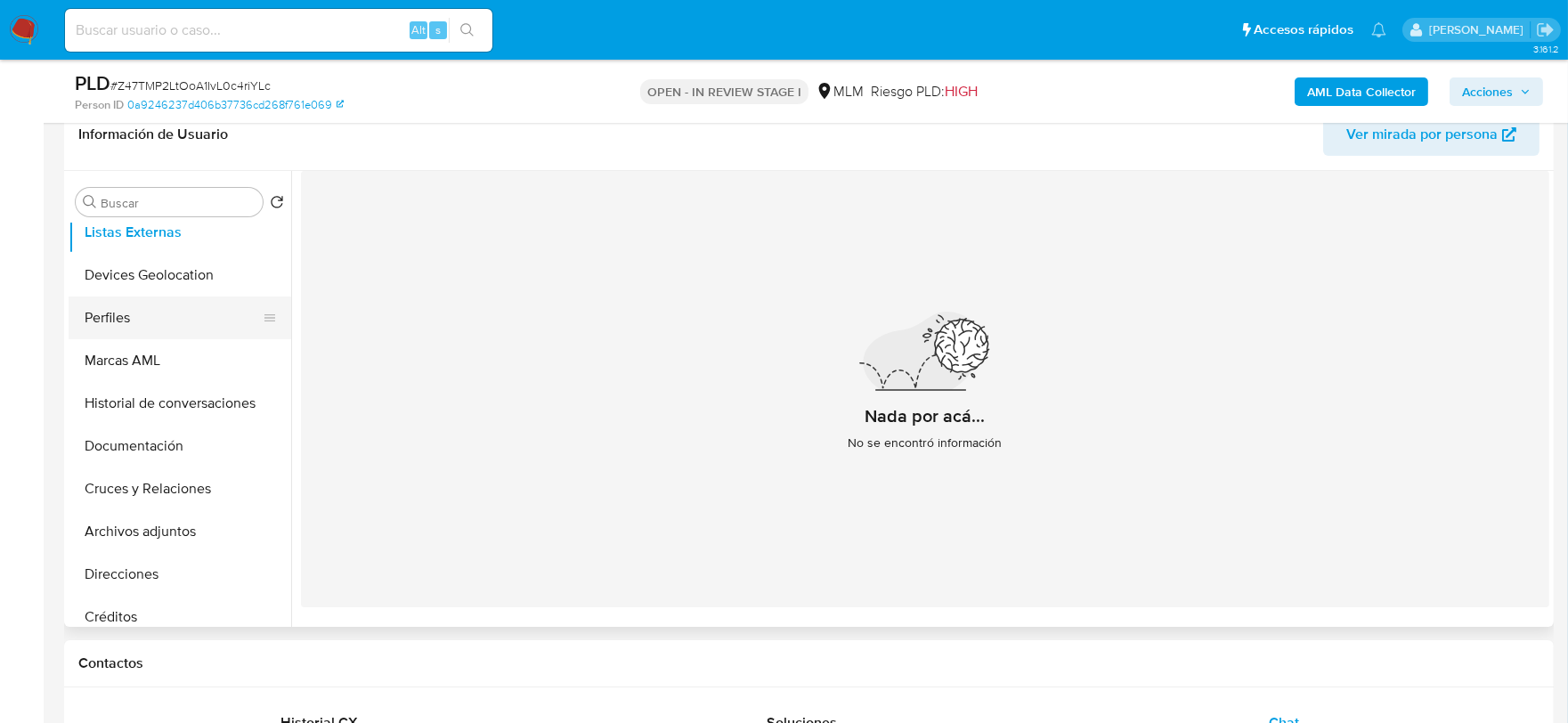
scroll to position [198, 0]
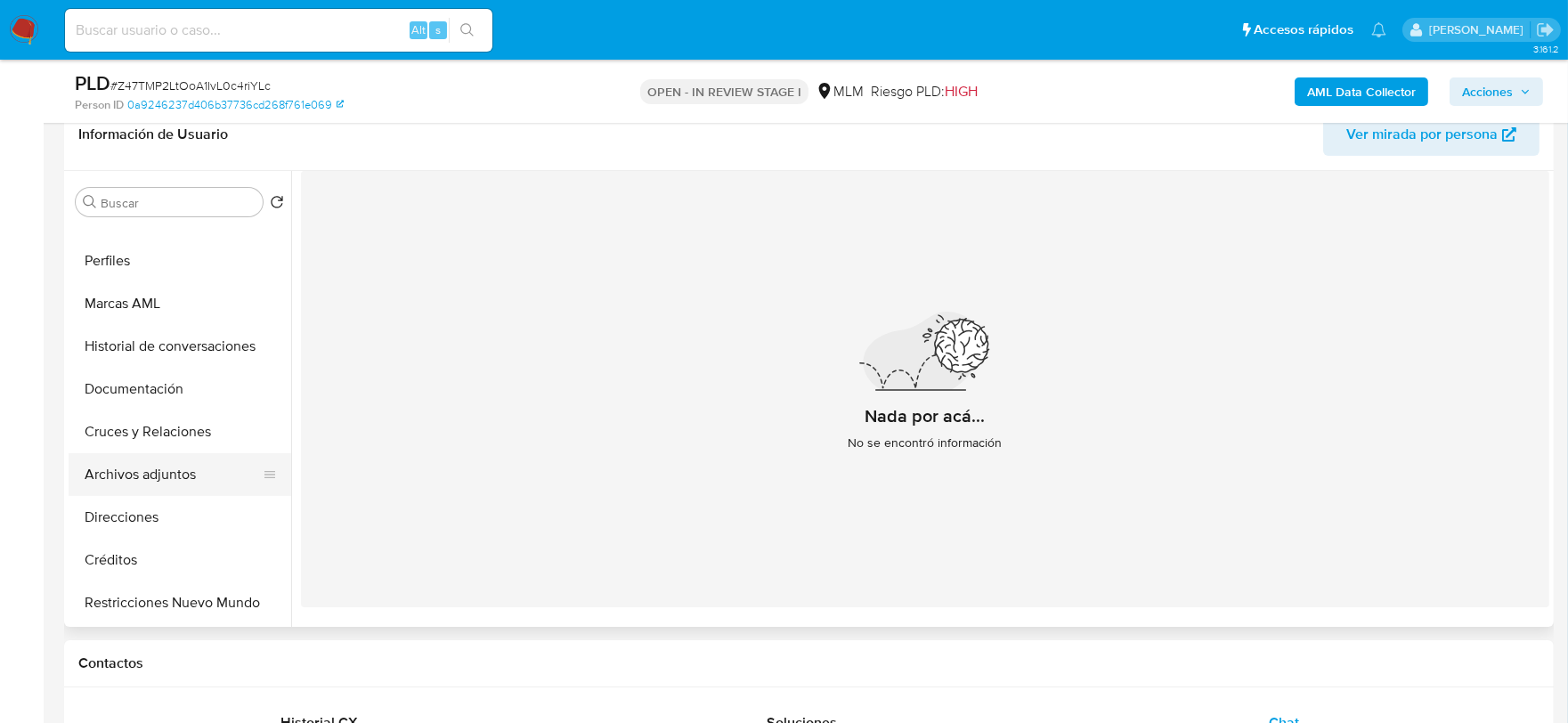
click at [152, 474] on button "Archivos adjuntos" at bounding box center [173, 474] width 208 height 43
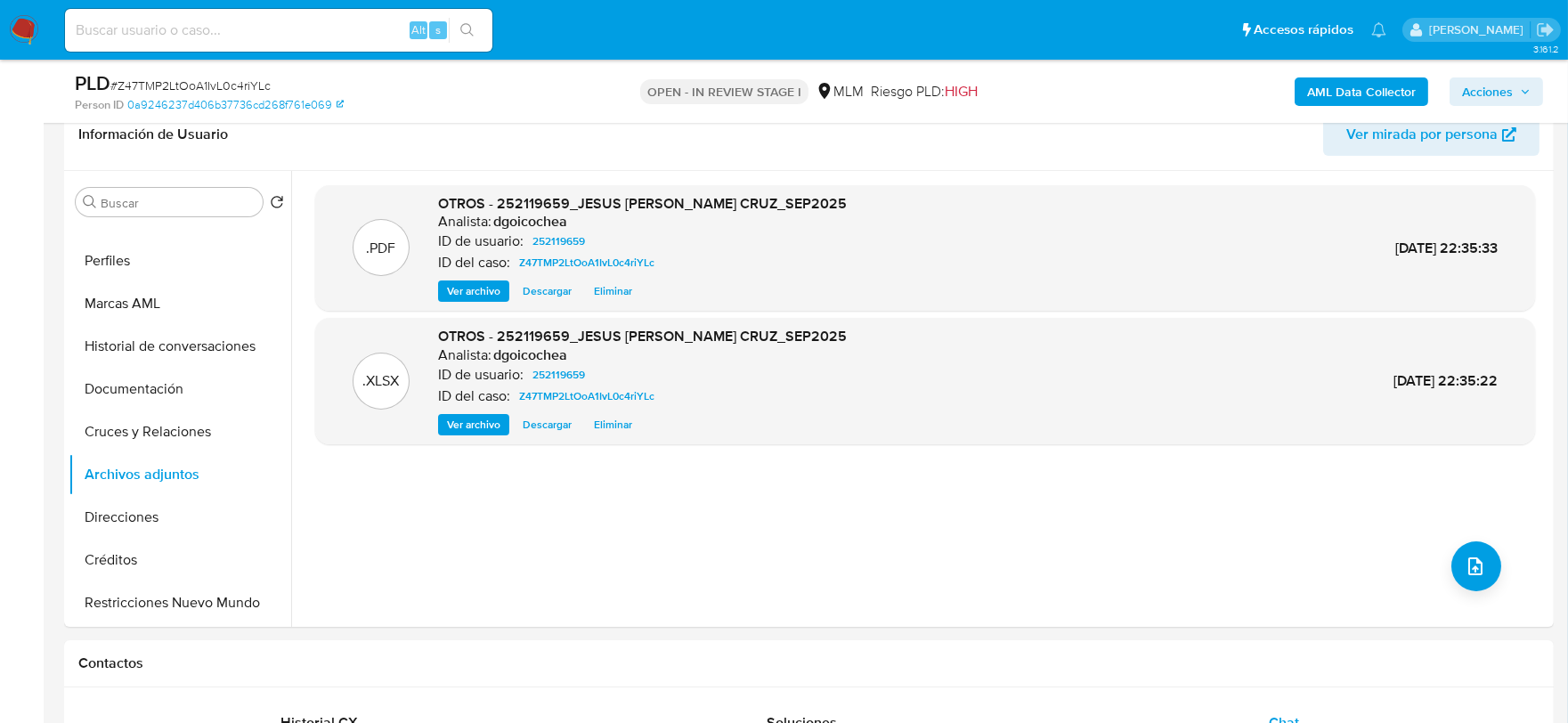
click at [1474, 90] on span "Acciones" at bounding box center [1487, 92] width 51 height 28
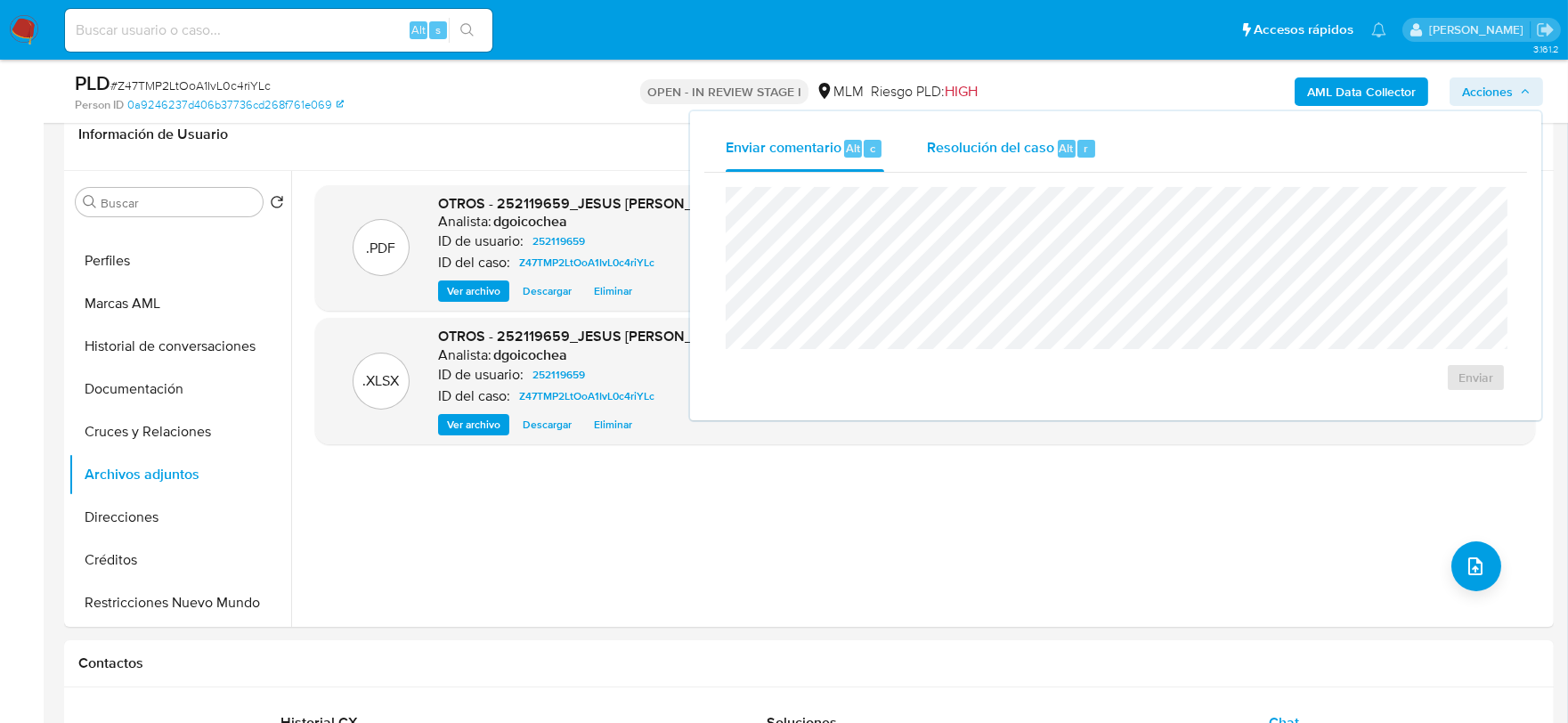
click at [966, 149] on span "Resolución del caso" at bounding box center [991, 147] width 128 height 21
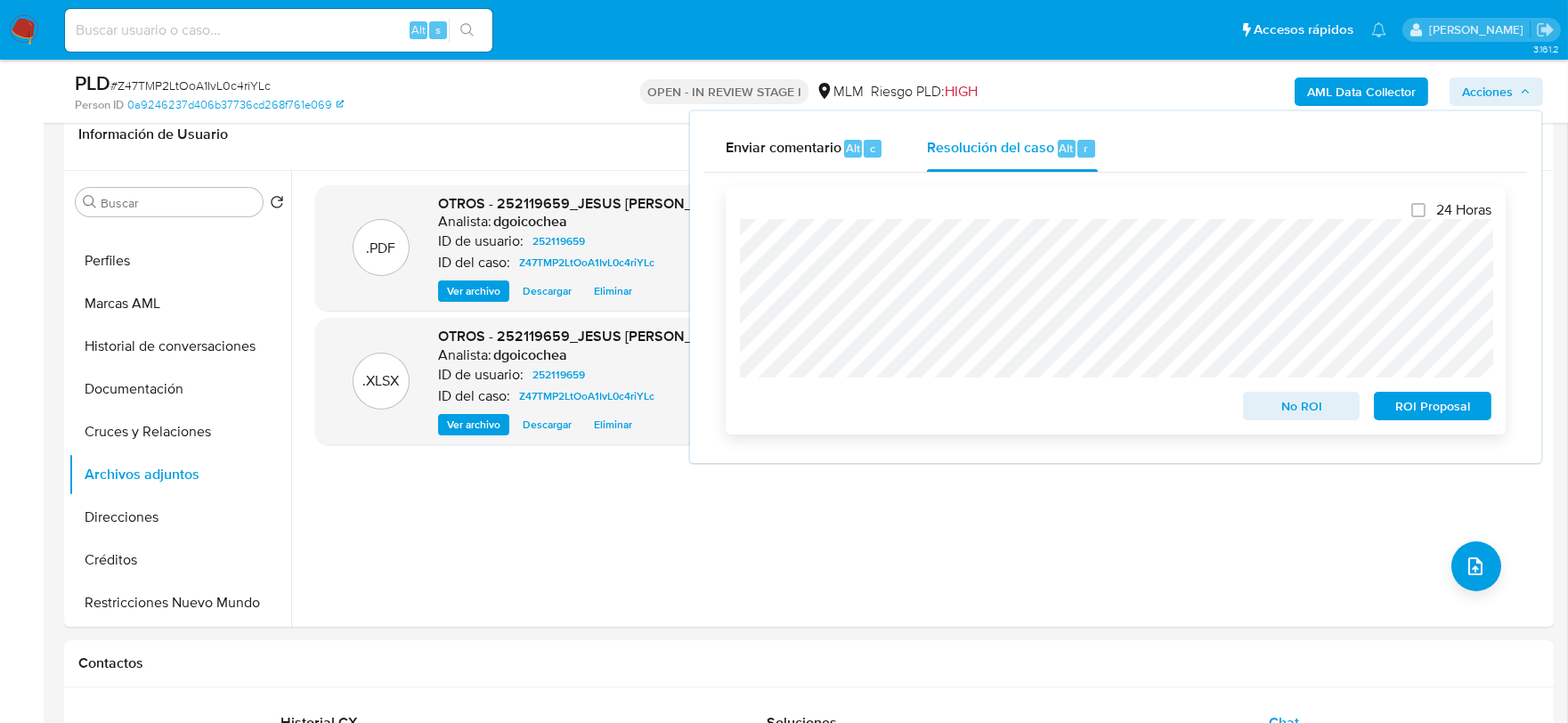
click at [1274, 406] on span "No ROI" at bounding box center [1302, 406] width 93 height 25
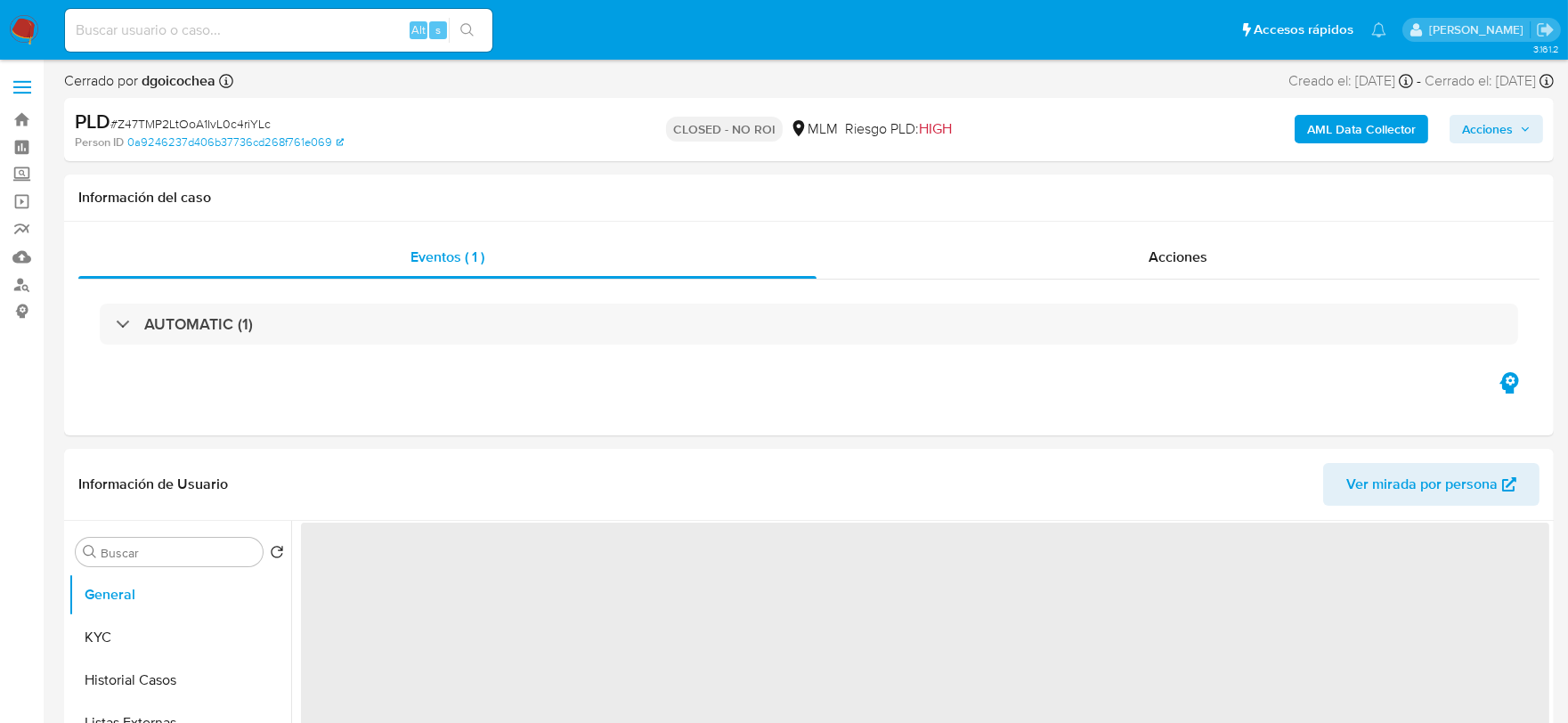
select select "10"
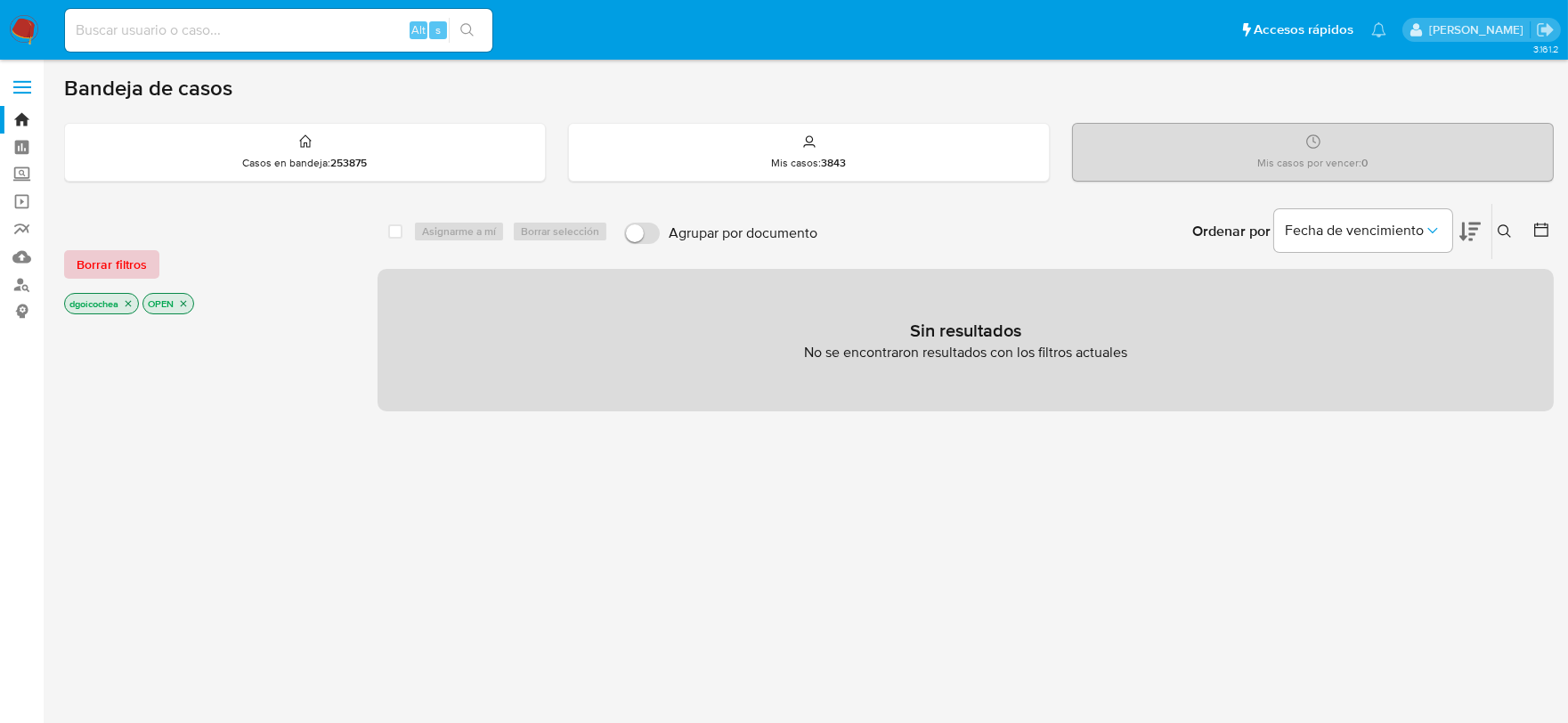
click at [140, 253] on span "Borrar filtros" at bounding box center [112, 264] width 70 height 25
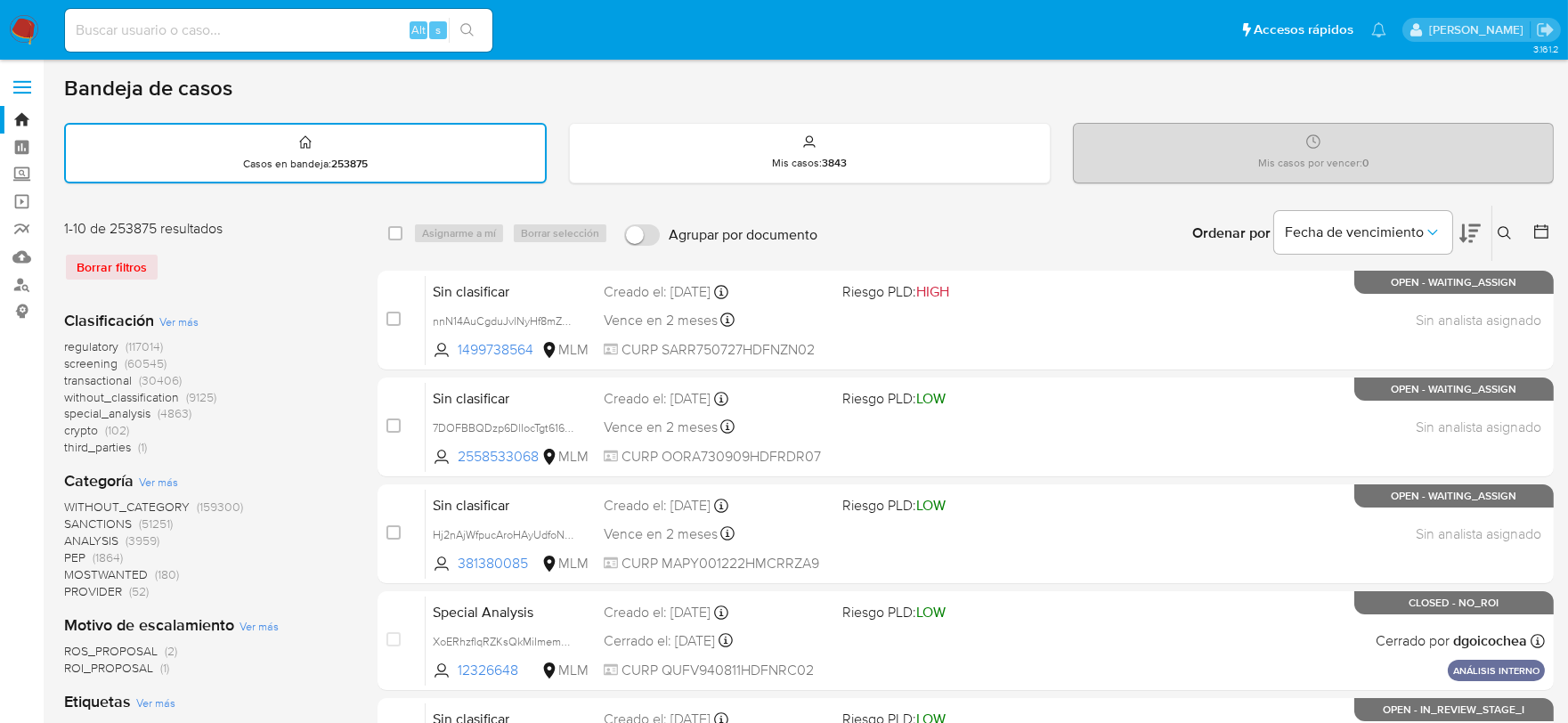
click at [1501, 235] on icon at bounding box center [1504, 233] width 14 height 14
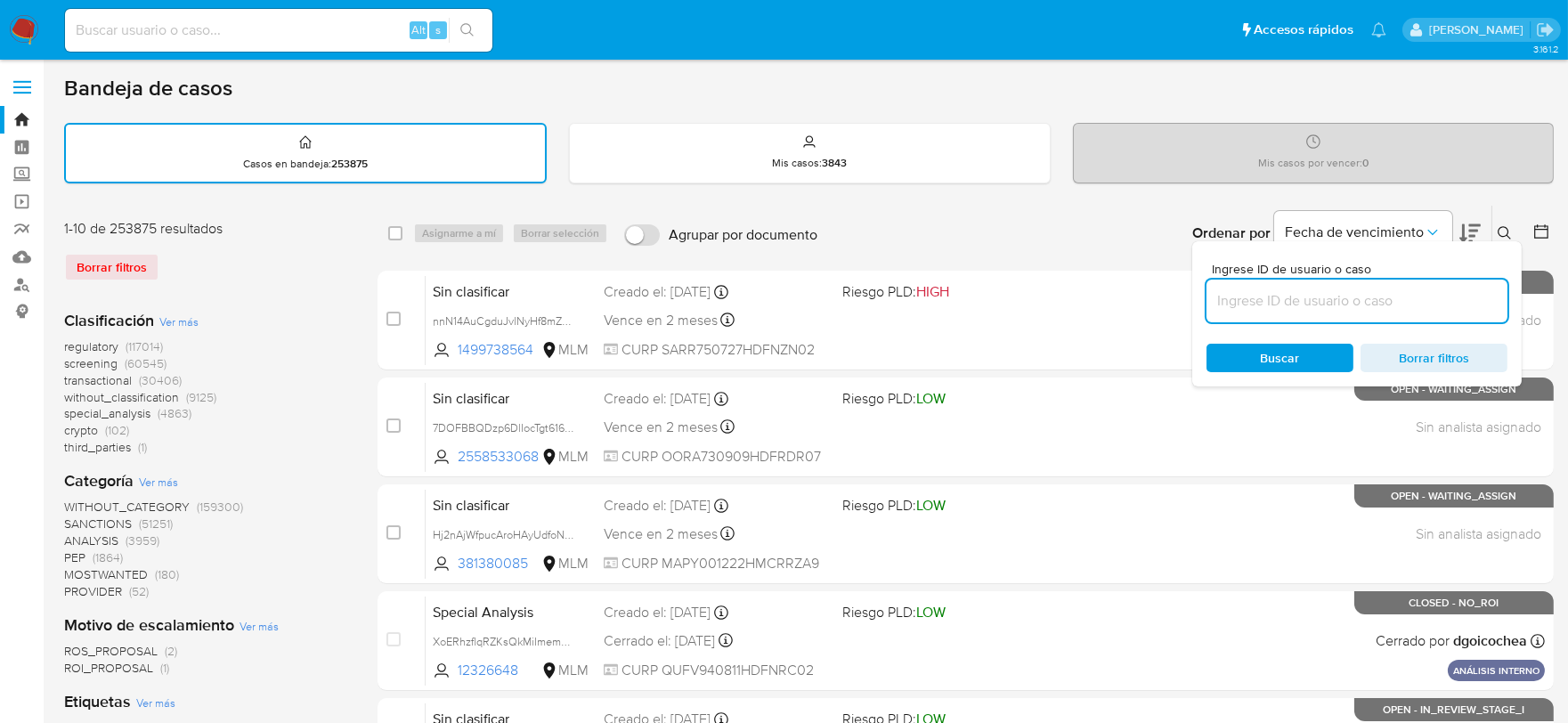
click at [1420, 307] on input at bounding box center [1357, 300] width 301 height 23
type input "2110491484"
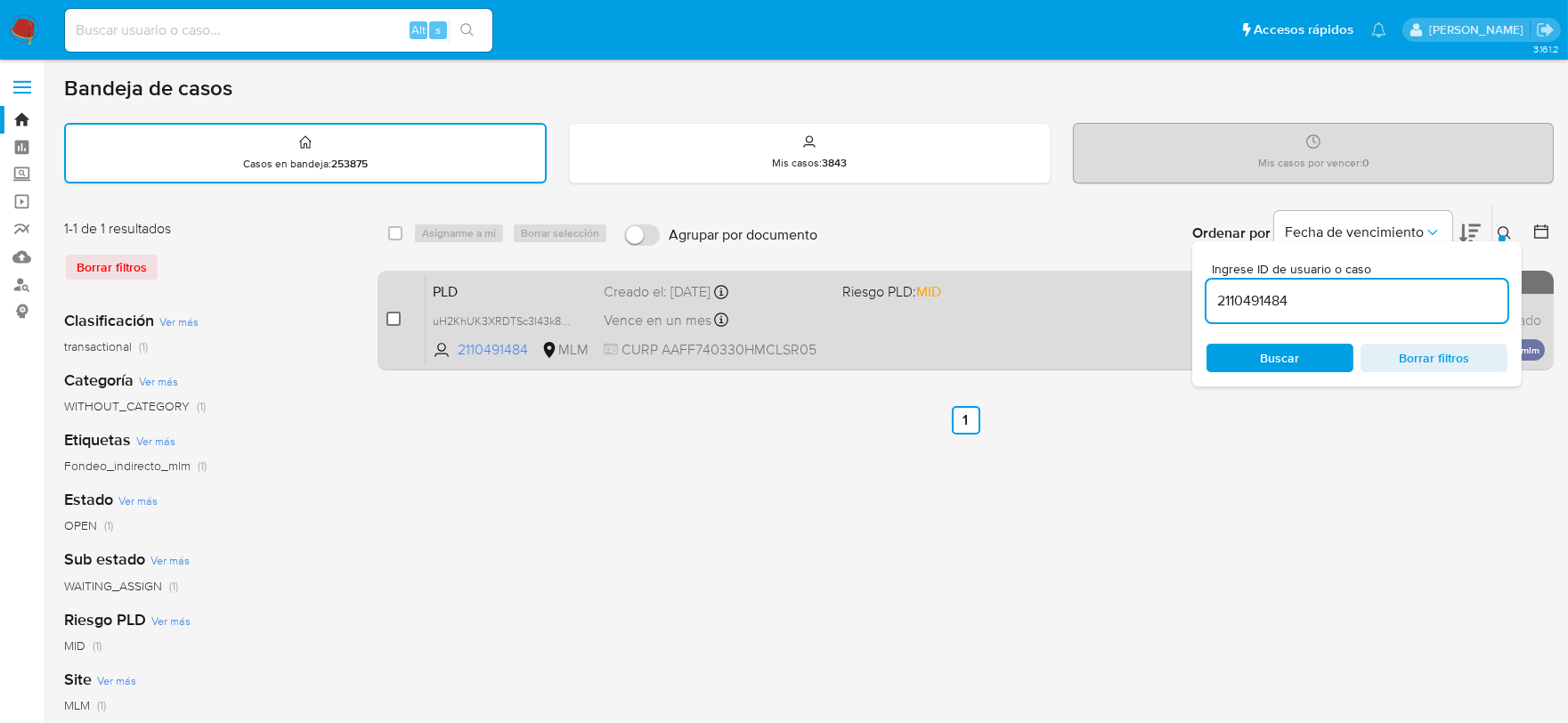
click at [397, 315] on input "checkbox" at bounding box center [393, 318] width 14 height 14
checkbox input "true"
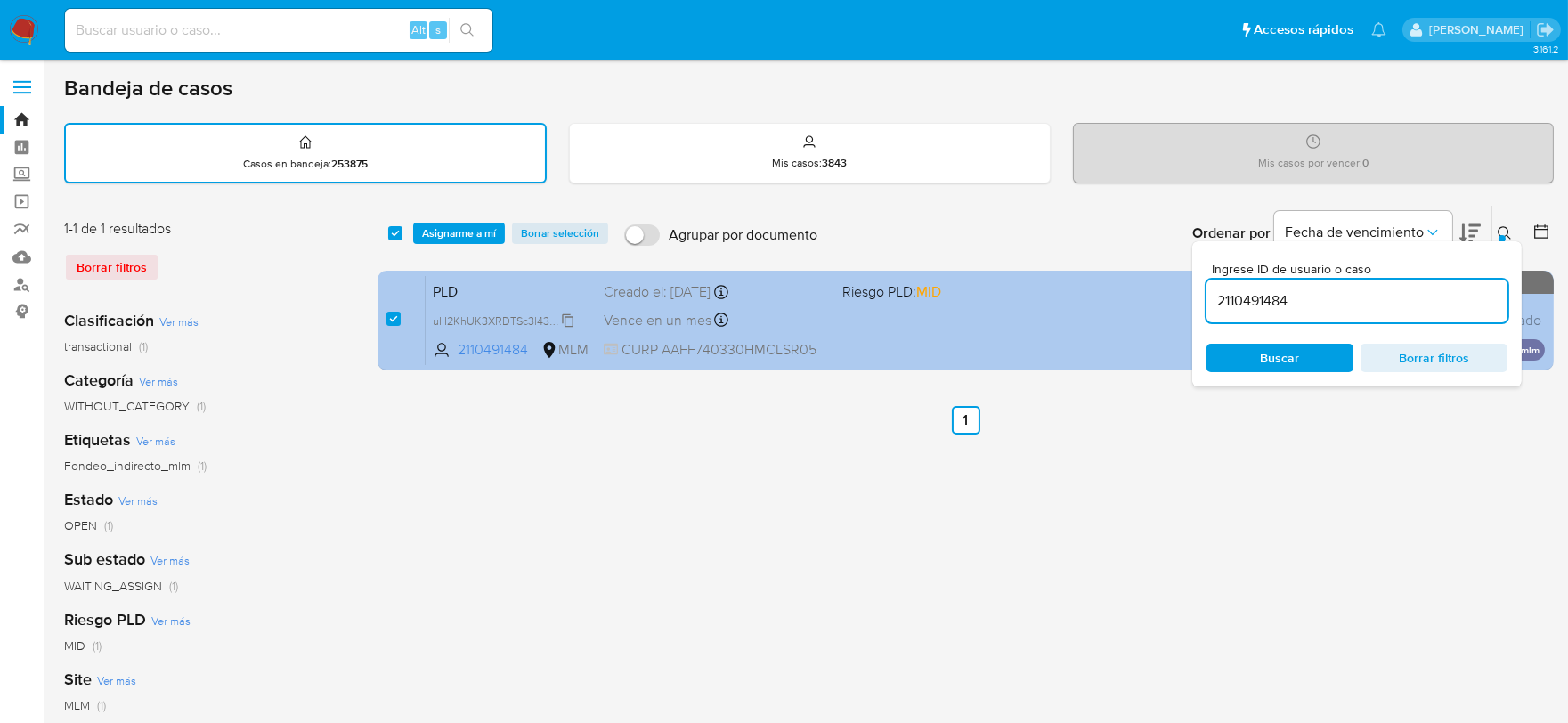
click at [567, 313] on span "uH2KhUK3XRDTSc3l43k87PnP" at bounding box center [509, 319] width 152 height 20
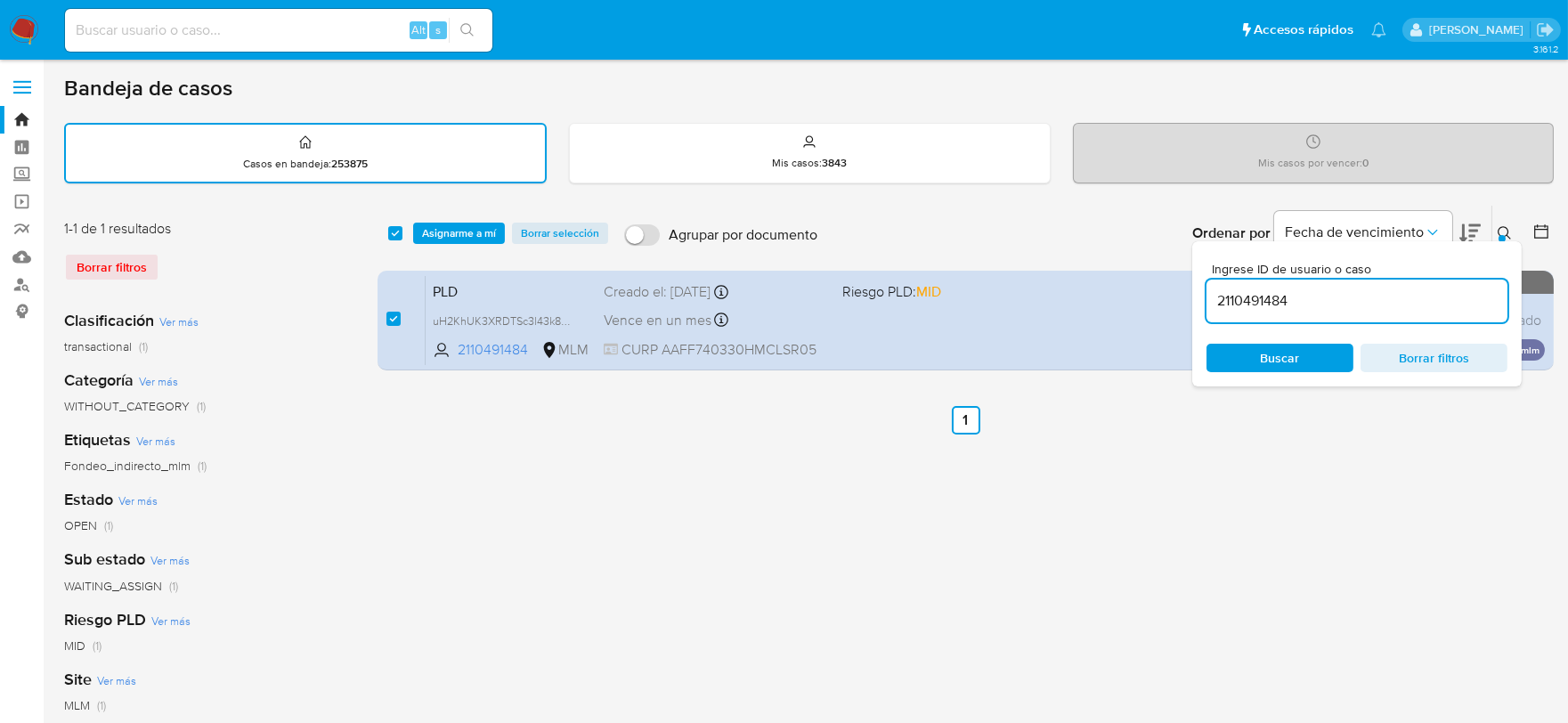
click at [1235, 301] on input "2110491484" at bounding box center [1357, 300] width 301 height 23
paste input "278845501"
type input "2278845501"
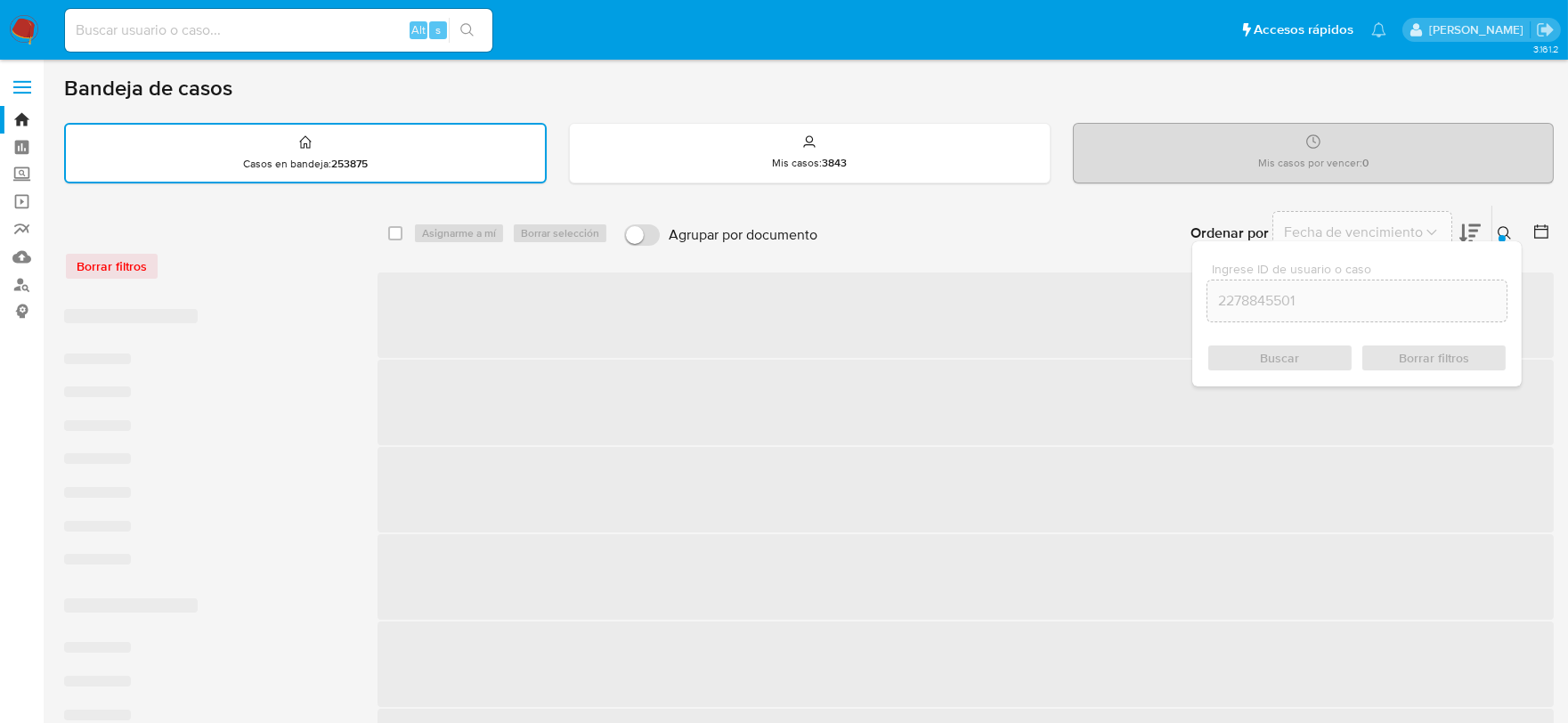
checkbox input "false"
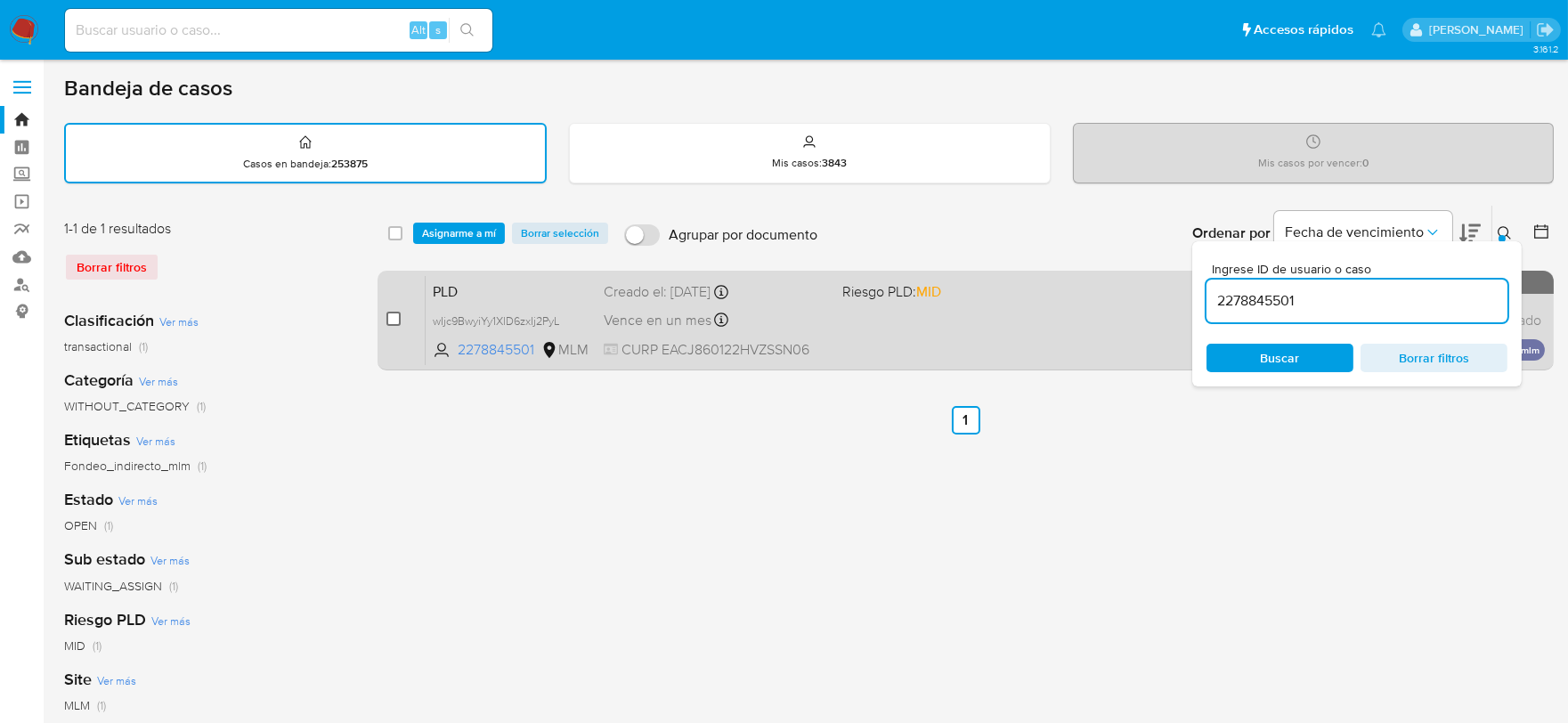
click at [387, 318] on input "checkbox" at bounding box center [393, 318] width 14 height 14
checkbox input "true"
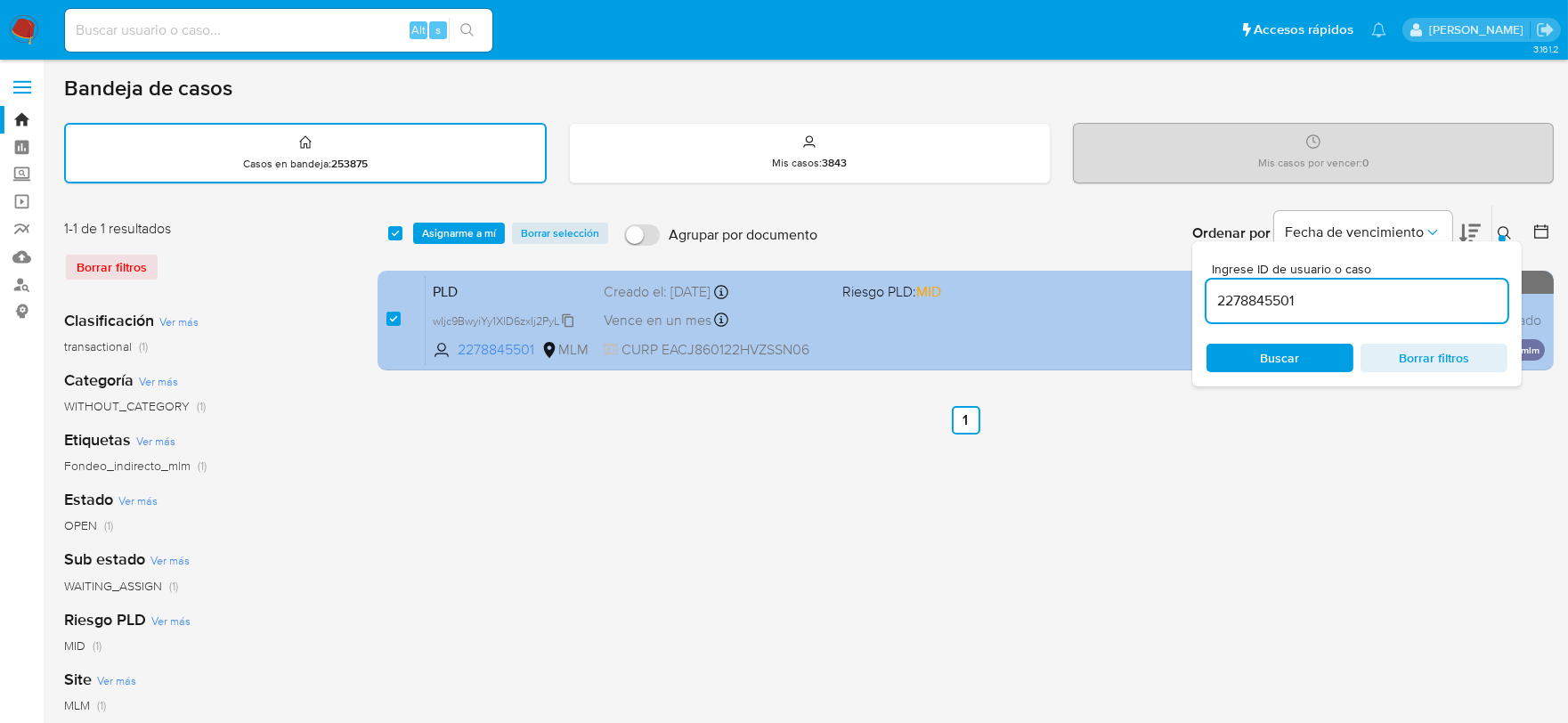
click at [564, 315] on icon at bounding box center [568, 320] width 14 height 14
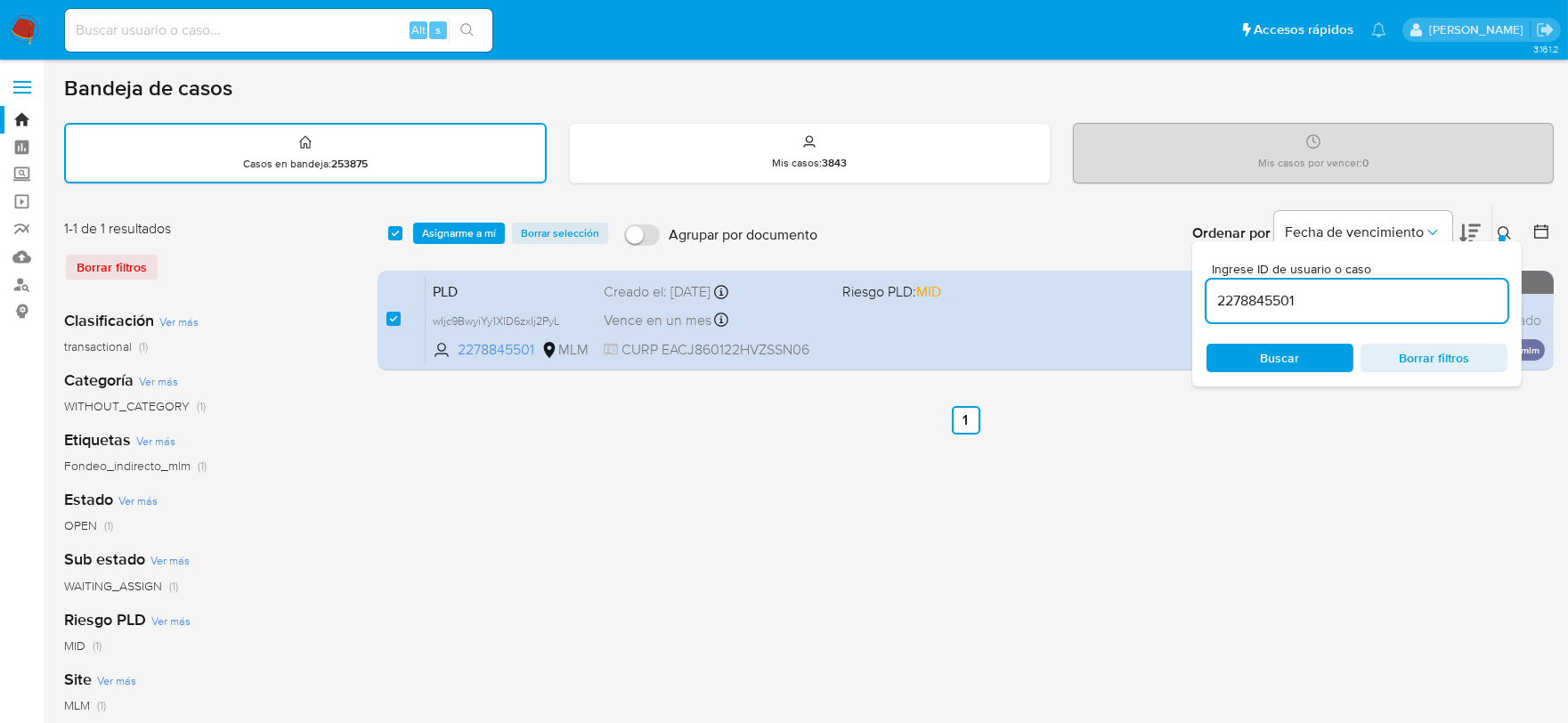
click at [1277, 301] on input "2278845501" at bounding box center [1357, 300] width 301 height 23
paste input "494377325"
type input "494377325"
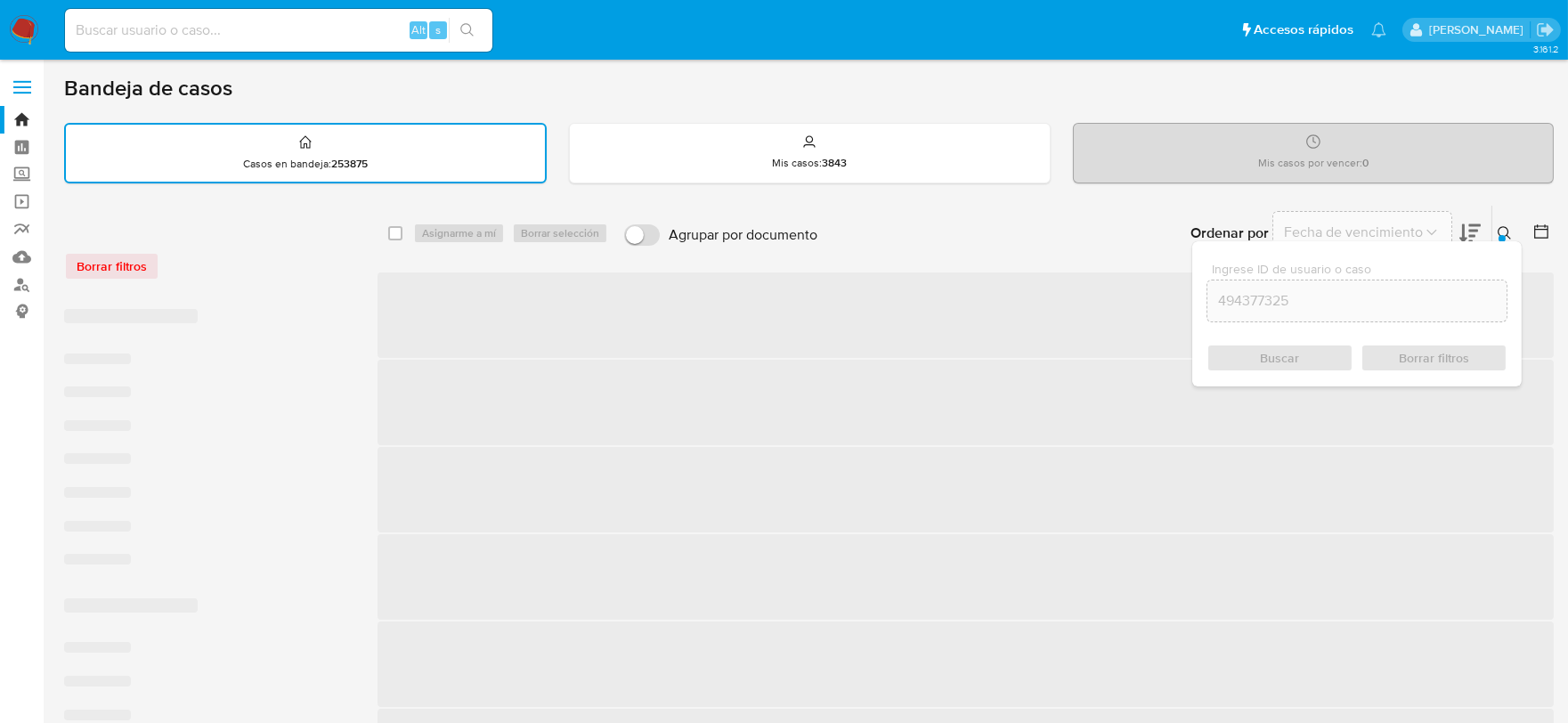
checkbox input "false"
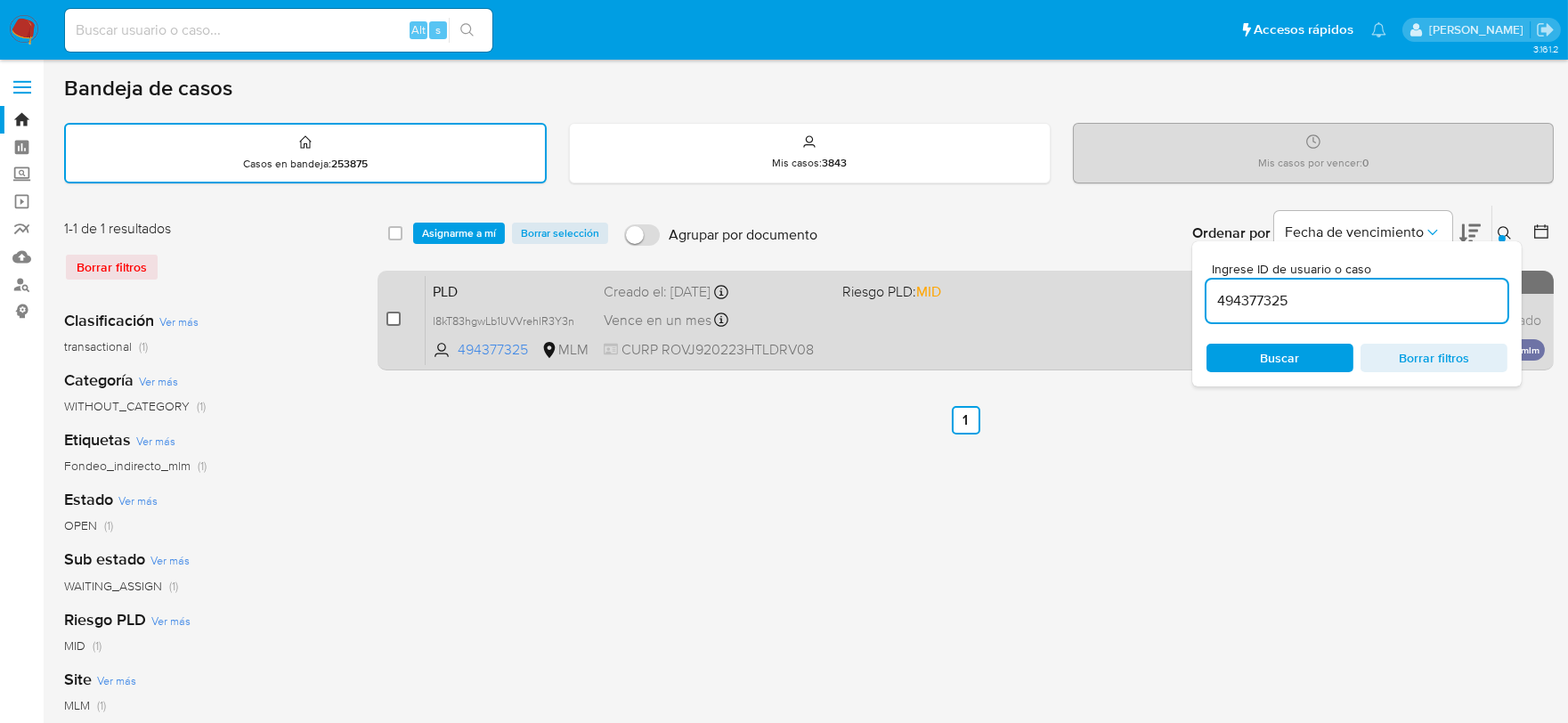
click at [398, 318] on input "checkbox" at bounding box center [393, 318] width 14 height 14
checkbox input "true"
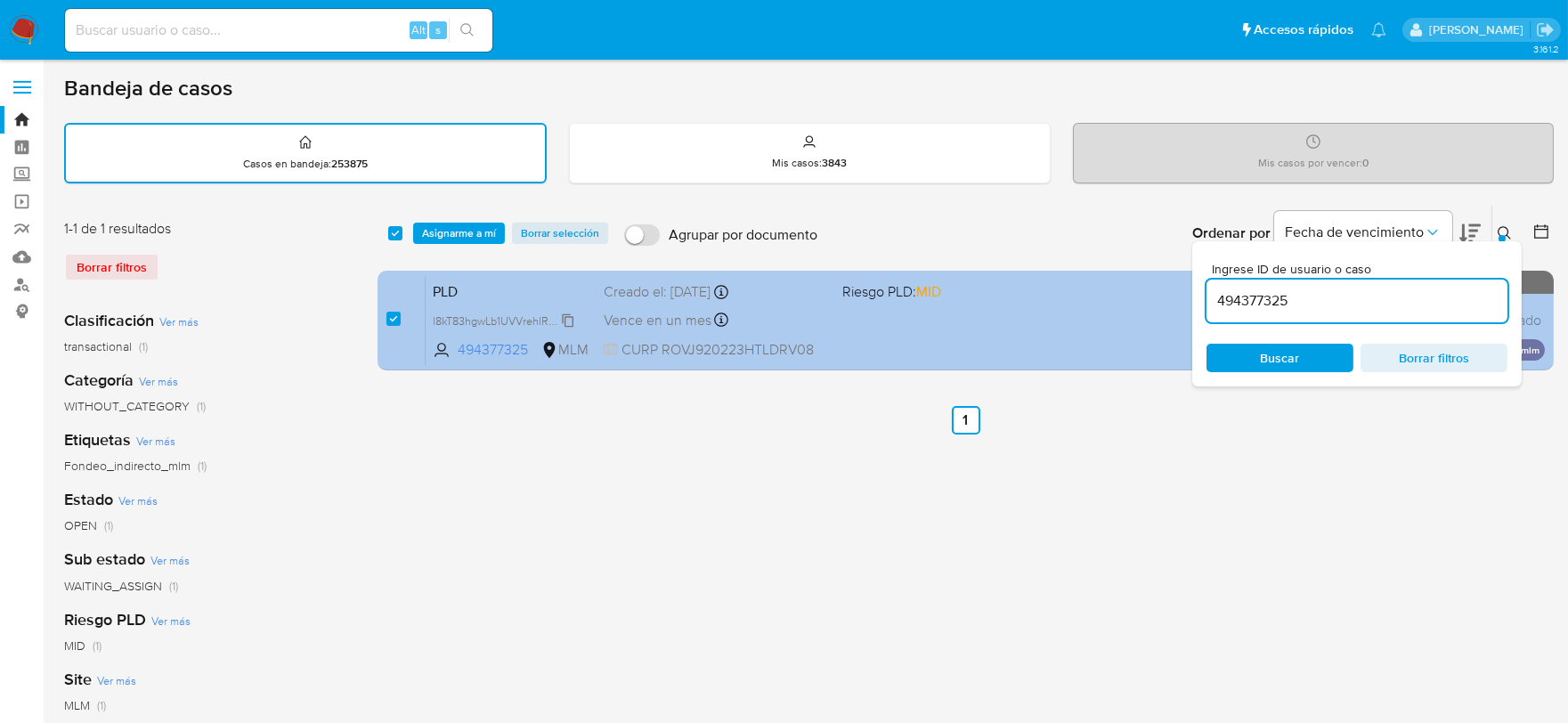
click at [570, 316] on span "l8kT83hgwLb1UVVrehlR3Y3n" at bounding box center [503, 319] width 142 height 20
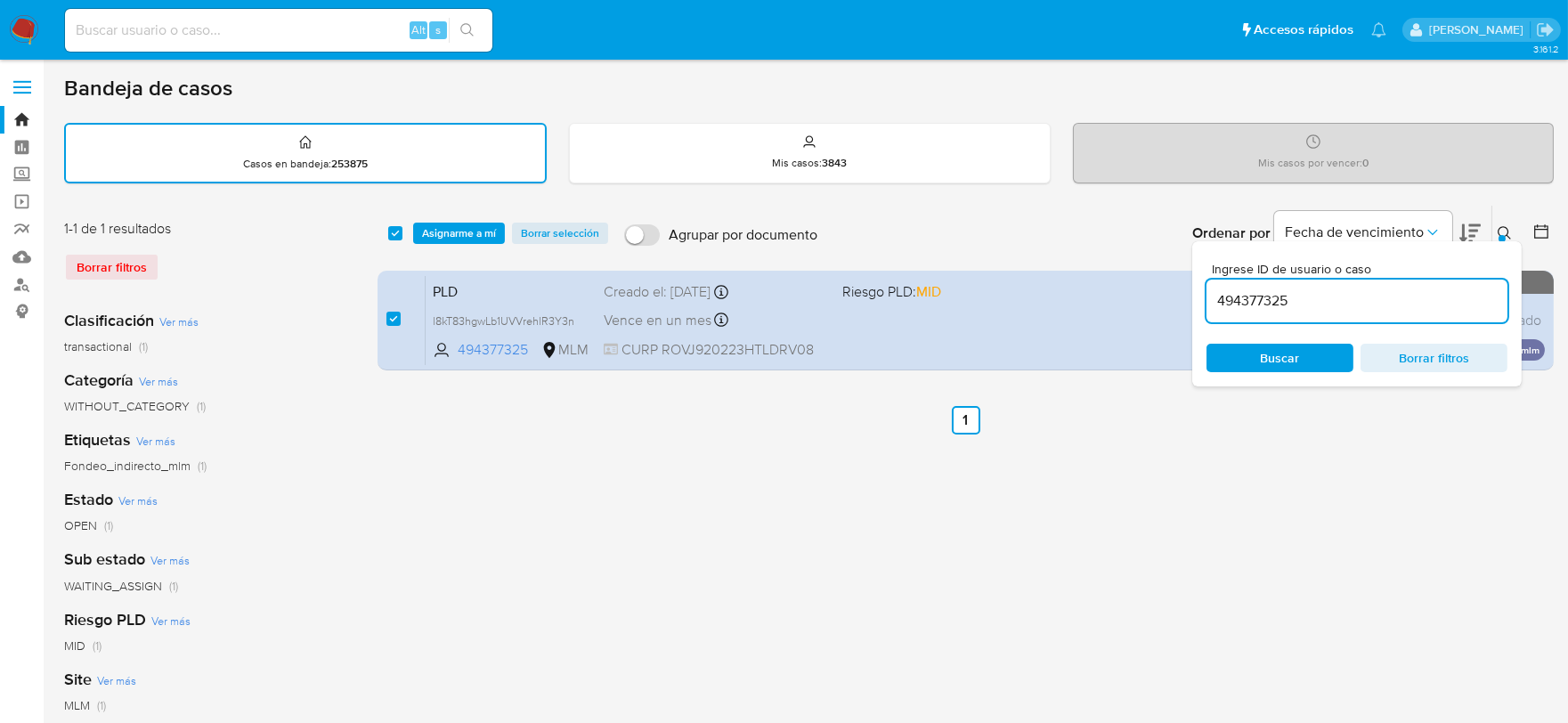
click at [1271, 300] on input "494377325" at bounding box center [1357, 300] width 301 height 23
paste input "251071578"
type input "2510715785"
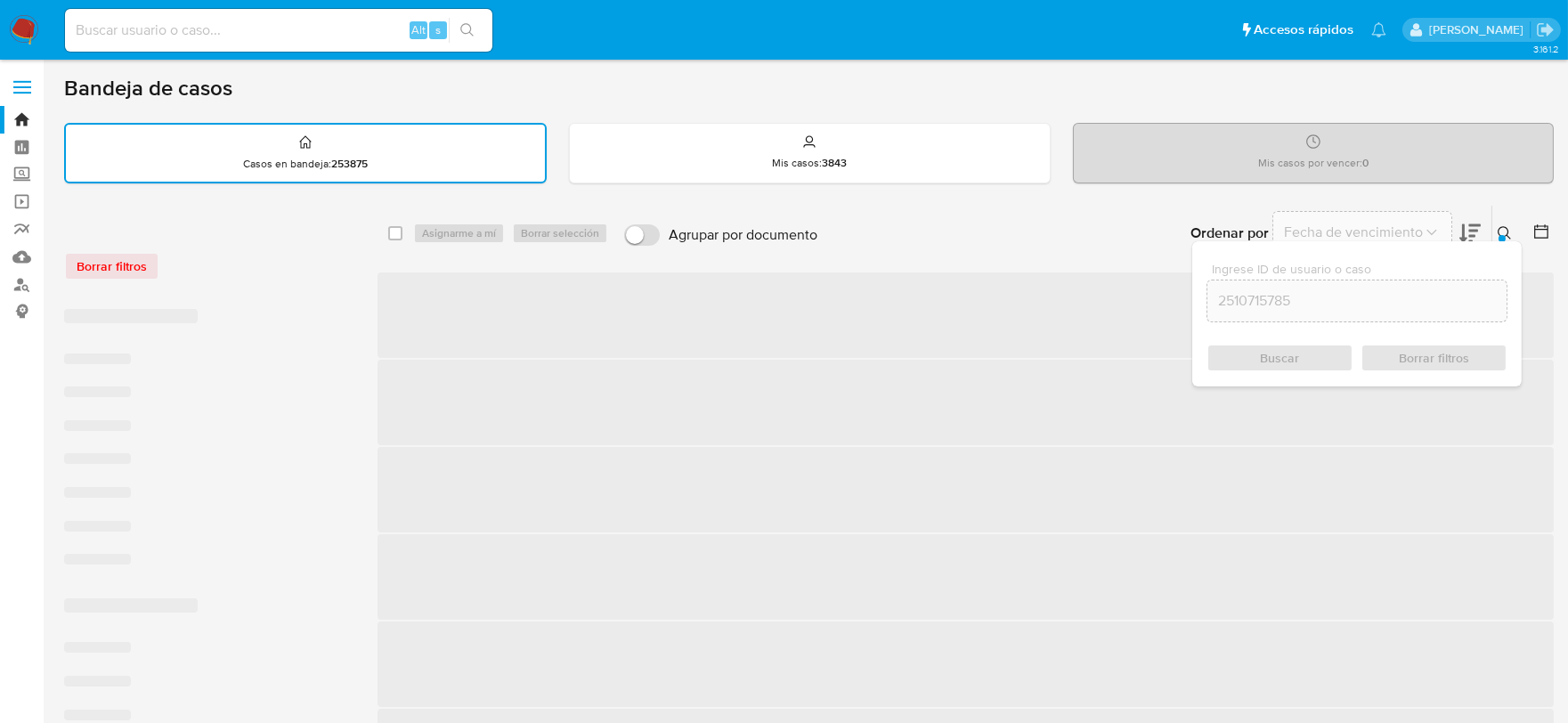
checkbox input "false"
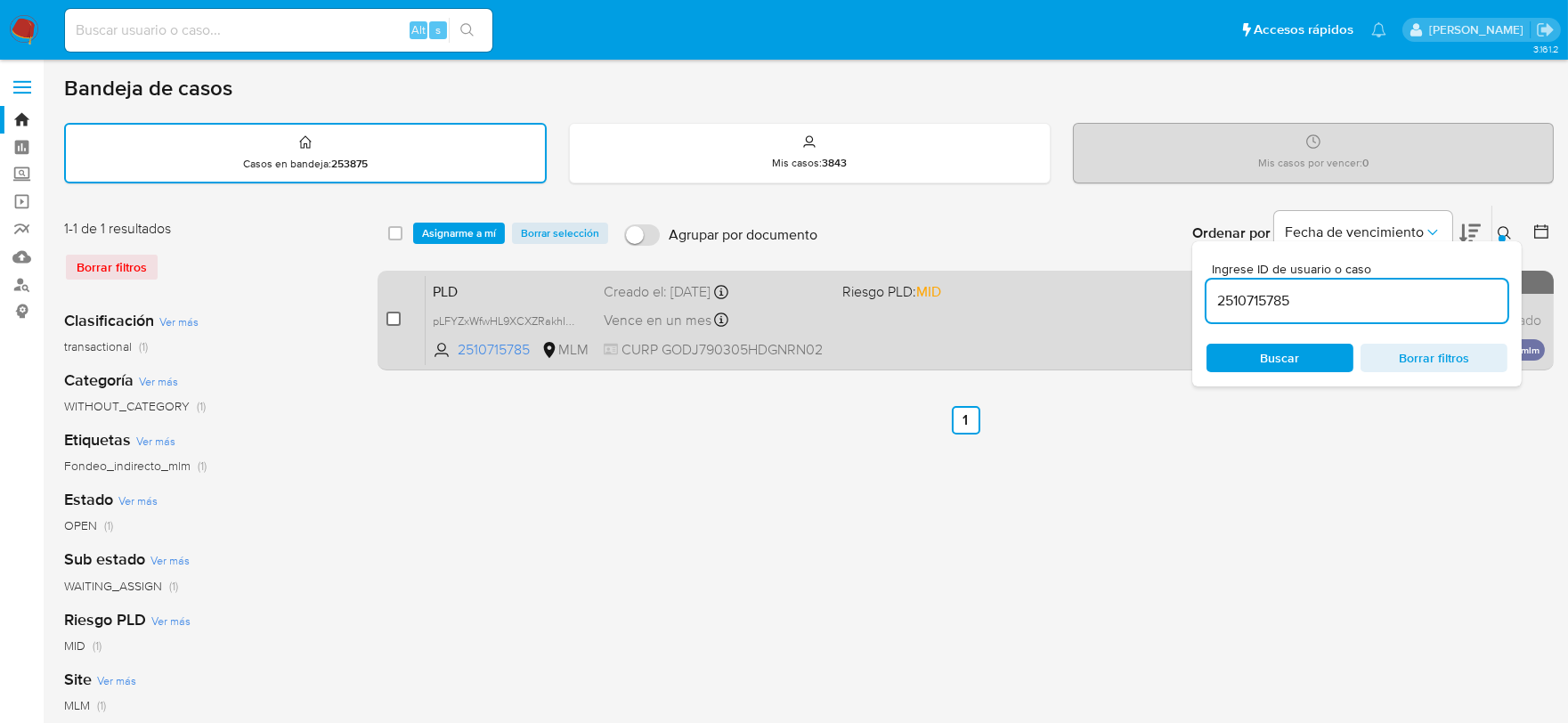
click at [390, 316] on input "checkbox" at bounding box center [393, 318] width 14 height 14
checkbox input "true"
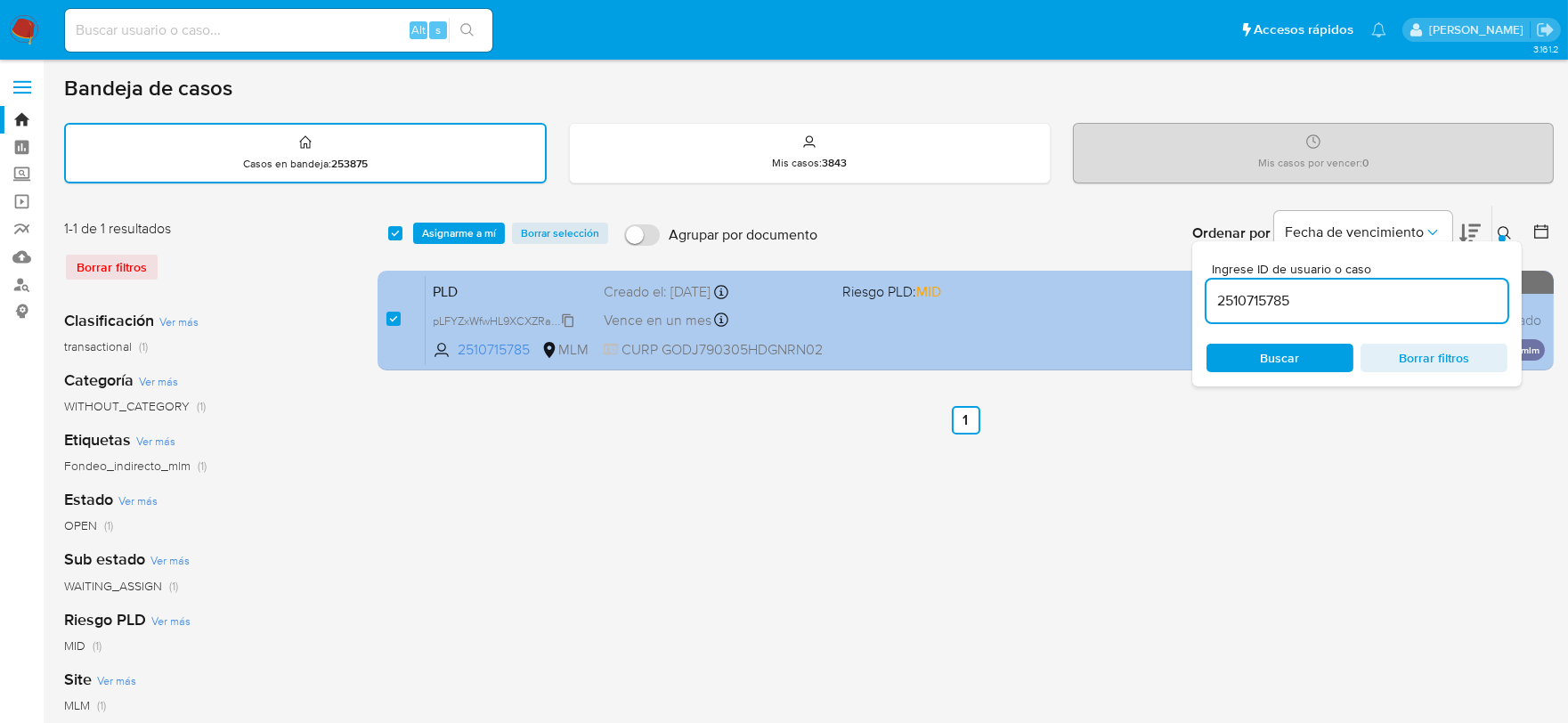
click at [563, 317] on span "pLFYZxWfwHL9XCXZRakhIpjm" at bounding box center [508, 319] width 150 height 20
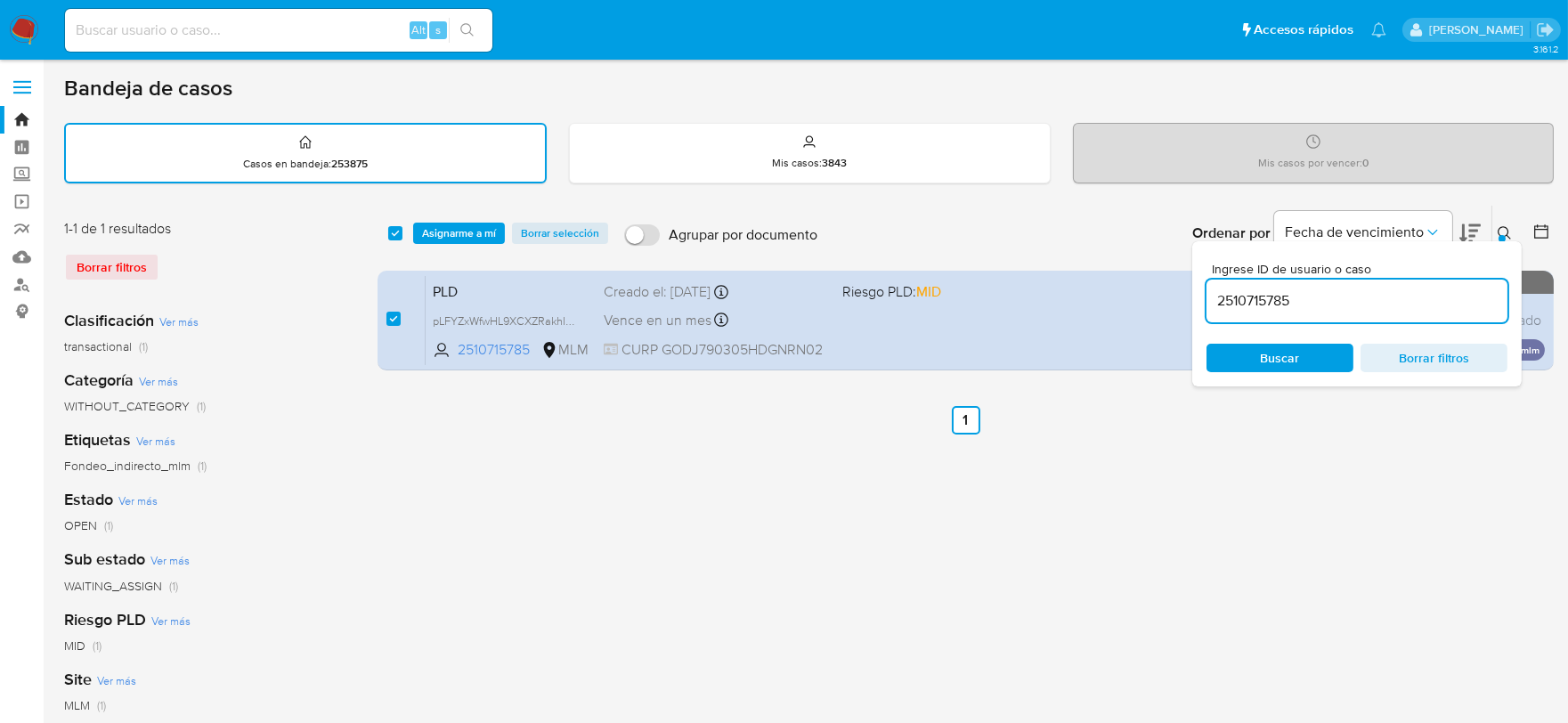
click at [1239, 299] on input "2510715785" at bounding box center [1357, 300] width 301 height 23
click at [1238, 299] on input "2510715785" at bounding box center [1357, 300] width 301 height 23
paste input "1198676424"
type input "1198676424"
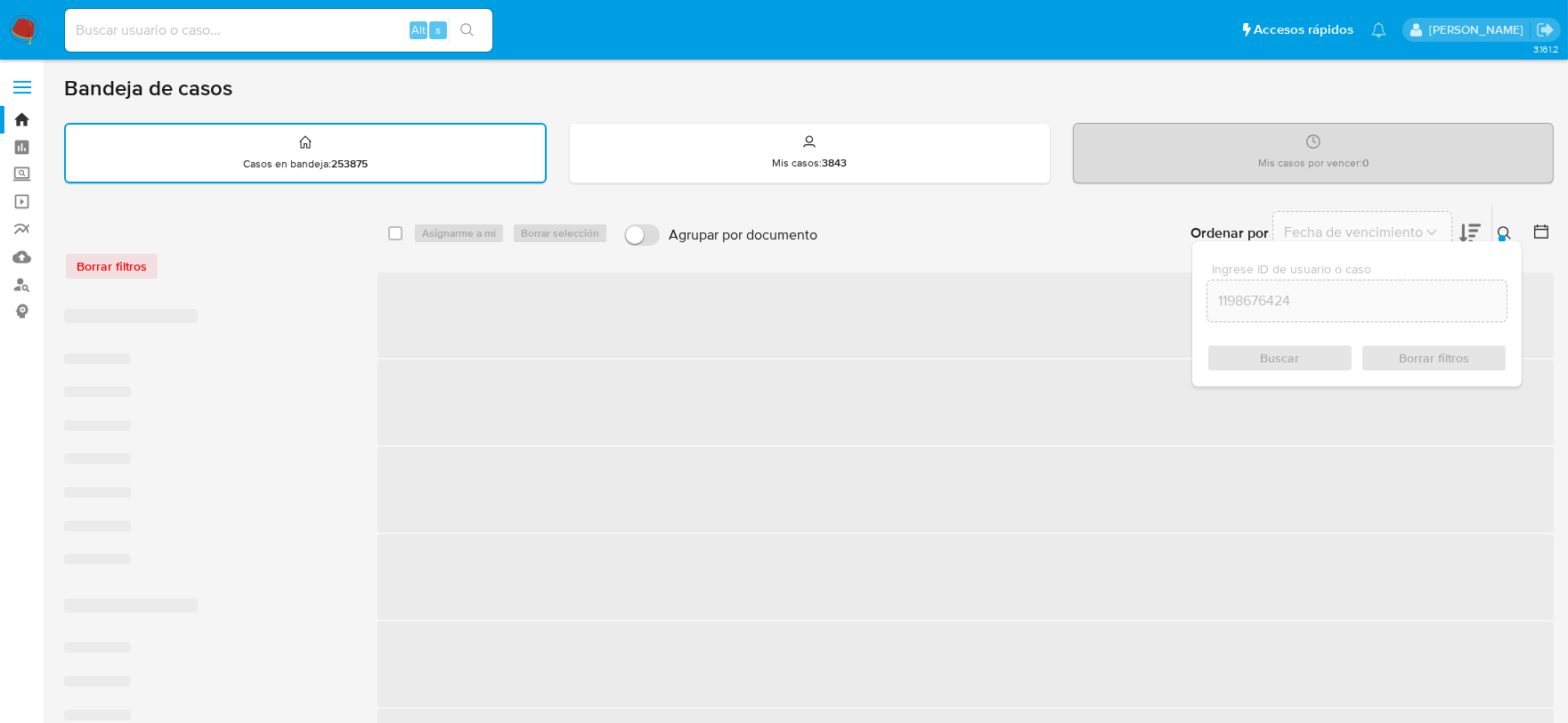
checkbox input "false"
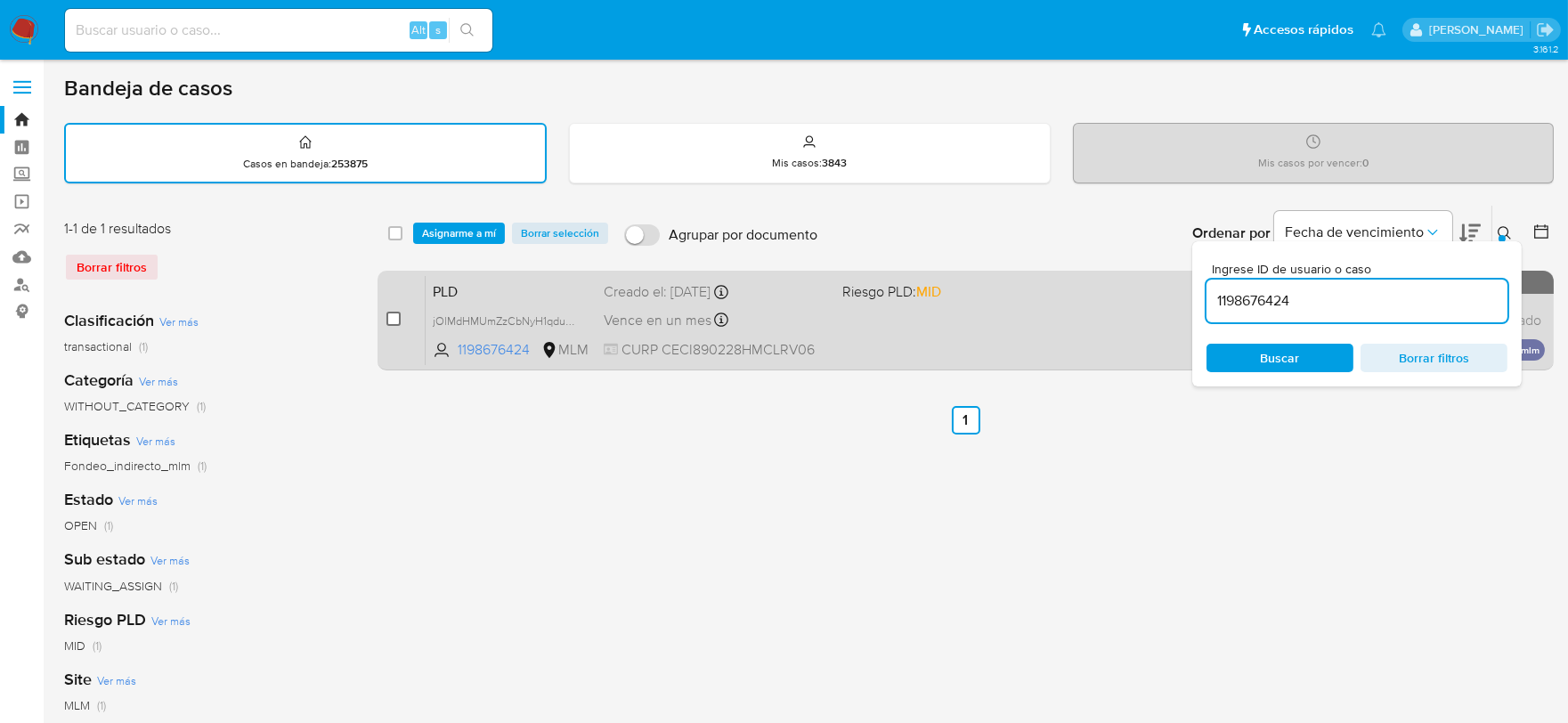
click at [387, 313] on input "checkbox" at bounding box center [393, 318] width 14 height 14
checkbox input "true"
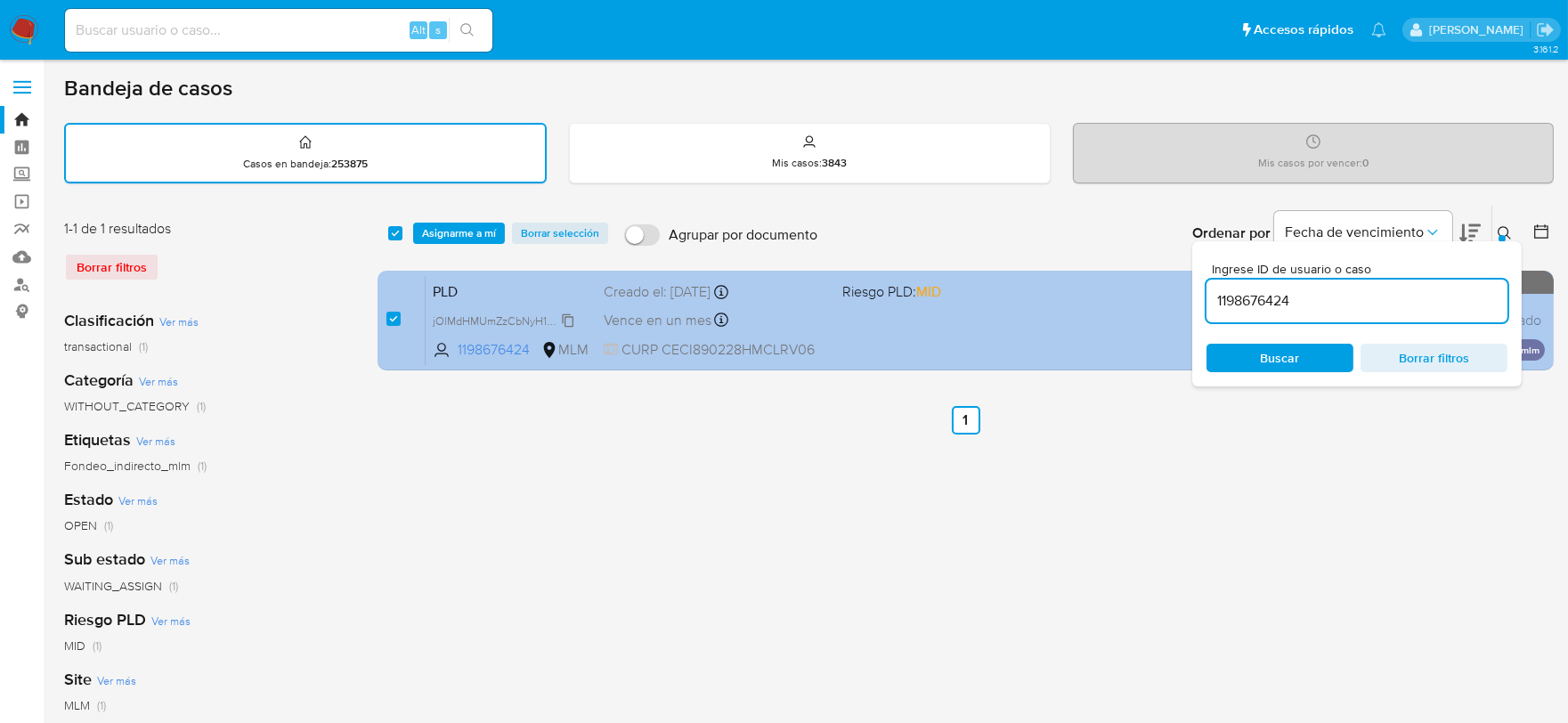
click at [566, 312] on span "jOlMdHMUmZzCbNyH1qduj9TM" at bounding box center [510, 319] width 157 height 20
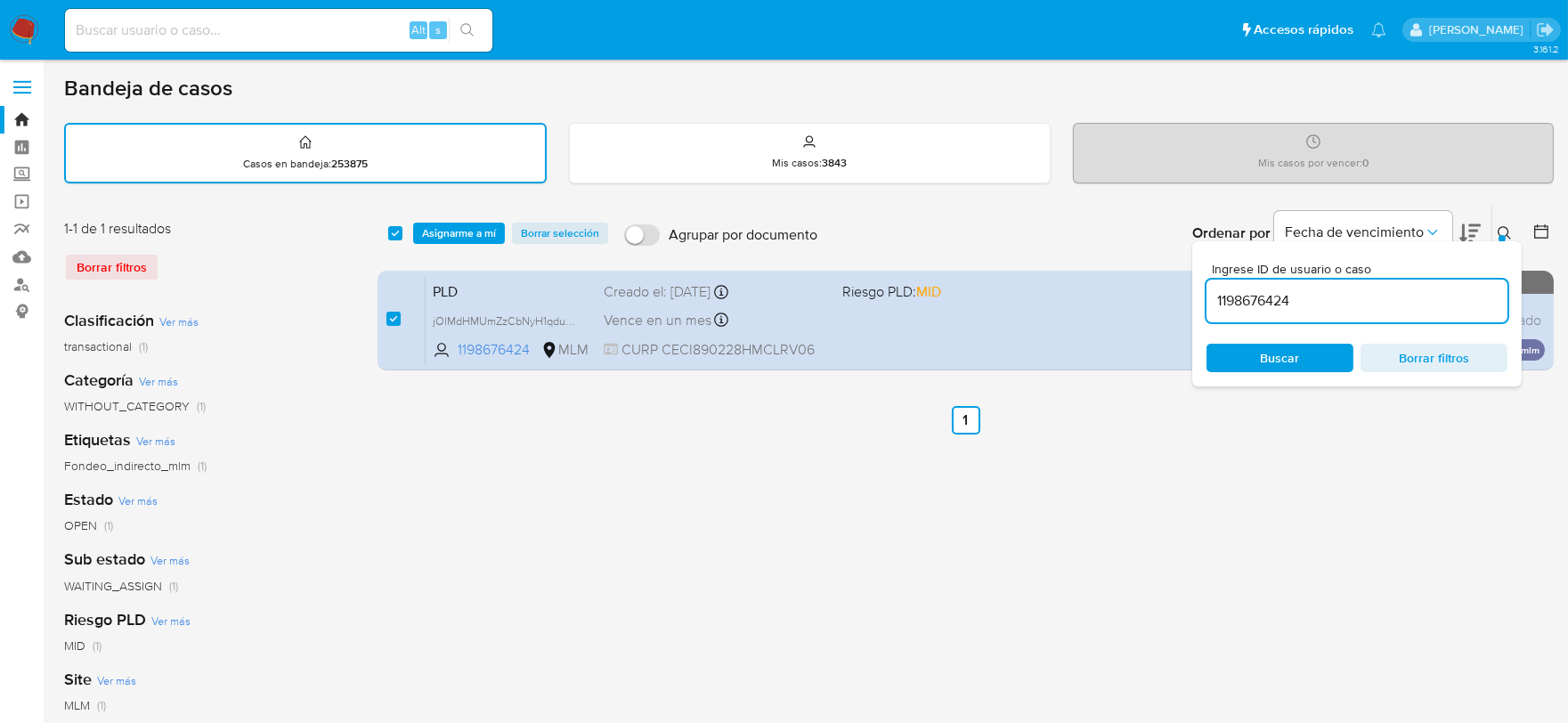
click at [1232, 297] on input "1198676424" at bounding box center [1357, 300] width 301 height 23
paste input "080378890"
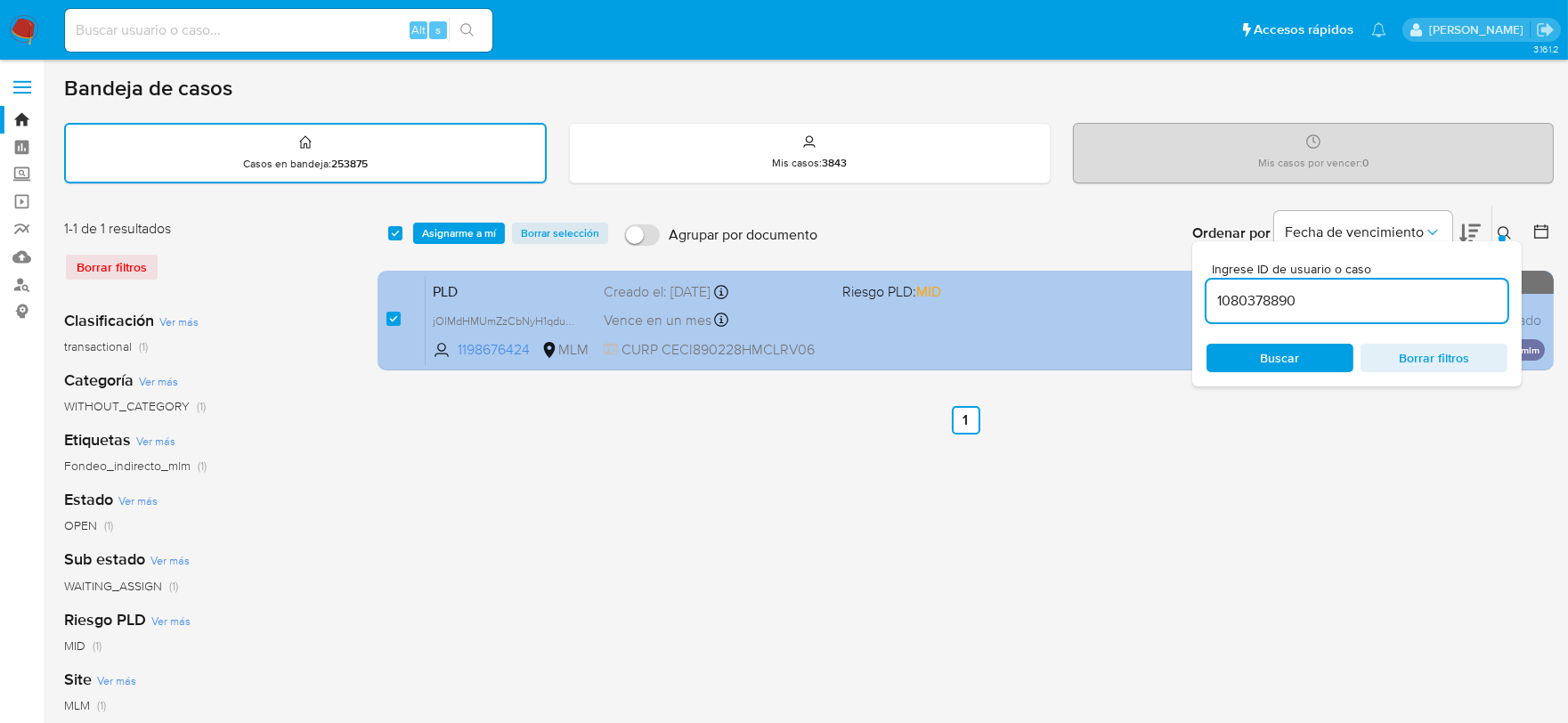
type input "1080378890"
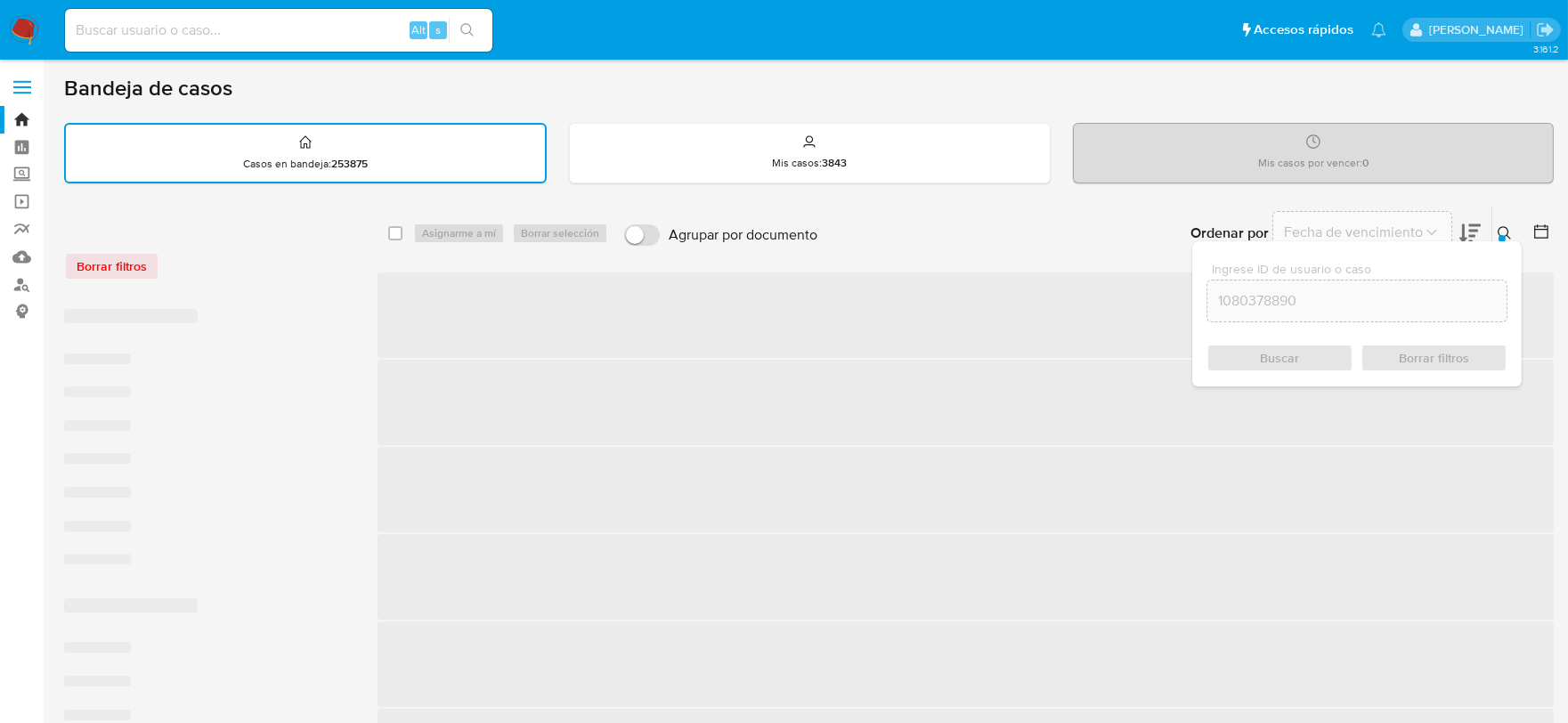
checkbox input "false"
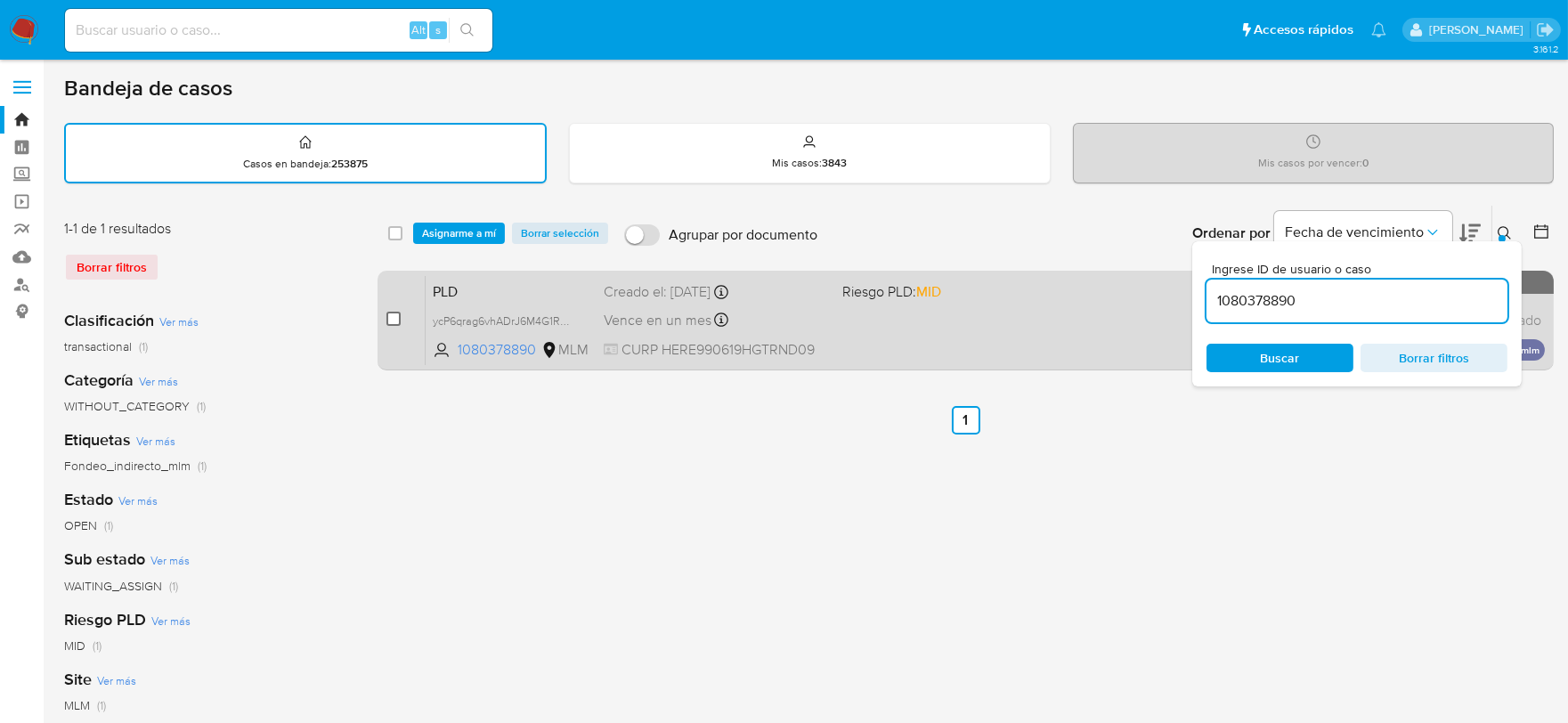
click at [394, 315] on input "checkbox" at bounding box center [393, 318] width 14 height 14
checkbox input "true"
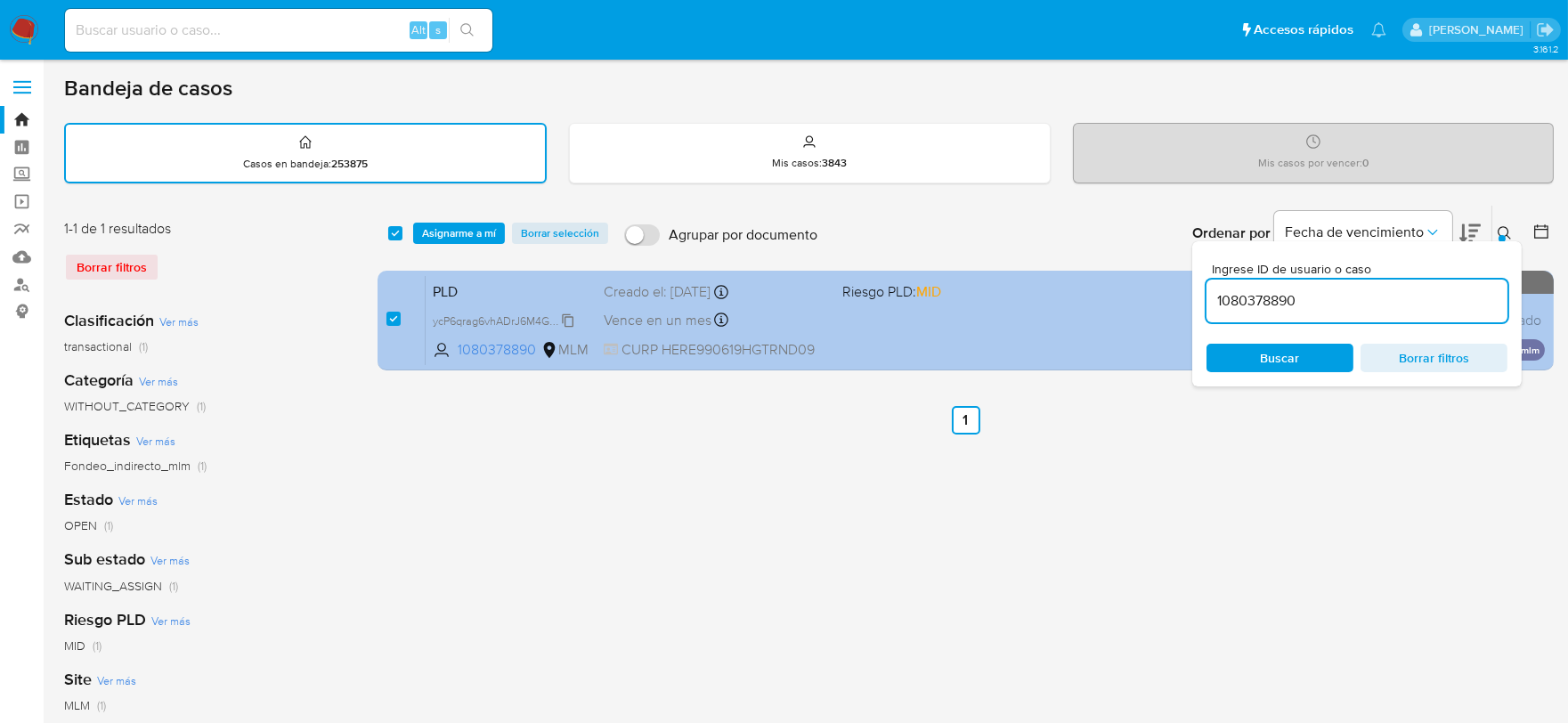
click at [567, 314] on span "ycP6qrag6vhADrJ6M4G1Rgqm" at bounding box center [507, 319] width 149 height 20
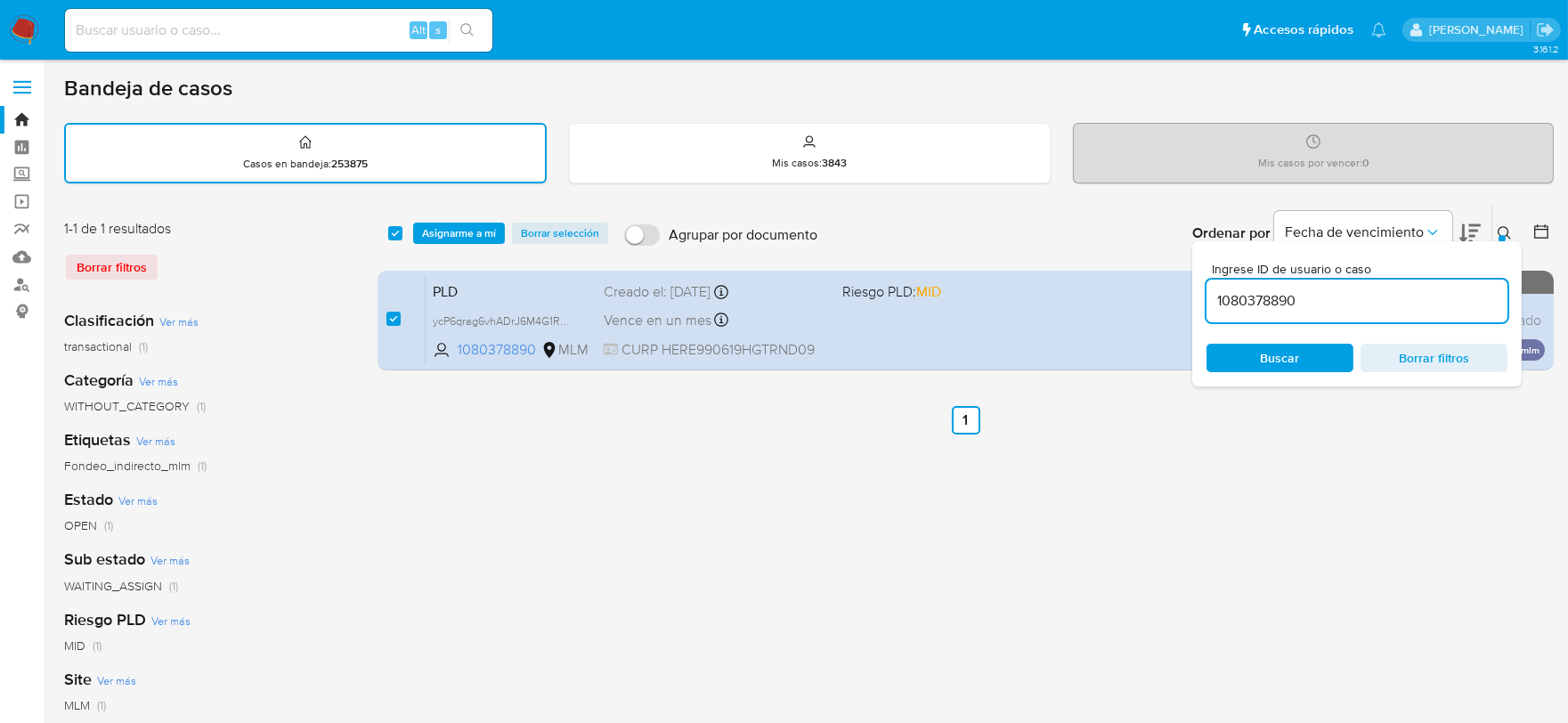
click at [450, 237] on span "Asignarme a mí" at bounding box center [459, 233] width 74 height 18
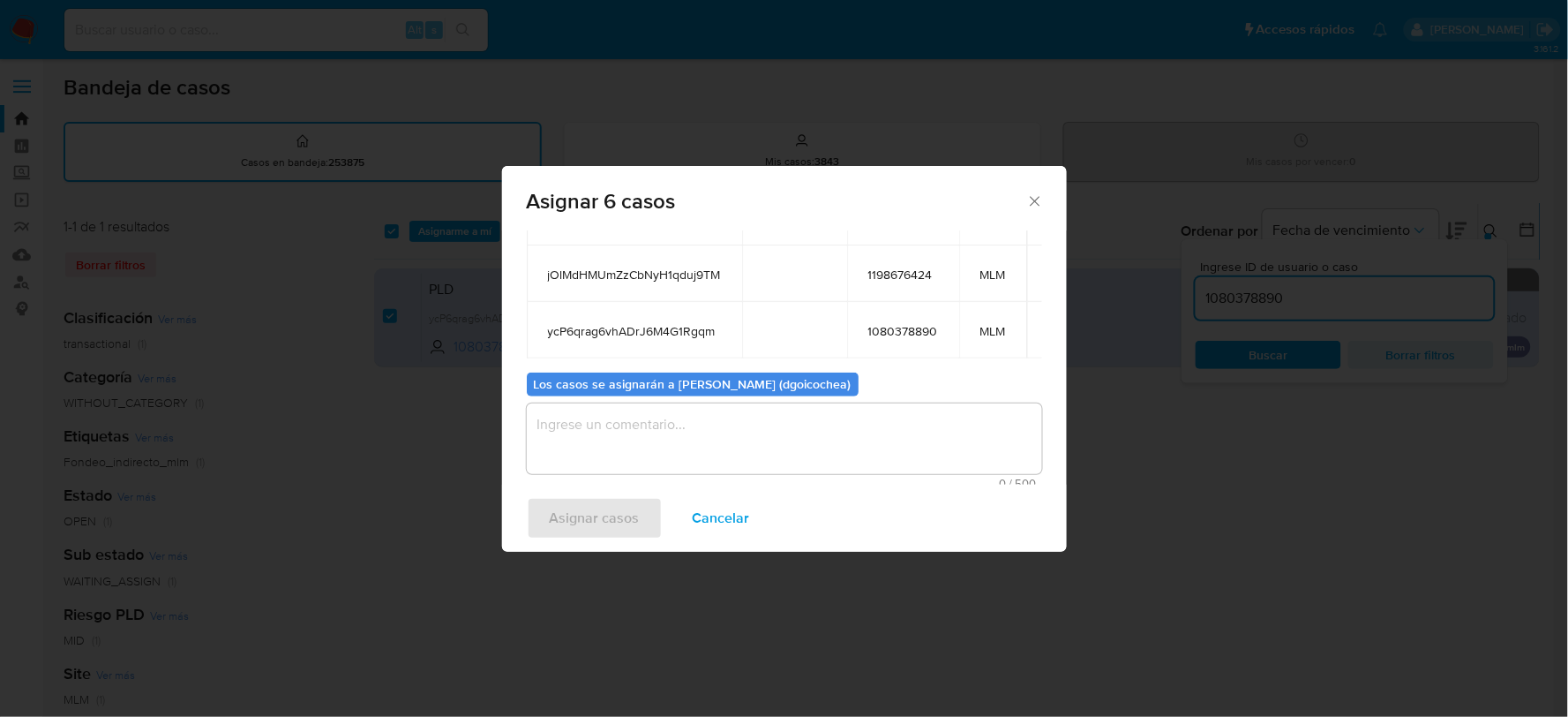
scroll to position [312, 0]
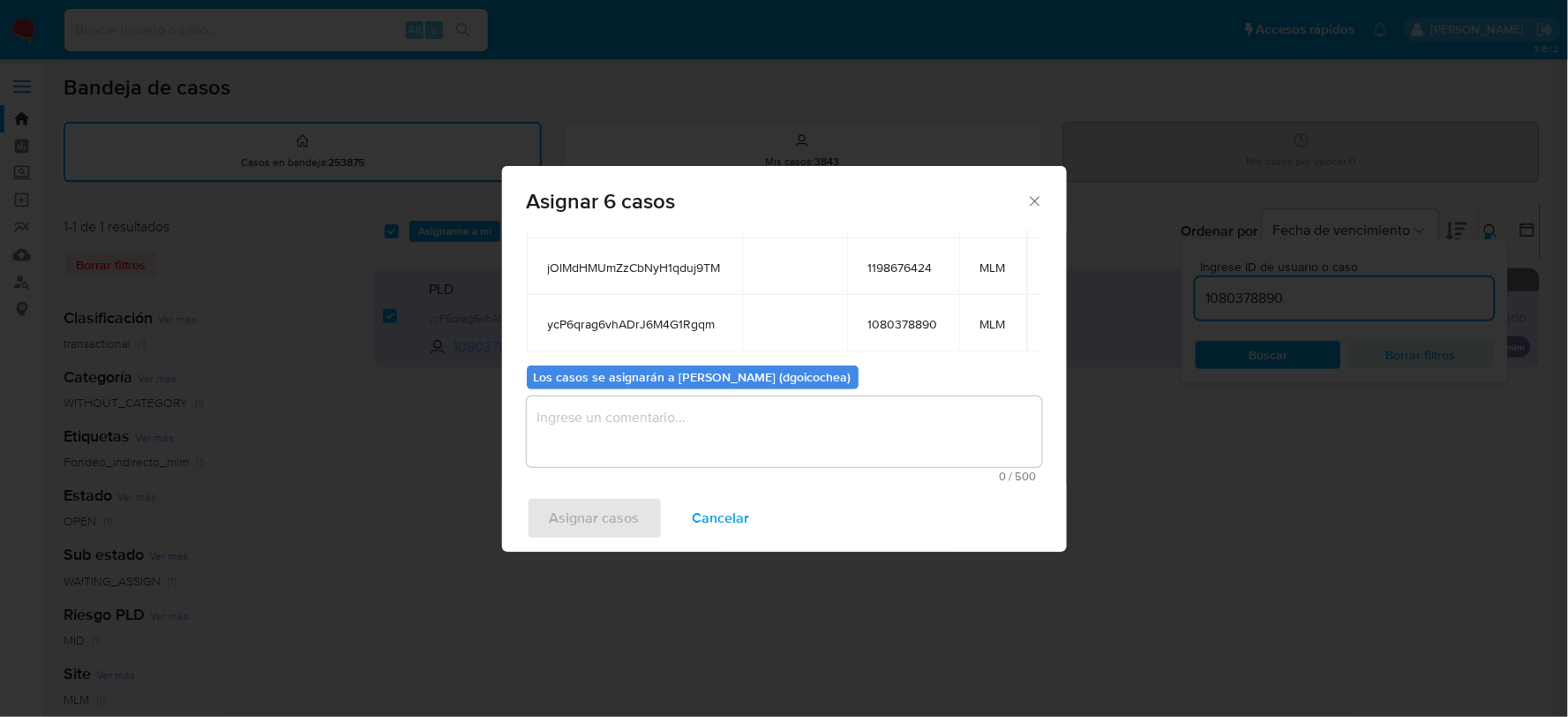
click at [668, 432] on textarea "assign-modal" at bounding box center [784, 432] width 515 height 71
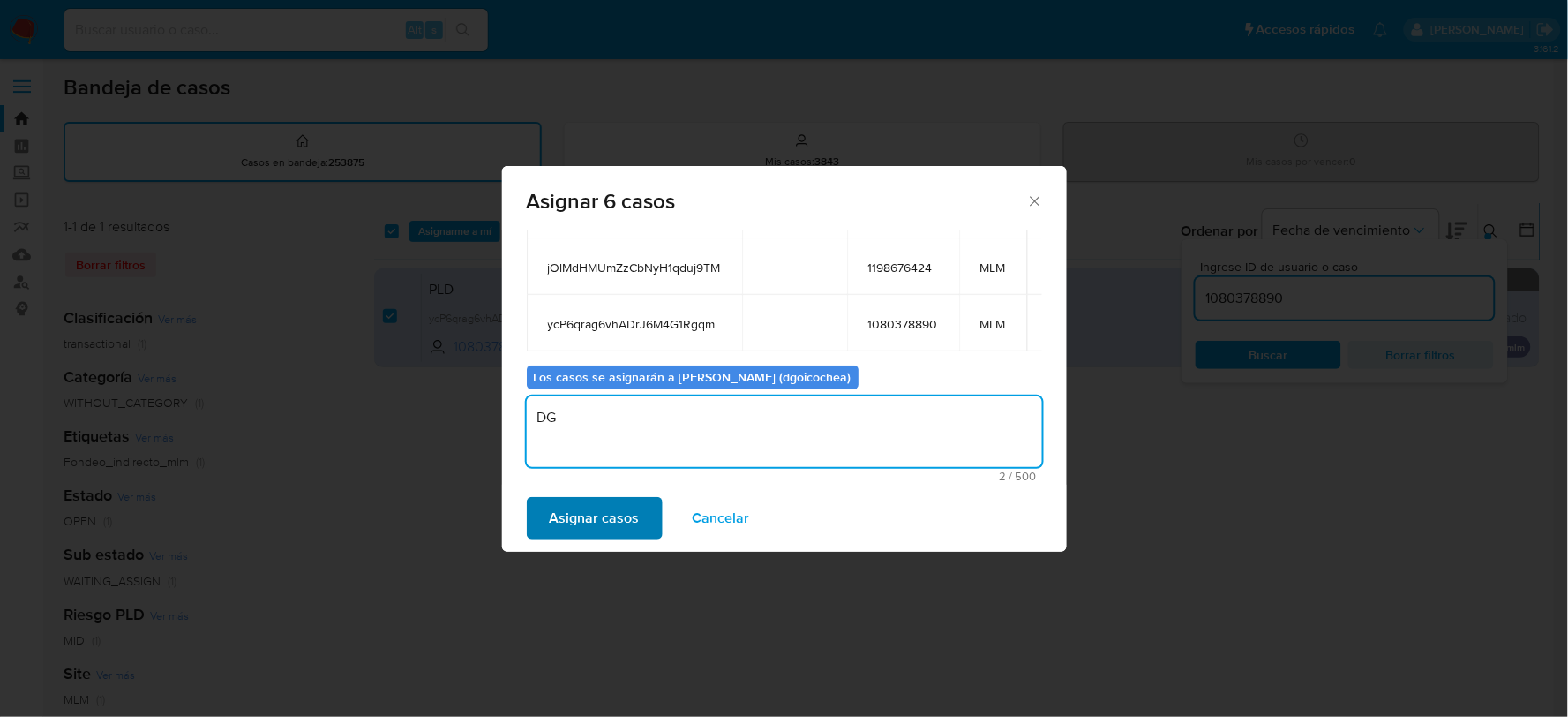
type textarea "DG"
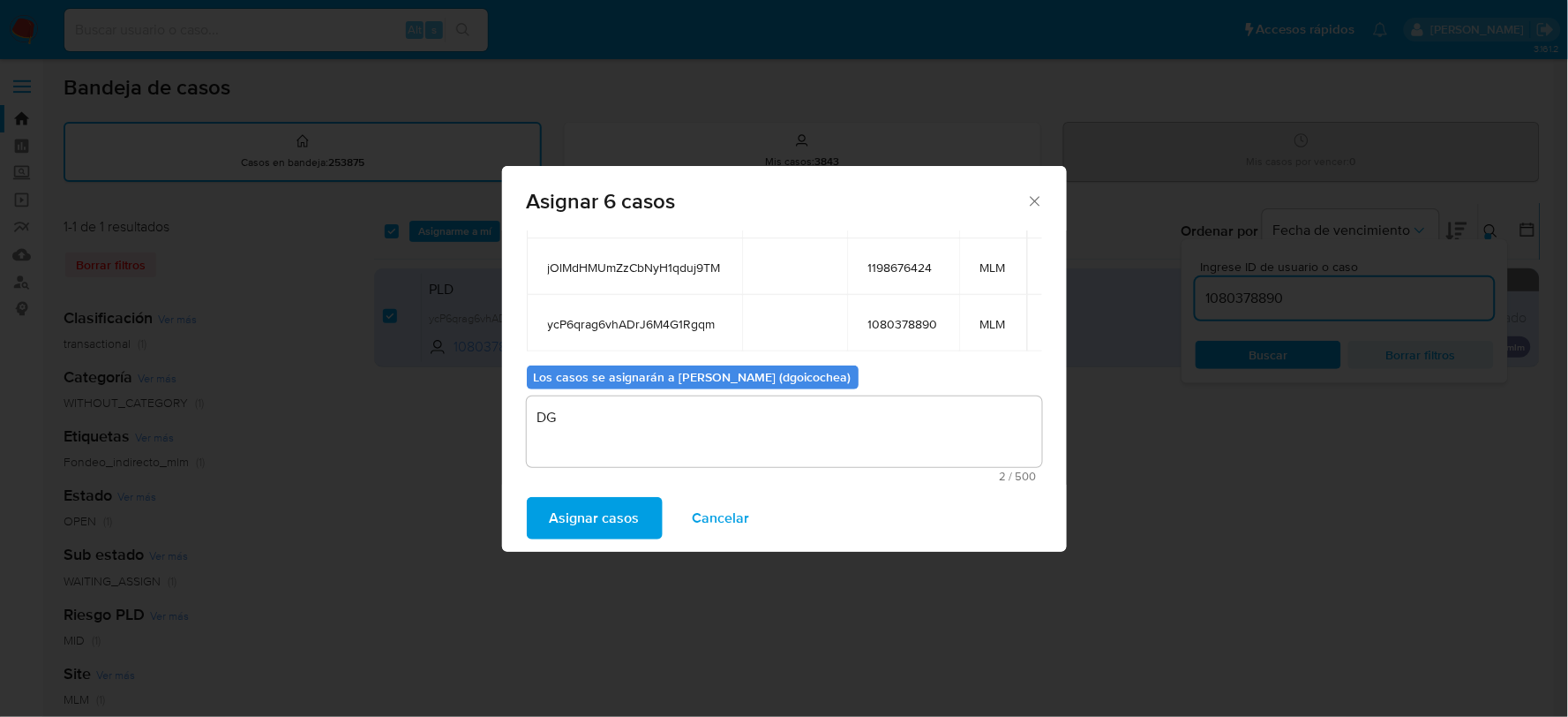
click at [600, 507] on span "Asignar casos" at bounding box center [594, 518] width 90 height 39
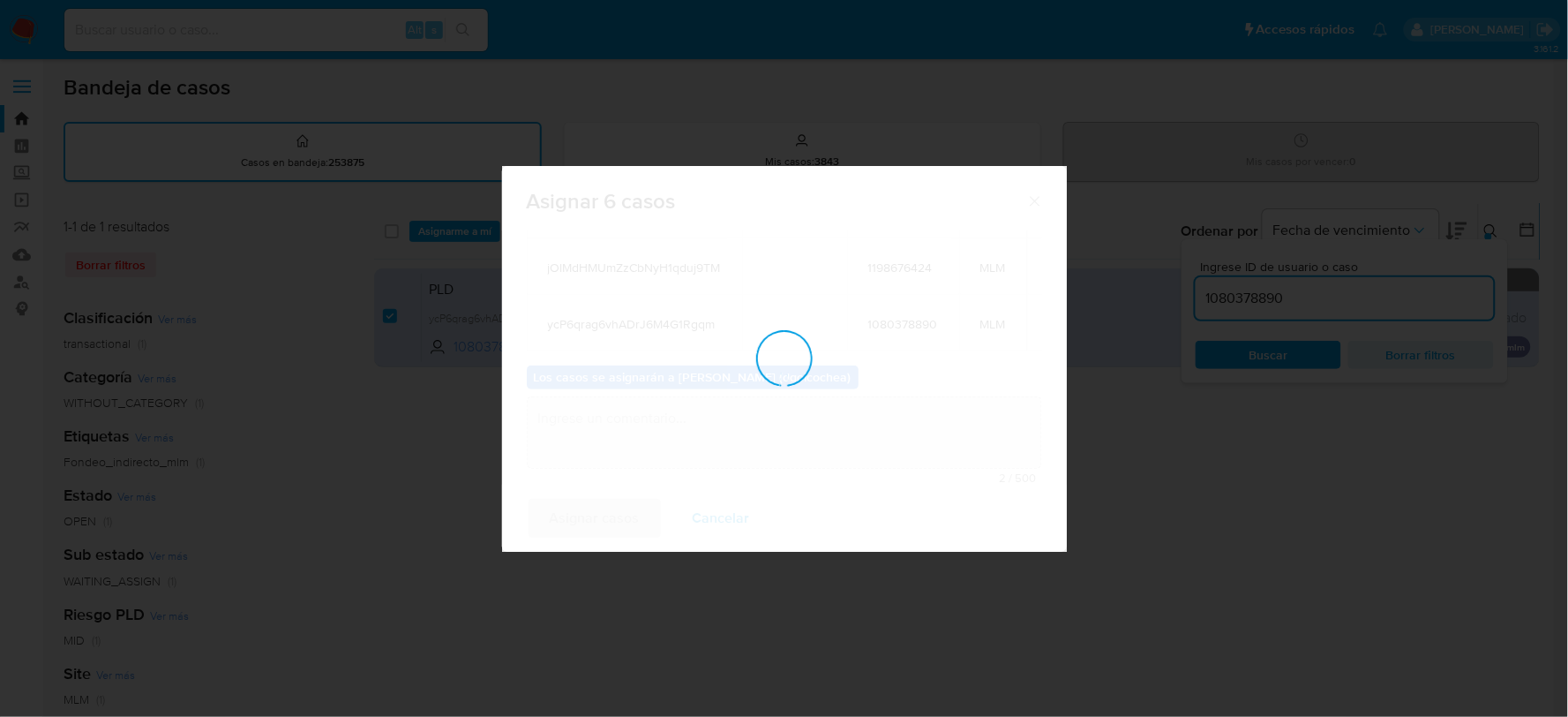
checkbox input "false"
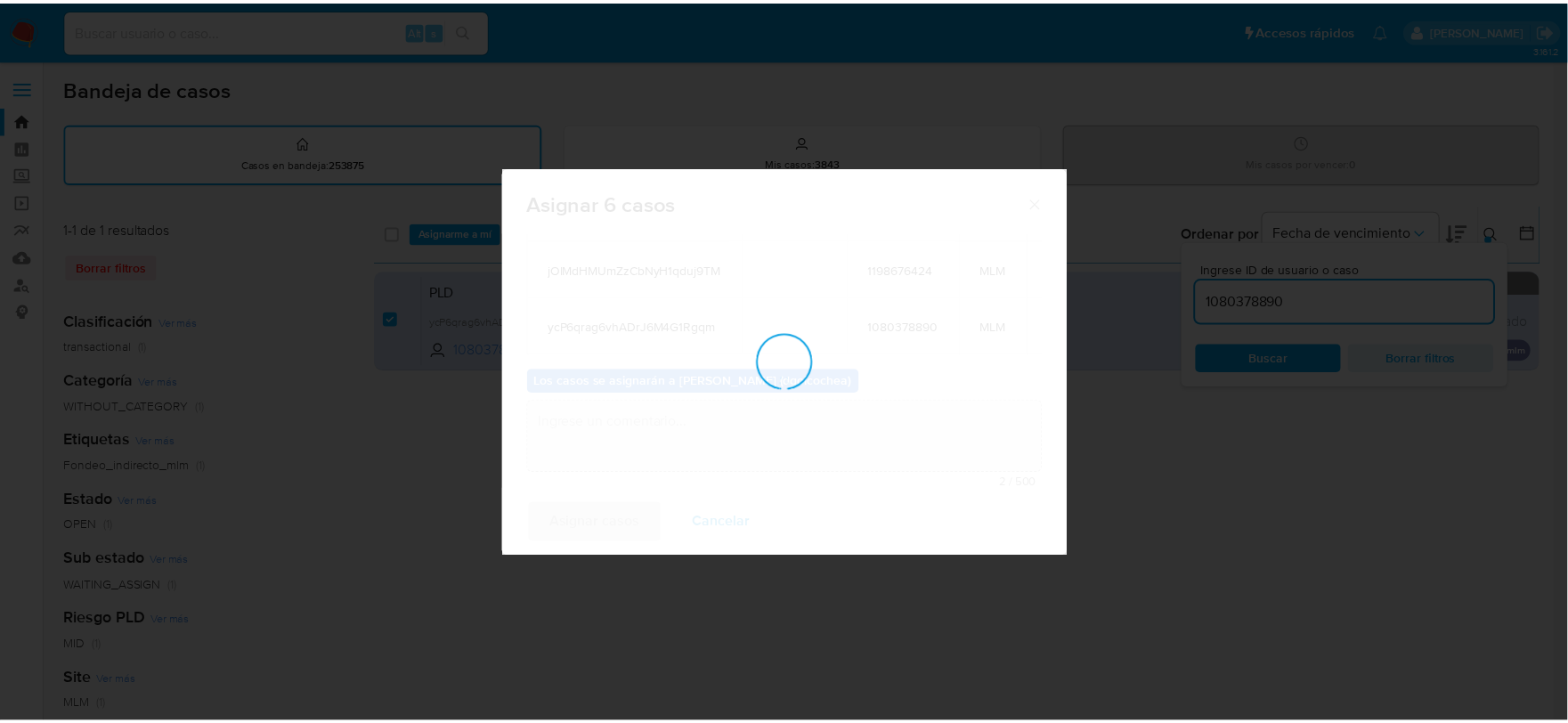
scroll to position [108, 0]
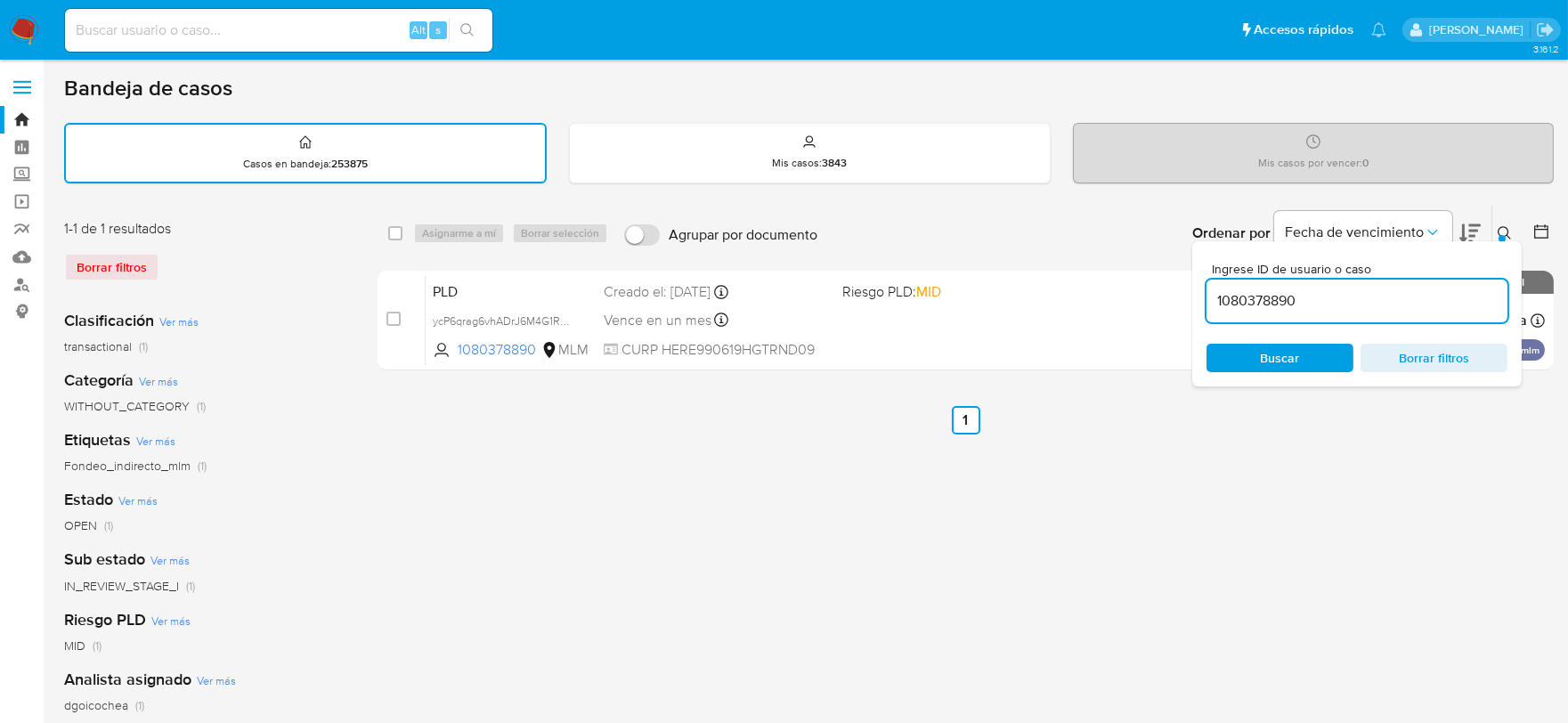
click at [1416, 358] on span "Borrar filtros" at bounding box center [1435, 357] width 122 height 25
click at [27, 30] on img at bounding box center [23, 30] width 30 height 30
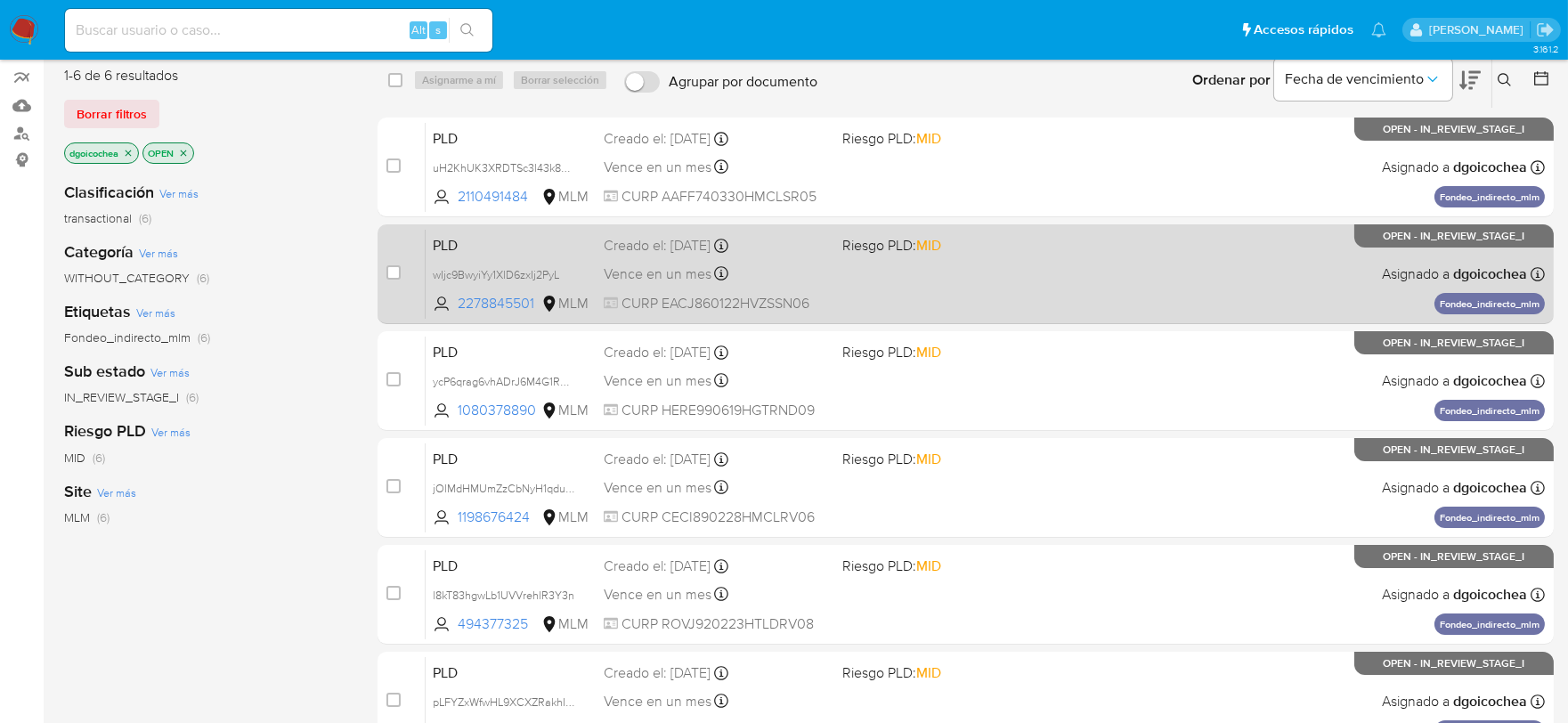
scroll to position [296, 0]
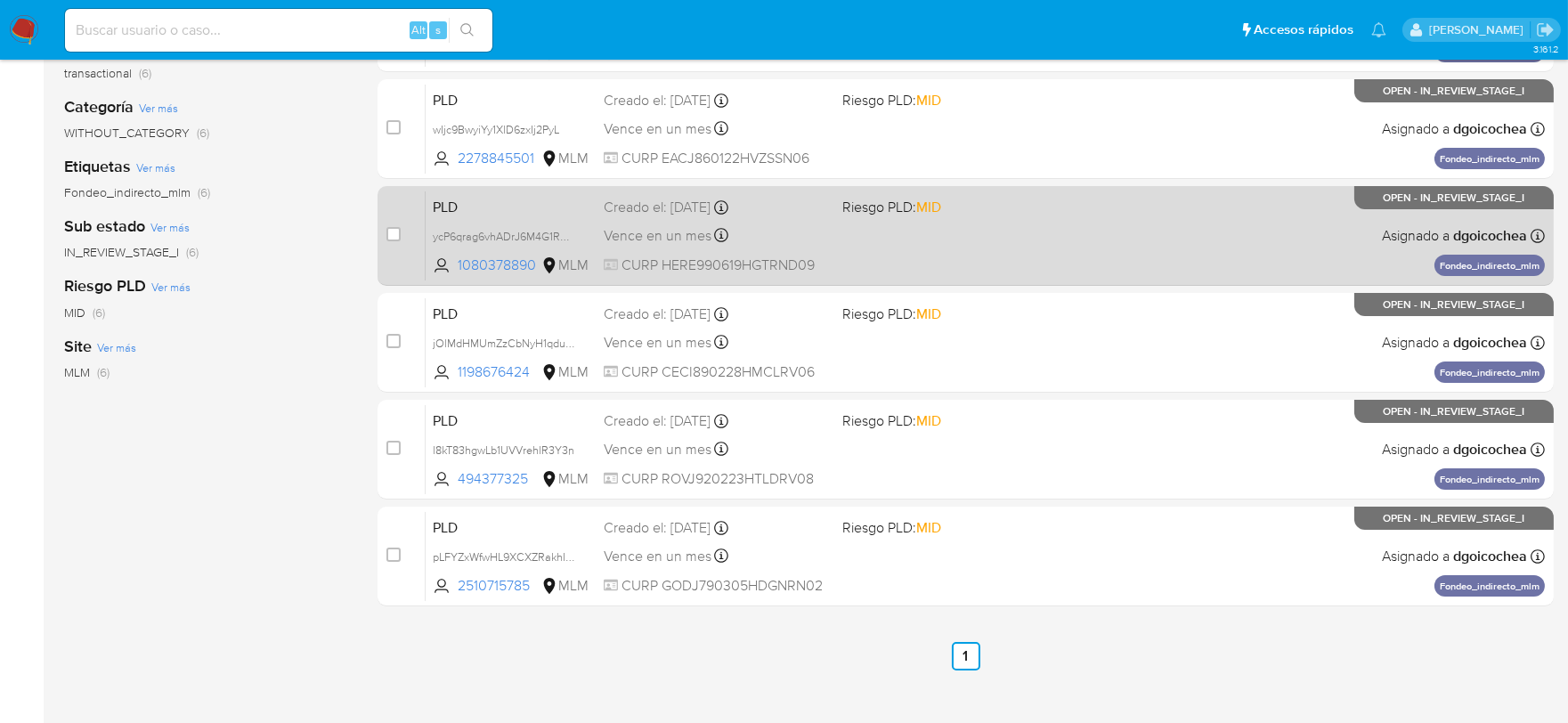
click at [447, 205] on span "PLD" at bounding box center [510, 205] width 157 height 23
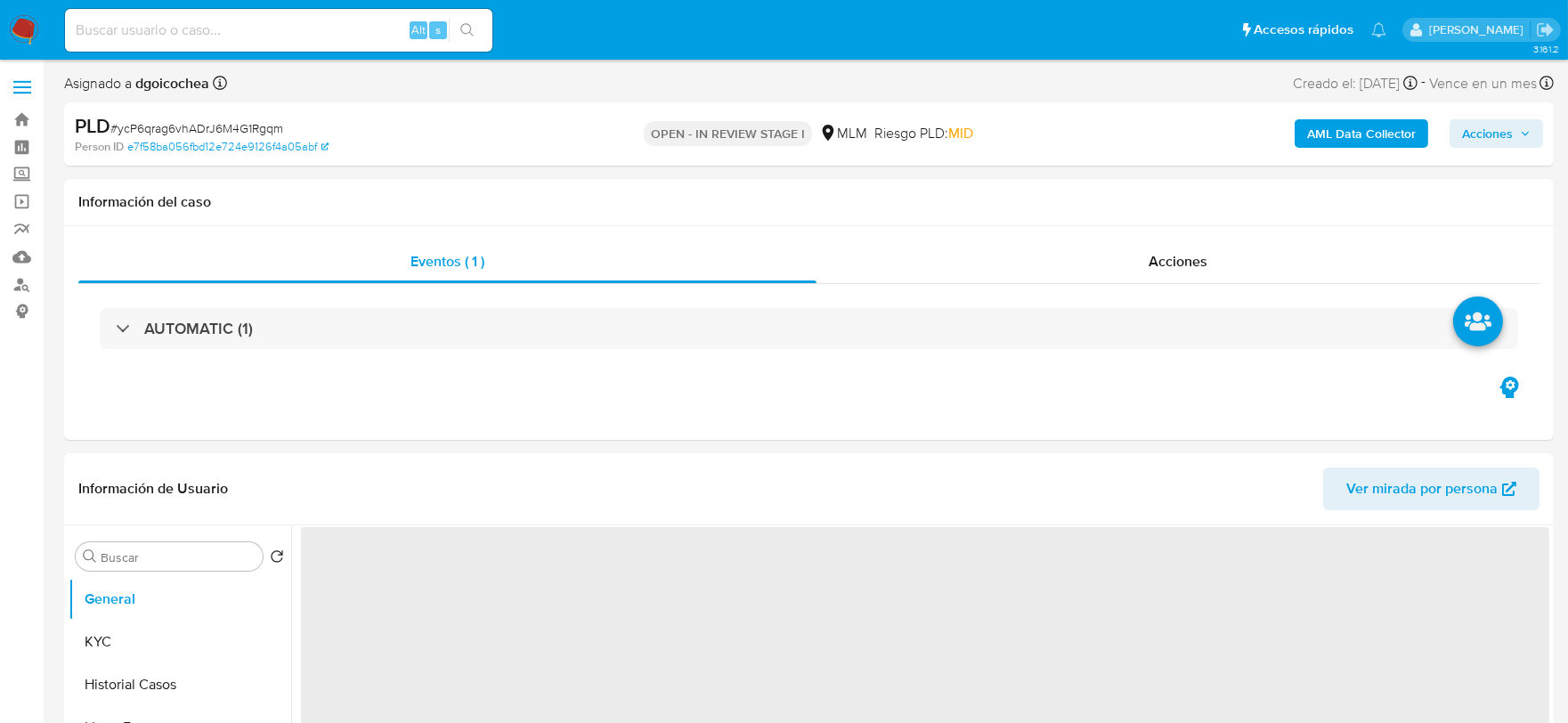
select select "10"
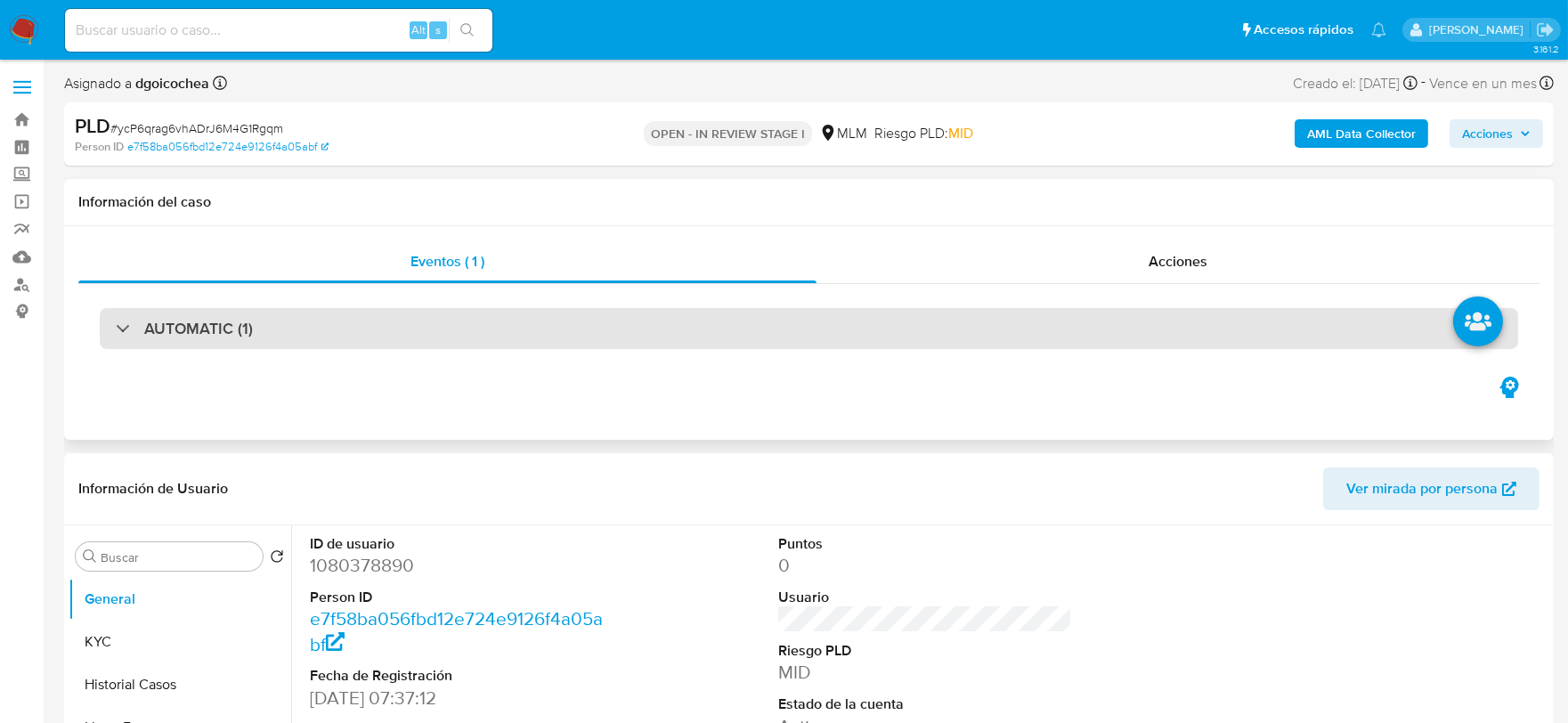
click at [181, 319] on h3 "AUTOMATIC (1)" at bounding box center [199, 328] width 109 height 20
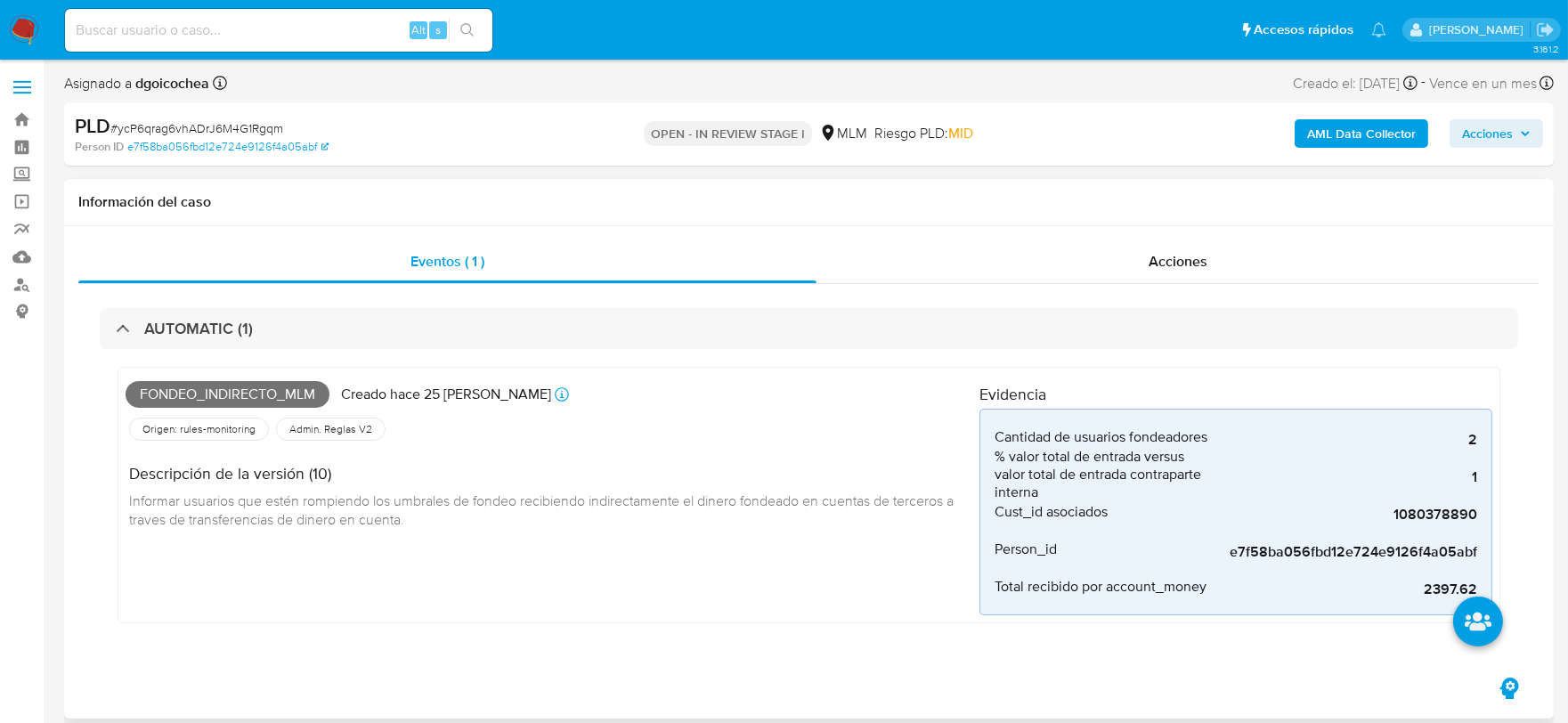
click at [799, 576] on div "Fondeo_indirecto_mlm Creado hace 25 [PERSON_NAME] Creado: [DATE] 03:08:20 Orige…" at bounding box center [553, 495] width 854 height 240
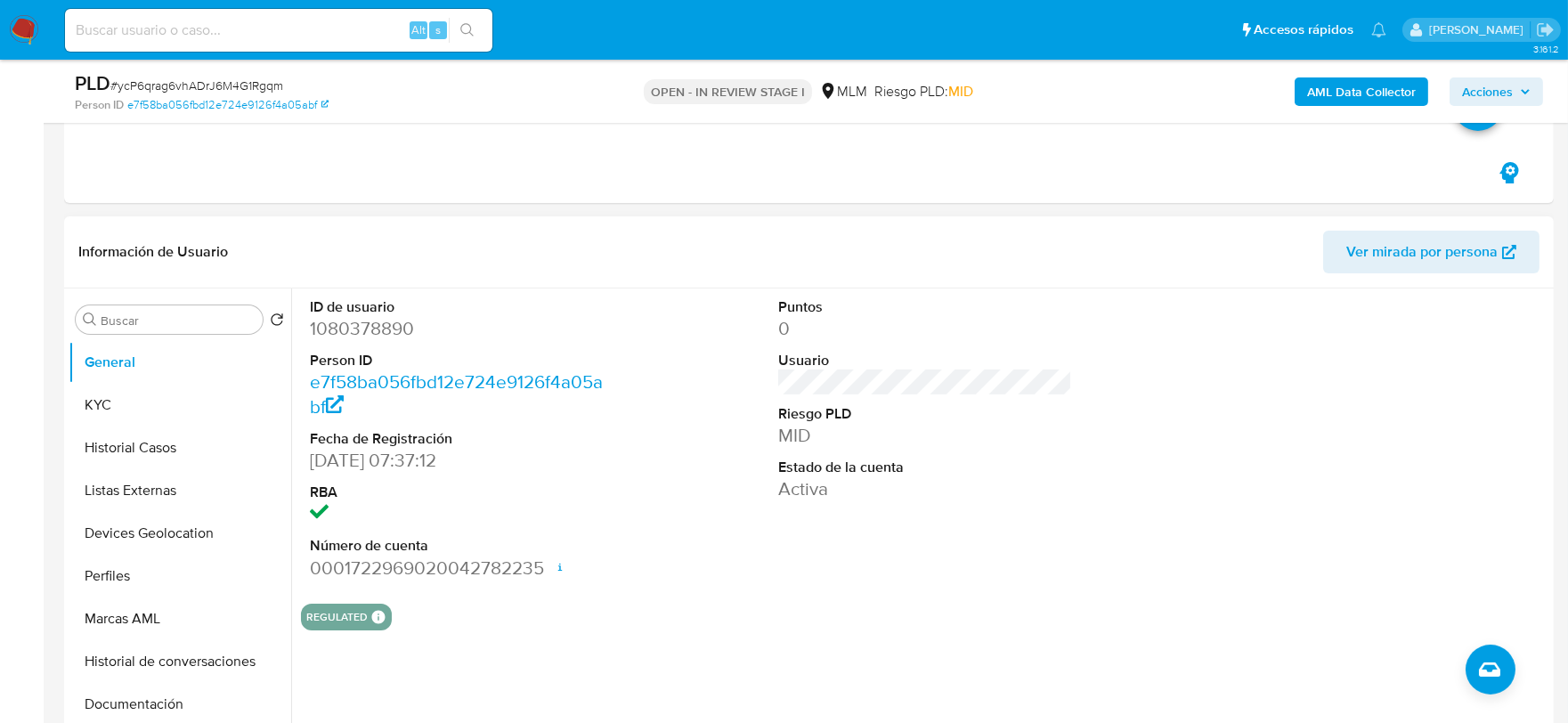
scroll to position [494, 0]
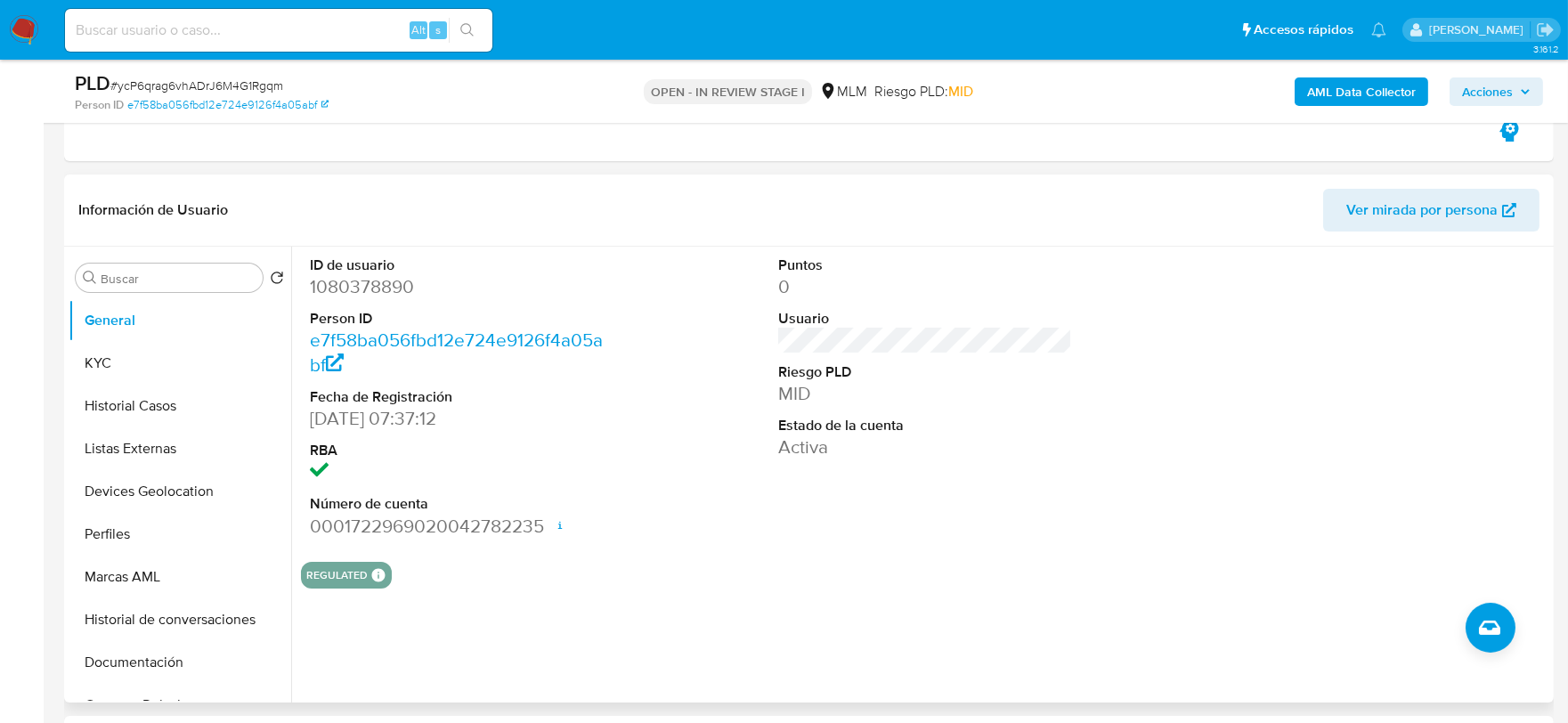
click at [795, 526] on div "Puntos 0 Usuario Riesgo PLD MID Estado de la cuenta Activa" at bounding box center [925, 397] width 312 height 301
click at [122, 362] on button "KYC" at bounding box center [173, 363] width 208 height 43
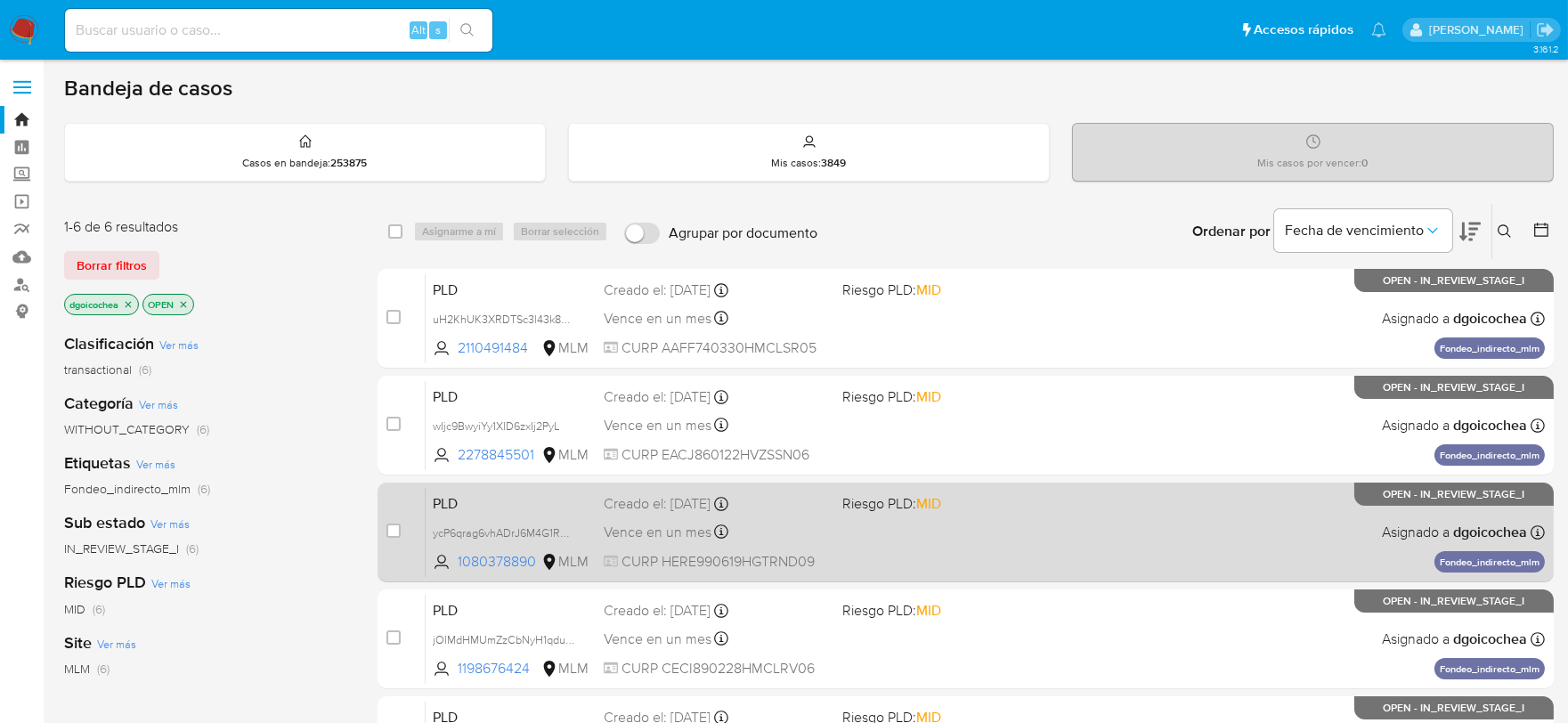
click at [455, 500] on span "PLD" at bounding box center [510, 502] width 157 height 23
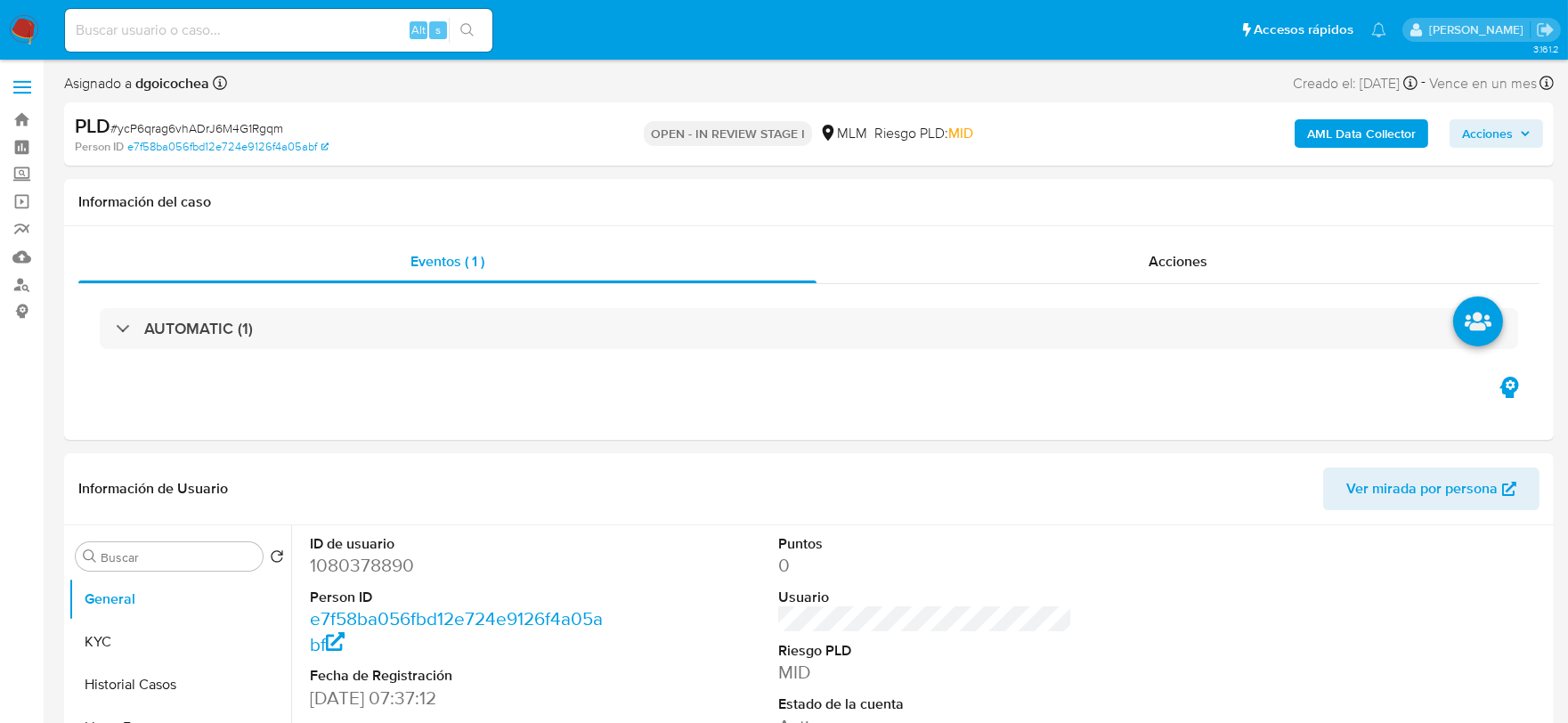
select select "10"
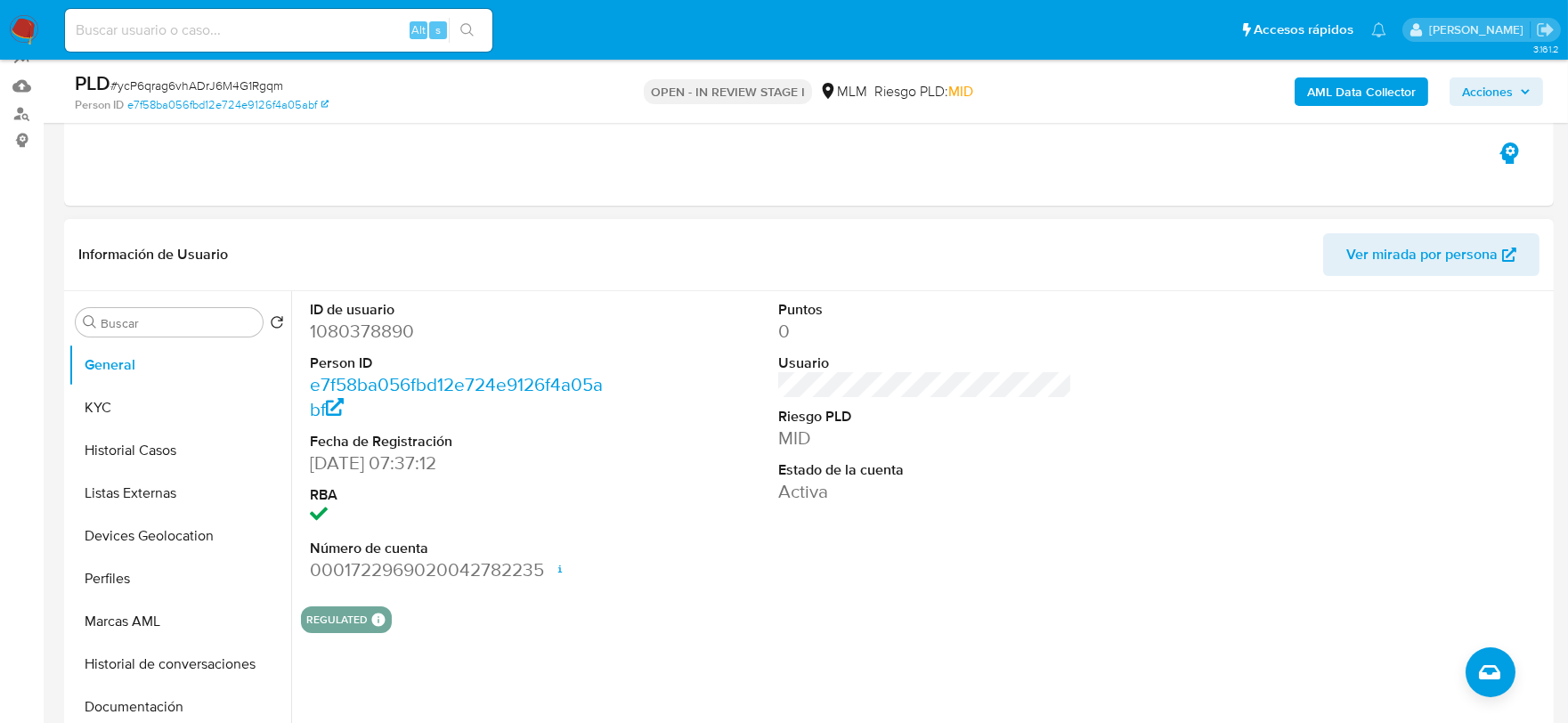
scroll to position [198, 0]
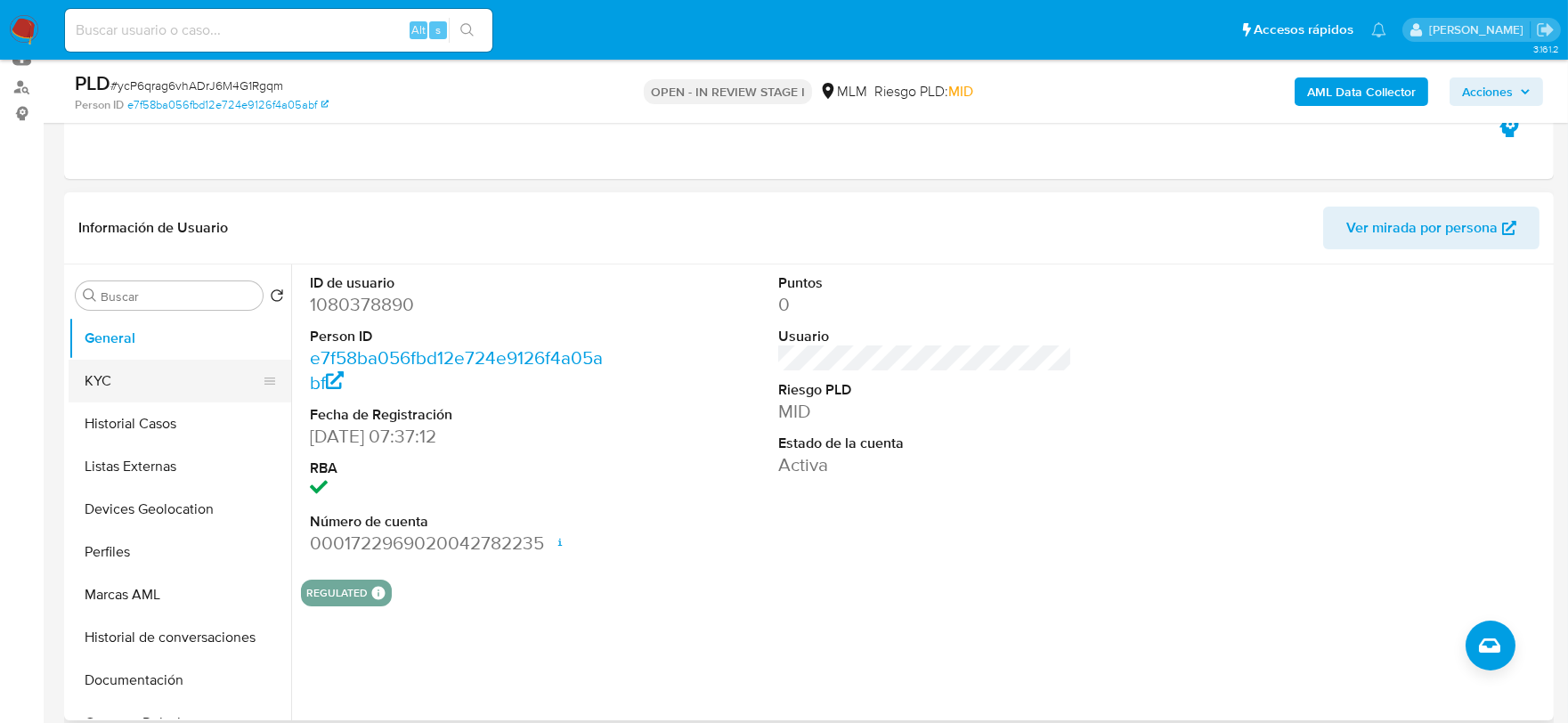
click at [146, 384] on button "KYC" at bounding box center [173, 381] width 208 height 43
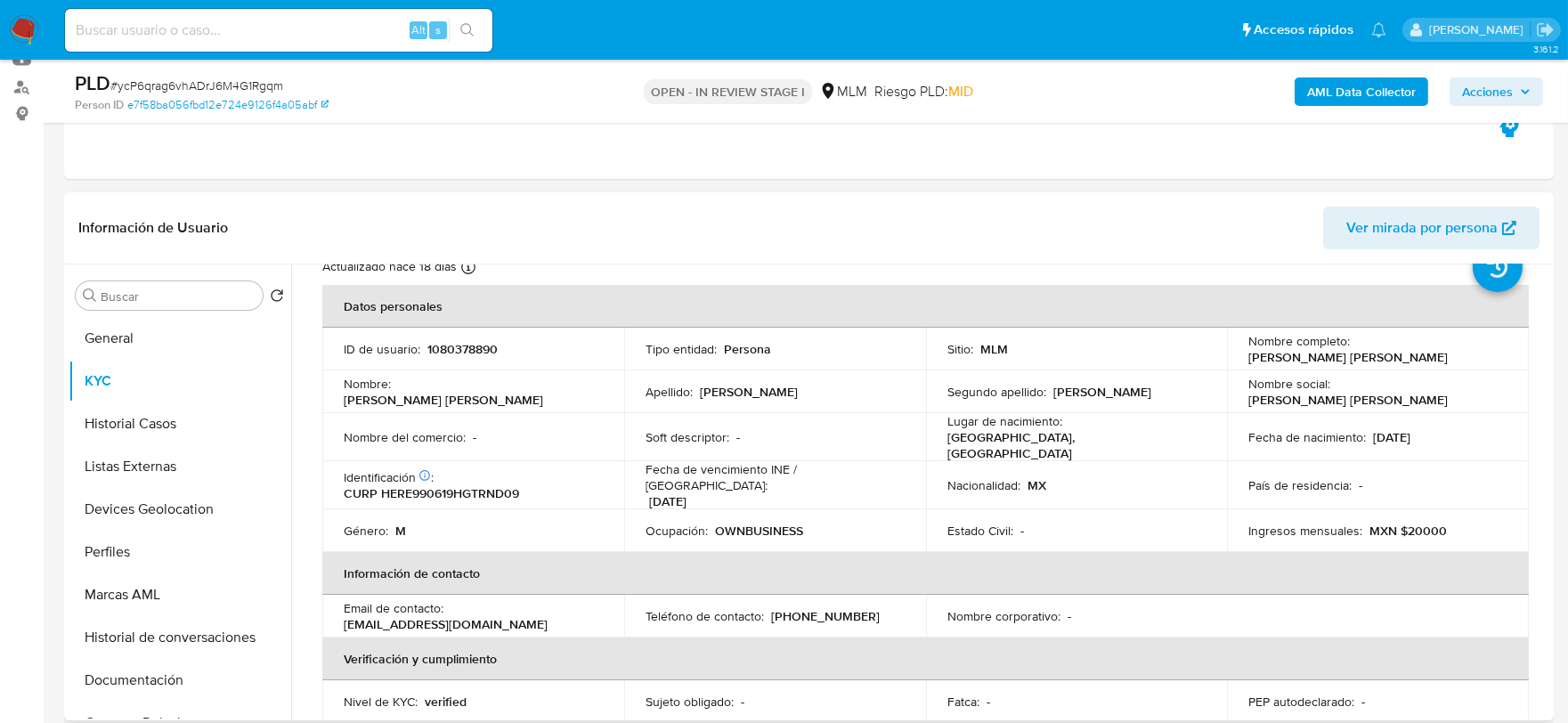
scroll to position [98, 0]
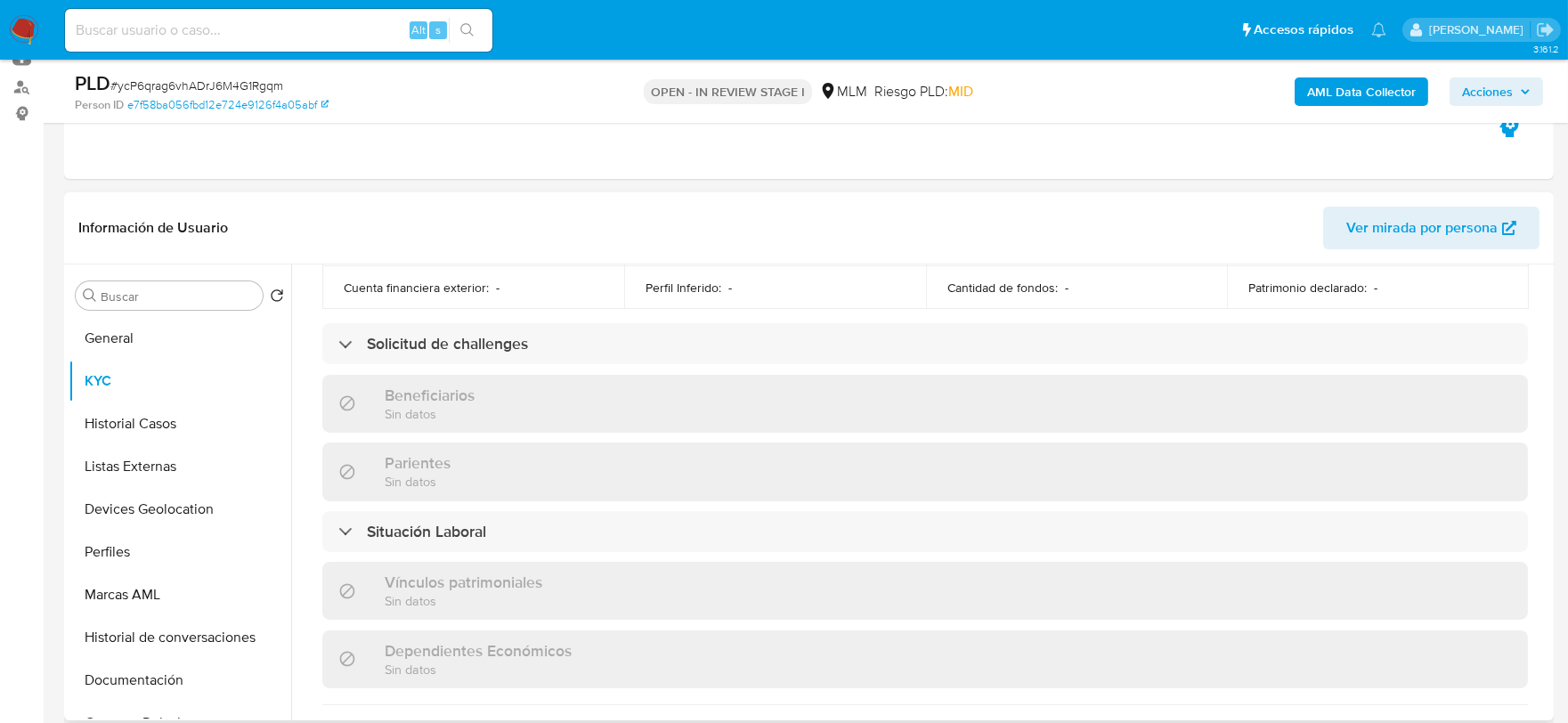
scroll to position [593, 0]
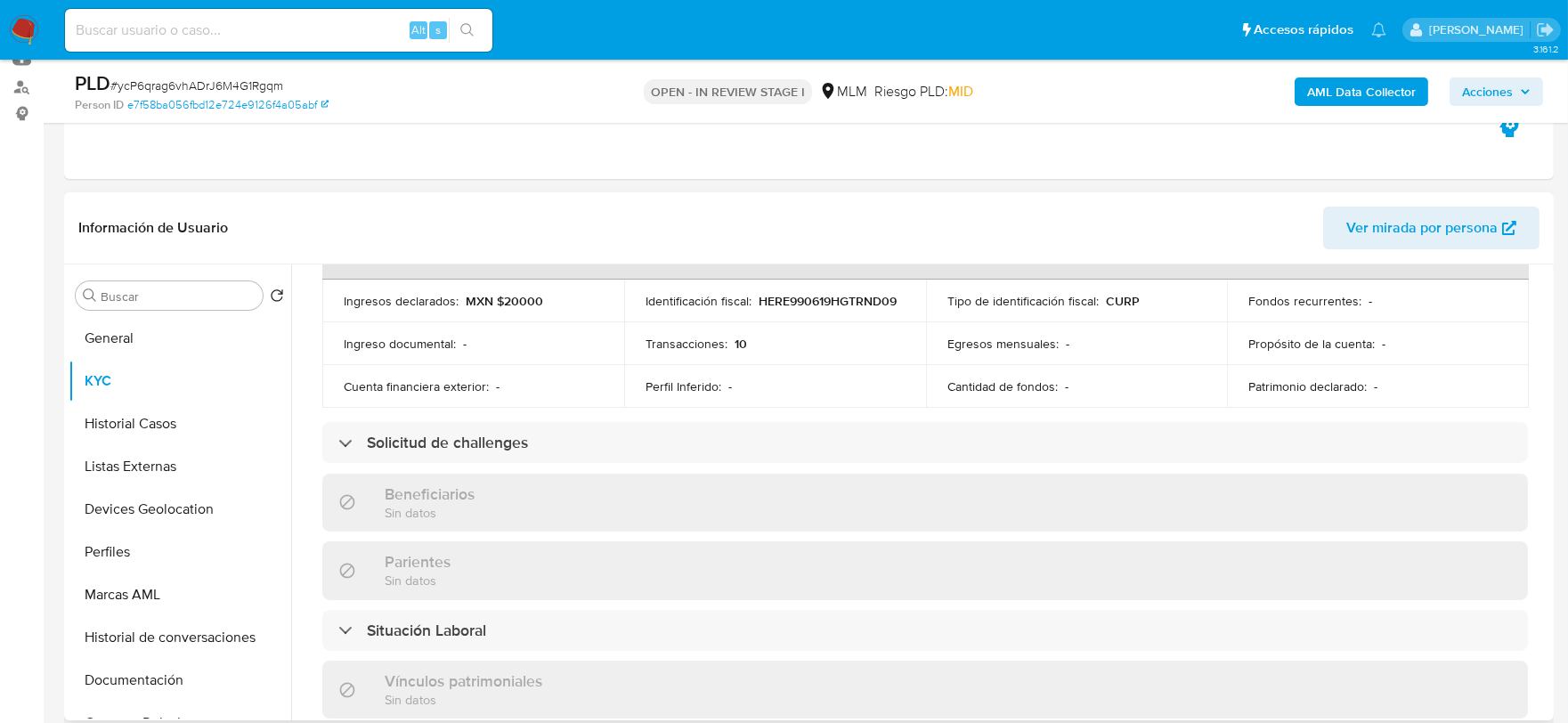
click at [307, 357] on div "Actualizado hace 18 [PERSON_NAME] Creado: [DATE] 05:37:25 Actualizado: [DATE] 0…" at bounding box center [925, 476] width 1249 height 1524
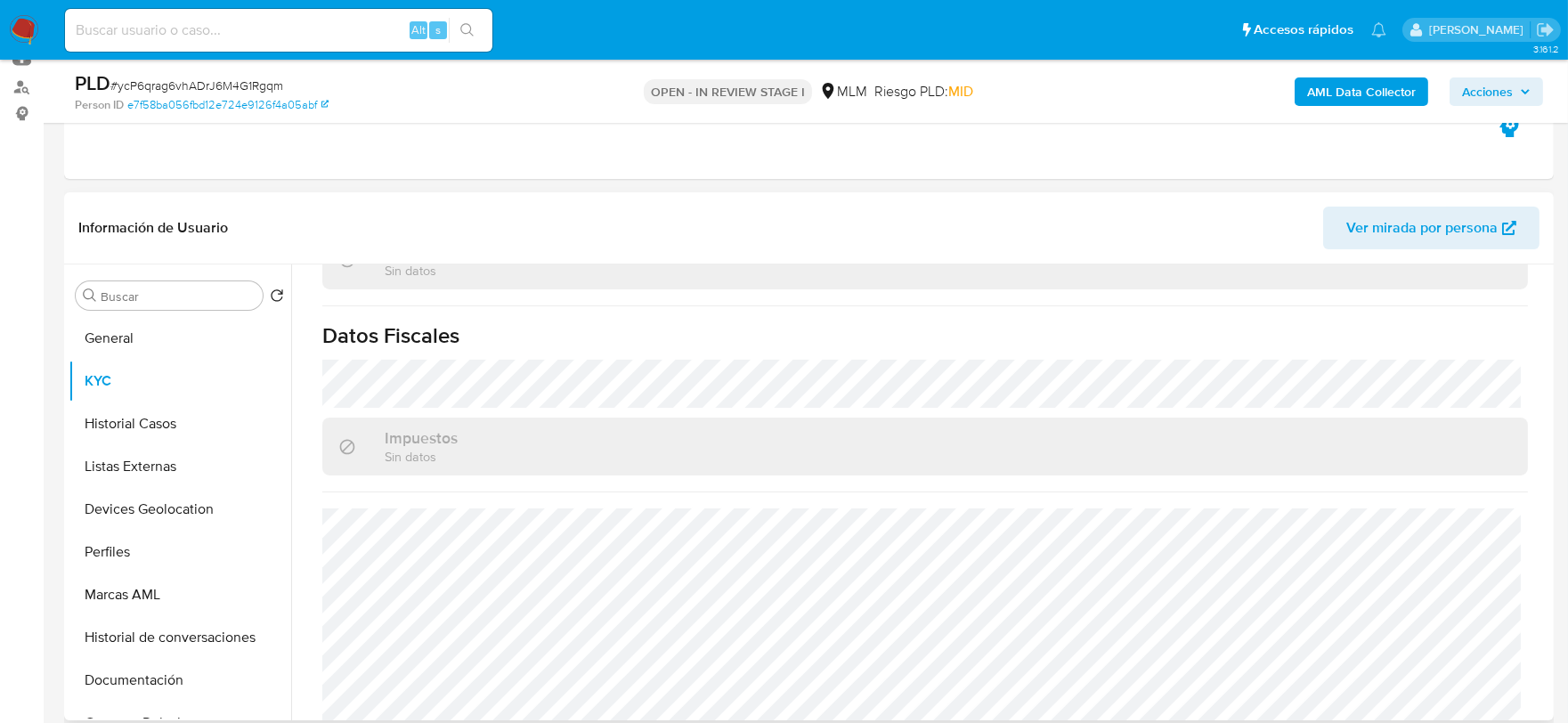
scroll to position [1100, 0]
click at [169, 429] on button "Historial Casos" at bounding box center [173, 424] width 208 height 43
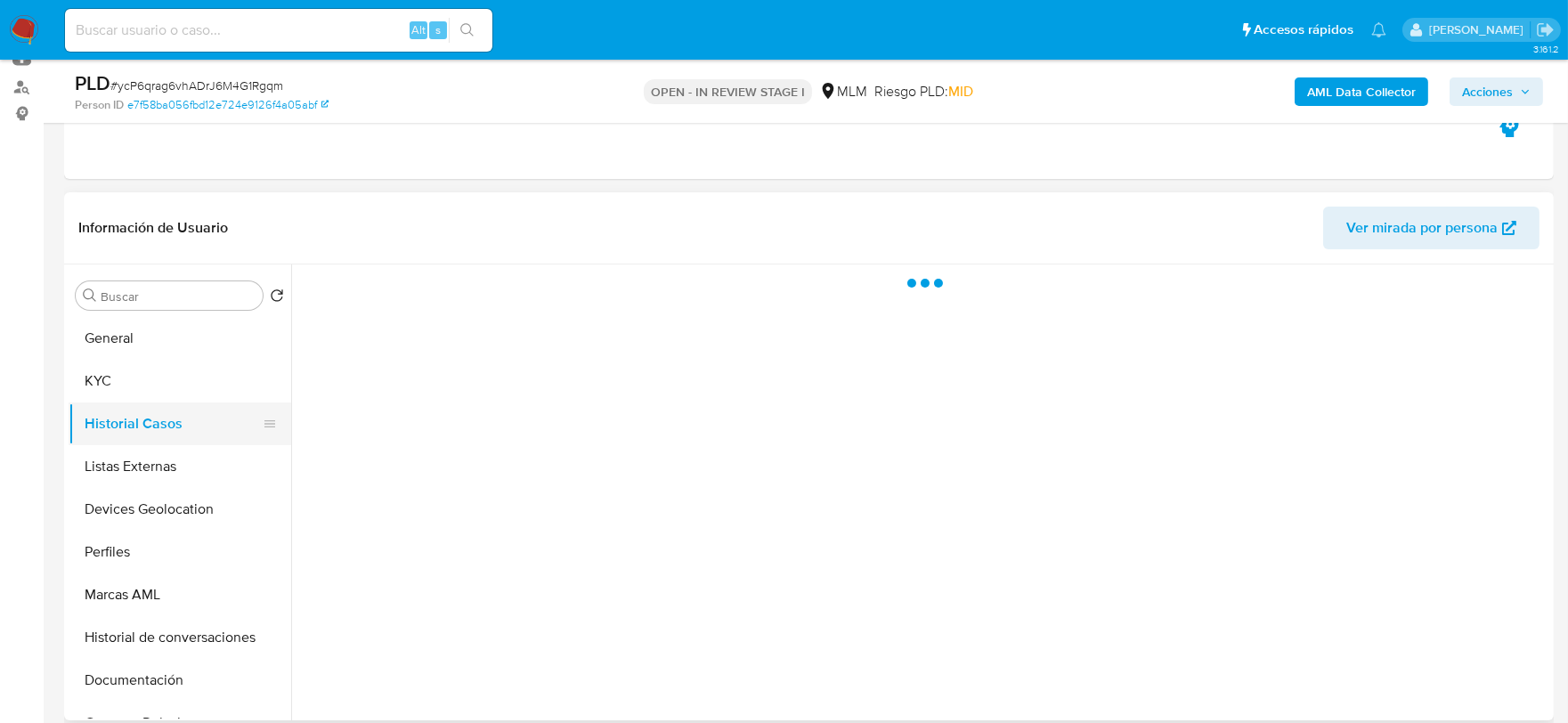
scroll to position [0, 0]
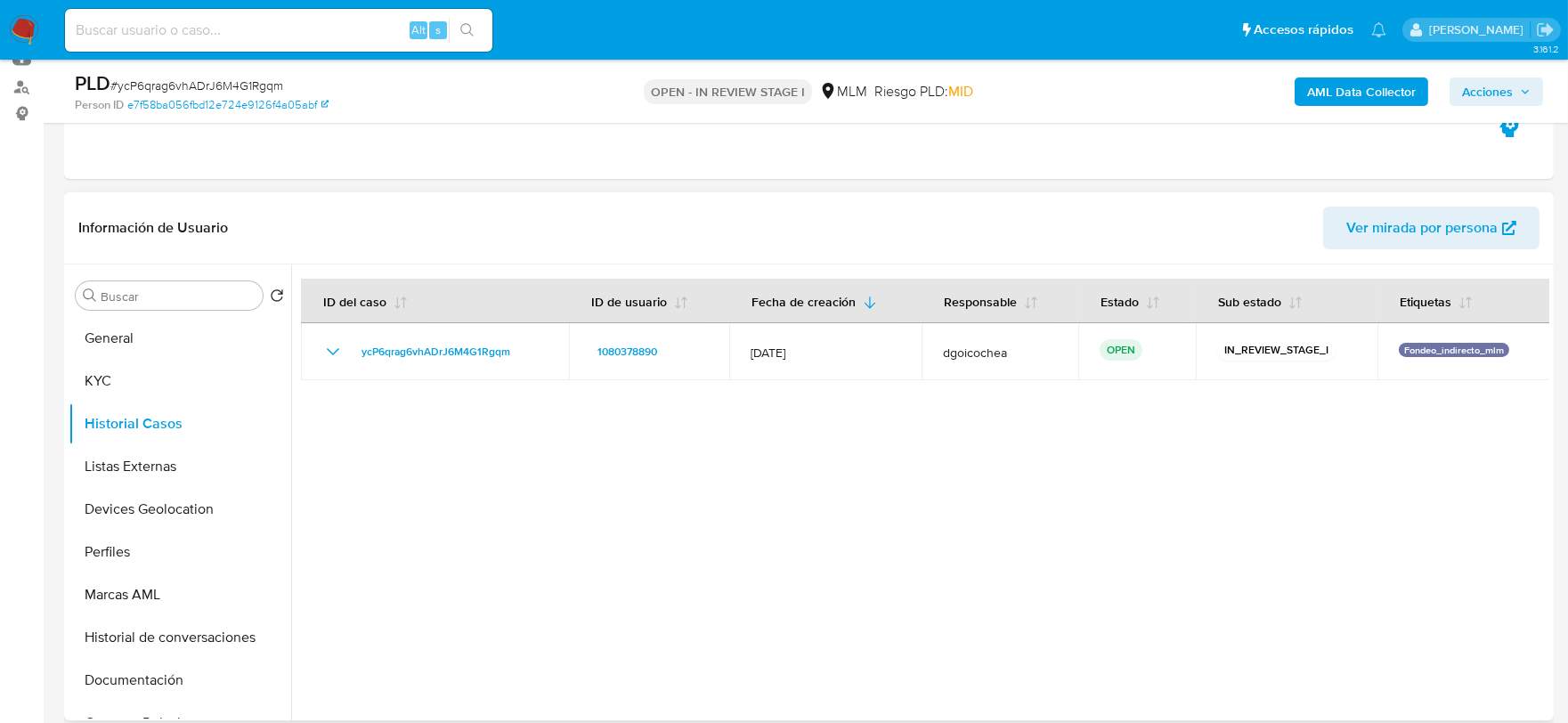
click at [645, 537] on div at bounding box center [920, 492] width 1258 height 456
click at [143, 470] on button "Listas Externas" at bounding box center [173, 467] width 208 height 43
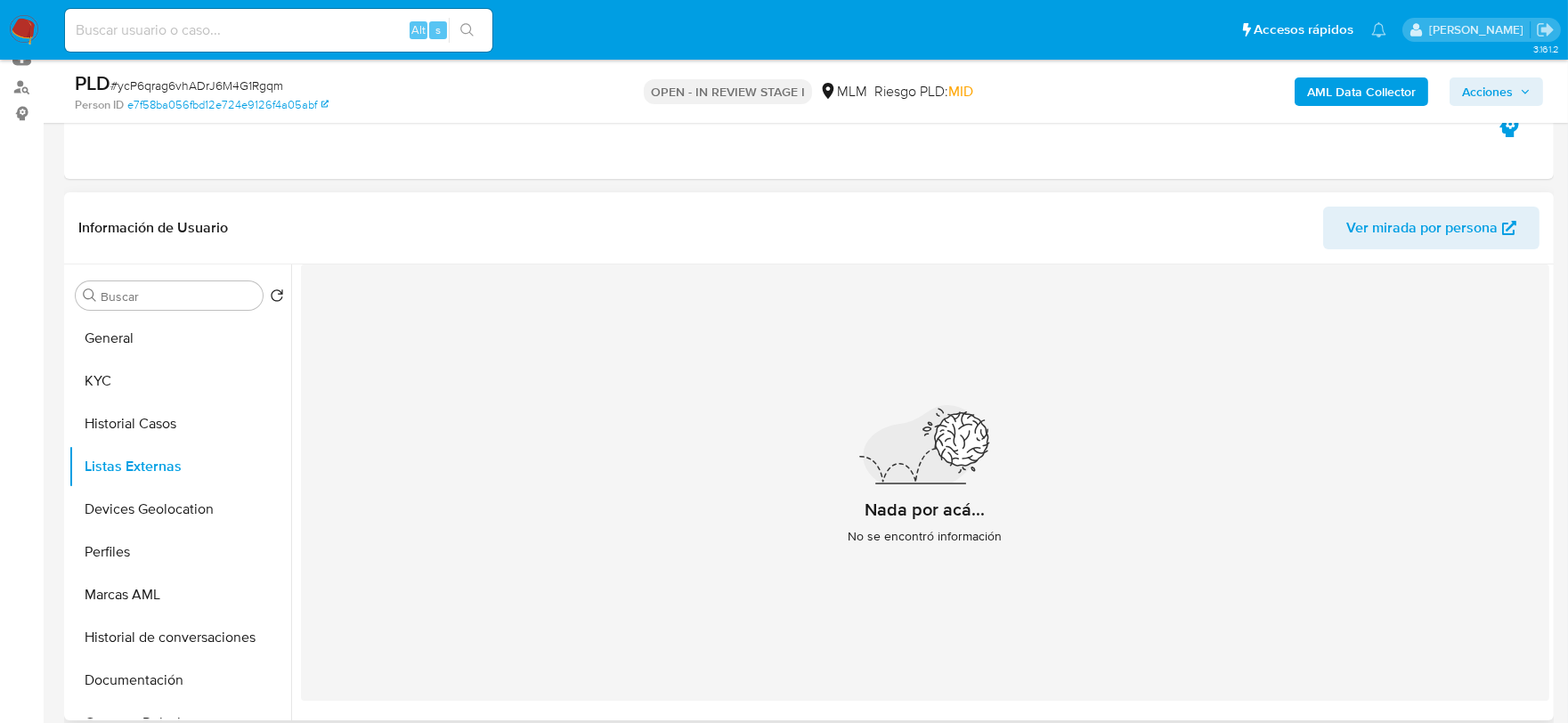
click at [561, 526] on div "Nada por acá... No se encontró información" at bounding box center [925, 482] width 1249 height 436
click at [140, 501] on button "Devices Geolocation" at bounding box center [173, 509] width 208 height 43
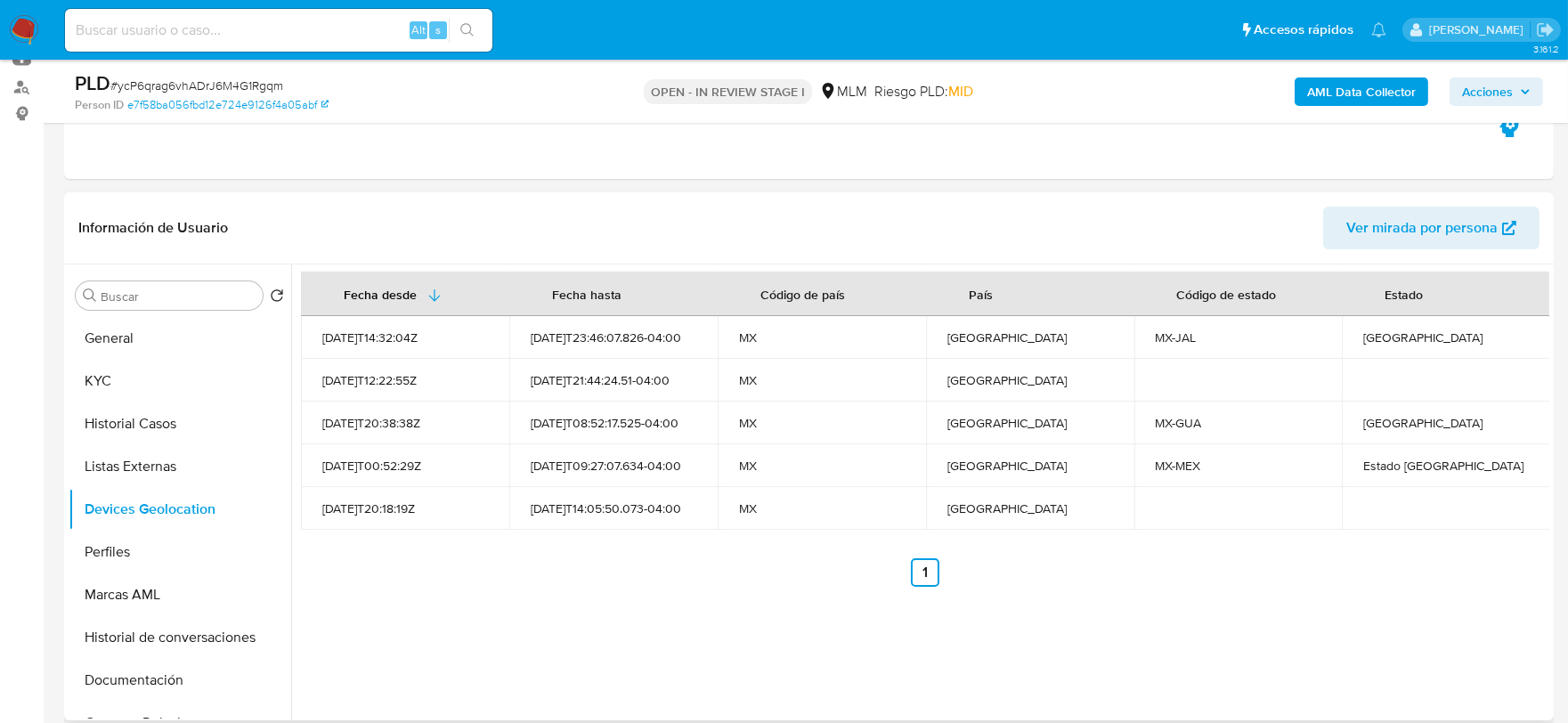
click at [692, 623] on div "Fecha desde [GEOGRAPHIC_DATA] hasta Código de país País Código de estado Estado…" at bounding box center [920, 492] width 1258 height 456
click at [120, 548] on button "Perfiles" at bounding box center [173, 552] width 208 height 43
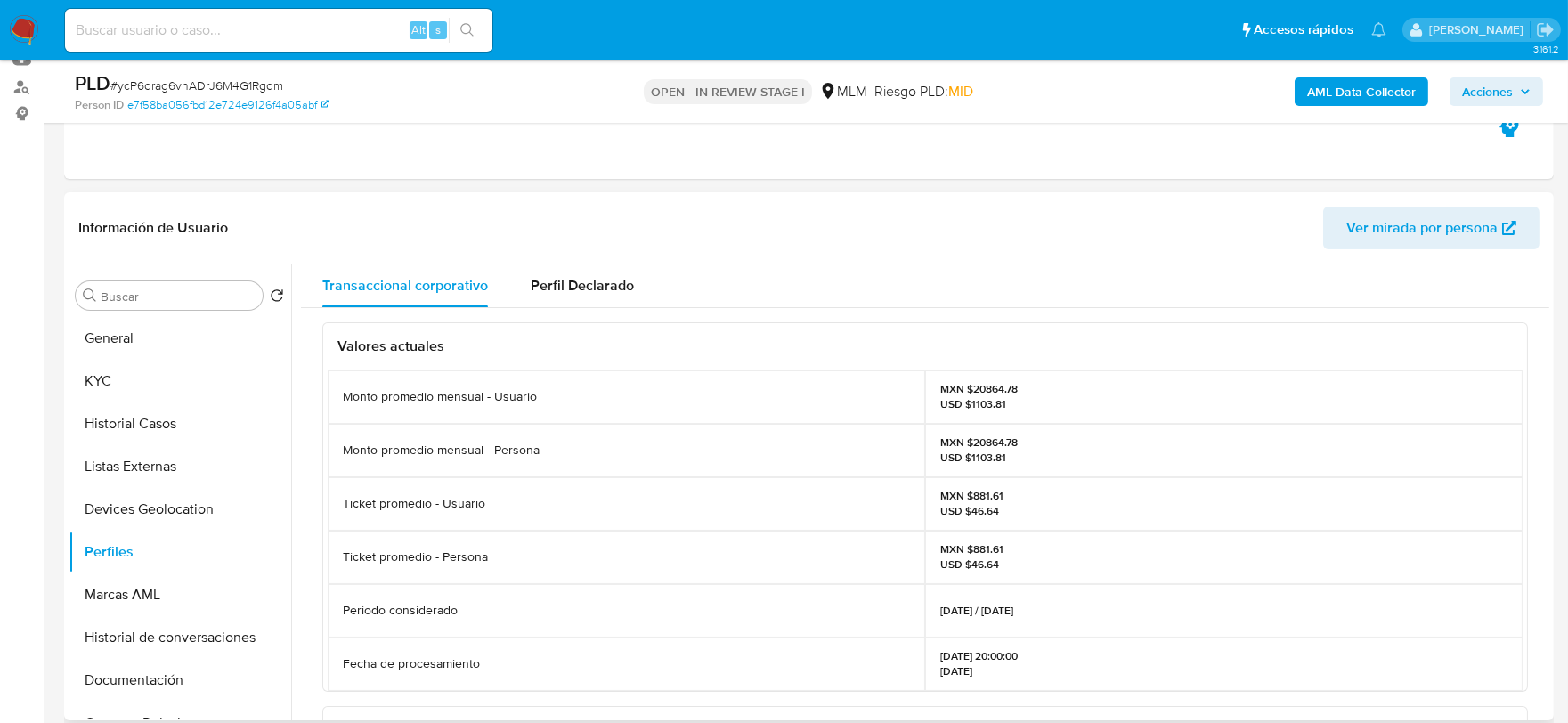
click at [310, 517] on div "Valores actuales Monto promedio mensual - Usuario MXN $20864.78 USD $1103.81 Mo…" at bounding box center [925, 722] width 1249 height 830
click at [127, 670] on button "Documentación" at bounding box center [173, 680] width 208 height 43
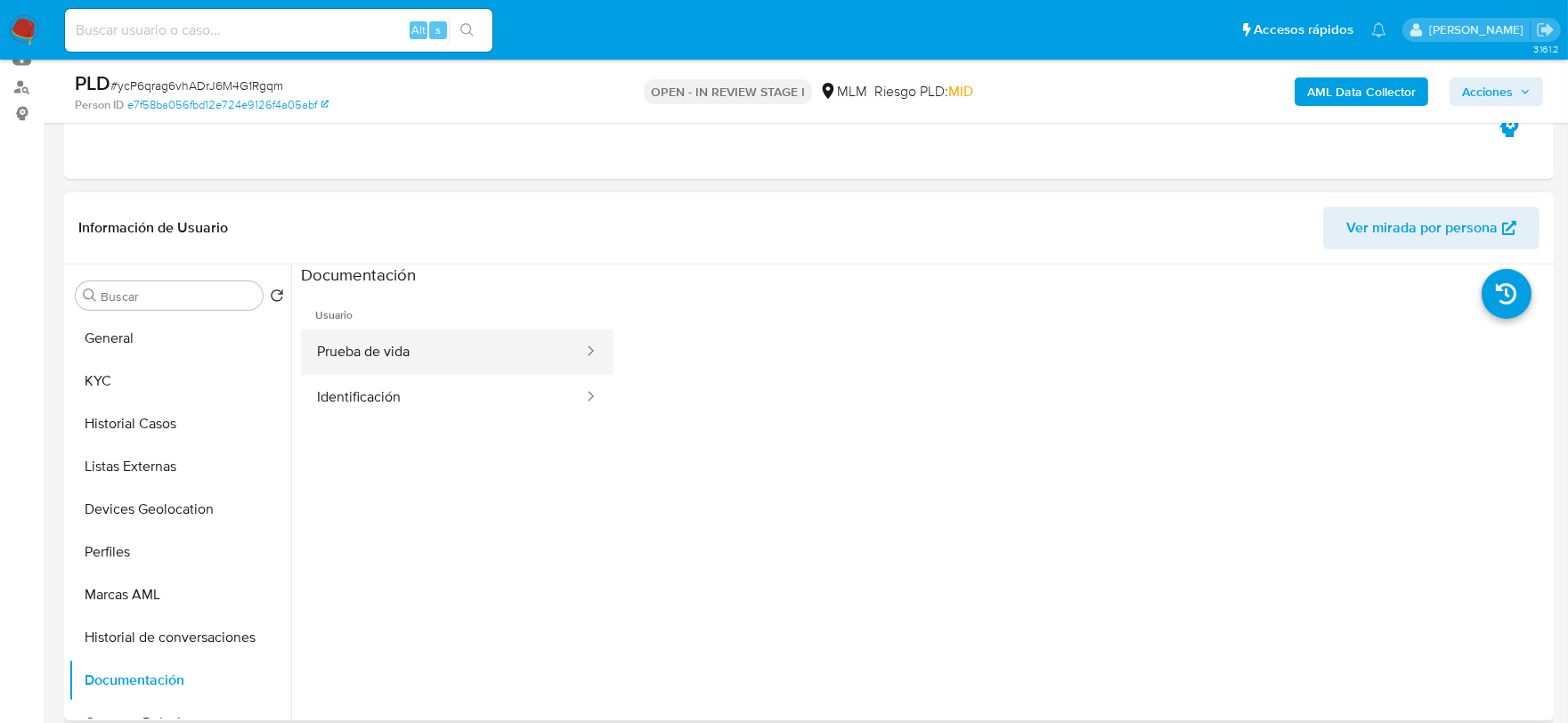
click at [341, 361] on button "Prueba de vida" at bounding box center [443, 352] width 284 height 45
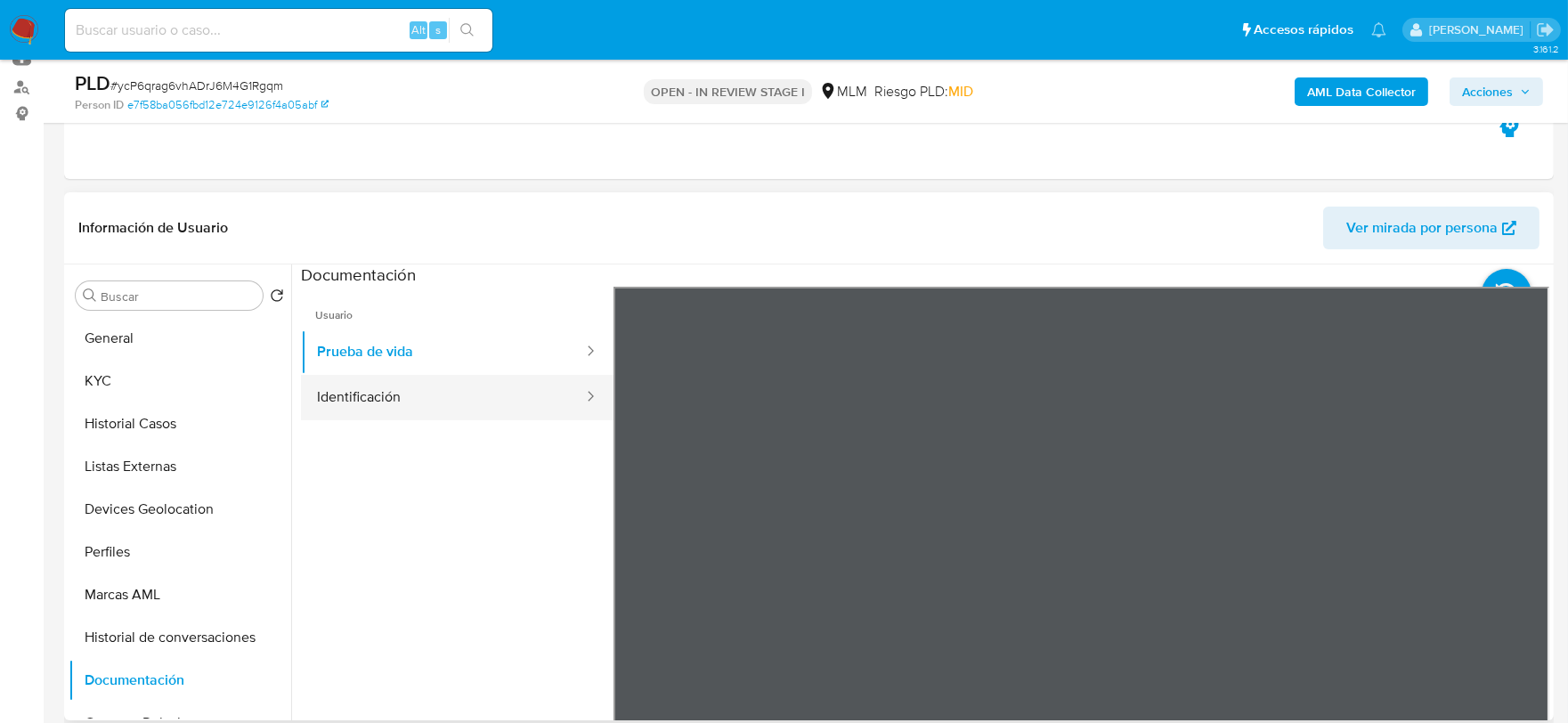
click at [423, 381] on button "Identificación" at bounding box center [443, 398] width 284 height 45
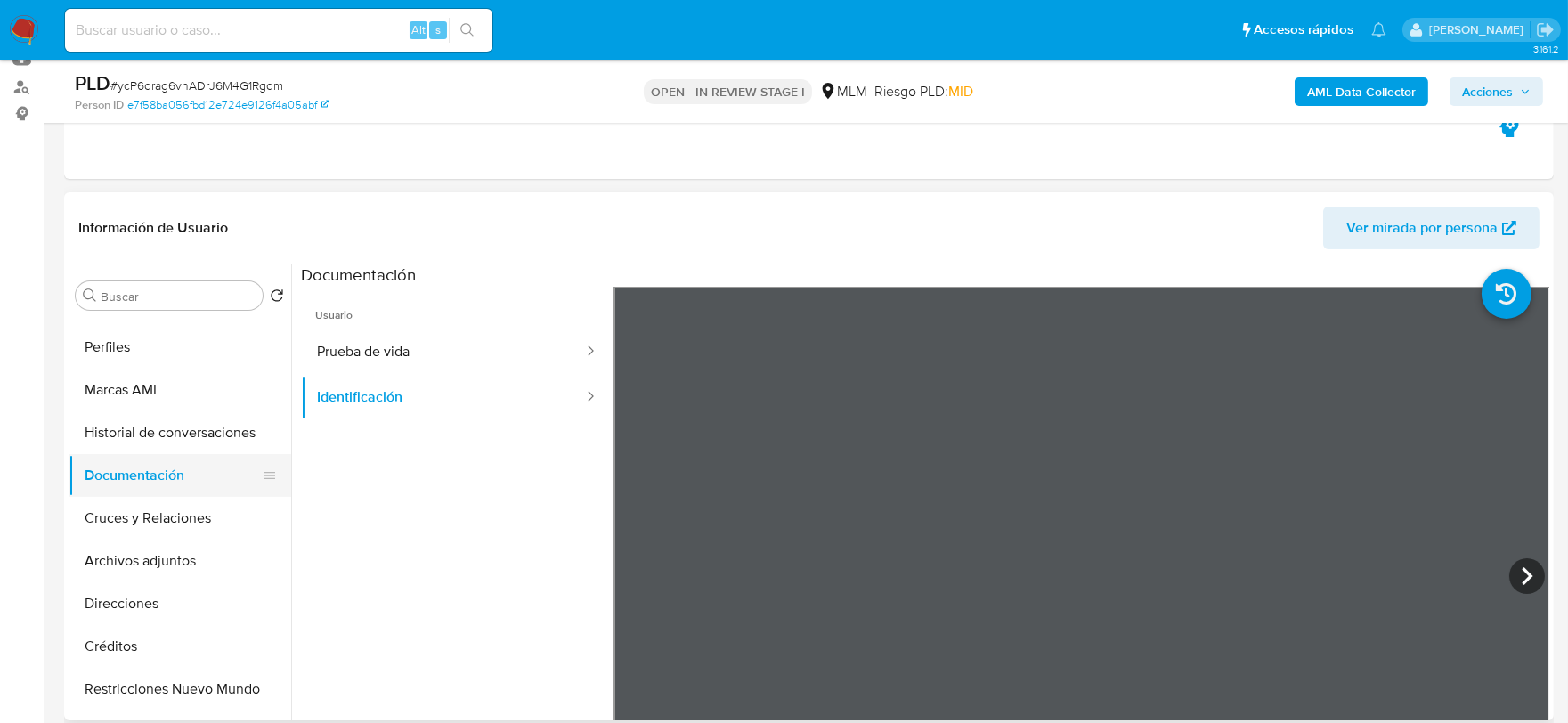
scroll to position [296, 0]
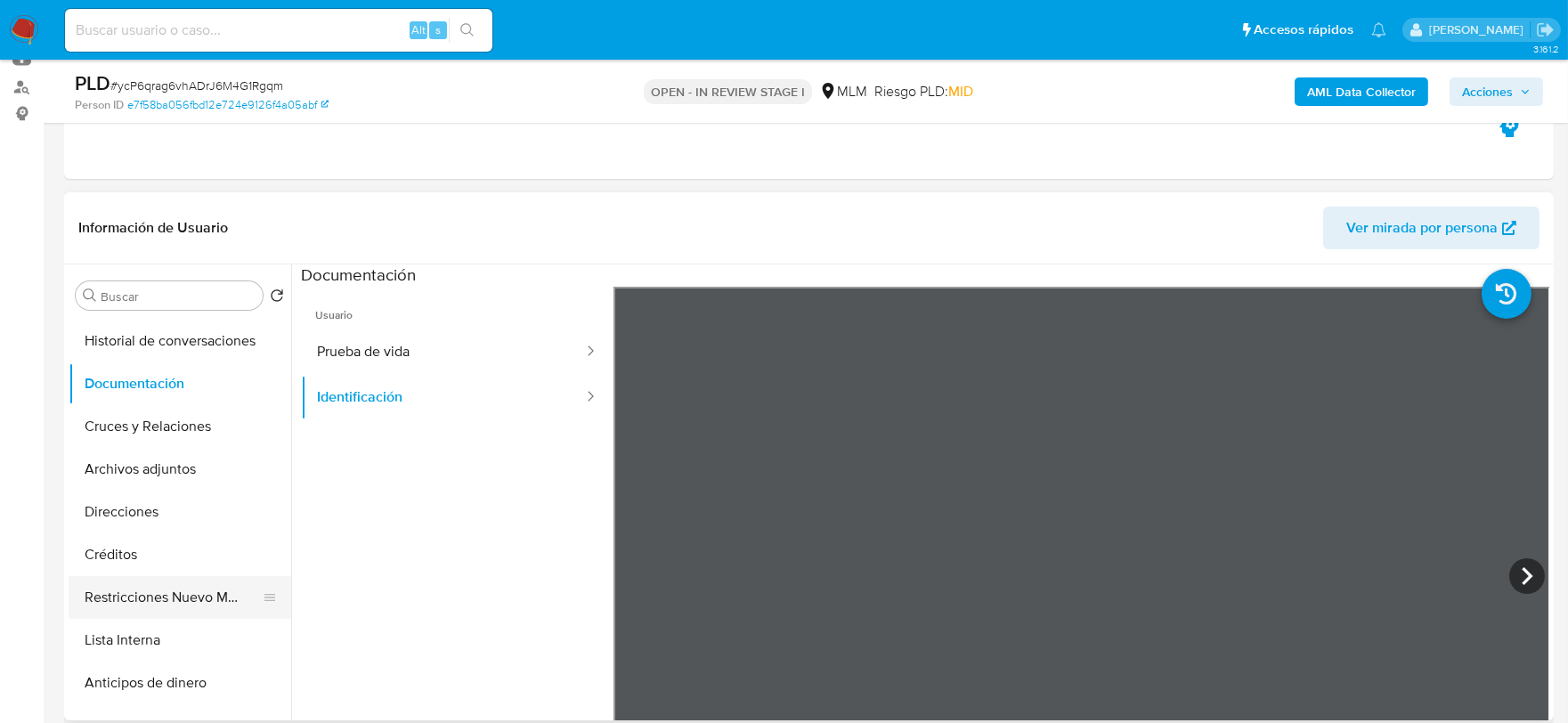
click at [155, 592] on button "Restricciones Nuevo Mundo" at bounding box center [173, 597] width 208 height 43
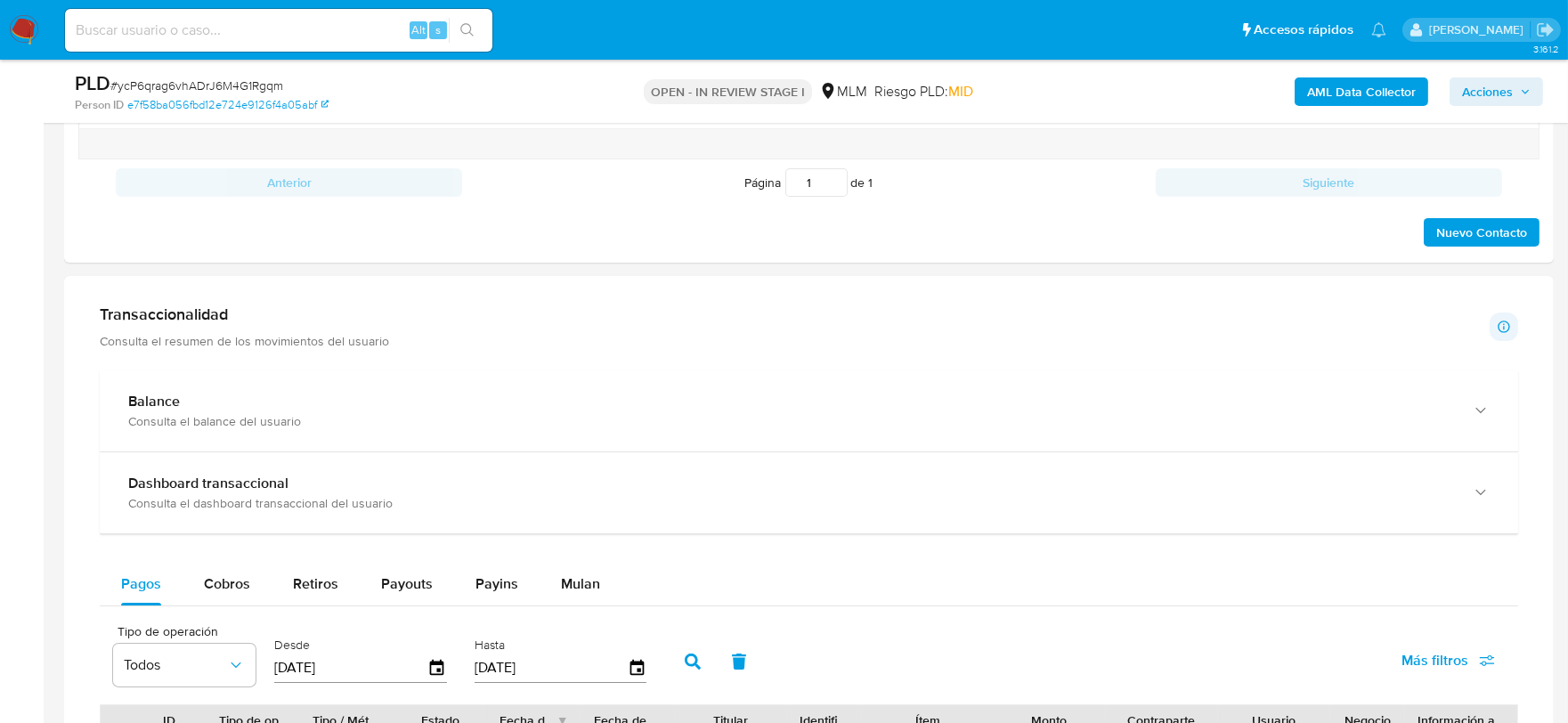
scroll to position [1088, 0]
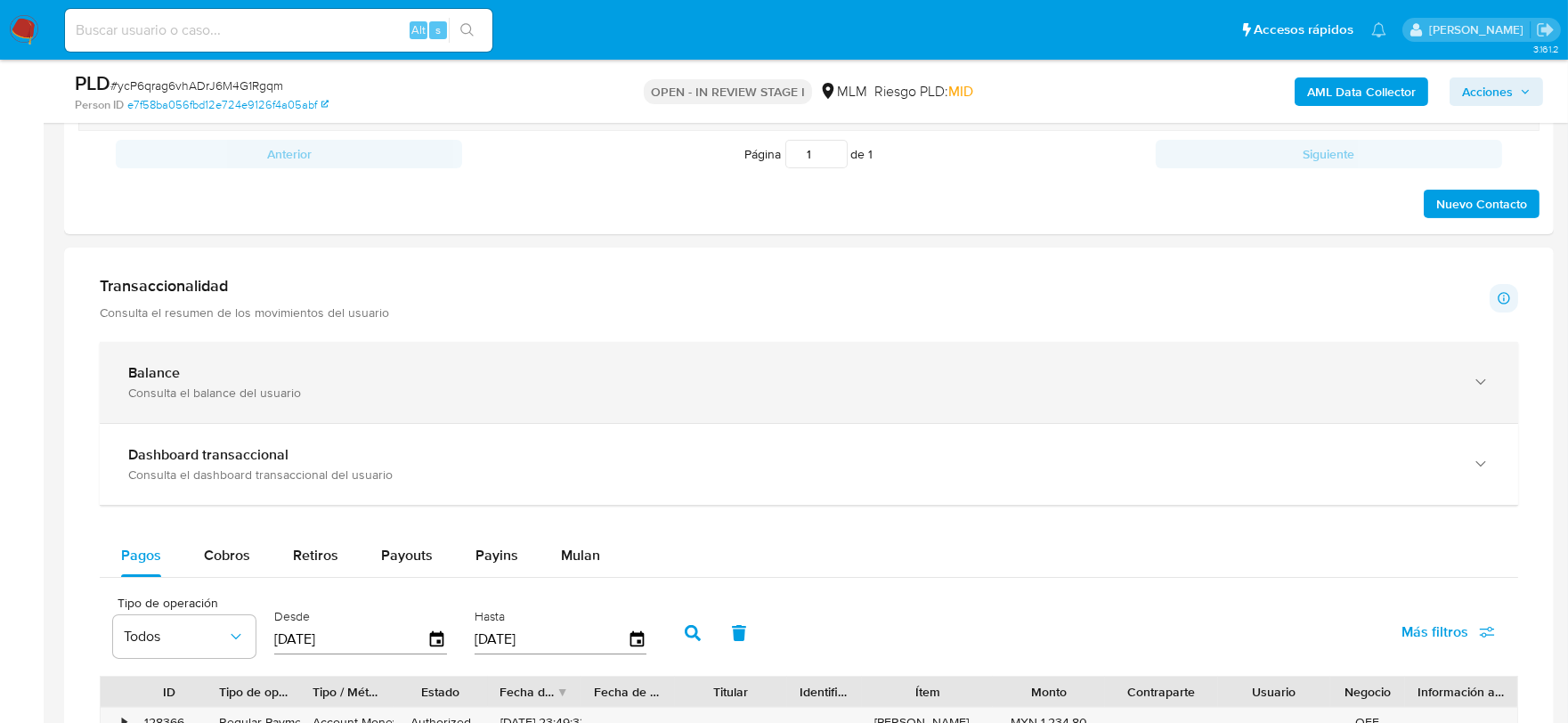
click at [236, 377] on div "Balance" at bounding box center [791, 372] width 1326 height 18
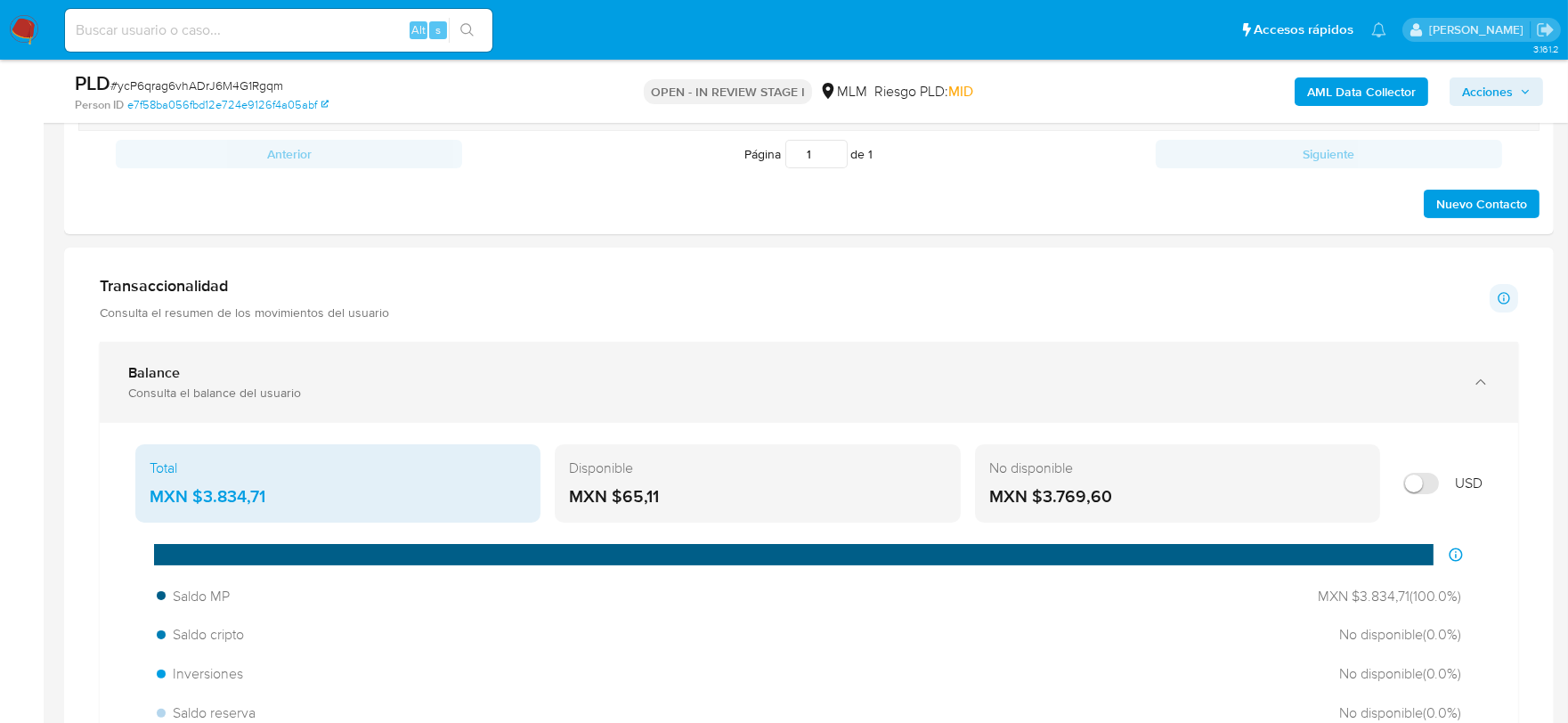
click at [768, 389] on div "Consulta el balance del usuario" at bounding box center [791, 392] width 1326 height 16
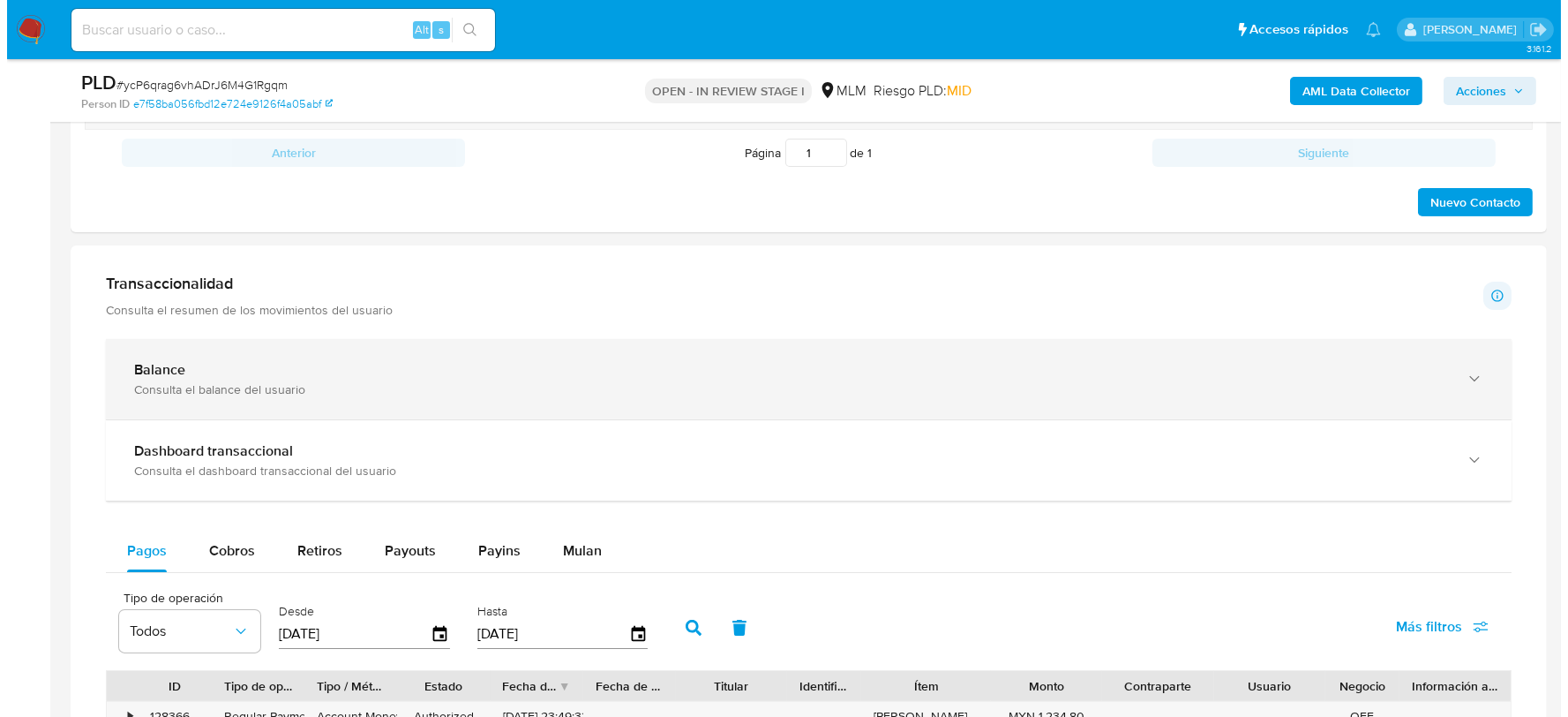
scroll to position [0, 0]
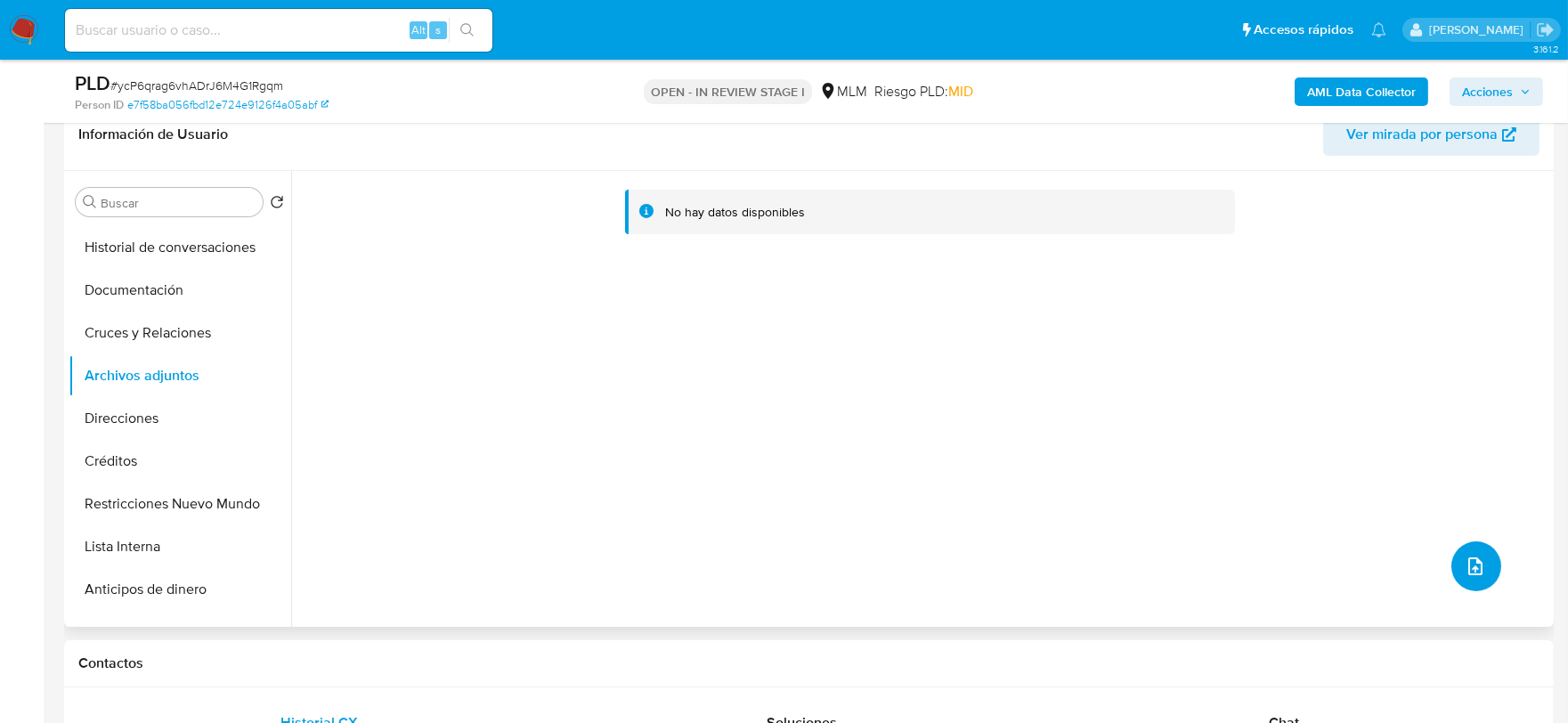
click at [1466, 572] on icon "upload-file" at bounding box center [1475, 565] width 22 height 22
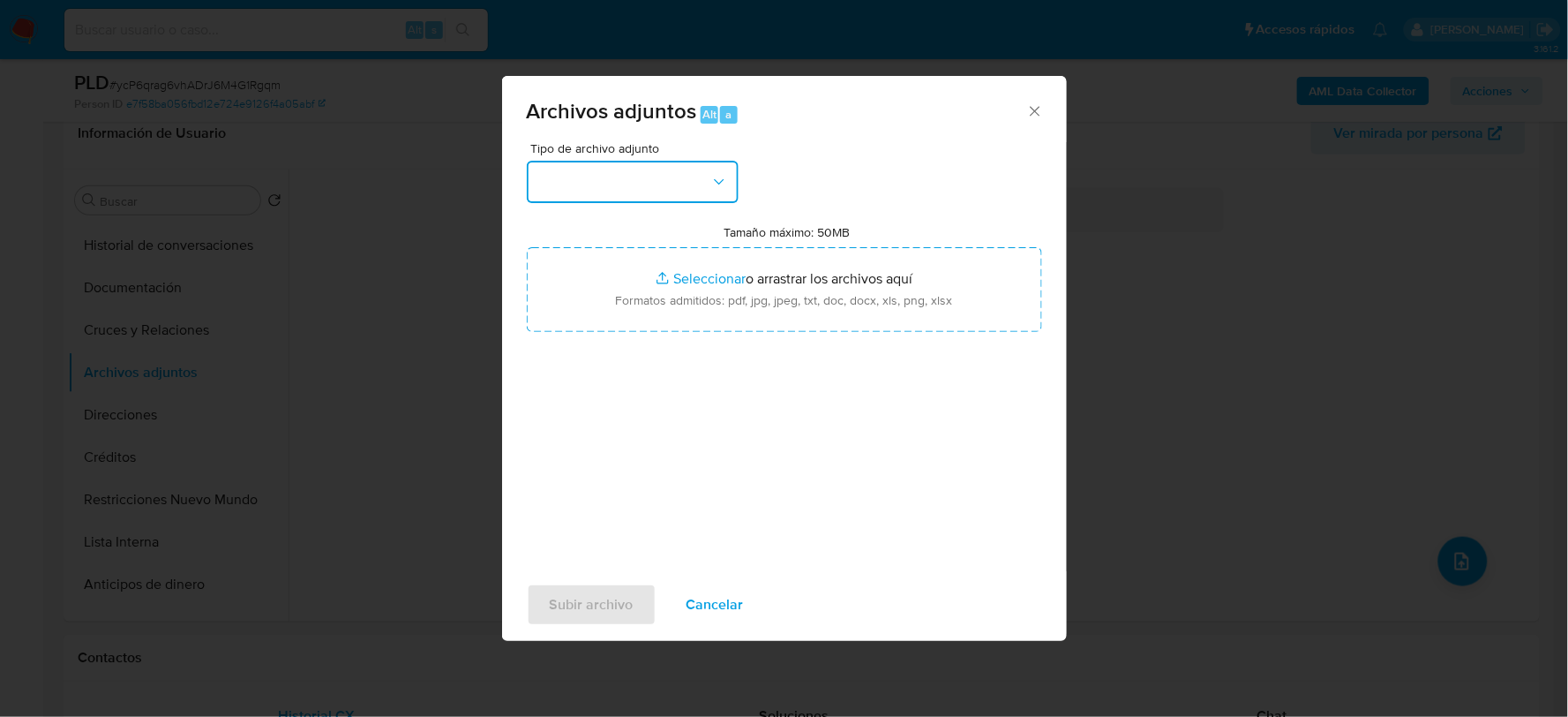
click at [654, 172] on button "button" at bounding box center [633, 182] width 212 height 43
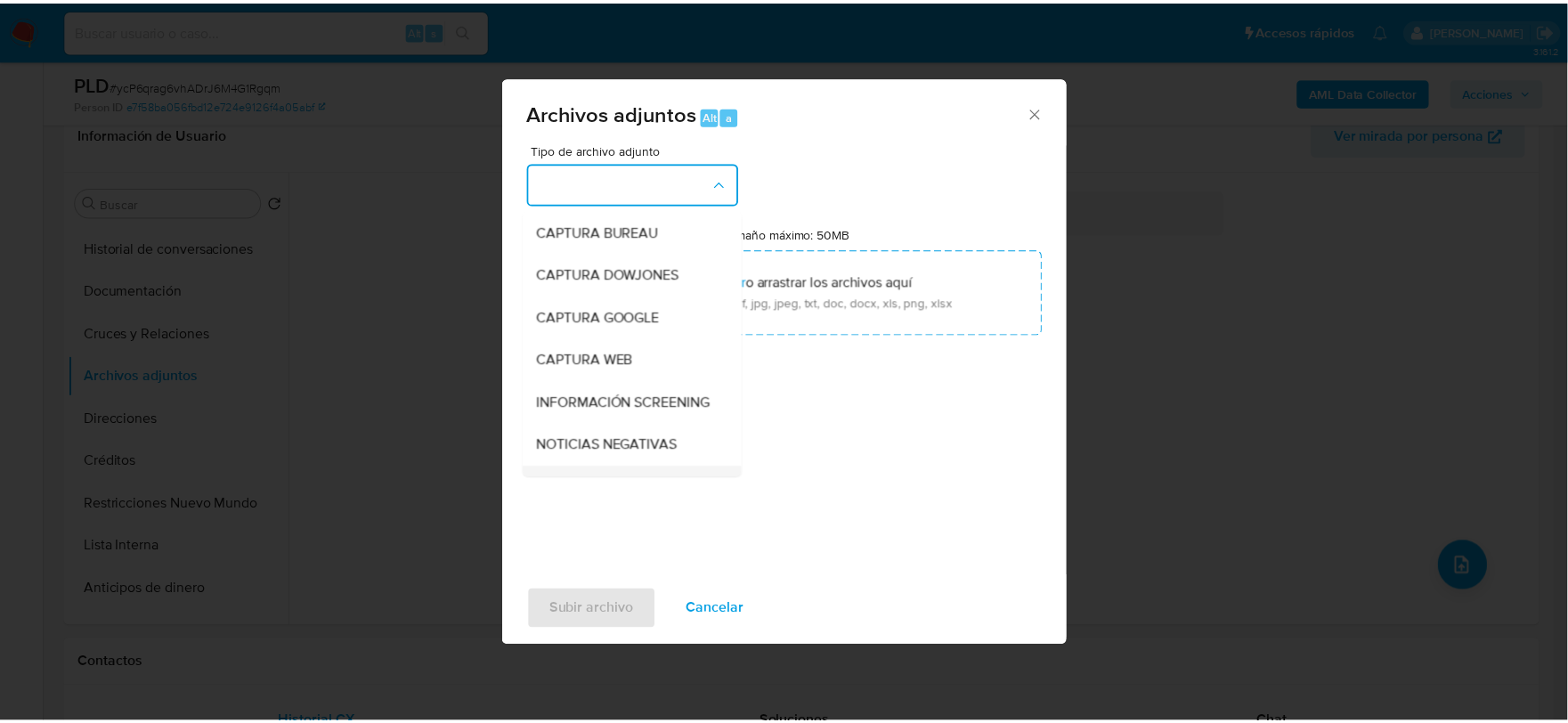
scroll to position [135, 0]
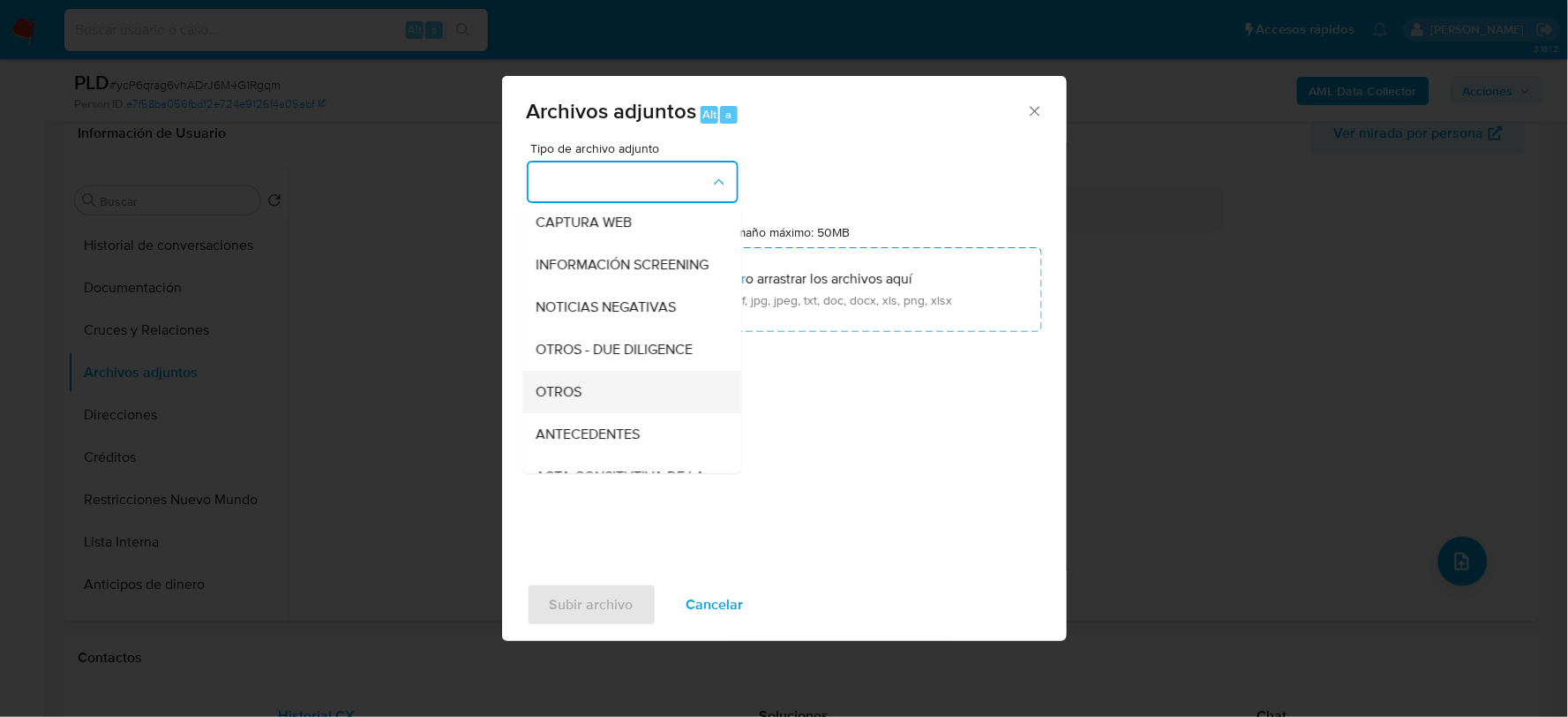
click at [566, 400] on span "OTROS" at bounding box center [559, 391] width 46 height 18
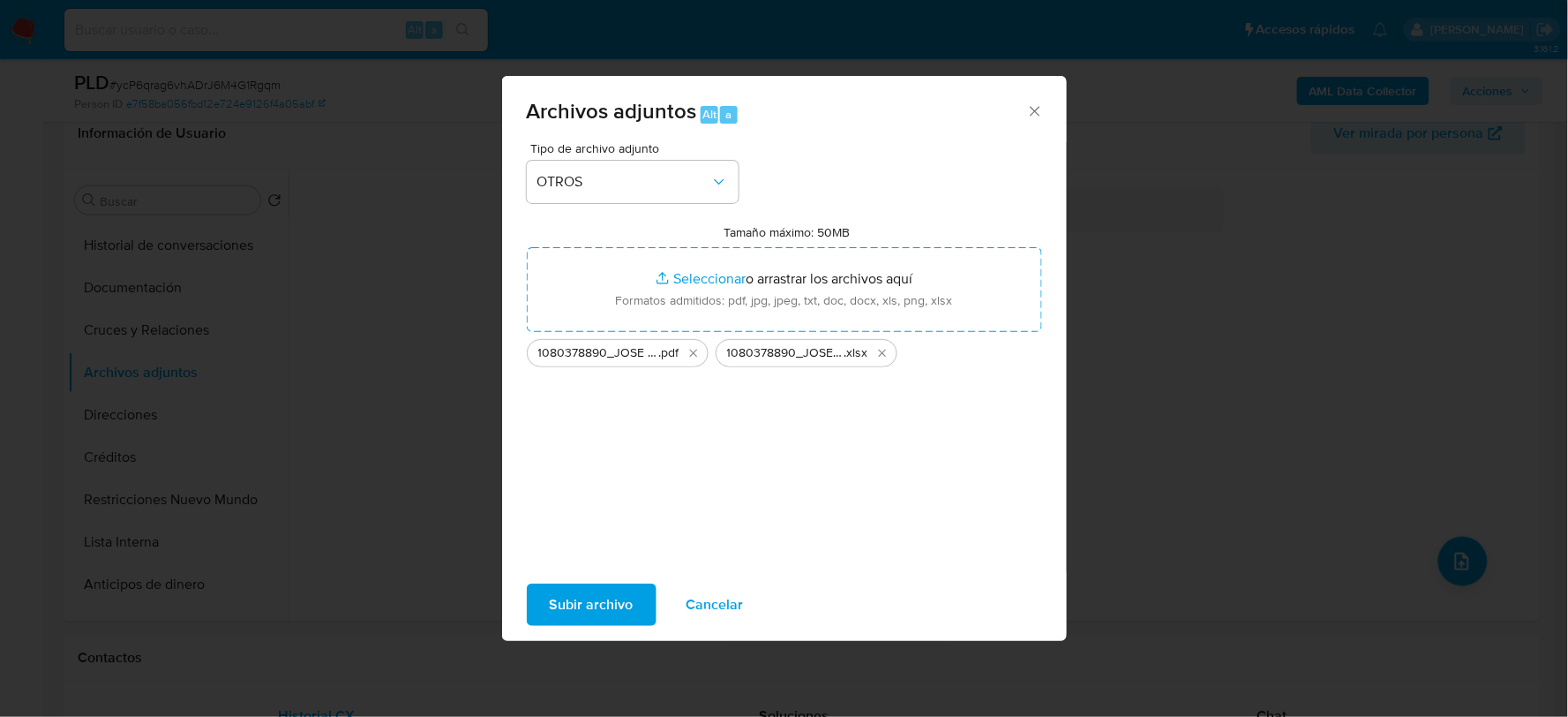
click at [592, 605] on span "Subir archivo" at bounding box center [591, 604] width 84 height 39
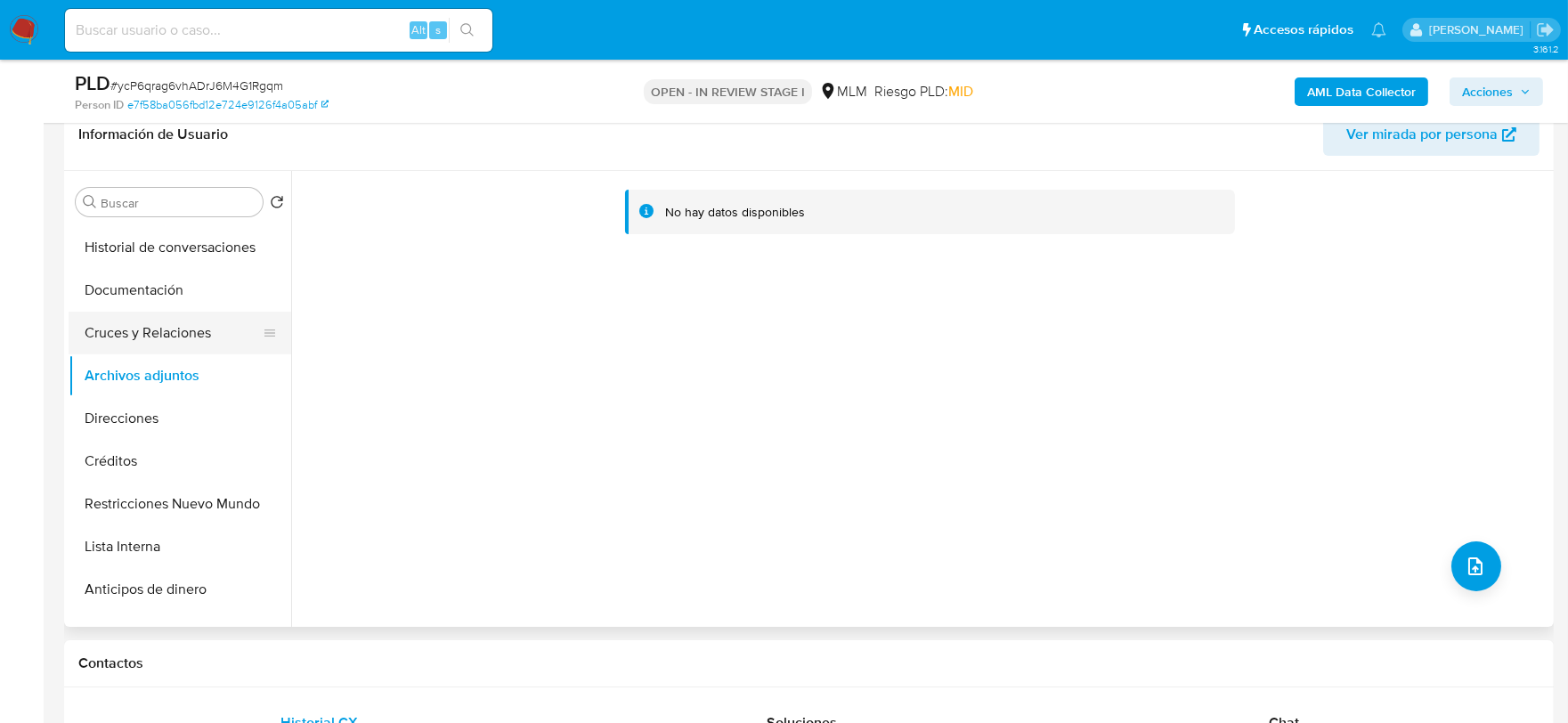
click at [157, 325] on button "Cruces y Relaciones" at bounding box center [173, 333] width 208 height 43
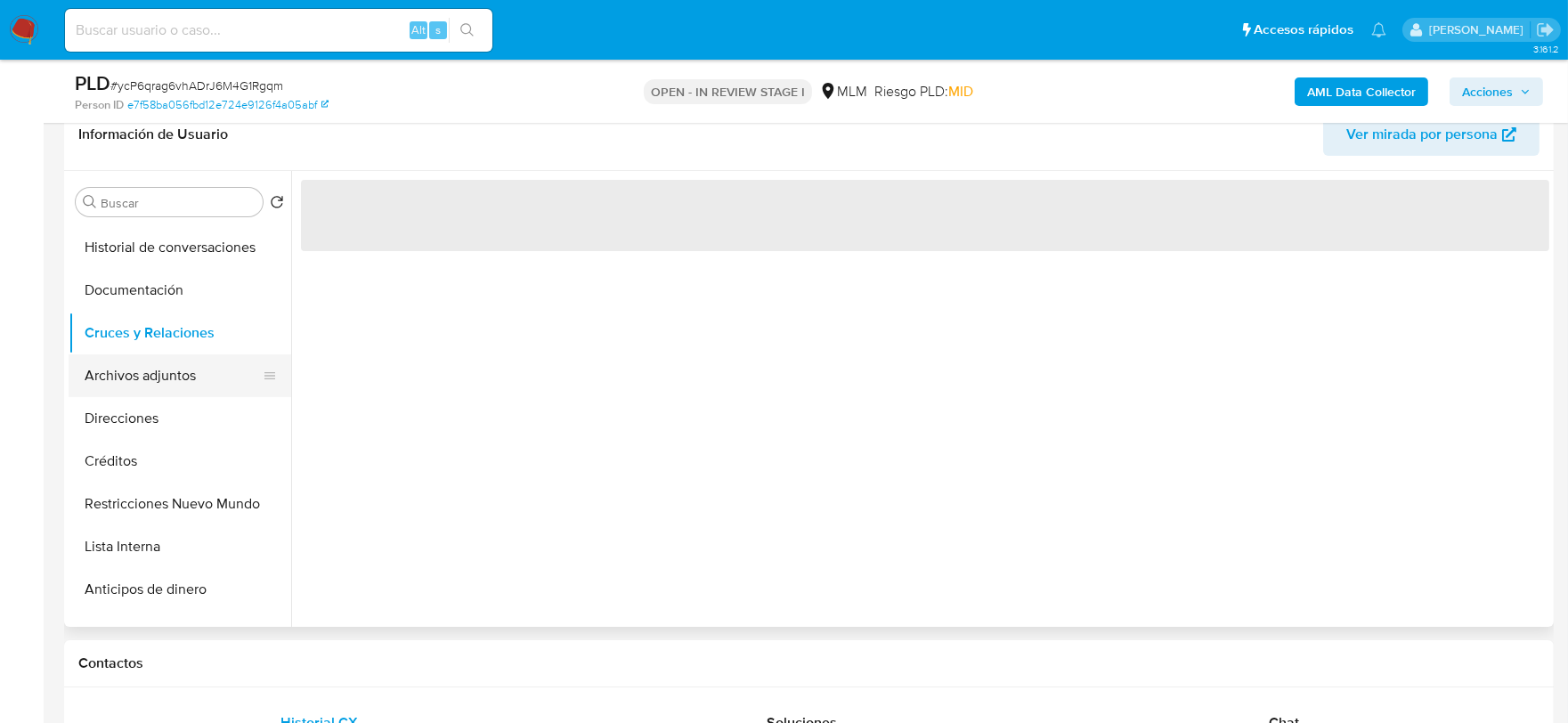
click at [187, 376] on button "Archivos adjuntos" at bounding box center [173, 376] width 208 height 43
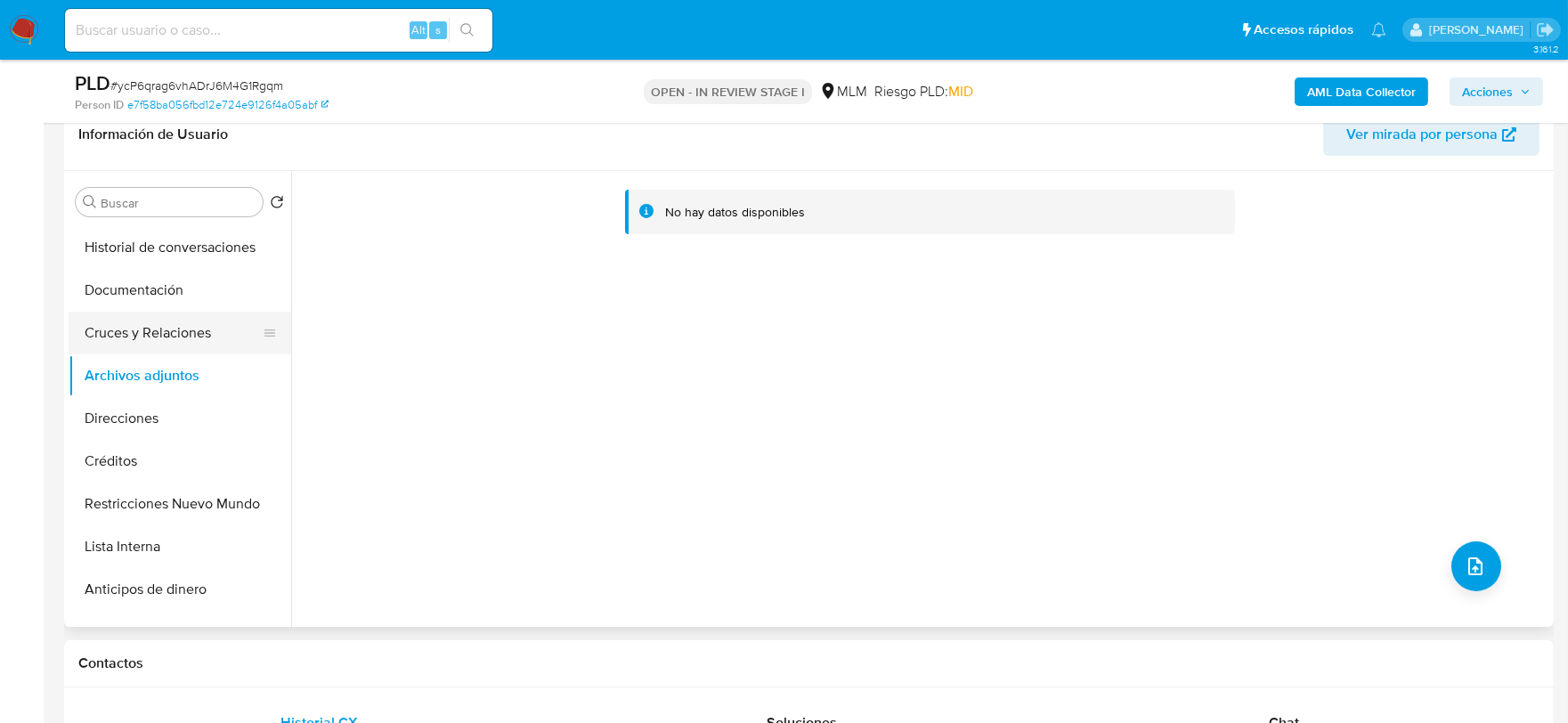
click at [174, 316] on button "Cruces y Relaciones" at bounding box center [173, 333] width 208 height 43
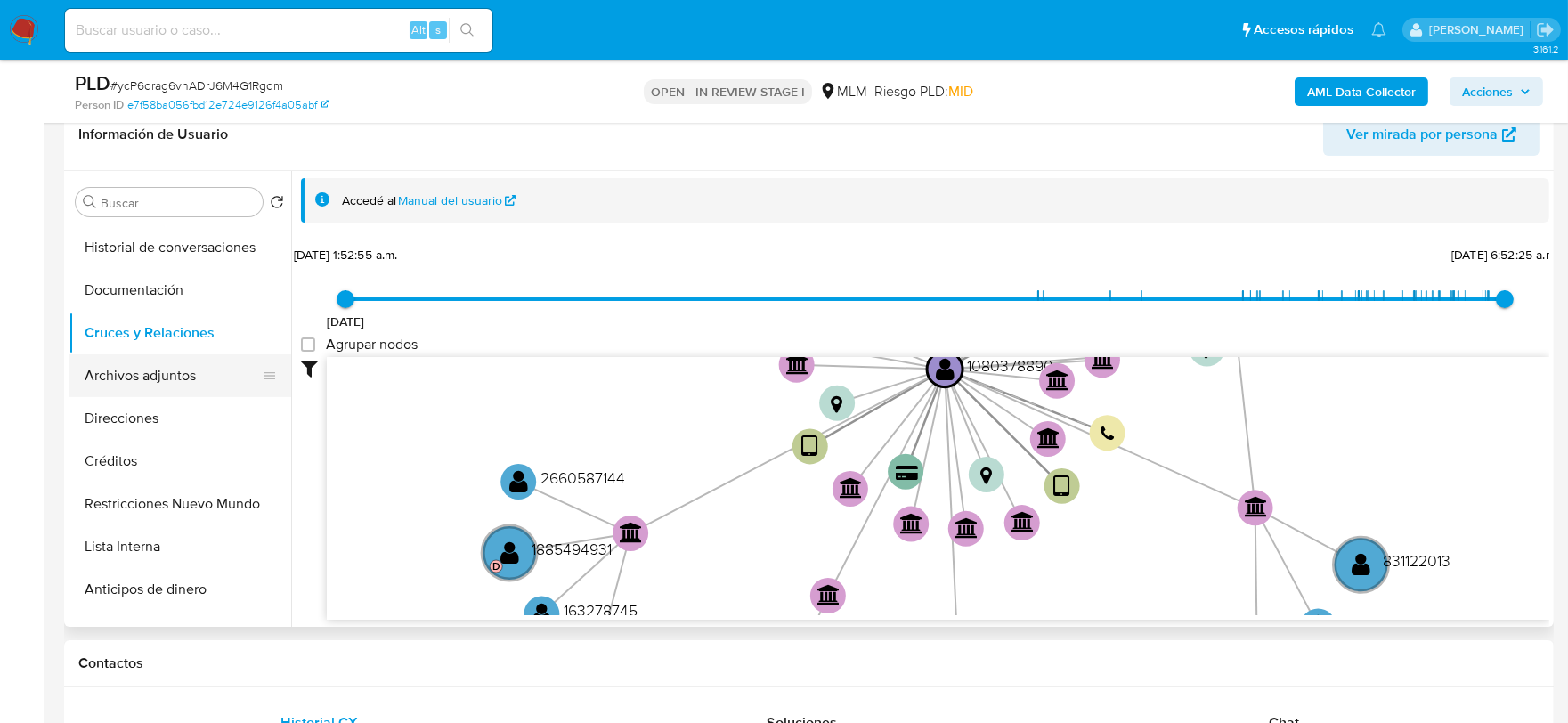
click at [166, 375] on button "Archivos adjuntos" at bounding box center [173, 376] width 208 height 43
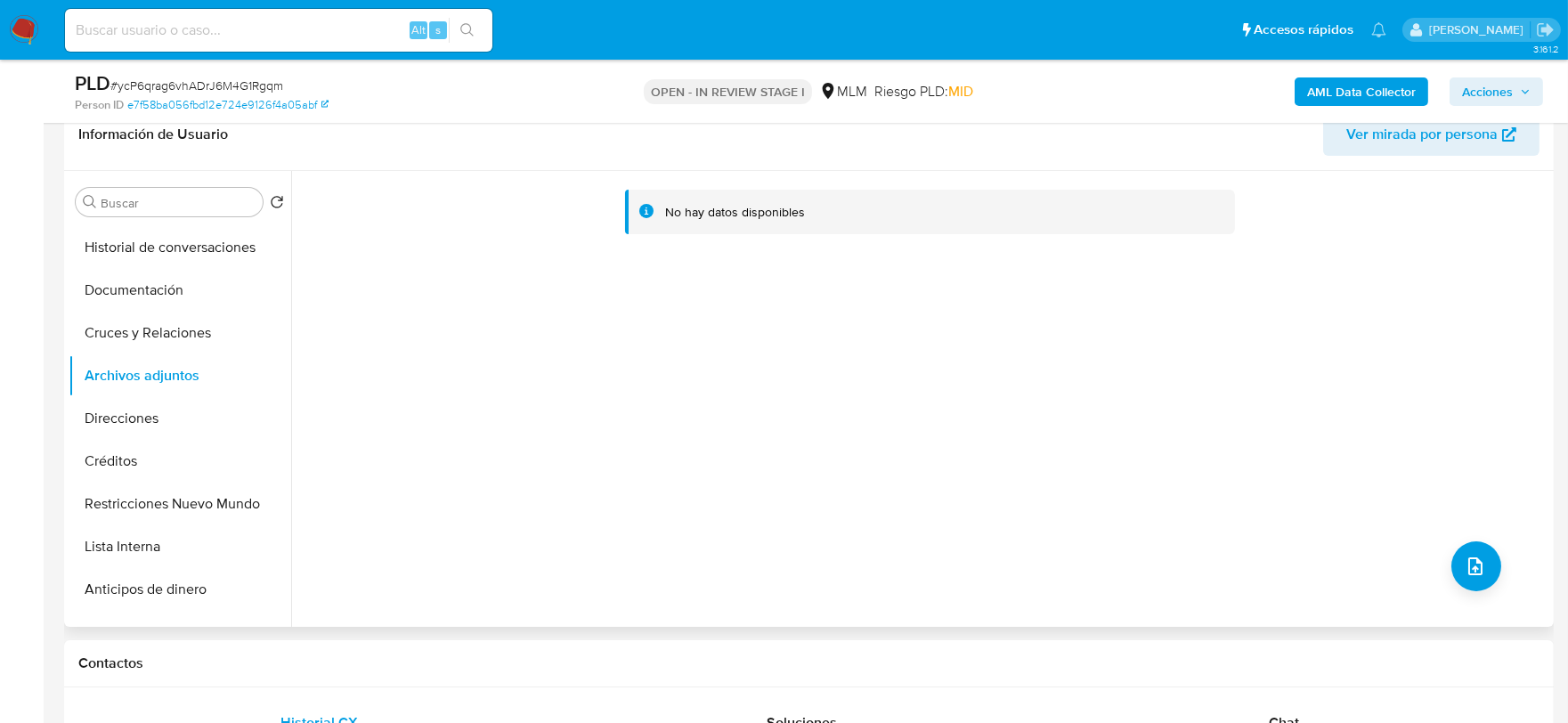
scroll to position [0, 0]
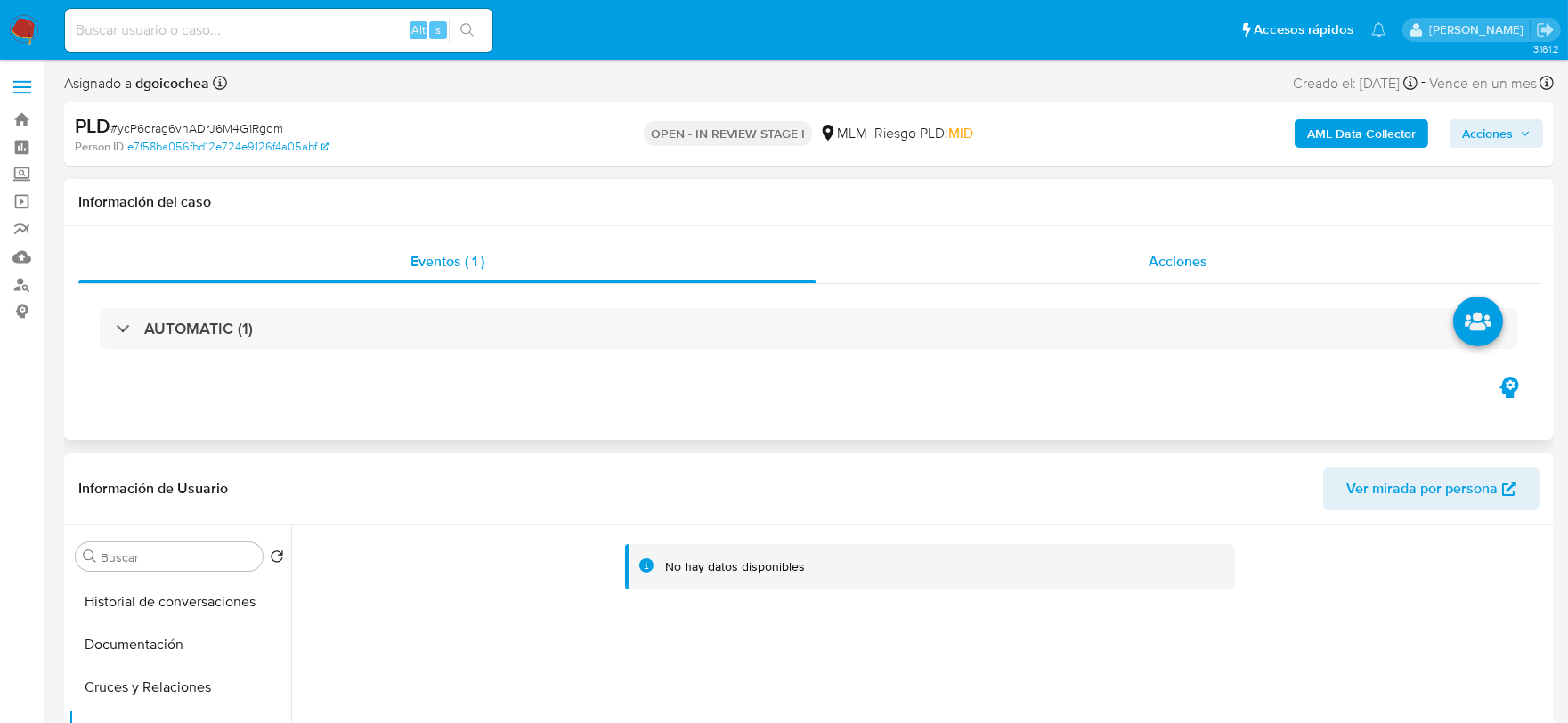
click at [1210, 253] on div "Acciones" at bounding box center [1178, 262] width 723 height 43
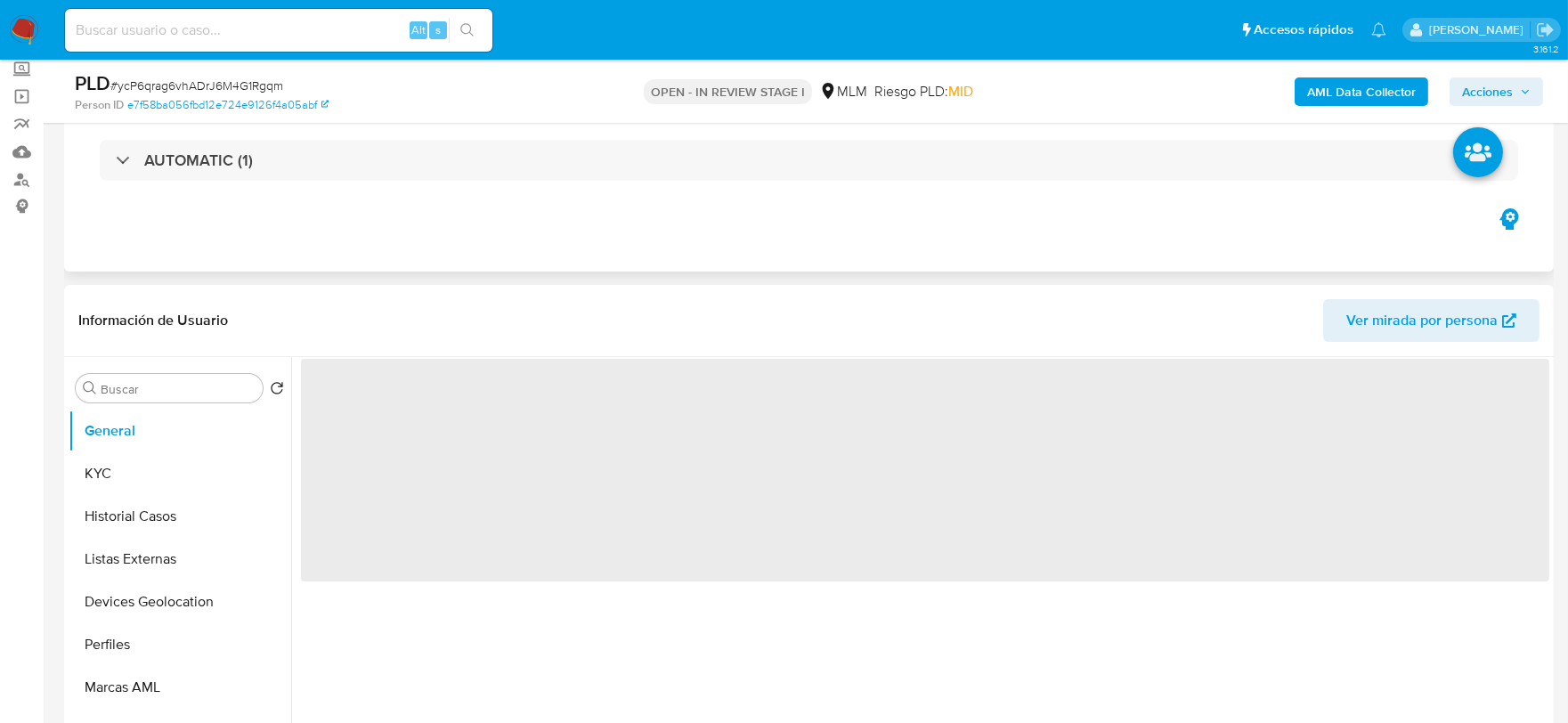
scroll to position [296, 0]
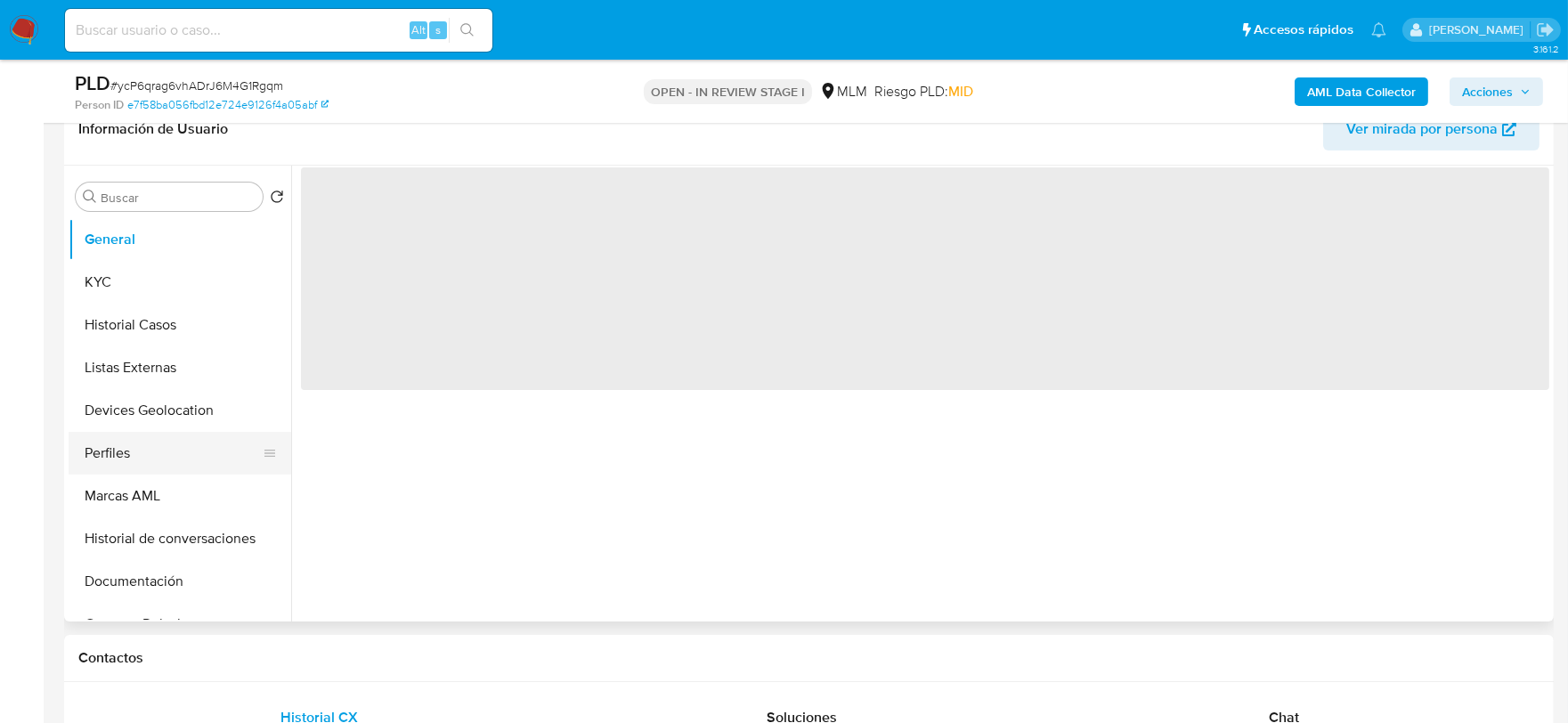
select select "10"
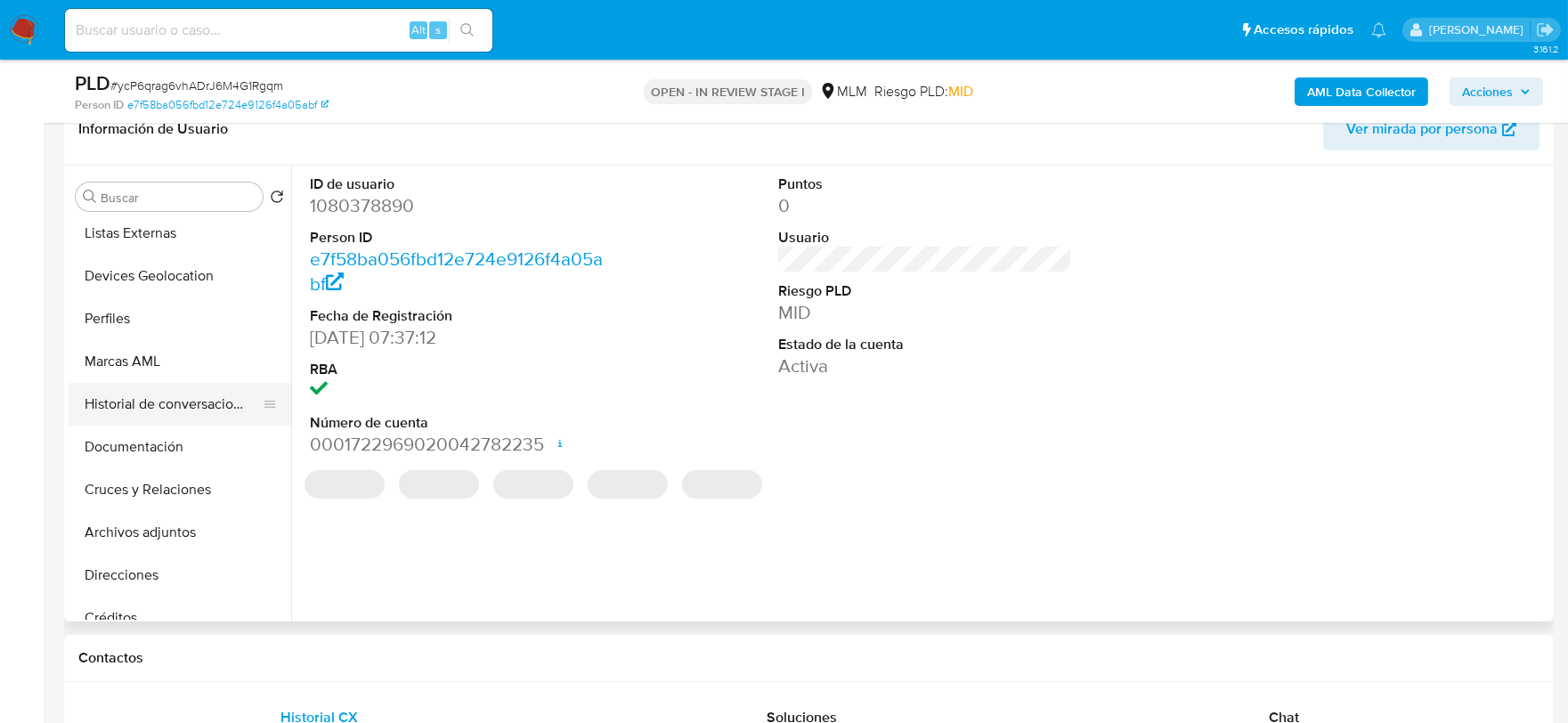
scroll to position [198, 0]
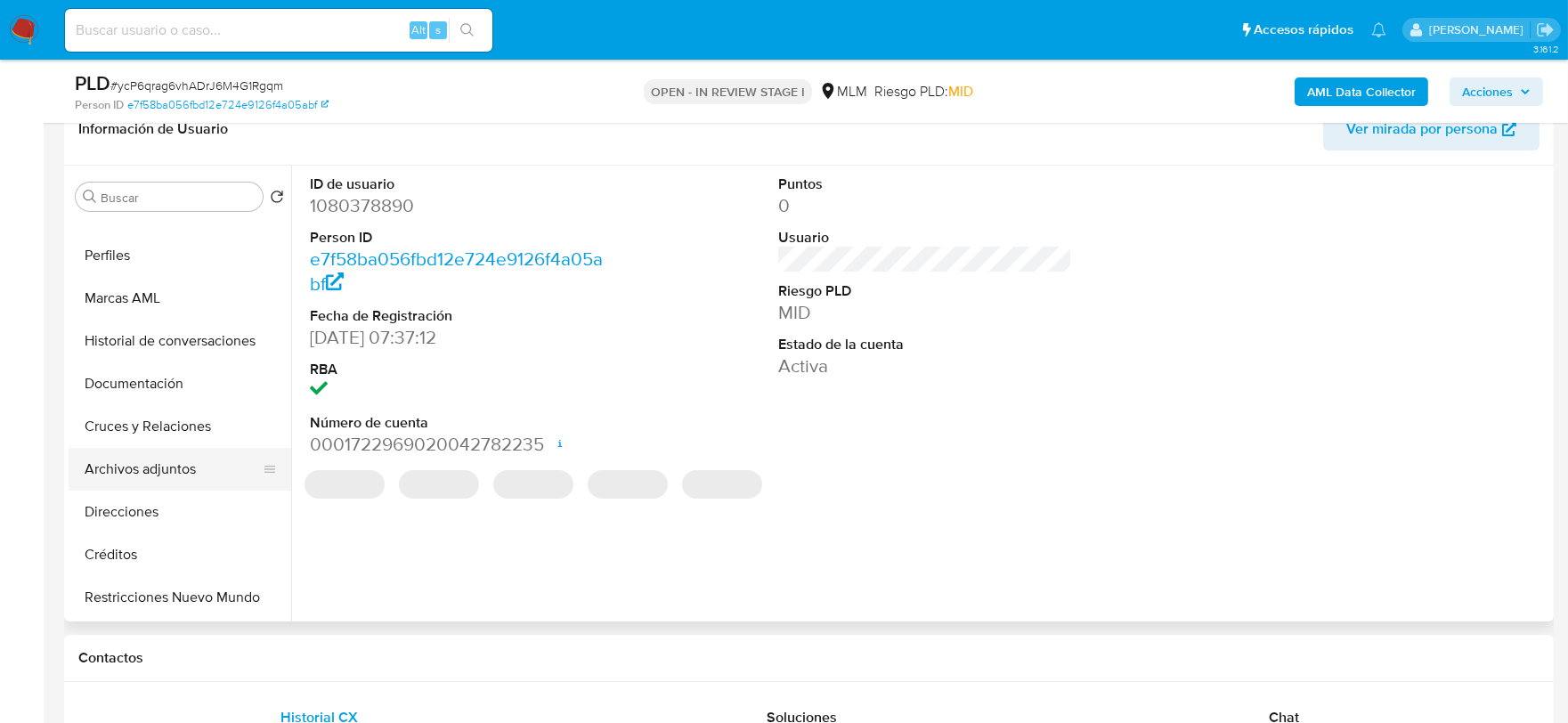
click at [182, 457] on button "Archivos adjuntos" at bounding box center [173, 469] width 208 height 43
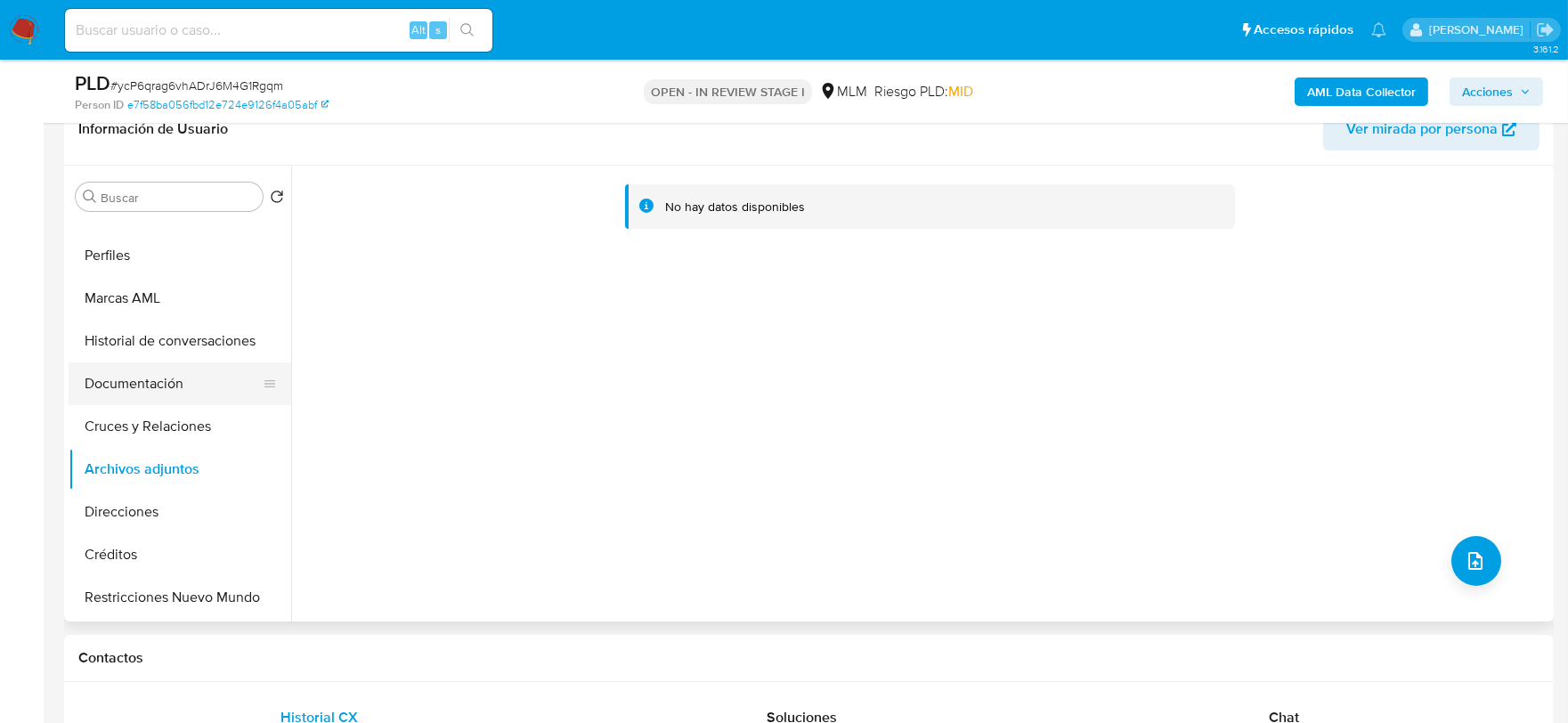
click at [118, 393] on button "Documentación" at bounding box center [173, 384] width 208 height 43
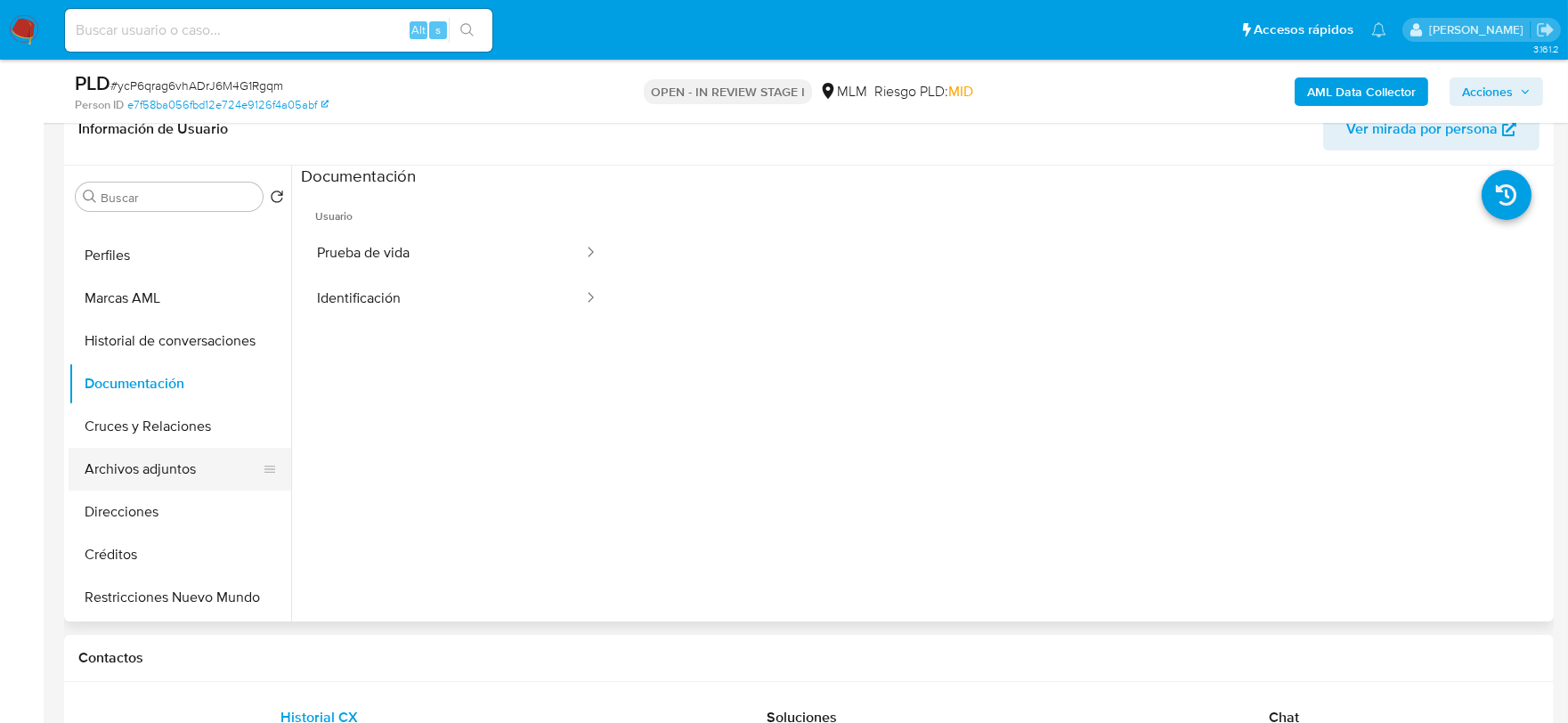
click at [175, 469] on button "Archivos adjuntos" at bounding box center [173, 469] width 208 height 43
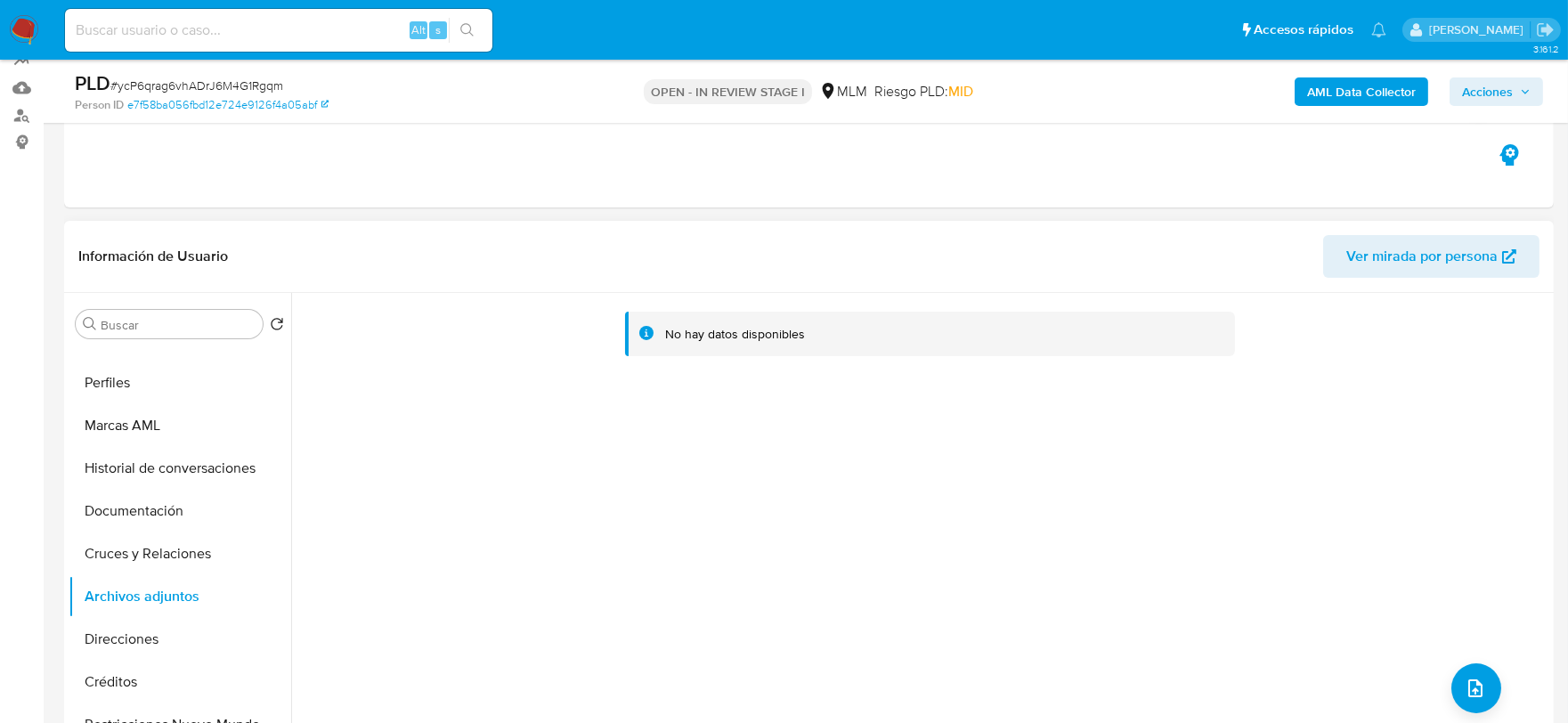
scroll to position [0, 0]
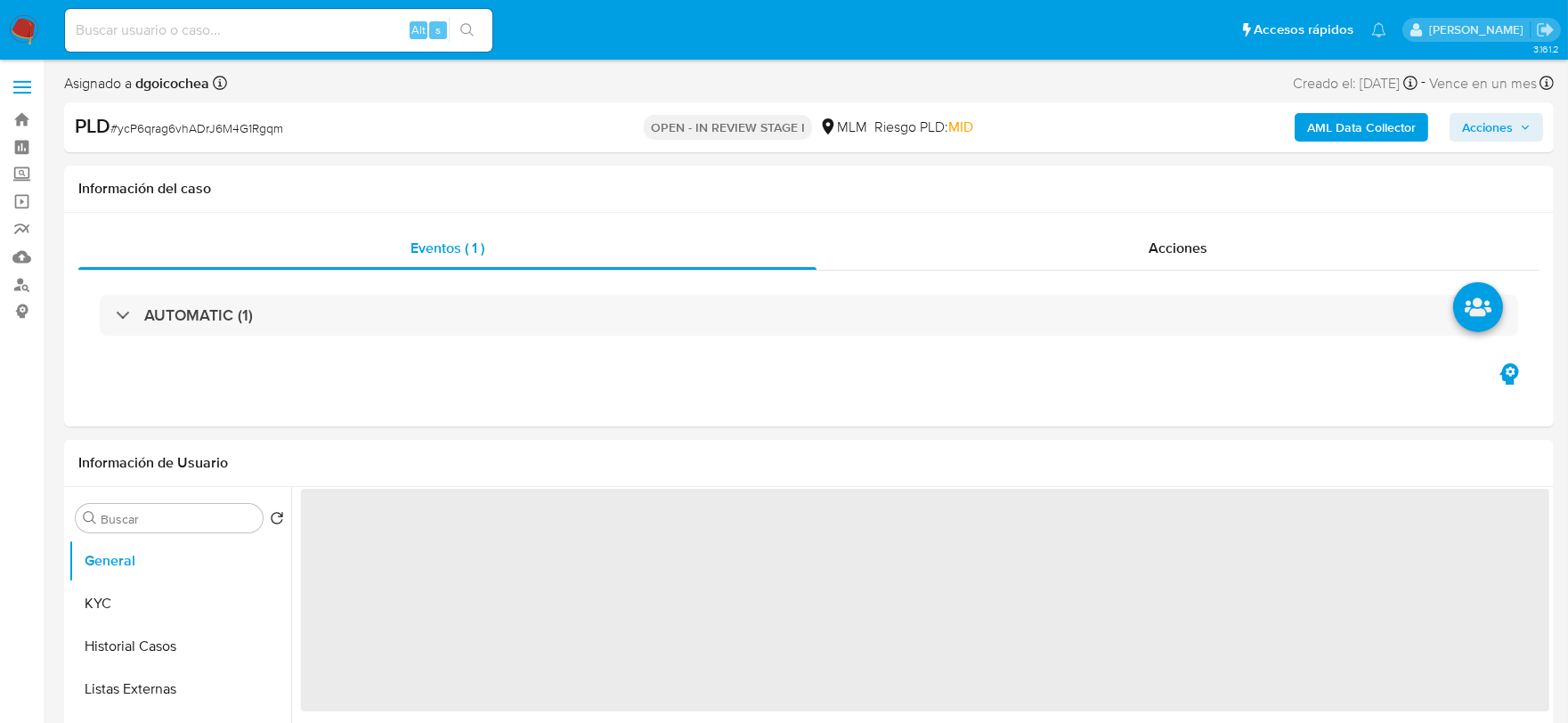
select select "10"
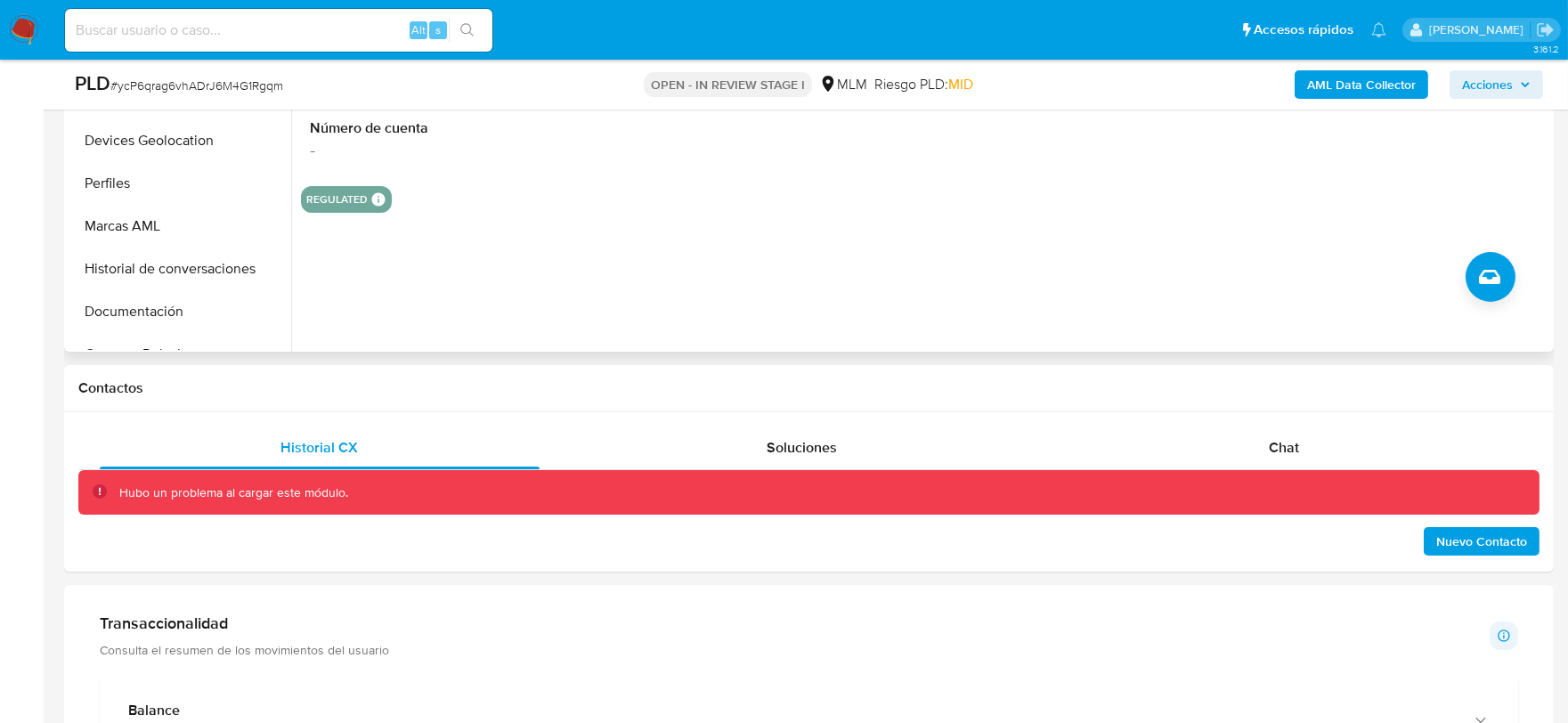
scroll to position [296, 0]
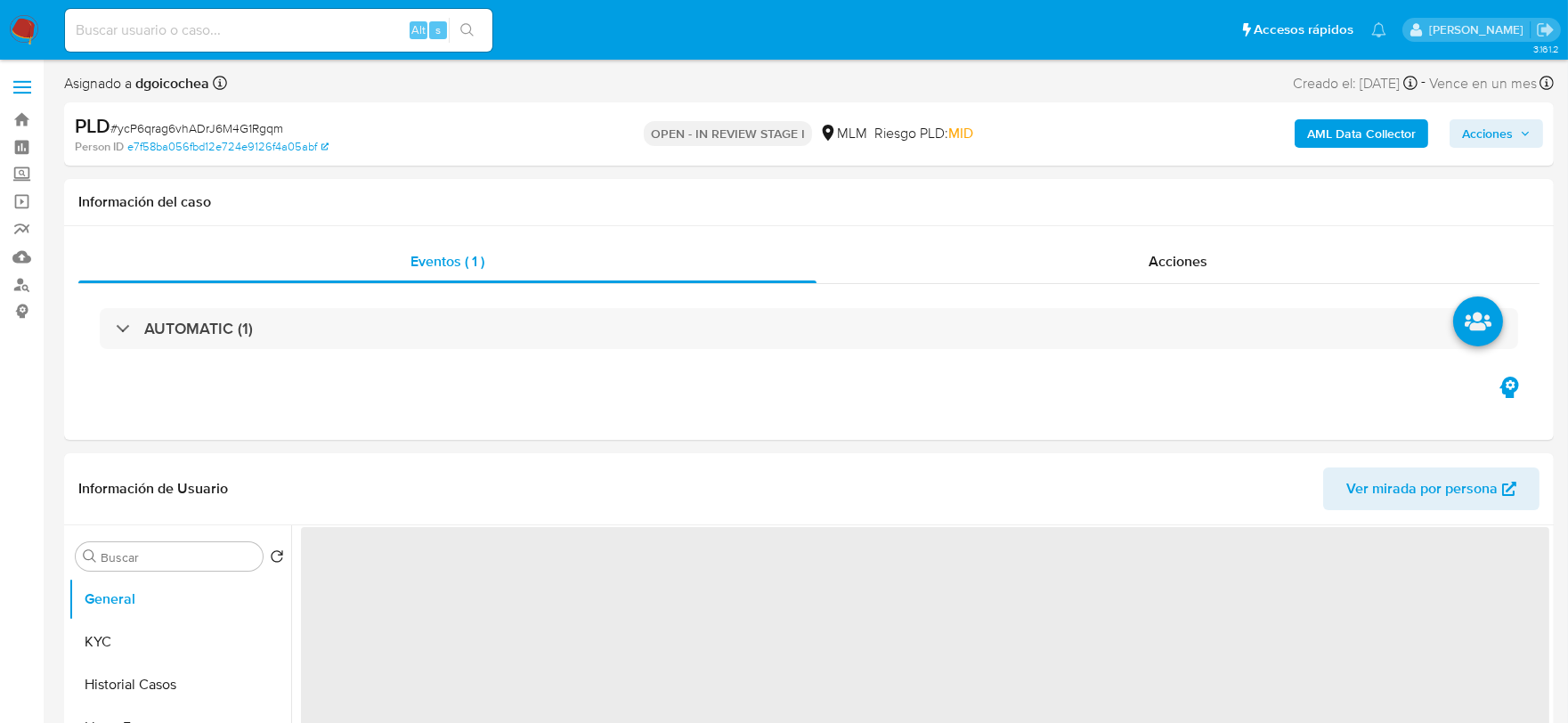
select select "10"
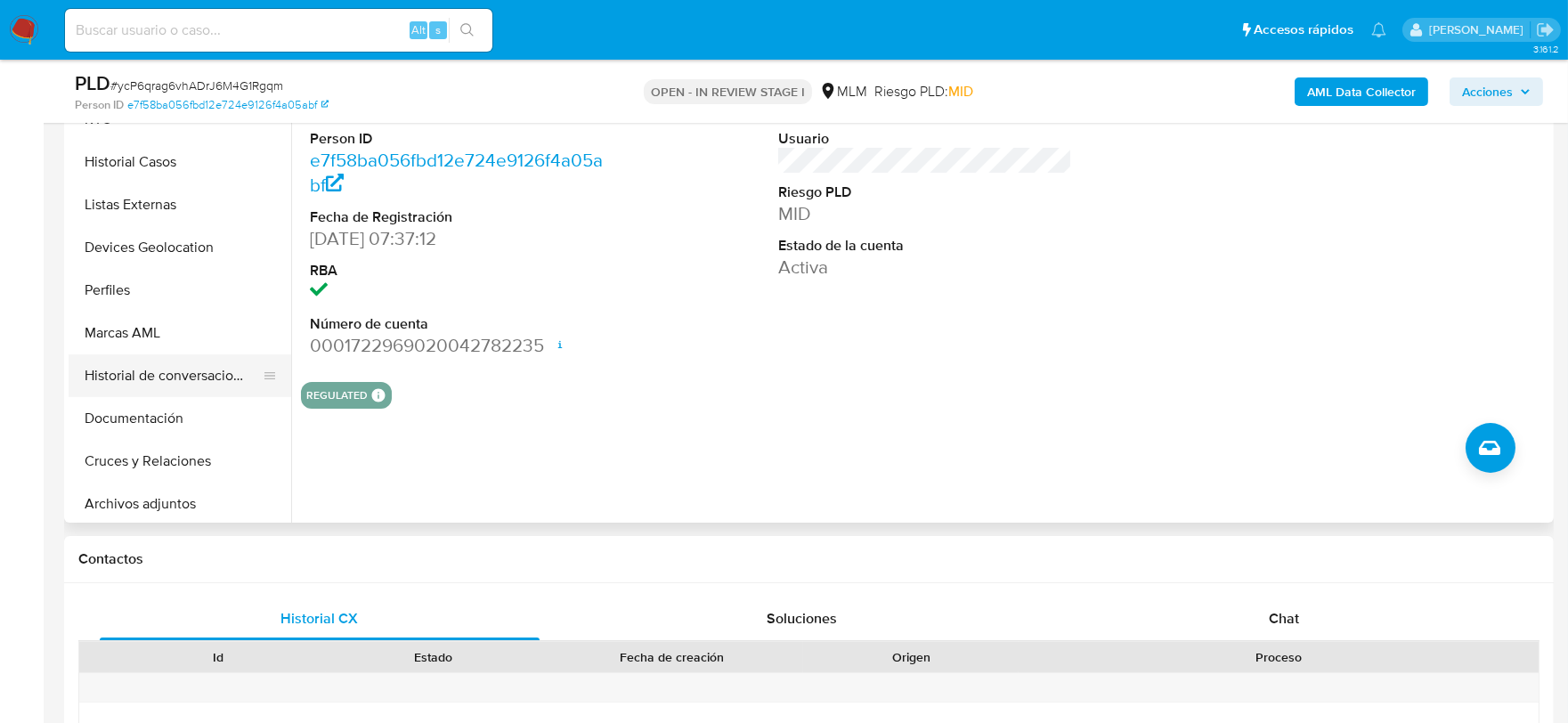
scroll to position [98, 0]
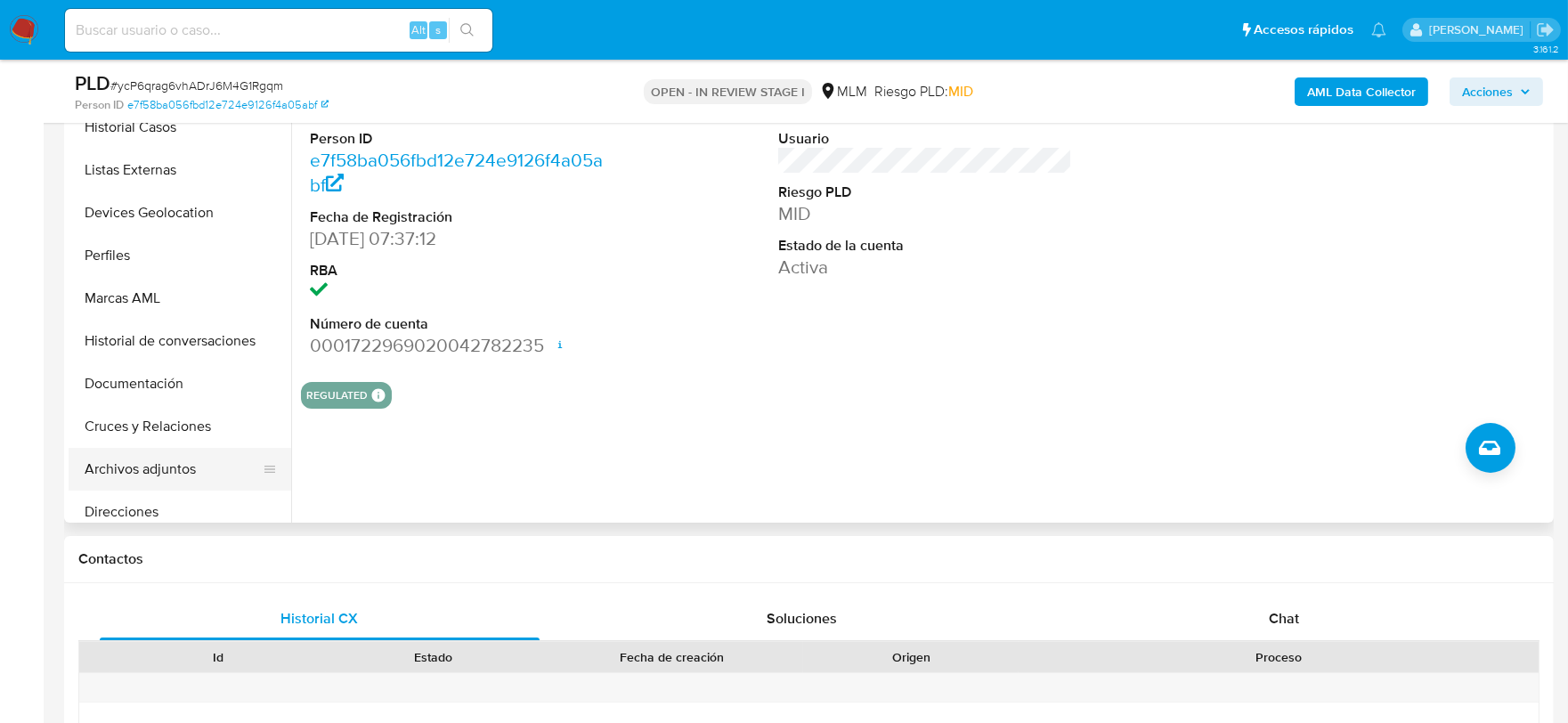
click at [182, 475] on button "Archivos adjuntos" at bounding box center [173, 469] width 208 height 43
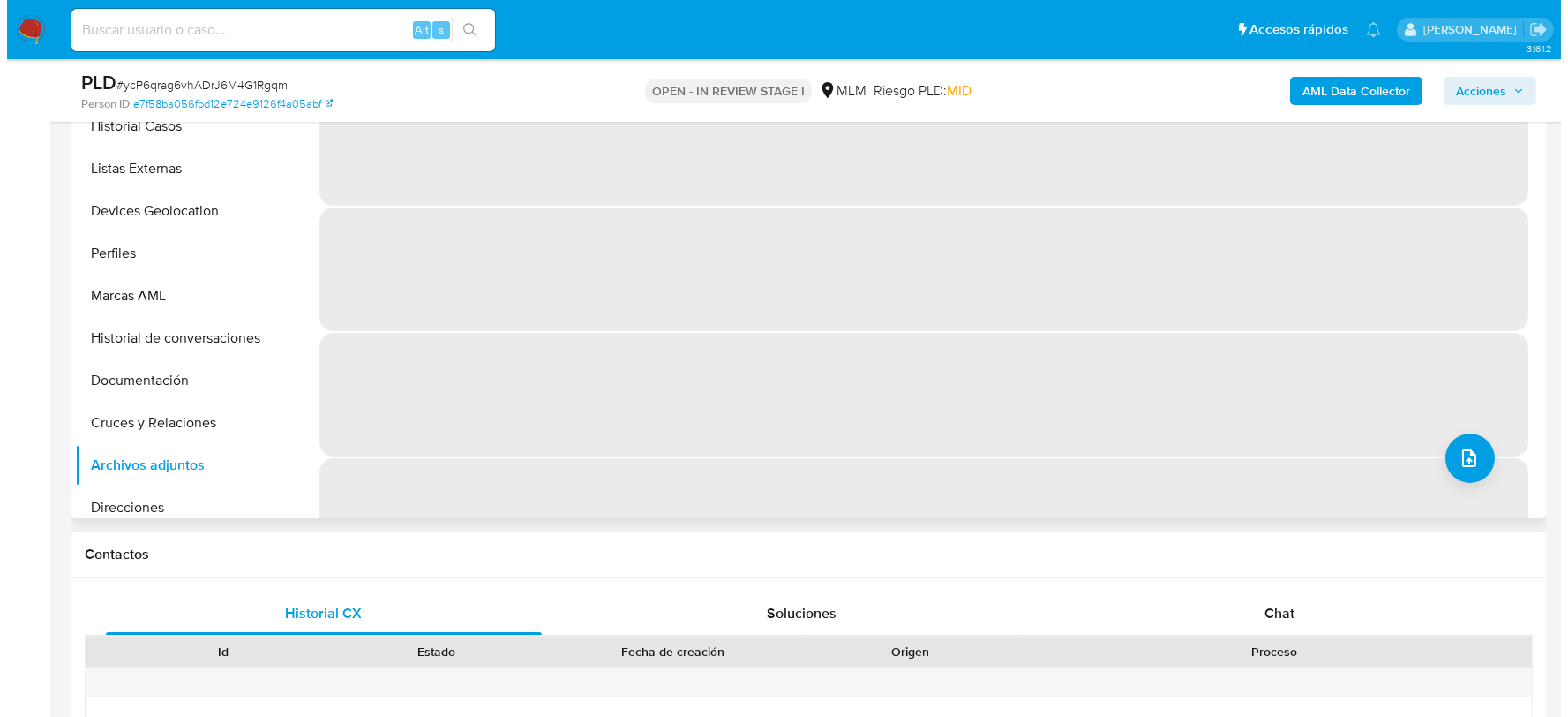
scroll to position [196, 0]
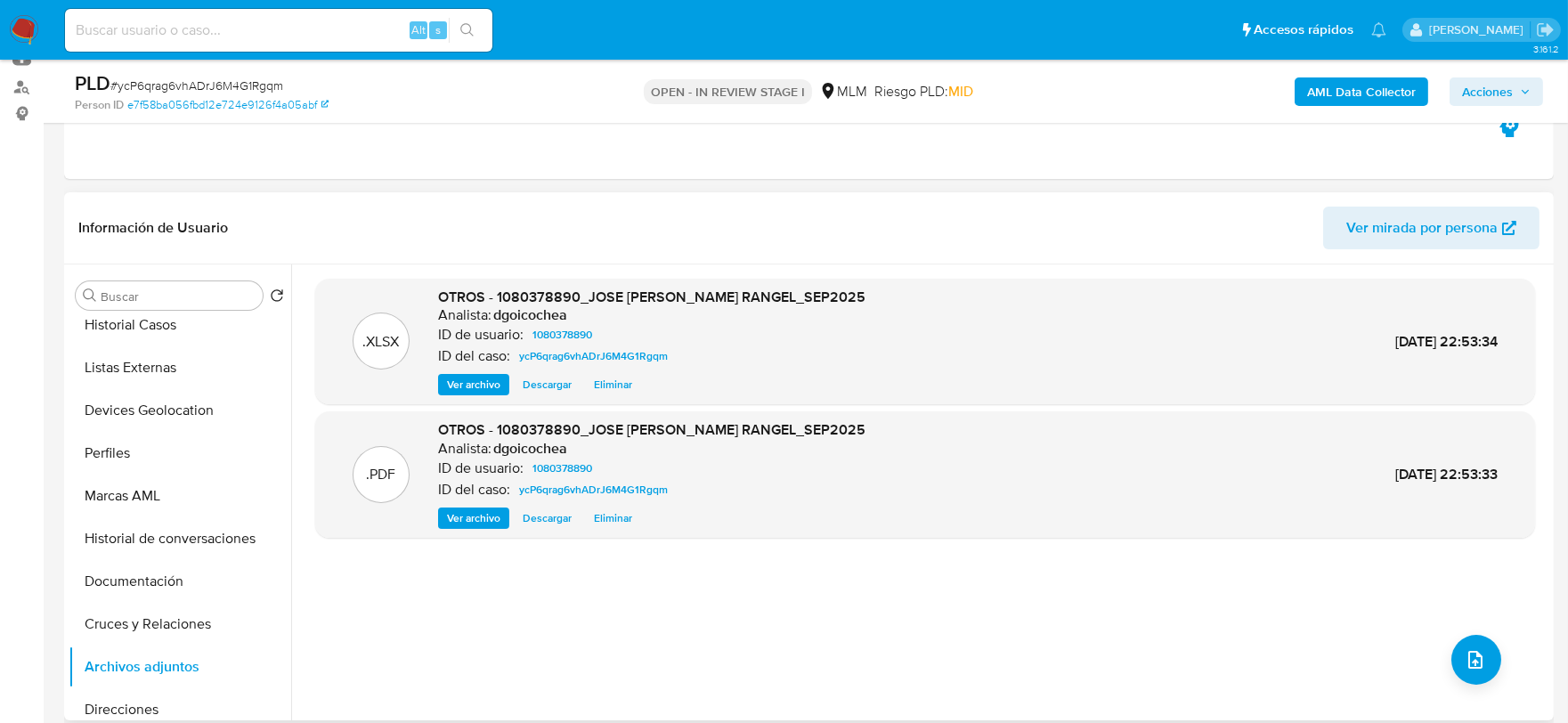
click at [609, 517] on span "Eliminar" at bounding box center [613, 518] width 38 height 18
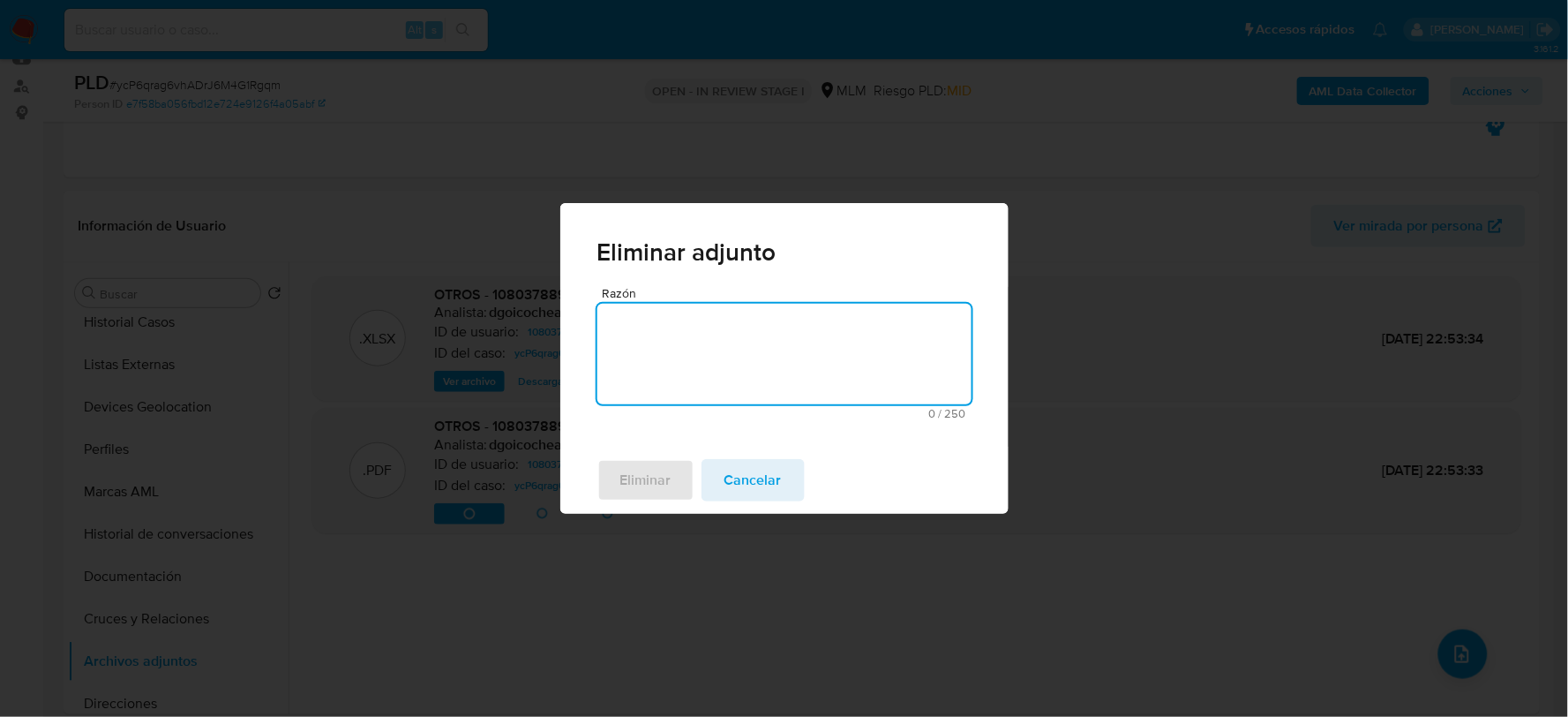
click at [813, 355] on textarea "Razón" at bounding box center [784, 354] width 374 height 100
type textarea "SE ADJUNTA DOCUMENTO CORRECTO"
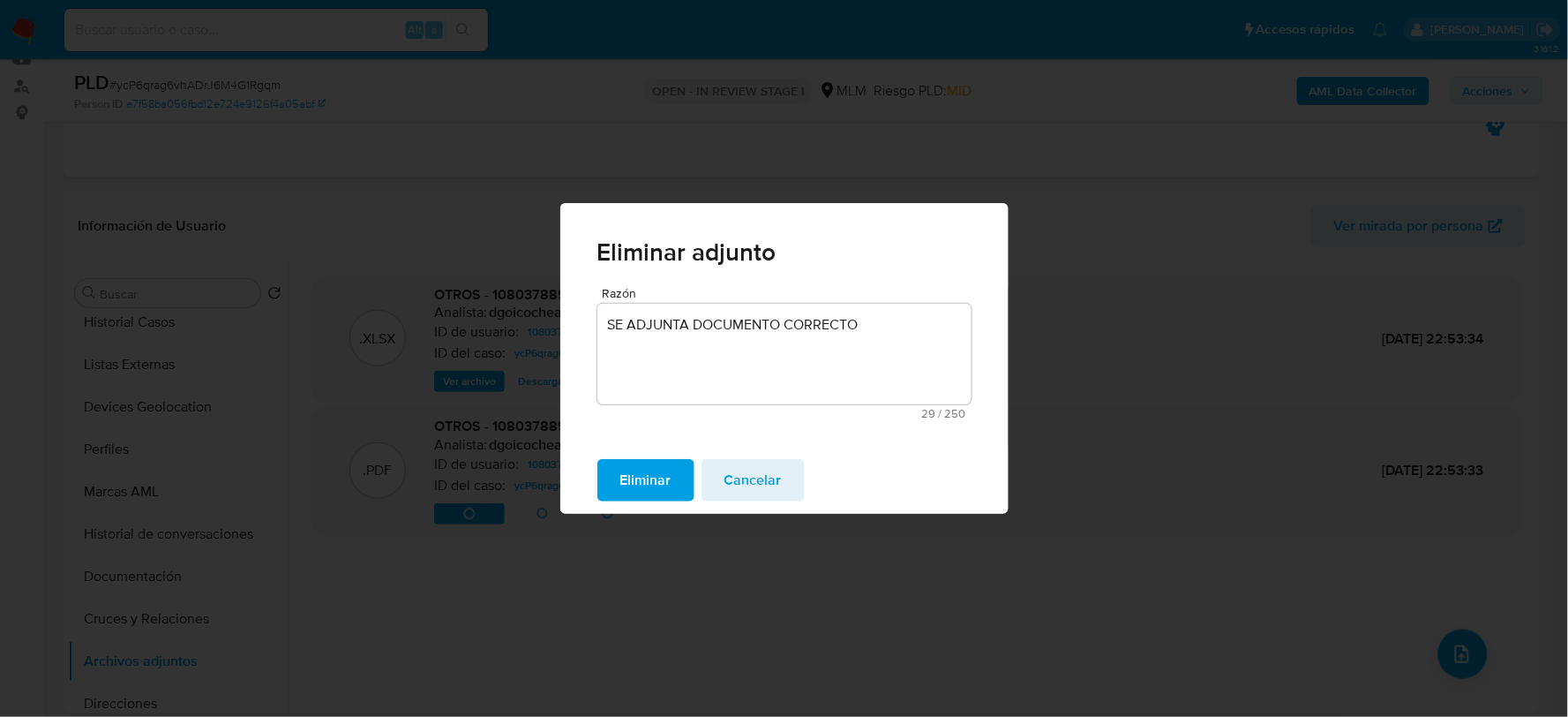
click at [652, 461] on span "Eliminar" at bounding box center [645, 480] width 51 height 39
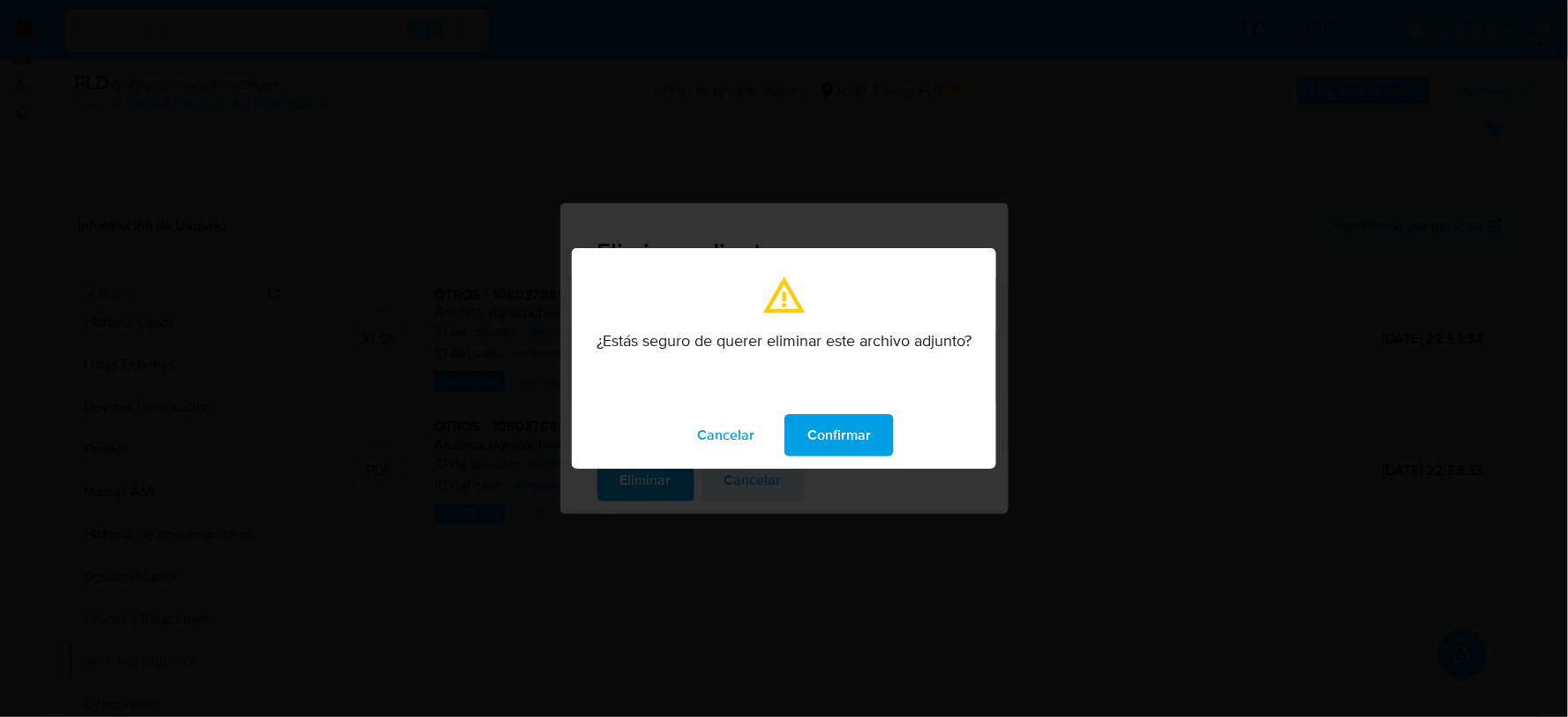
click at [842, 425] on span "Confirmar" at bounding box center [838, 435] width 63 height 39
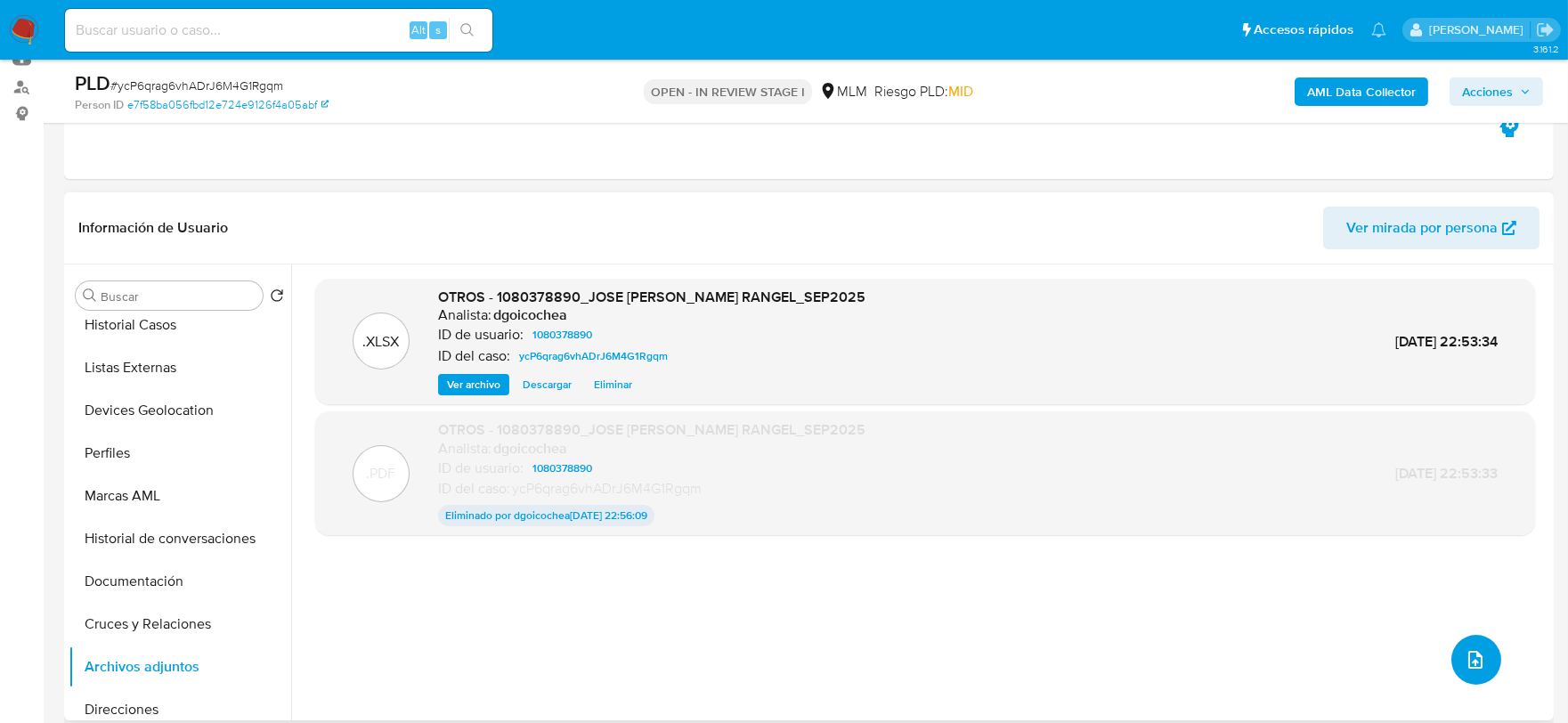
click at [1475, 669] on span "upload-file" at bounding box center [1475, 659] width 22 height 22
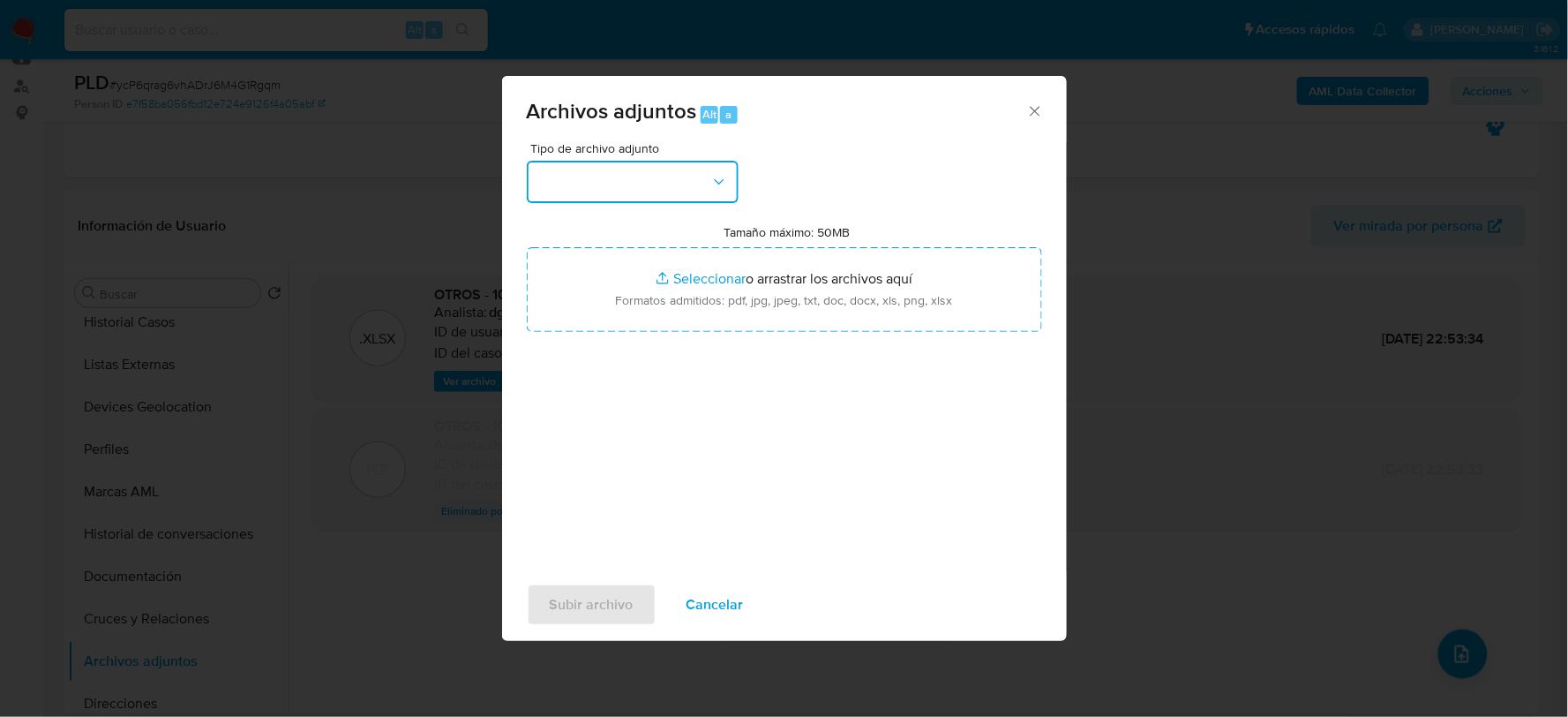
click at [668, 187] on button "button" at bounding box center [633, 182] width 212 height 43
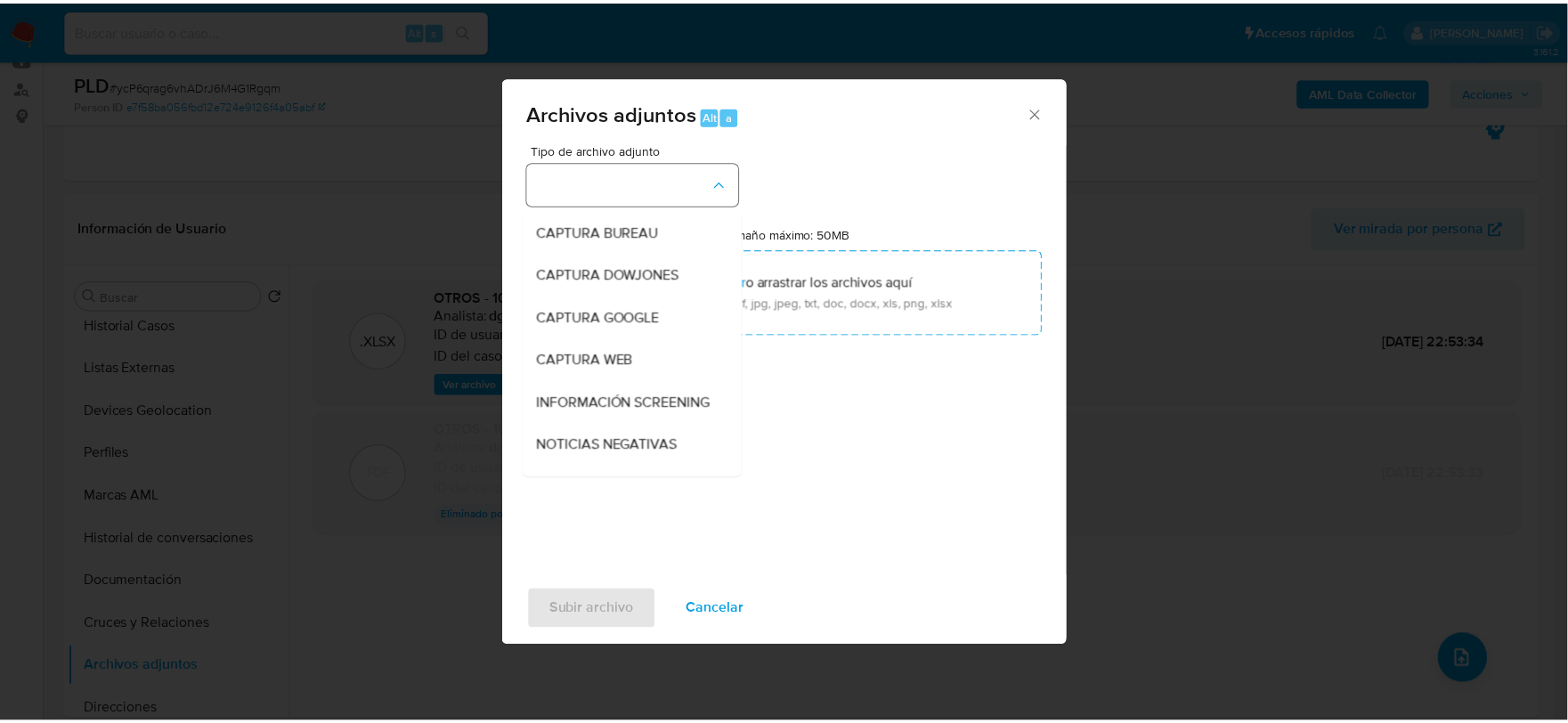
scroll to position [135, 0]
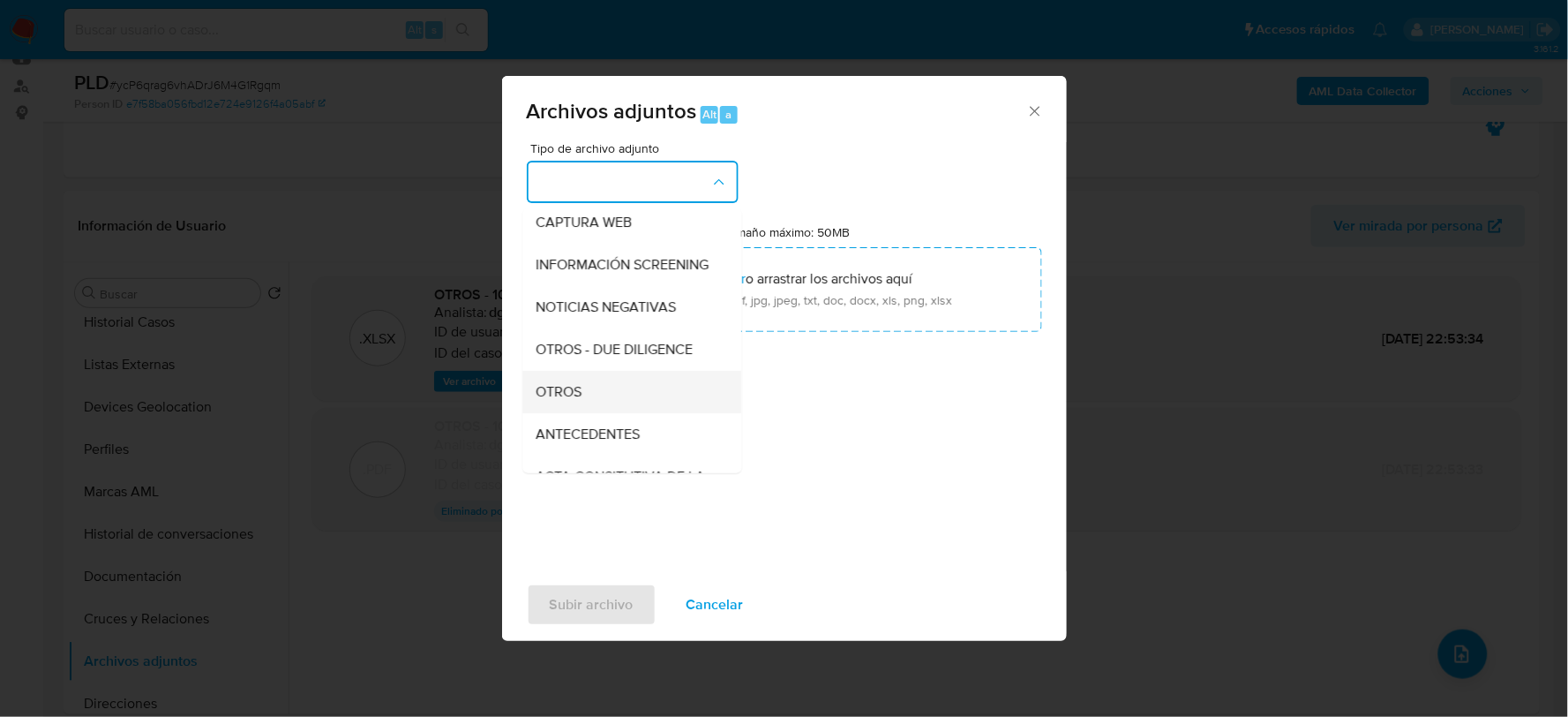
click at [602, 391] on div "OTROS" at bounding box center [626, 392] width 180 height 43
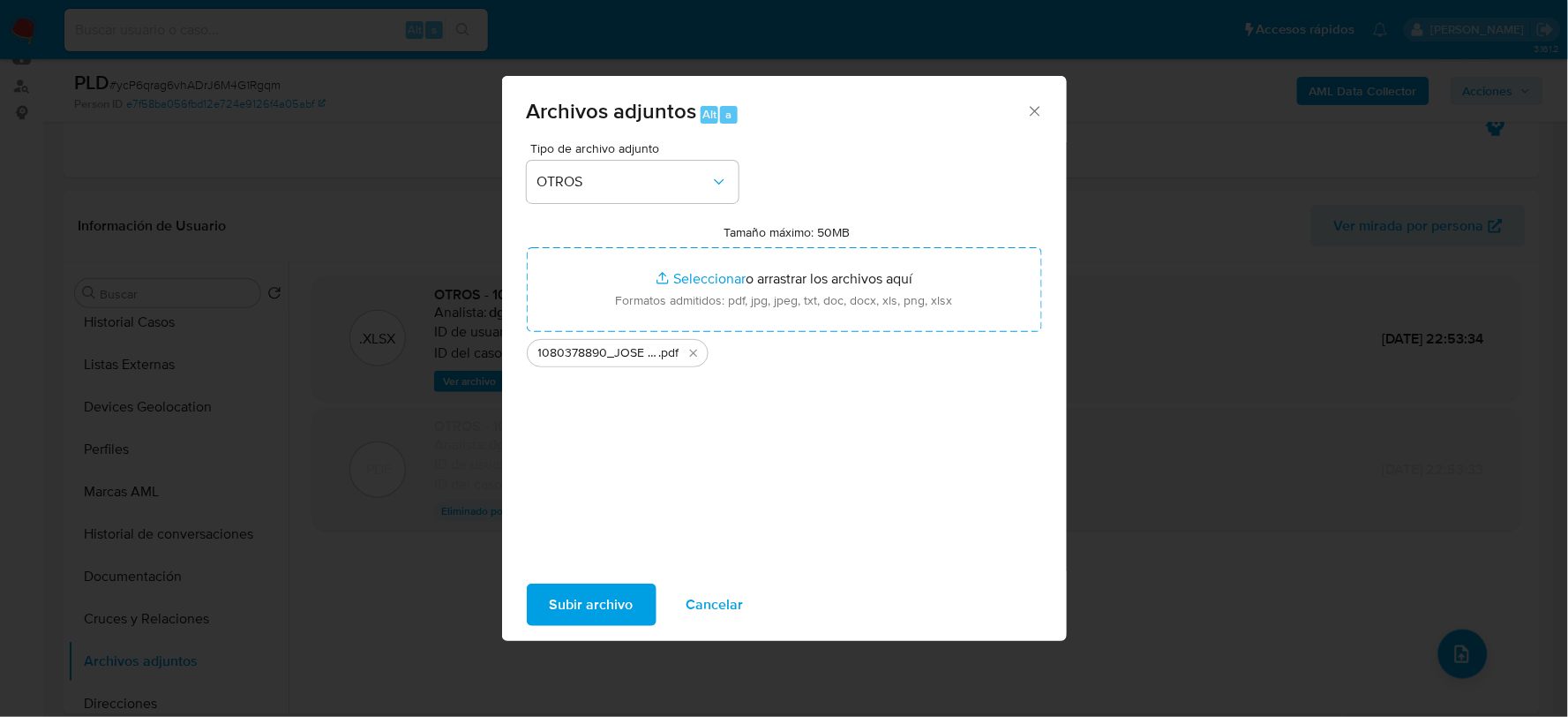
click at [604, 606] on span "Subir archivo" at bounding box center [591, 604] width 84 height 39
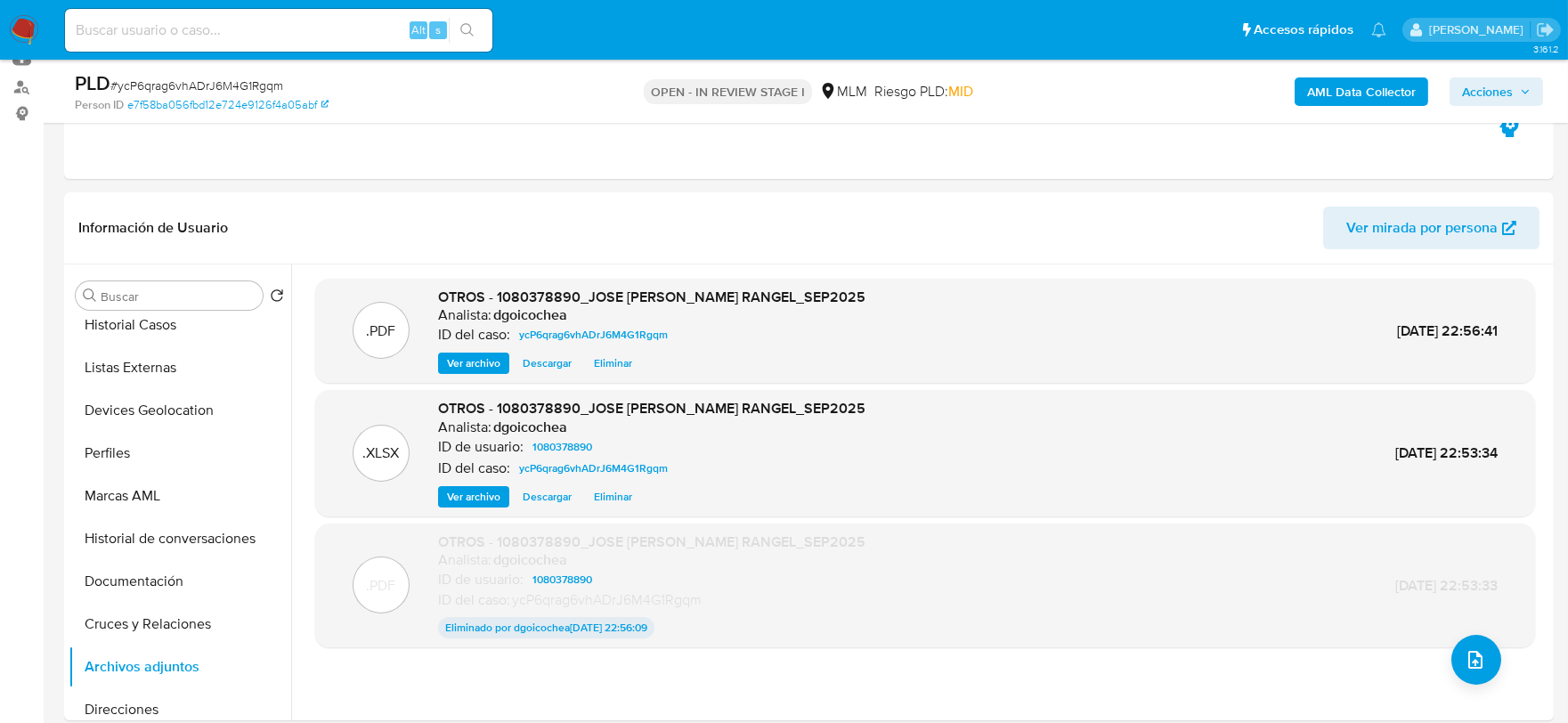
click at [1494, 95] on span "Acciones" at bounding box center [1487, 92] width 51 height 28
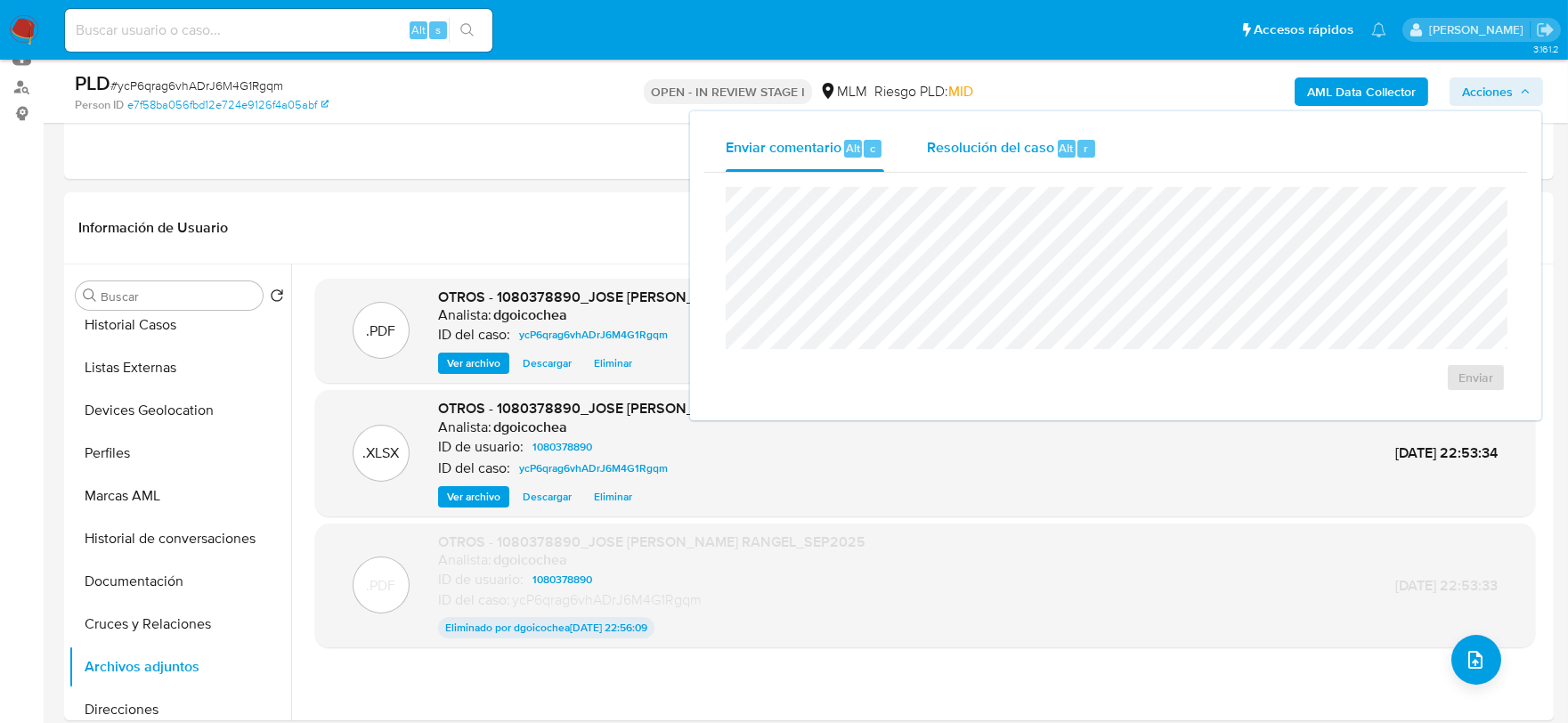
click at [949, 152] on span "Resolución del caso" at bounding box center [991, 147] width 128 height 21
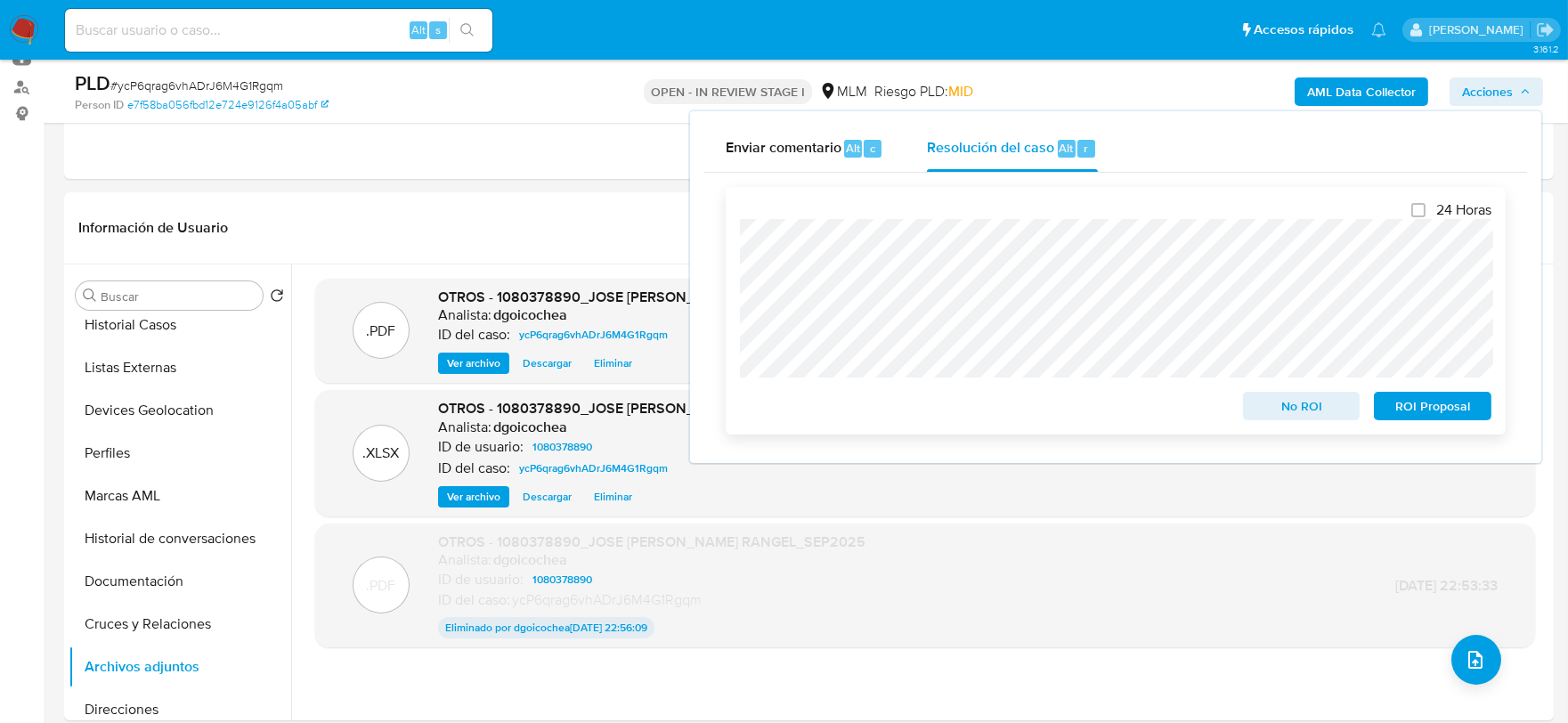
click at [1303, 401] on span "No ROI" at bounding box center [1302, 406] width 93 height 25
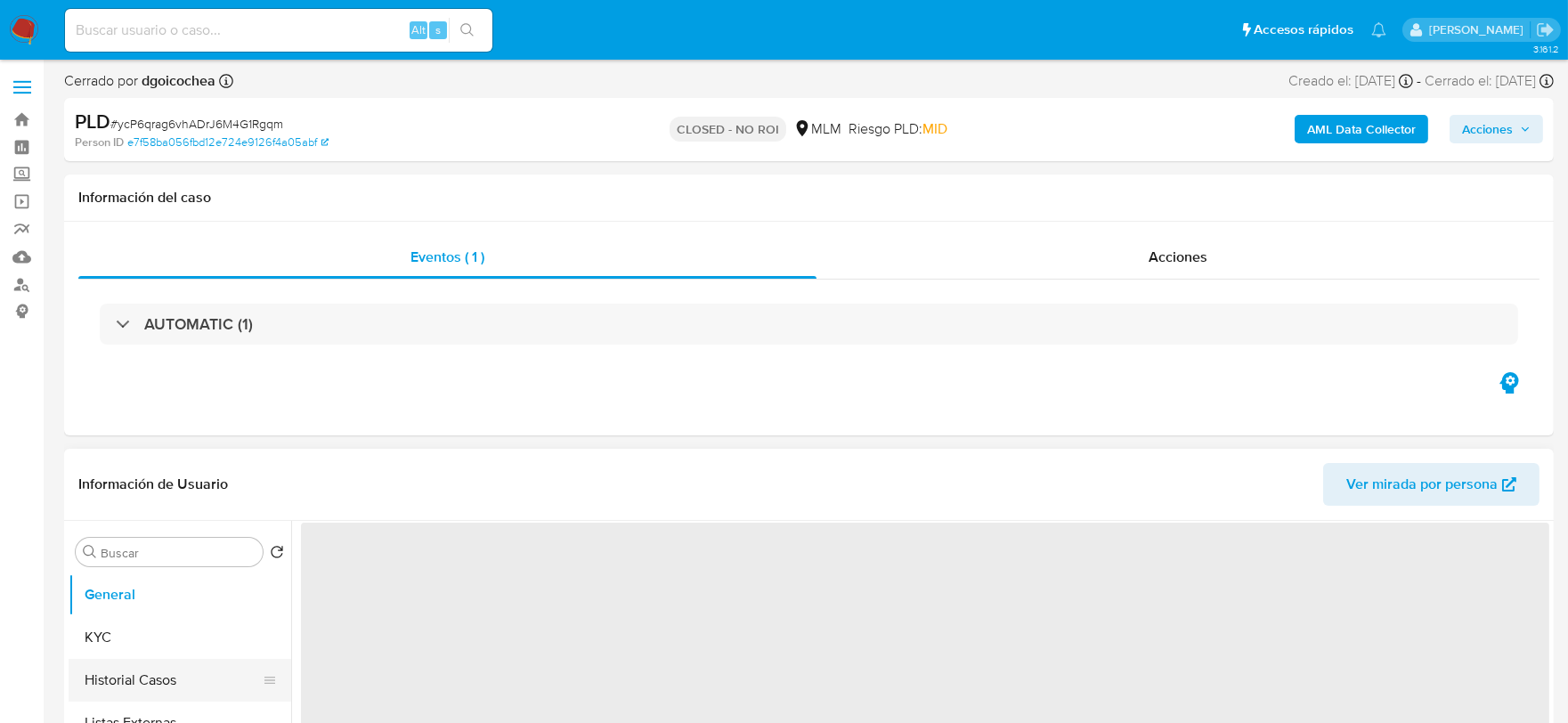
select select "10"
